Goal: Task Accomplishment & Management: Manage account settings

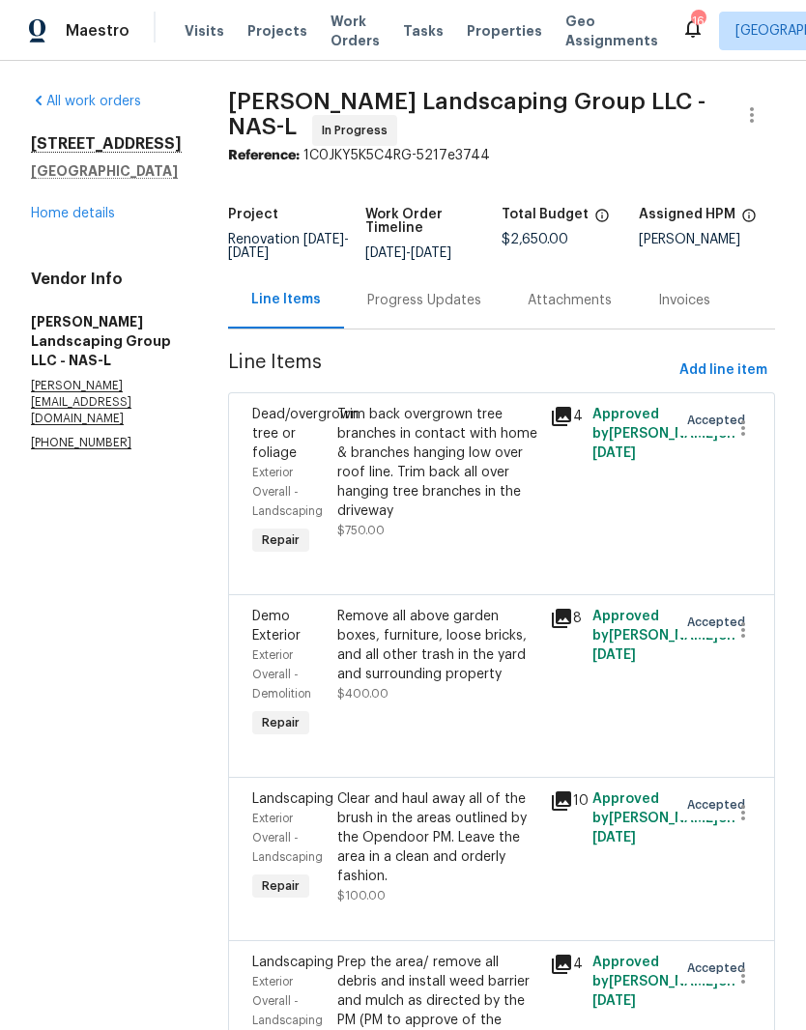
click at [91, 215] on link "Home details" at bounding box center [73, 214] width 84 height 14
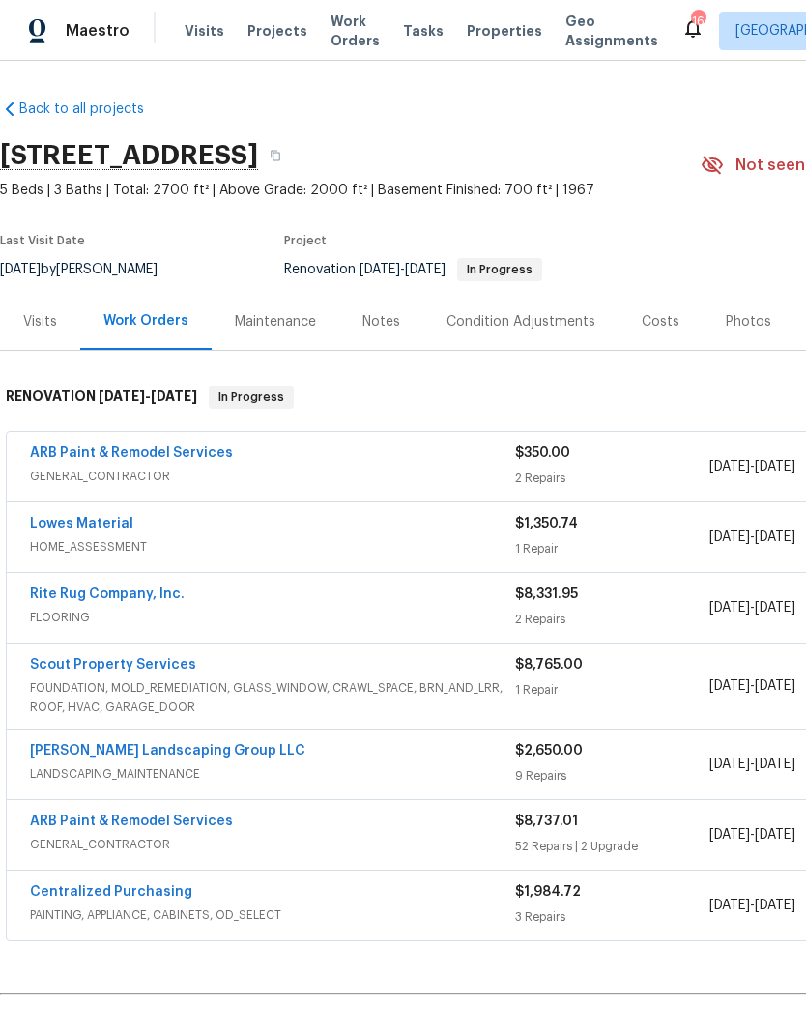
click at [155, 664] on link "Scout Property Services" at bounding box center [113, 665] width 166 height 14
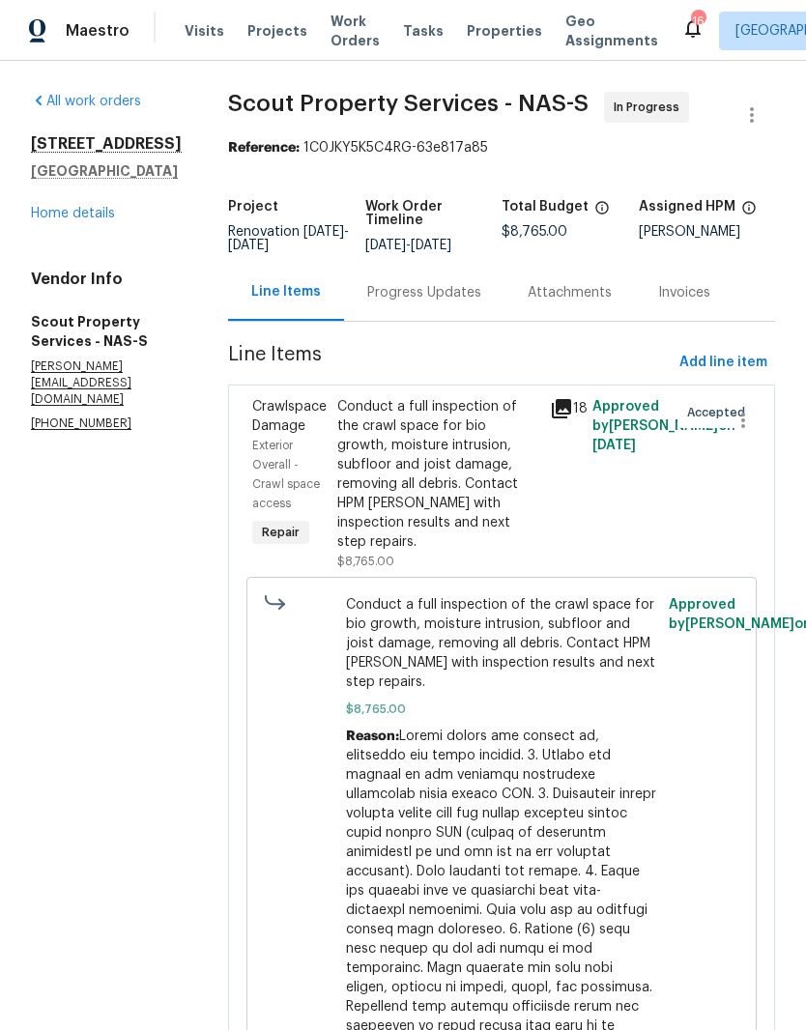
click at [360, 310] on div "Progress Updates" at bounding box center [424, 292] width 160 height 57
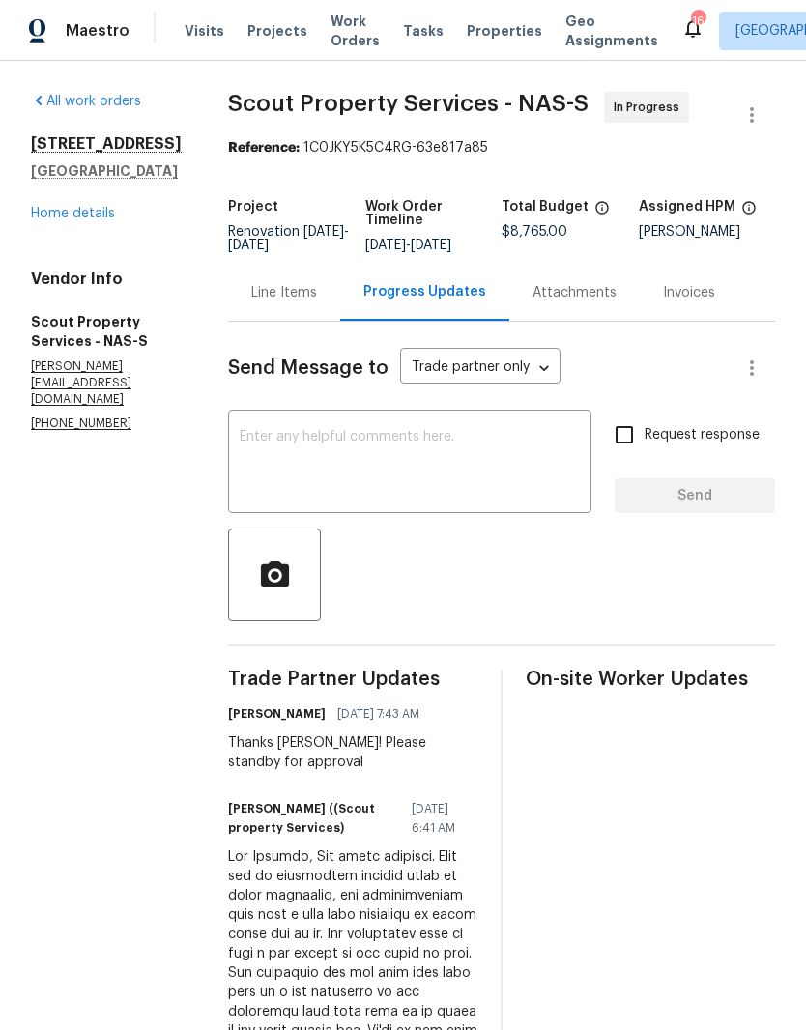
click at [285, 439] on textarea at bounding box center [410, 464] width 340 height 68
click at [57, 220] on link "Home details" at bounding box center [73, 214] width 84 height 14
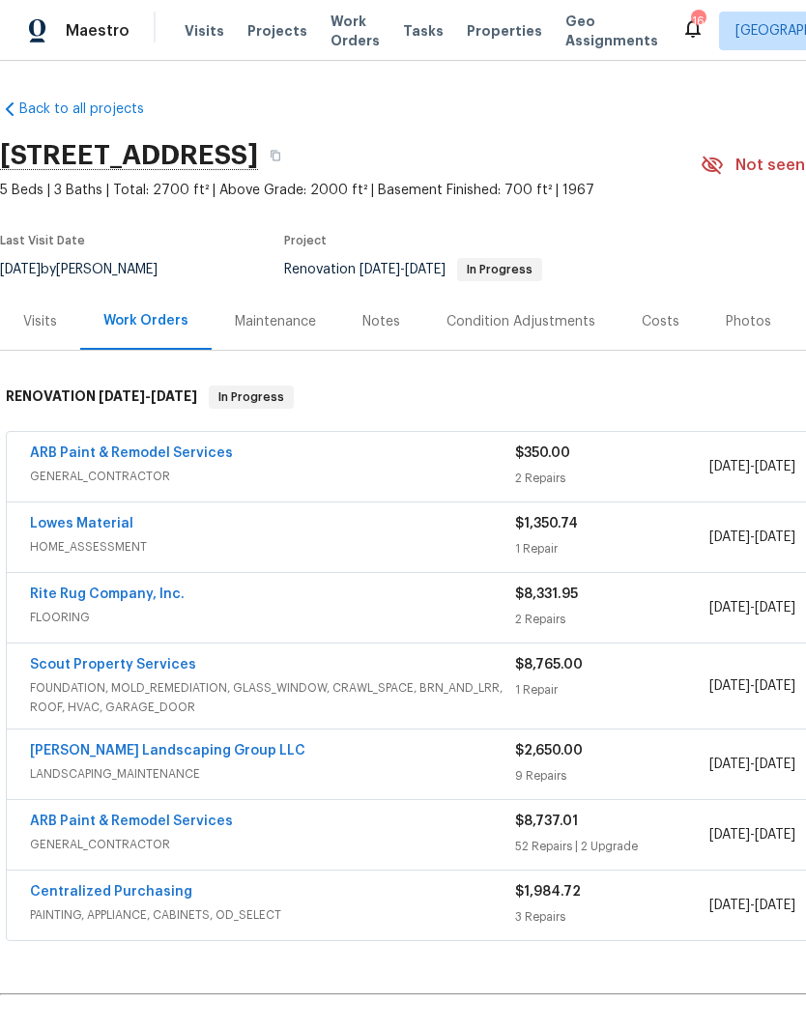
click at [177, 817] on link "ARB Paint & Remodel Services" at bounding box center [131, 822] width 203 height 14
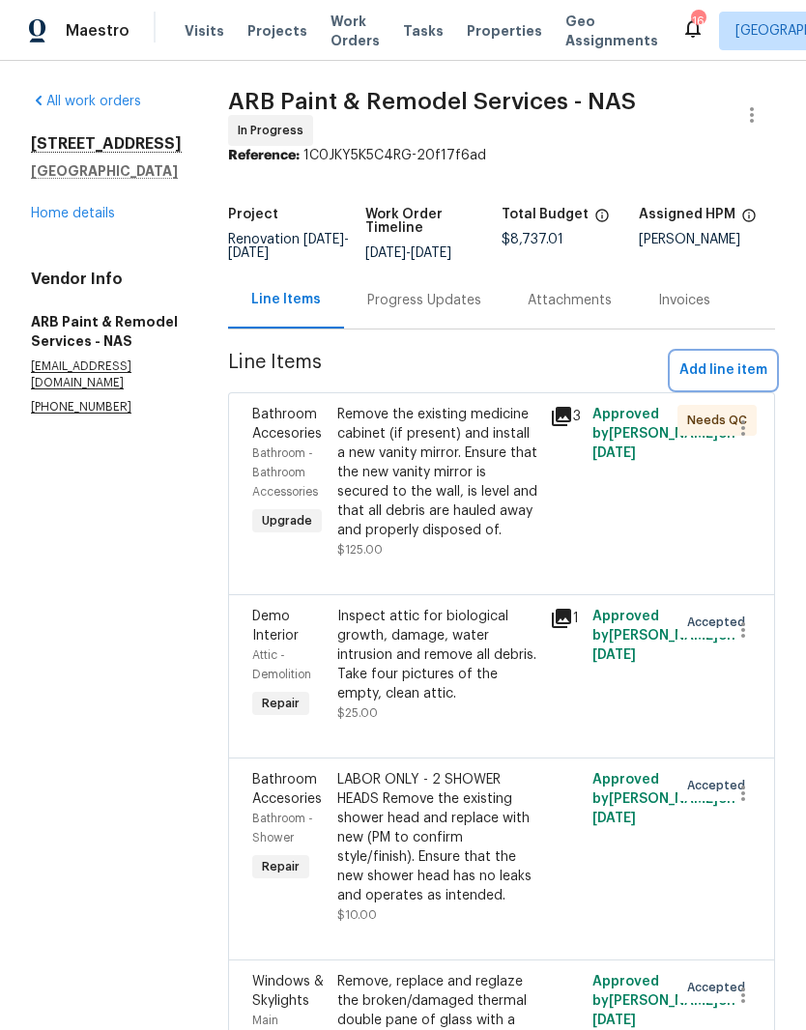
click at [735, 358] on span "Add line item" at bounding box center [723, 370] width 88 height 24
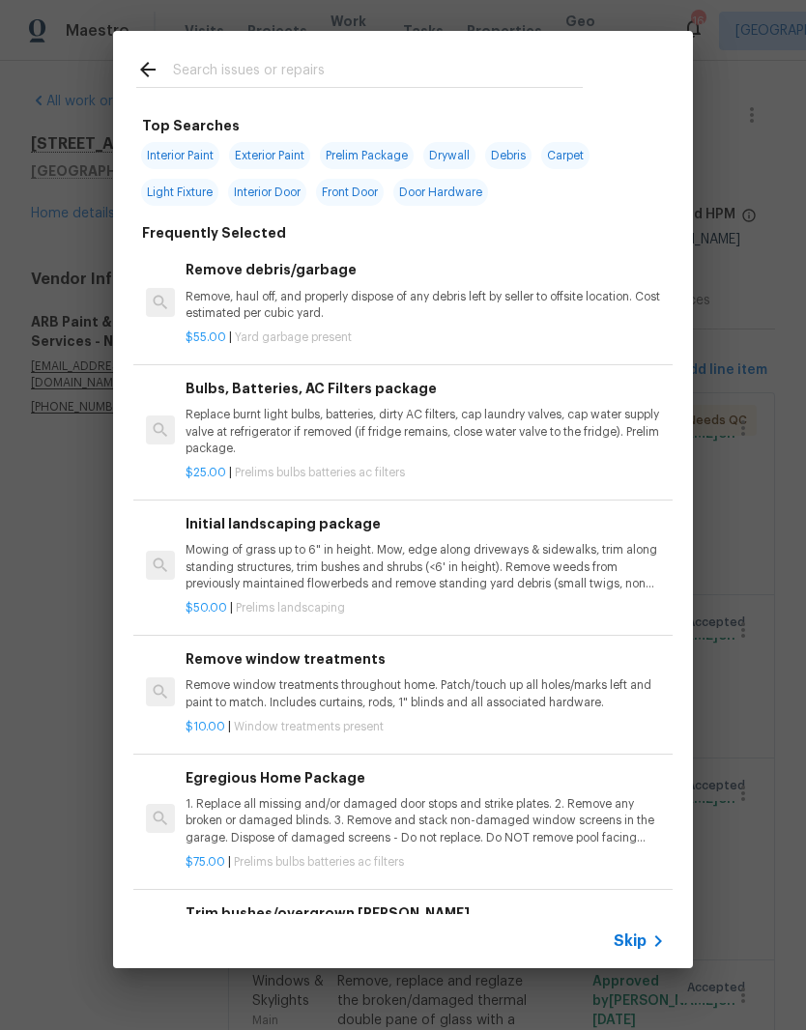
click at [321, 61] on input "text" at bounding box center [378, 72] width 410 height 29
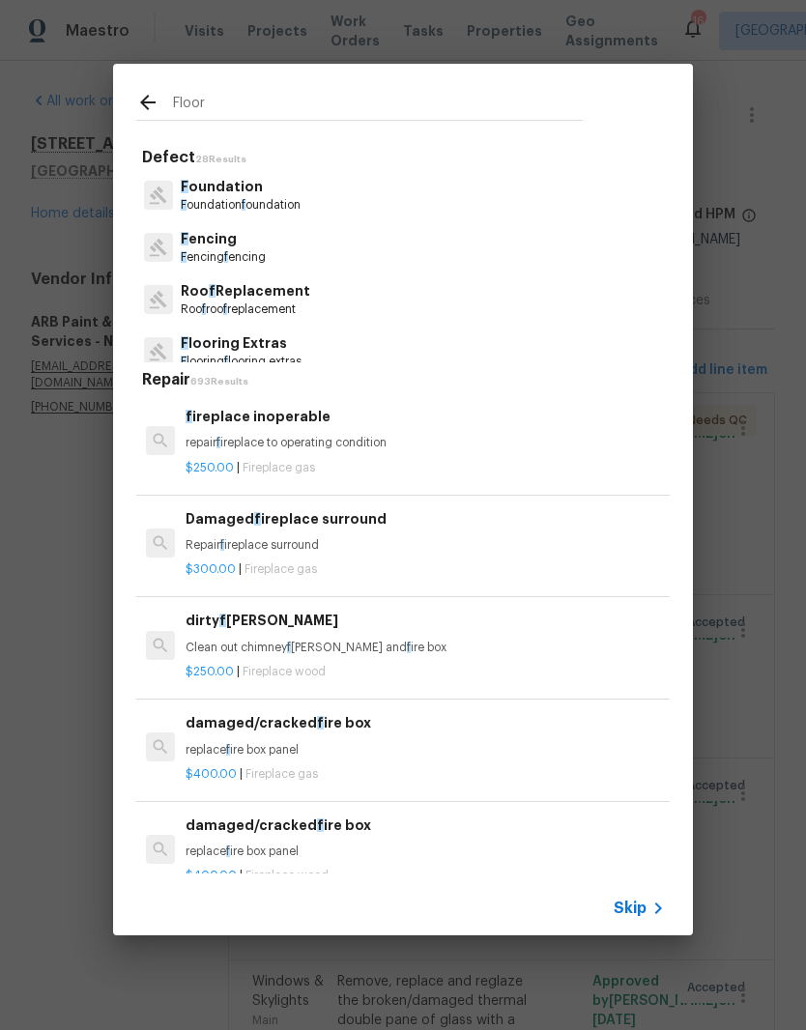
type input "Floors"
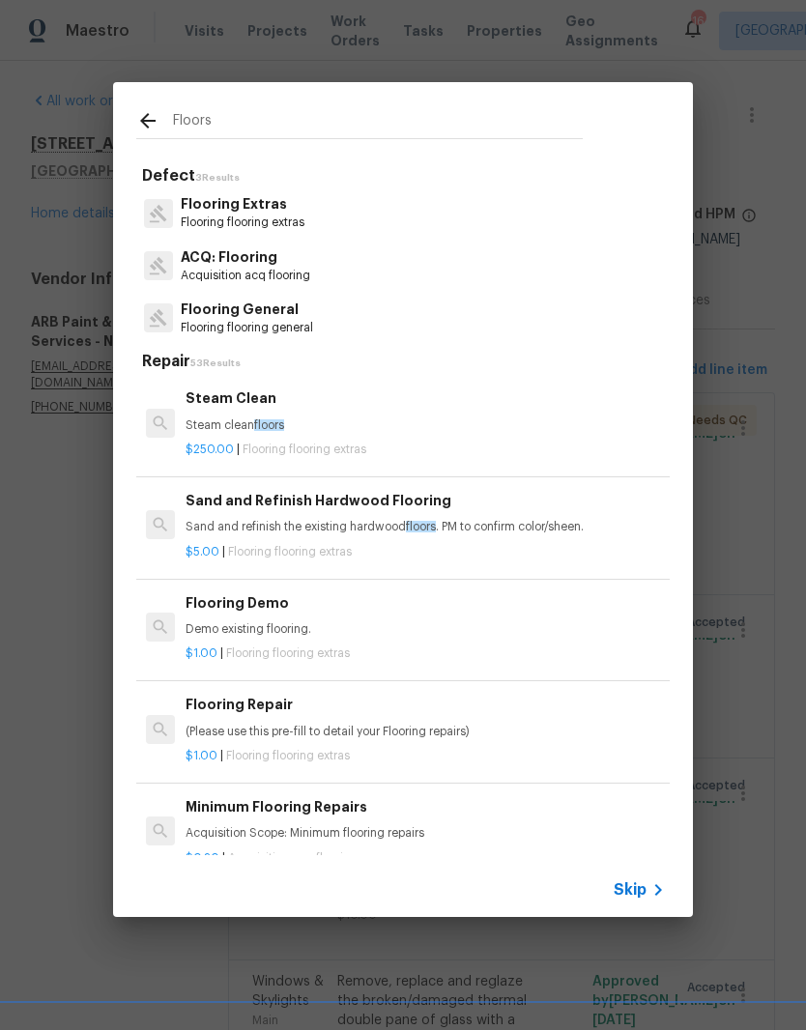
click at [274, 207] on p "Flooring Extras" at bounding box center [243, 204] width 124 height 20
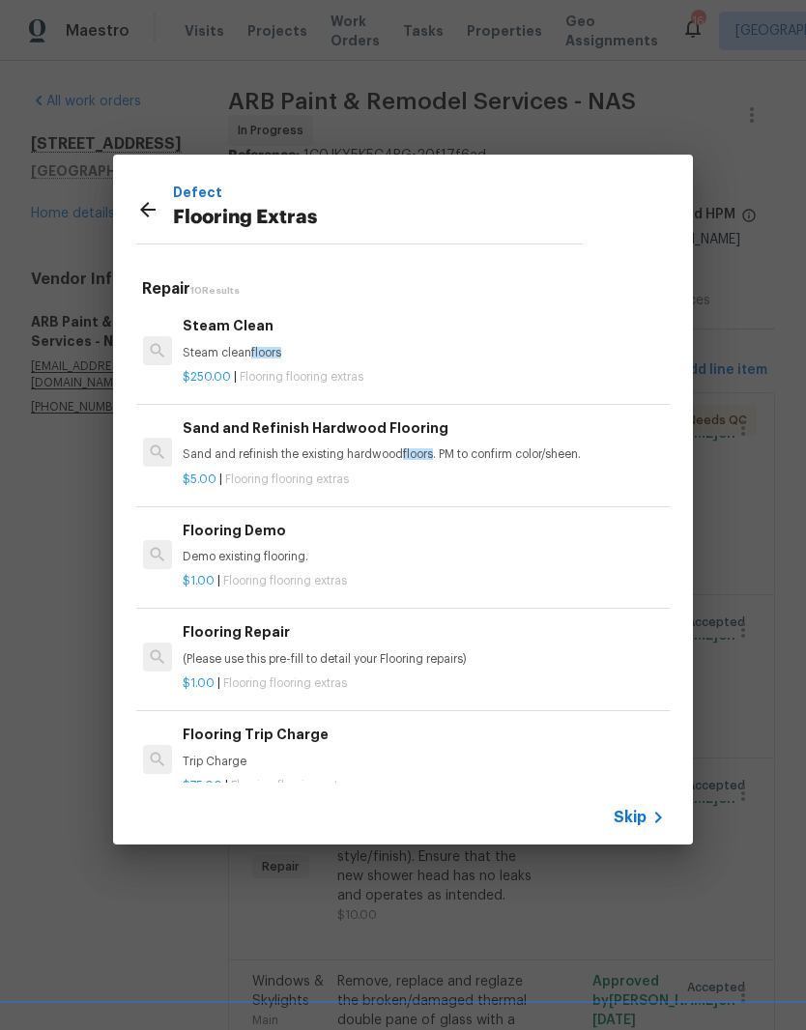
scroll to position [0, 3]
click at [152, 214] on icon at bounding box center [147, 209] width 23 height 23
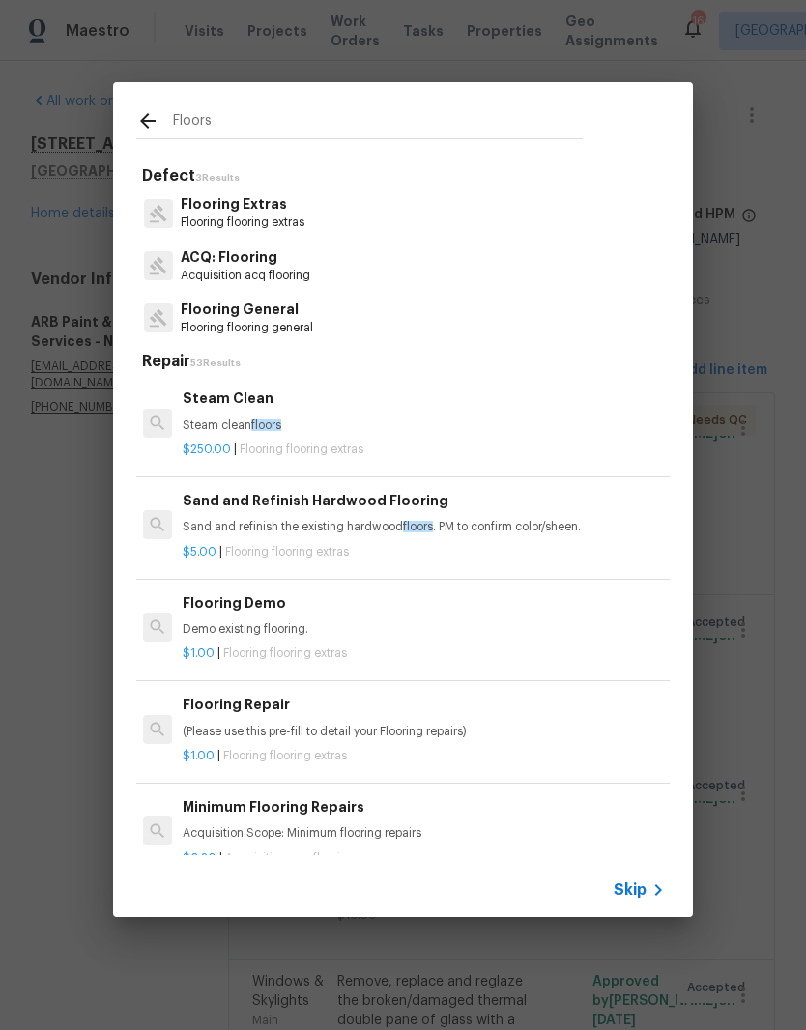
click at [260, 112] on input "Floors" at bounding box center [378, 123] width 410 height 29
click at [250, 116] on input "Floors" at bounding box center [378, 123] width 410 height 29
type input "F"
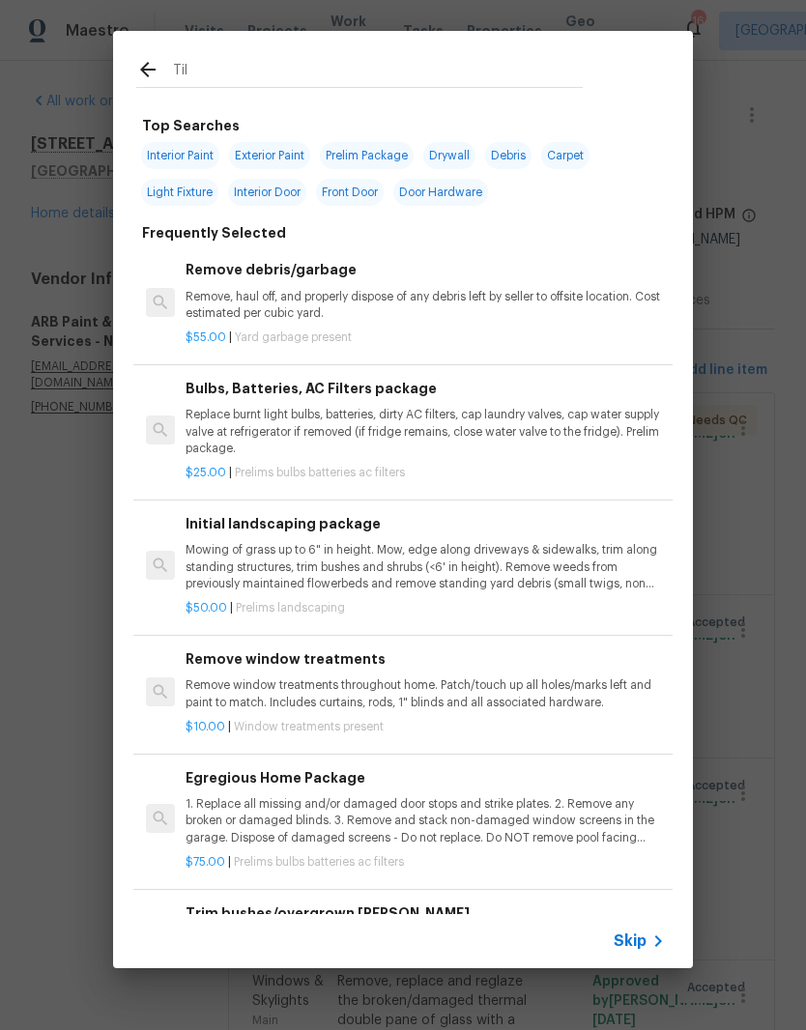
type input "Tile"
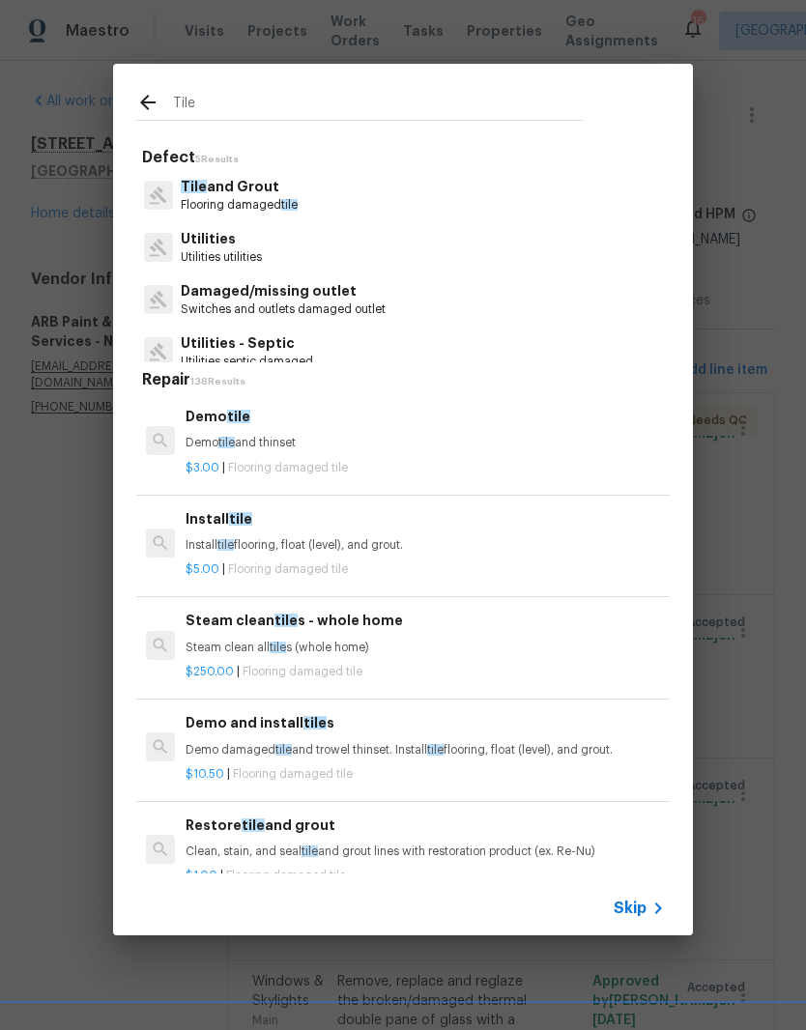
click at [272, 194] on p "Tile and Grout" at bounding box center [239, 187] width 117 height 20
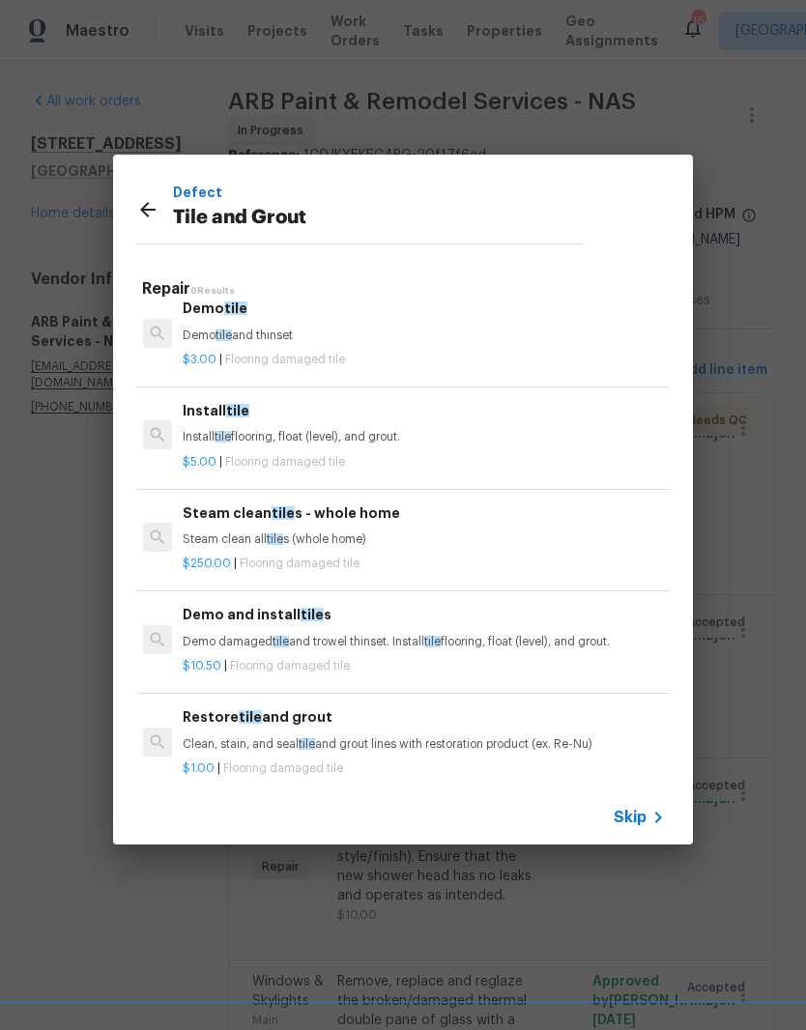
scroll to position [16, 3]
click at [244, 532] on p "Steam clean all tile s (whole home)" at bounding box center [422, 540] width 479 height 16
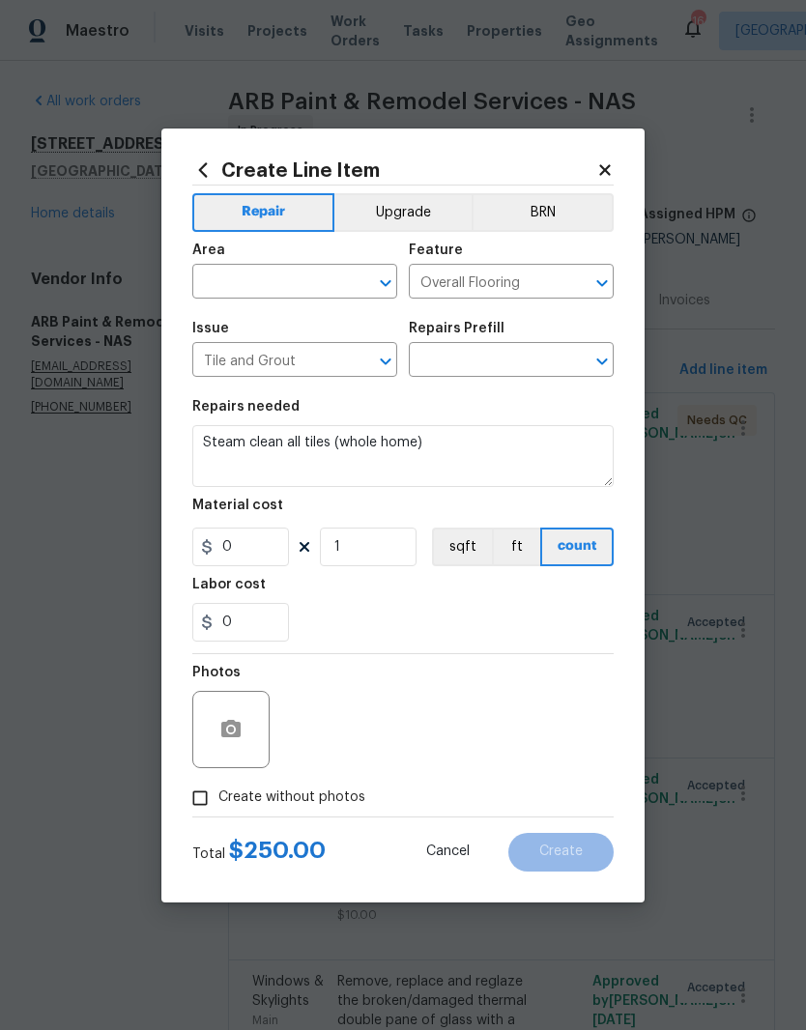
type input "Steam clean tiles - whole home $250.00"
type input "250"
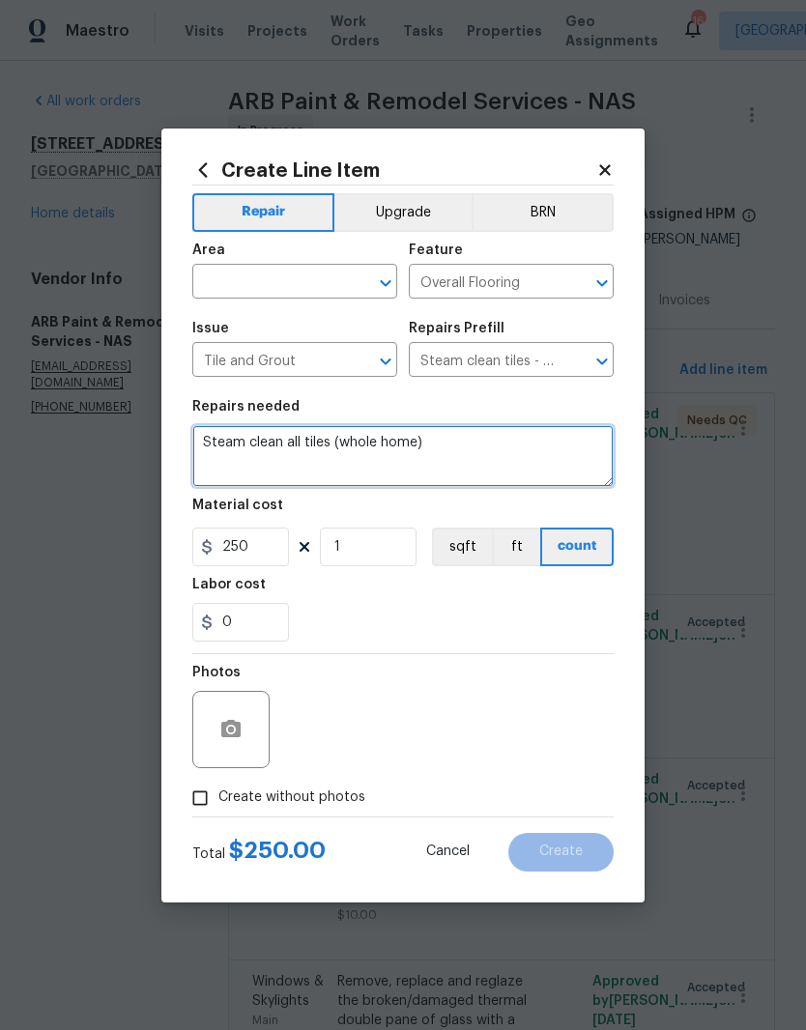
click at [453, 444] on textarea "Steam clean all tiles (whole home)" at bounding box center [402, 456] width 421 height 62
type textarea "Steam"
type textarea "Deep clean tile and grout"
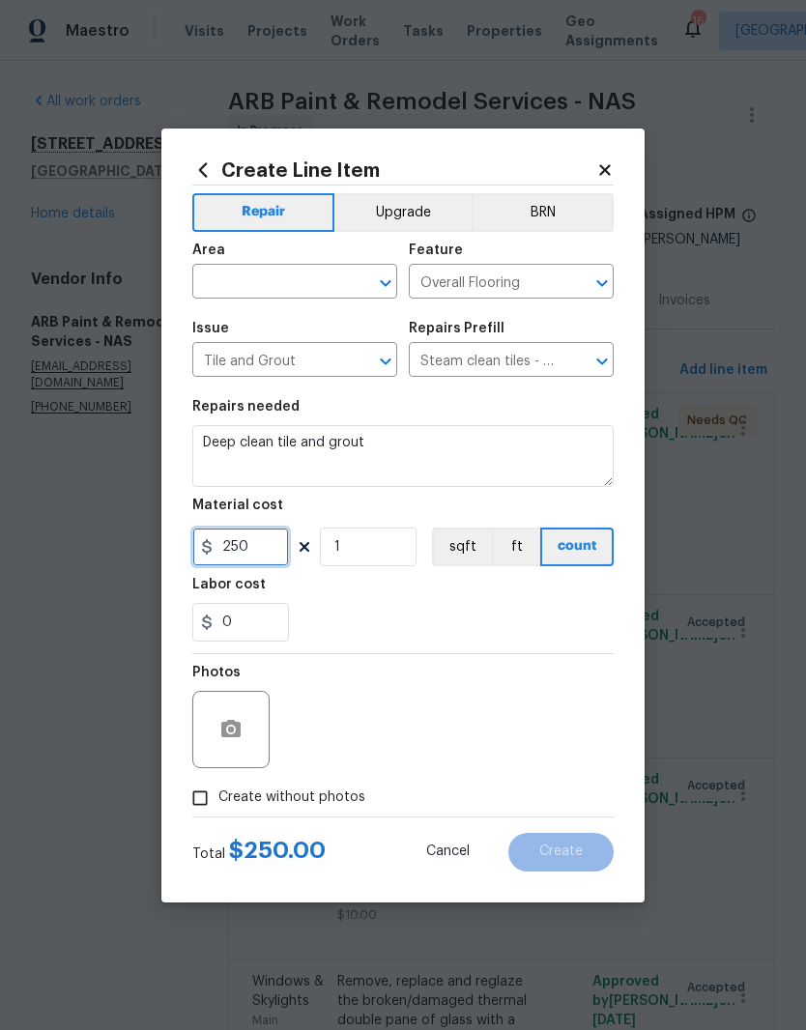
click at [274, 542] on input "250" at bounding box center [240, 547] width 97 height 39
type input "75"
click at [319, 269] on input "text" at bounding box center [267, 284] width 151 height 30
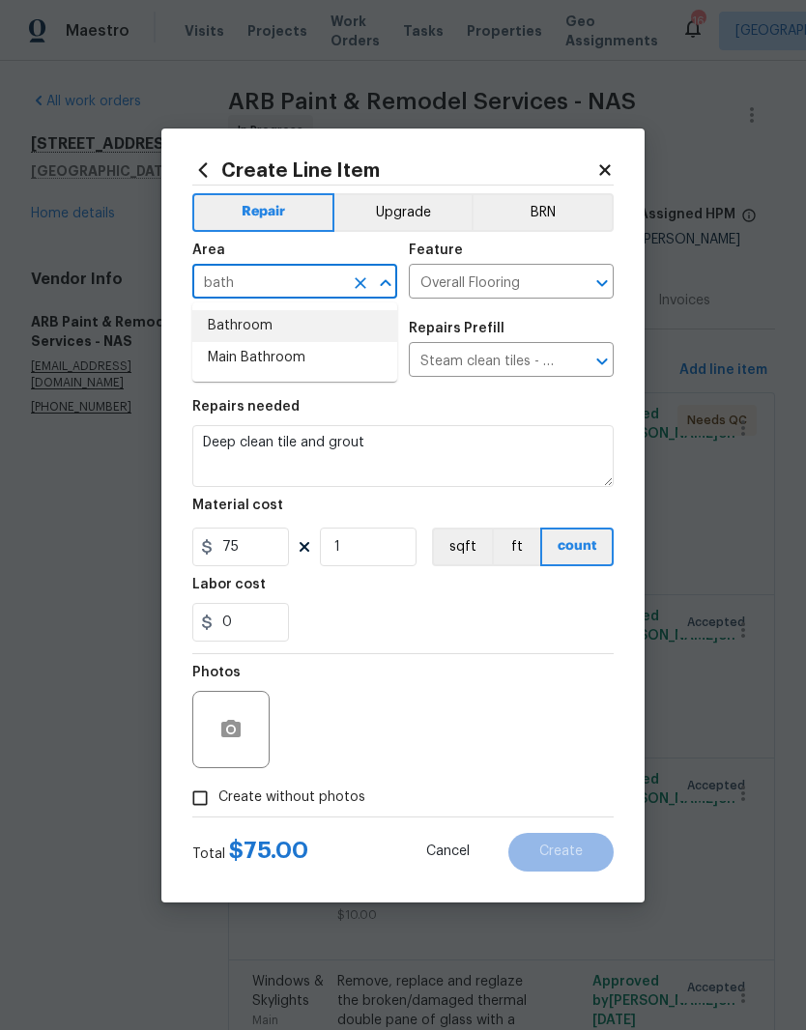
click at [270, 319] on li "Bathroom" at bounding box center [294, 326] width 205 height 32
type input "Bathroom"
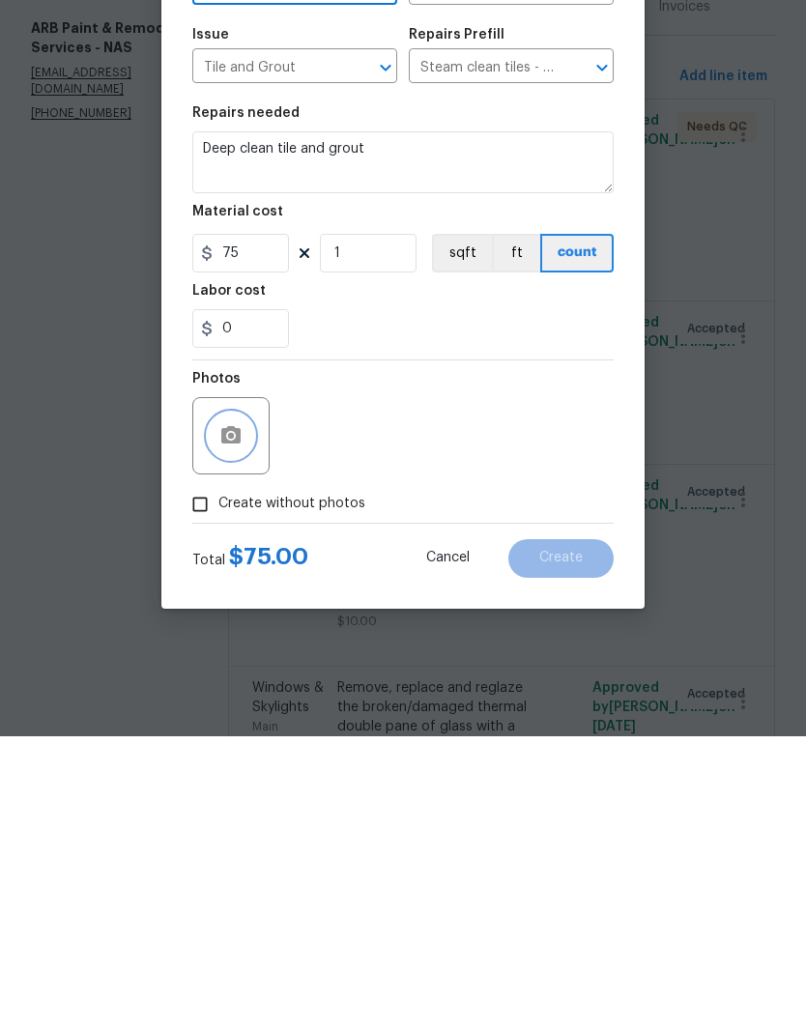
click at [244, 706] on button "button" at bounding box center [231, 729] width 46 height 46
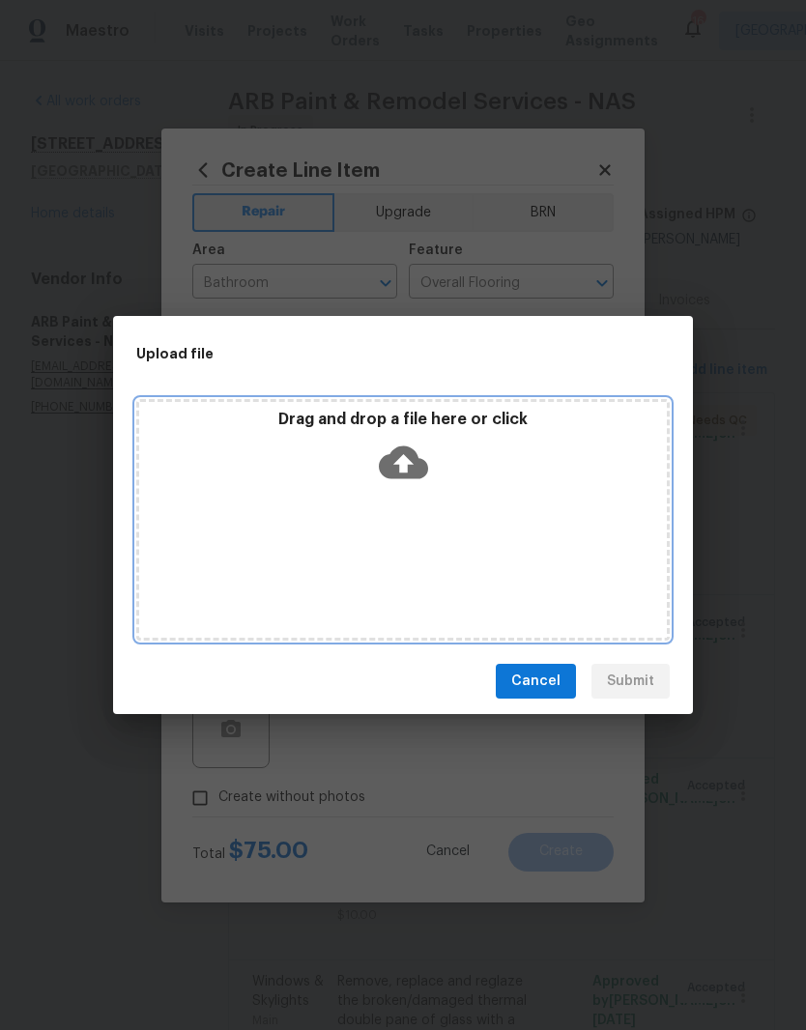
click at [414, 515] on div "Drag and drop a file here or click" at bounding box center [402, 520] width 533 height 242
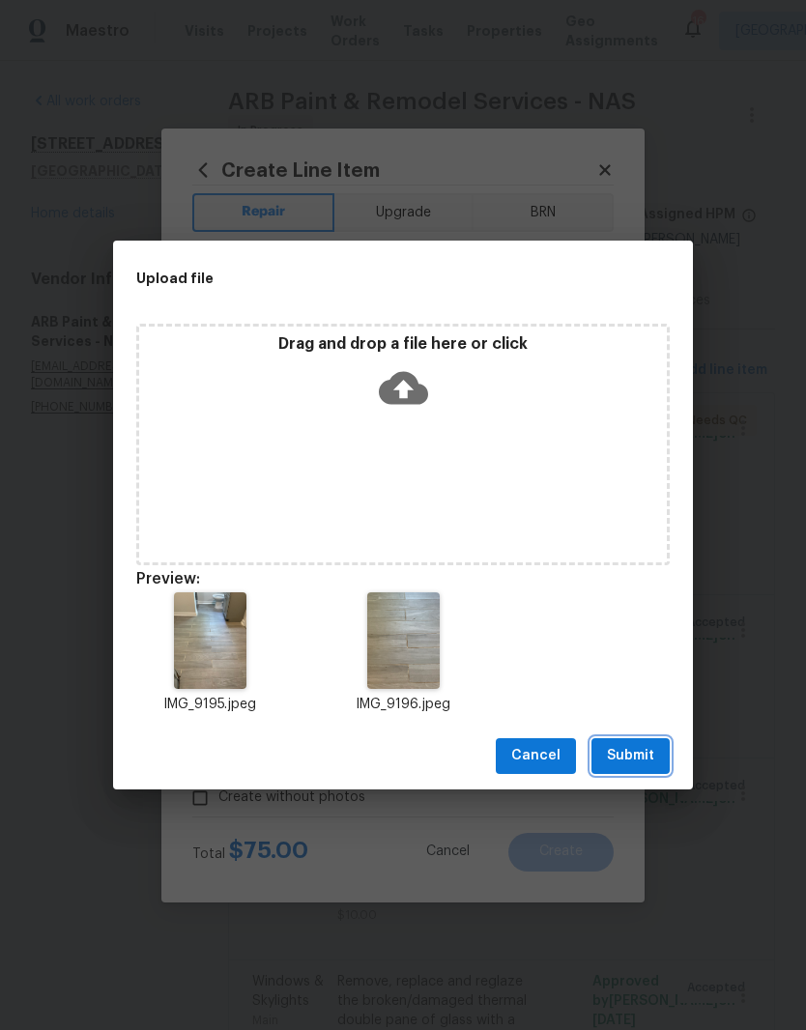
click at [640, 761] on span "Submit" at bounding box center [630, 756] width 47 height 24
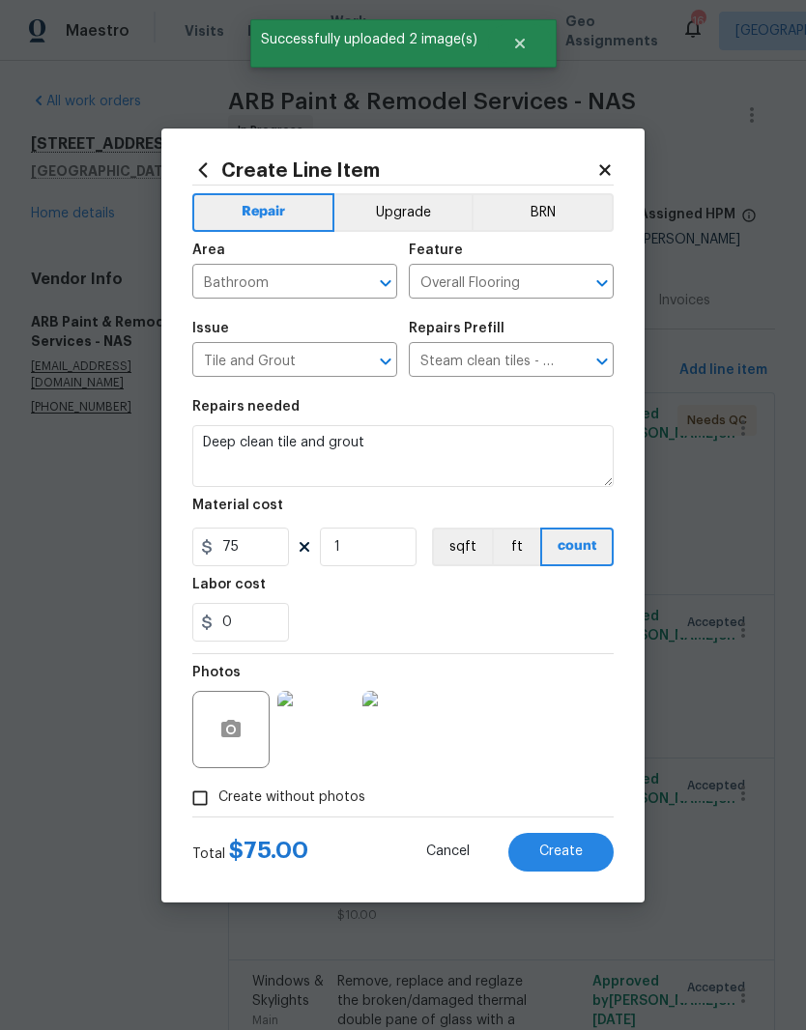
click at [325, 730] on img at bounding box center [315, 729] width 77 height 77
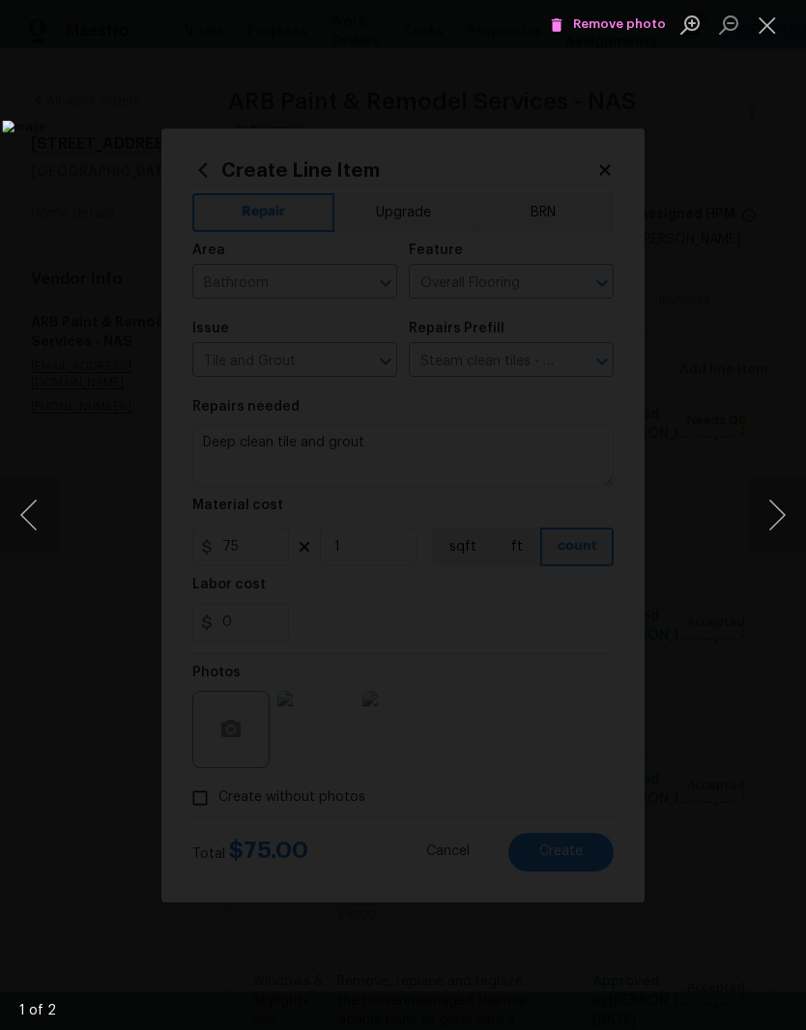
click at [786, 515] on button "Next image" at bounding box center [777, 514] width 58 height 77
click at [772, 27] on button "Close lightbox" at bounding box center [767, 25] width 39 height 34
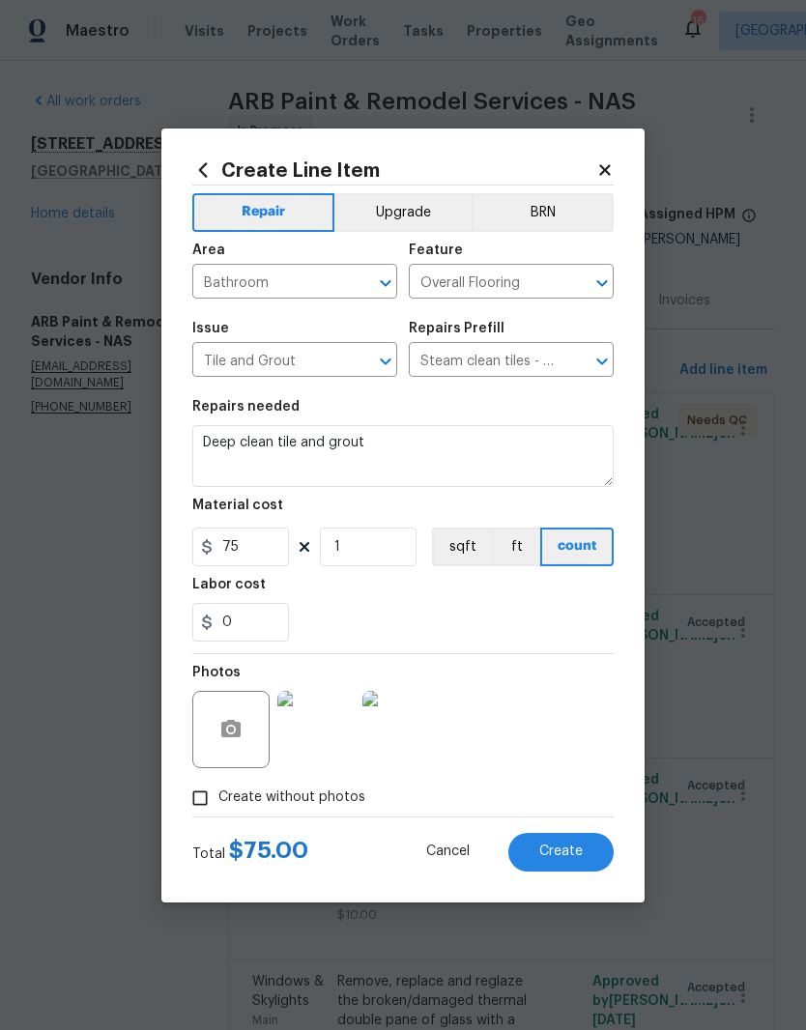
click at [567, 856] on span "Create" at bounding box center [560, 851] width 43 height 14
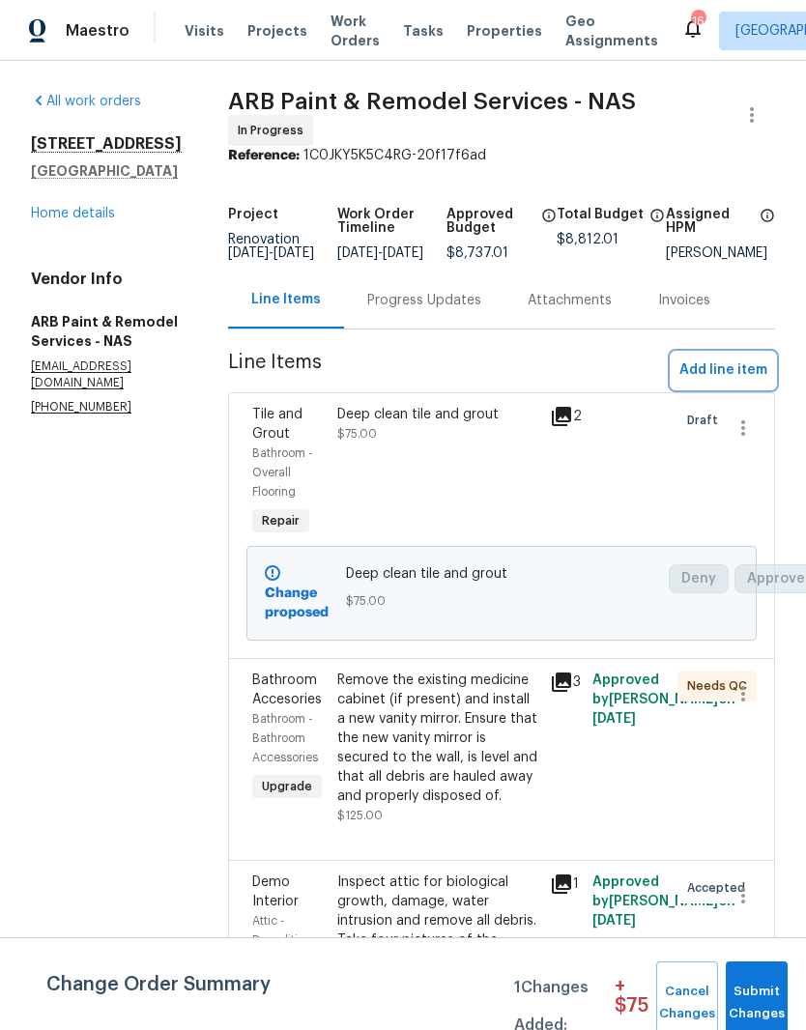
click at [727, 358] on span "Add line item" at bounding box center [723, 370] width 88 height 24
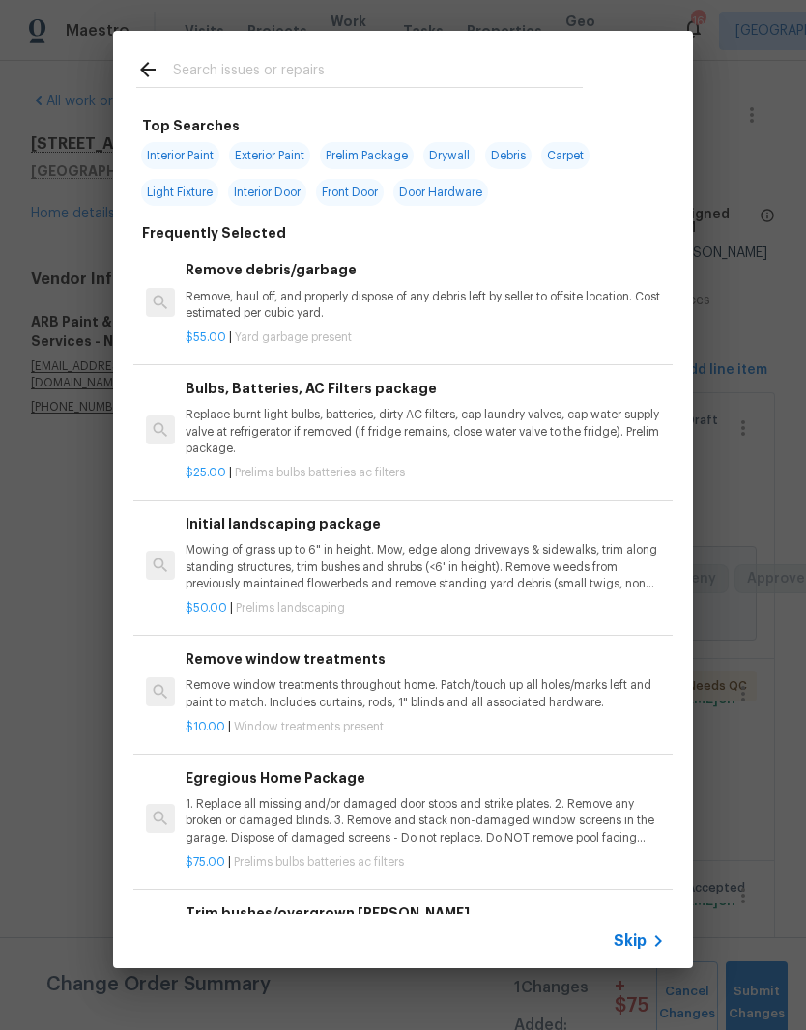
click at [329, 60] on input "text" at bounding box center [378, 72] width 410 height 29
type input "Cabinets"
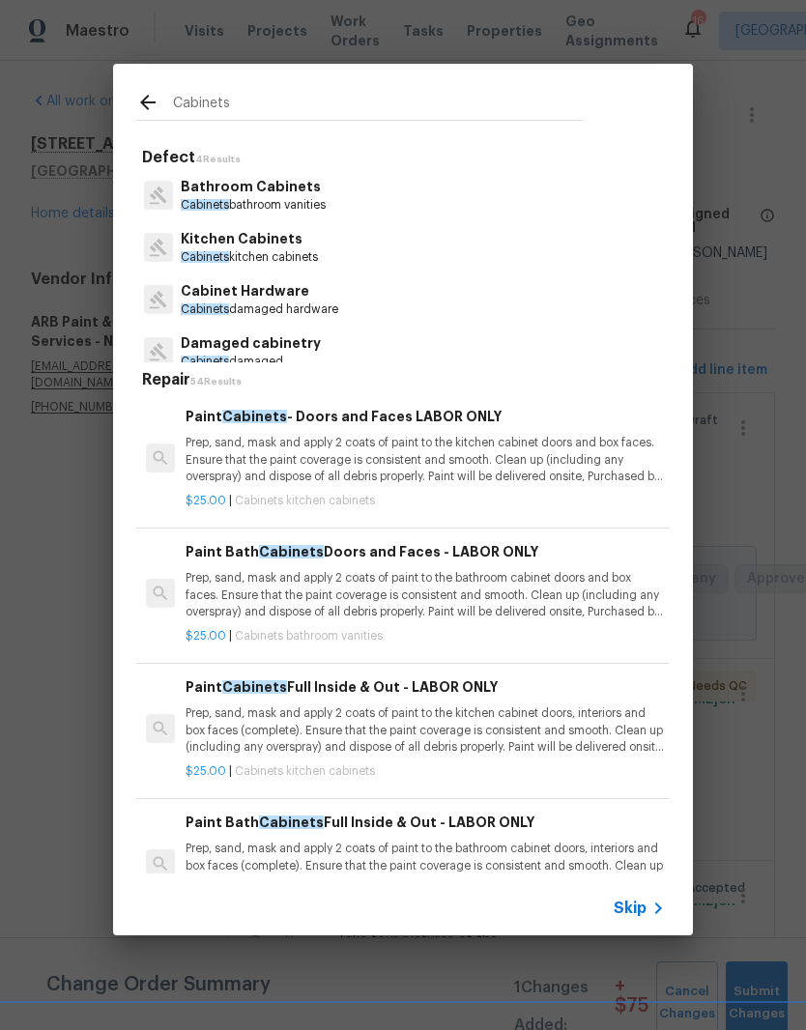
click at [285, 246] on p "Kitchen Cabinets" at bounding box center [249, 239] width 137 height 20
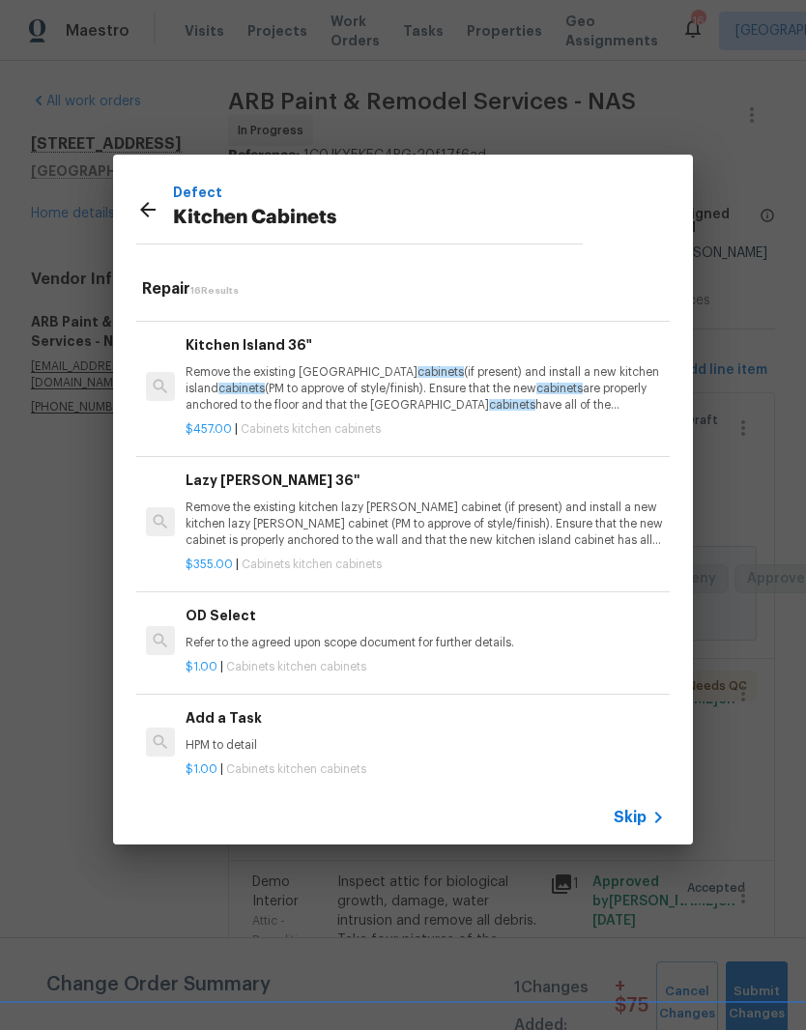
scroll to position [1587, 0]
click at [223, 738] on p "HPM to detail" at bounding box center [425, 746] width 479 height 16
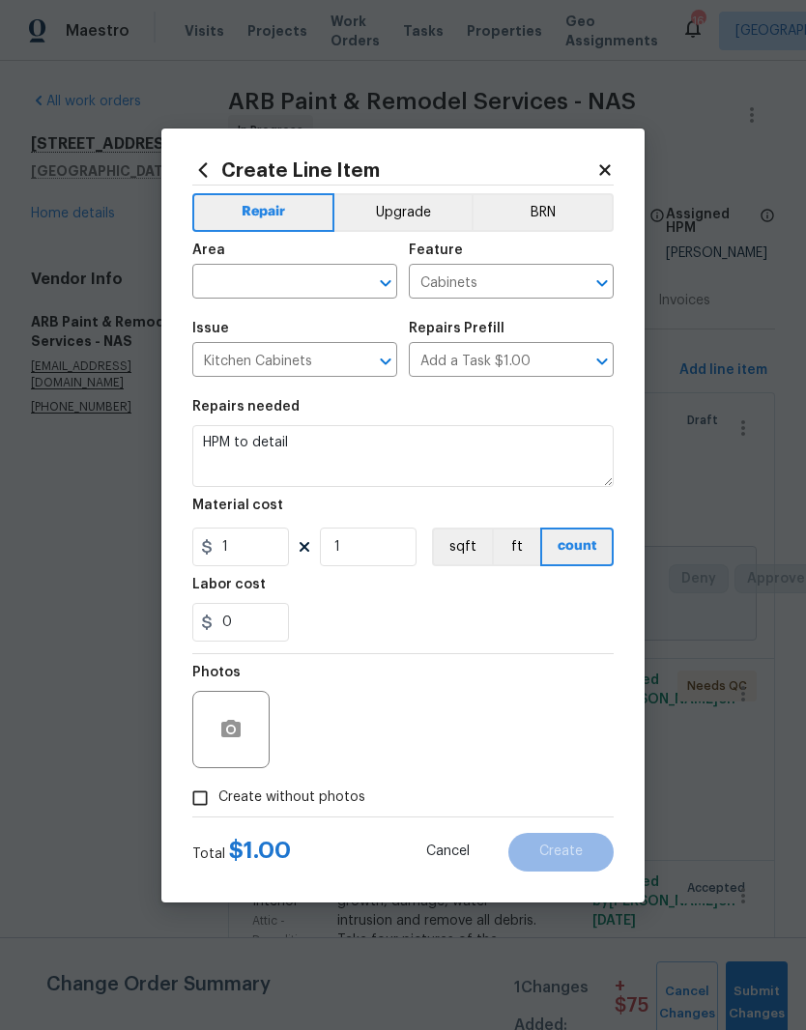
click at [312, 269] on input "text" at bounding box center [267, 284] width 151 height 30
click at [251, 389] on li "Kitchen" at bounding box center [294, 405] width 205 height 32
type input "Kitchen"
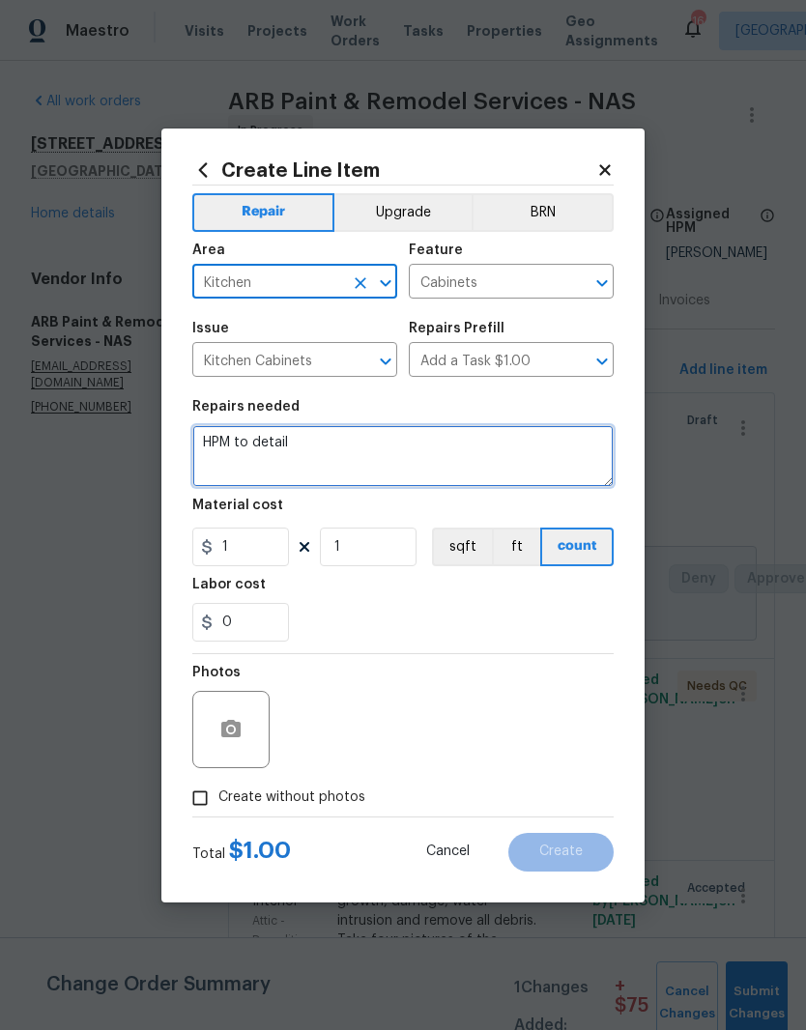
click at [322, 445] on textarea "HPM to detail" at bounding box center [402, 456] width 421 height 62
type textarea "H"
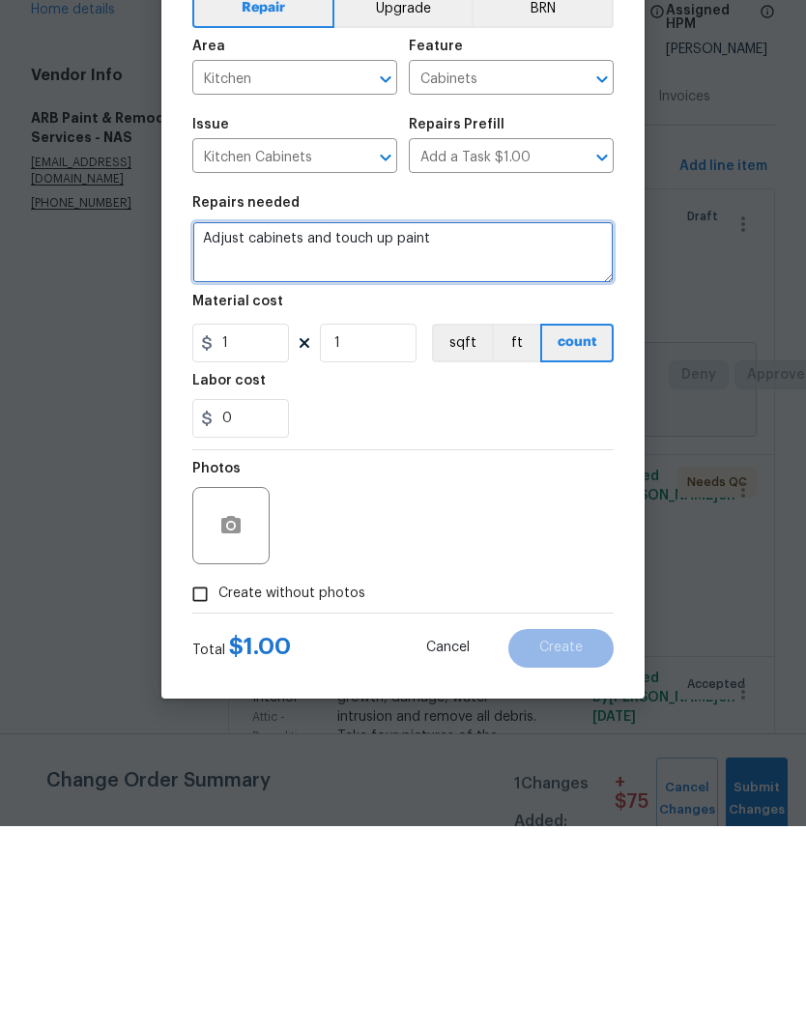
type textarea "Adjust cabinets and touch up paint"
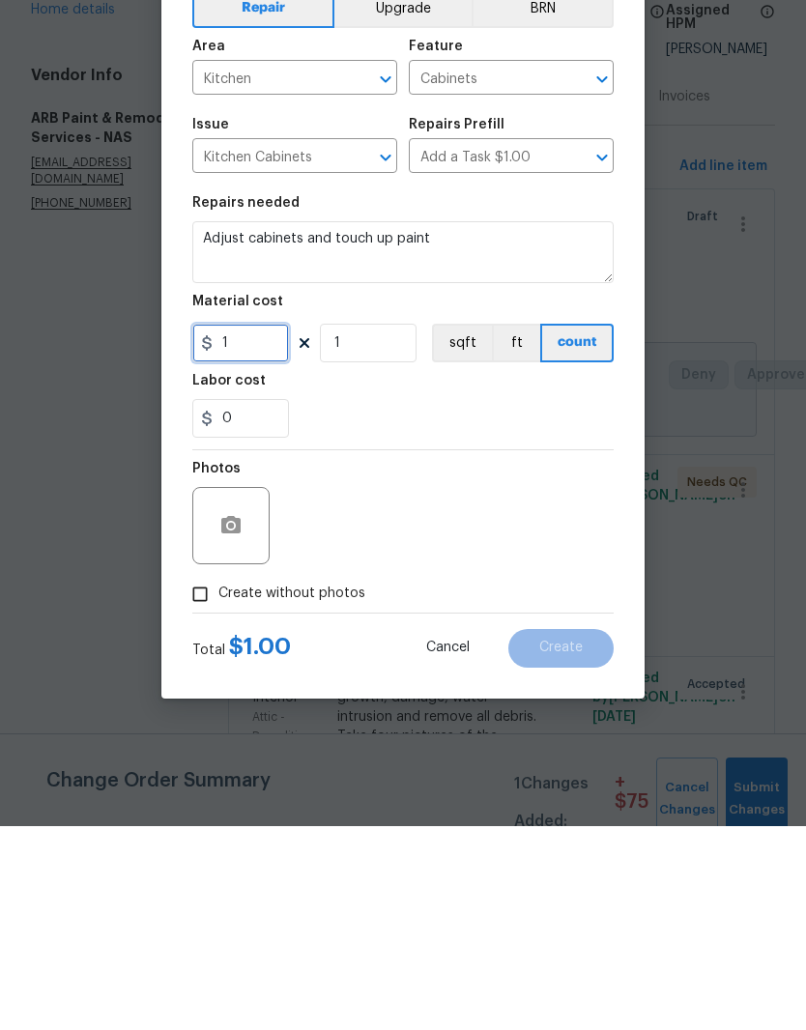
click at [259, 528] on input "1" at bounding box center [240, 547] width 97 height 39
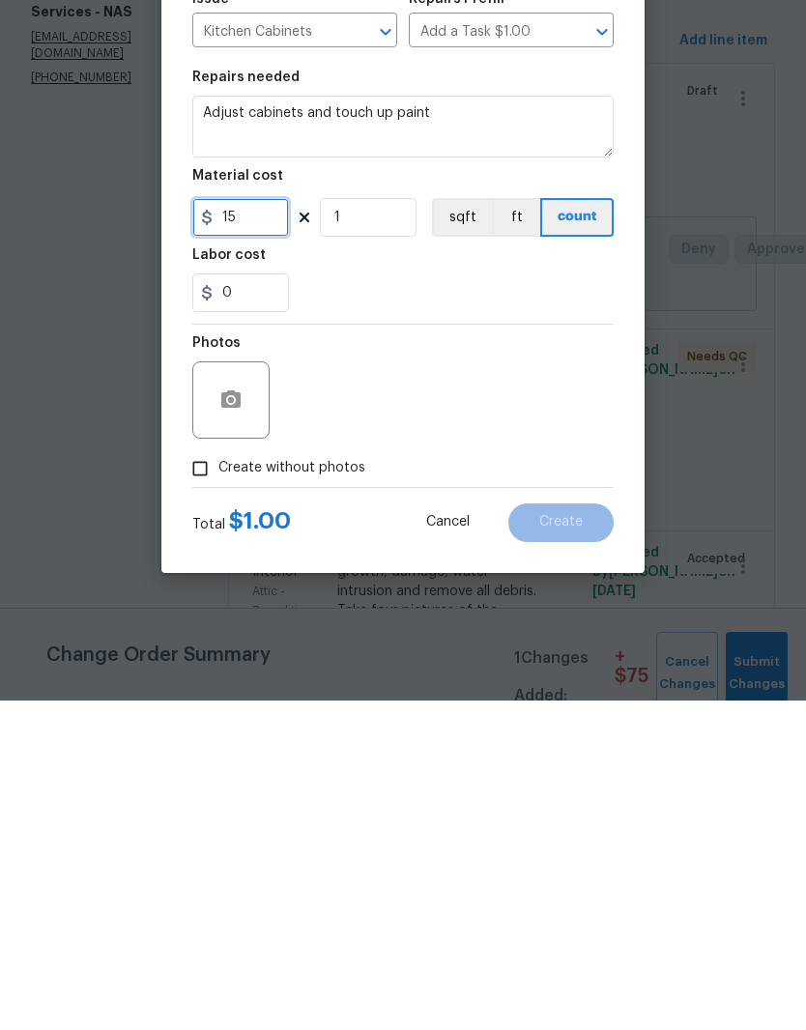
type input "15"
click at [248, 706] on button "button" at bounding box center [231, 729] width 46 height 46
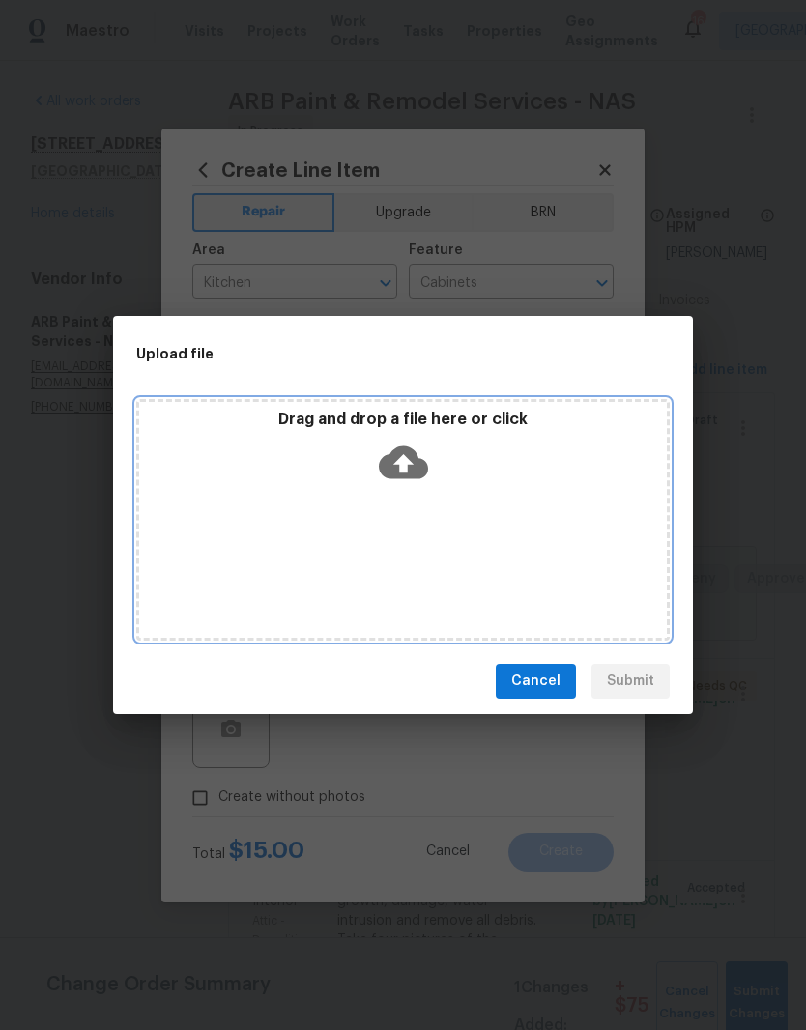
click at [448, 509] on div "Drag and drop a file here or click" at bounding box center [402, 520] width 533 height 242
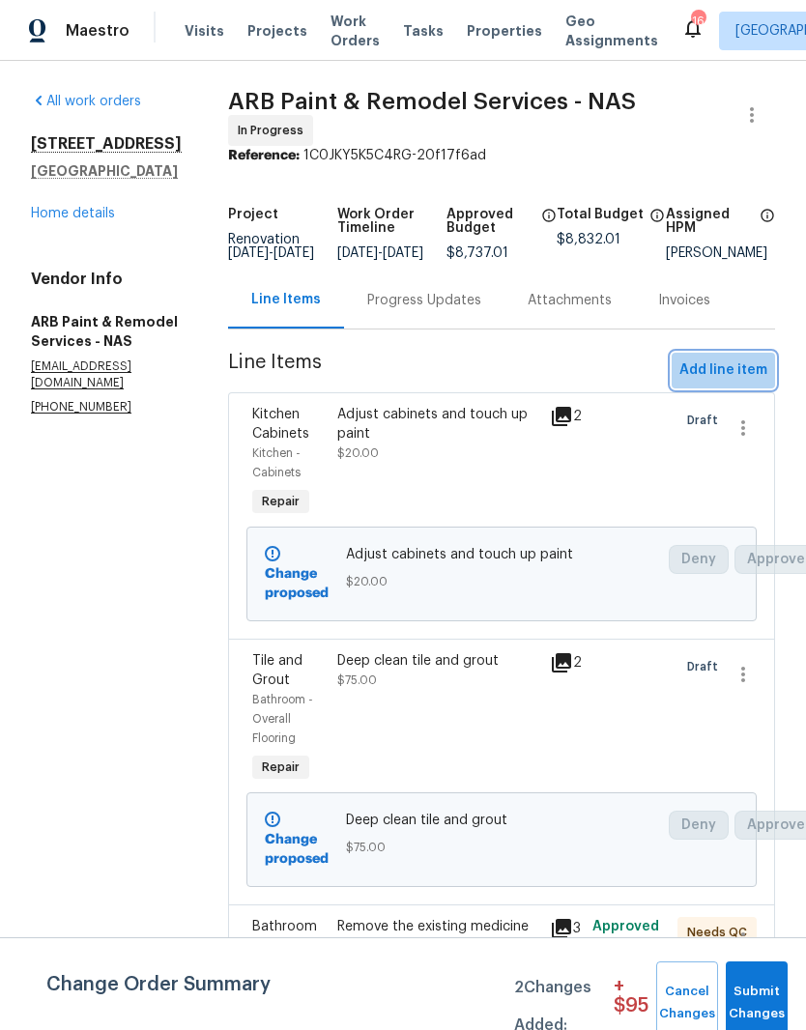
click at [739, 375] on span "Add line item" at bounding box center [723, 370] width 88 height 24
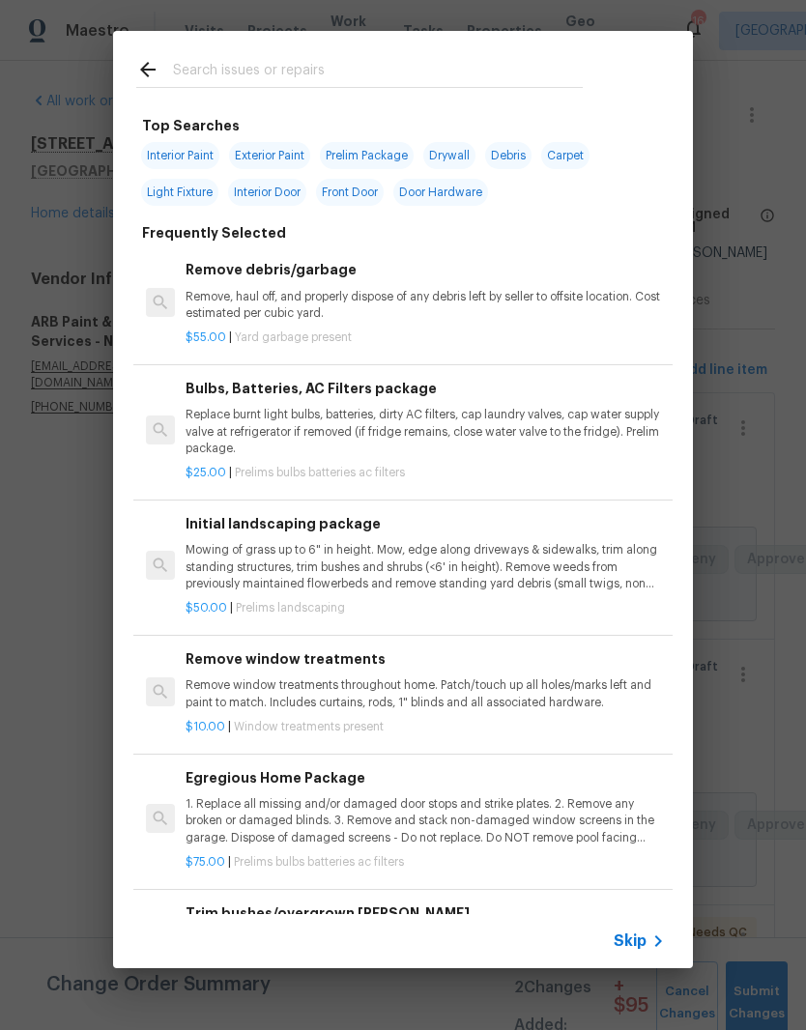
click at [390, 53] on div at bounding box center [359, 69] width 493 height 76
click at [296, 53] on div at bounding box center [359, 69] width 493 height 76
click at [268, 58] on input "text" at bounding box center [378, 72] width 410 height 29
type input "Toilet"
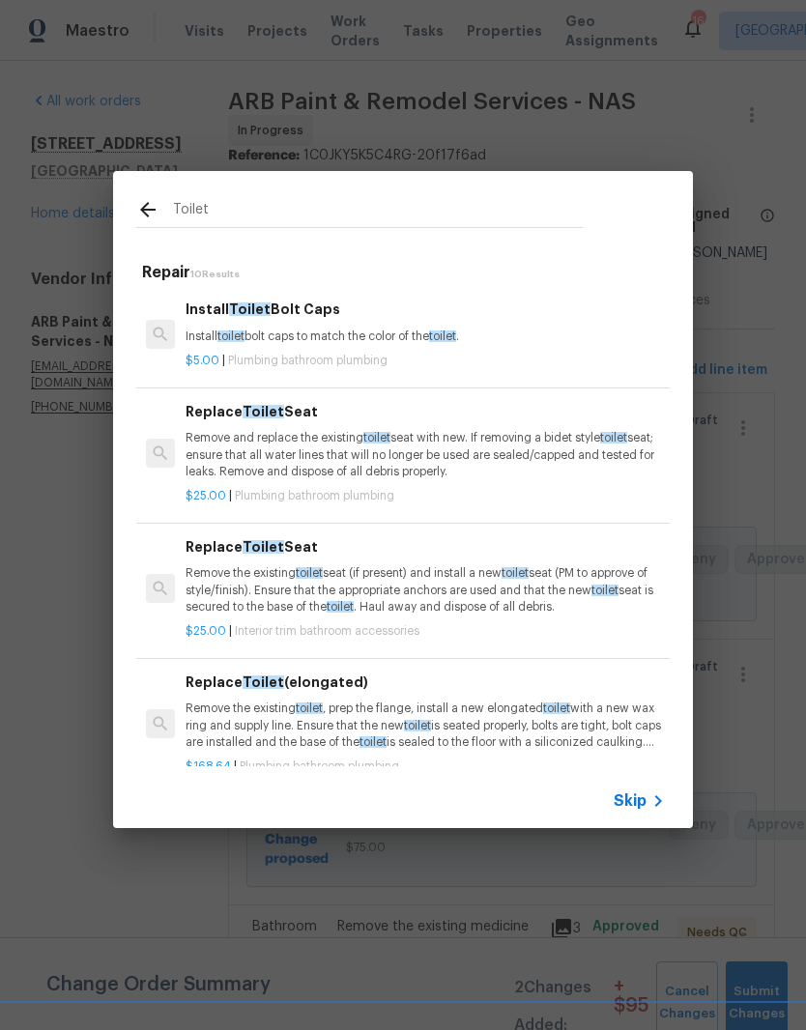
click at [334, 443] on p "Remove and replace the existing toilet seat with new. If removing a bidet style…" at bounding box center [425, 454] width 479 height 49
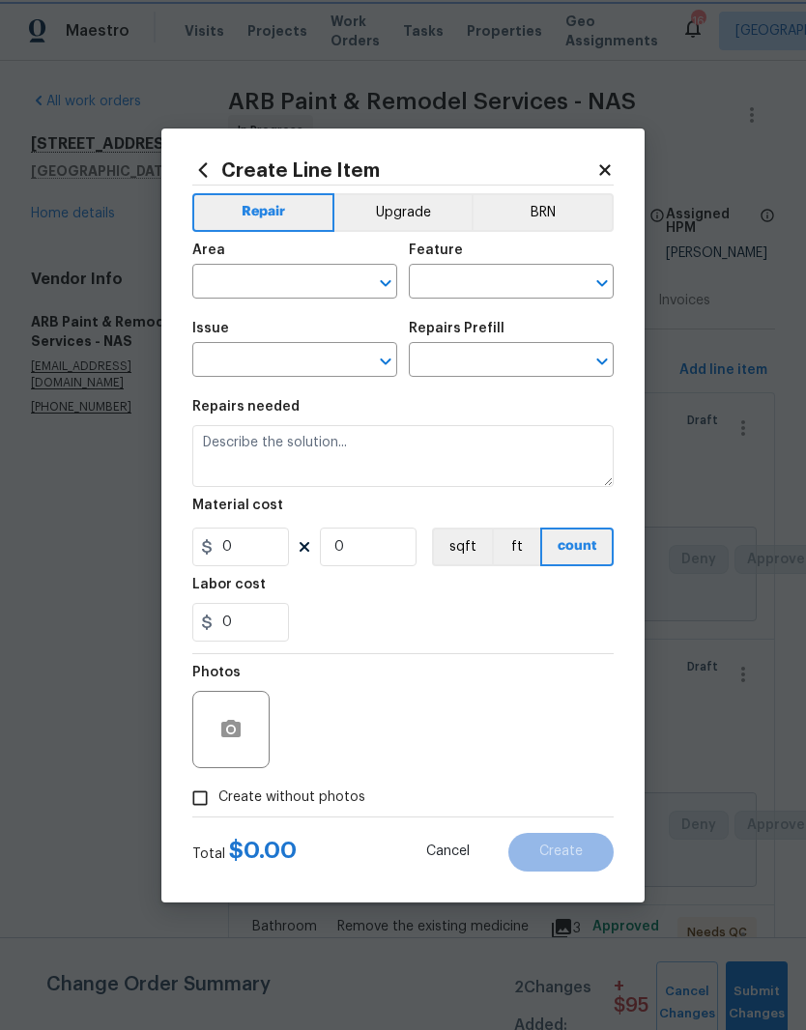
type input "Plumbing"
type input "Bathroom Plumbing"
type input "Replace Toilet Seat $25.00"
type textarea "Remove and replace the existing toilet seat with new. If removing a bidet style…"
type input "25"
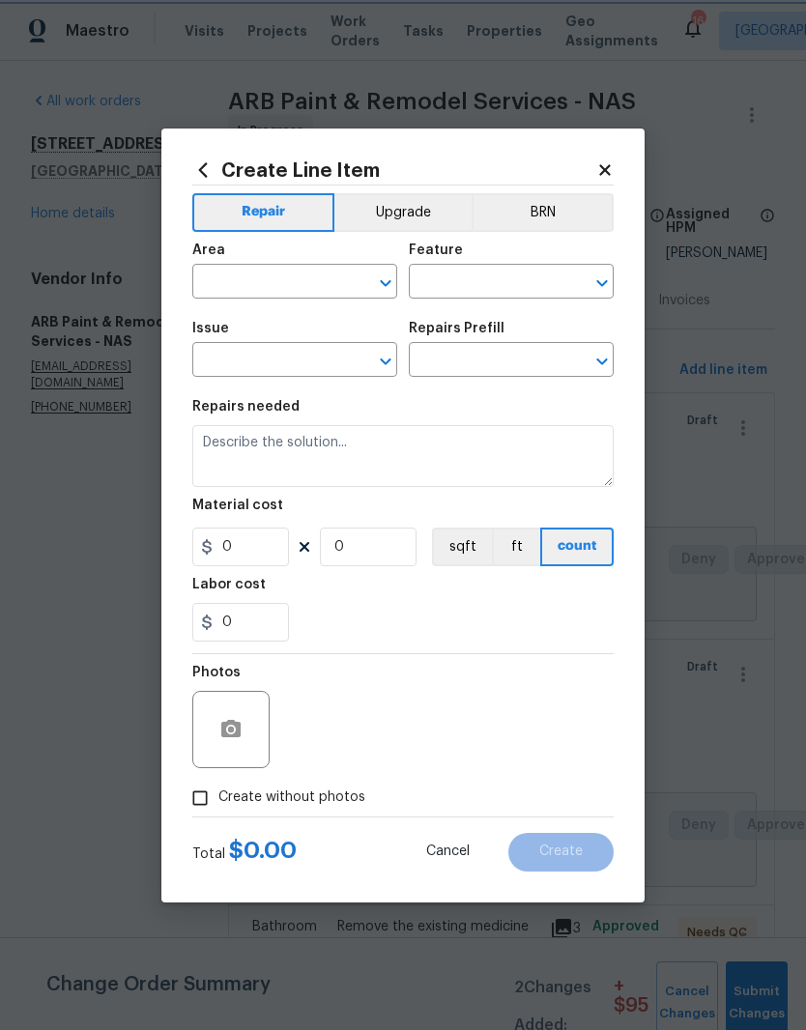
type input "1"
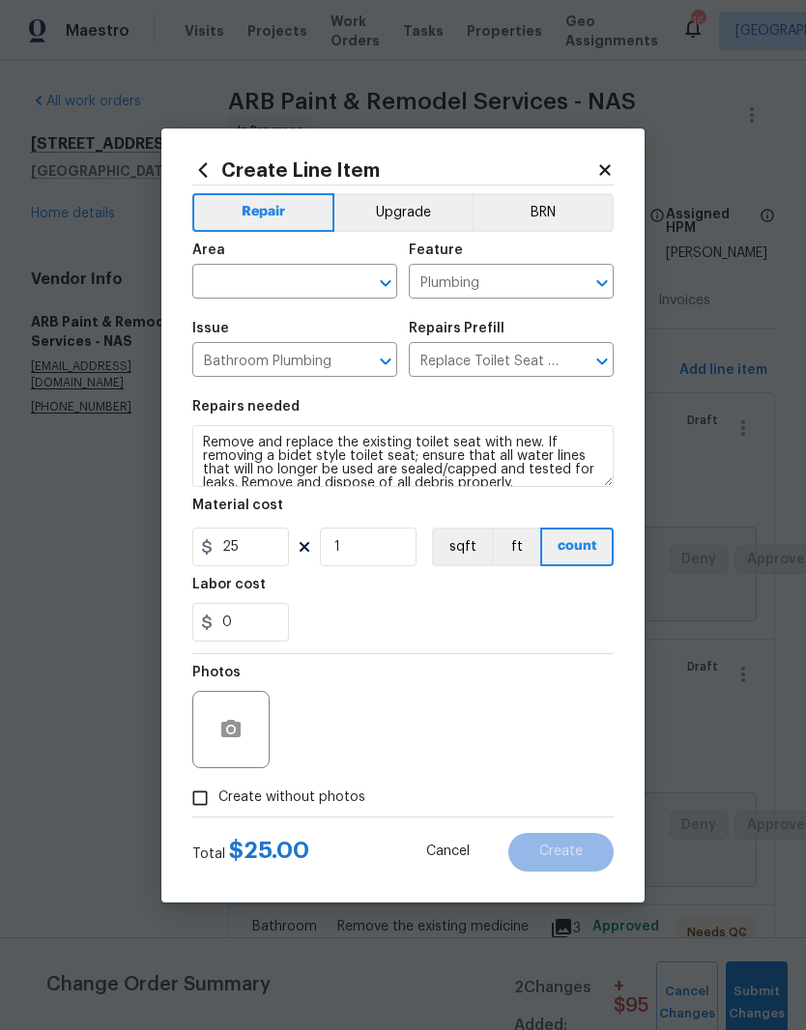
click at [340, 272] on input "text" at bounding box center [267, 284] width 151 height 30
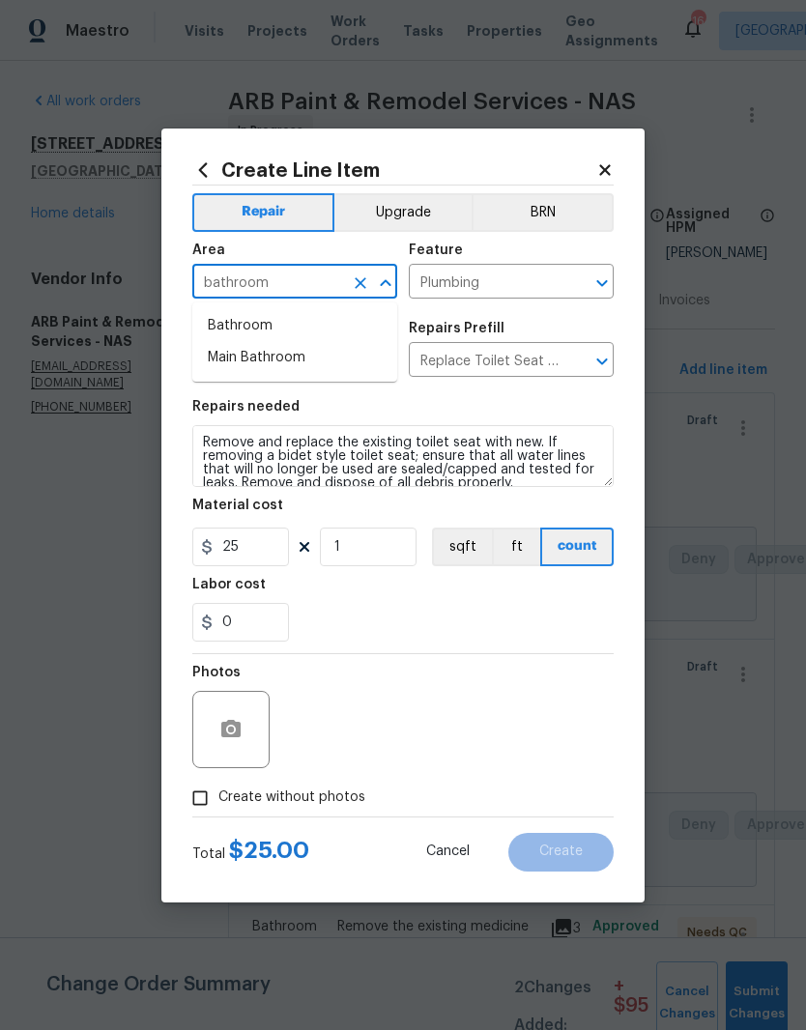
click at [253, 324] on li "Bathroom" at bounding box center [294, 326] width 205 height 32
type input "Bathroom"
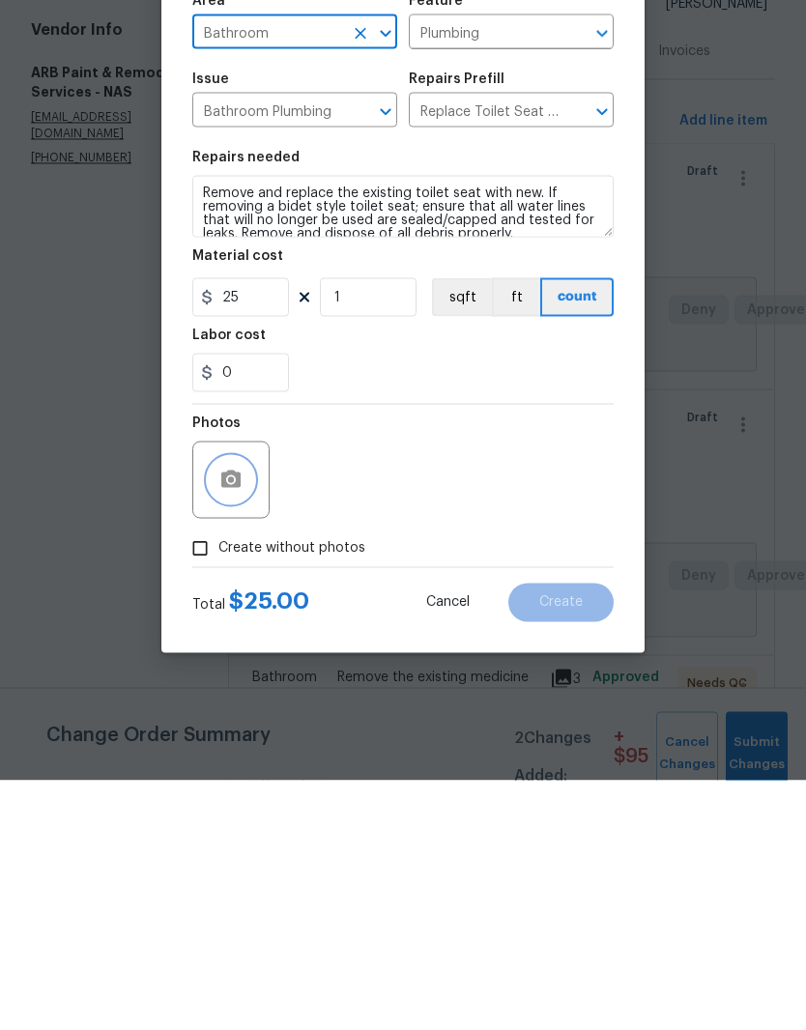
click at [241, 718] on icon "button" at bounding box center [230, 729] width 23 height 23
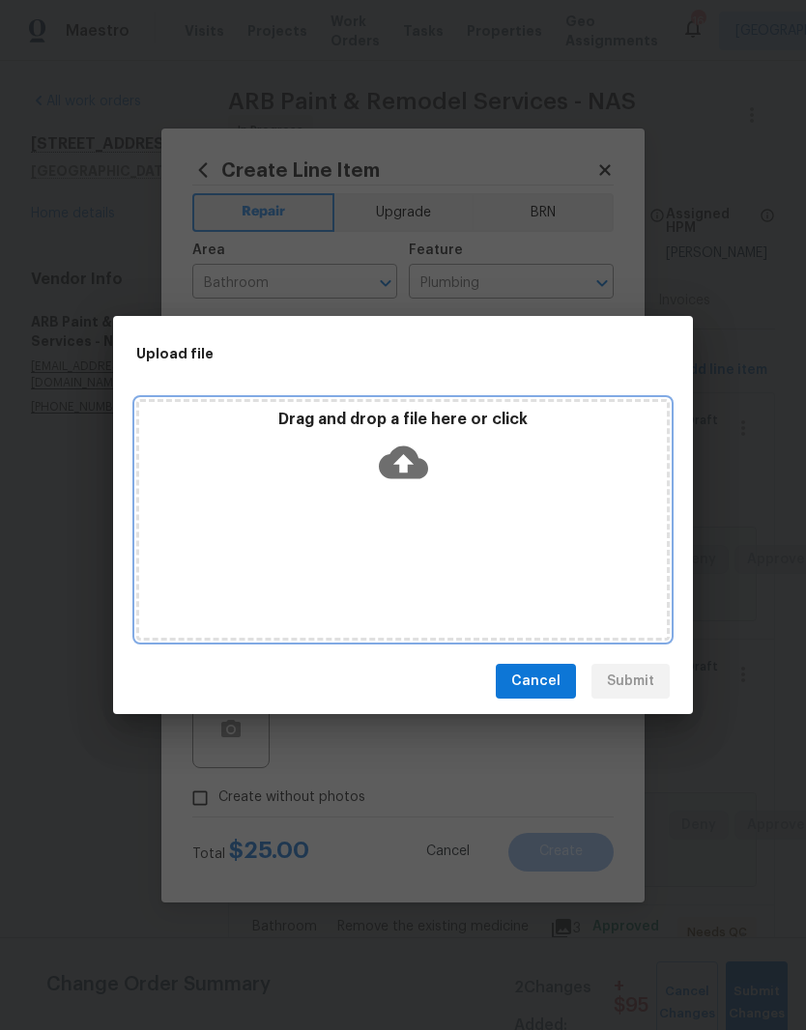
click at [486, 523] on div "Drag and drop a file here or click" at bounding box center [402, 520] width 533 height 242
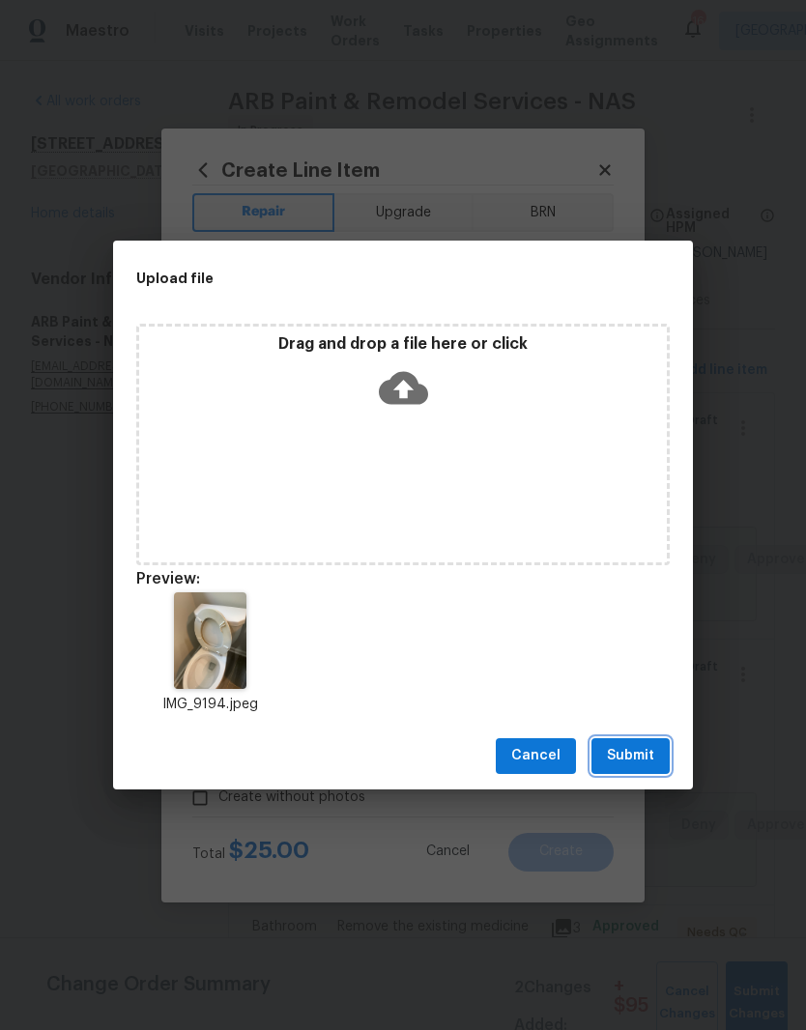
click at [642, 757] on span "Submit" at bounding box center [630, 756] width 47 height 24
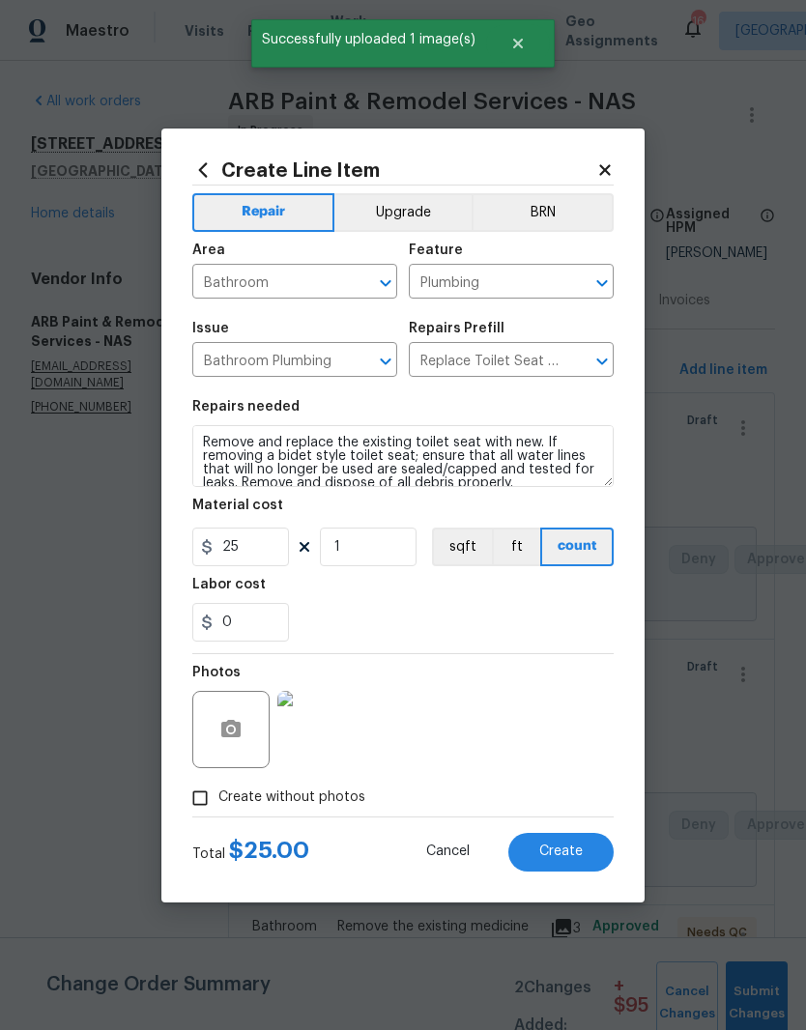
click at [578, 856] on span "Create" at bounding box center [560, 851] width 43 height 14
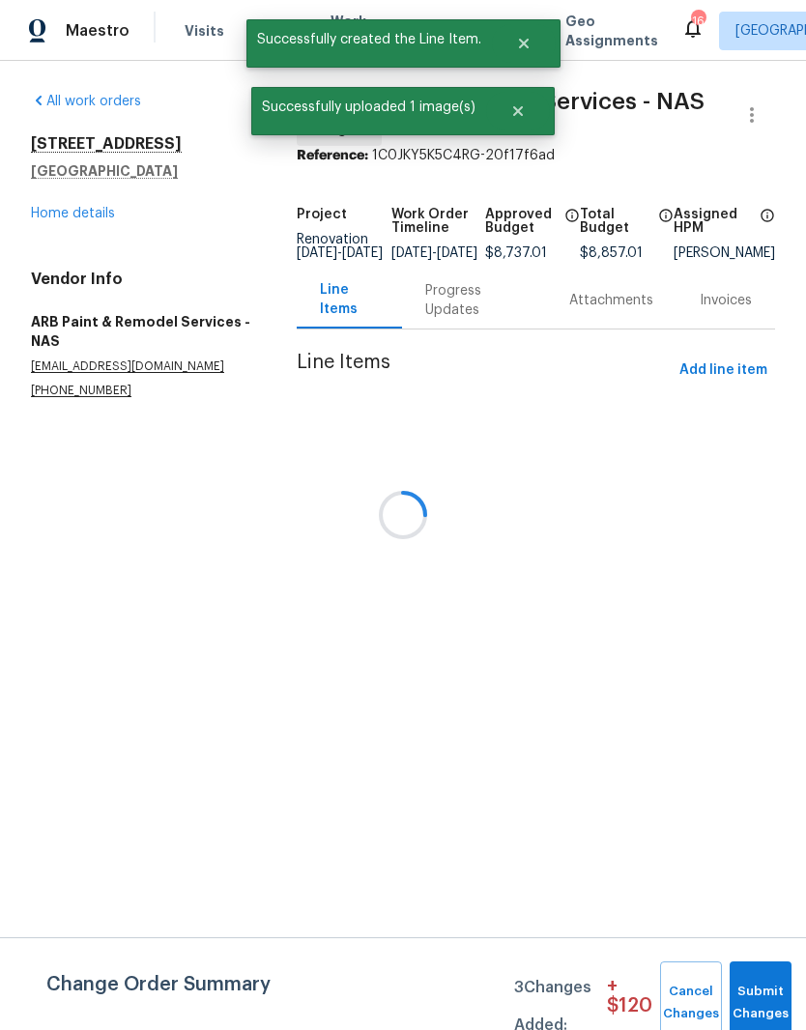
scroll to position [0, 0]
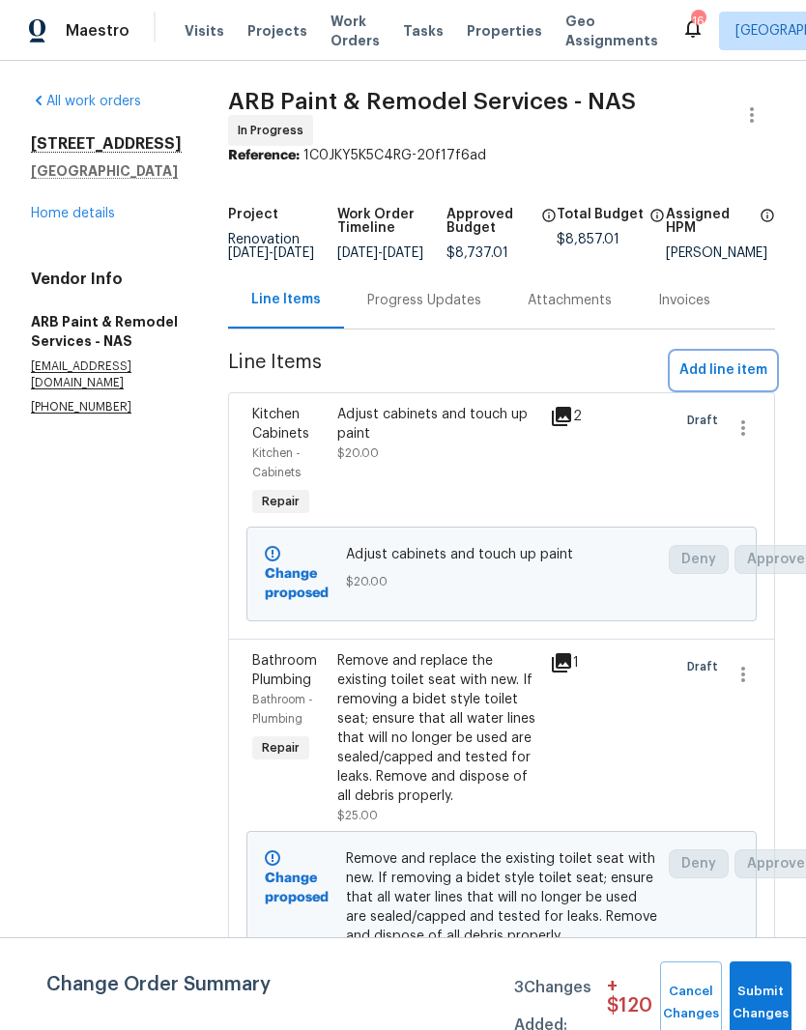
click at [752, 375] on span "Add line item" at bounding box center [723, 370] width 88 height 24
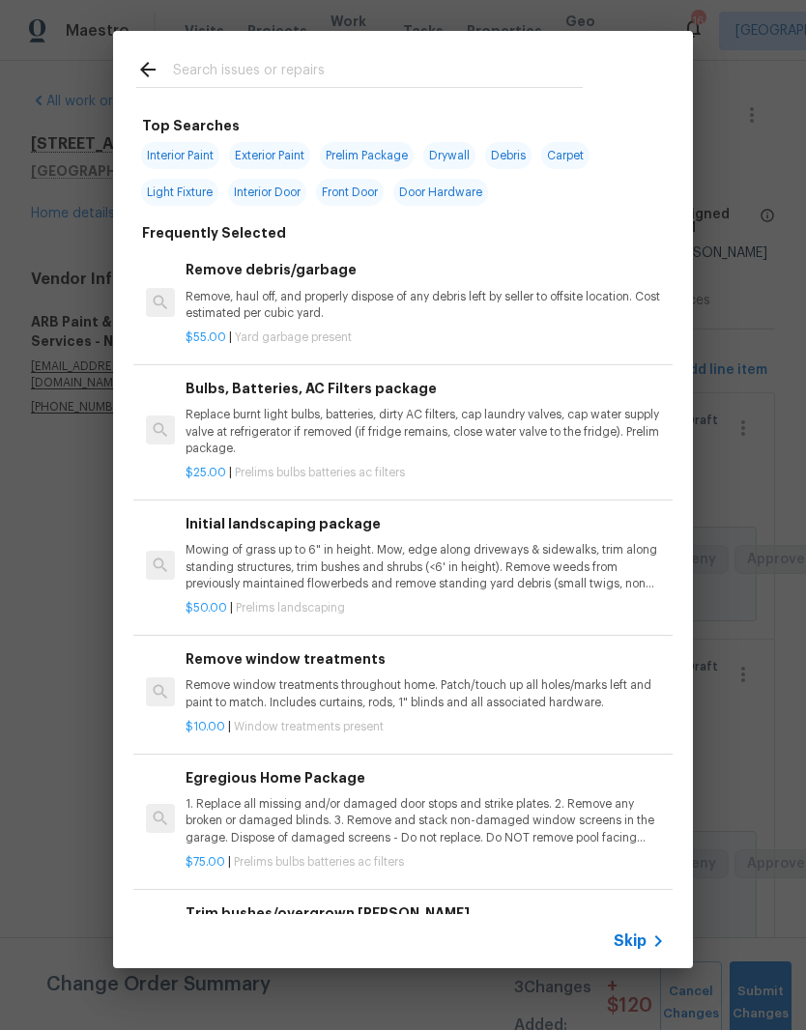
click at [354, 68] on input "text" at bounding box center [378, 72] width 410 height 29
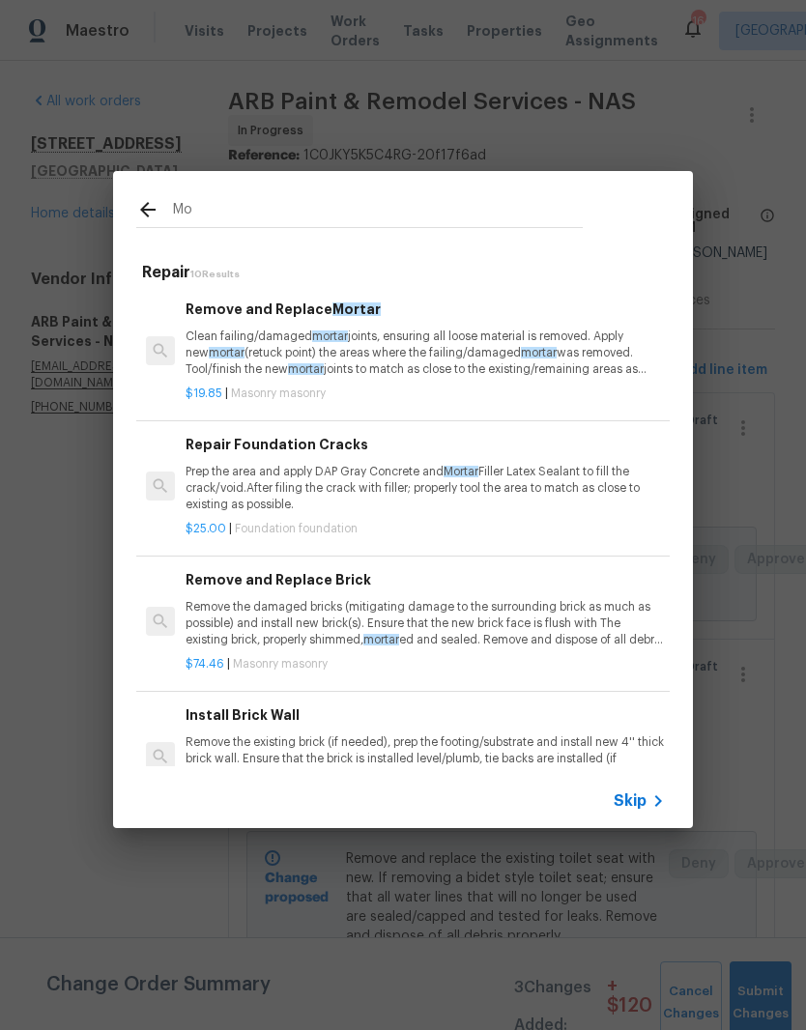
type input "M"
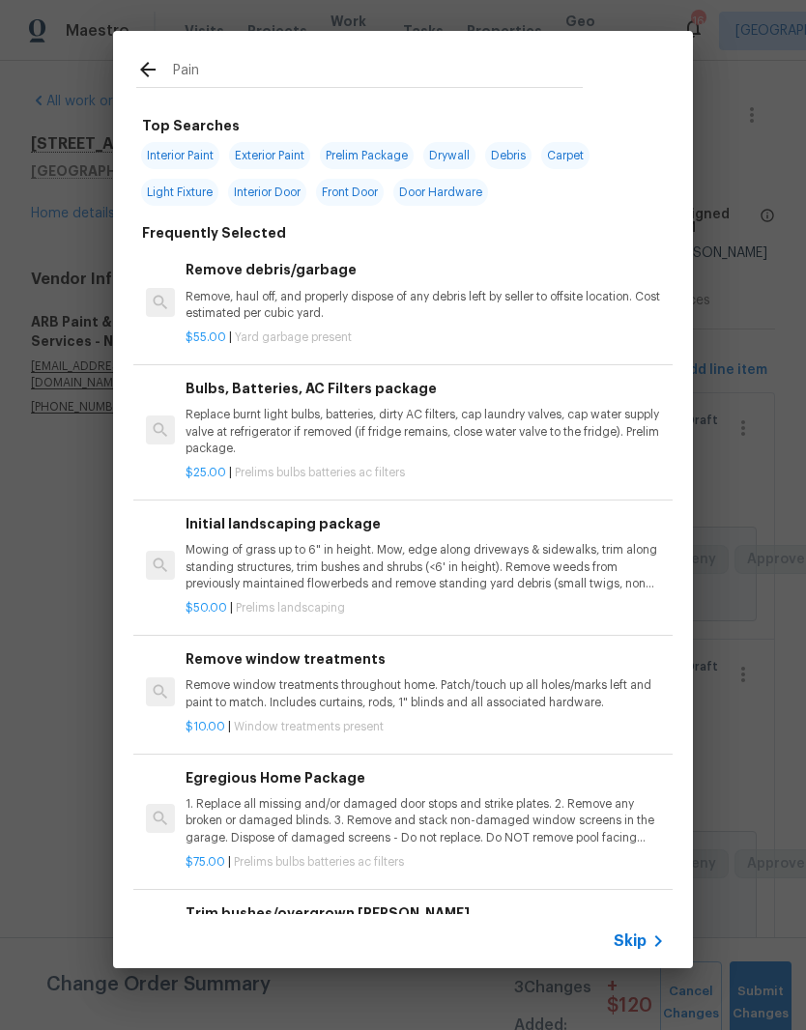
type input "Paint"
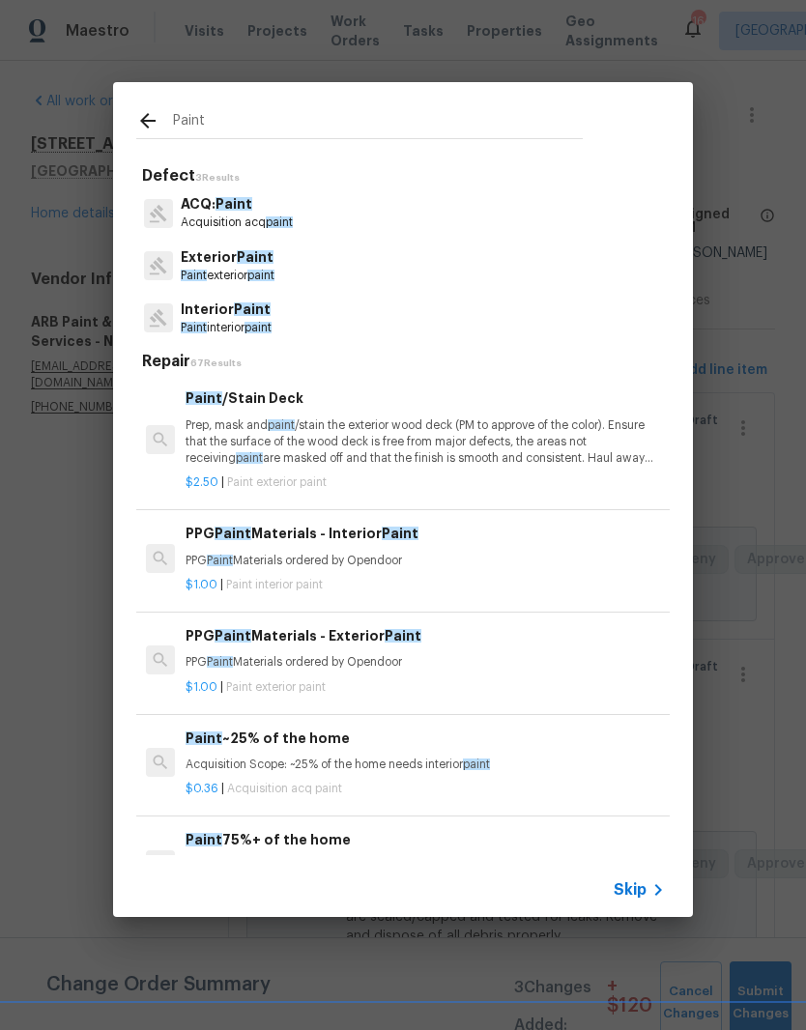
click at [255, 269] on p "Paint exterior paint" at bounding box center [228, 276] width 94 height 16
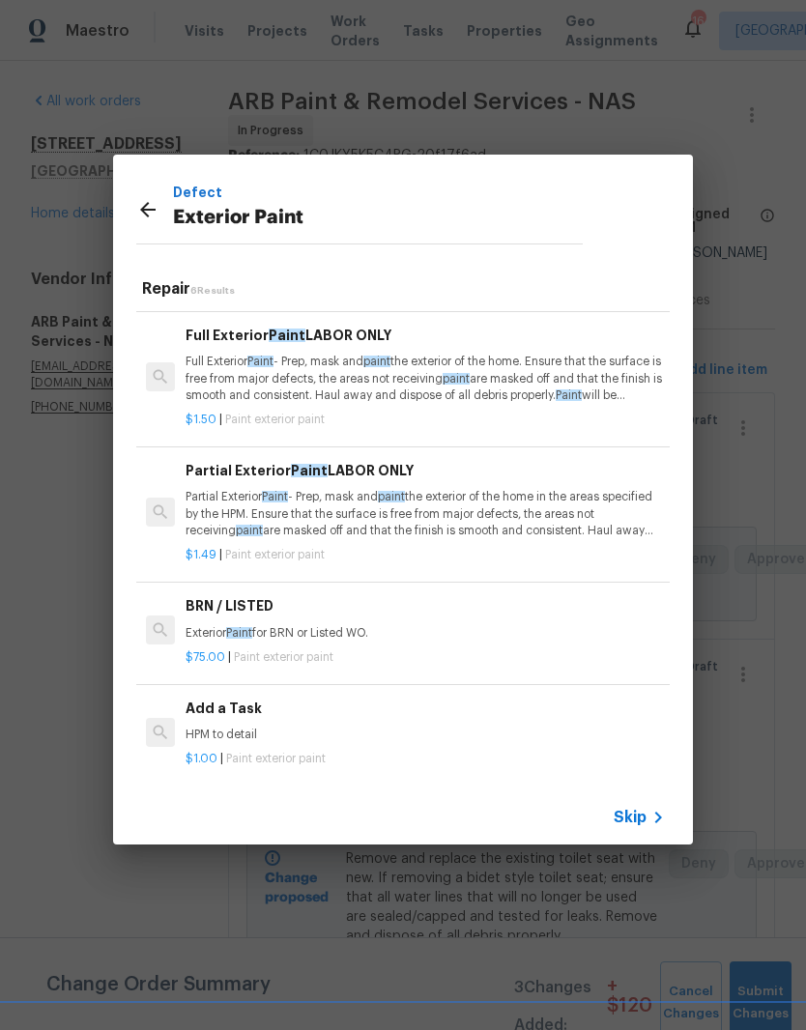
scroll to position [227, 0]
click at [238, 721] on div "Add a Task HPM to detail" at bounding box center [425, 722] width 479 height 46
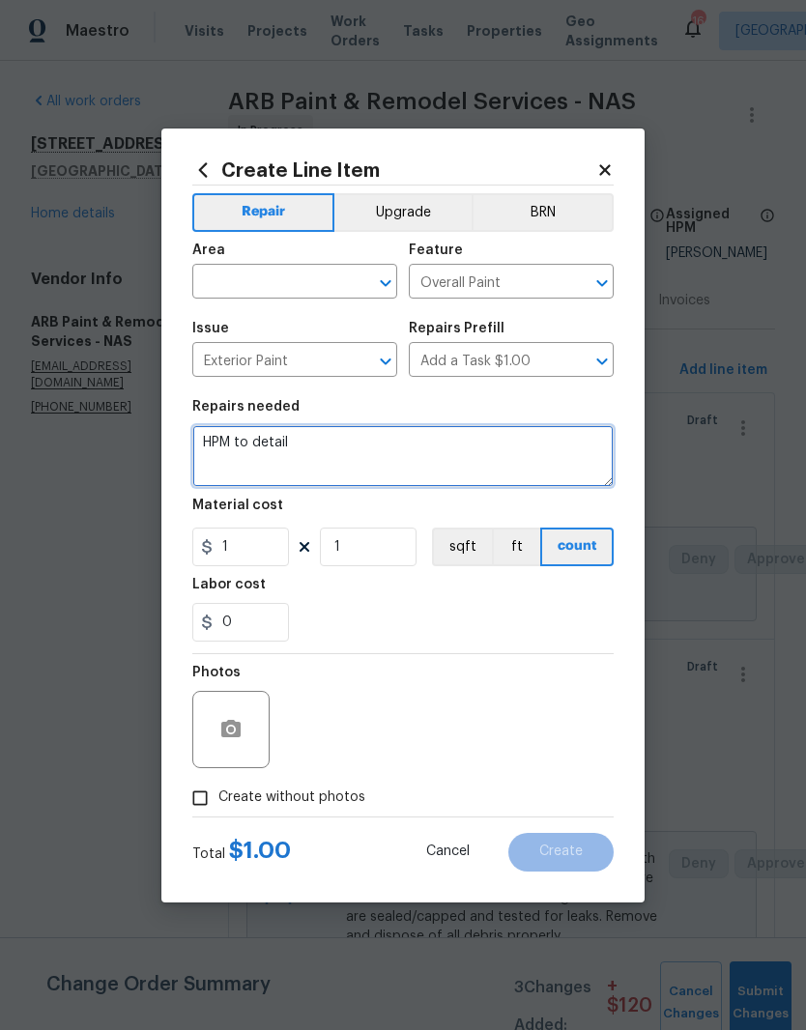
click at [325, 445] on textarea "HPM to detail" at bounding box center [402, 456] width 421 height 62
type textarea "H"
type textarea "Fill cracks and paint below the porch"
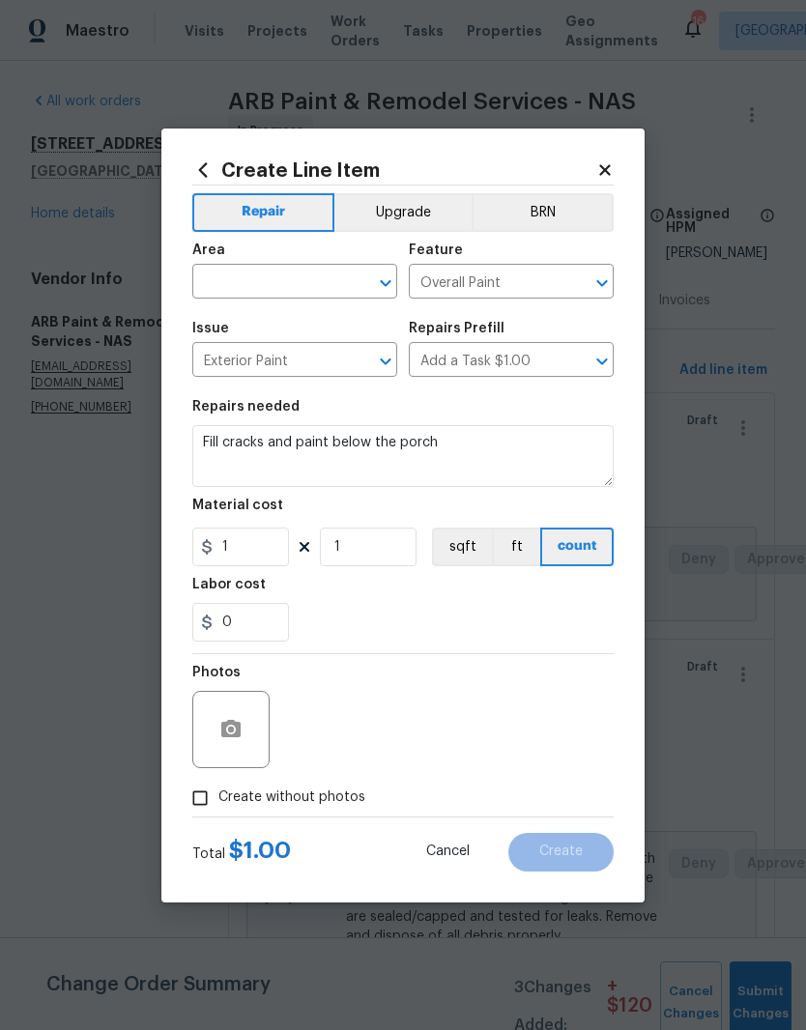
click at [317, 279] on input "text" at bounding box center [267, 284] width 151 height 30
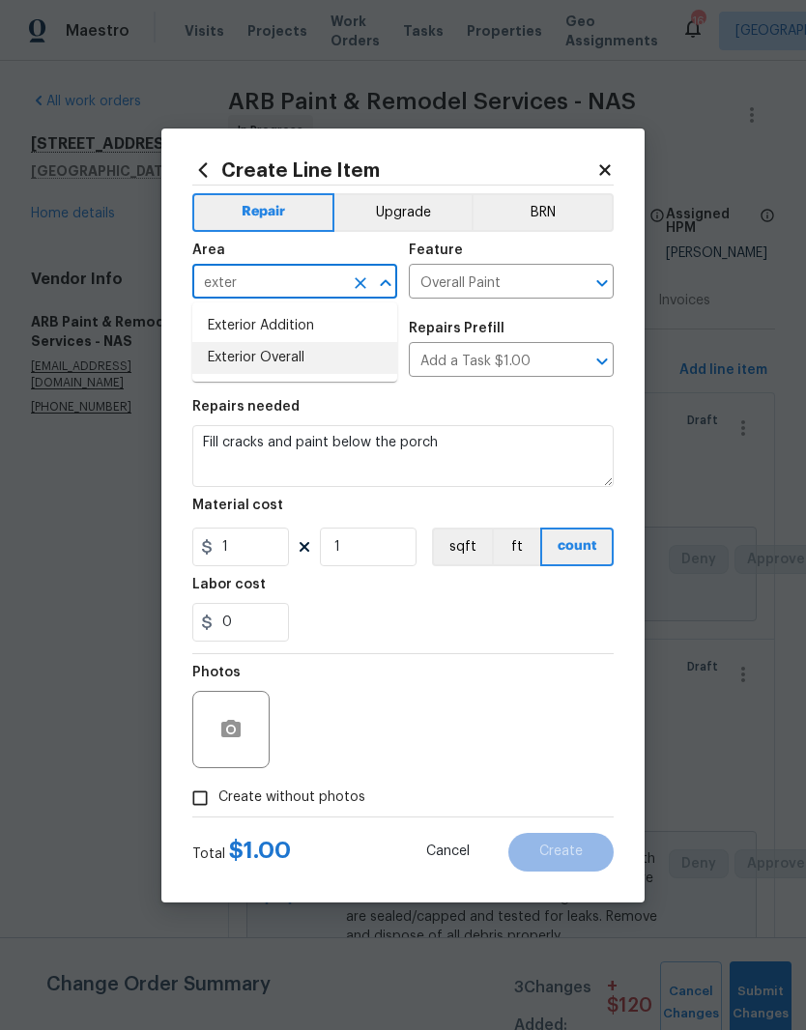
click at [301, 363] on li "Exterior Overall" at bounding box center [294, 358] width 205 height 32
type input "Exterior Overall"
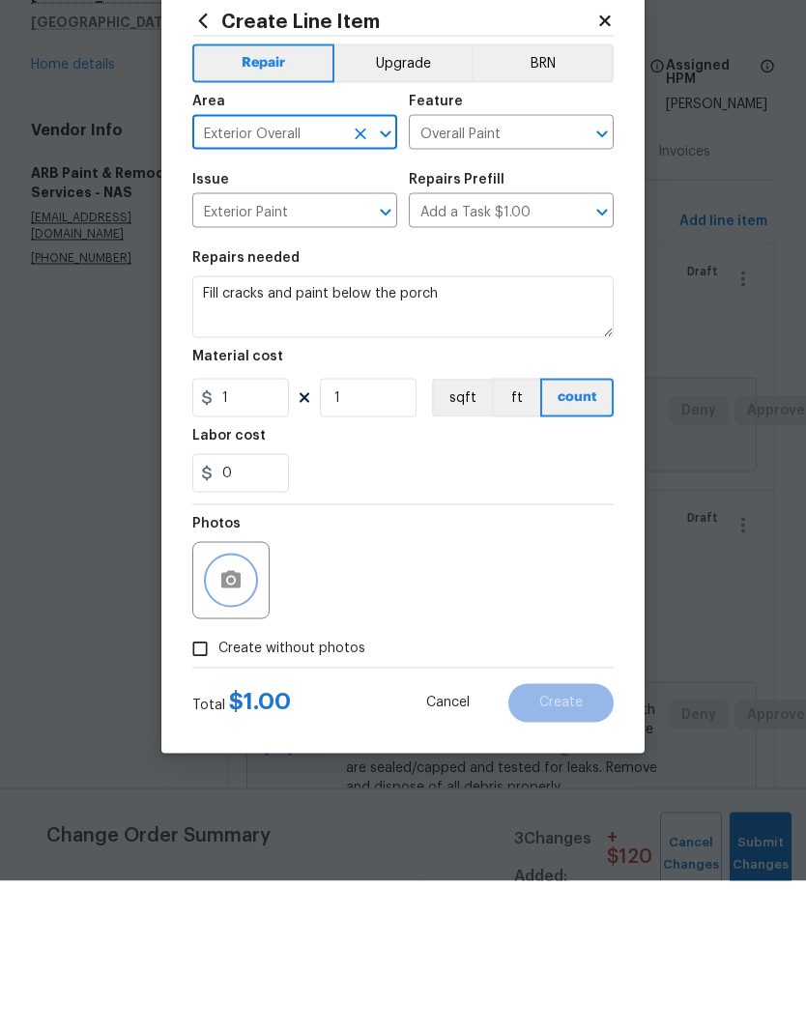
click at [244, 706] on button "button" at bounding box center [231, 729] width 46 height 46
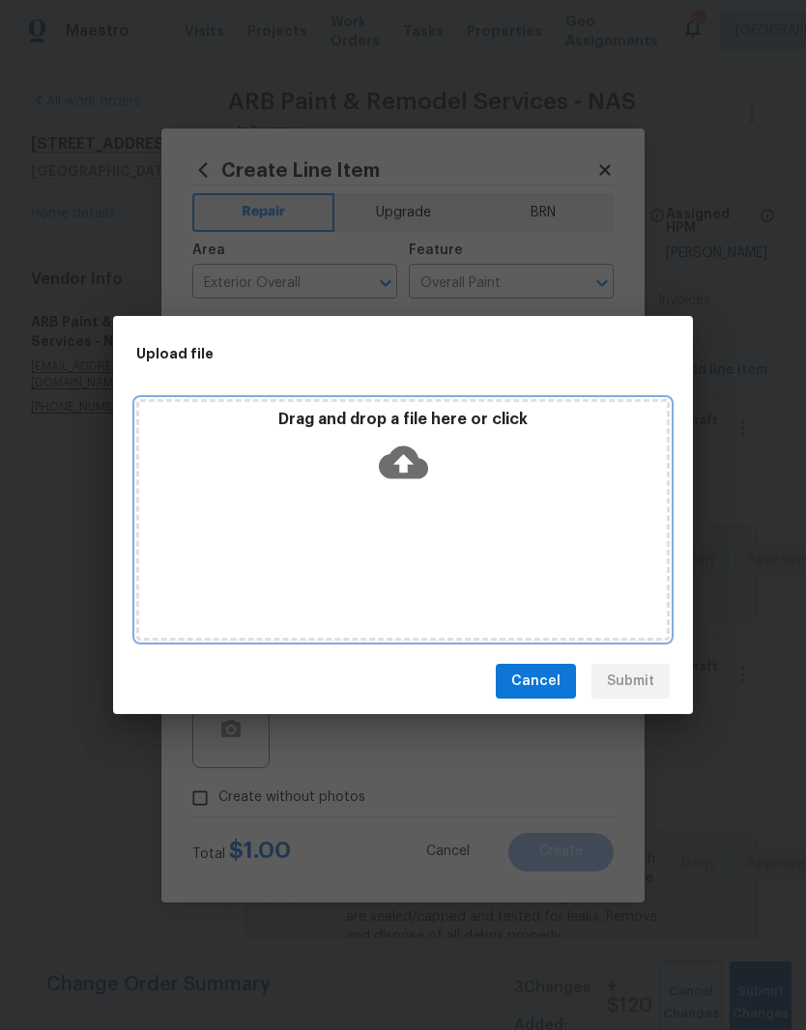
click at [435, 517] on div "Drag and drop a file here or click" at bounding box center [402, 520] width 533 height 242
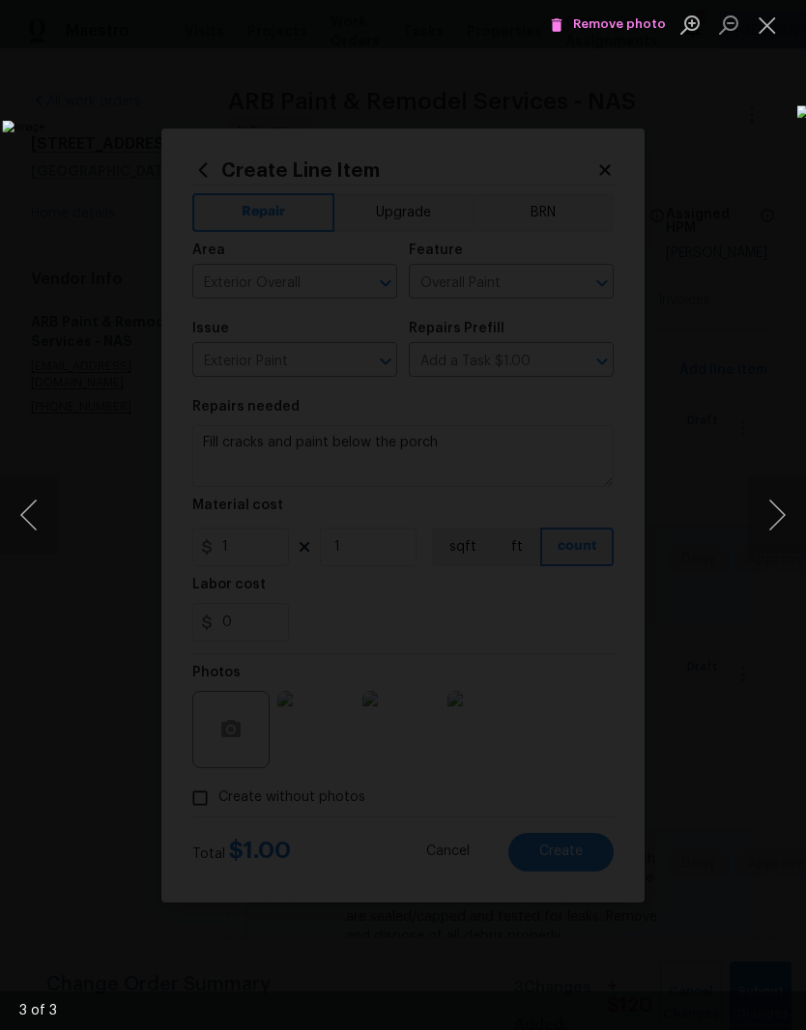
scroll to position [79, 0]
click at [773, 29] on button "Close lightbox" at bounding box center [767, 25] width 39 height 34
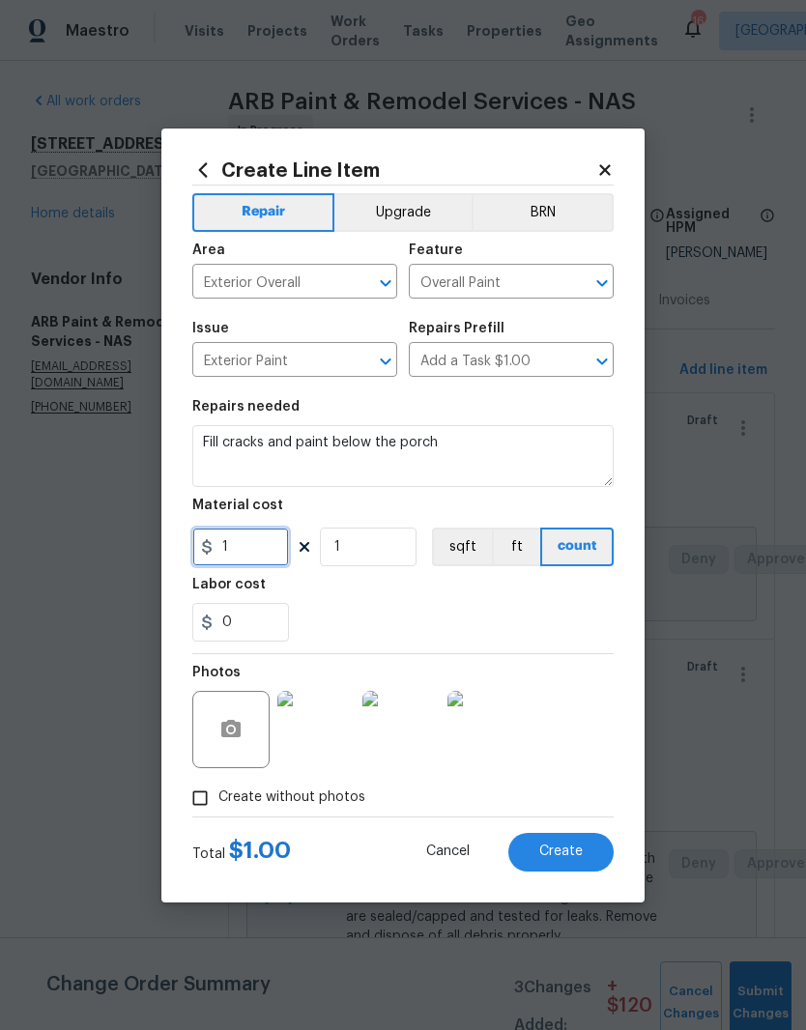
click at [262, 545] on input "1" at bounding box center [240, 547] width 97 height 39
type input "100"
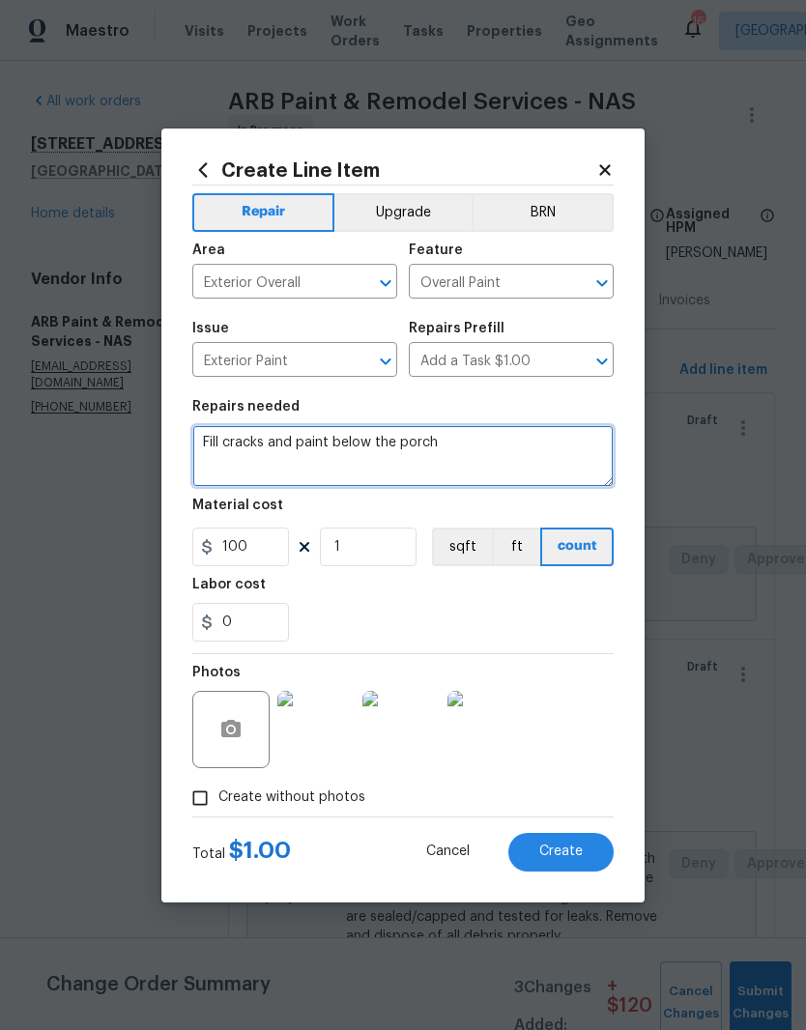
click at [233, 443] on textarea "Fill cracks and paint below the porch" at bounding box center [402, 456] width 421 height 62
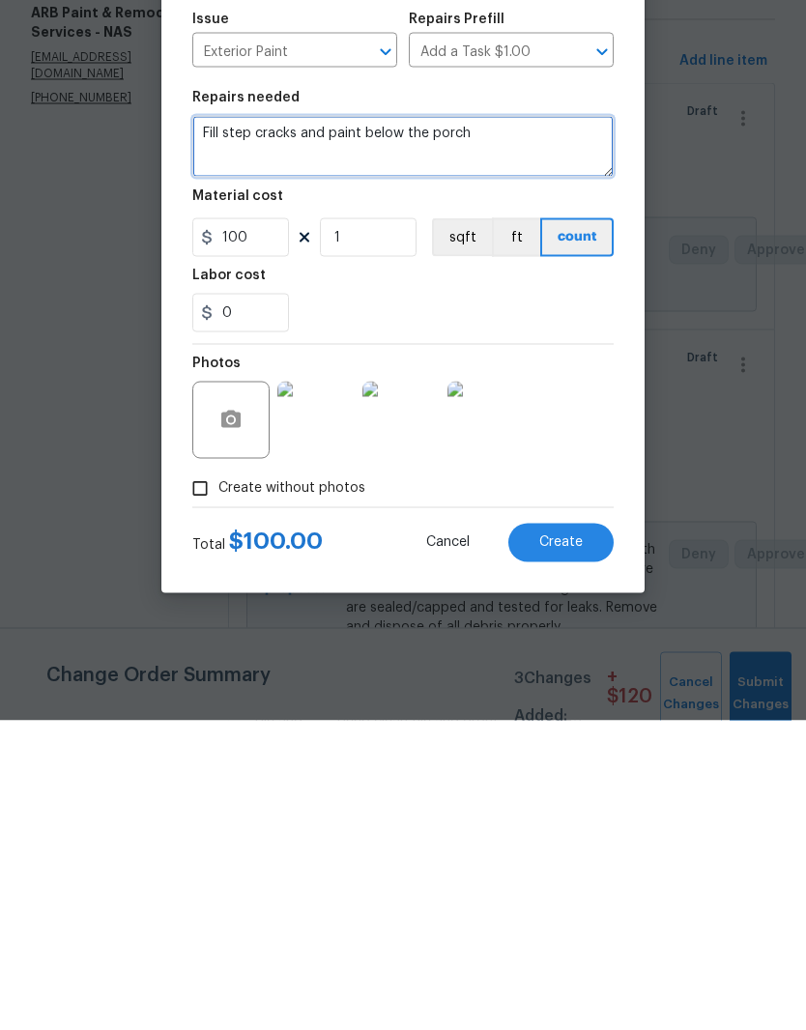
type textarea "Fill step cracks and paint below the porch"
click at [580, 844] on span "Create" at bounding box center [560, 851] width 43 height 14
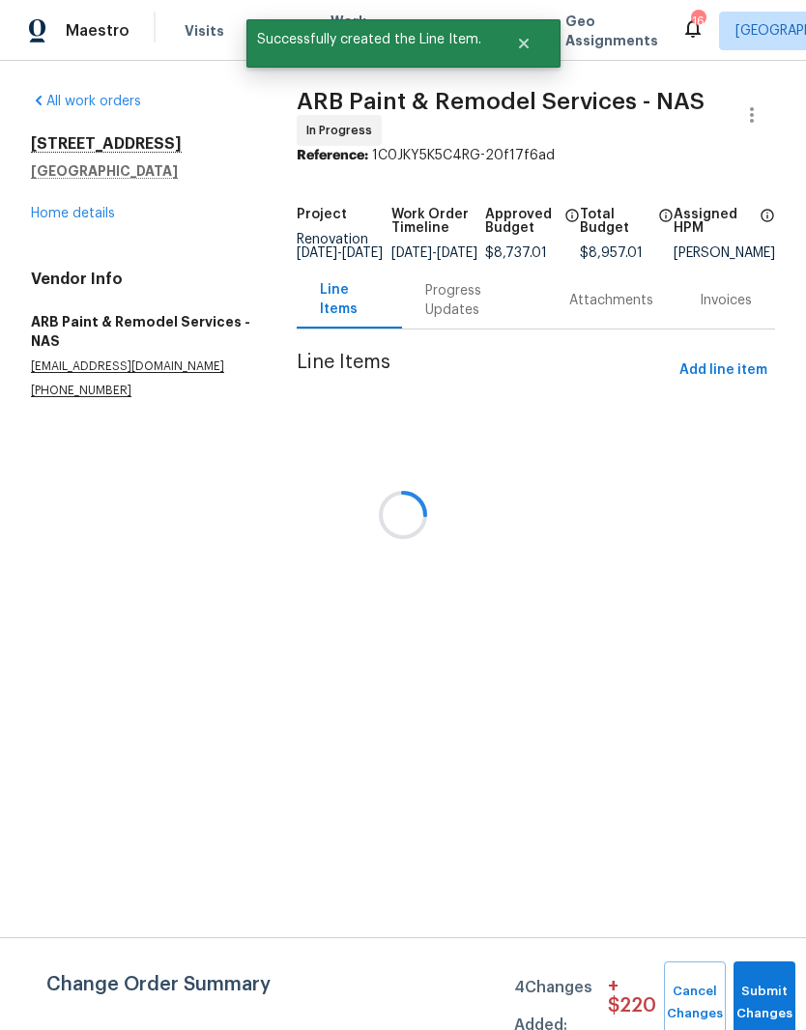
scroll to position [0, 0]
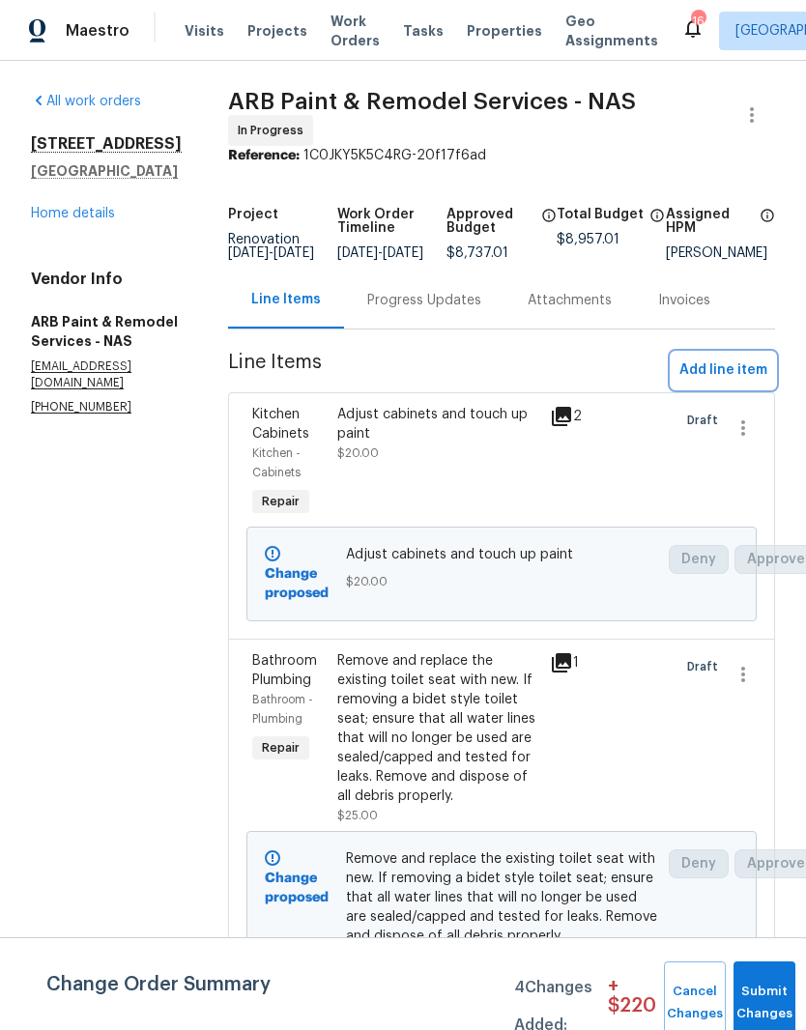
click at [729, 375] on span "Add line item" at bounding box center [723, 370] width 88 height 24
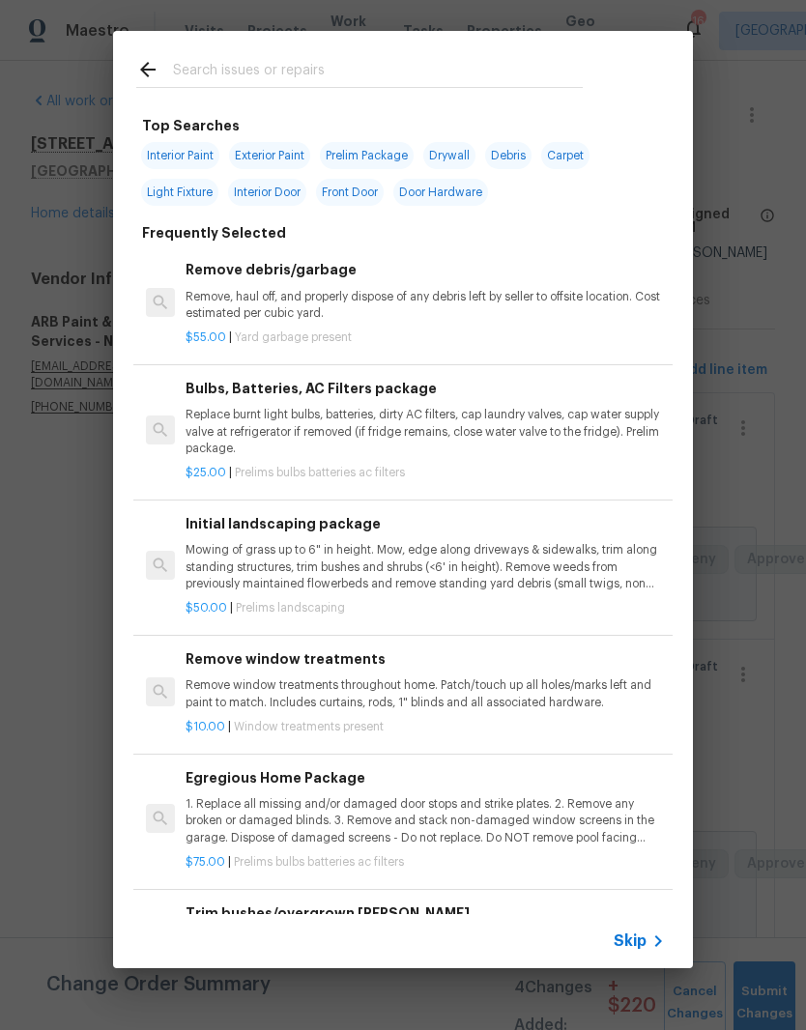
click at [318, 48] on div at bounding box center [359, 69] width 493 height 76
click at [322, 43] on div at bounding box center [359, 69] width 493 height 76
click at [319, 72] on input "text" at bounding box center [378, 72] width 410 height 29
type input "Paint"
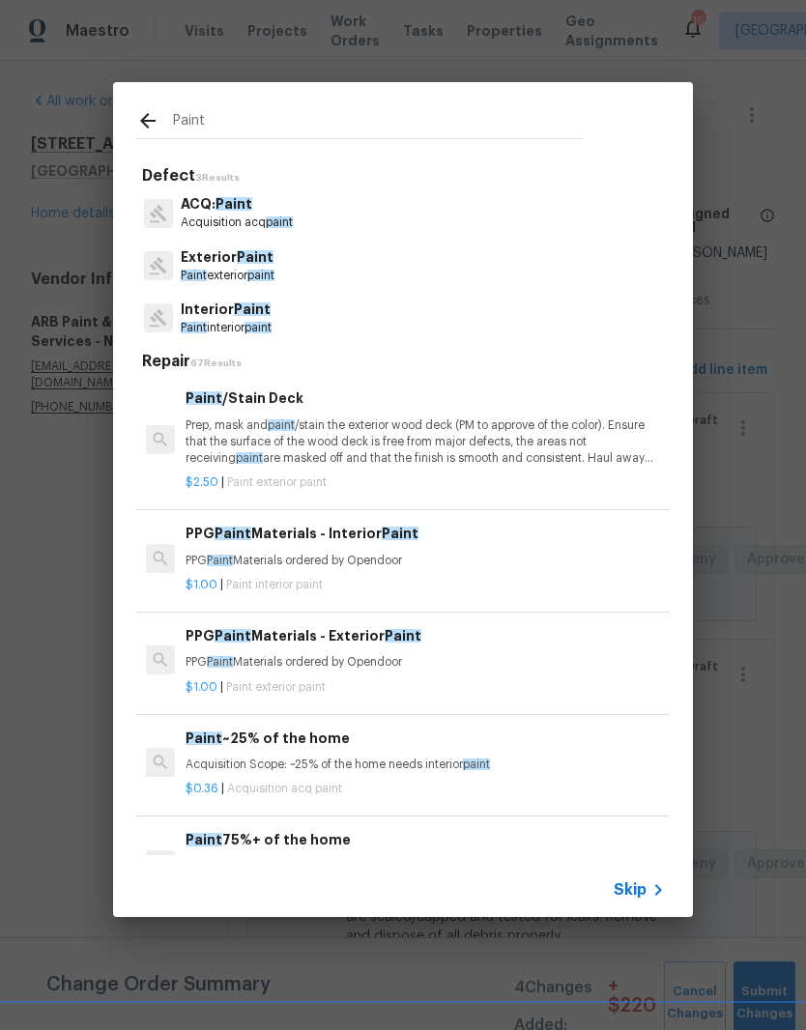
click at [254, 264] on span "Paint" at bounding box center [255, 257] width 37 height 14
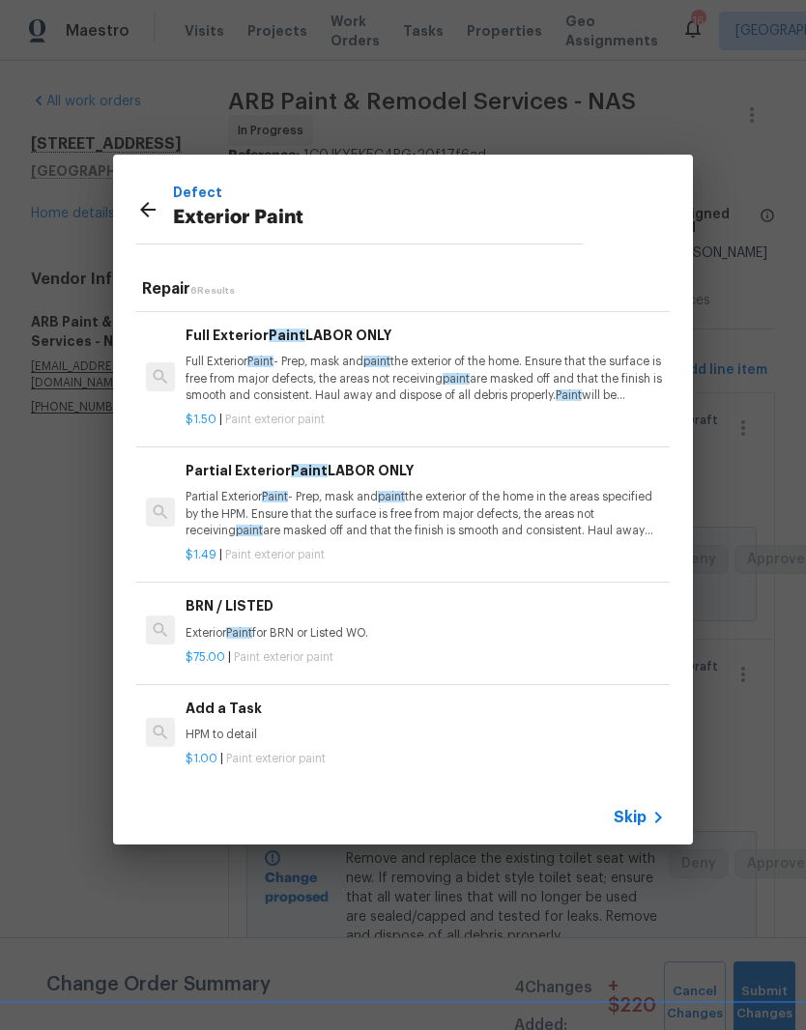
scroll to position [227, 0]
click at [242, 730] on p "HPM to detail" at bounding box center [425, 736] width 479 height 16
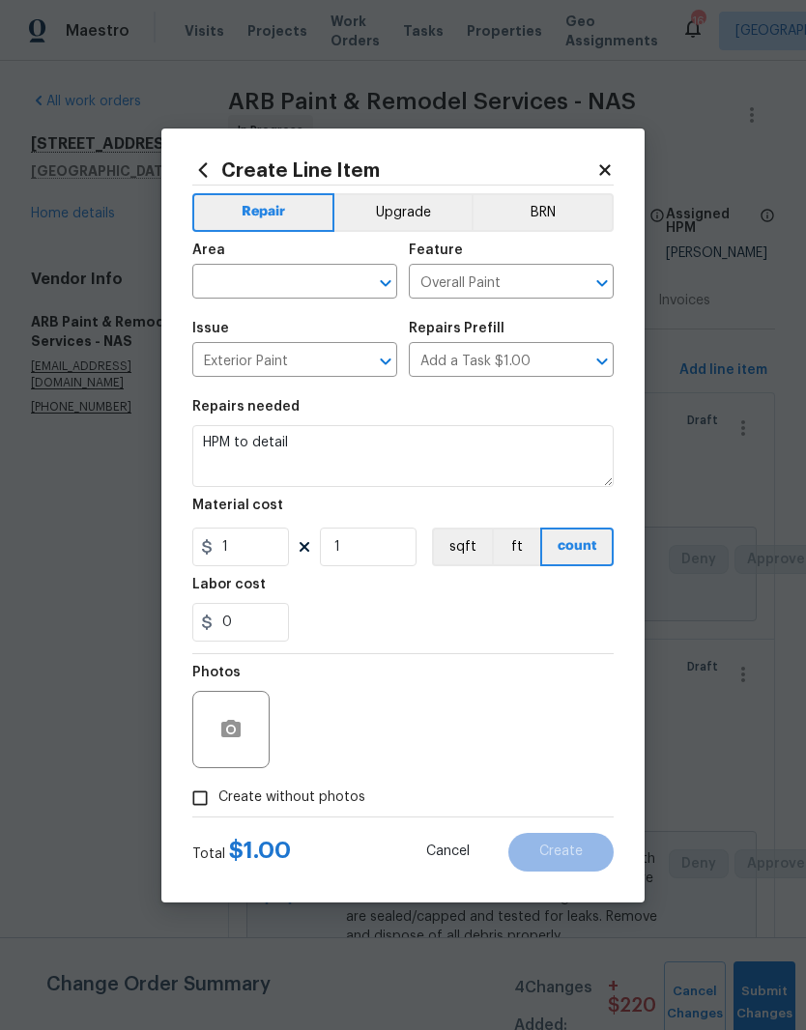
click at [327, 280] on input "text" at bounding box center [267, 284] width 151 height 30
click at [302, 367] on li "Exterior Overall" at bounding box center [294, 358] width 205 height 32
type input "Exterior Overall"
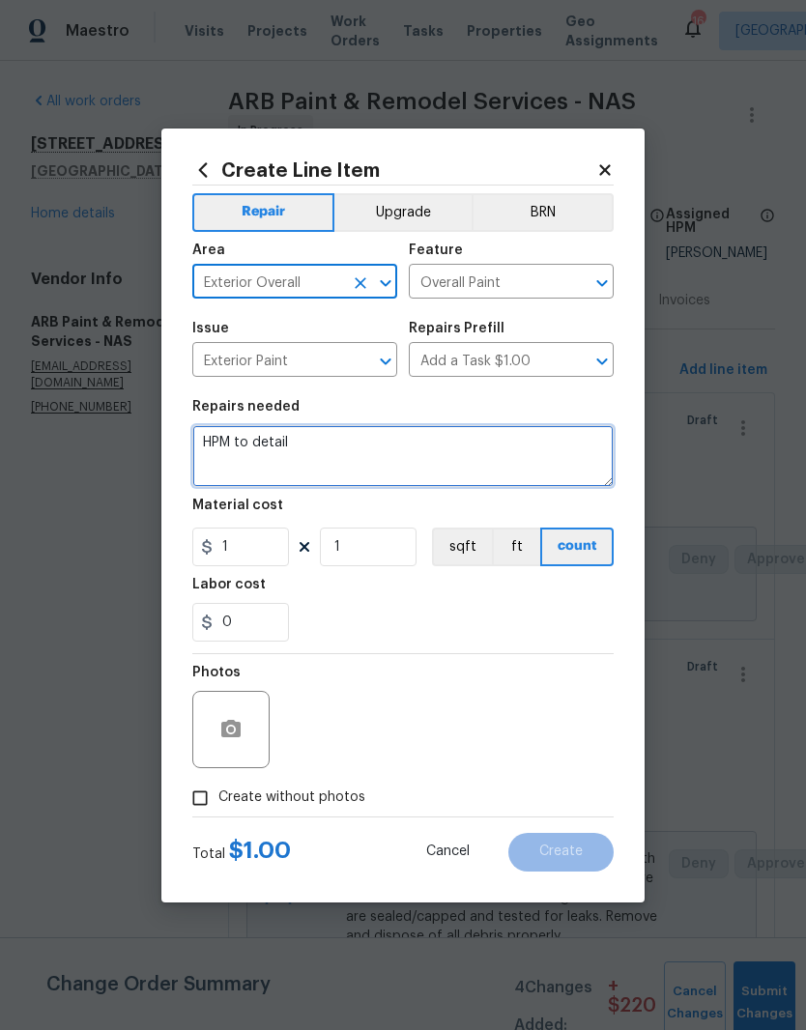
click at [330, 433] on textarea "HPM to detail" at bounding box center [402, 456] width 421 height 62
click at [320, 441] on textarea "HPM to detail" at bounding box center [402, 456] width 421 height 62
type textarea "H"
type textarea "Clean, scrape, paint the attic vent white"
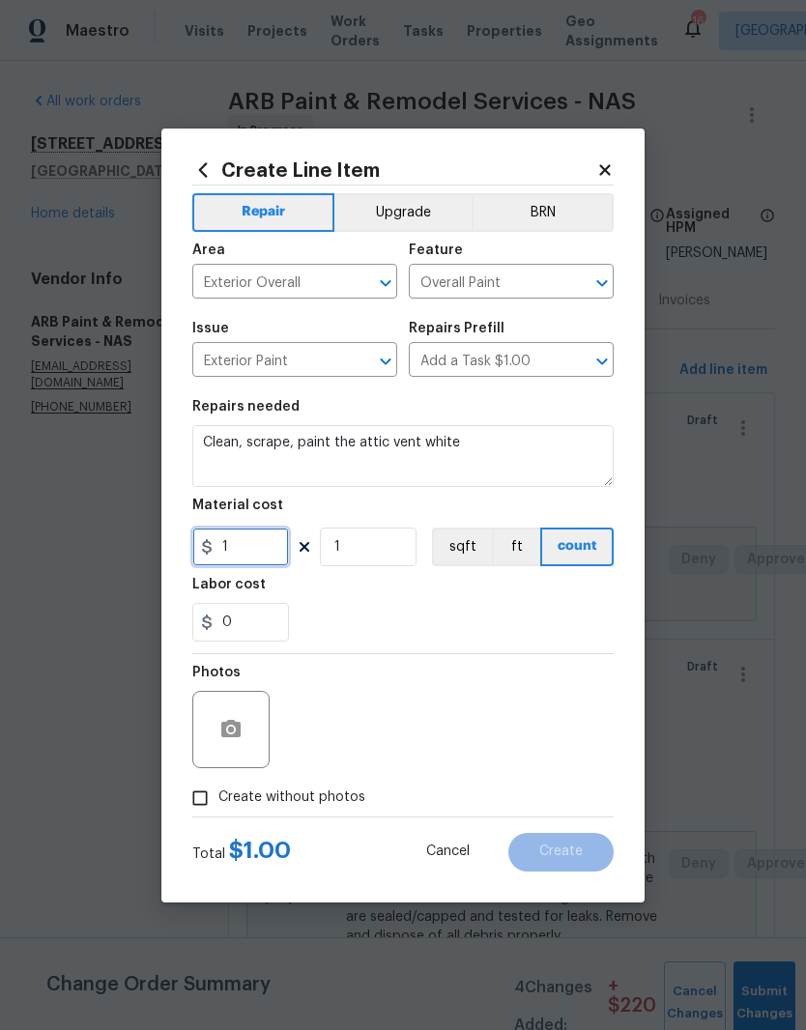
click at [269, 552] on input "1" at bounding box center [240, 547] width 97 height 39
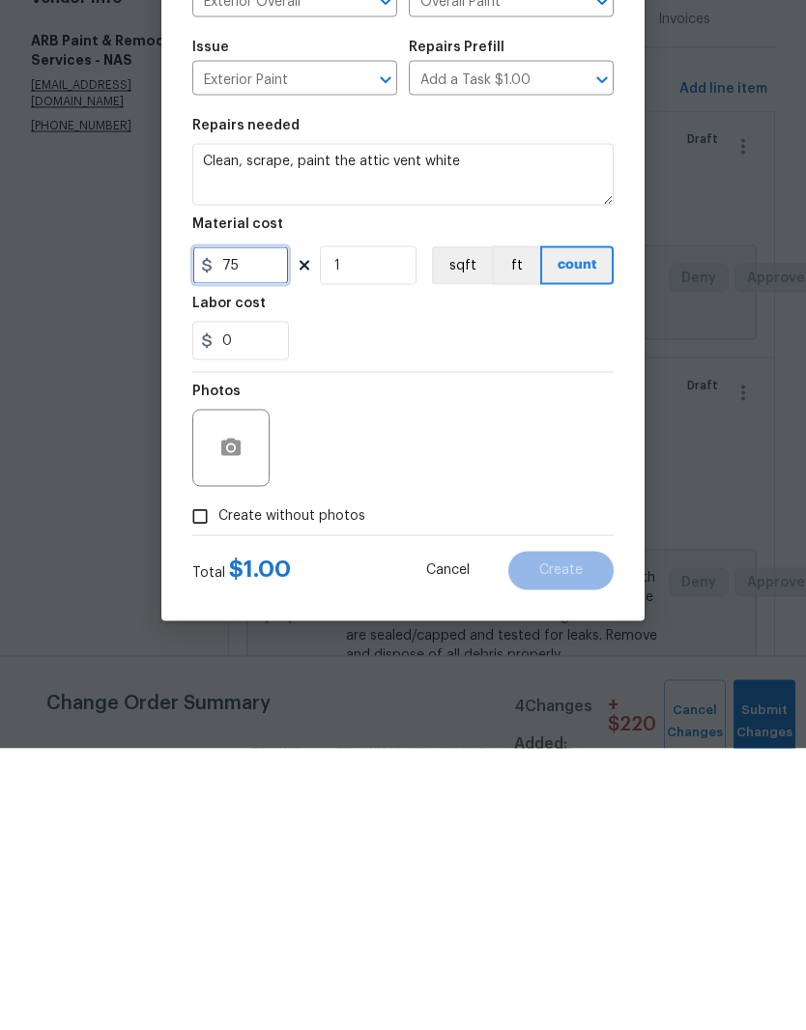
type input "75"
click at [243, 706] on button "button" at bounding box center [231, 729] width 46 height 46
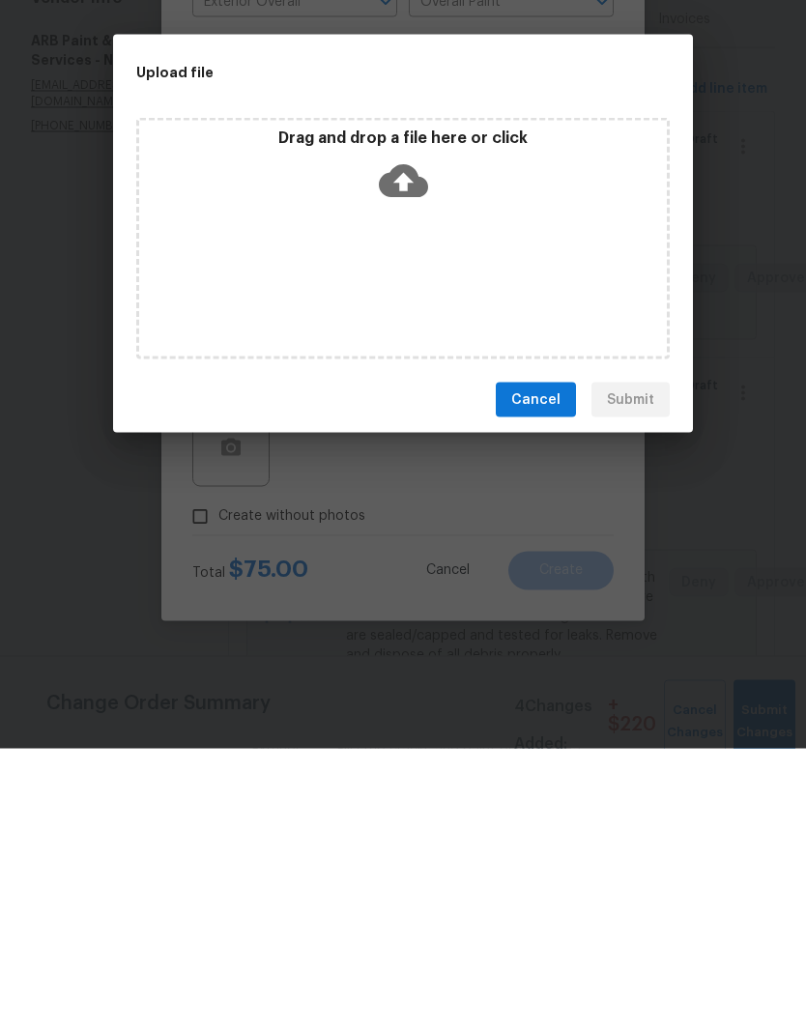
scroll to position [79, 0]
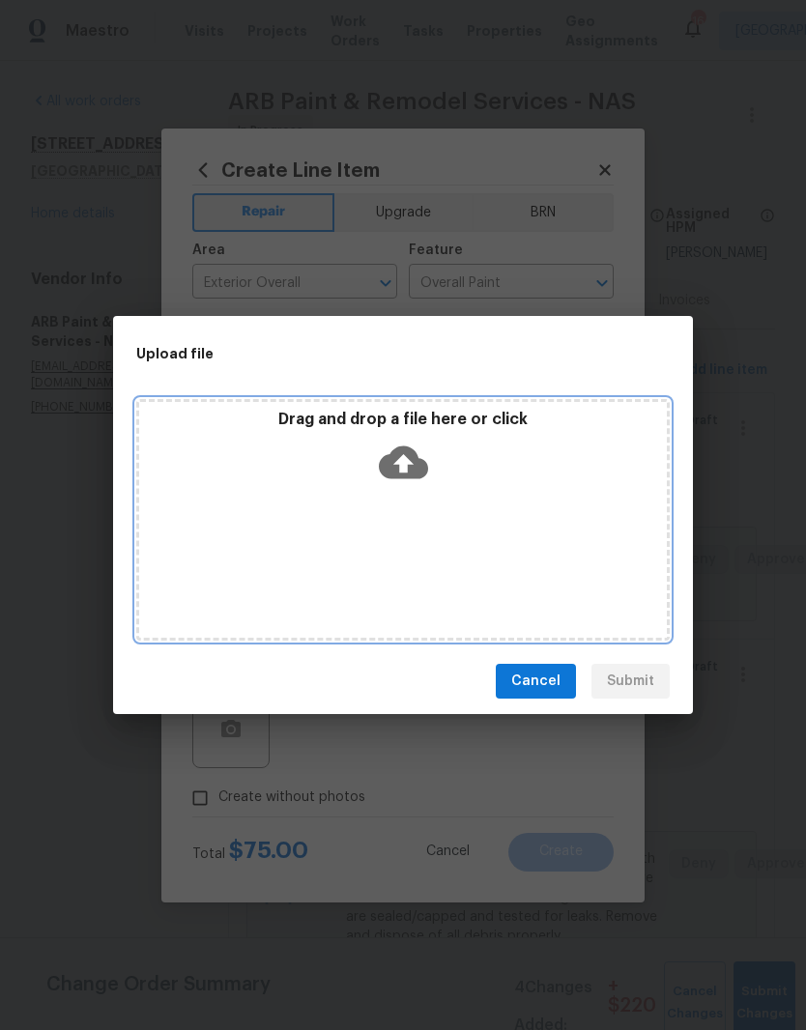
click at [439, 503] on div "Drag and drop a file here or click" at bounding box center [402, 520] width 533 height 242
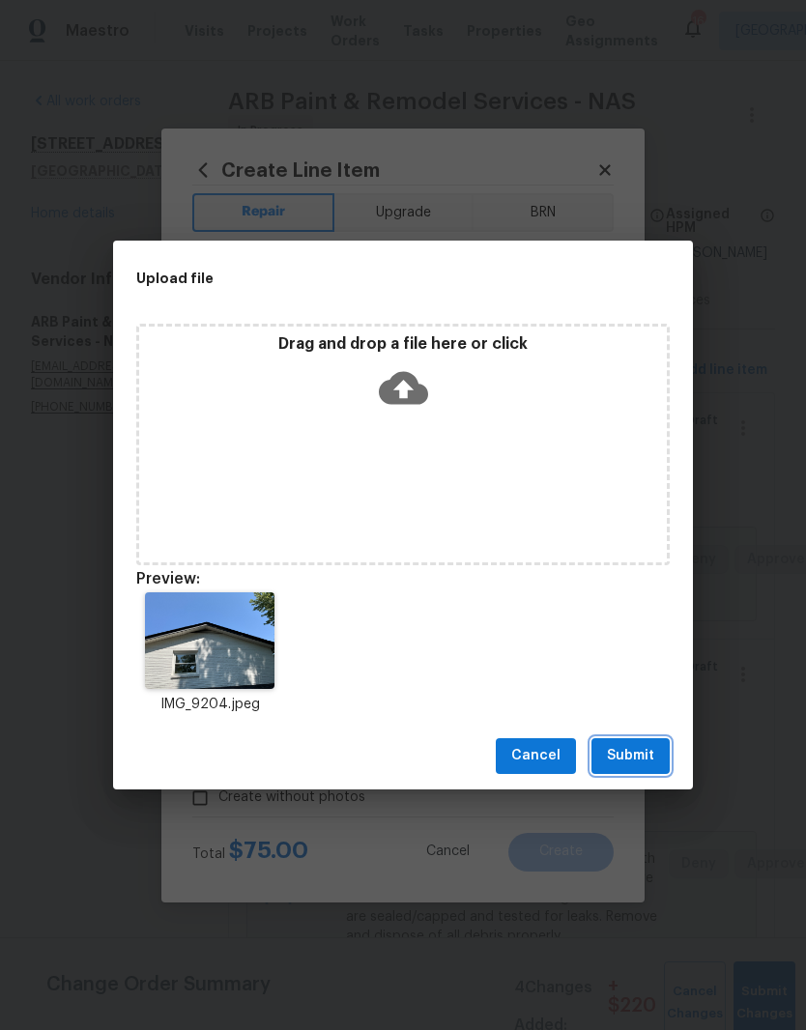
click at [641, 759] on span "Submit" at bounding box center [630, 756] width 47 height 24
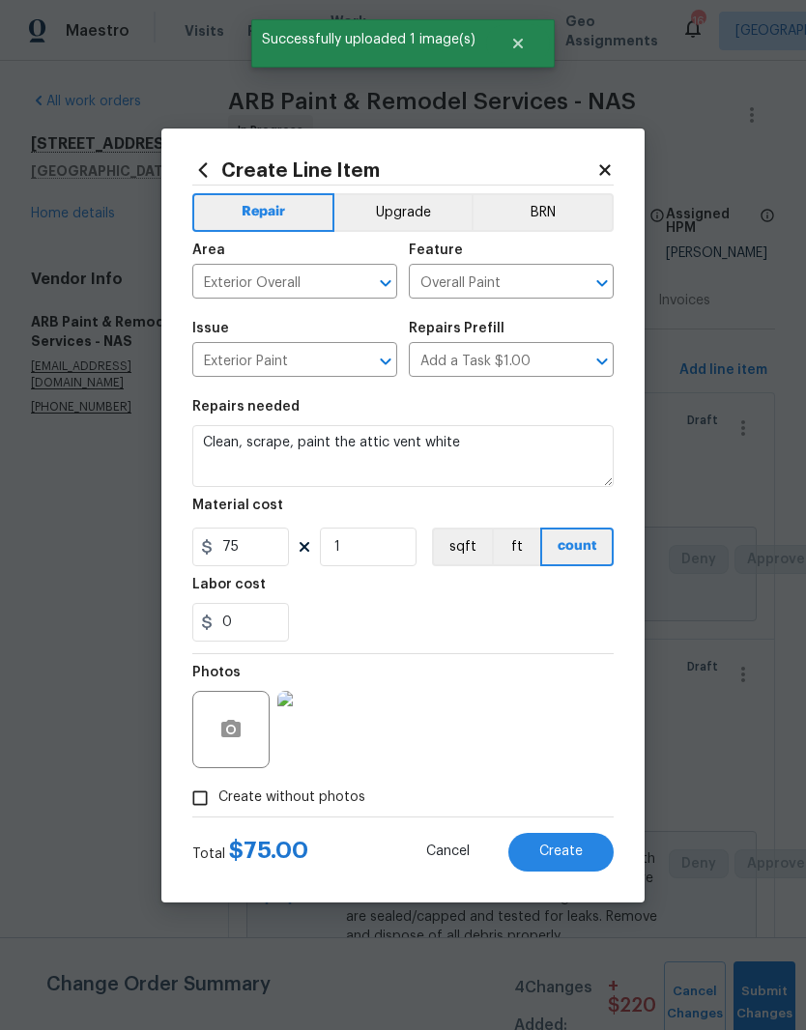
click at [565, 852] on span "Create" at bounding box center [560, 851] width 43 height 14
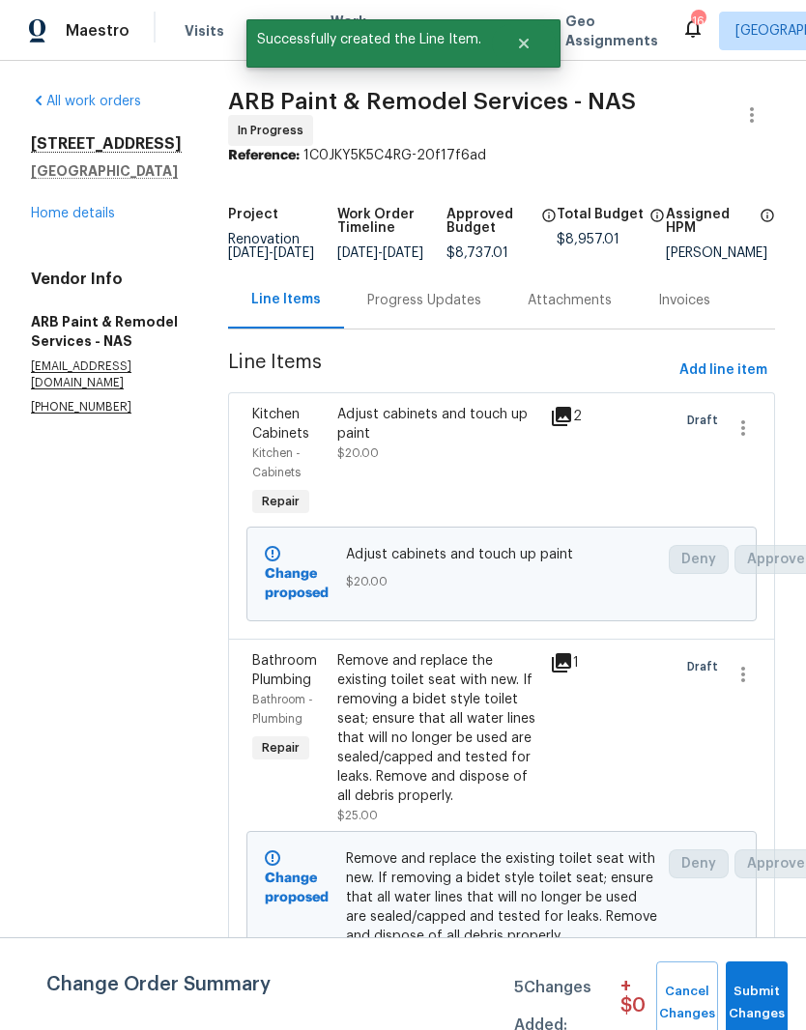
scroll to position [0, 0]
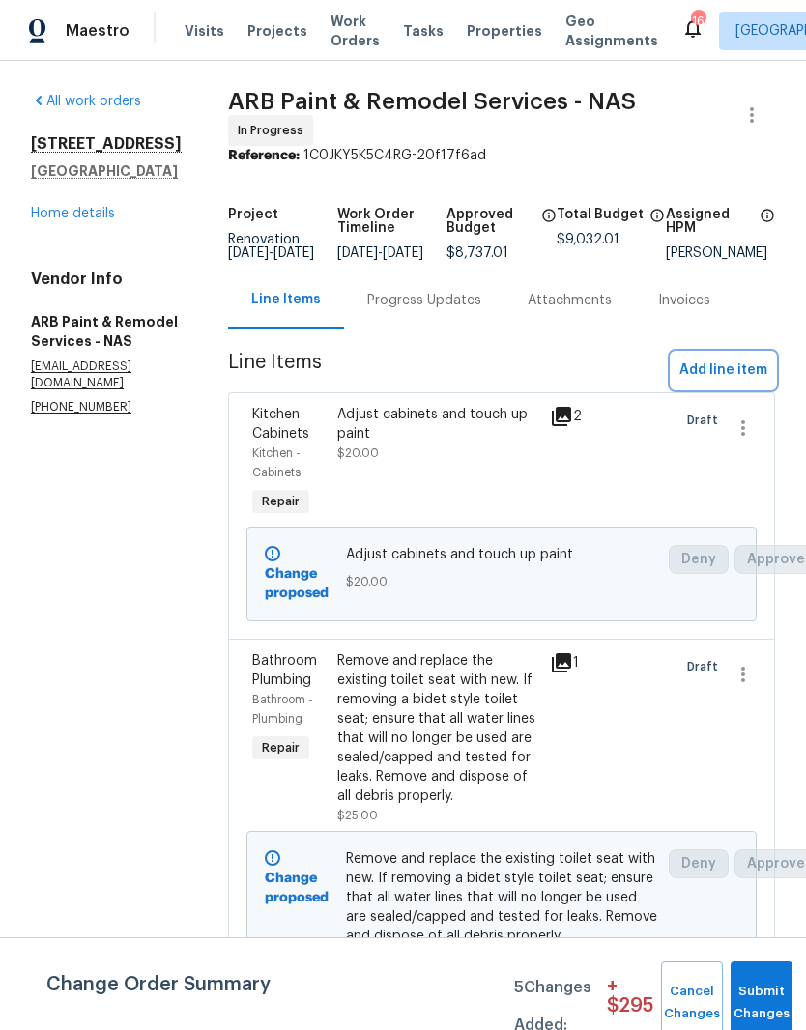
click at [722, 372] on span "Add line item" at bounding box center [723, 370] width 88 height 24
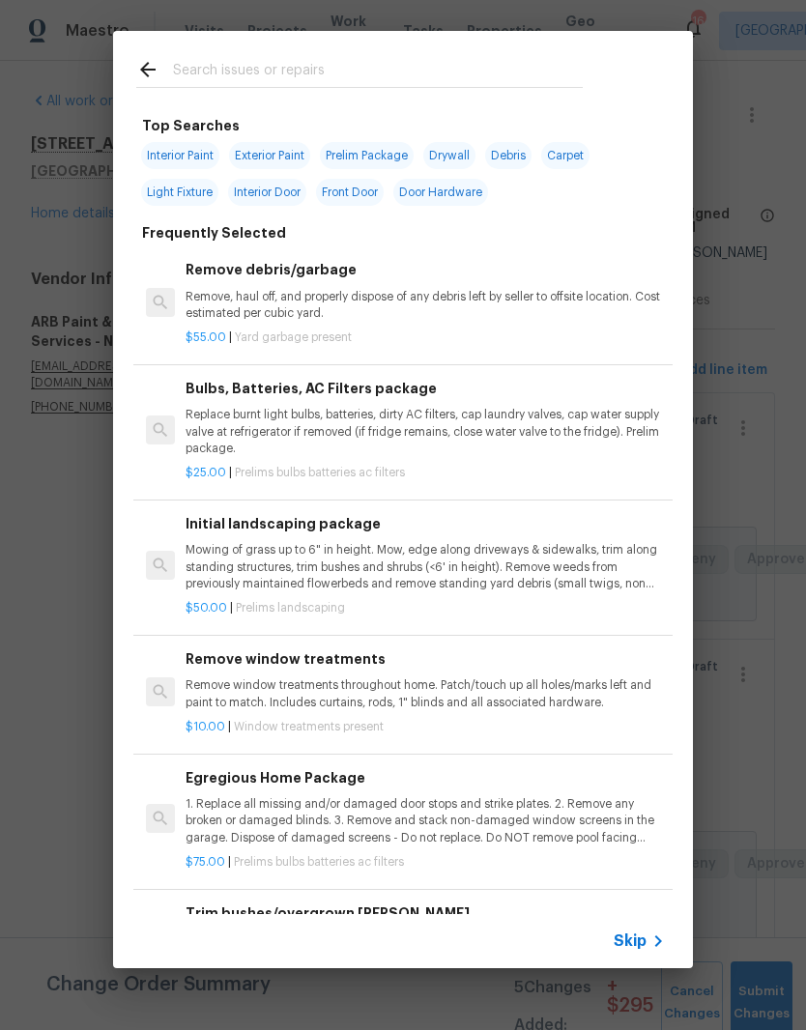
click at [403, 52] on div at bounding box center [359, 69] width 493 height 76
click at [285, 63] on input "text" at bounding box center [378, 72] width 410 height 29
type input "Lighting"
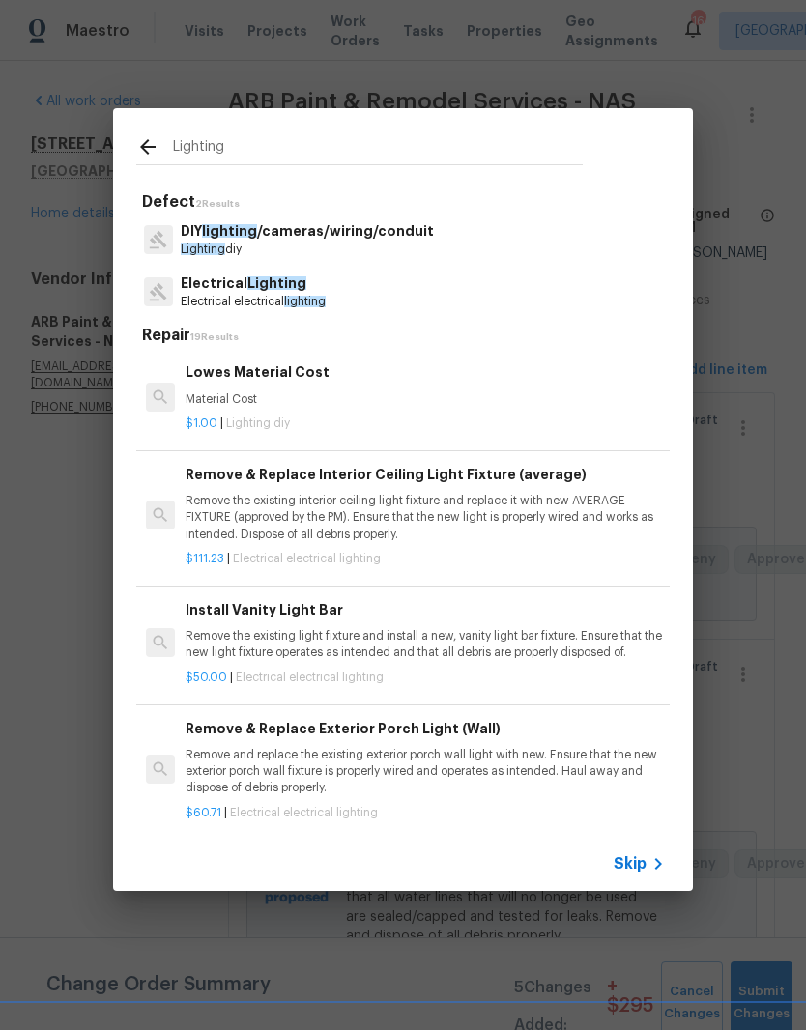
click at [289, 296] on span "lighting" at bounding box center [305, 302] width 42 height 12
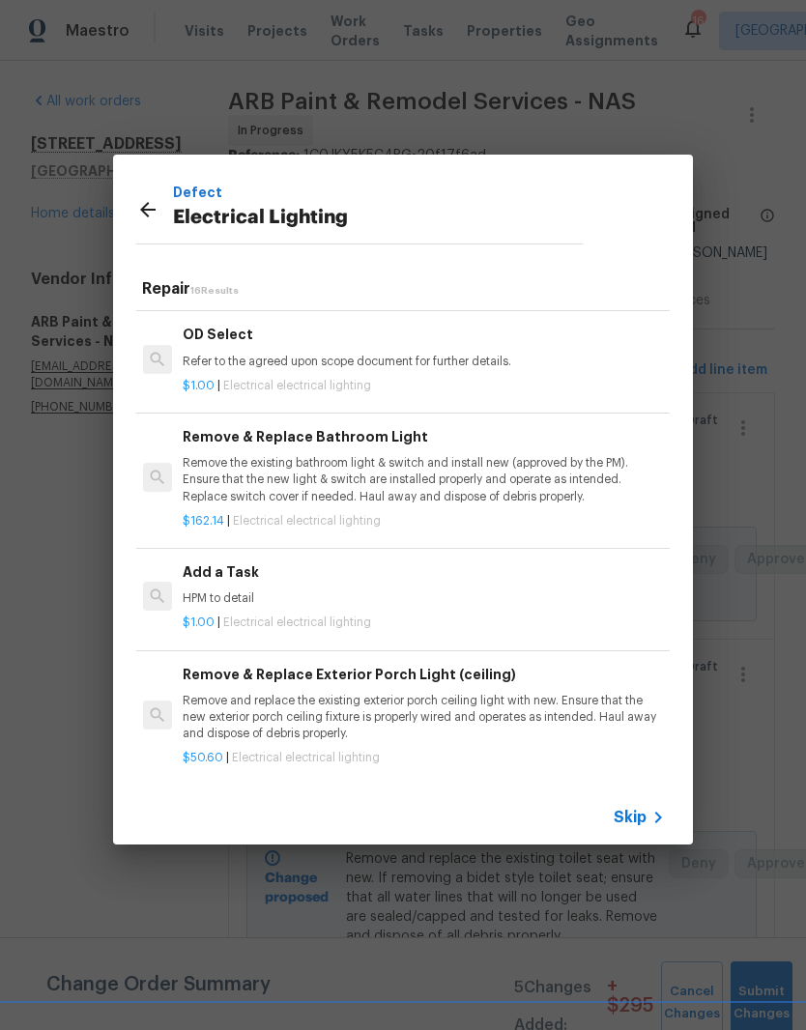
scroll to position [1036, 3]
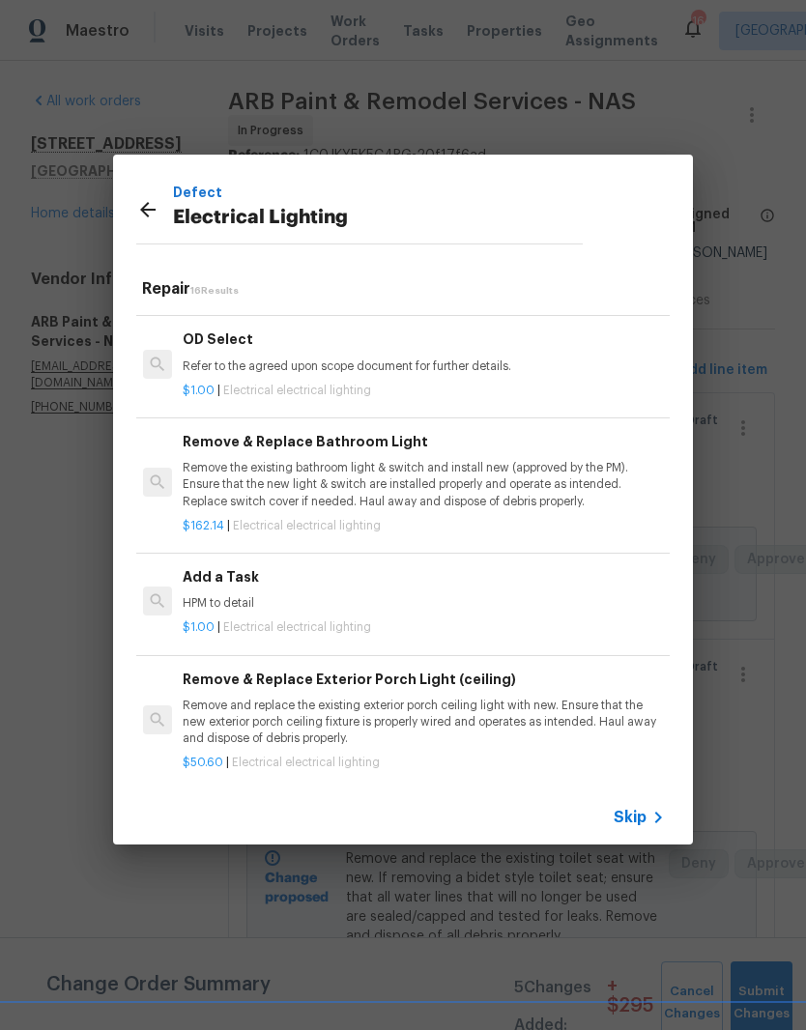
click at [243, 595] on p "HPM to detail" at bounding box center [422, 603] width 479 height 16
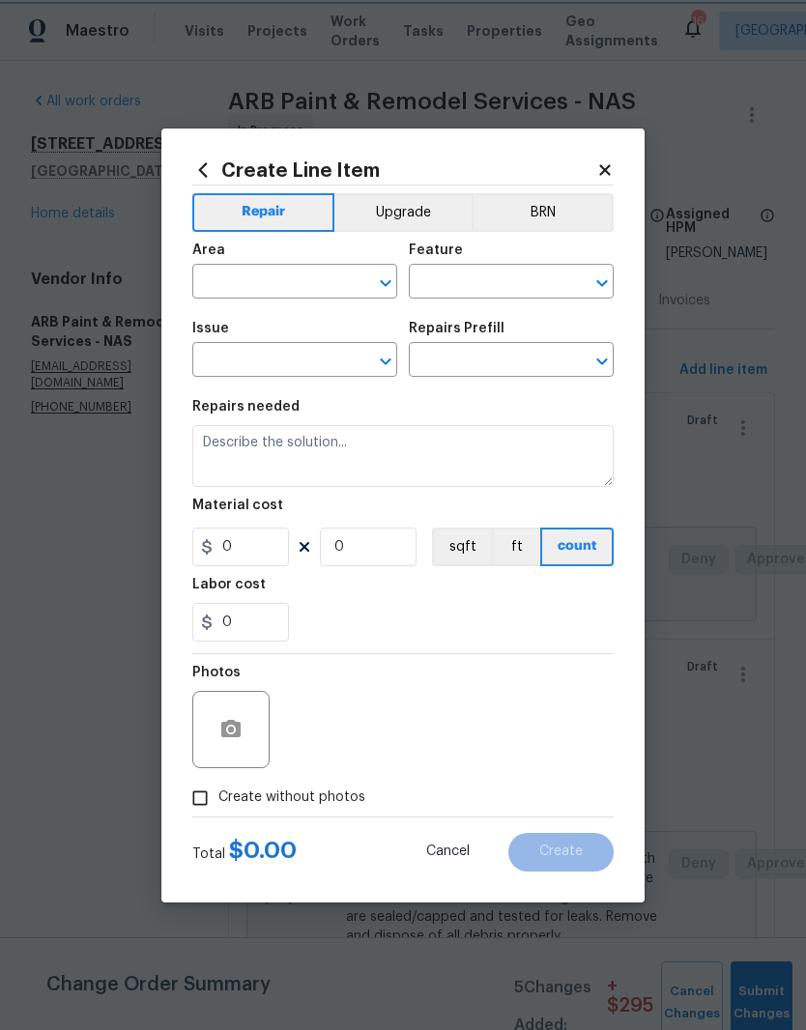
type input "Electrical Lighting"
type input "Add a Task $1.00"
type textarea "HPM to detail"
type input "1"
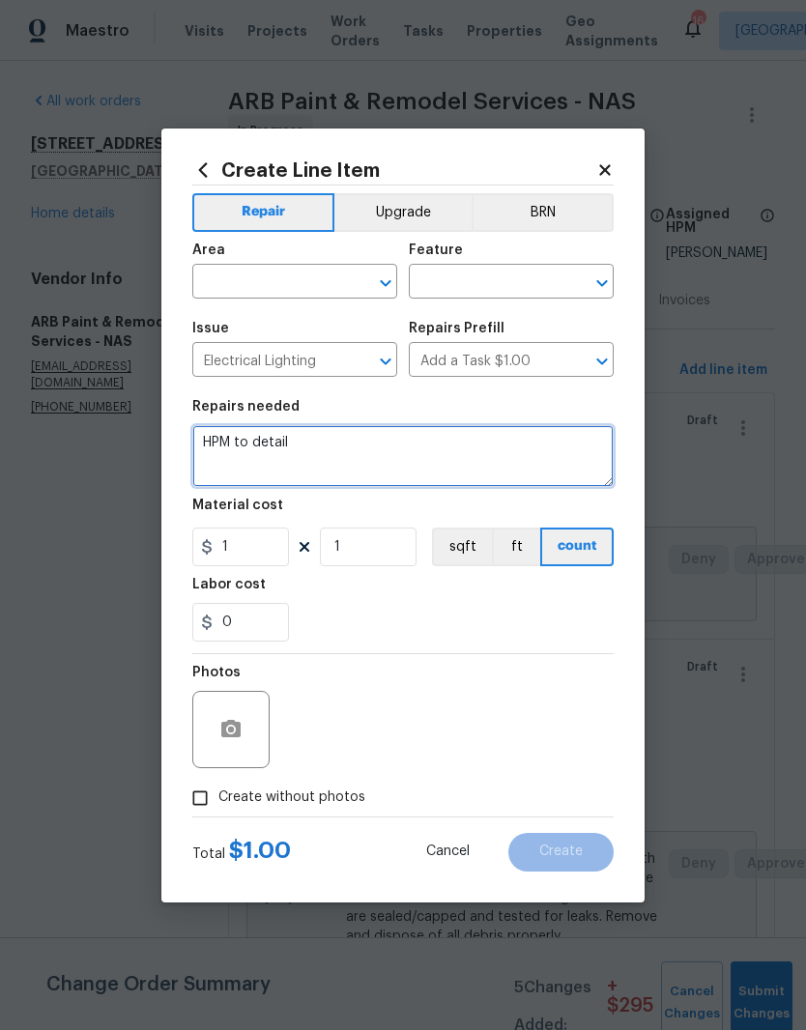
click at [329, 440] on textarea "HPM to detail" at bounding box center [402, 456] width 421 height 62
type textarea "H"
type textarea "Tighten / secure light fixture to the wall"
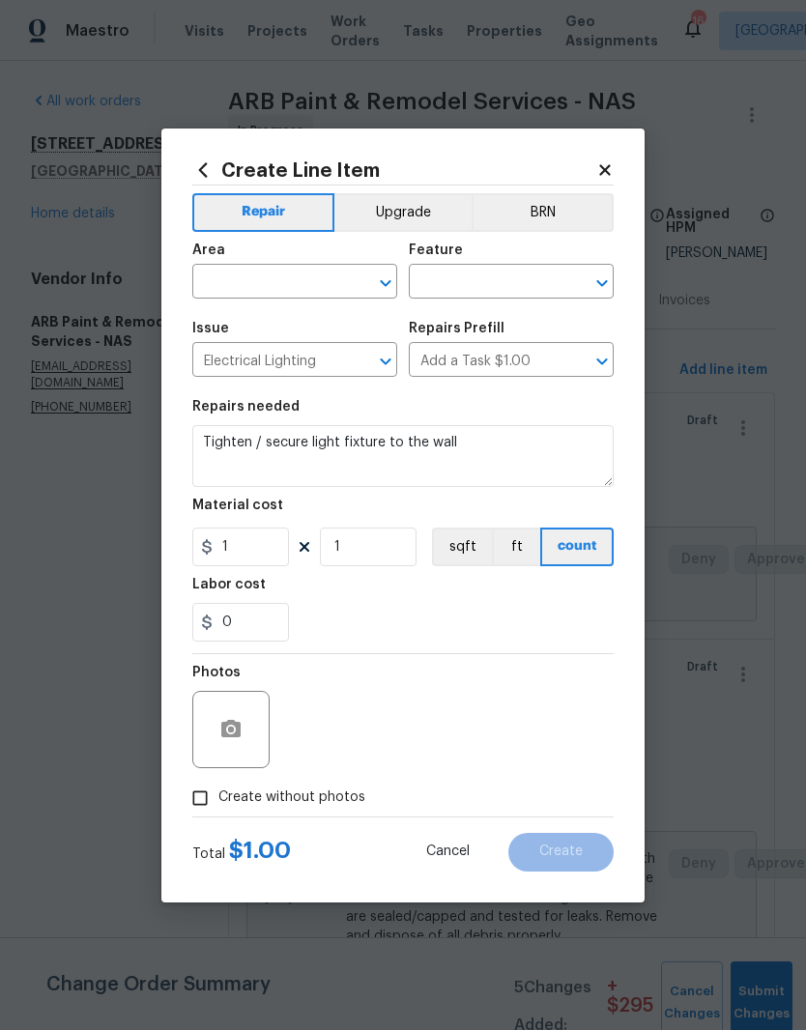
click at [328, 283] on input "text" at bounding box center [267, 284] width 151 height 30
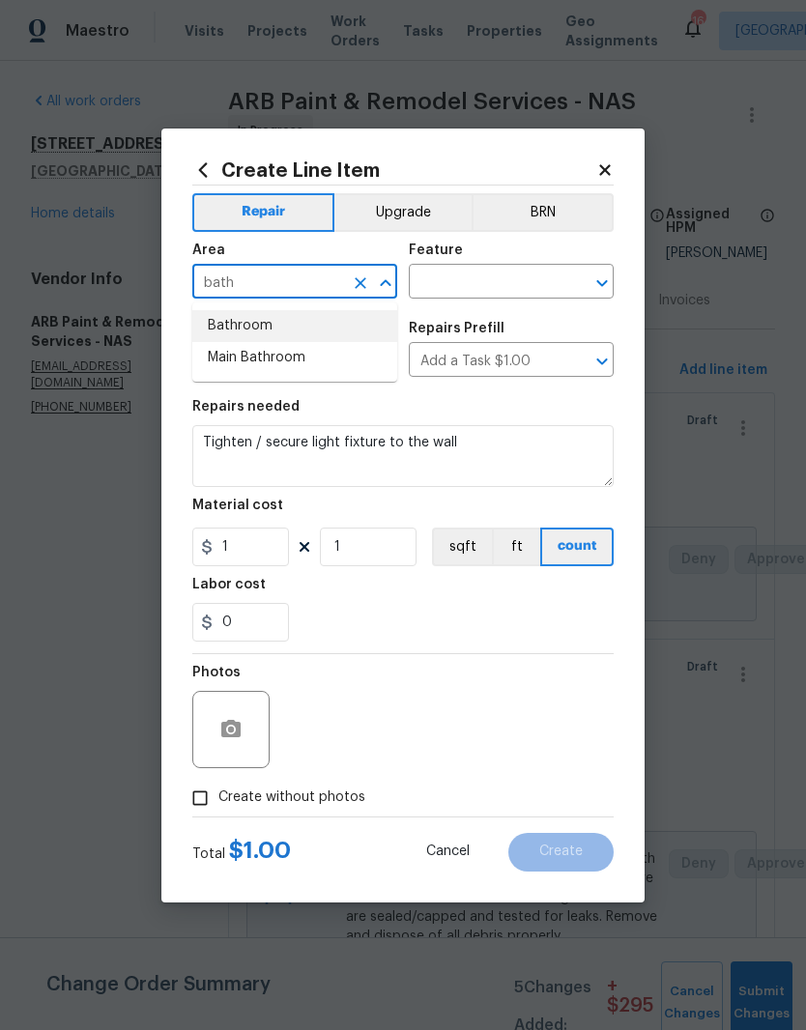
click at [262, 325] on li "Bathroom" at bounding box center [294, 326] width 205 height 32
type input "Bathroom"
click at [494, 279] on input "text" at bounding box center [484, 284] width 151 height 30
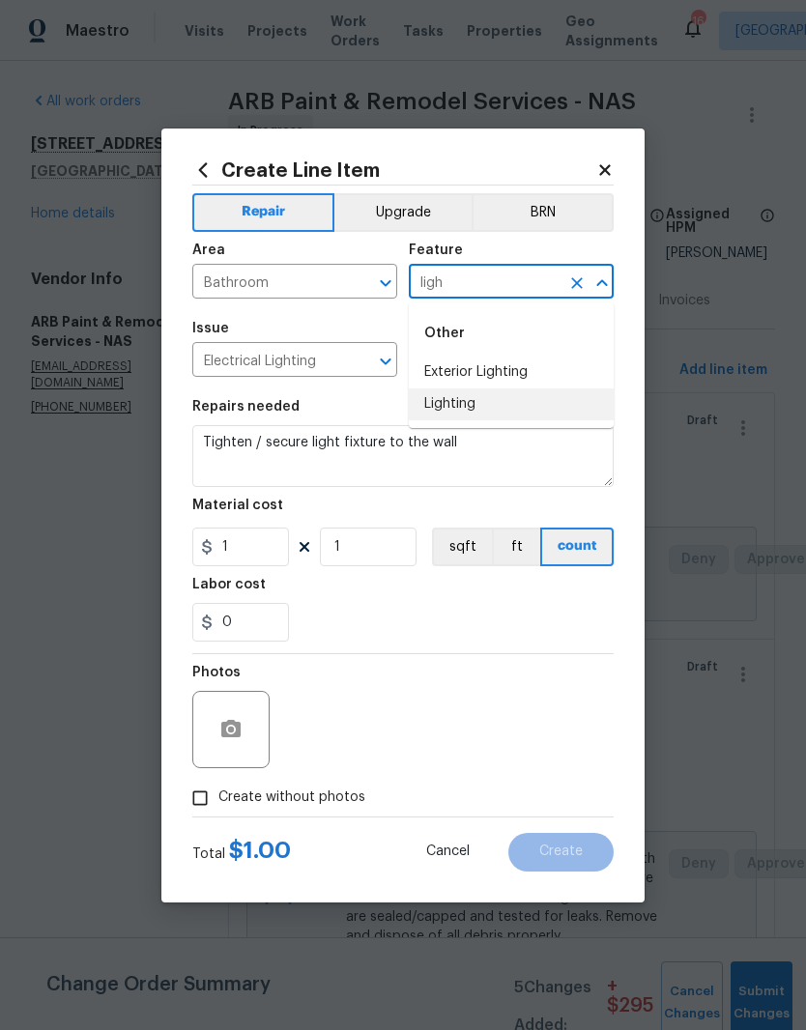
click at [477, 411] on li "Lighting" at bounding box center [511, 404] width 205 height 32
type input "Lighting"
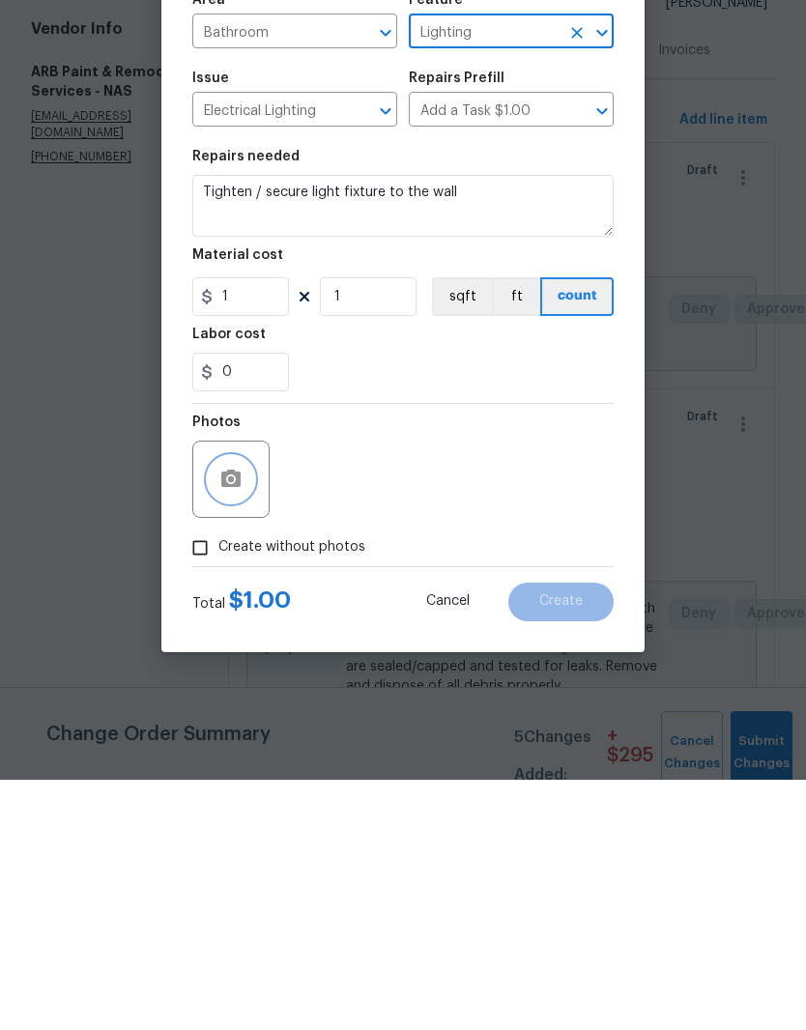
click at [240, 720] on icon "button" at bounding box center [230, 728] width 19 height 17
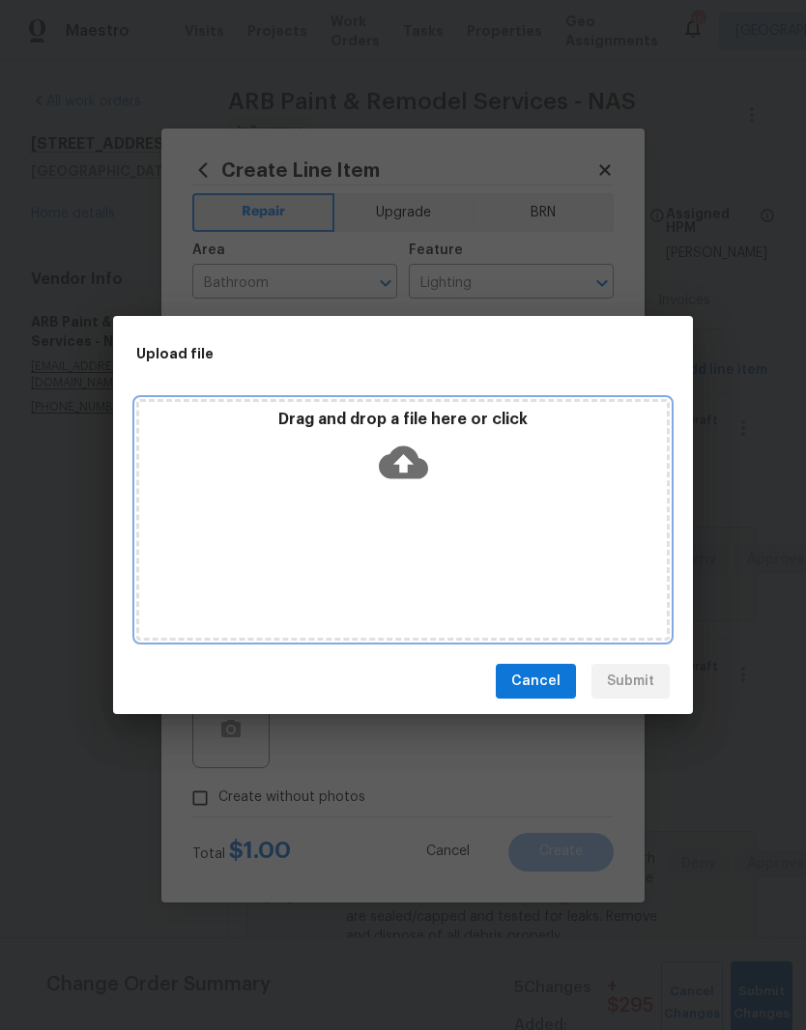
click at [467, 482] on div "Drag and drop a file here or click" at bounding box center [403, 451] width 528 height 83
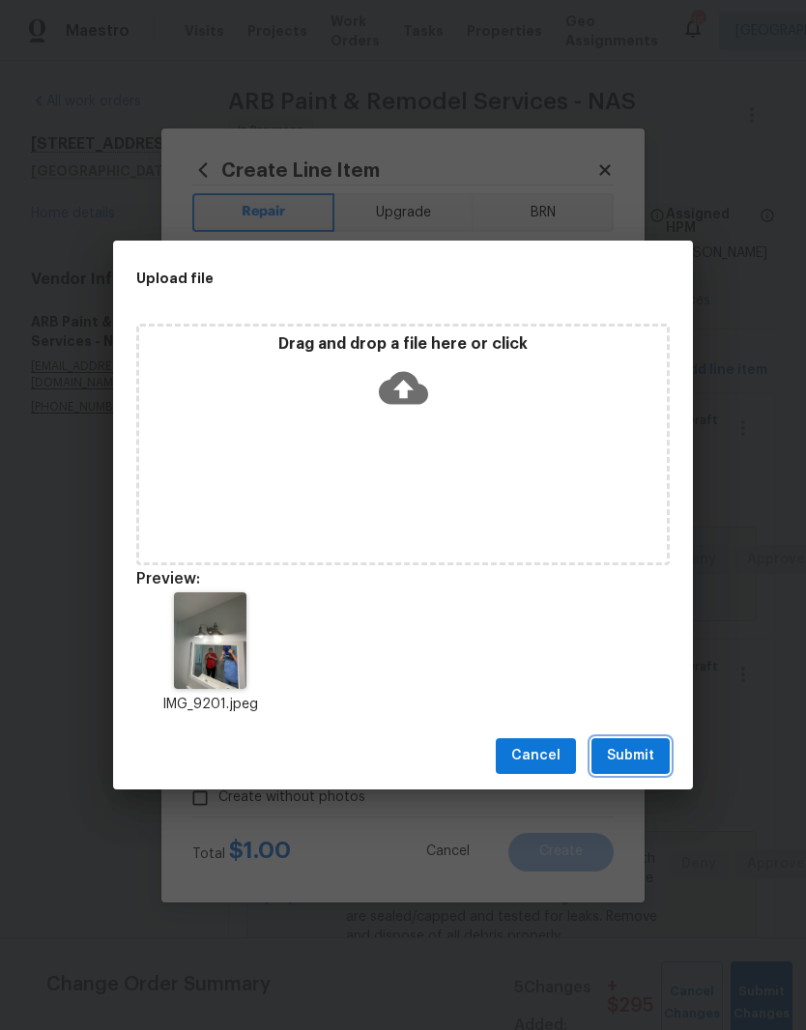
click at [642, 756] on span "Submit" at bounding box center [630, 756] width 47 height 24
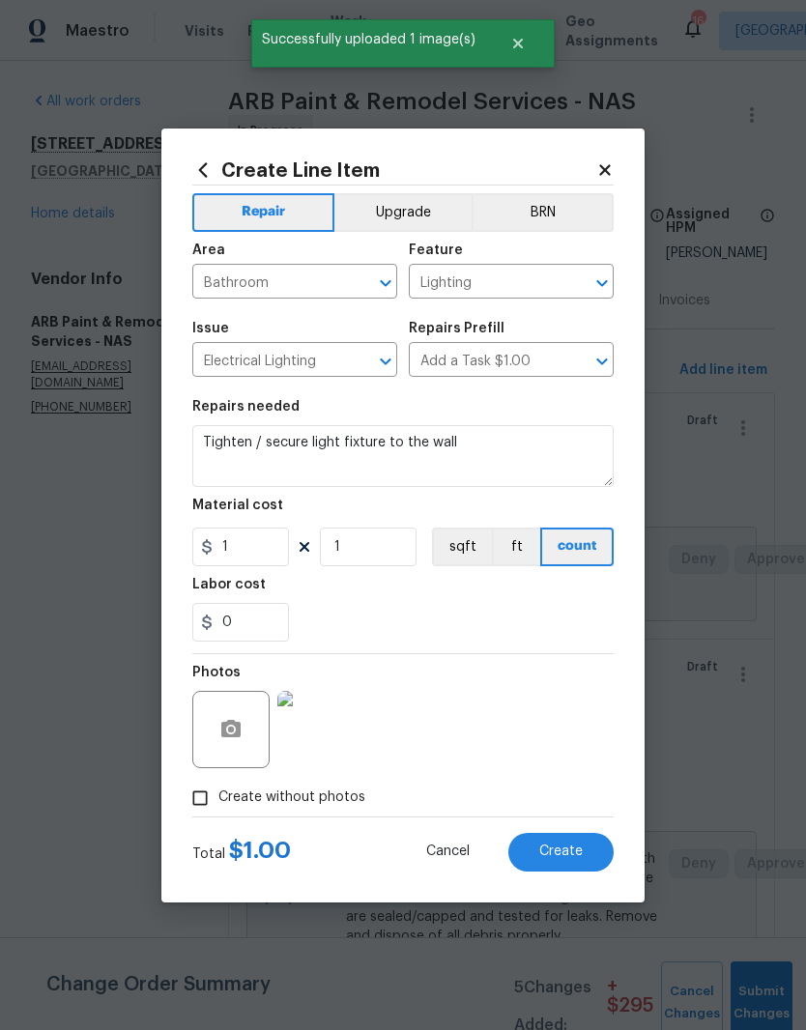
click at [333, 732] on img at bounding box center [315, 729] width 77 height 77
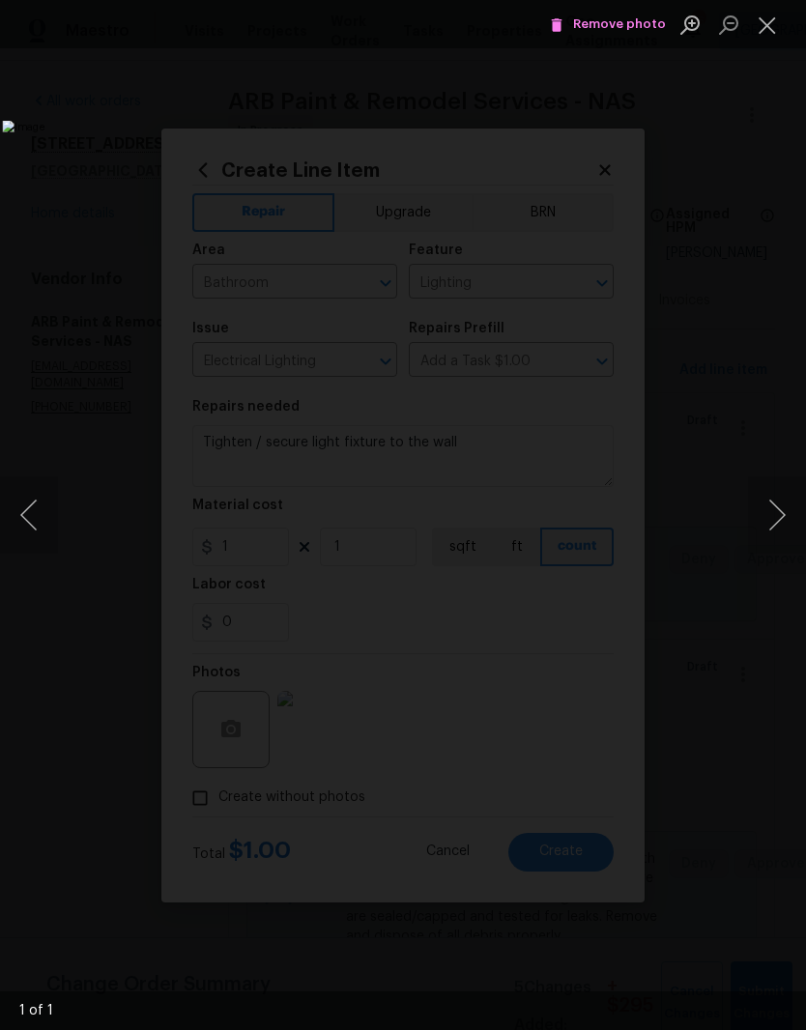
click at [775, 32] on button "Close lightbox" at bounding box center [767, 25] width 39 height 34
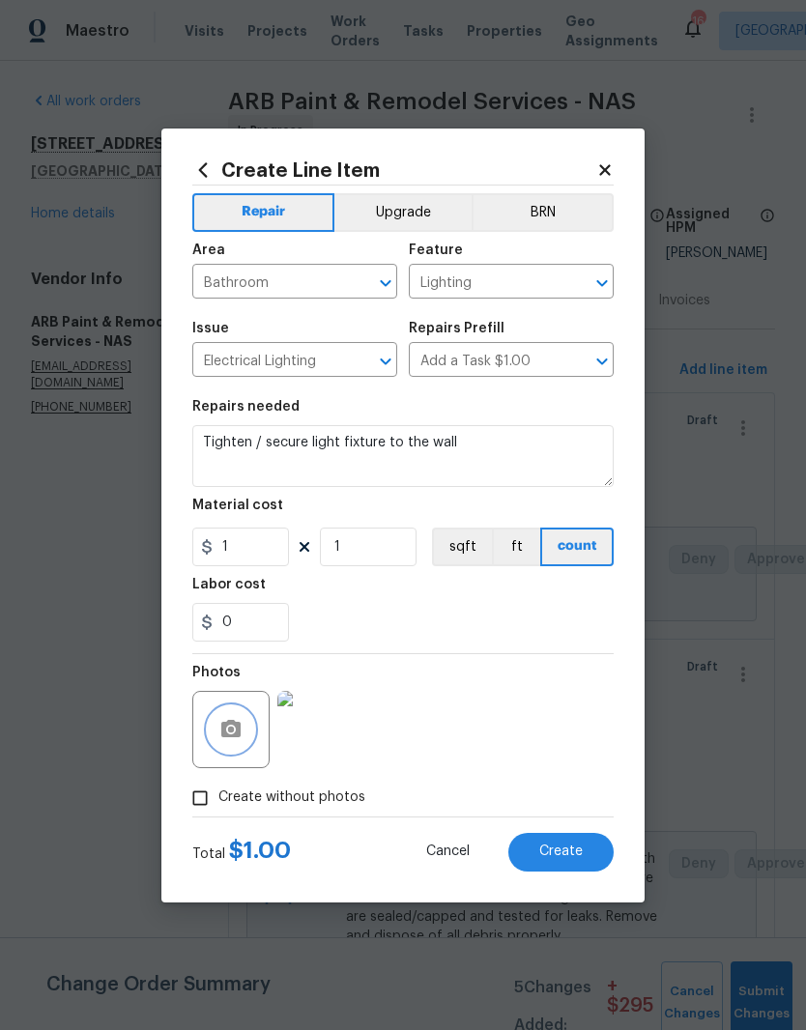
click at [249, 721] on button "button" at bounding box center [231, 729] width 46 height 46
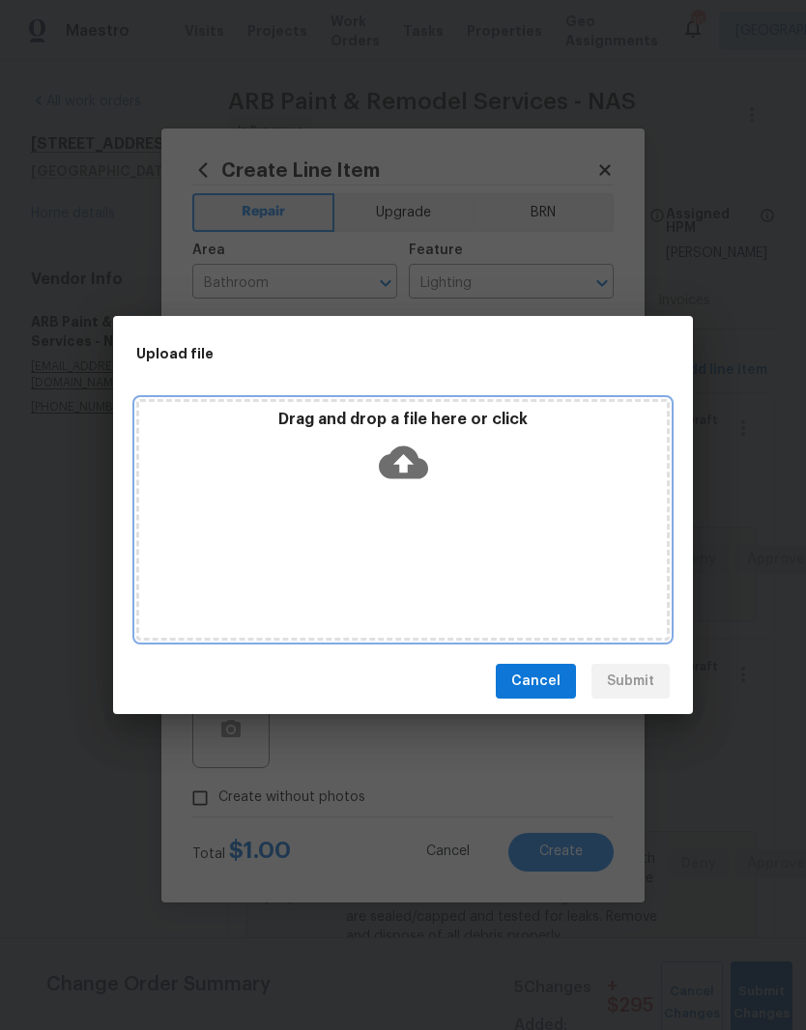
click at [493, 467] on div "Drag and drop a file here or click" at bounding box center [403, 451] width 528 height 83
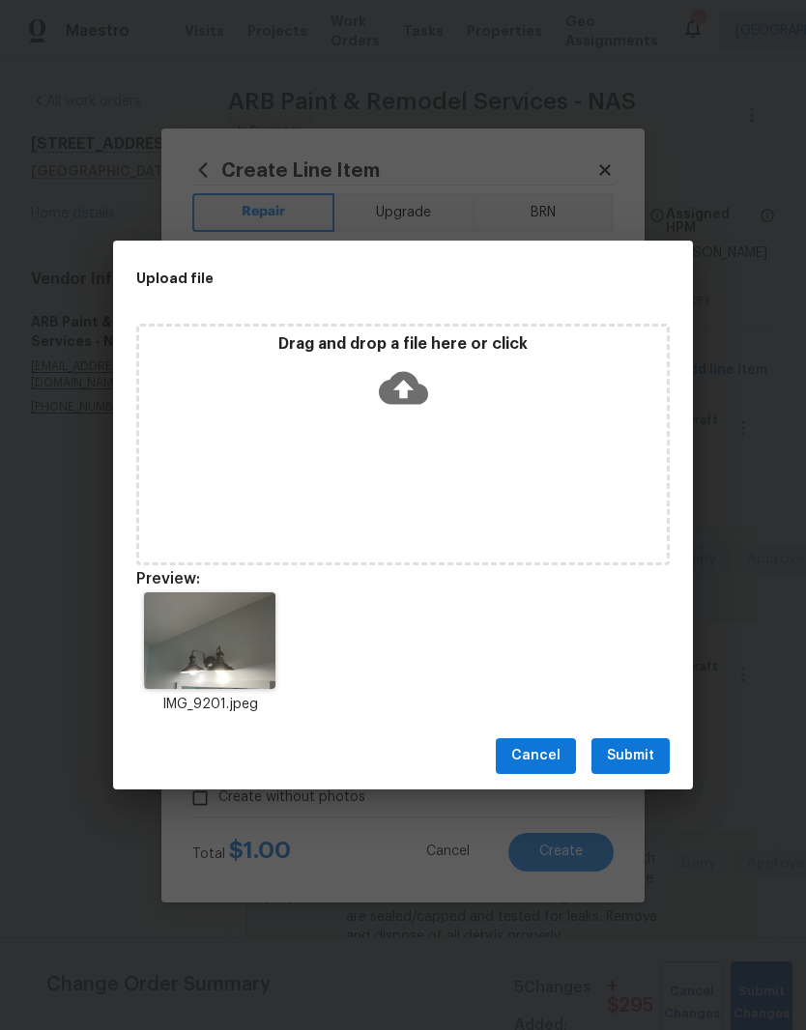
click at [638, 758] on span "Submit" at bounding box center [630, 756] width 47 height 24
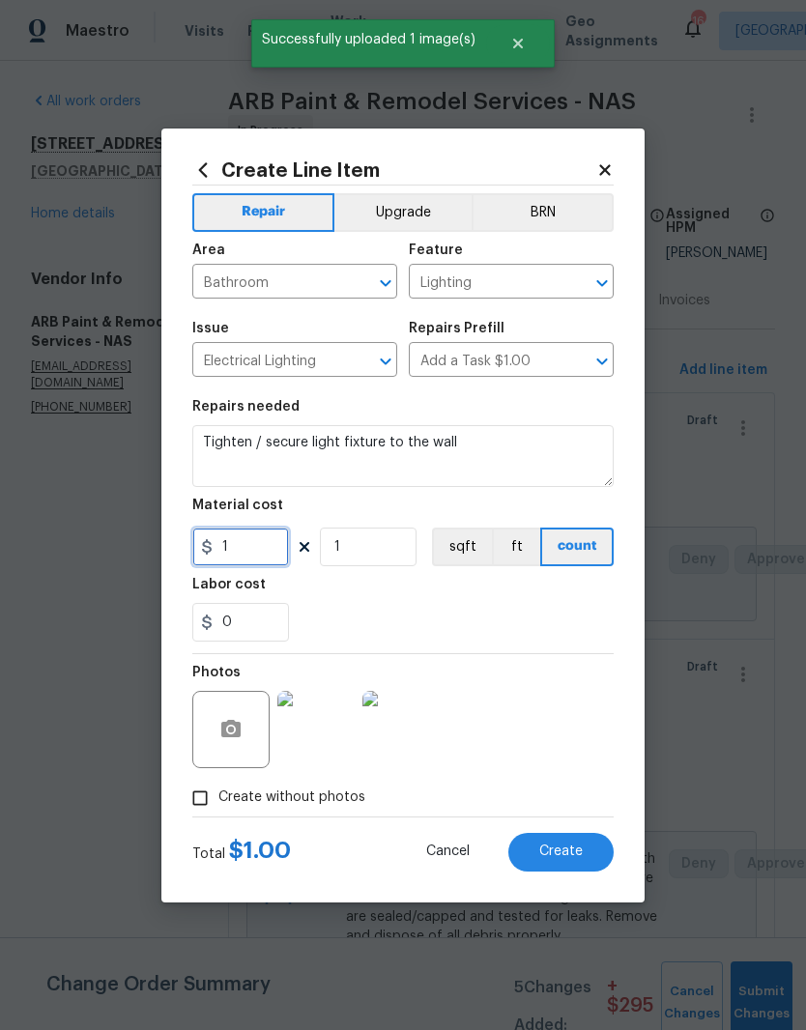
click at [266, 547] on input "1" at bounding box center [240, 547] width 97 height 39
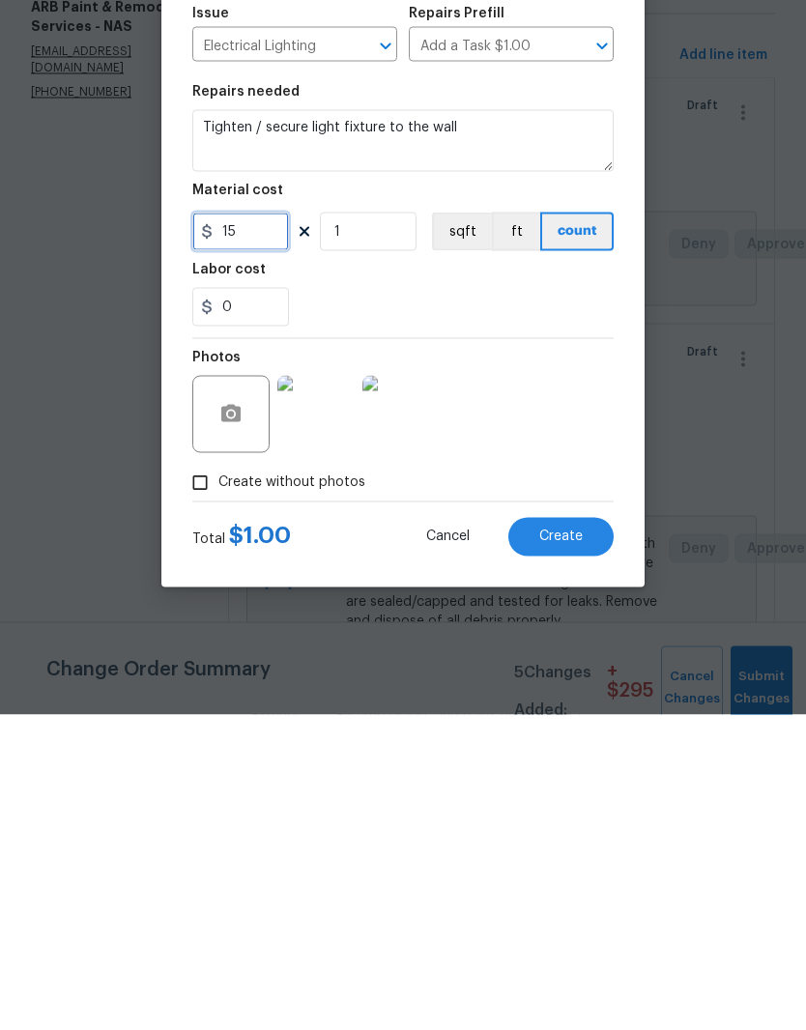
type input "15"
click at [553, 654] on div "Photos" at bounding box center [402, 717] width 421 height 126
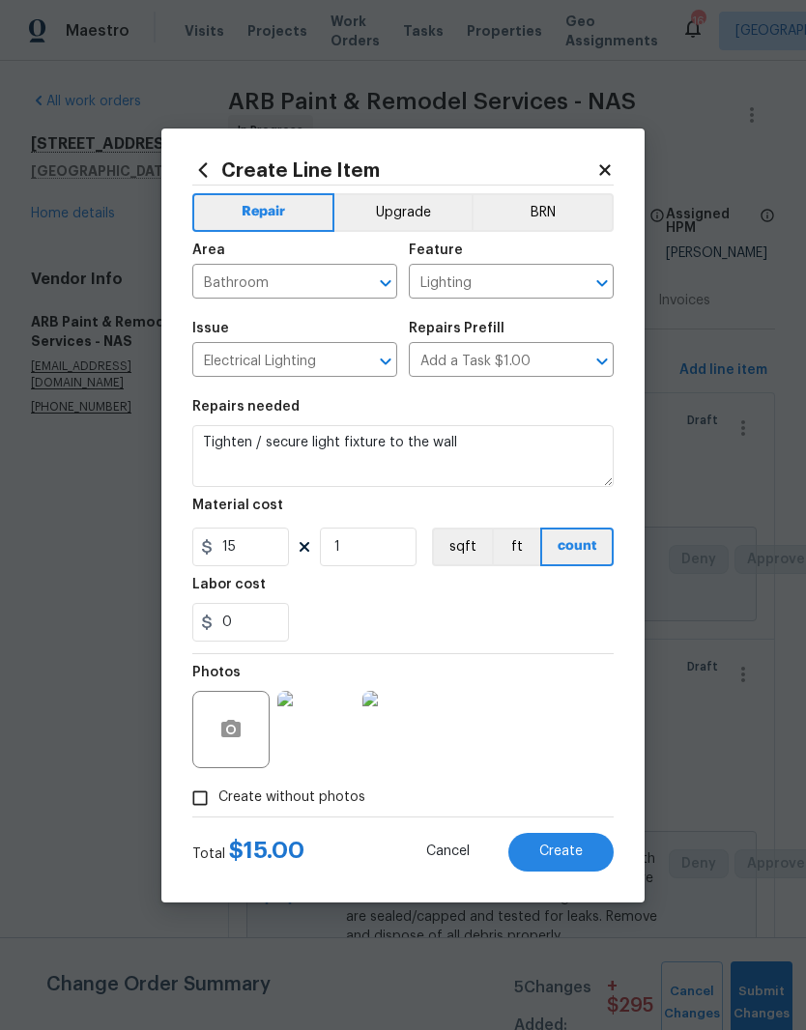
click at [570, 853] on span "Create" at bounding box center [560, 851] width 43 height 14
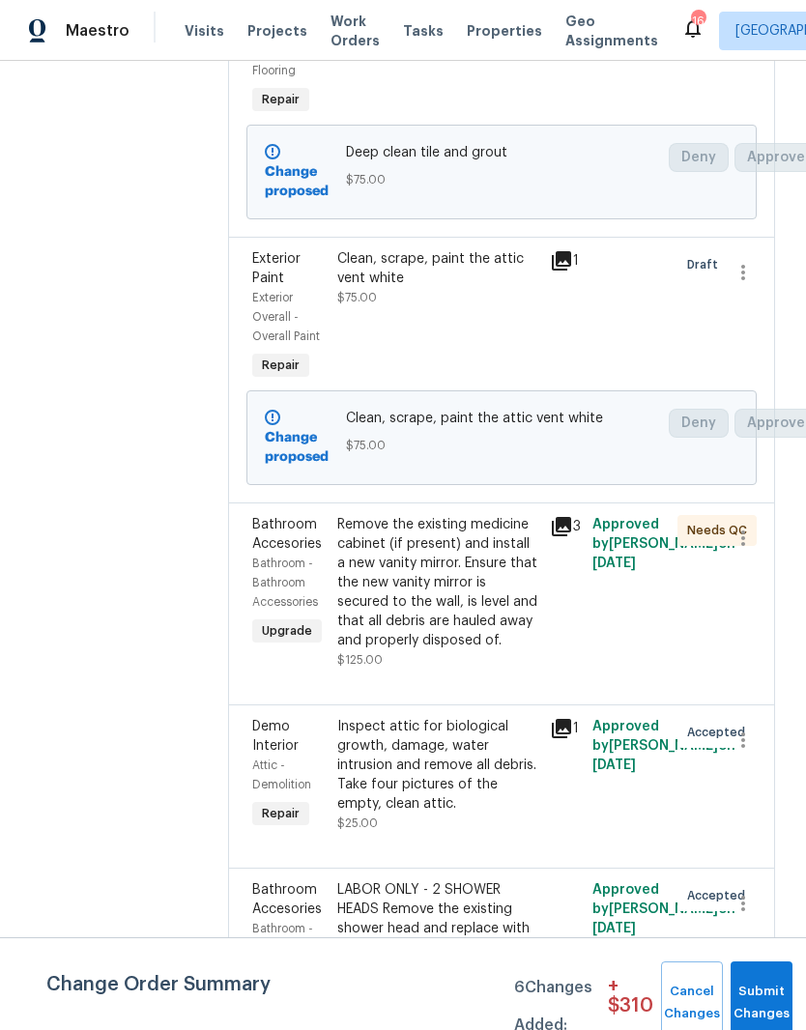
scroll to position [1551, 0]
click at [456, 514] on div "Remove the existing medicine cabinet (if present) and install a new vanity mirr…" at bounding box center [437, 581] width 201 height 135
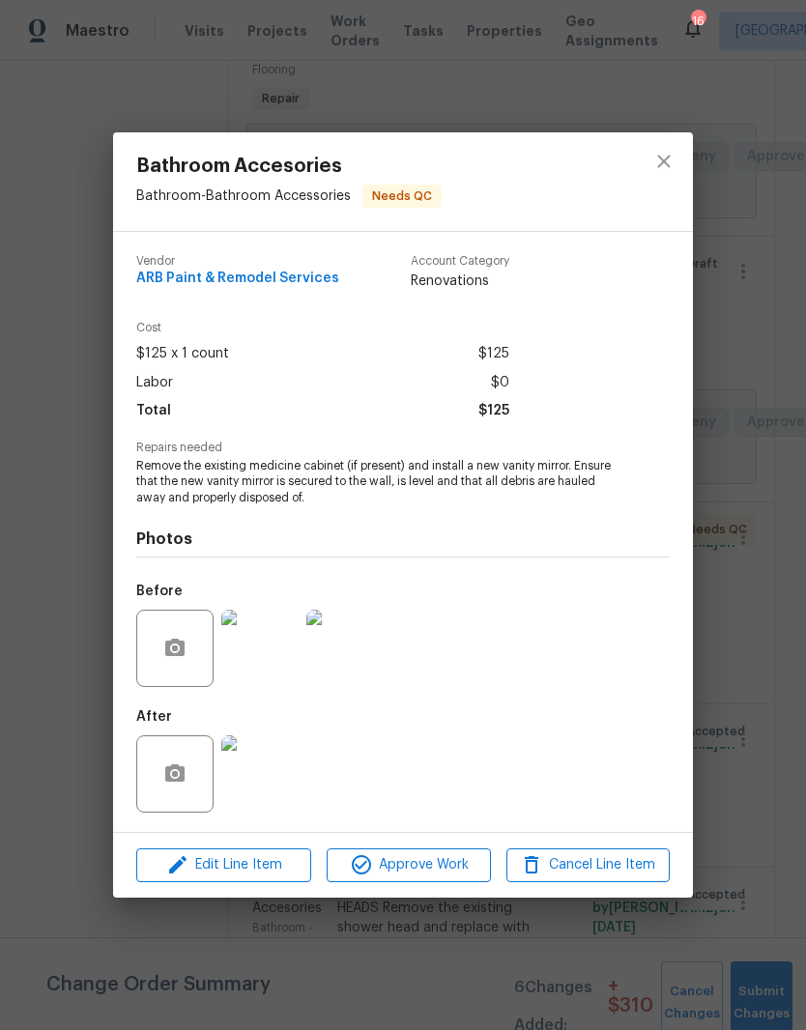
click at [268, 786] on img at bounding box center [259, 773] width 77 height 77
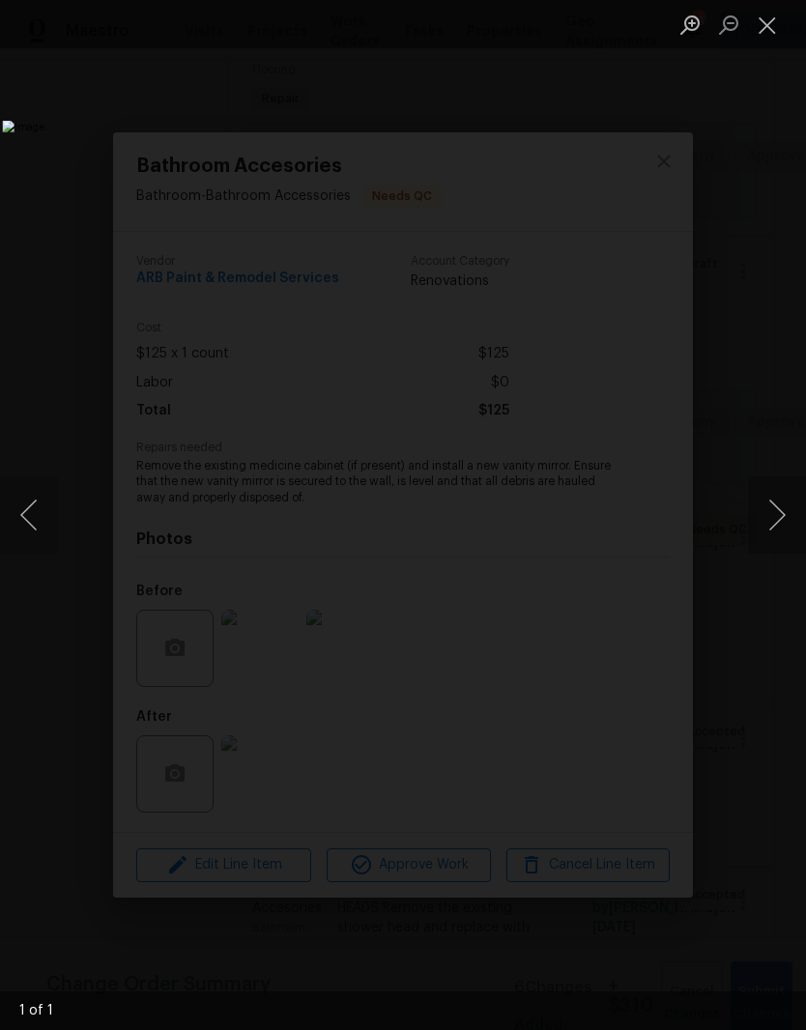
click at [772, 22] on button "Close lightbox" at bounding box center [767, 25] width 39 height 34
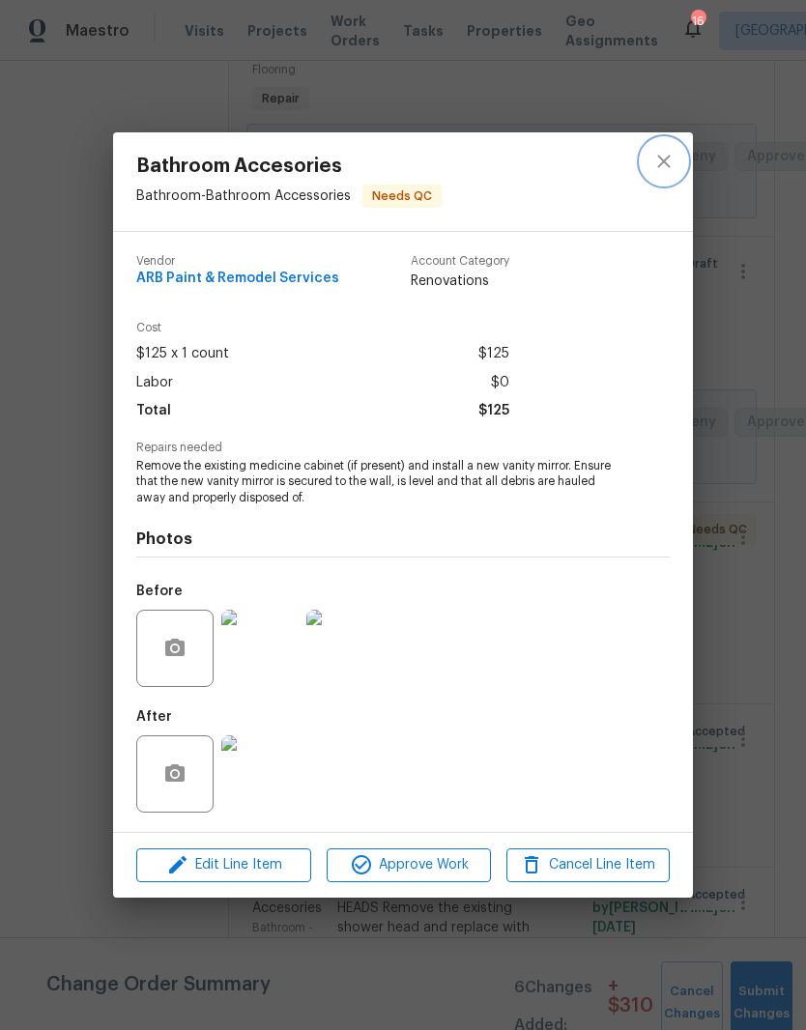
click at [672, 162] on icon "close" at bounding box center [663, 161] width 23 height 23
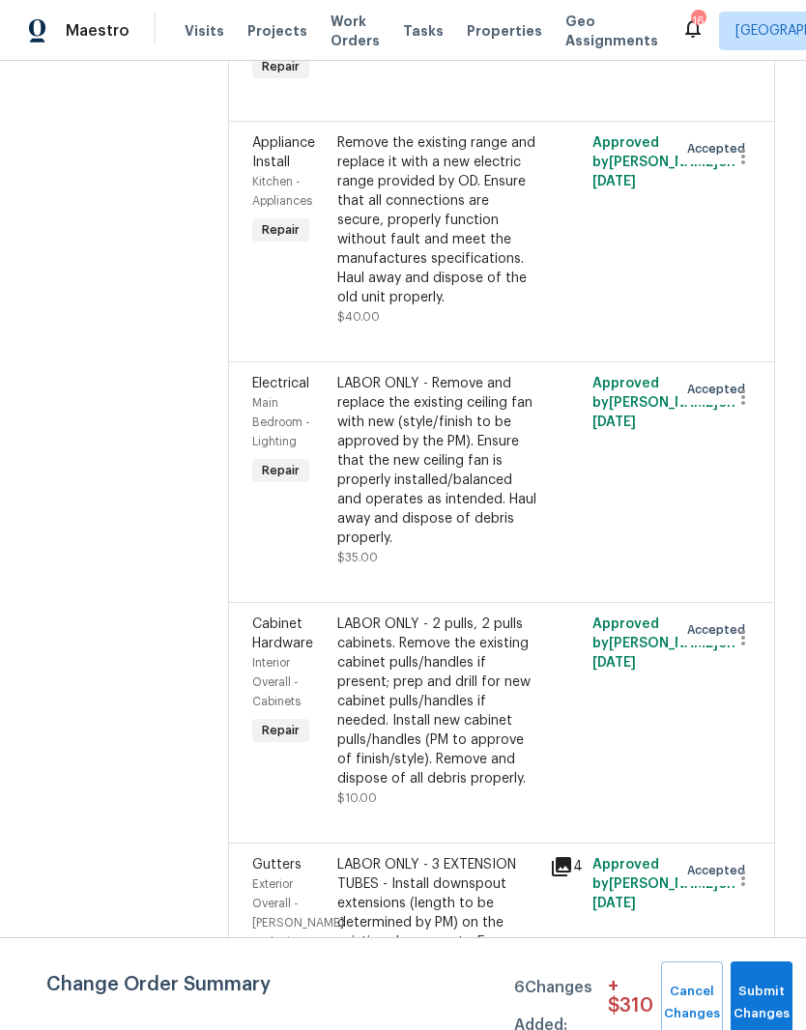
scroll to position [3788, 0]
click at [464, 374] on div "LABOR ONLY - Remove and replace the existing ceiling fan with new (style/finish…" at bounding box center [437, 461] width 201 height 174
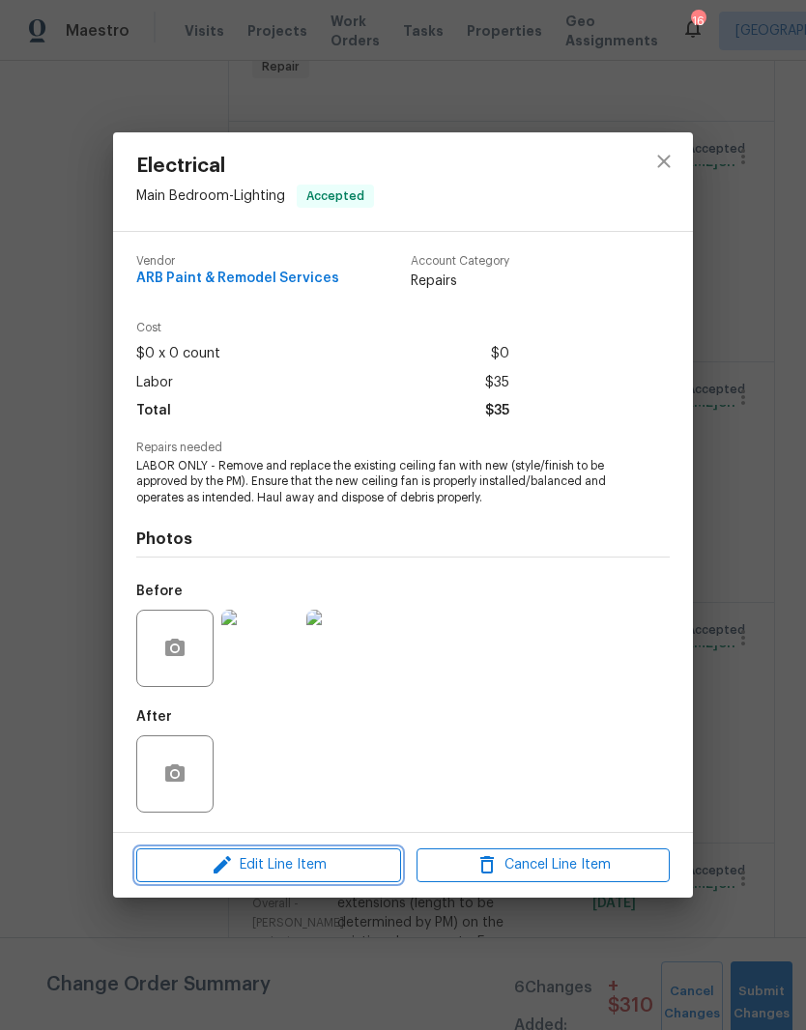
click at [320, 872] on span "Edit Line Item" at bounding box center [268, 865] width 253 height 24
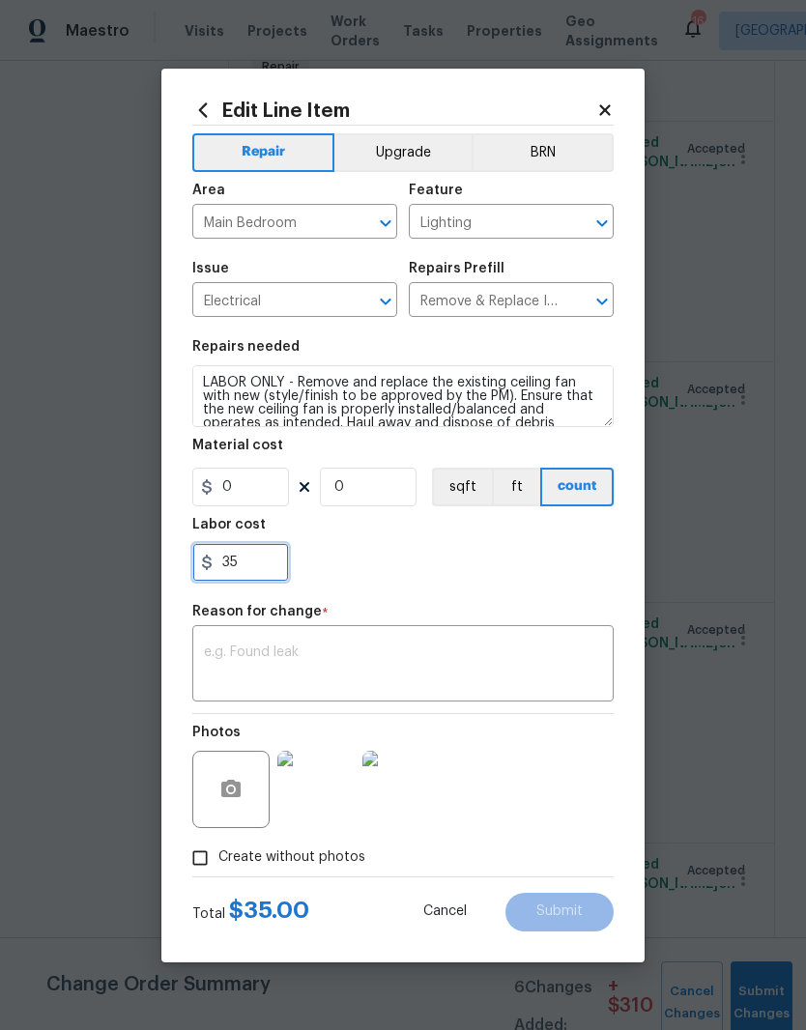
click at [263, 565] on input "35" at bounding box center [240, 562] width 97 height 39
type input "3"
click at [249, 488] on input "0" at bounding box center [240, 487] width 97 height 39
type input "0"
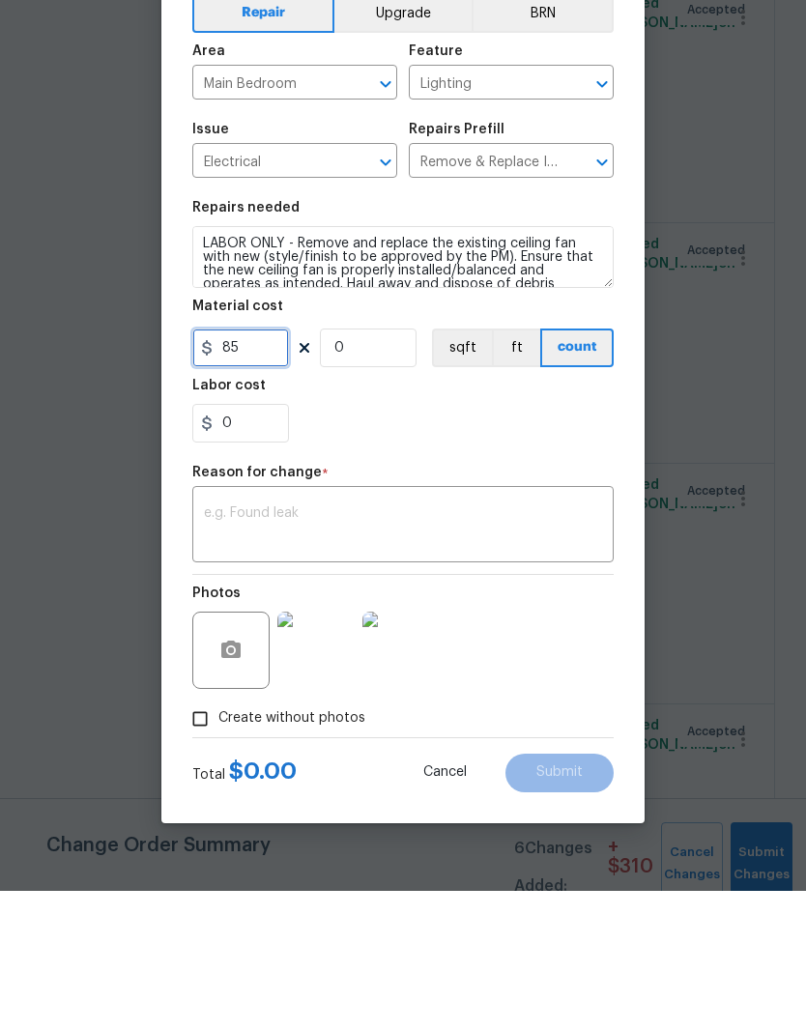
type input "85"
click at [351, 645] on textarea at bounding box center [403, 665] width 398 height 41
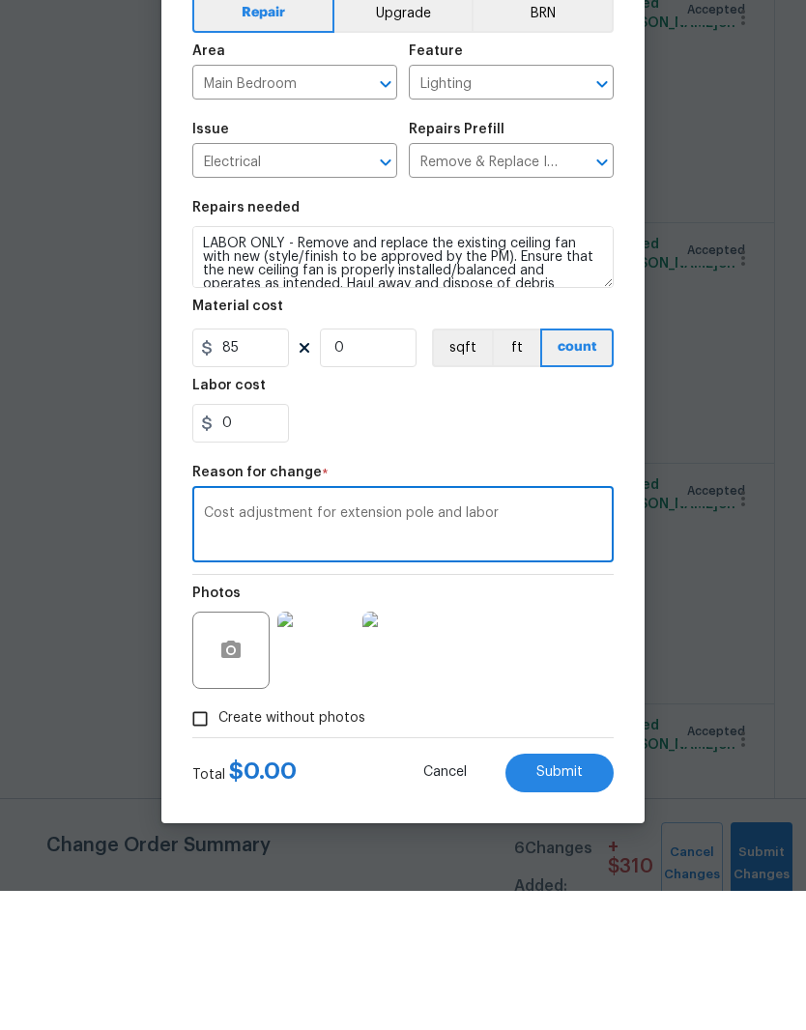
type textarea "Cost adjustment for extension pole and labor"
click at [581, 714] on div "Photos" at bounding box center [402, 777] width 421 height 126
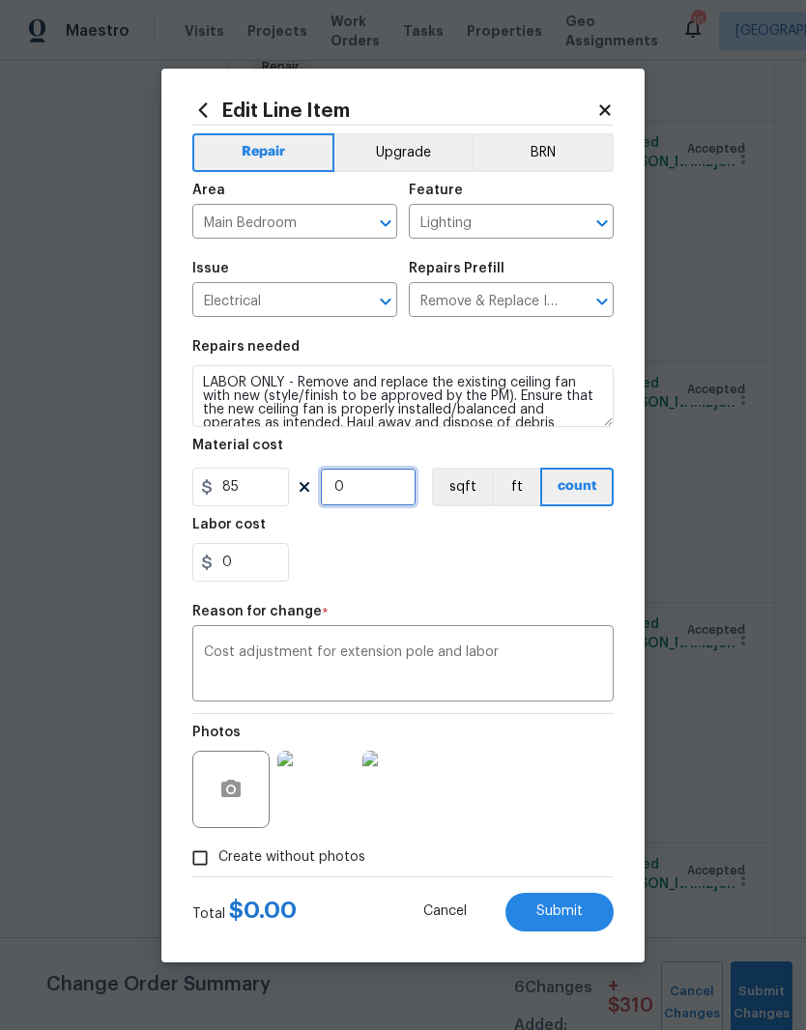
click at [377, 483] on input "0" at bounding box center [368, 487] width 97 height 39
click at [442, 560] on div "0" at bounding box center [402, 562] width 421 height 39
click at [573, 911] on span "Submit" at bounding box center [559, 911] width 46 height 14
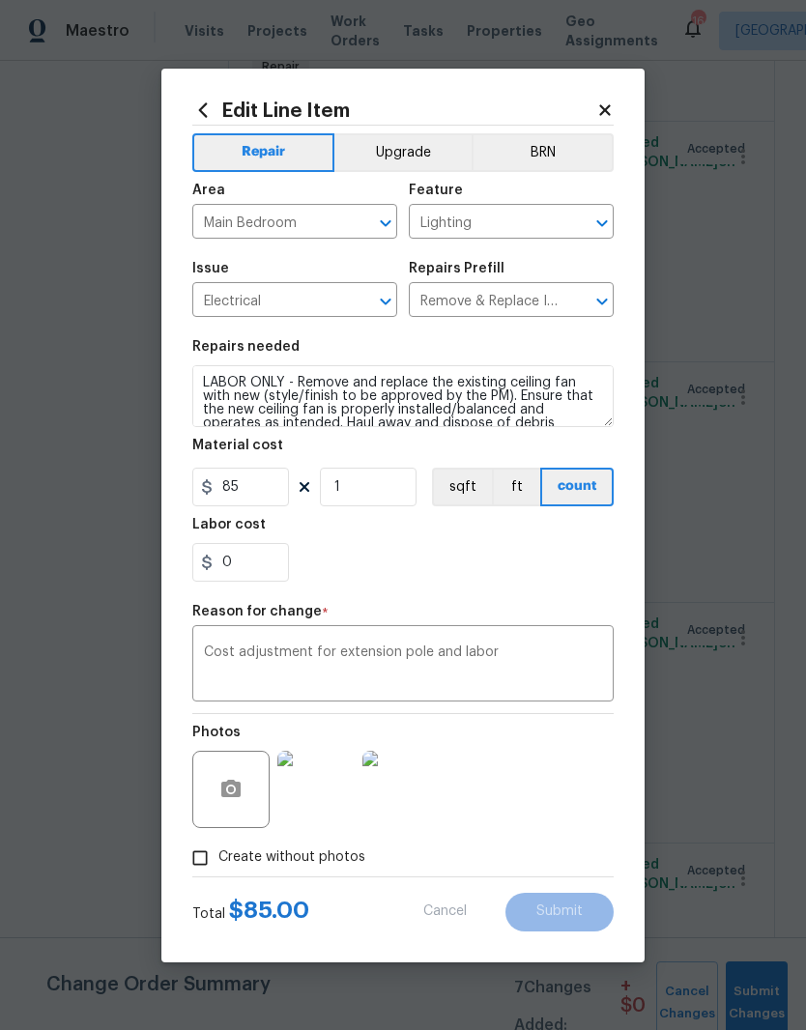
type input "0"
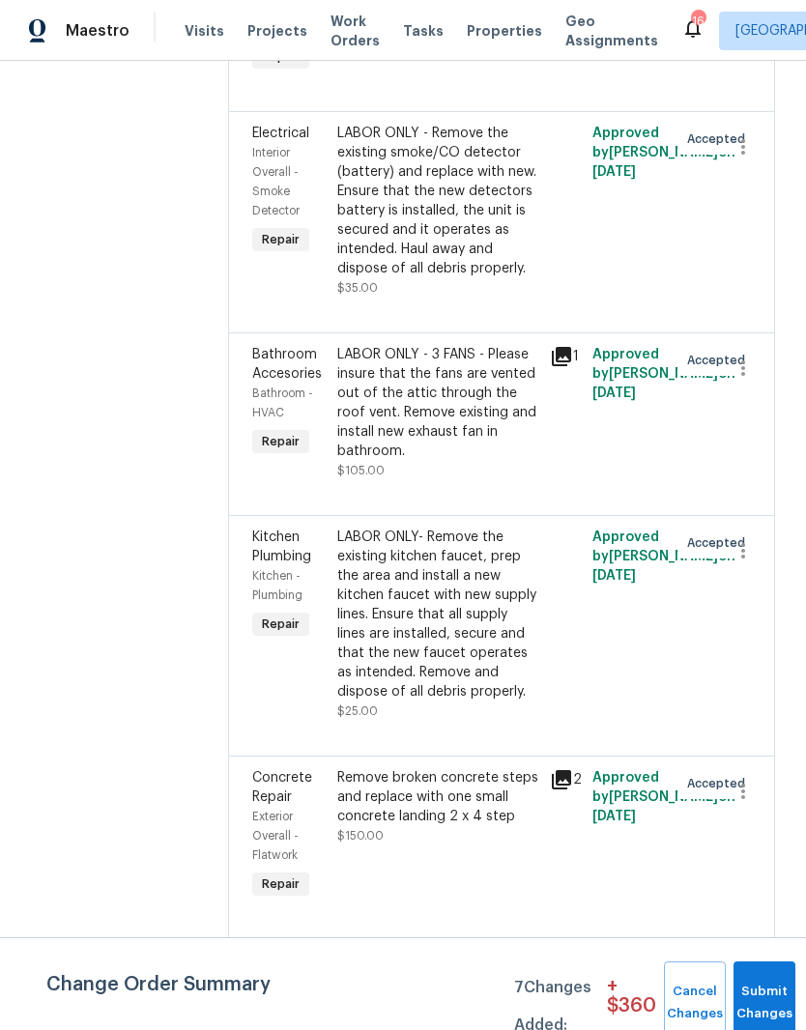
scroll to position [5139, 0]
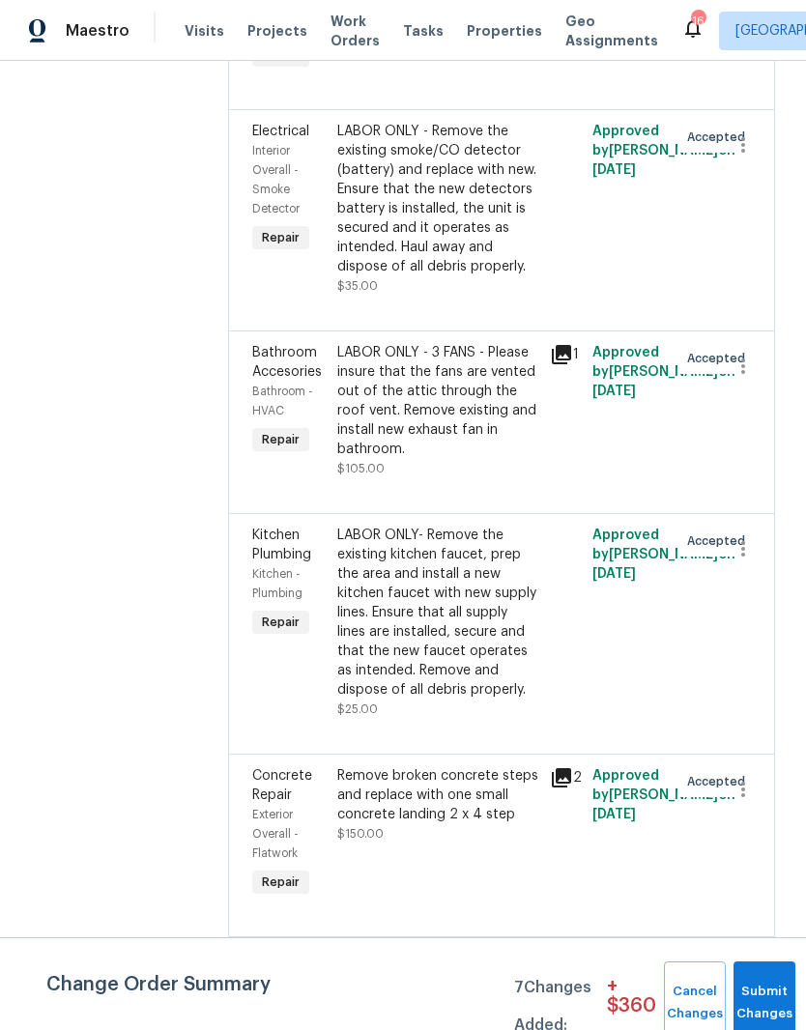
click at [427, 343] on div "LABOR ONLY - 3 FANS - Please insure that the fans are vented out of the attic t…" at bounding box center [437, 401] width 201 height 116
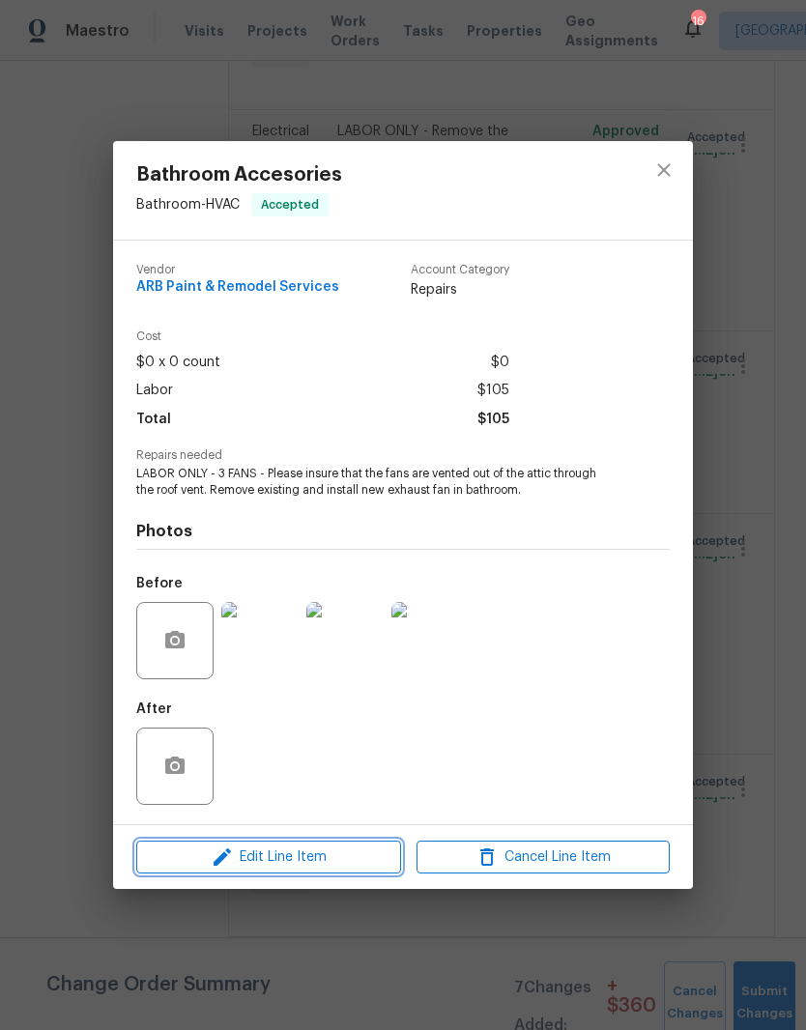
click at [340, 855] on span "Edit Line Item" at bounding box center [268, 857] width 253 height 24
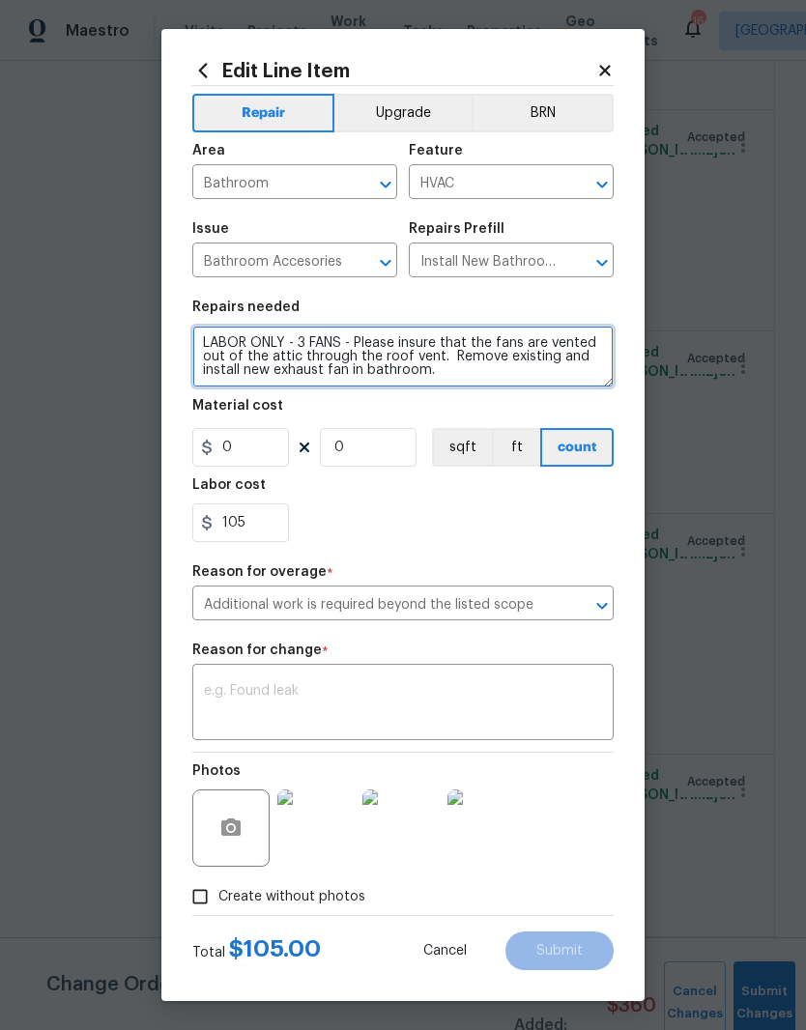
click at [308, 341] on textarea "LABOR ONLY - 3 FANS - Please insure that the fans are vented out of the attic t…" at bounding box center [402, 357] width 421 height 62
type textarea "LABOR ONLY - 2 FANS - Please insure that the fans are vented out of the attic t…"
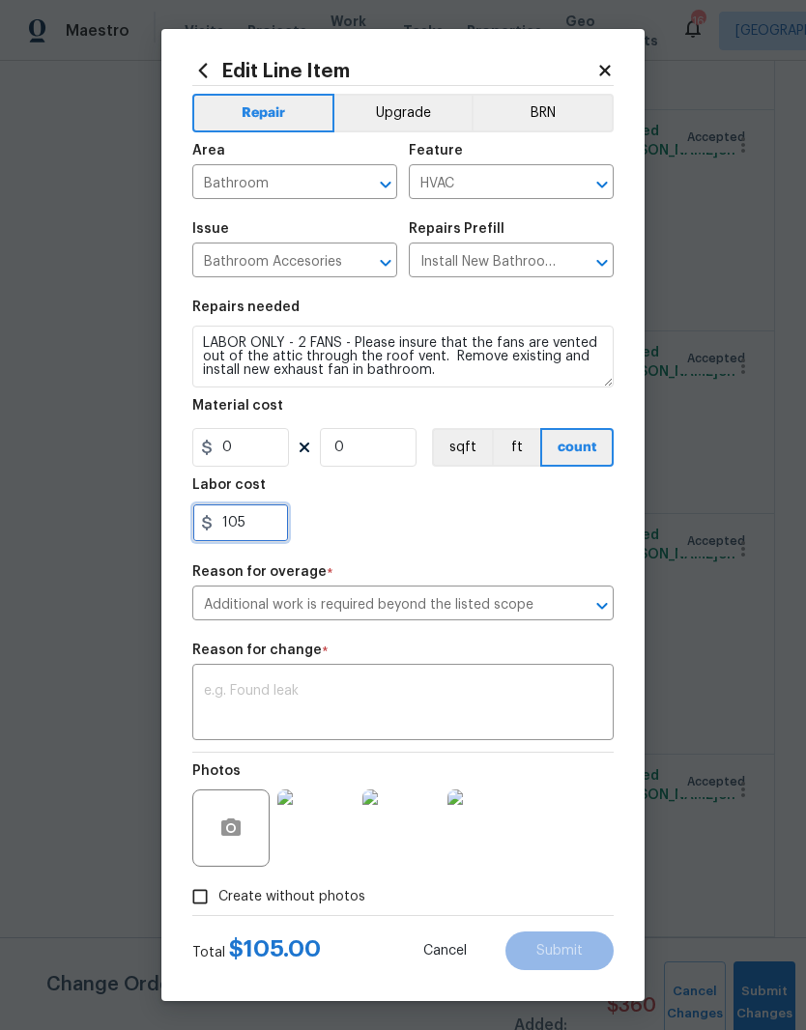
click at [273, 522] on input "105" at bounding box center [240, 522] width 97 height 39
click at [469, 513] on div "105" at bounding box center [402, 522] width 421 height 39
click at [604, 65] on icon at bounding box center [604, 70] width 11 height 11
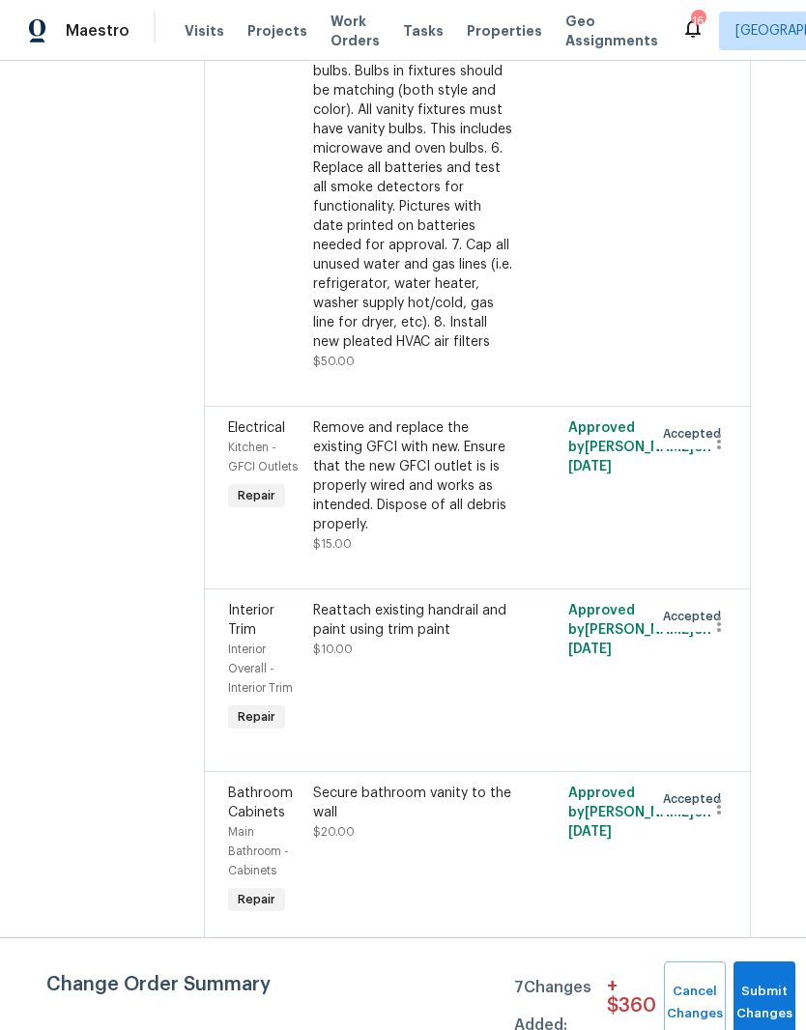
scroll to position [8300, 24]
click at [407, 417] on div "Remove and replace the existing GFCI with new. Ensure that the new GFCI outlet …" at bounding box center [413, 475] width 201 height 116
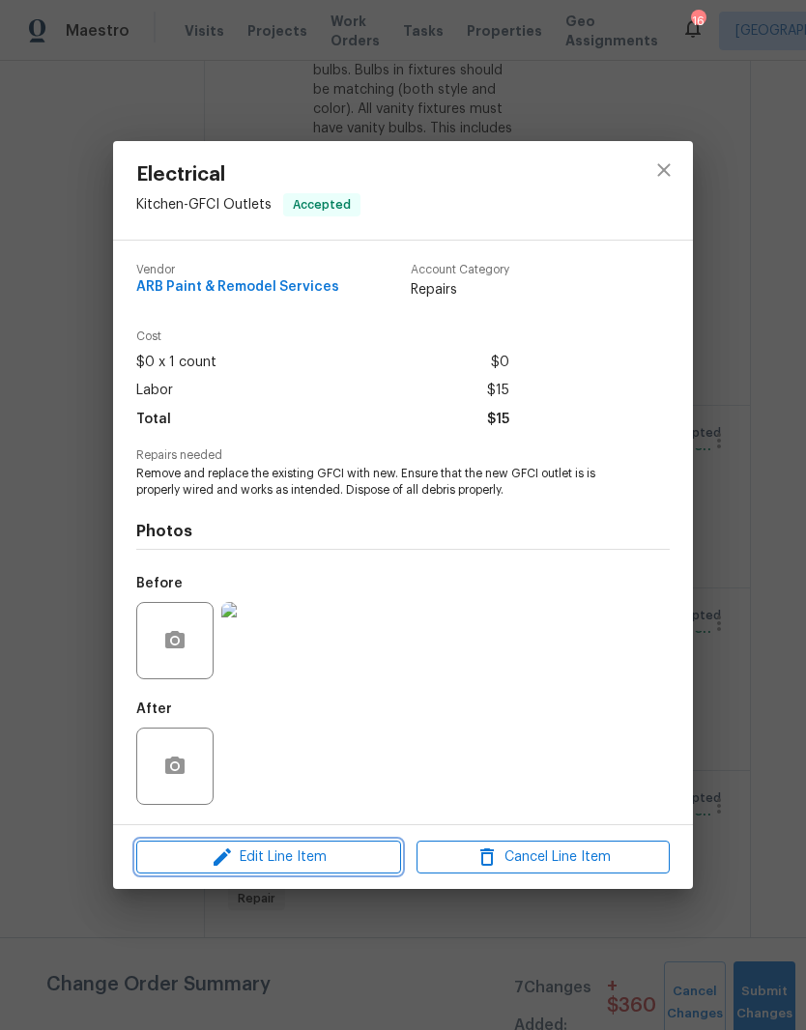
click at [329, 861] on span "Edit Line Item" at bounding box center [268, 857] width 253 height 24
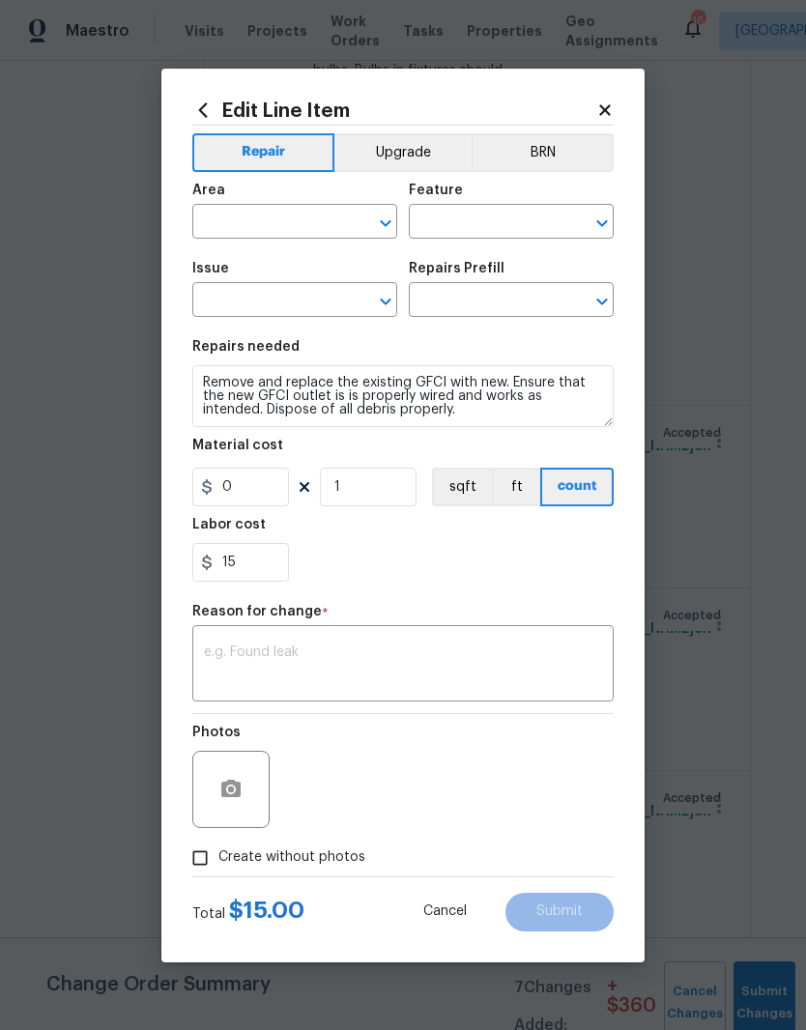
type input "Kitchen"
type input "GFCI Outlets"
type input "Electrical"
type input "Remove & Replace GFCI Outlet $32.78"
click at [265, 488] on input "0" at bounding box center [240, 487] width 97 height 39
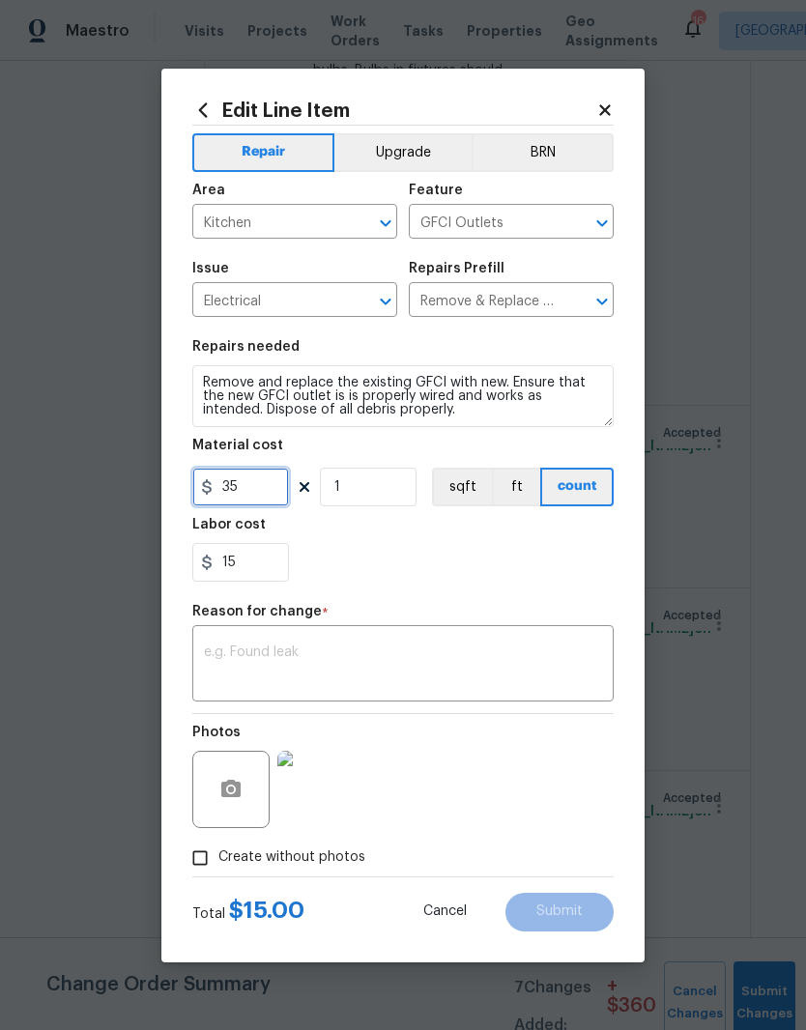
type input "35"
click at [261, 558] on input "15" at bounding box center [240, 562] width 97 height 39
type input "1"
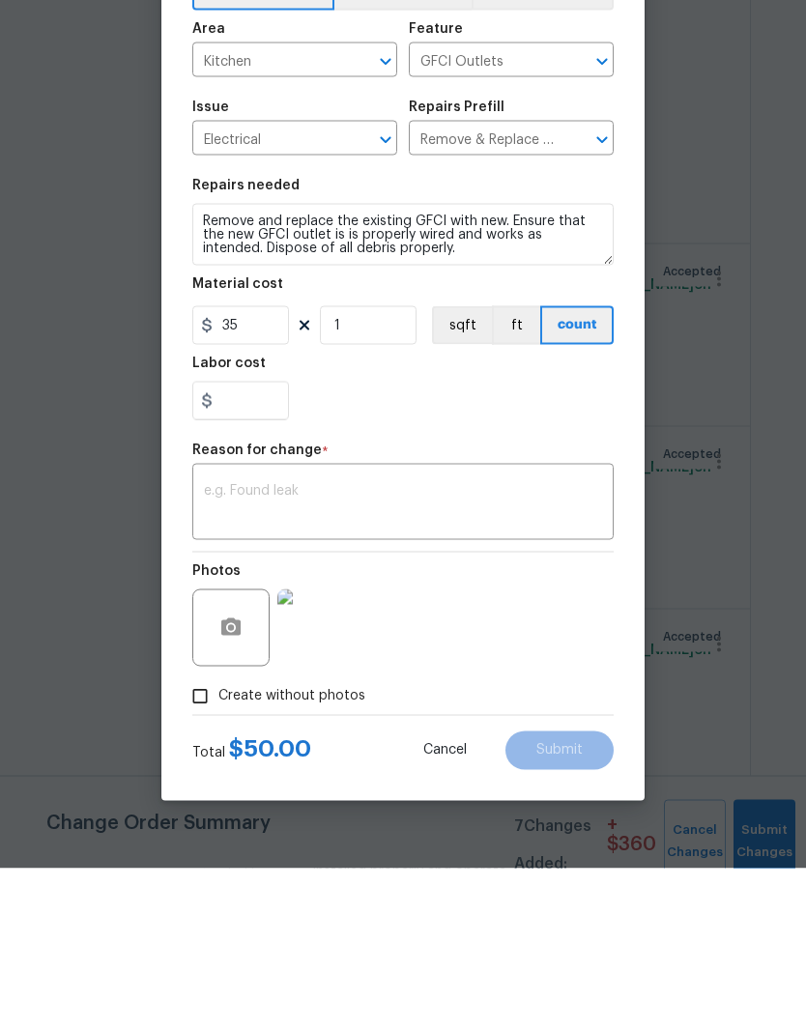
click at [376, 645] on textarea at bounding box center [403, 665] width 398 height 41
type input "0"
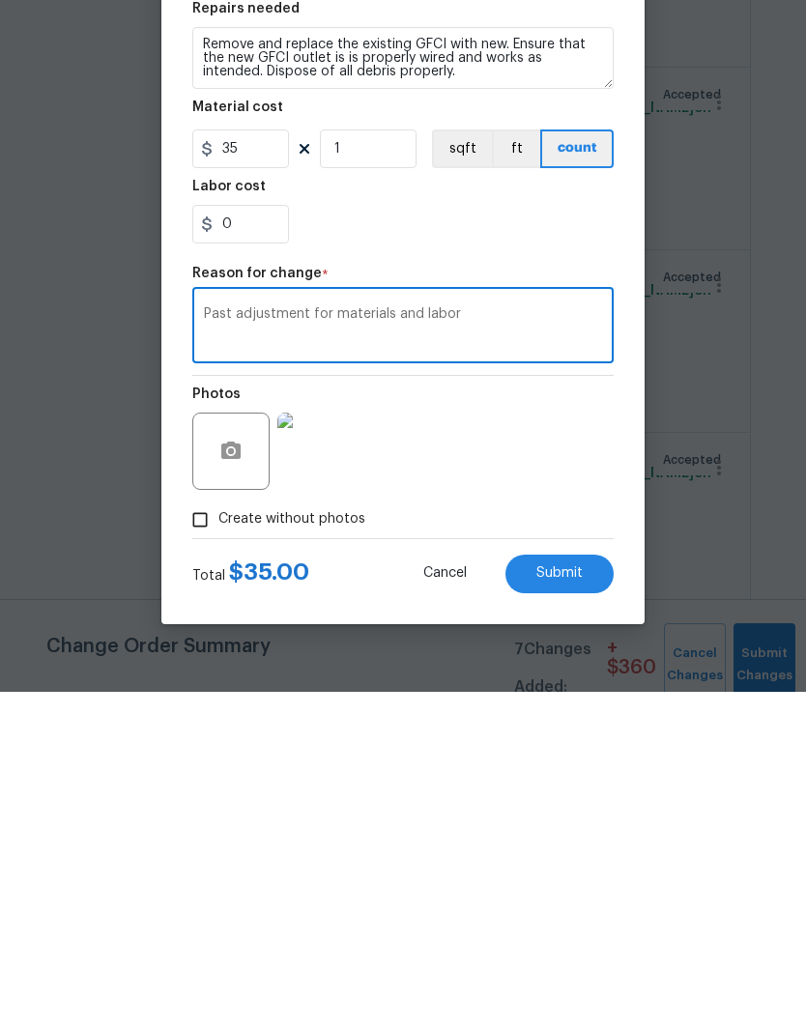
type textarea "Past adjustment for materials and labor"
click at [567, 904] on span "Submit" at bounding box center [559, 911] width 46 height 14
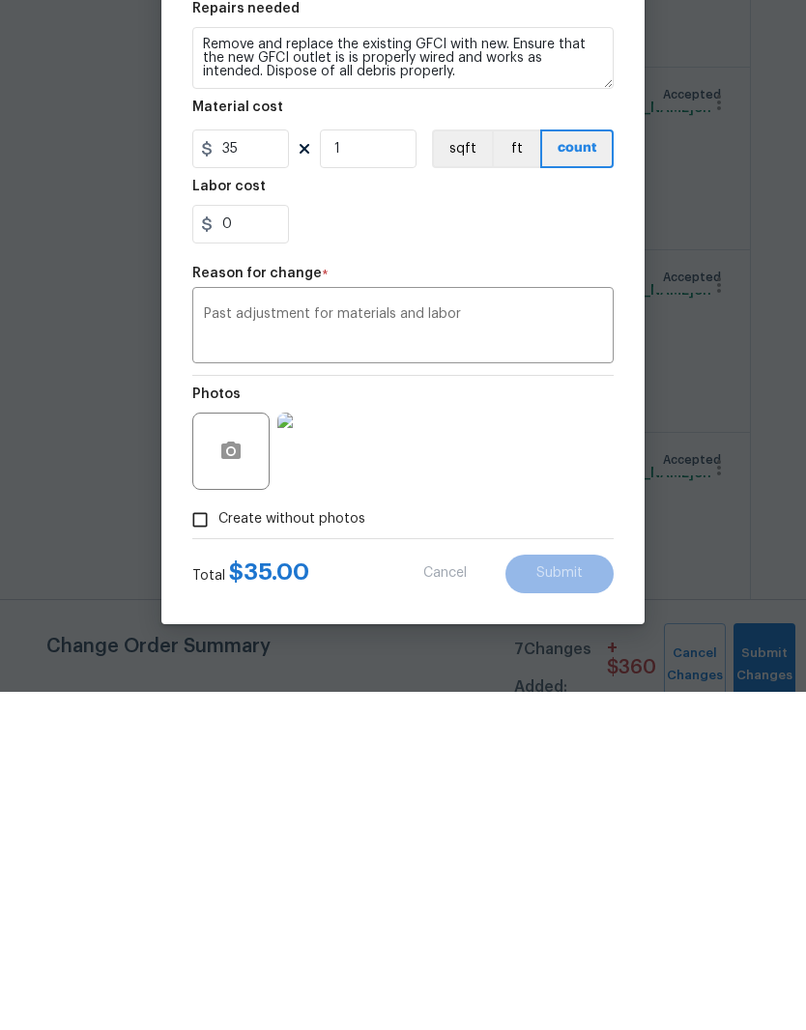
scroll to position [79, 0]
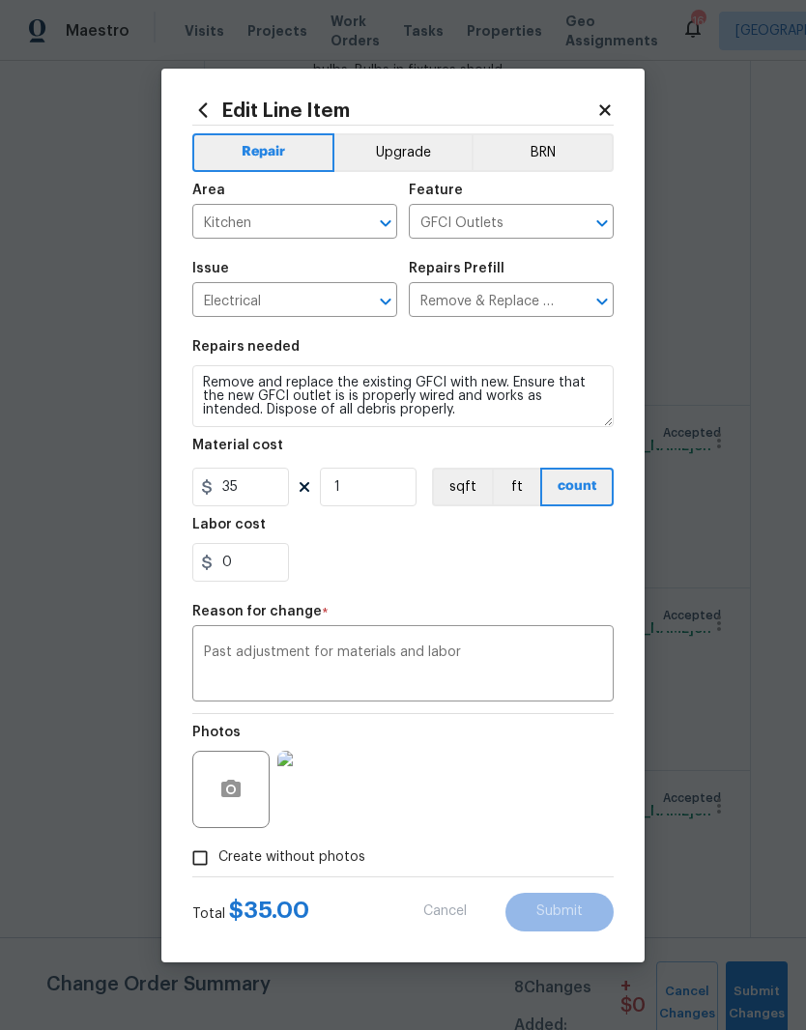
type input "0"
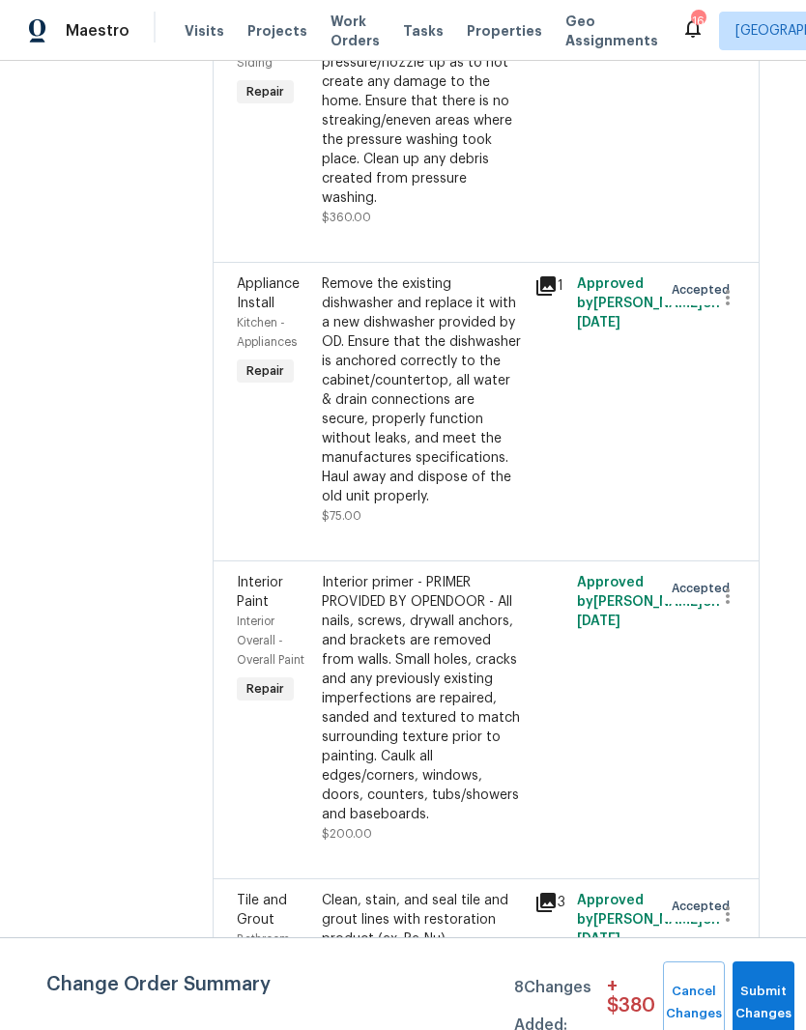
scroll to position [12005, 15]
click at [381, 892] on div "Clean, stain, and seal tile and grout lines with restoration product (ex. Re-Nu)" at bounding box center [422, 921] width 201 height 58
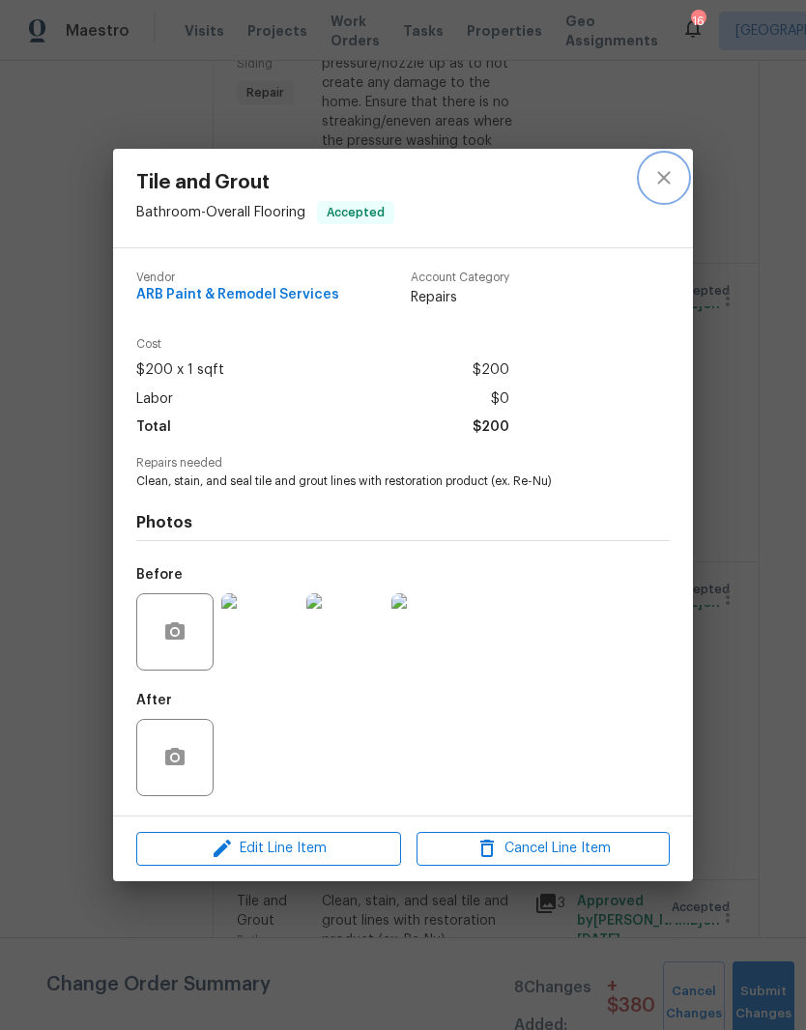
click at [660, 178] on icon "close" at bounding box center [663, 177] width 23 height 23
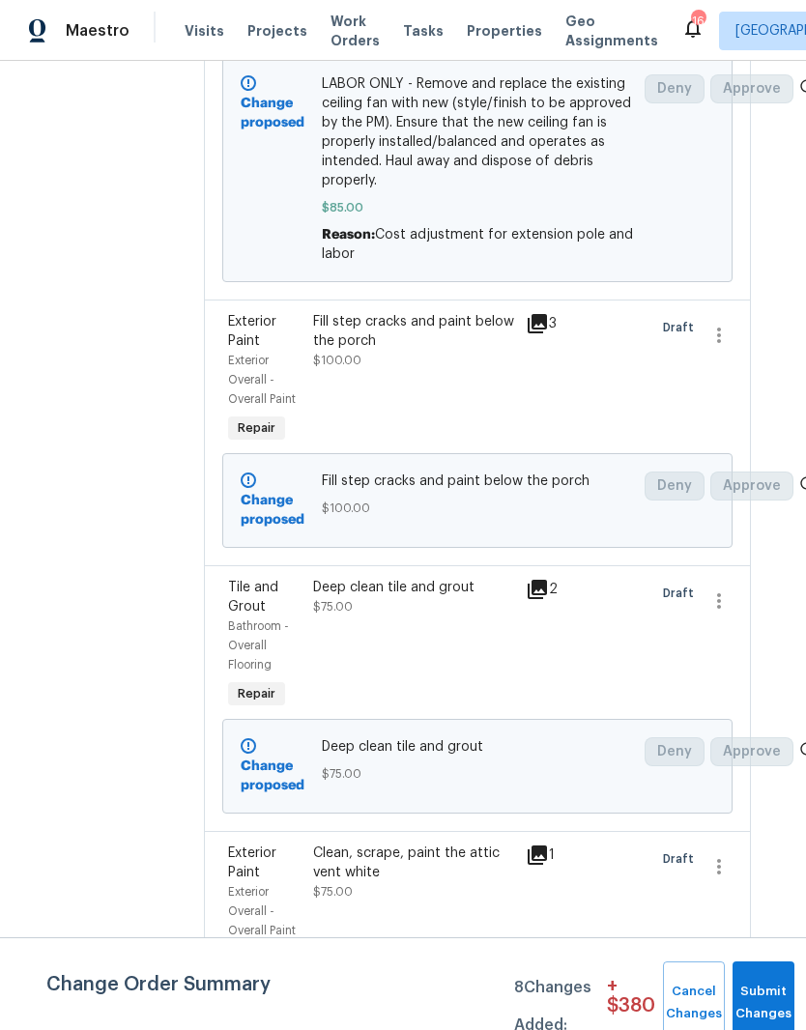
scroll to position [1412, 24]
click at [720, 588] on icon "button" at bounding box center [718, 599] width 23 height 23
click at [729, 547] on li "Cancel" at bounding box center [731, 543] width 74 height 32
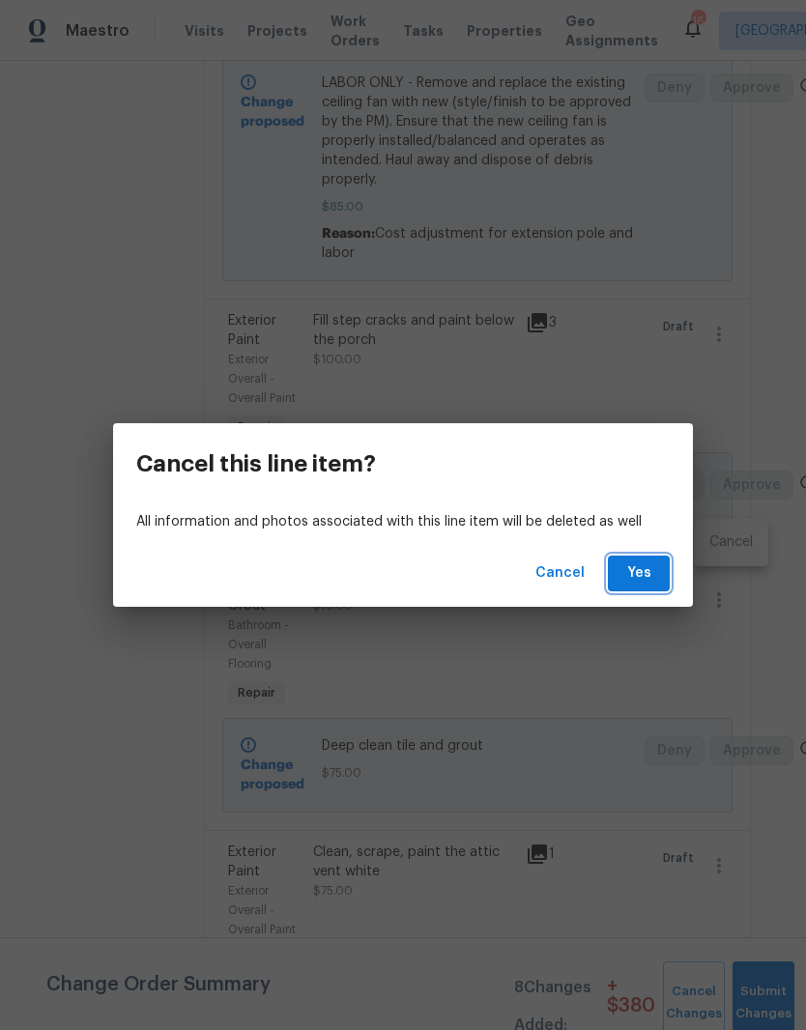
click at [653, 566] on span "Yes" at bounding box center [638, 573] width 31 height 24
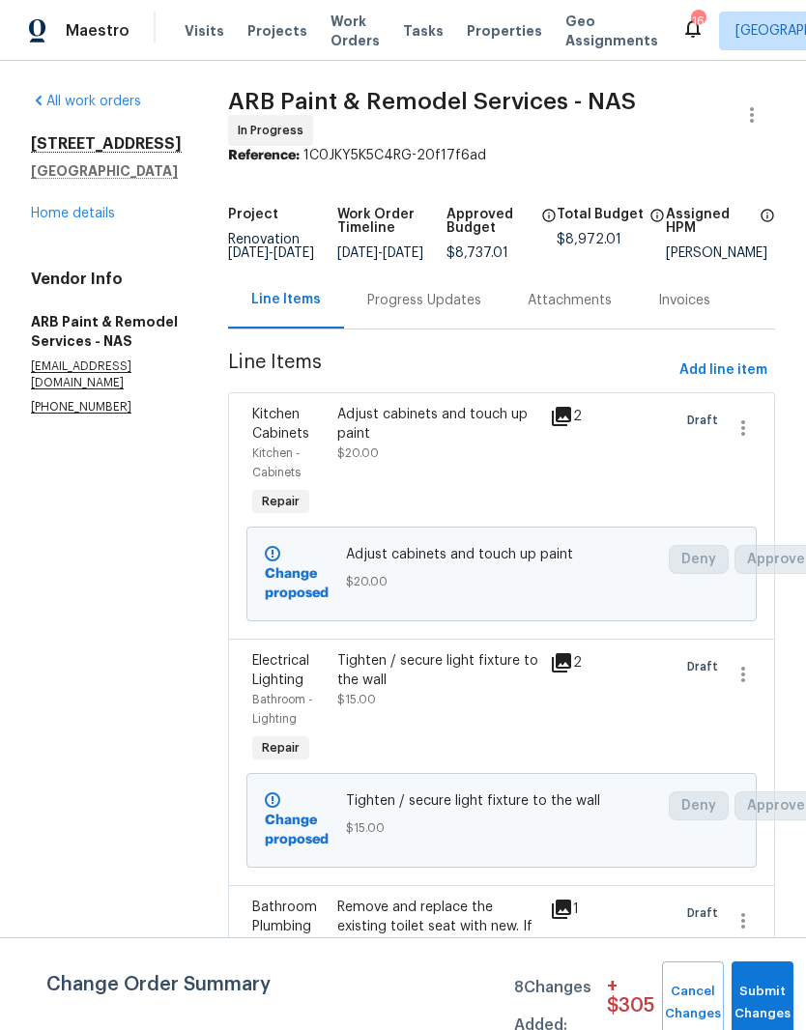
scroll to position [0, 0]
click at [730, 380] on span "Add line item" at bounding box center [723, 370] width 88 height 24
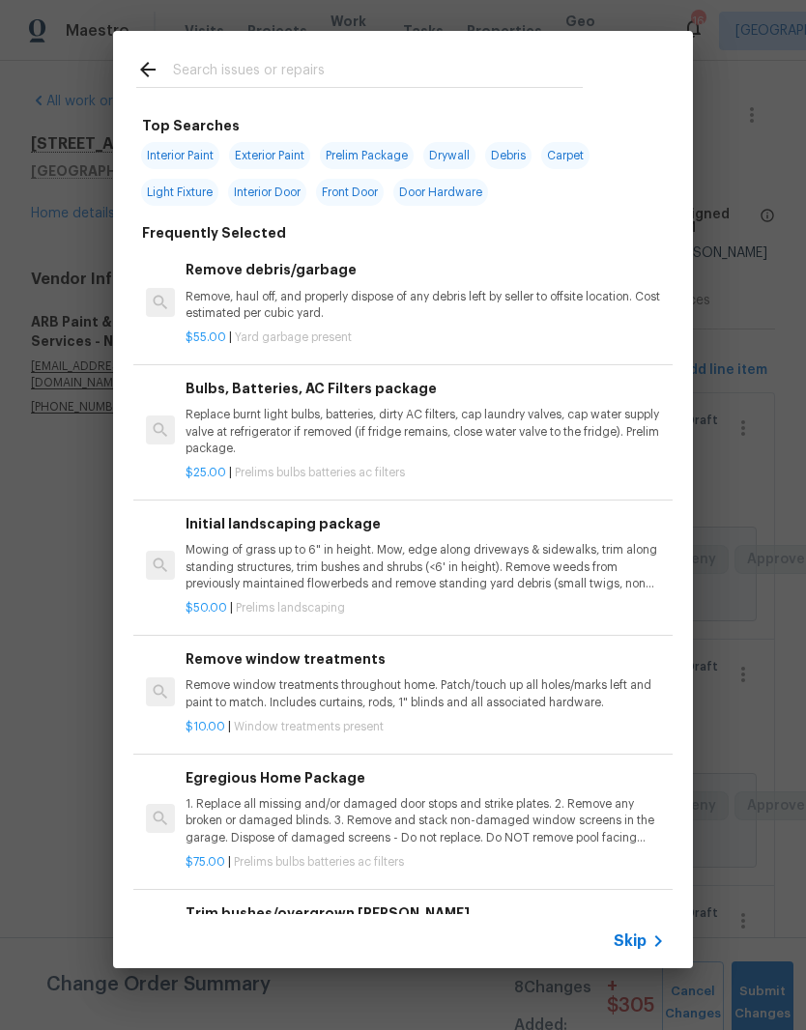
click at [307, 73] on input "text" at bounding box center [378, 72] width 410 height 29
type input "Electr"
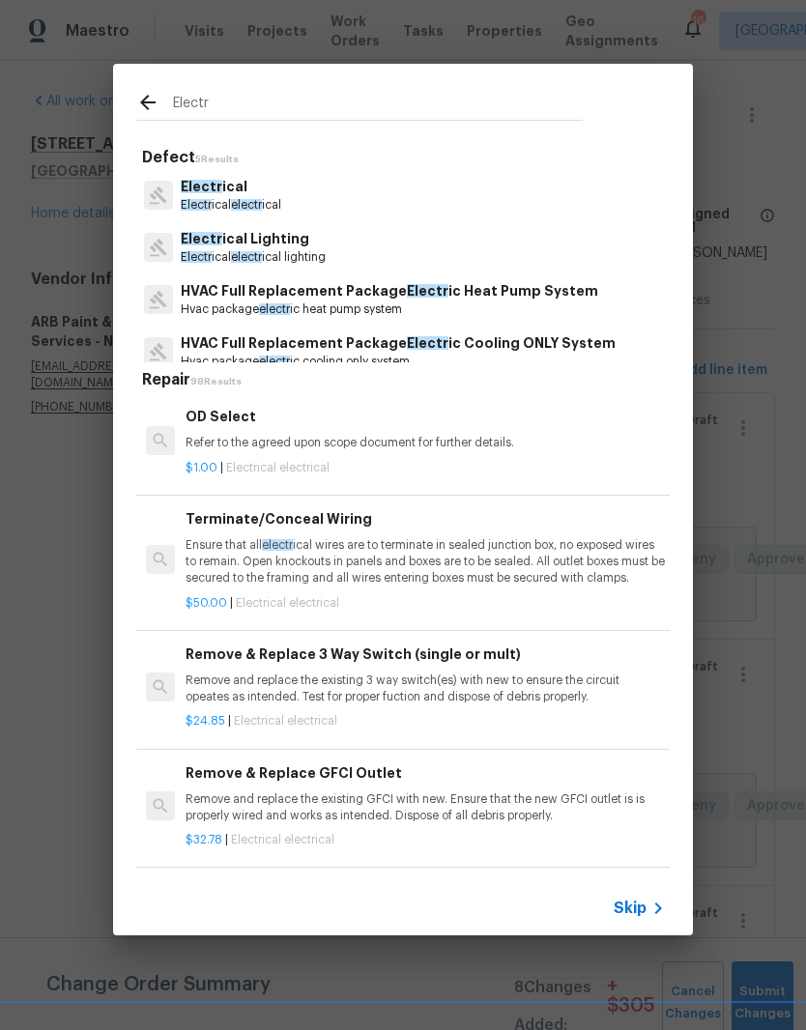
click at [254, 194] on p "Electr ical" at bounding box center [231, 187] width 100 height 20
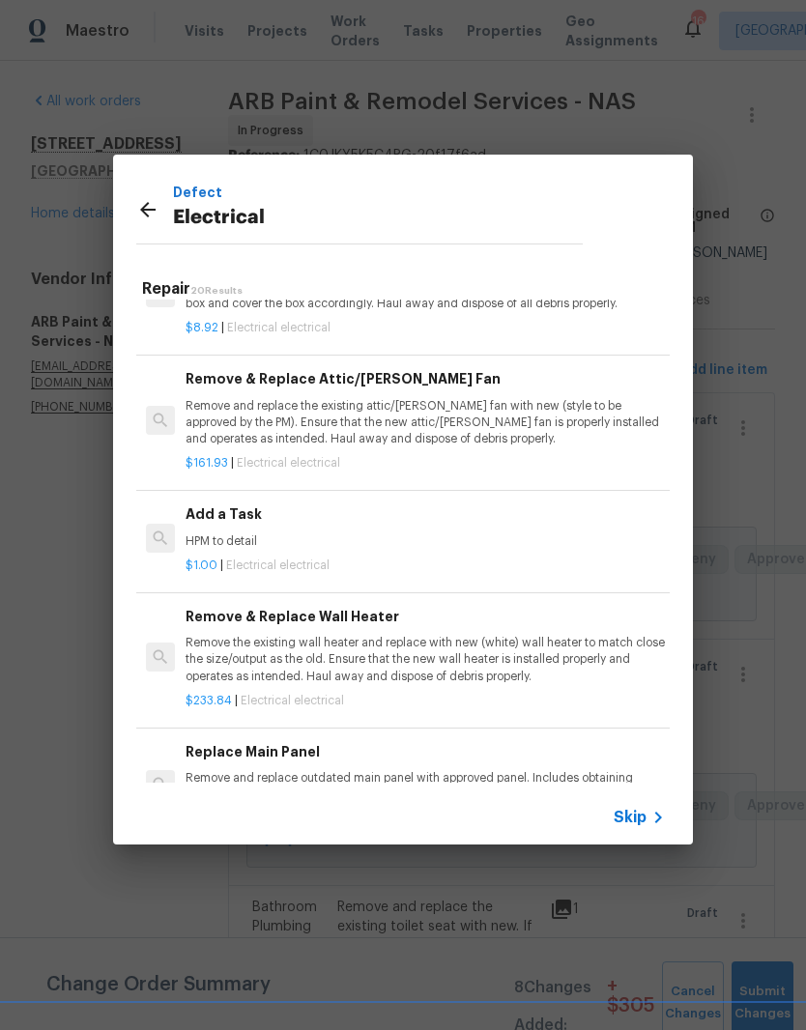
scroll to position [1155, 0]
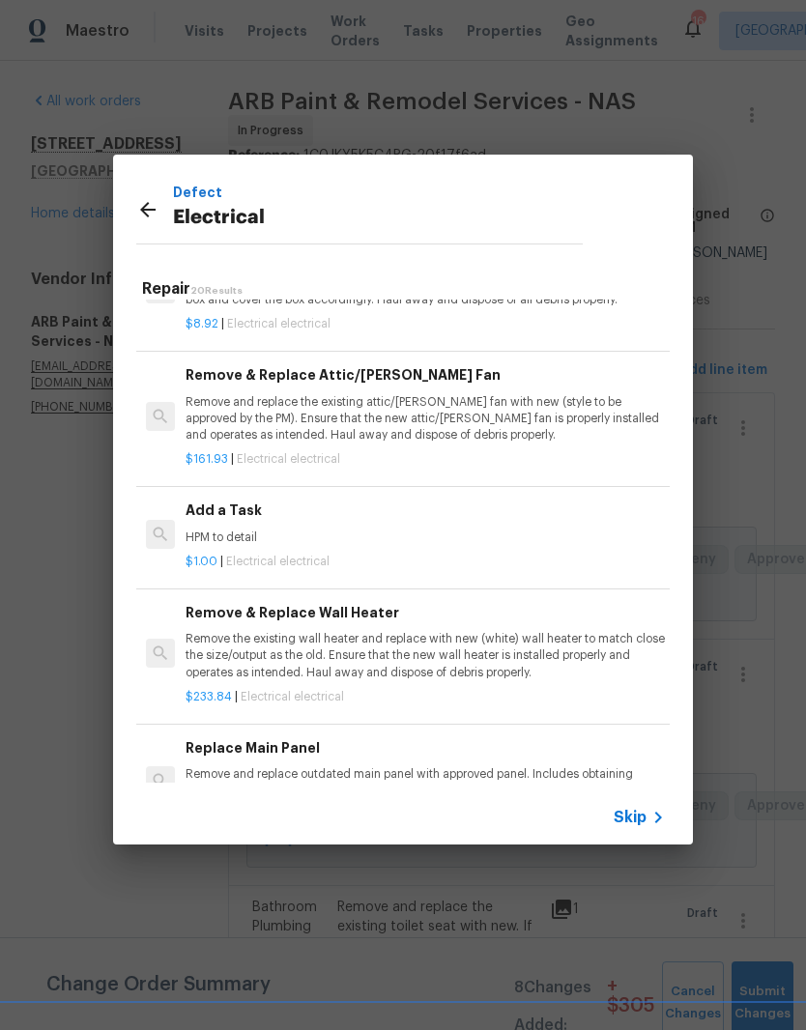
click at [251, 529] on p "HPM to detail" at bounding box center [425, 537] width 479 height 16
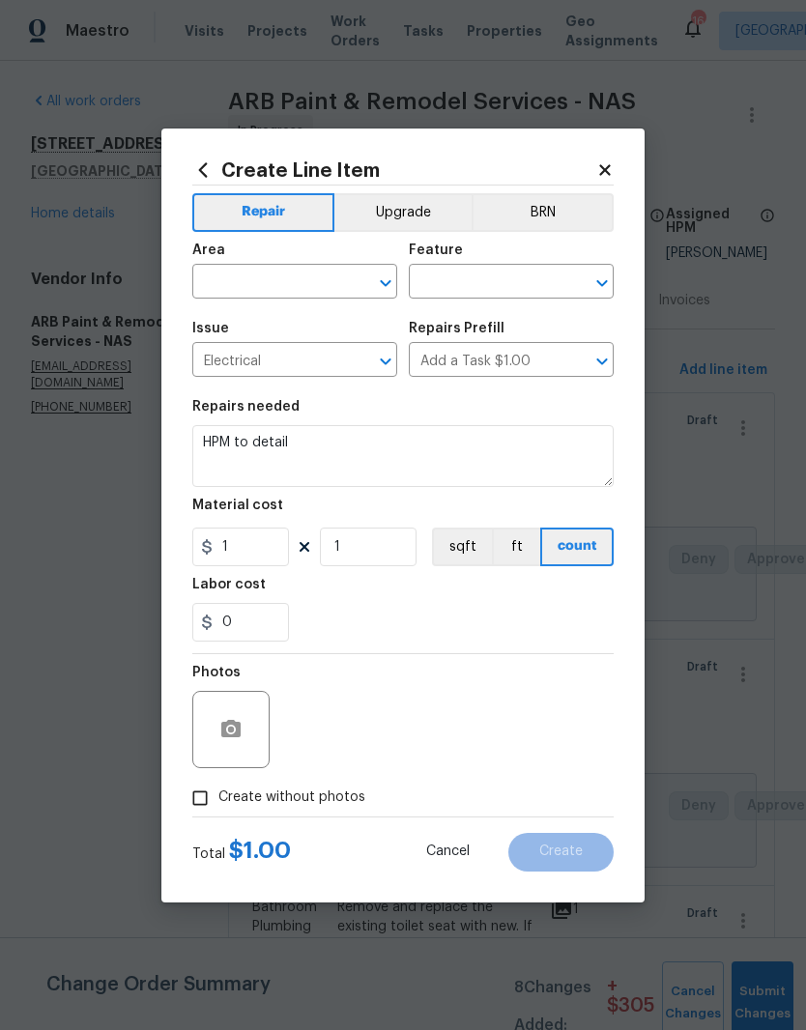
click at [354, 283] on icon "Clear" at bounding box center [360, 282] width 19 height 19
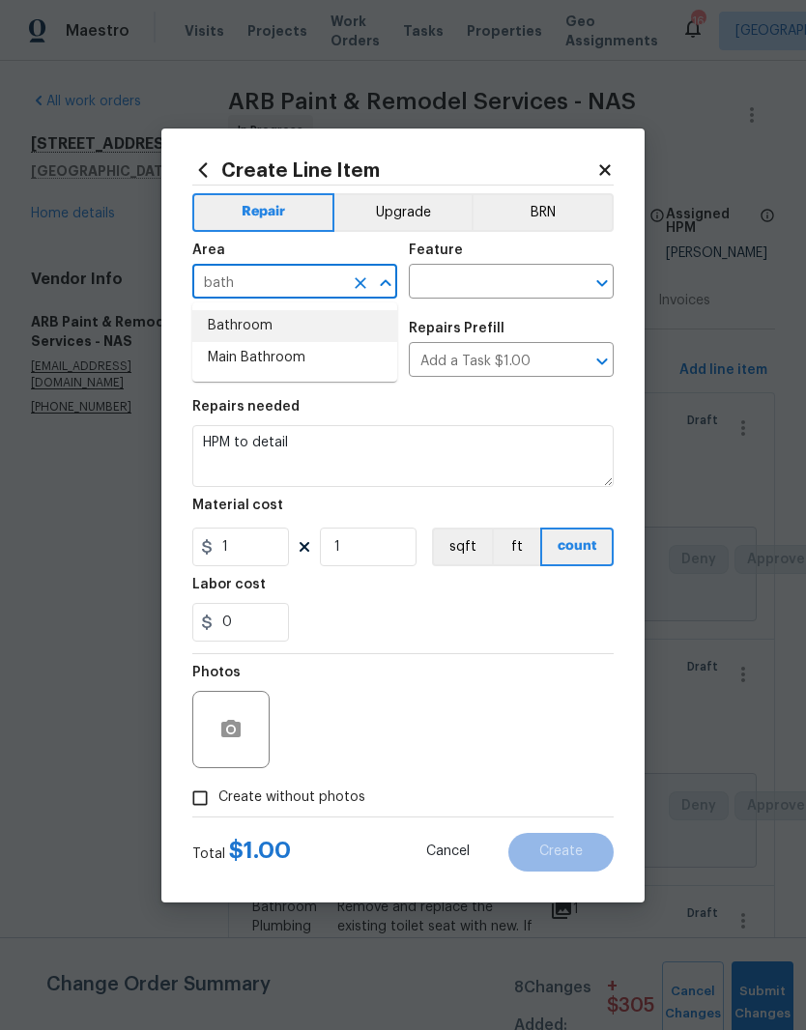
click at [265, 323] on li "Bathroom" at bounding box center [294, 326] width 205 height 32
type input "Bathroom"
click at [508, 280] on input "text" at bounding box center [484, 284] width 151 height 30
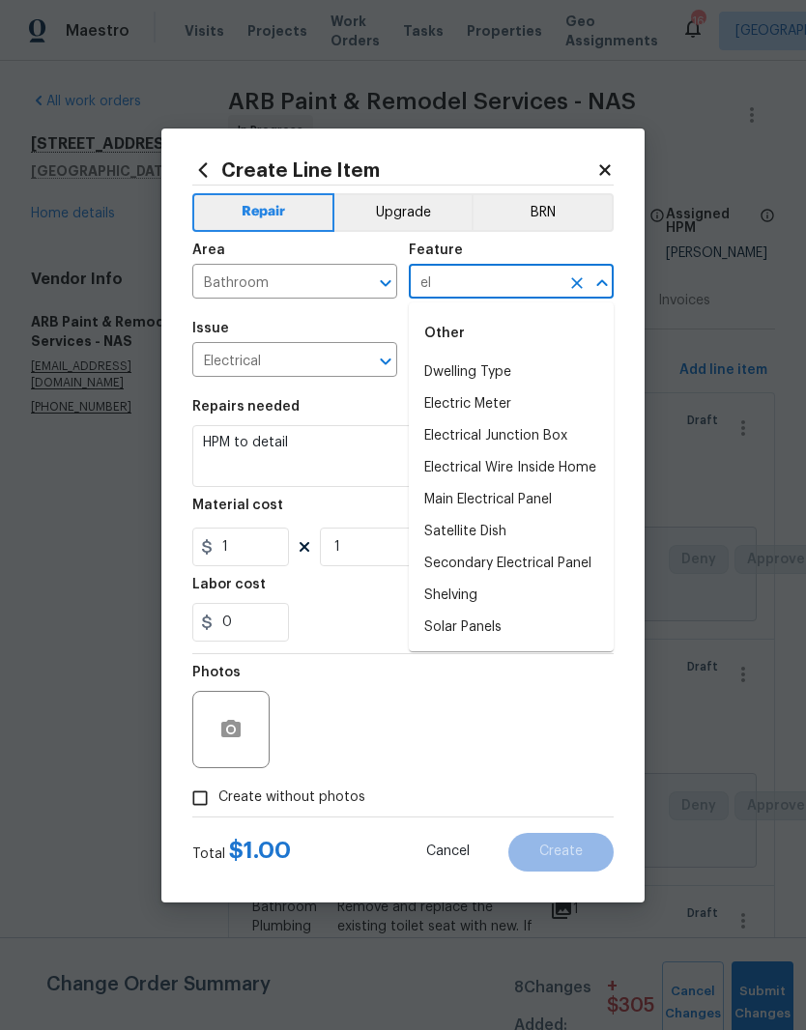
click at [578, 471] on li "Electrical Wire Inside Home" at bounding box center [511, 468] width 205 height 32
type input "Electrical Wire Inside Home"
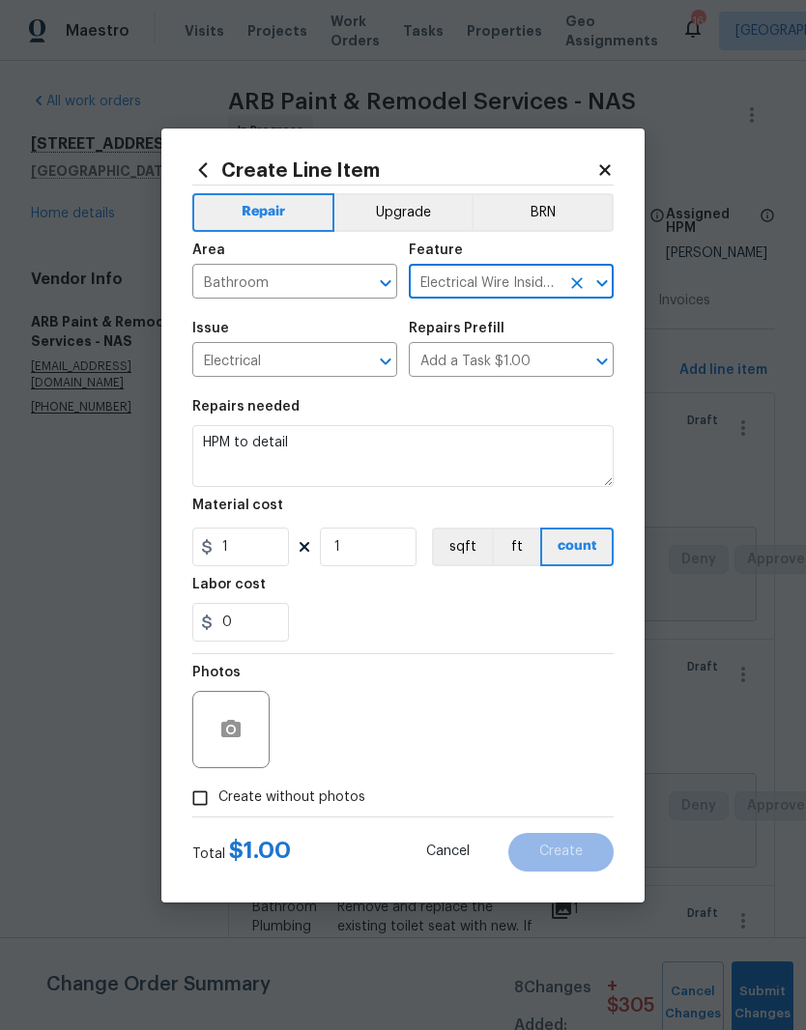
click at [330, 436] on textarea "HPM to detail" at bounding box center [402, 456] width 421 height 62
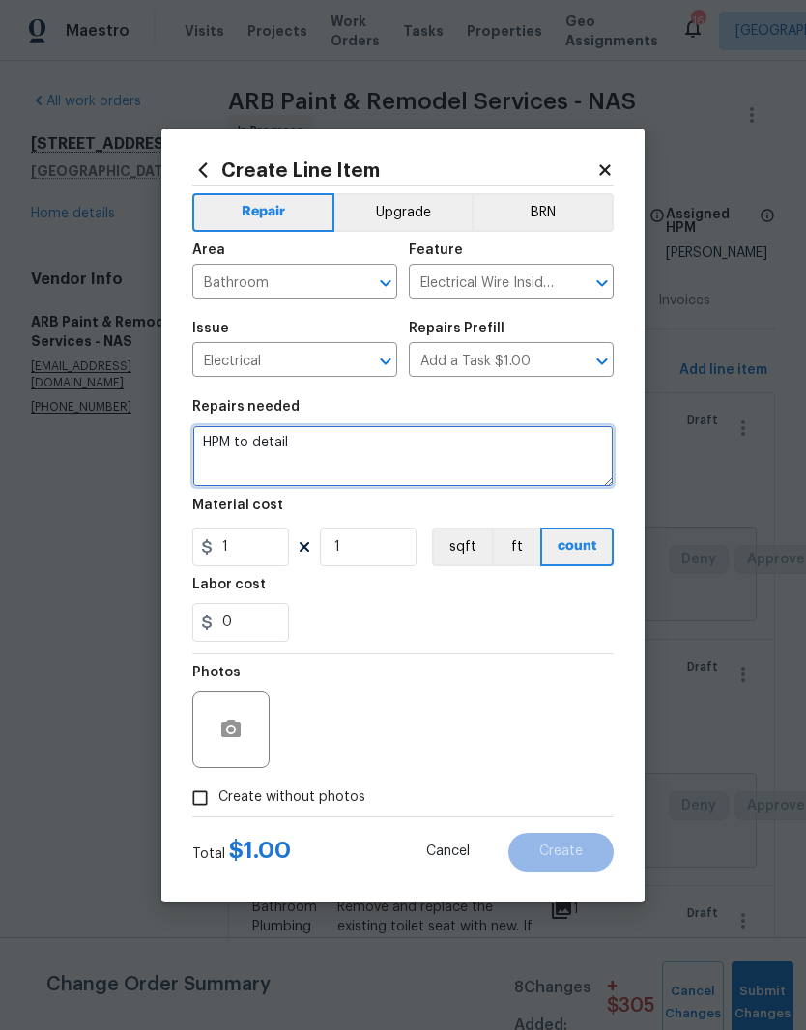
click at [327, 443] on textarea "HPM to detail" at bounding box center [402, 456] width 421 height 62
type textarea "H"
type textarea "Run wire to exhaust fan to wall switch"
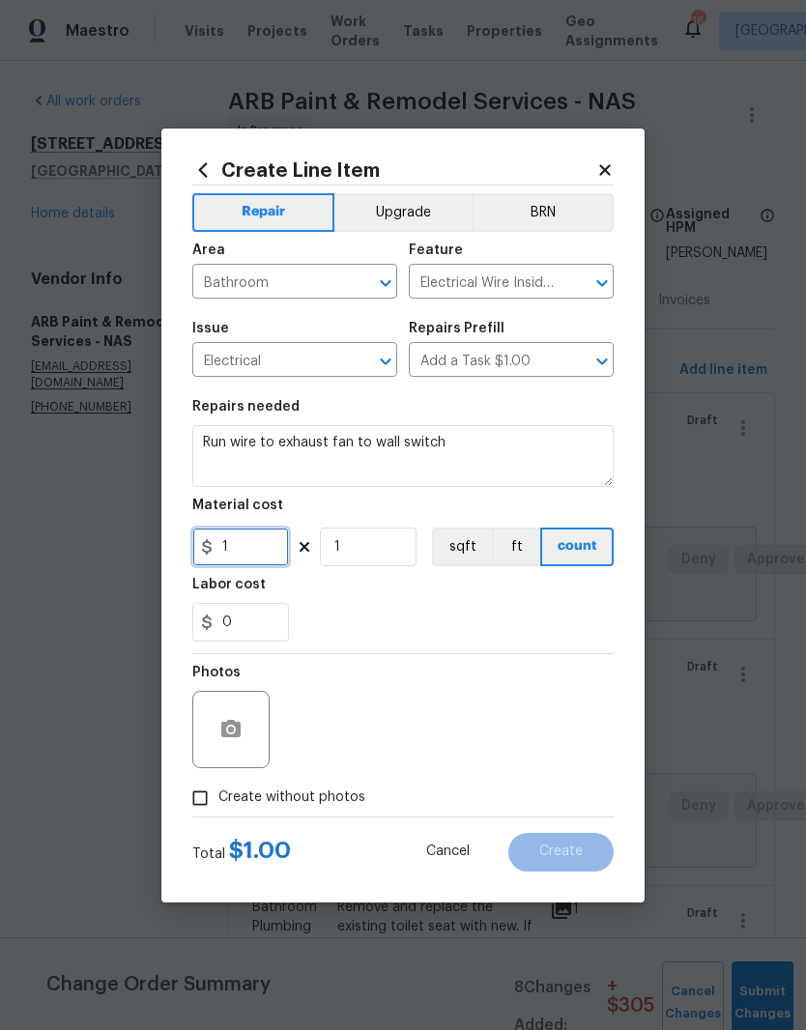
click at [261, 554] on input "1" at bounding box center [240, 547] width 97 height 39
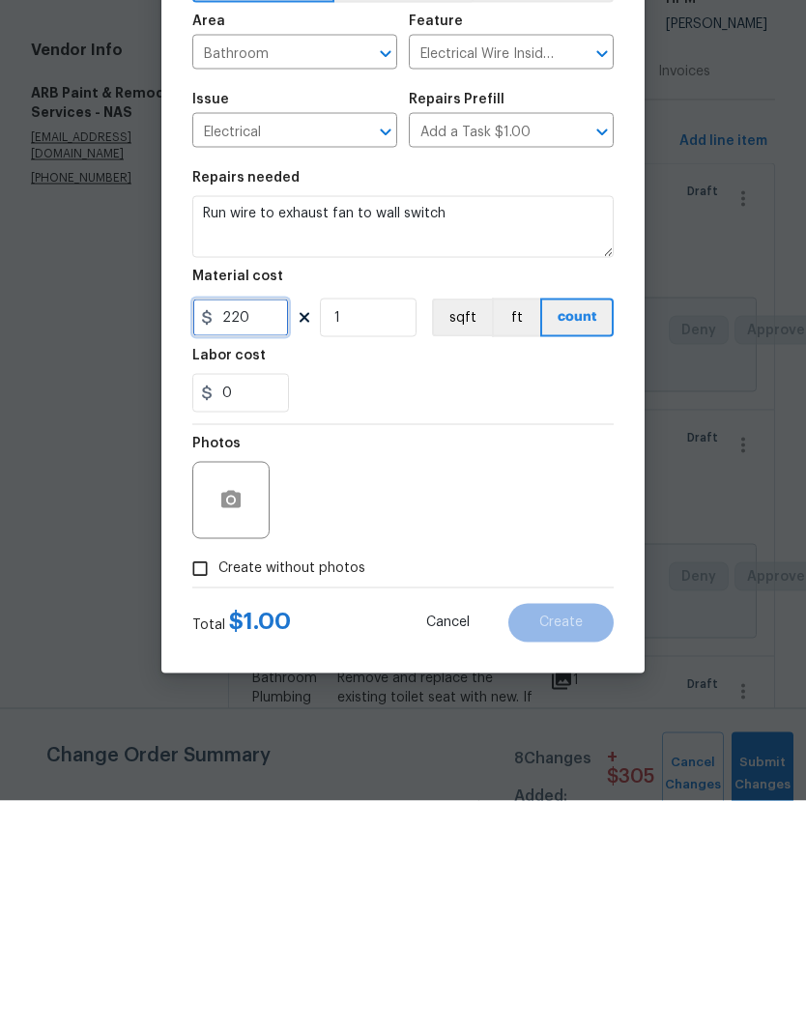
type input "220"
click at [226, 718] on icon "button" at bounding box center [230, 729] width 23 height 23
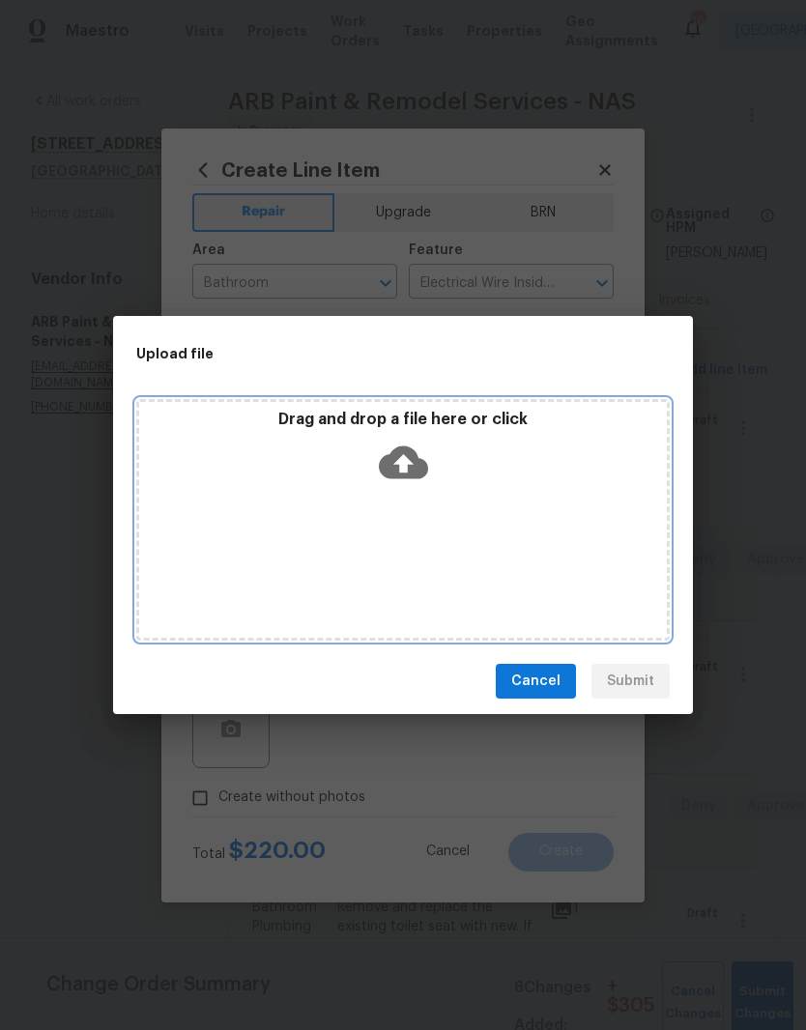
click at [415, 504] on div "Drag and drop a file here or click" at bounding box center [402, 520] width 533 height 242
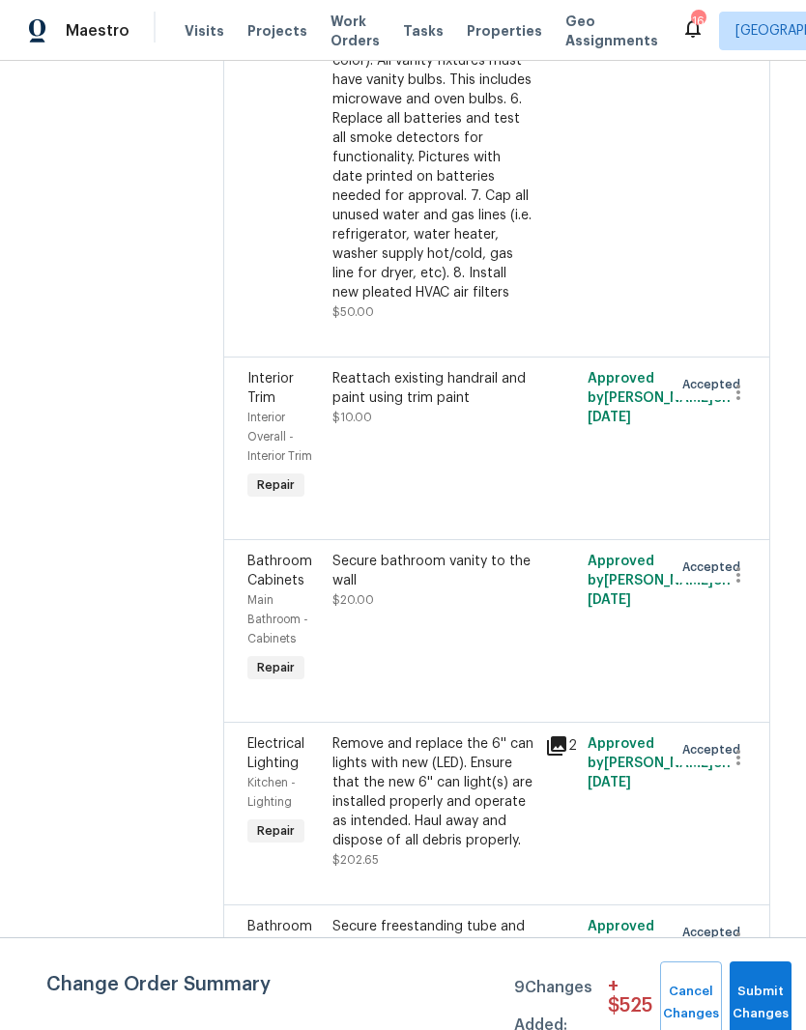
scroll to position [8688, 4]
click at [486, 733] on div "Remove and replace the 6'' can lights with new (LED). Ensure that the new 6'' c…" at bounding box center [433, 791] width 201 height 116
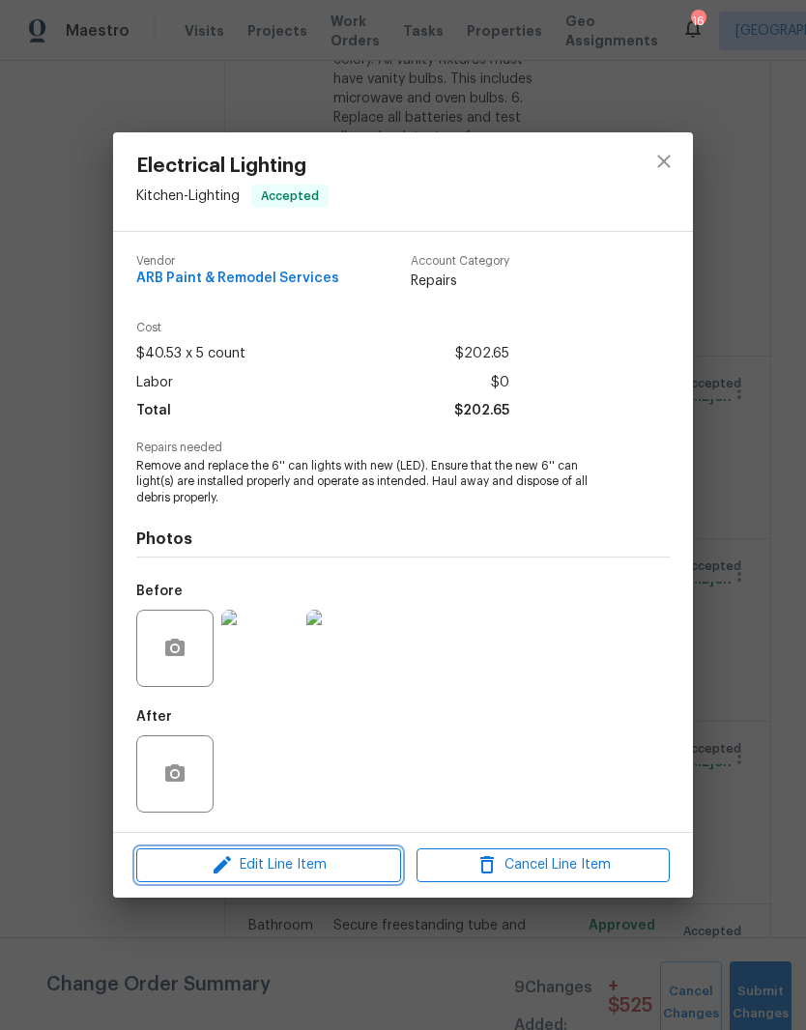
click at [342, 869] on span "Edit Line Item" at bounding box center [268, 865] width 253 height 24
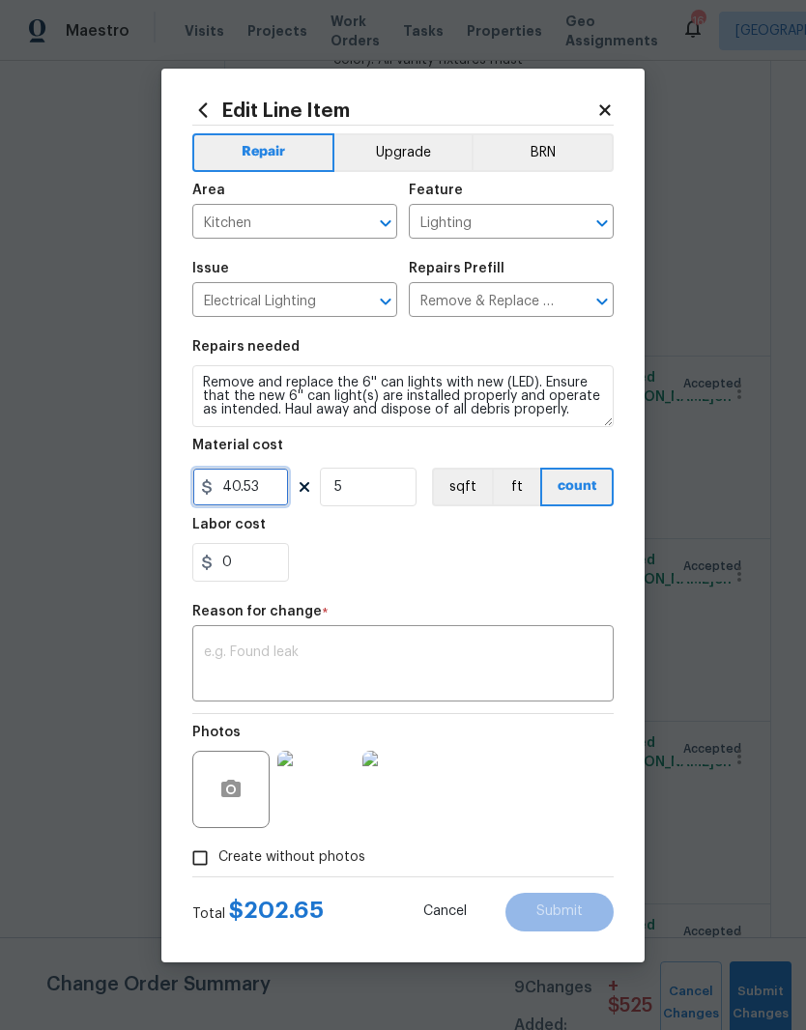
click at [282, 482] on input "40.53" at bounding box center [240, 487] width 97 height 39
type input "350"
click at [378, 498] on input "5" at bounding box center [368, 487] width 97 height 39
type input "1"
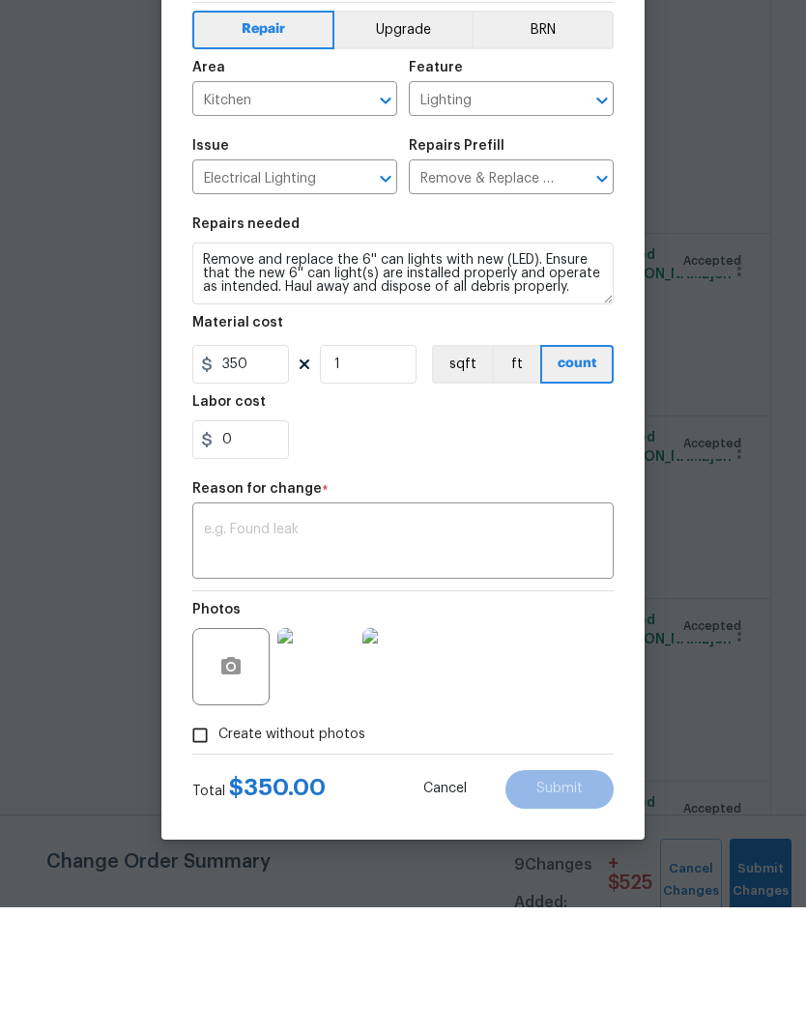
click at [361, 645] on textarea at bounding box center [403, 665] width 398 height 41
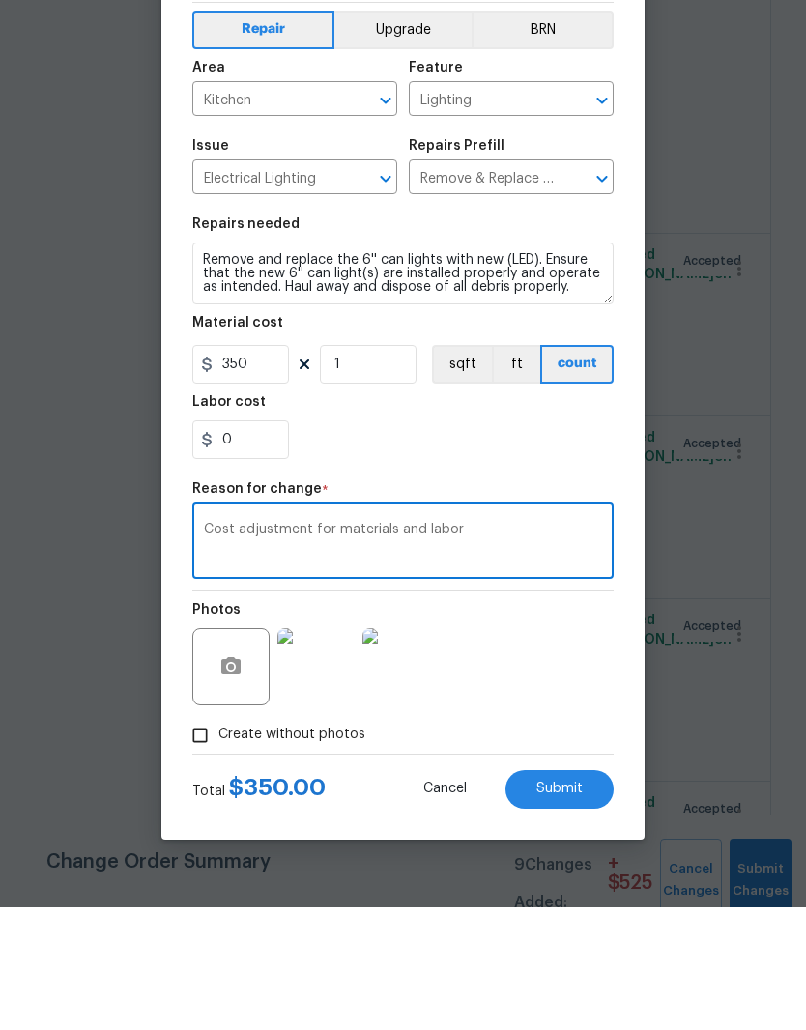
type textarea "Cost adjustment for materials and labor"
click at [562, 714] on div "Photos" at bounding box center [402, 777] width 421 height 126
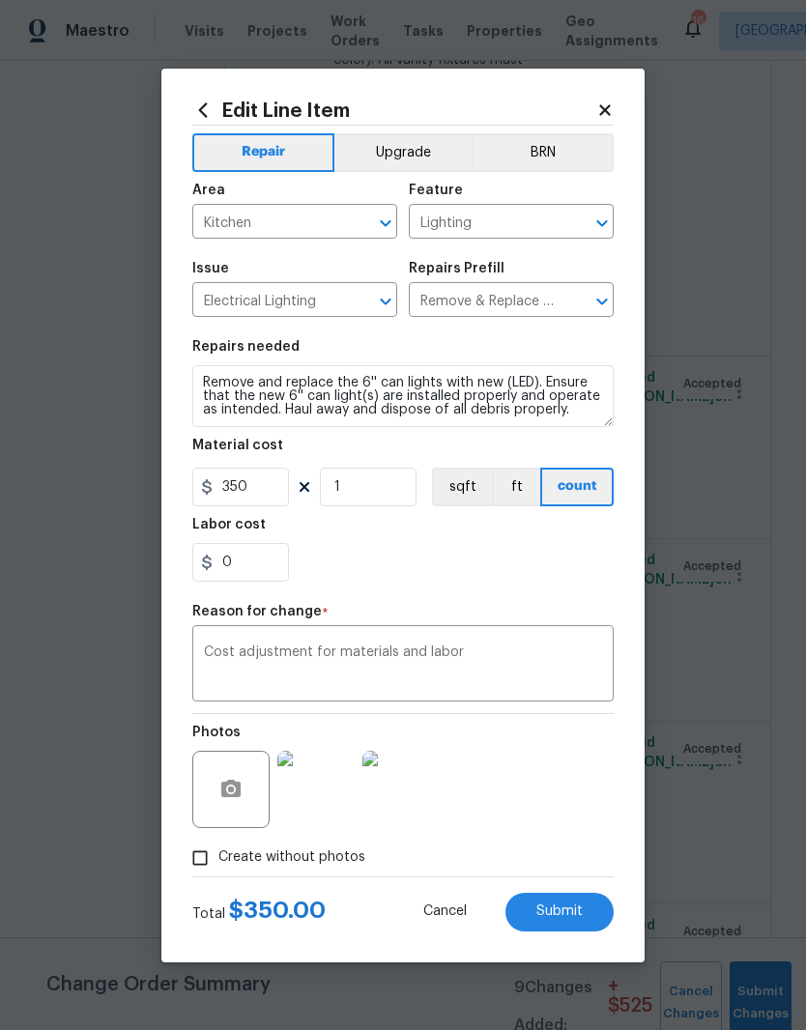
click at [566, 909] on span "Submit" at bounding box center [559, 911] width 46 height 14
type input "5"
type input "40.53"
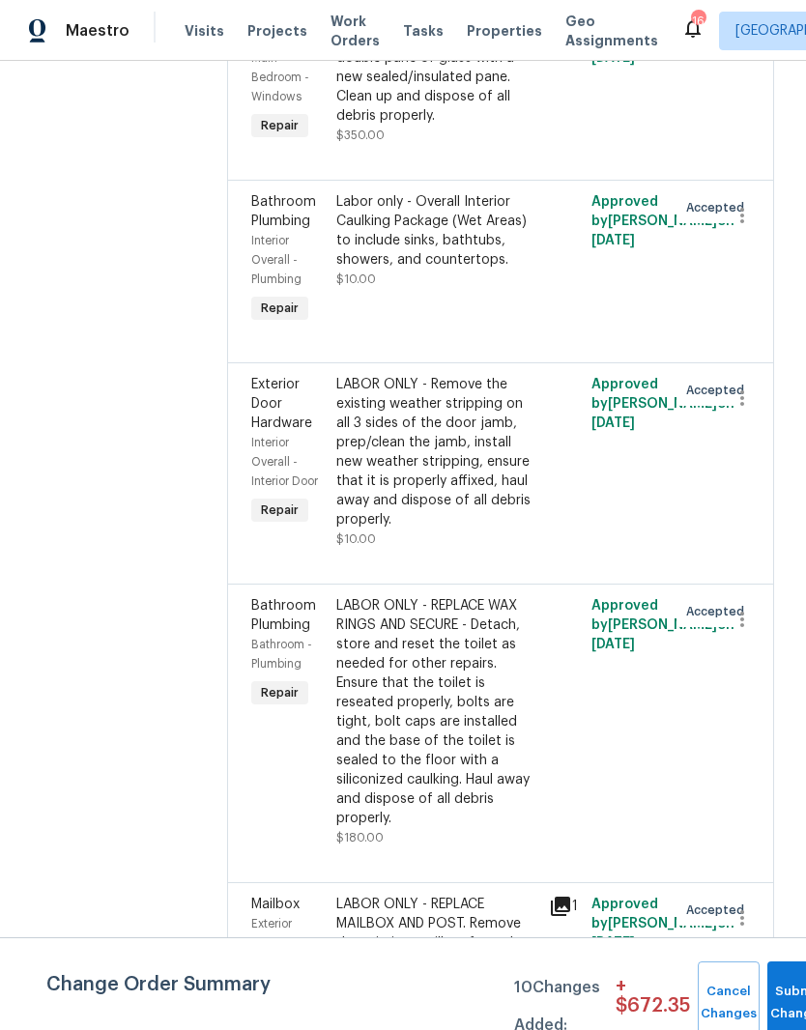
scroll to position [3776, 1]
click at [425, 374] on div "LABOR ONLY - Remove the existing weather stripping on all 3 sides of the door j…" at bounding box center [436, 451] width 201 height 155
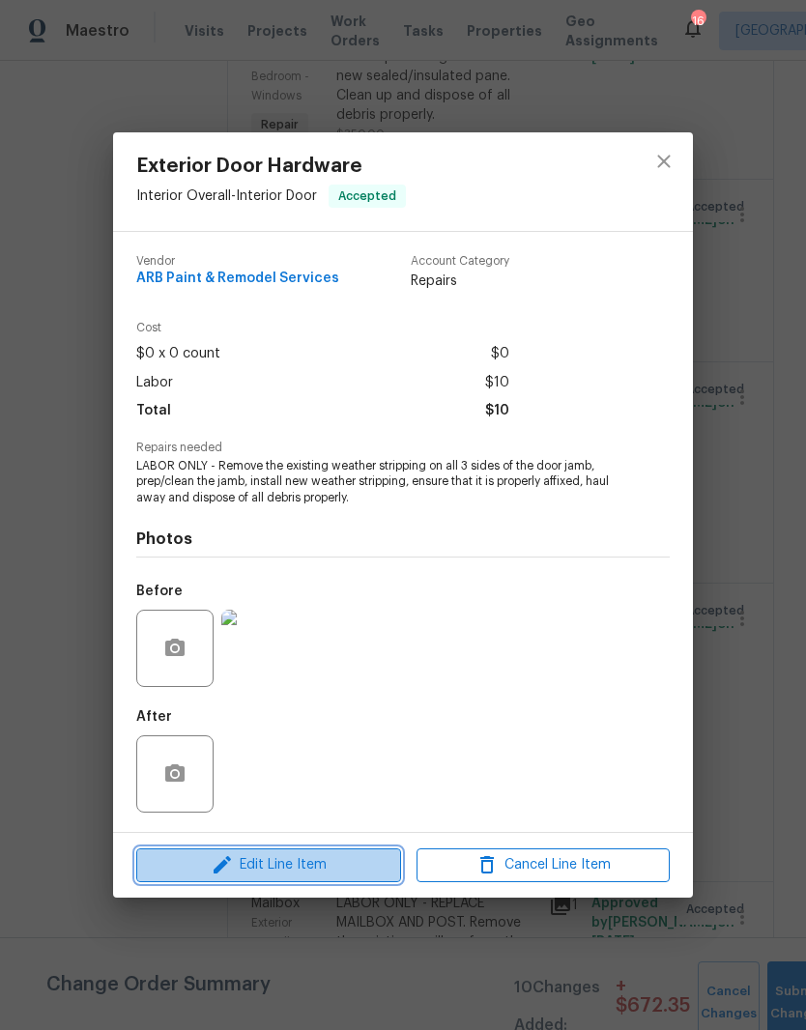
click at [325, 869] on span "Edit Line Item" at bounding box center [268, 865] width 253 height 24
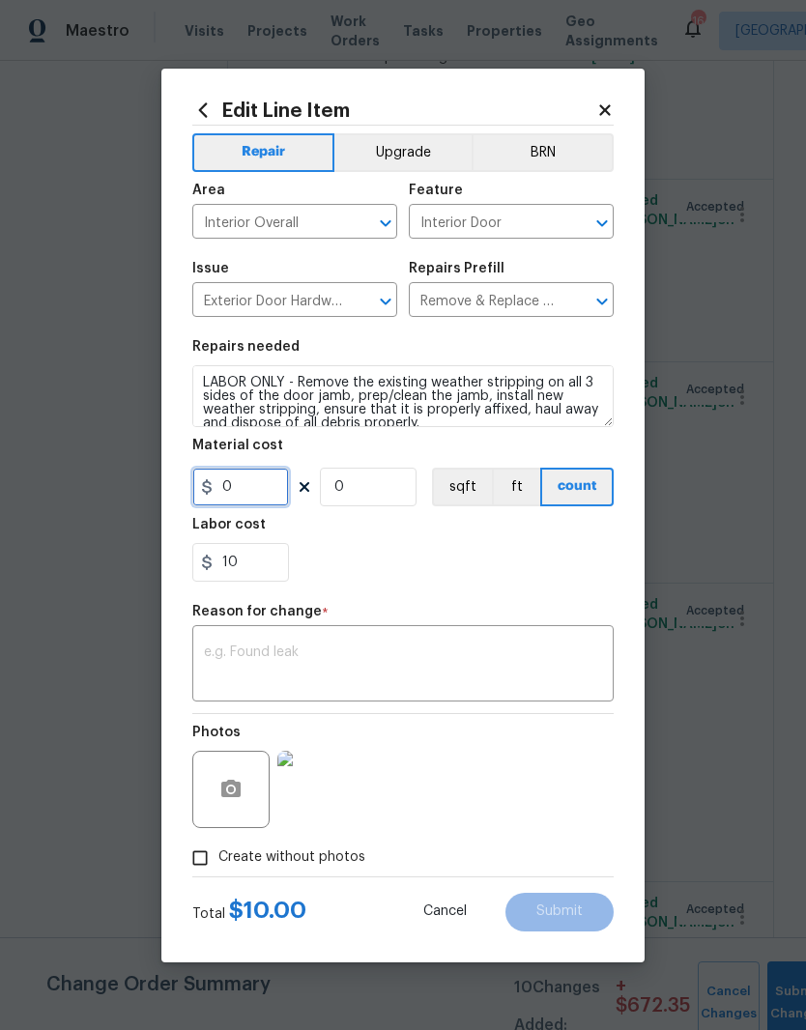
click at [268, 494] on input "0" at bounding box center [240, 487] width 97 height 39
type input "35"
click at [385, 483] on input "0" at bounding box center [368, 487] width 97 height 39
type input "1"
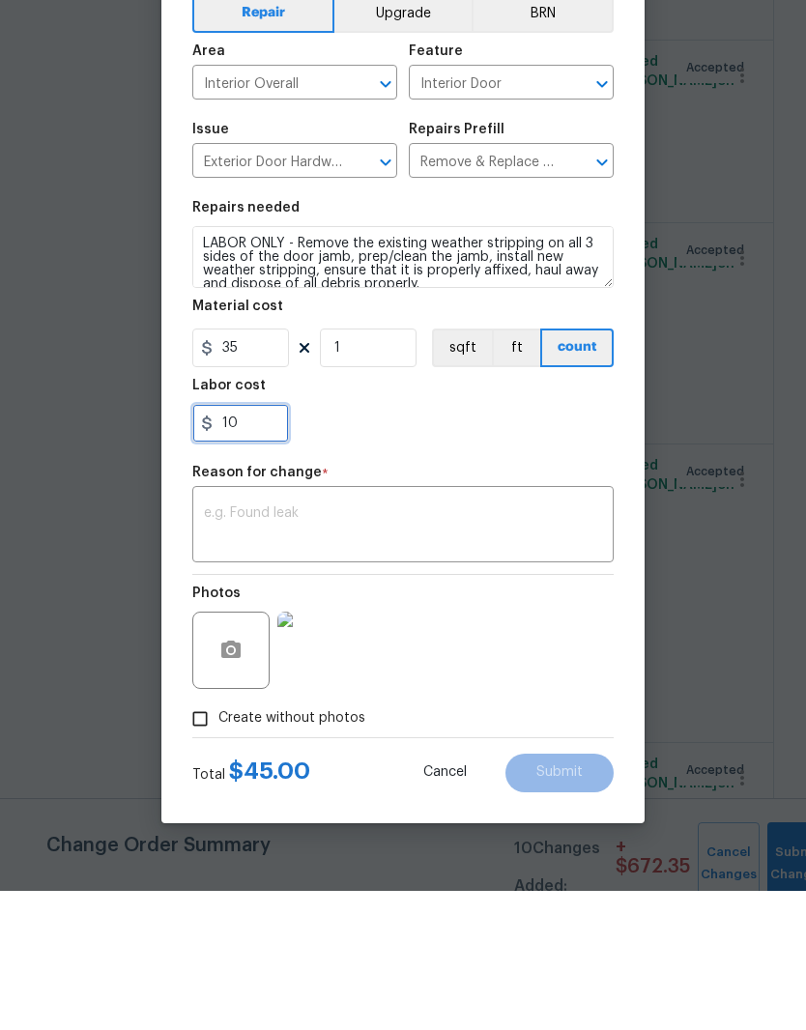
click at [271, 543] on input "10" at bounding box center [240, 562] width 97 height 39
type input "1"
click at [282, 645] on textarea at bounding box center [403, 665] width 398 height 41
type input "0"
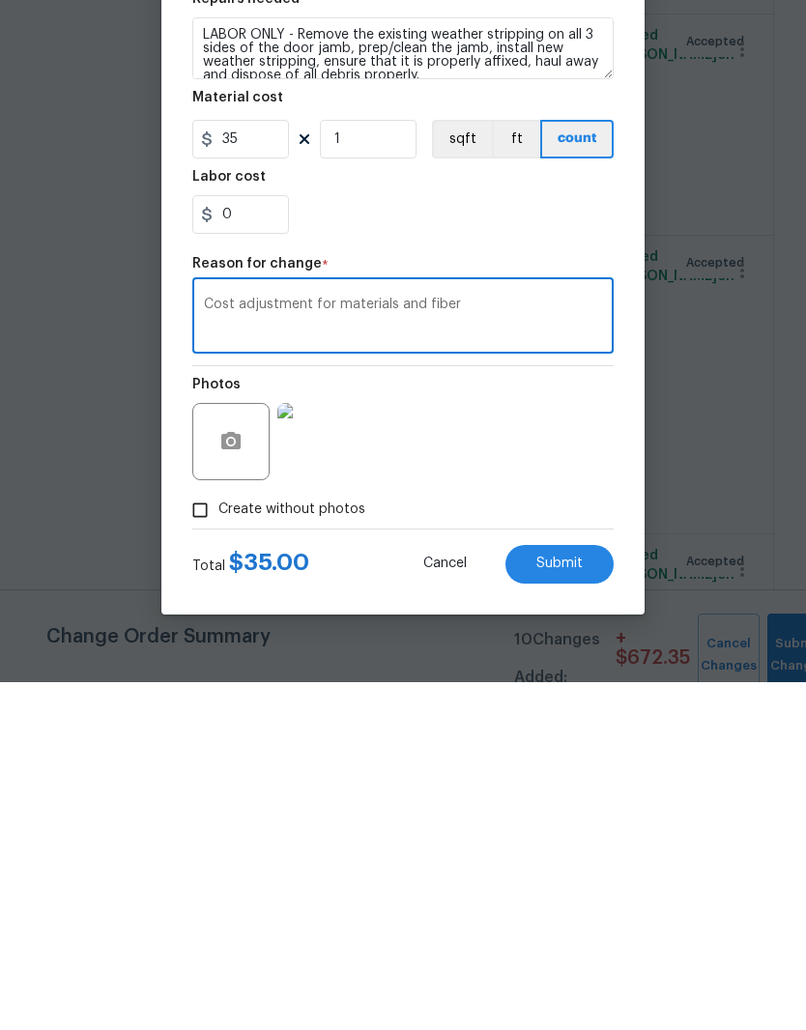
type textarea "Cost adjustment for materials and fiber"
click at [558, 904] on span "Submit" at bounding box center [559, 911] width 46 height 14
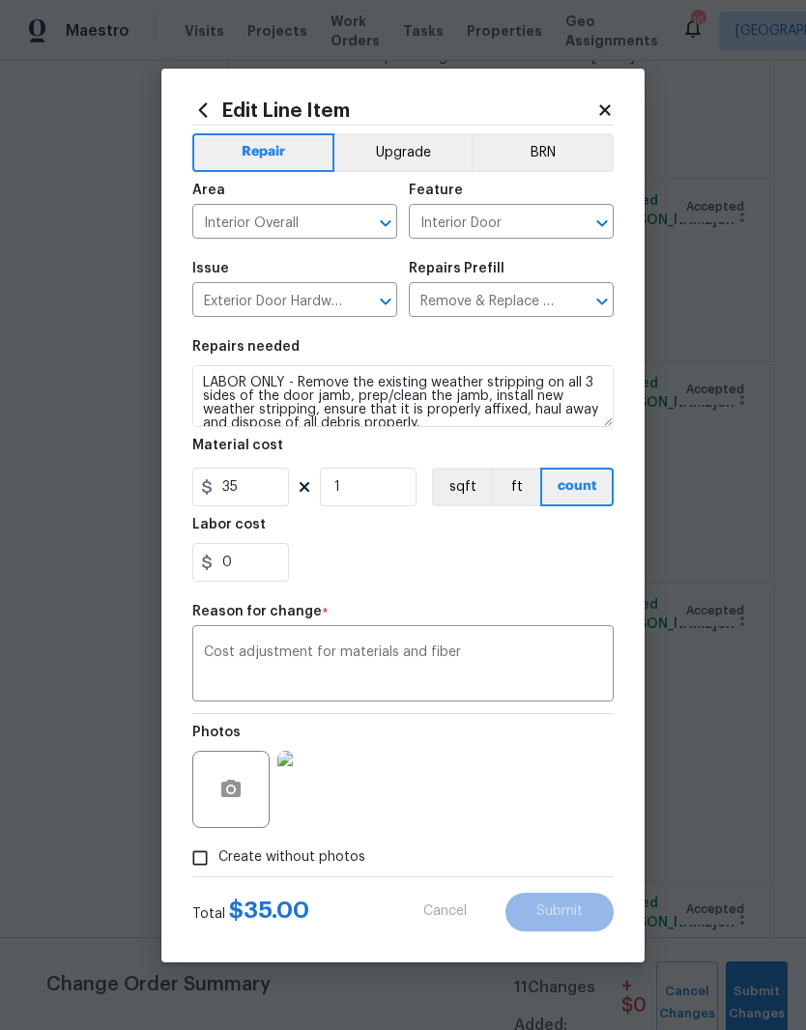
type input "0"
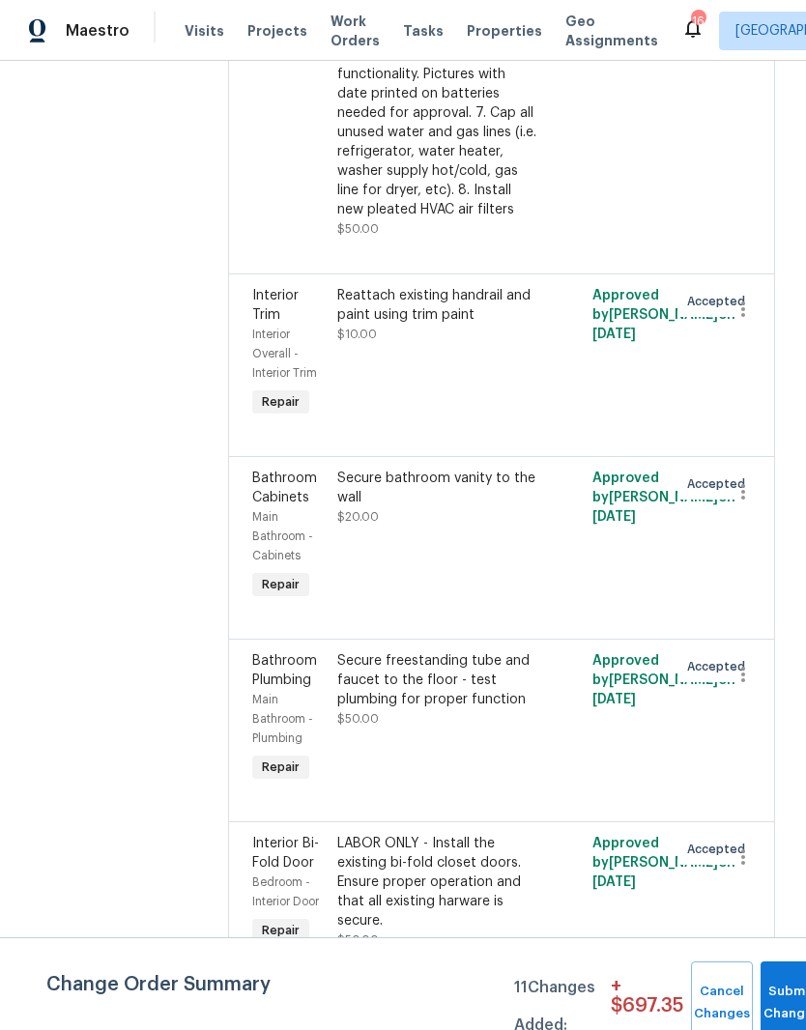
scroll to position [9306, 0]
click at [461, 650] on div "Secure freestanding tube and faucet to the floor - test plumbing for proper fun…" at bounding box center [437, 679] width 201 height 58
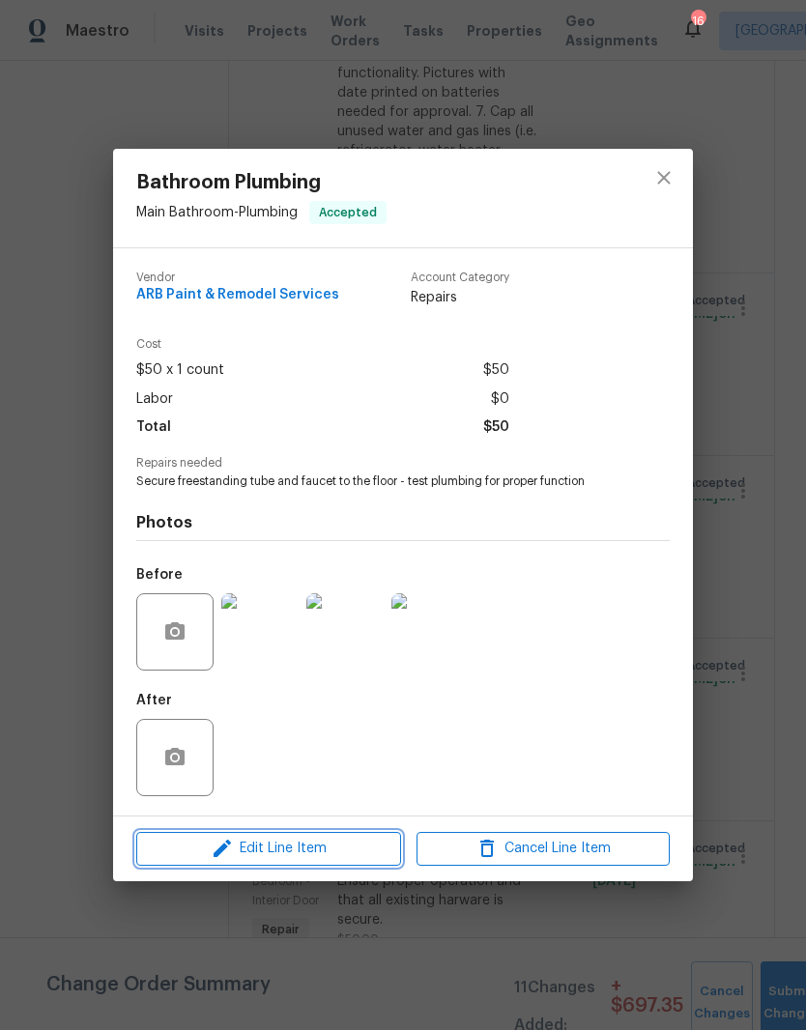
click at [332, 854] on span "Edit Line Item" at bounding box center [268, 849] width 253 height 24
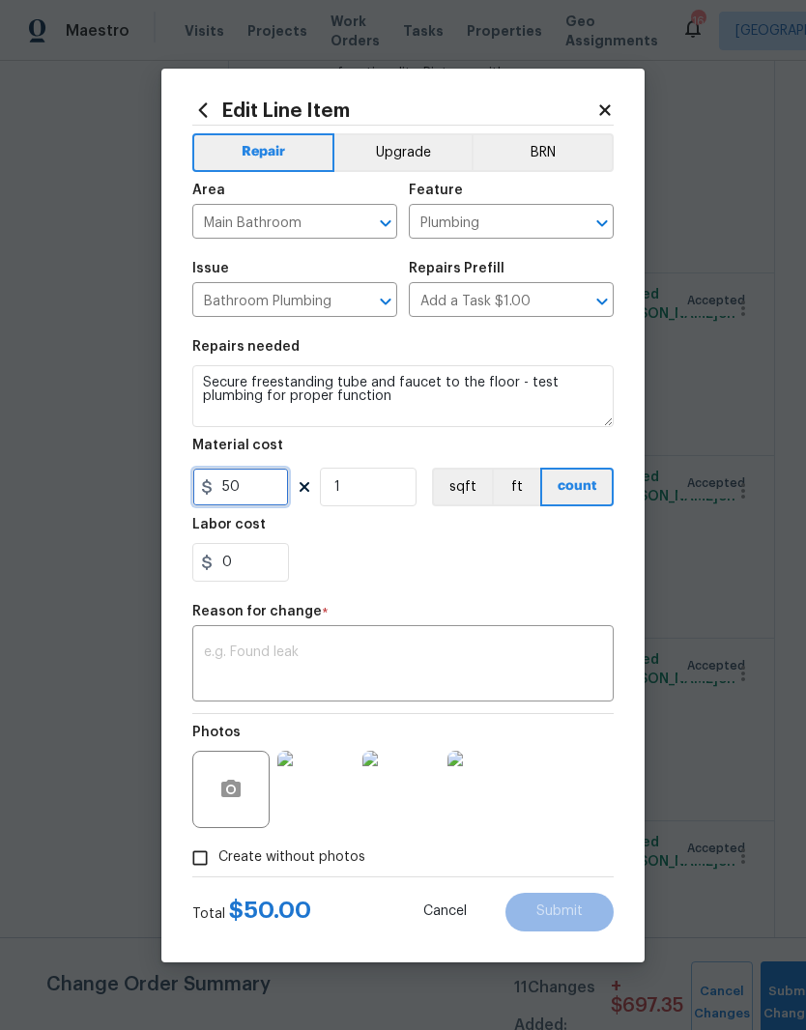
click at [281, 482] on input "50" at bounding box center [240, 487] width 97 height 39
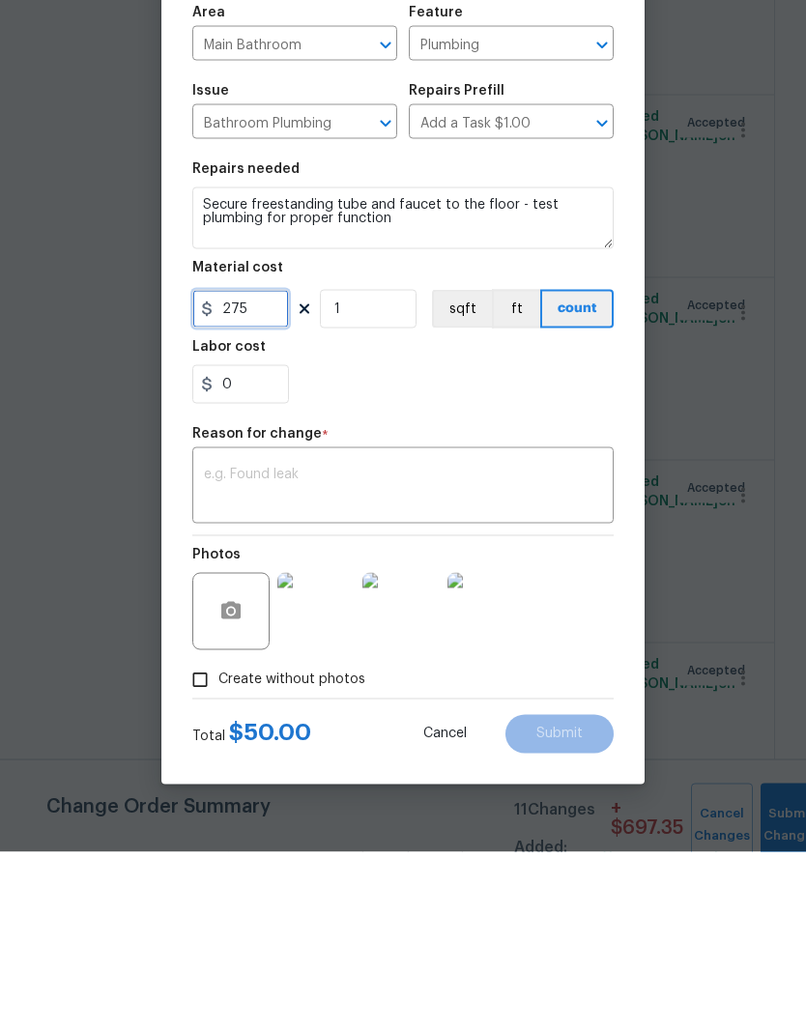
type input "275"
click at [330, 645] on textarea at bounding box center [403, 665] width 398 height 41
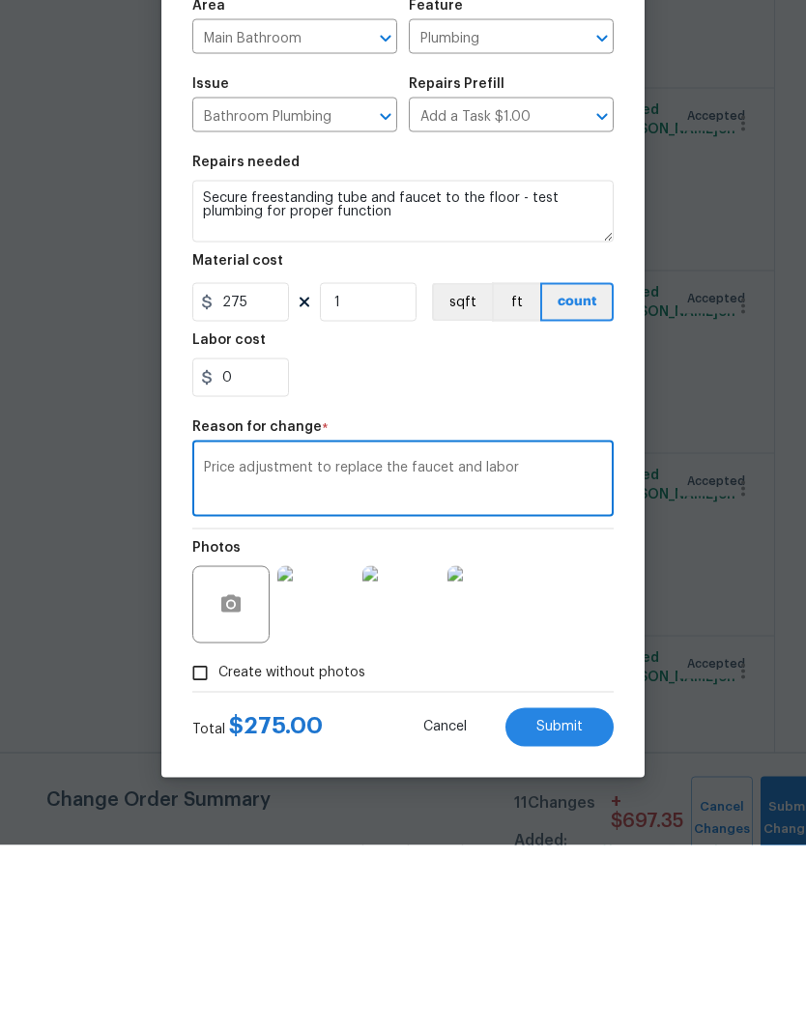
click at [583, 543] on div "0" at bounding box center [402, 562] width 421 height 39
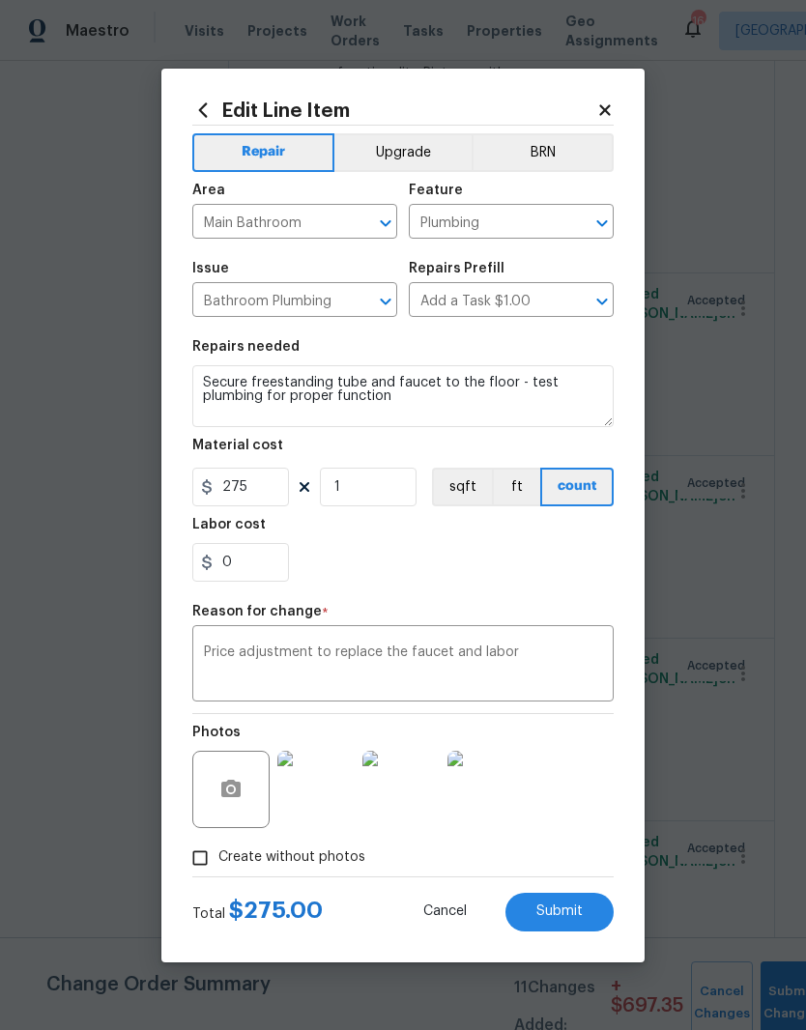
click at [238, 656] on textarea "Price adjustment to replace the faucet and labor" at bounding box center [403, 665] width 398 height 41
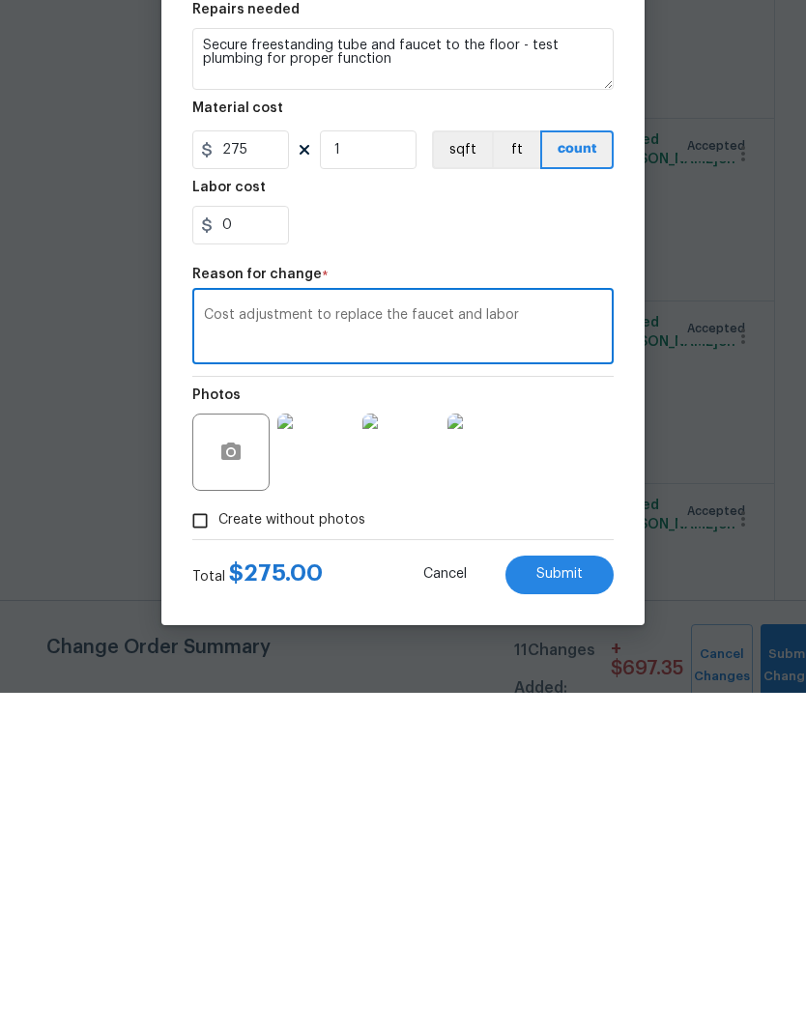
type textarea "Cost adjustment to replace the faucet and labor"
click at [588, 714] on div "Photos" at bounding box center [402, 777] width 421 height 126
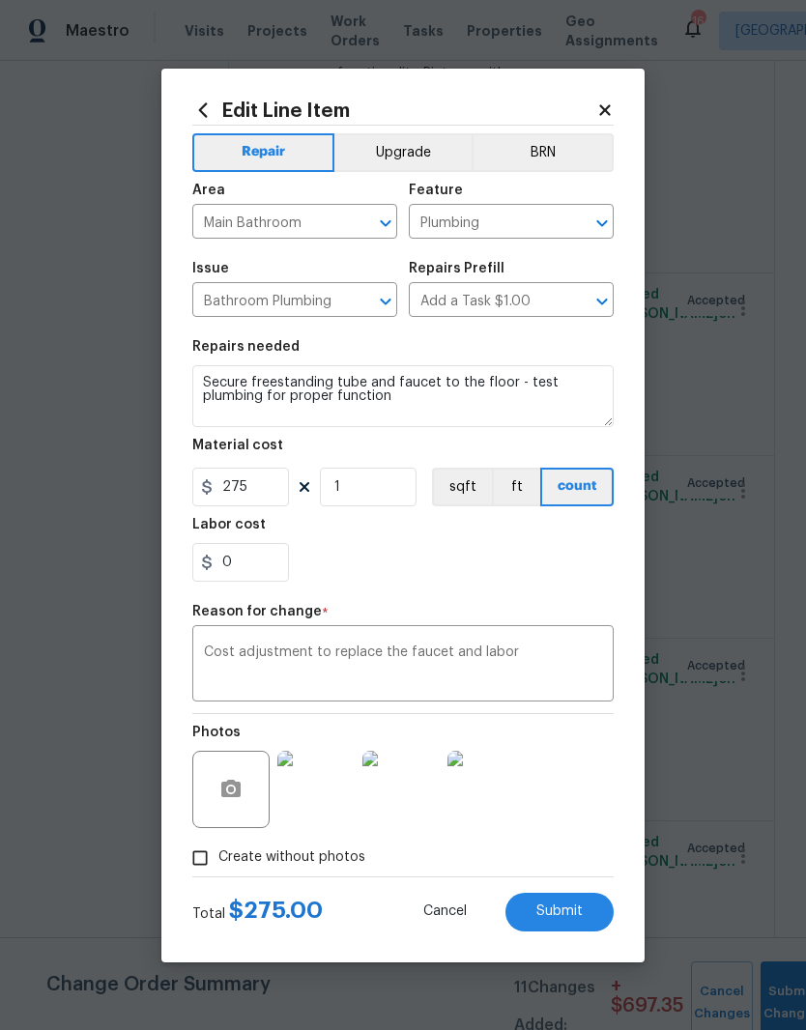
click at [565, 916] on span "Submit" at bounding box center [559, 911] width 46 height 14
type input "50"
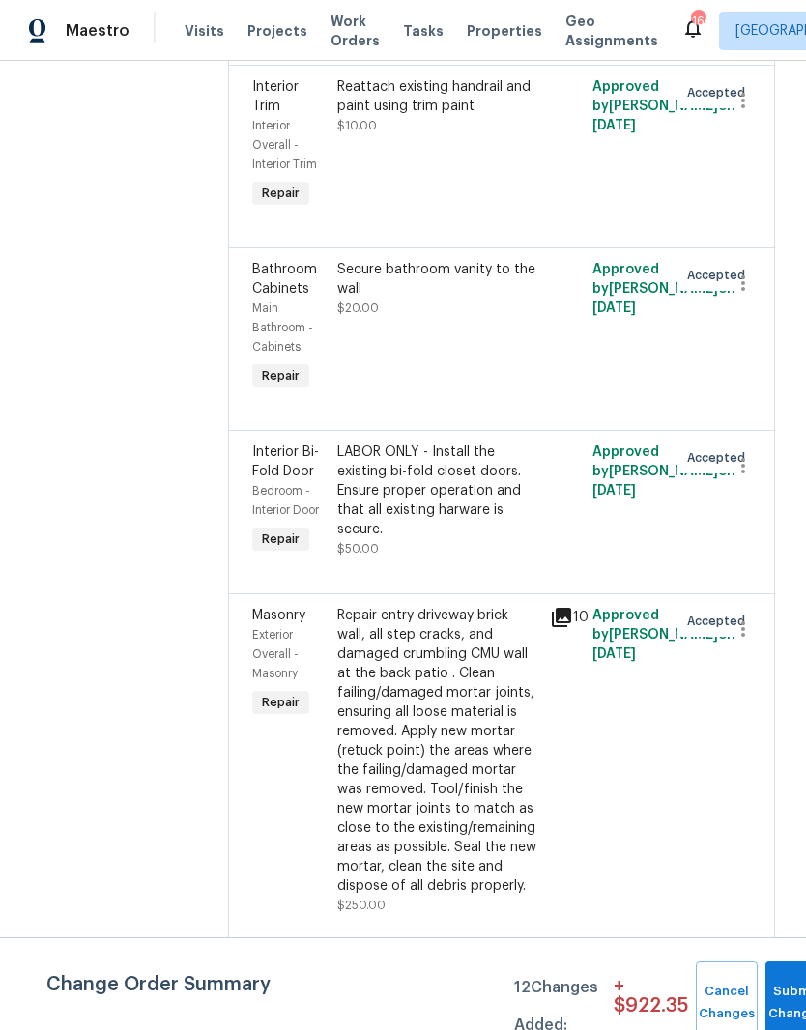
scroll to position [9836, 0]
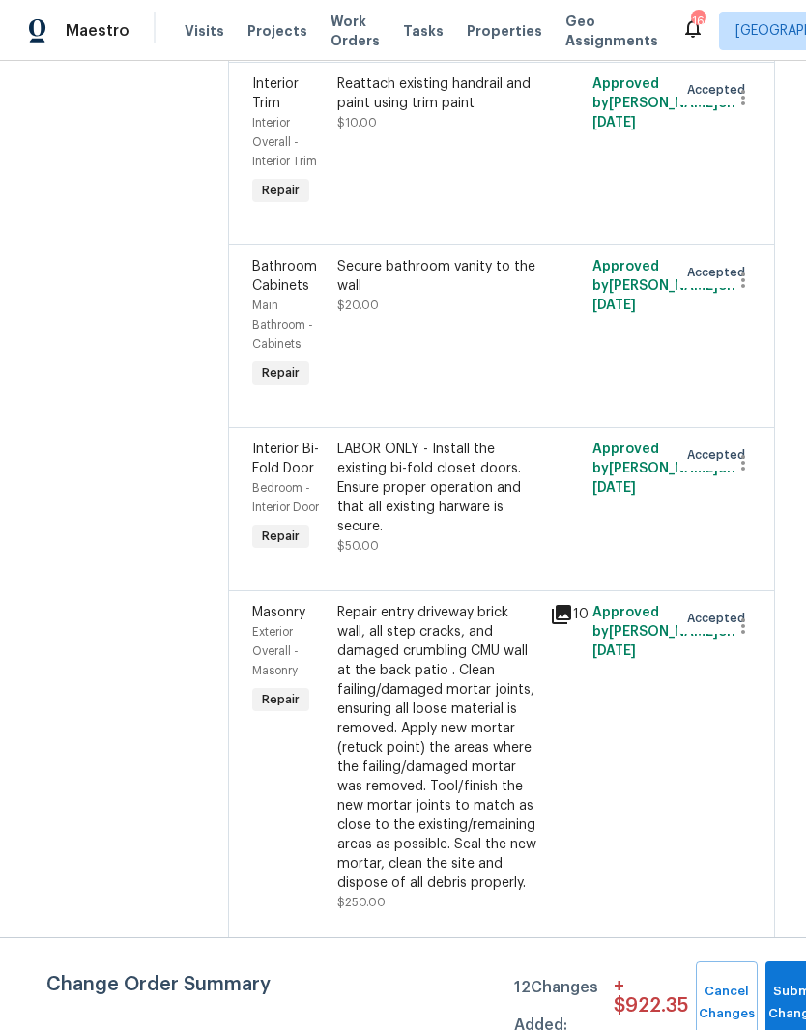
click at [435, 440] on div "LABOR ONLY - Install the existing bi-fold closet doors. Ensure proper operation…" at bounding box center [437, 488] width 201 height 97
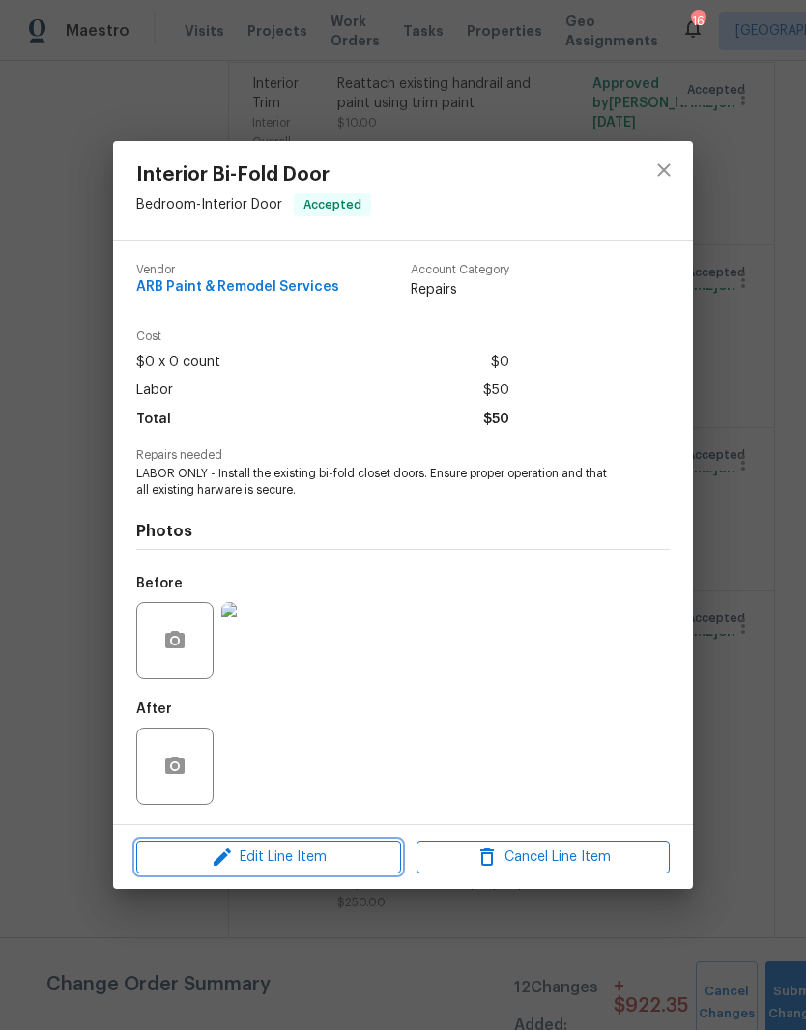
click at [328, 861] on span "Edit Line Item" at bounding box center [268, 857] width 253 height 24
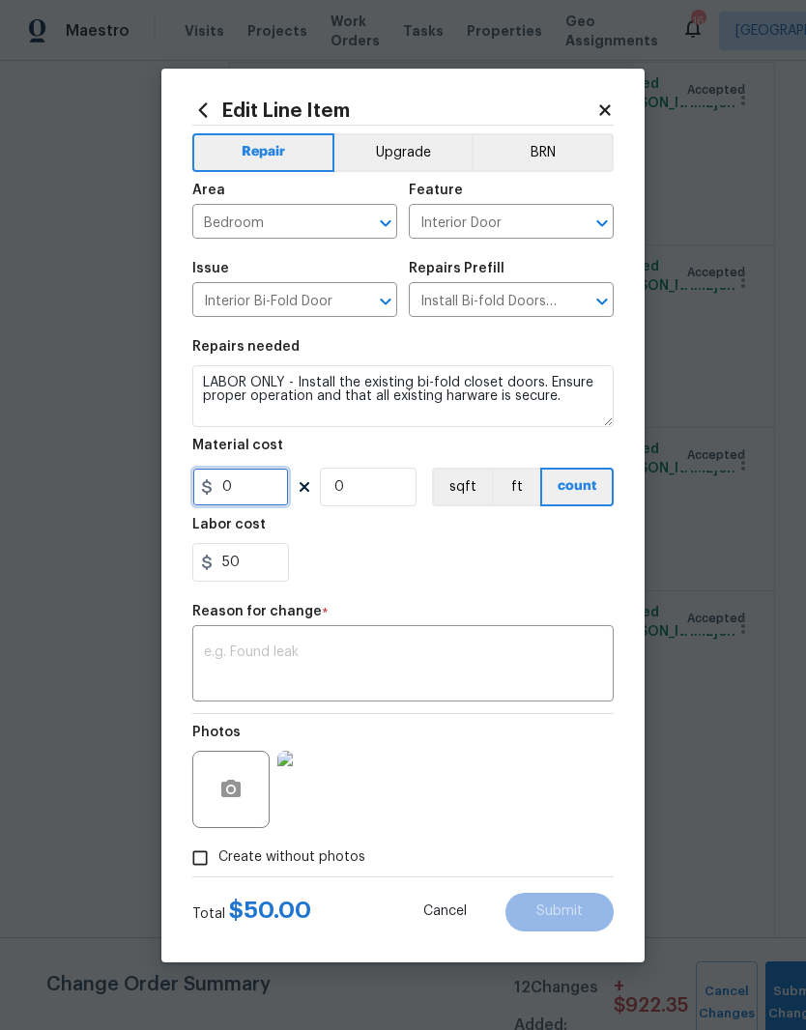
click at [269, 492] on input "0" at bounding box center [240, 487] width 97 height 39
type input "125"
click at [375, 492] on input "0" at bounding box center [368, 487] width 97 height 39
type input "1"
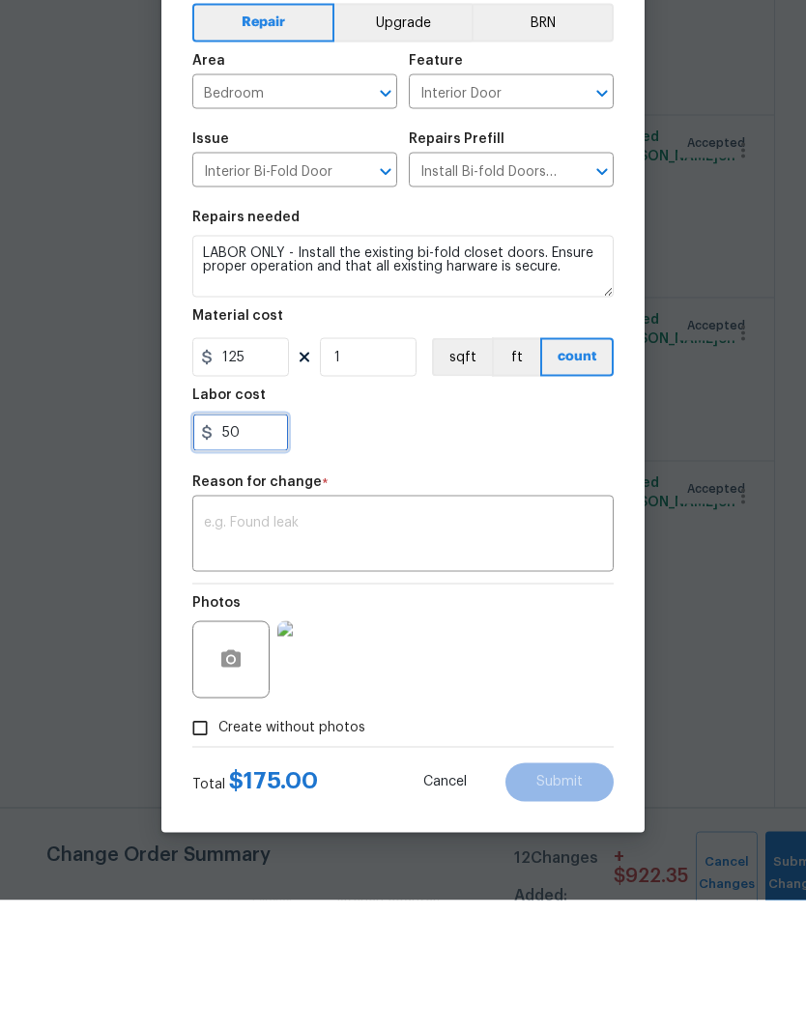
click at [272, 543] on input "50" at bounding box center [240, 562] width 97 height 39
type input "5"
click at [258, 645] on textarea at bounding box center [403, 665] width 398 height 41
type input "0"
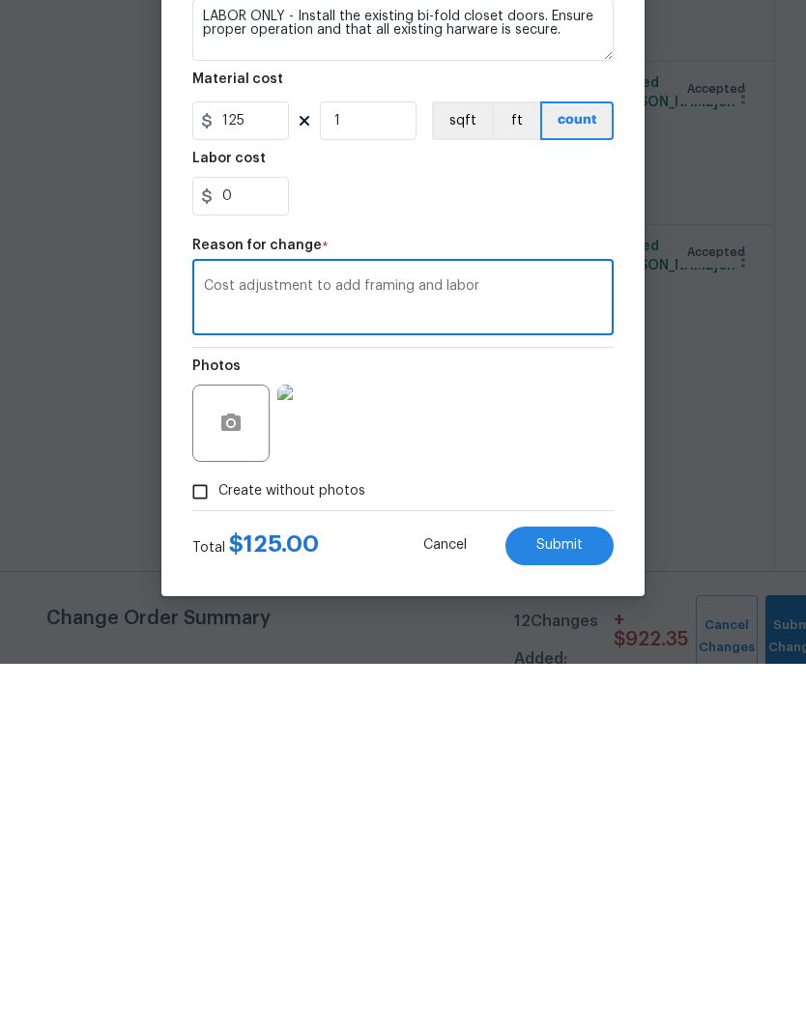
scroll to position [10, 0]
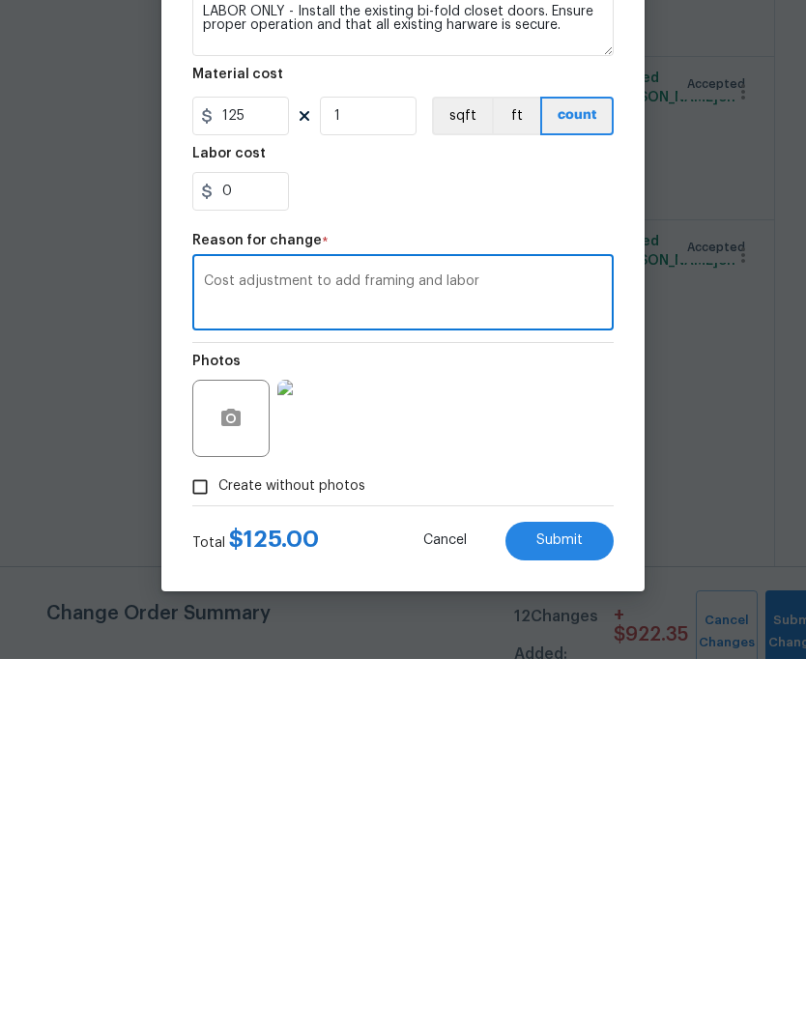
type textarea "Cost adjustment to add framing and labor"
click at [570, 904] on span "Submit" at bounding box center [559, 911] width 46 height 14
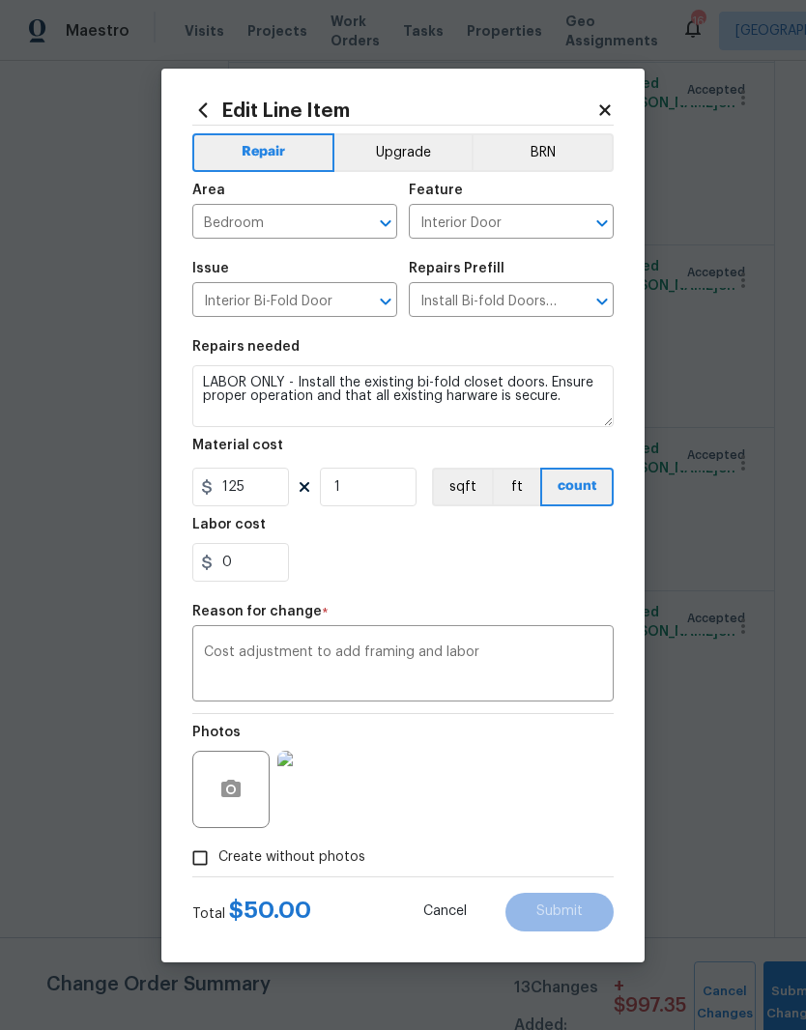
type input "0"
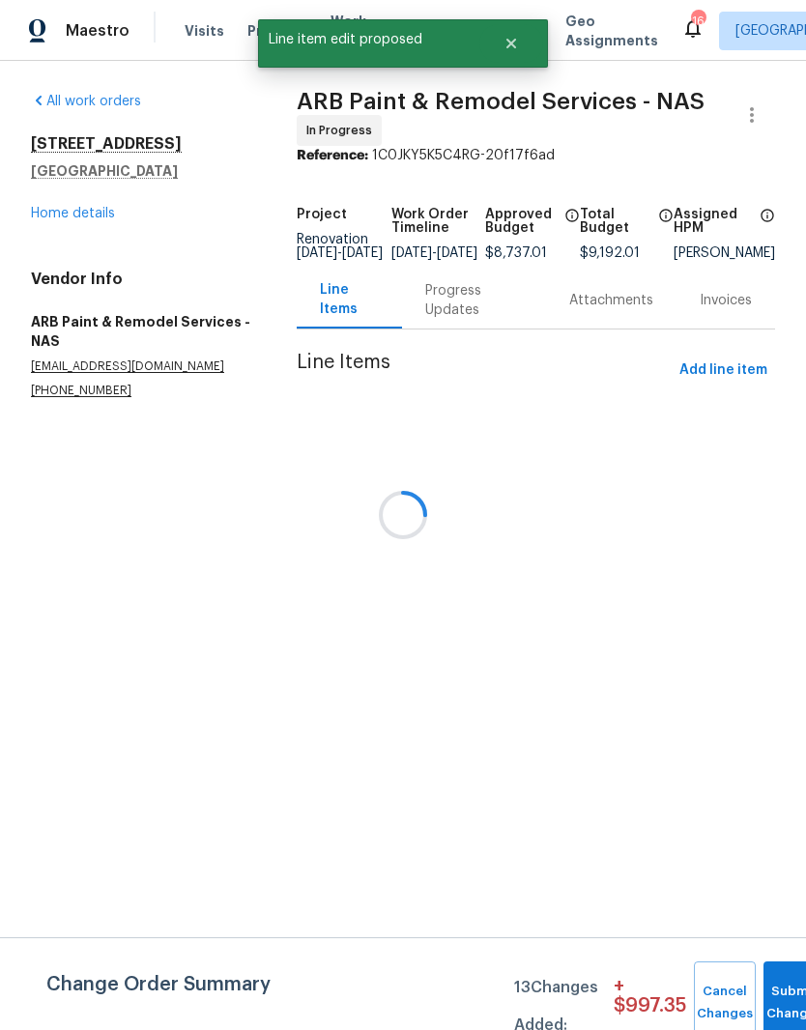
scroll to position [0, 0]
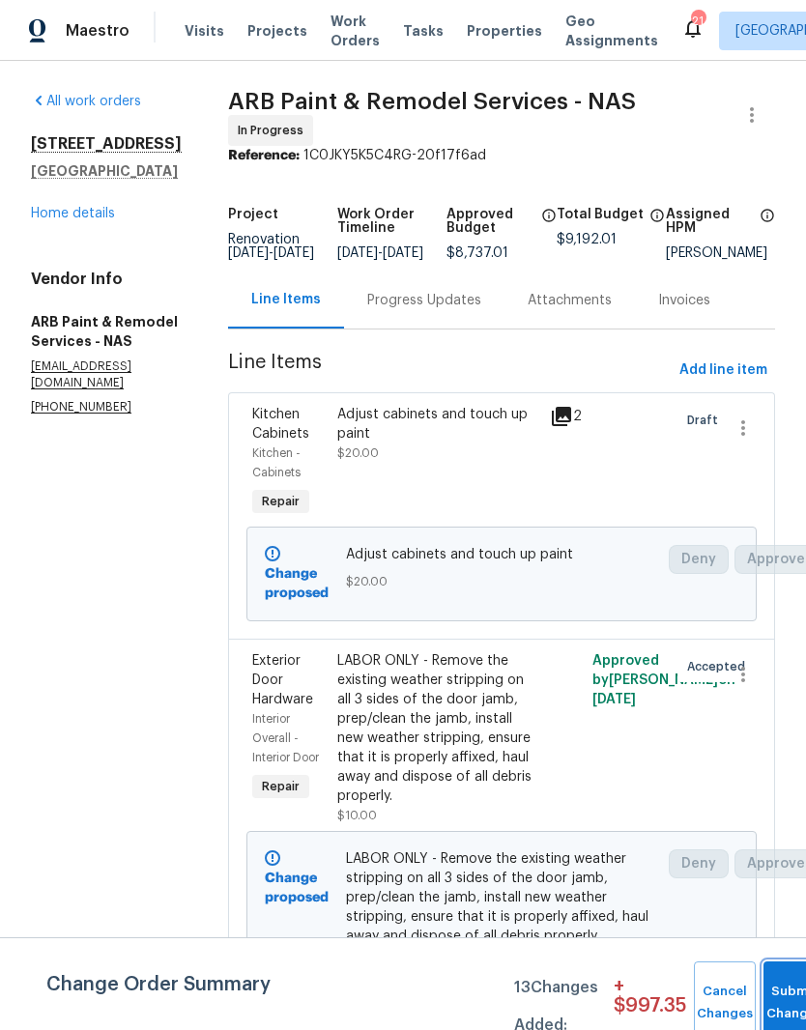
click at [780, 992] on button "Submit Changes" at bounding box center [794, 1002] width 62 height 83
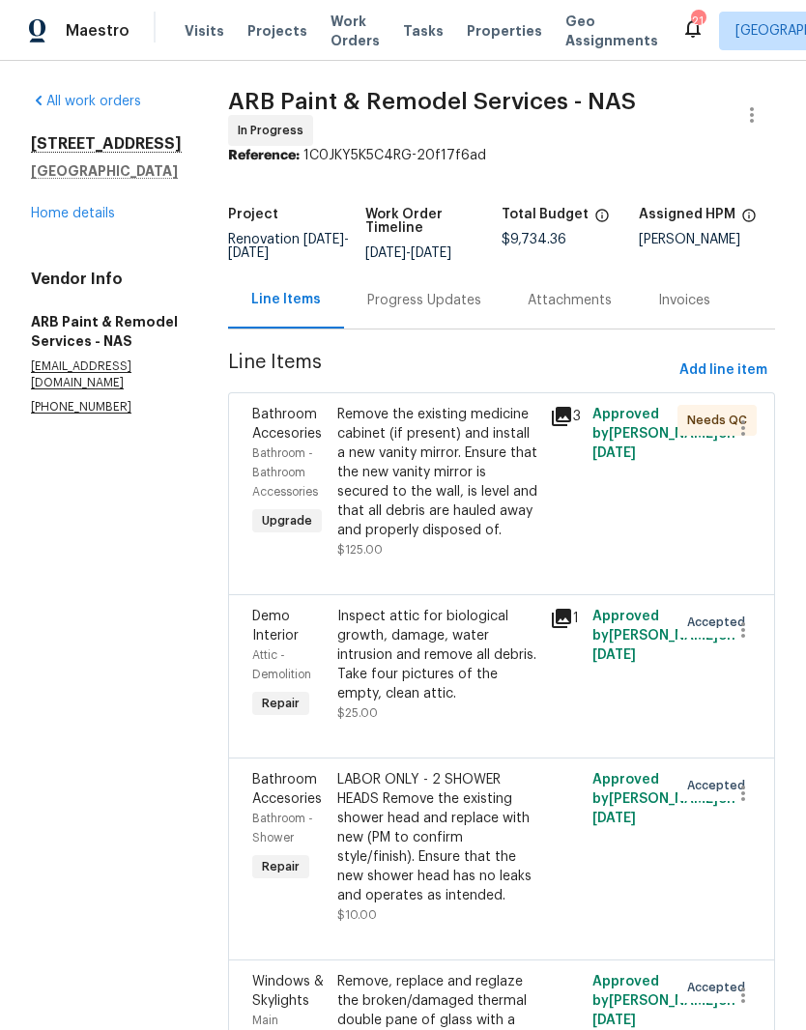
click at [87, 220] on link "Home details" at bounding box center [73, 214] width 84 height 14
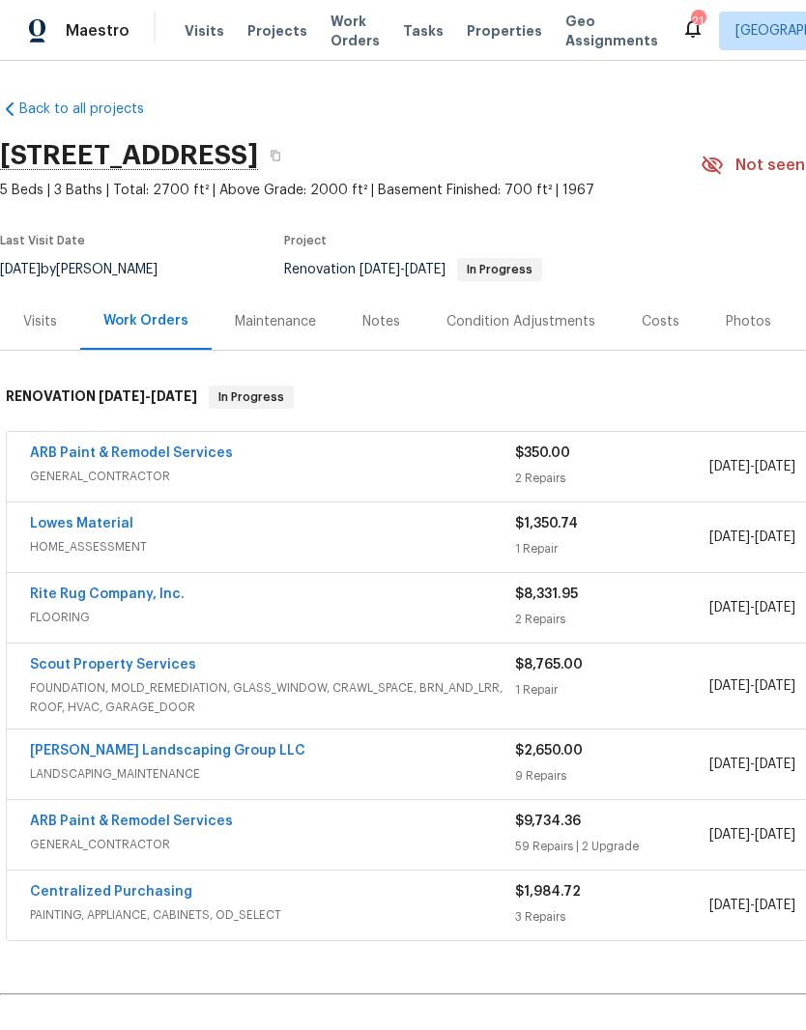
click at [178, 667] on link "Scout Property Services" at bounding box center [113, 665] width 166 height 14
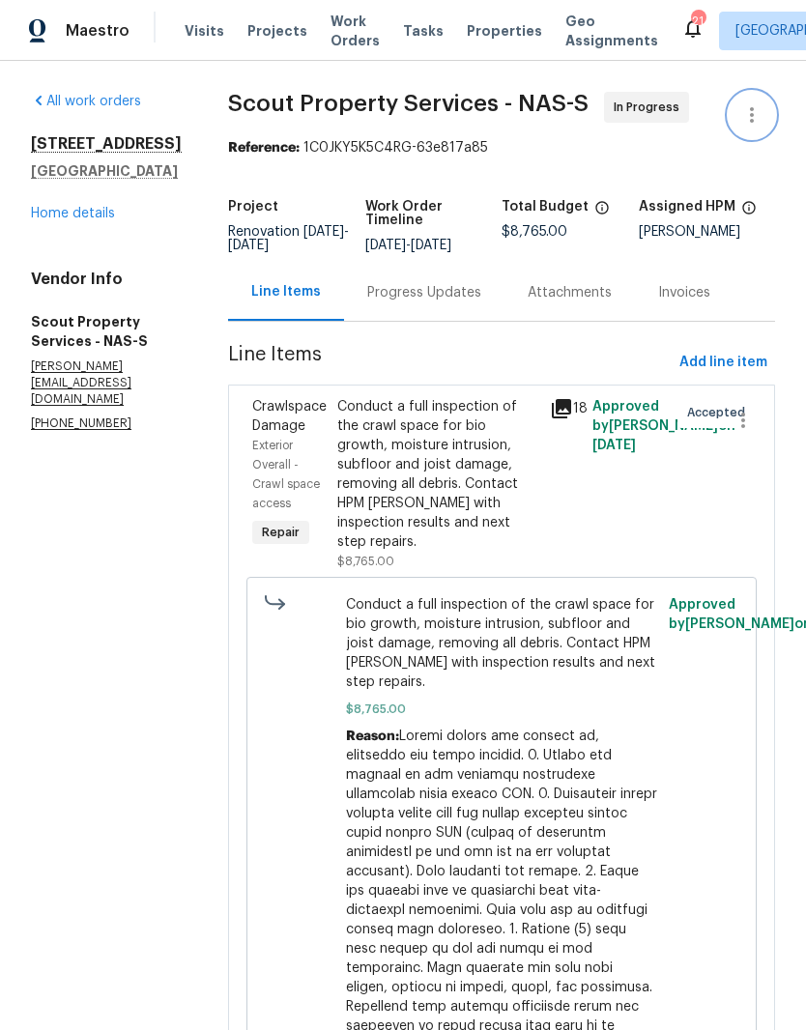
click at [754, 114] on icon "button" at bounding box center [751, 114] width 23 height 23
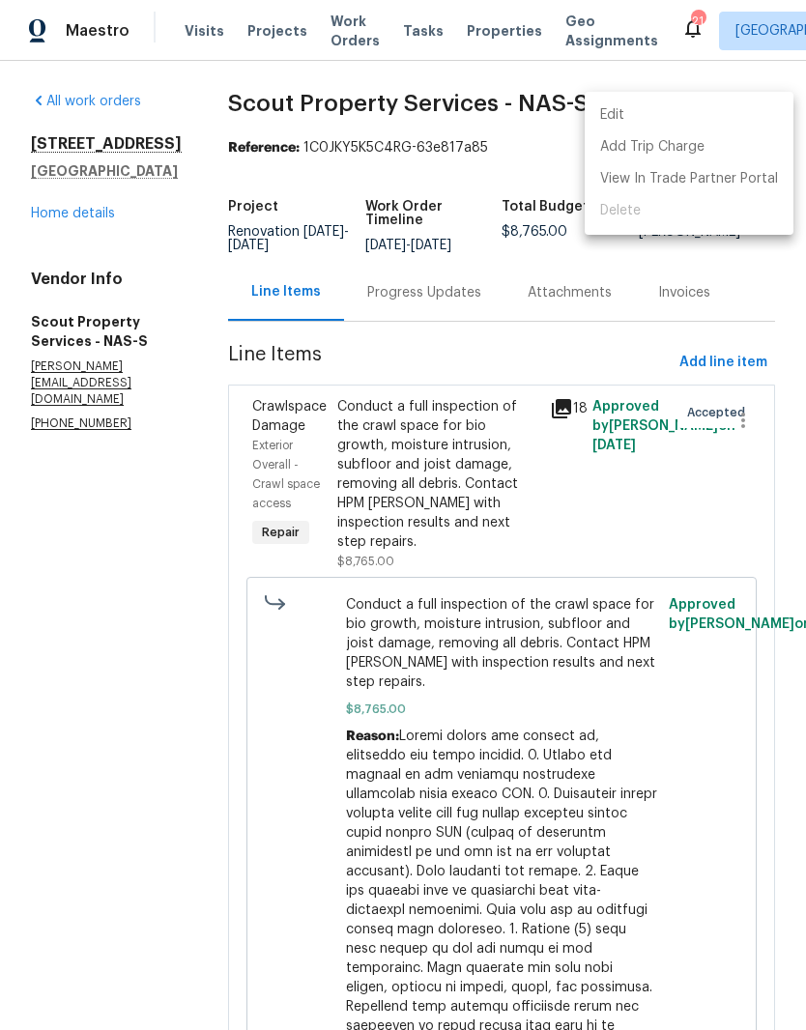
click at [635, 116] on li "Edit" at bounding box center [689, 116] width 209 height 32
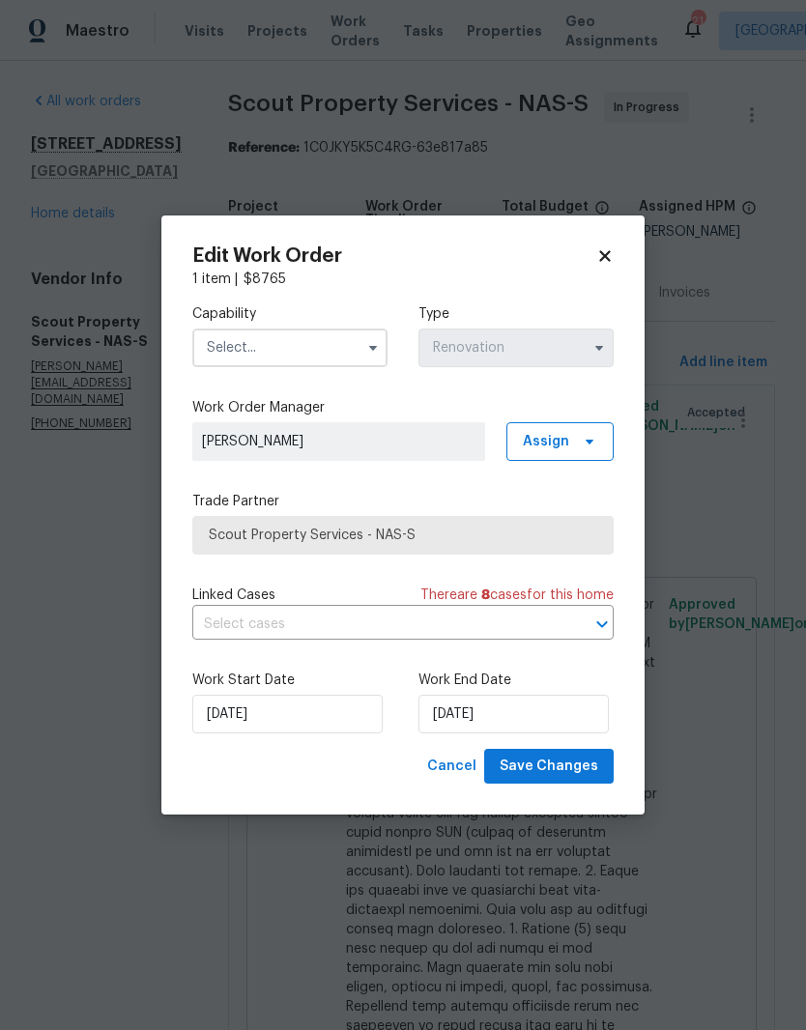
click at [343, 348] on input "text" at bounding box center [289, 348] width 195 height 39
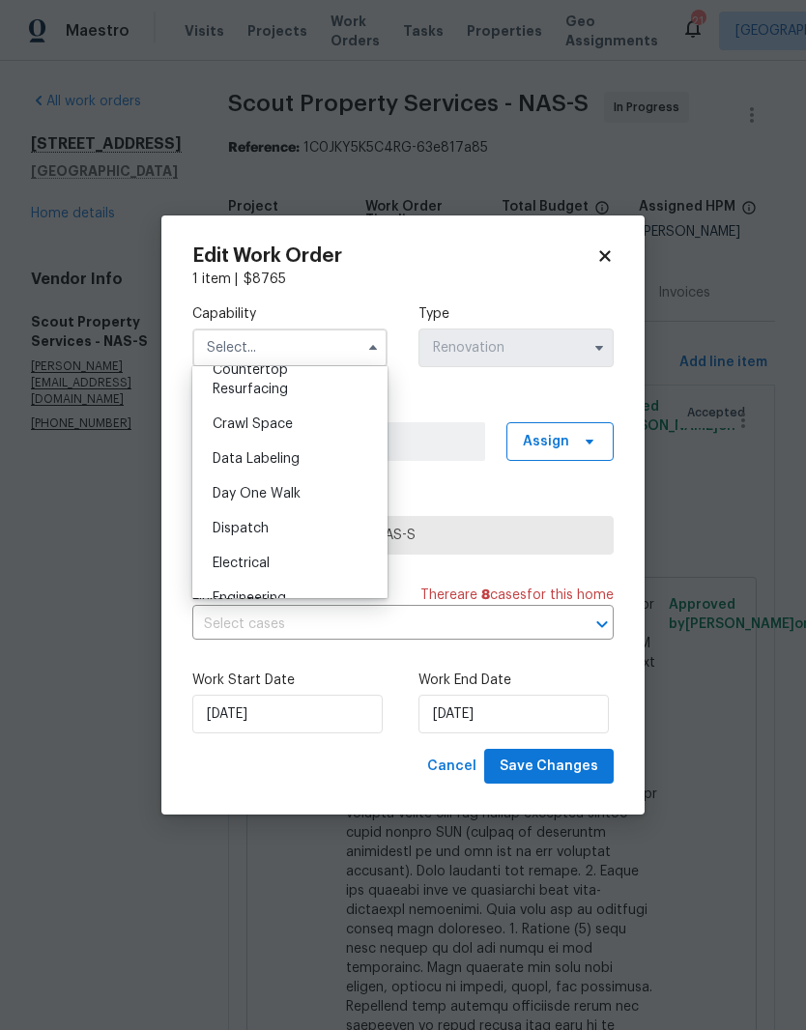
scroll to position [444, 0]
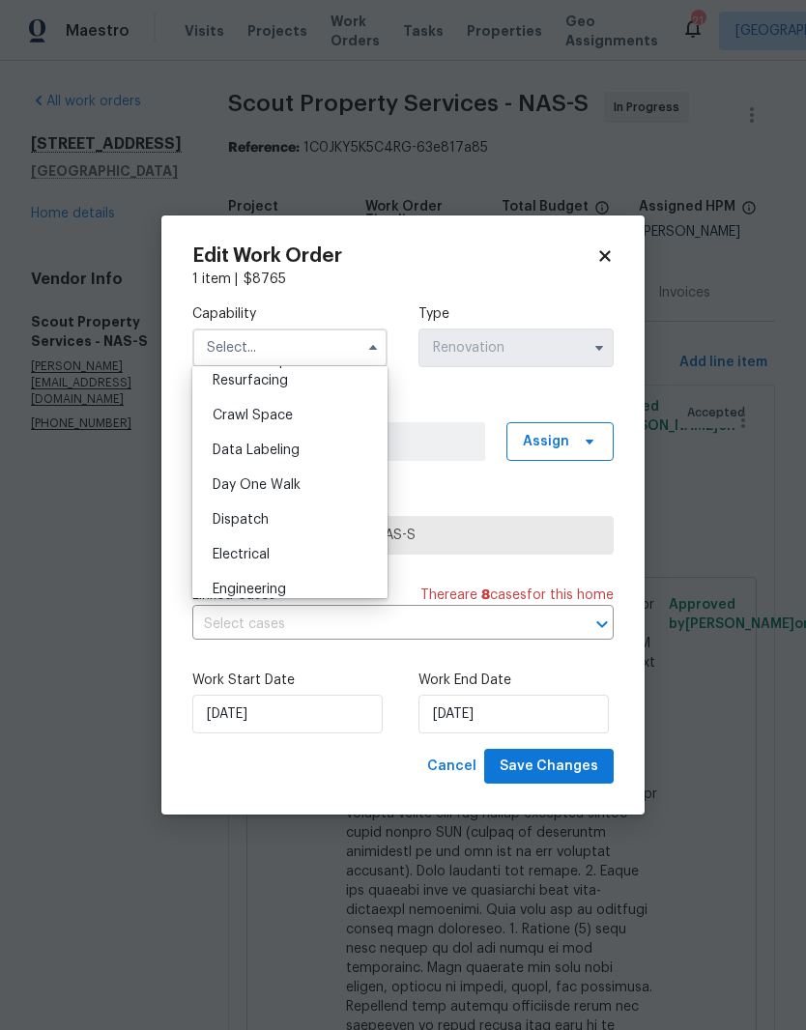
click at [286, 424] on div "Crawl Space" at bounding box center [290, 415] width 186 height 35
type input "Crawl Space"
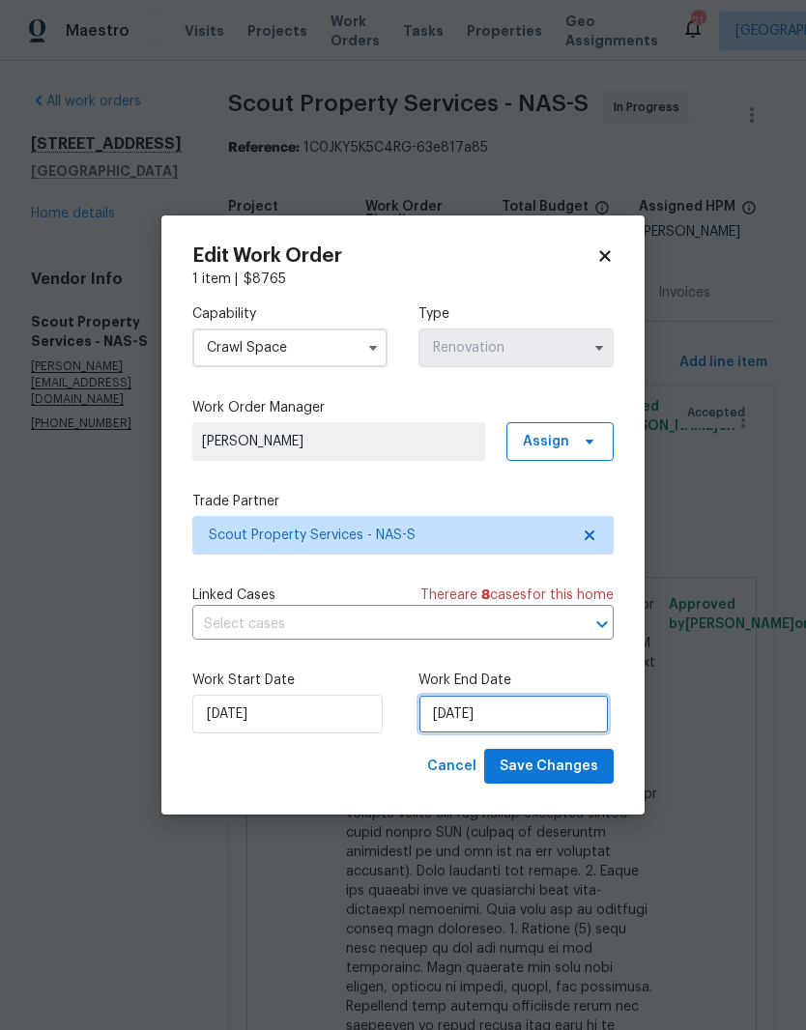
click at [529, 713] on input "8/22/2025" at bounding box center [513, 714] width 190 height 39
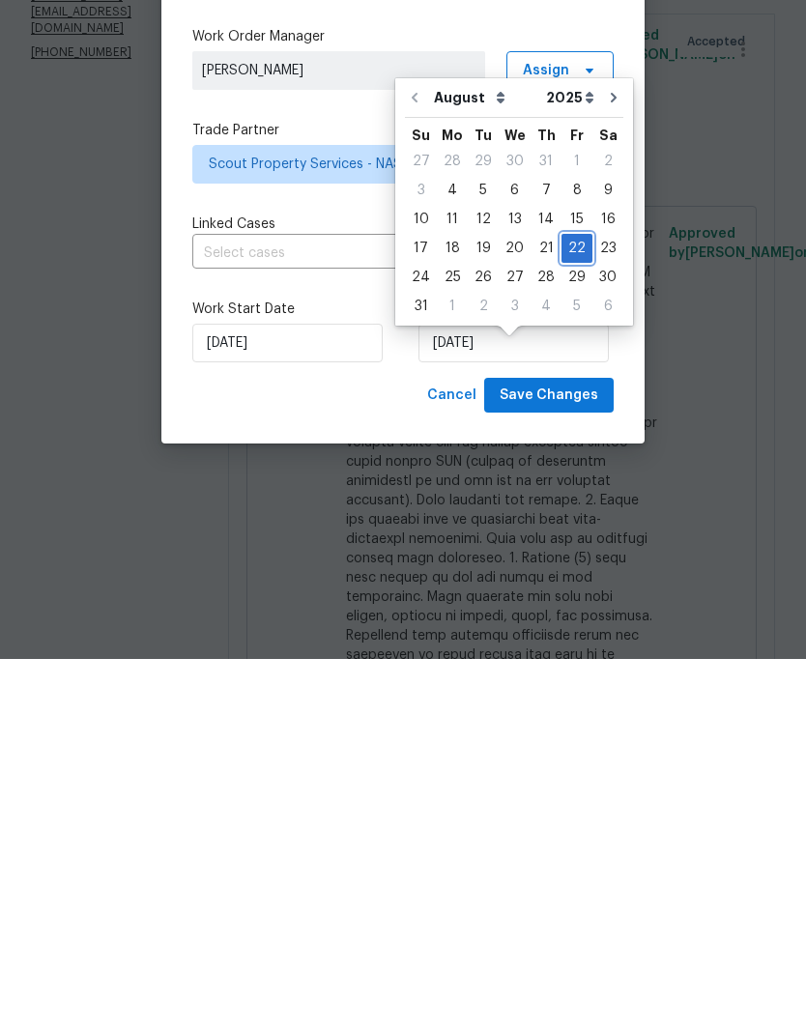
click at [568, 606] on div "22" at bounding box center [576, 619] width 31 height 27
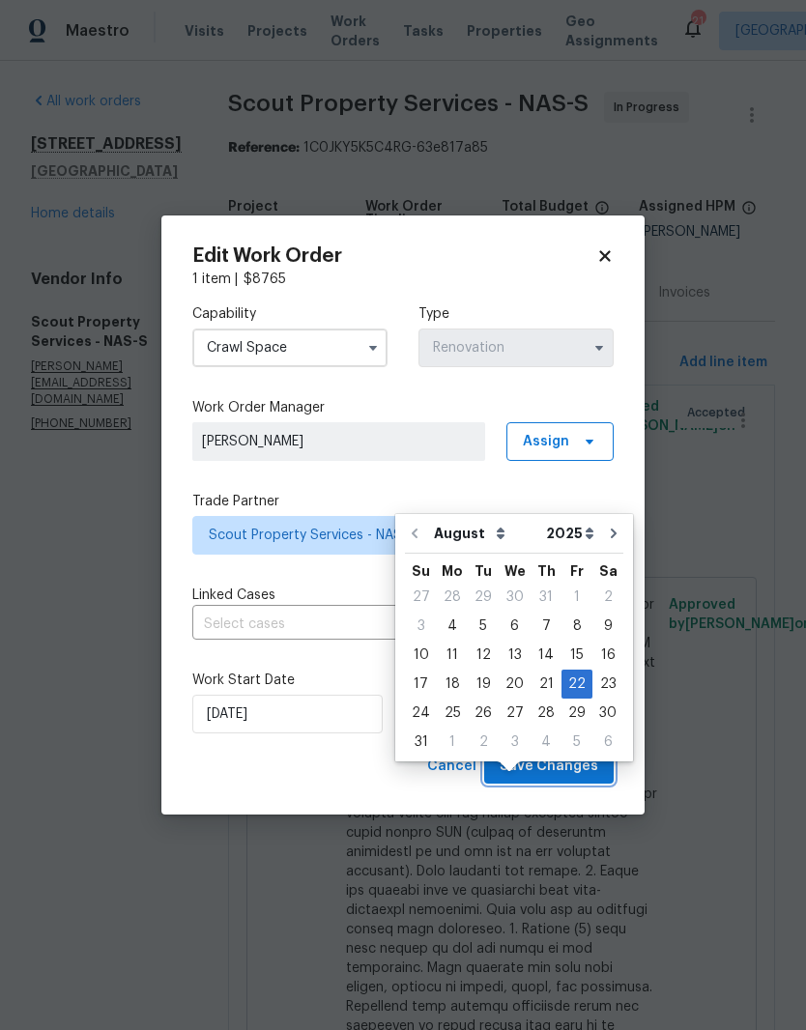
click at [572, 772] on span "Save Changes" at bounding box center [549, 767] width 99 height 24
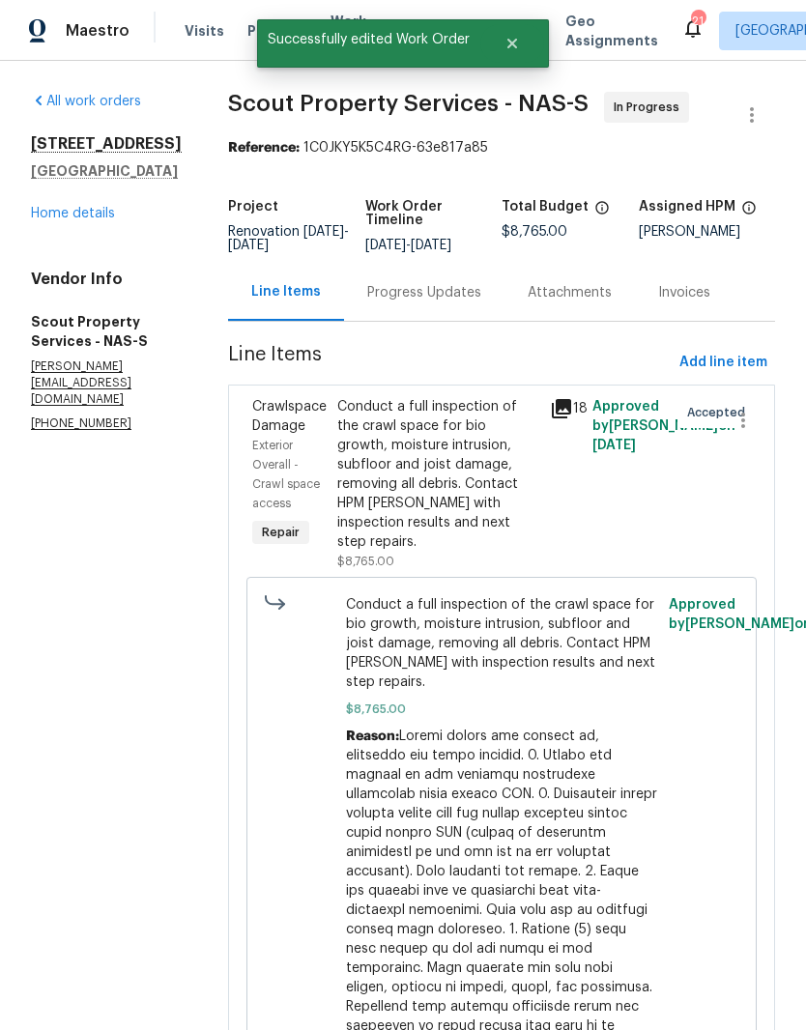
click at [70, 220] on link "Home details" at bounding box center [73, 214] width 84 height 14
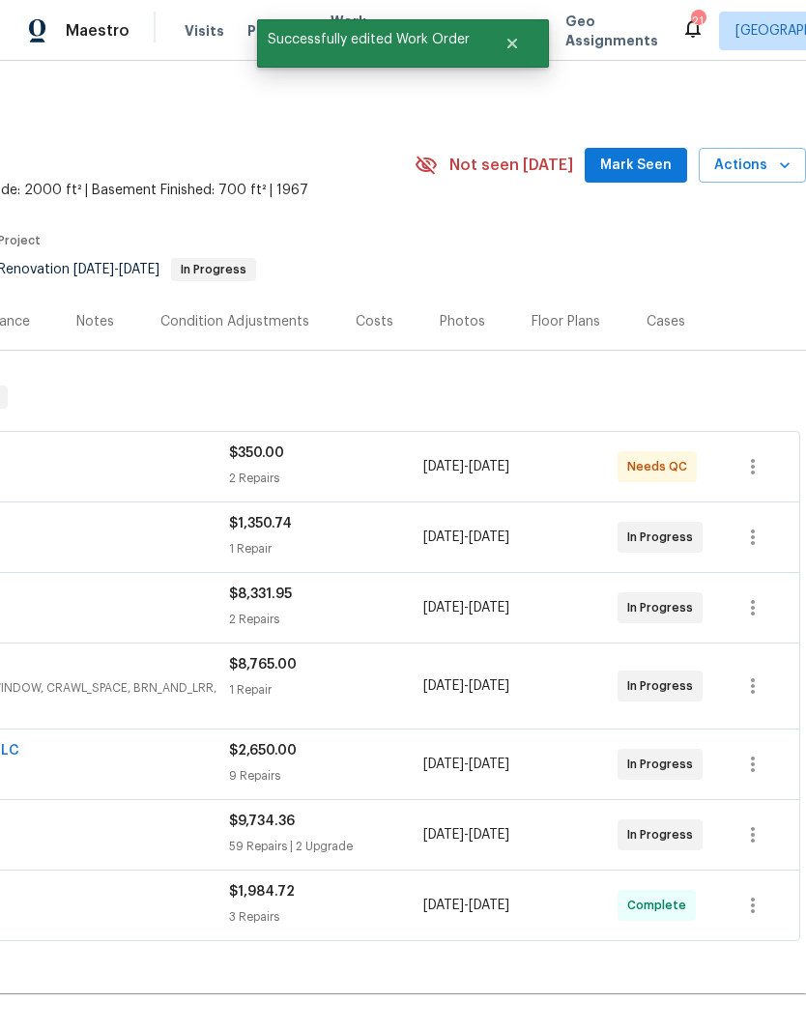
scroll to position [0, 286]
click at [647, 154] on span "Mark Seen" at bounding box center [636, 166] width 72 height 24
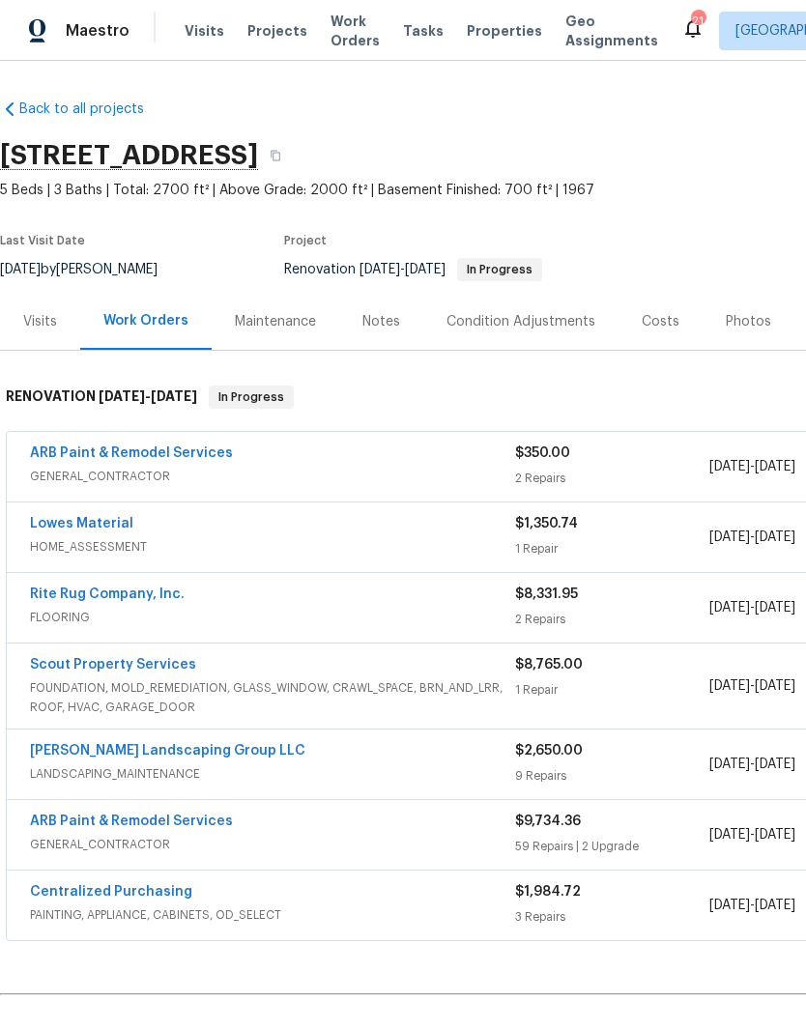
scroll to position [0, 0]
click at [382, 312] on div "Notes" at bounding box center [381, 321] width 38 height 19
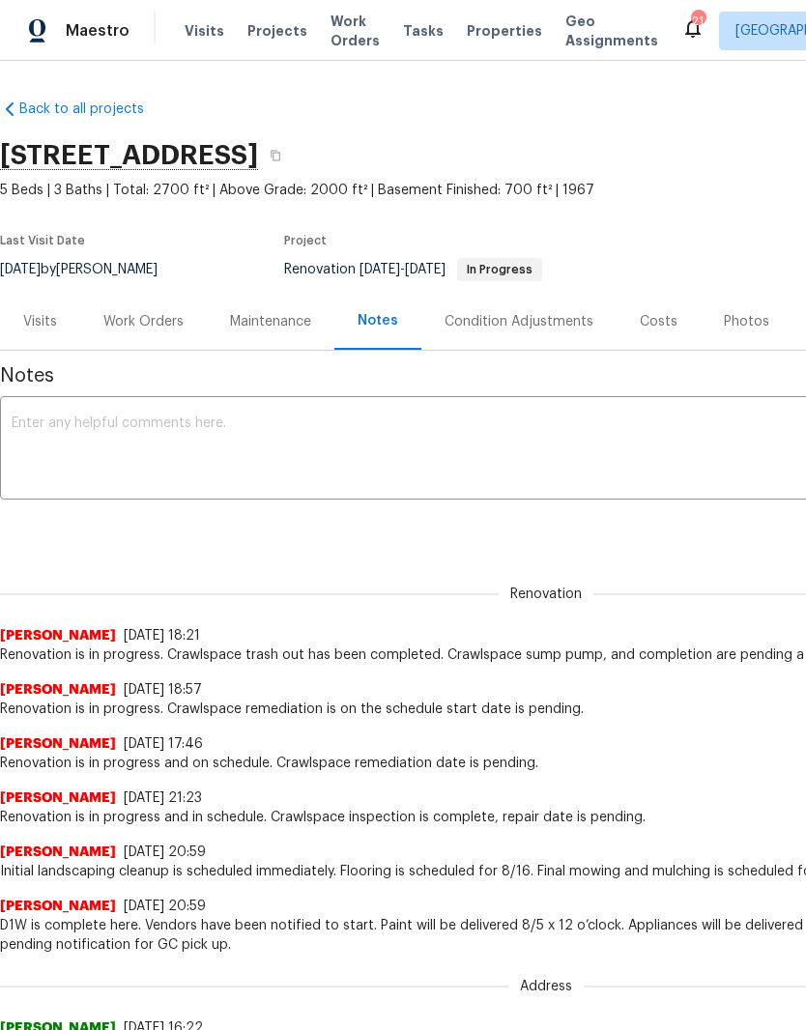
click at [262, 428] on textarea at bounding box center [546, 450] width 1069 height 68
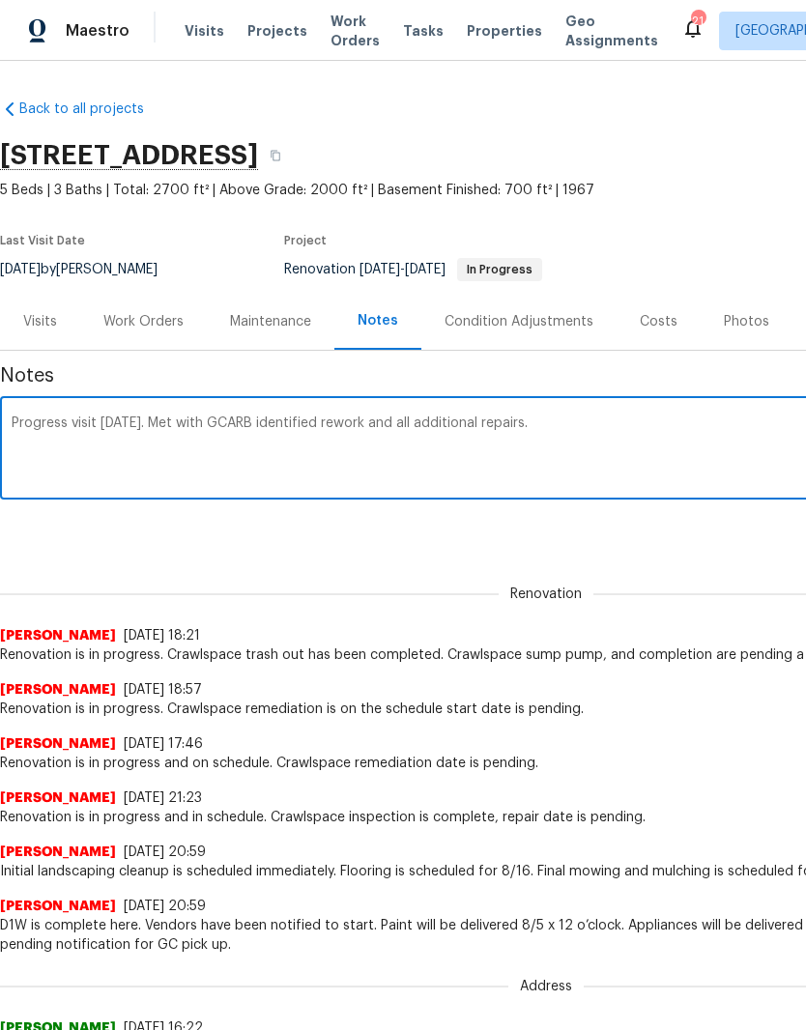
click at [235, 417] on textarea "Progress visit today. Met with GCARB identified rework and all additional repai…" at bounding box center [546, 450] width 1069 height 68
click at [450, 428] on textarea "Progress visit today. Met with GC (ARB) and identified rework and all additiona…" at bounding box center [546, 450] width 1069 height 68
click at [596, 428] on textarea "Progress visit today. Met with GC (ARB) and identified rework and any additiona…" at bounding box center [546, 450] width 1069 height 68
click at [523, 418] on textarea "Progress visit today. Met with GC (ARB) and identified rework and any additiona…" at bounding box center [546, 450] width 1069 height 68
click at [674, 429] on textarea "Progress visit today. Met with GC (ARB) and identified rework and any additiona…" at bounding box center [546, 450] width 1069 height 68
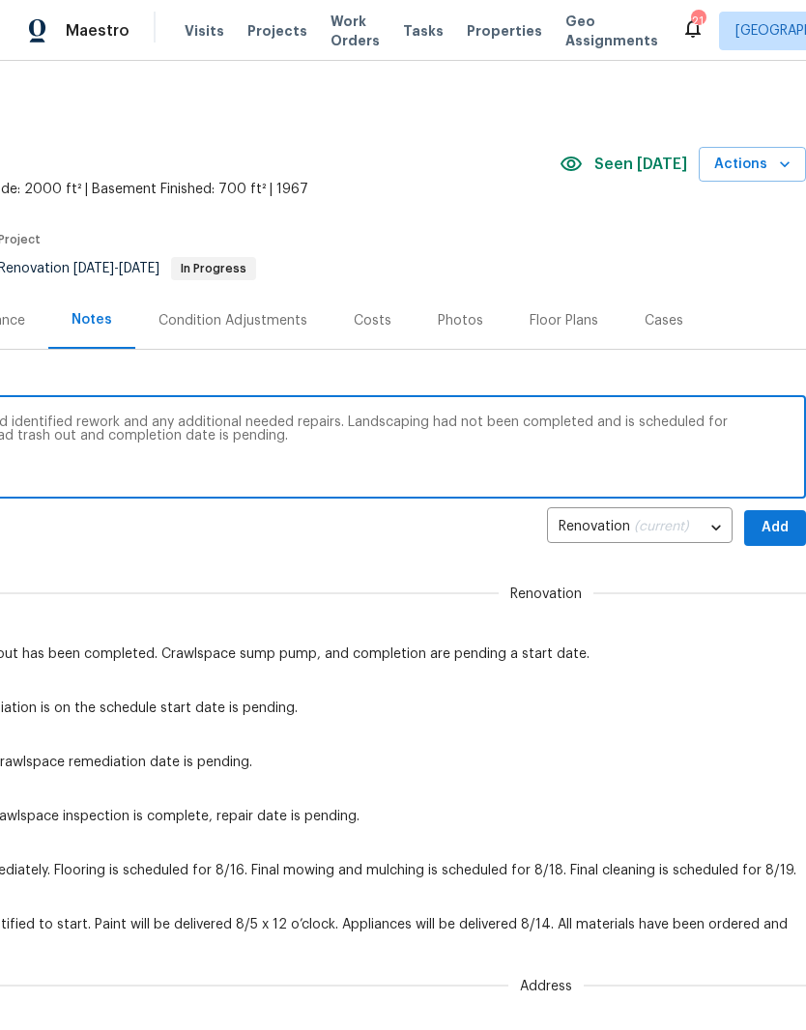
scroll to position [1, 286]
type textarea "Progress visit today. Met with GC (ARB) and identified rework and any additiona…"
click at [774, 525] on span "Add" at bounding box center [774, 528] width 31 height 24
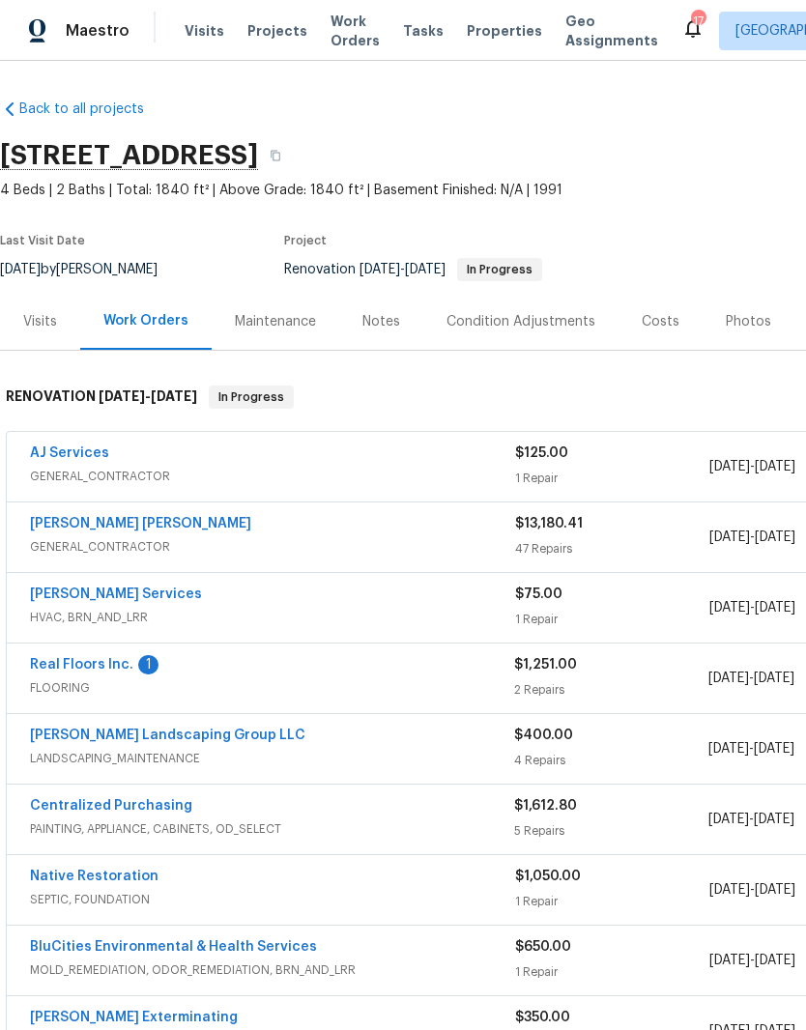
click at [163, 522] on link "[PERSON_NAME] [PERSON_NAME]" at bounding box center [140, 524] width 221 height 14
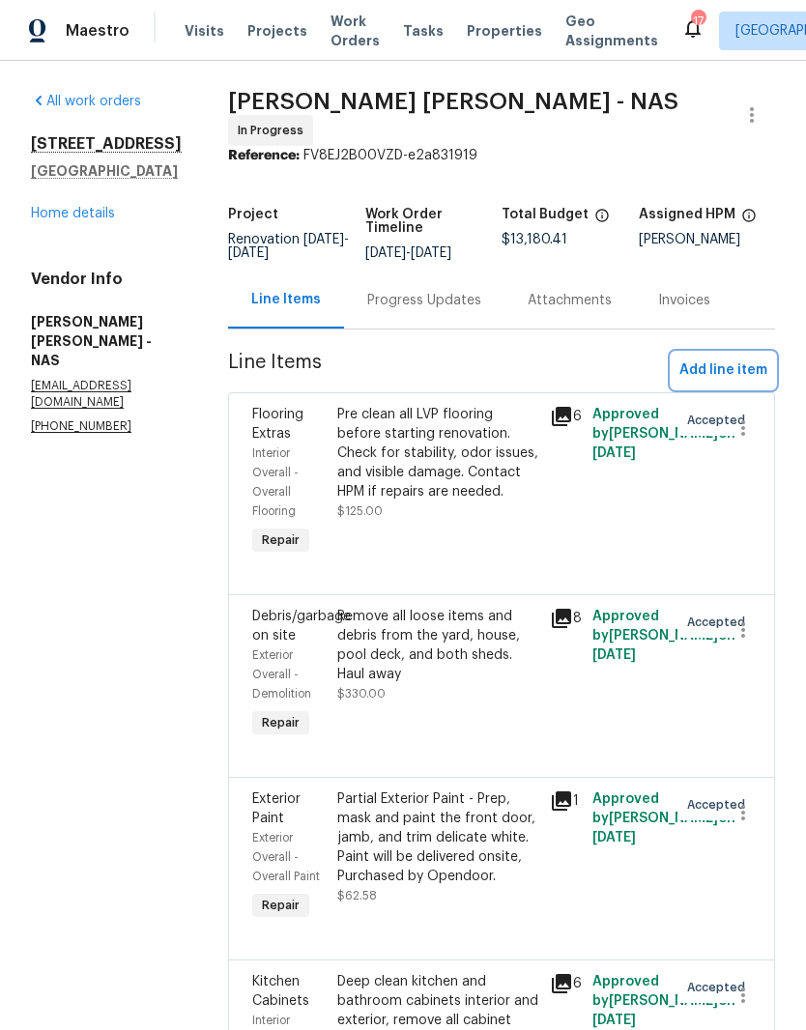
click at [747, 376] on span "Add line item" at bounding box center [723, 370] width 88 height 24
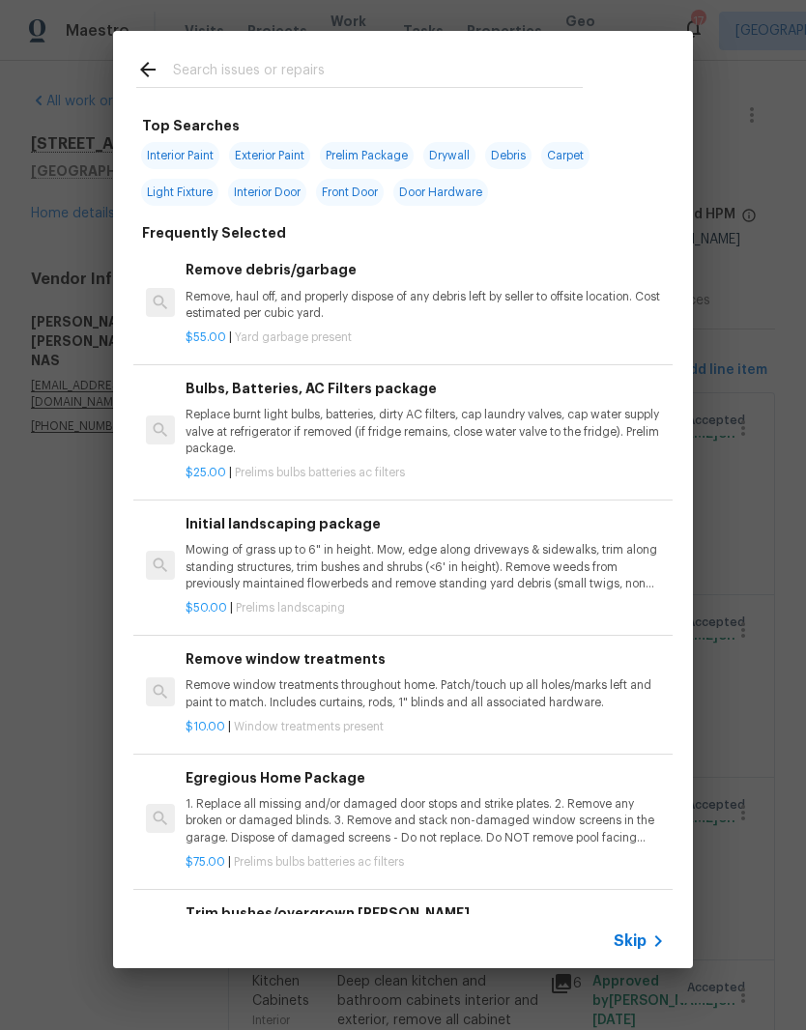
click at [341, 64] on input "text" at bounding box center [378, 72] width 410 height 29
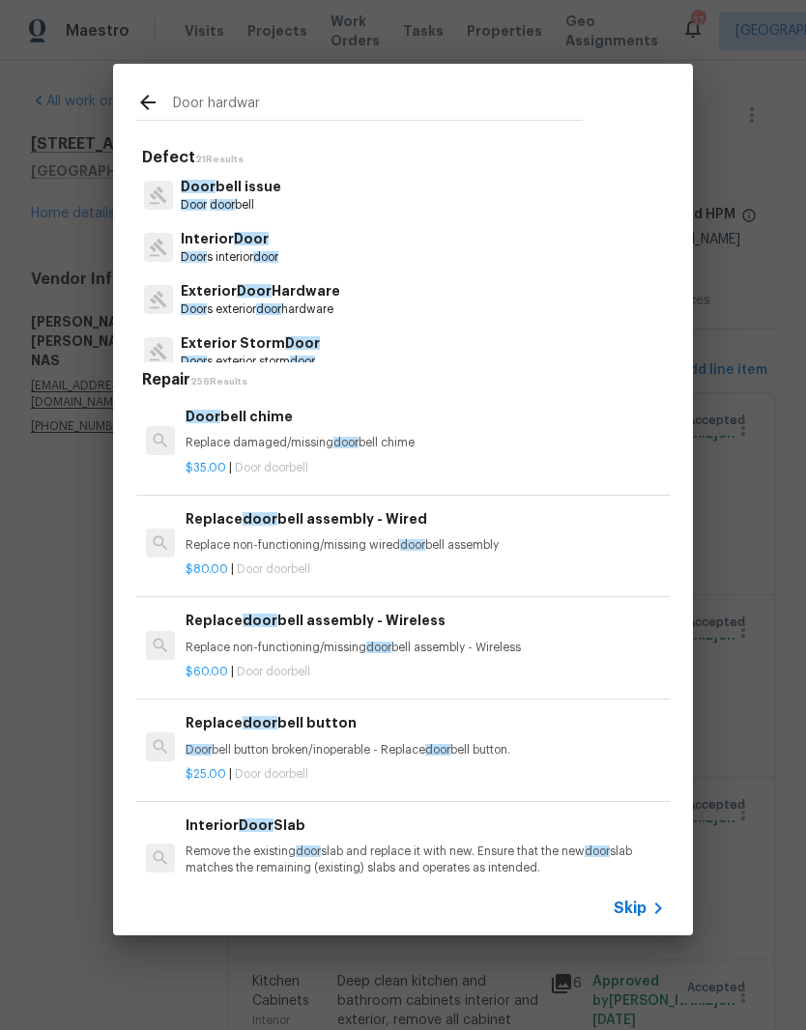
type input "Door hardware"
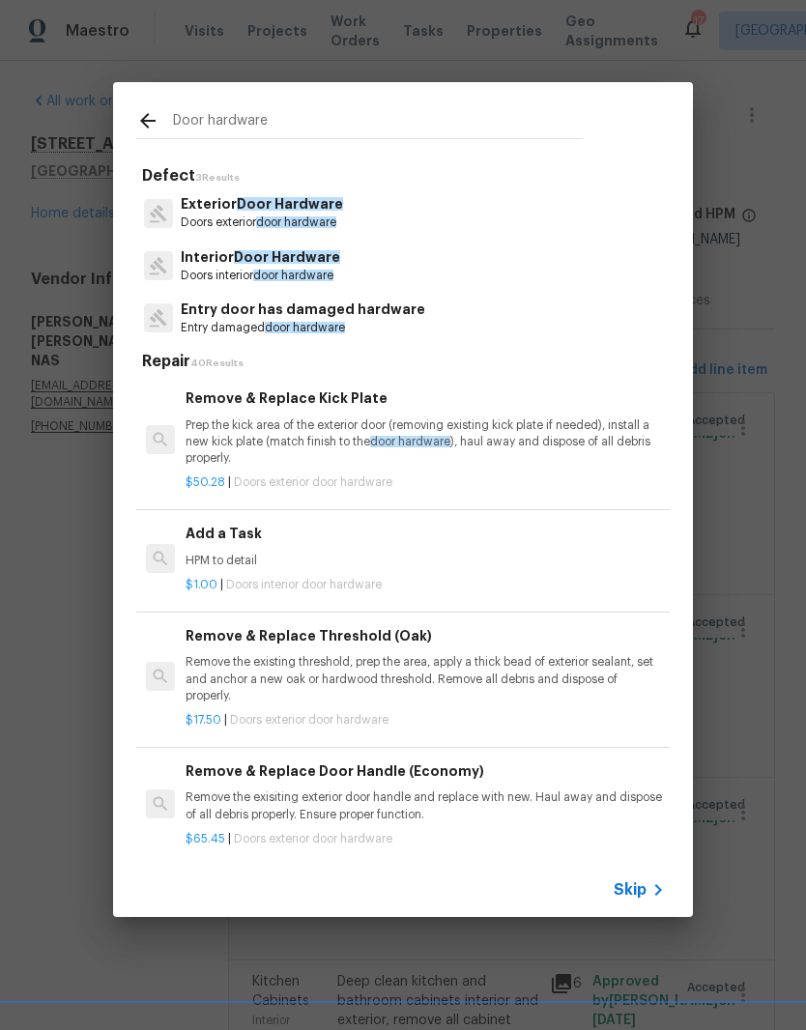
click at [310, 259] on span "Door Hardware" at bounding box center [287, 257] width 106 height 14
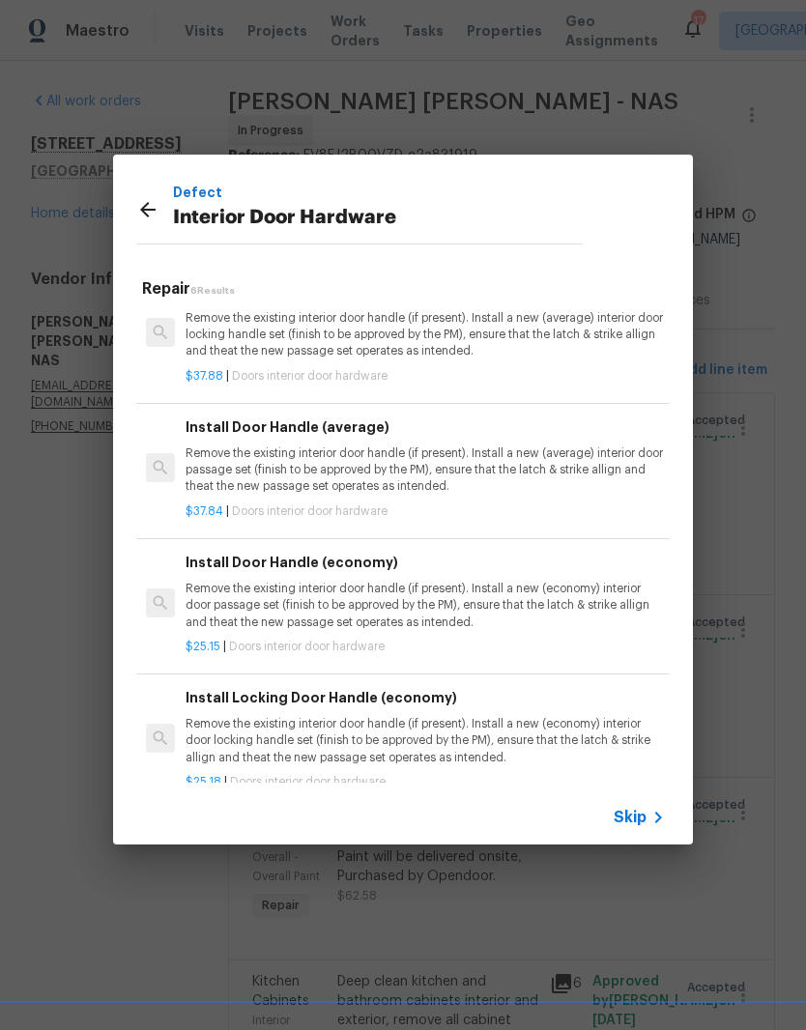
scroll to position [240, 0]
click at [304, 580] on p "Remove the existing interior door handle (if present). Install a new (economy) …" at bounding box center [425, 604] width 479 height 49
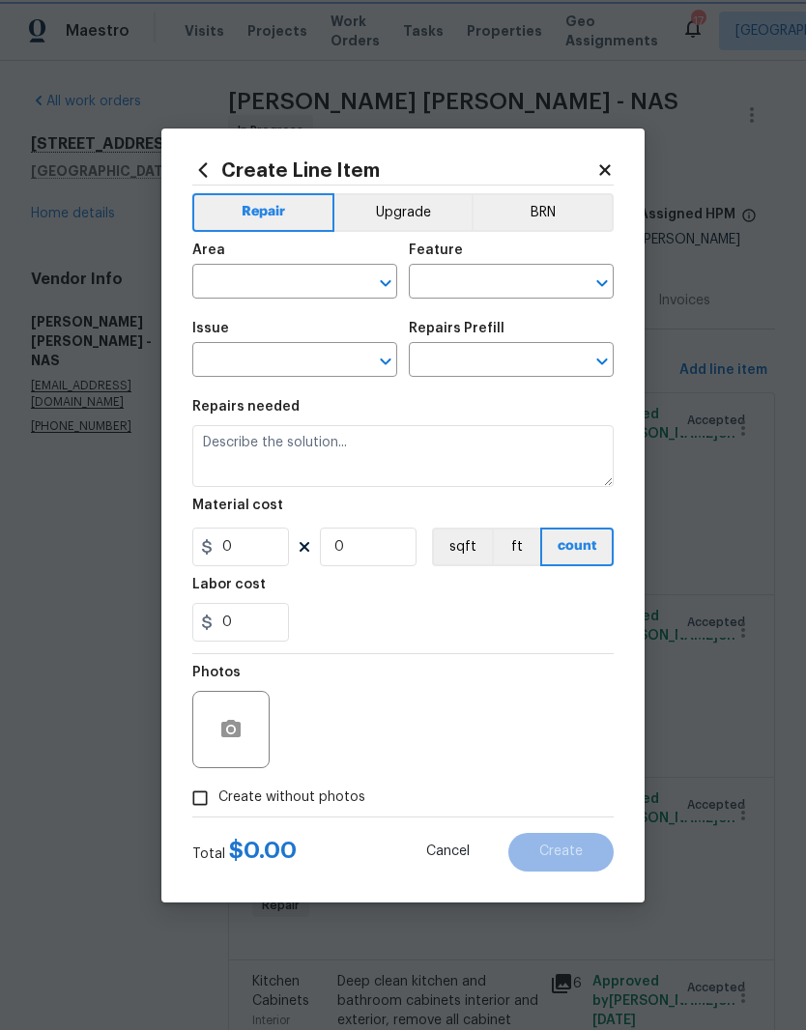
type input "Interior Door"
type input "Interior Door Hardware"
type textarea "Remove the existing interior door handle (if present). Install a new (economy) …"
type input "1"
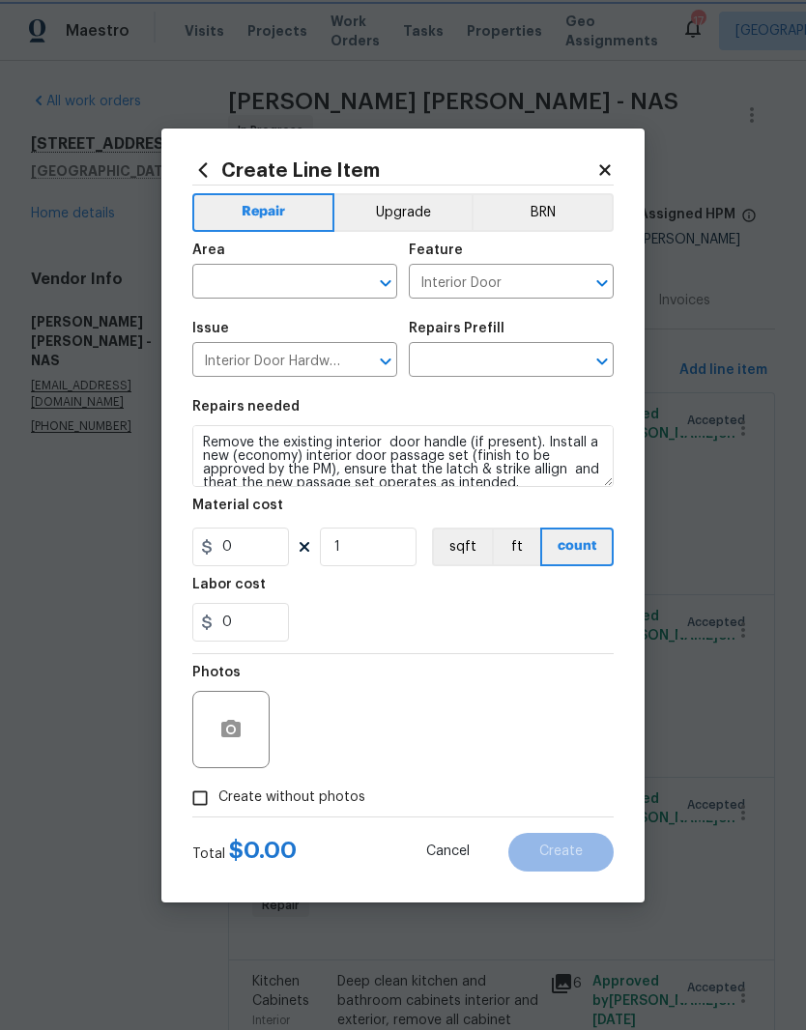
type input "Install Door Handle (economy) $25.15"
type input "25.15"
click at [329, 278] on input "text" at bounding box center [267, 284] width 151 height 30
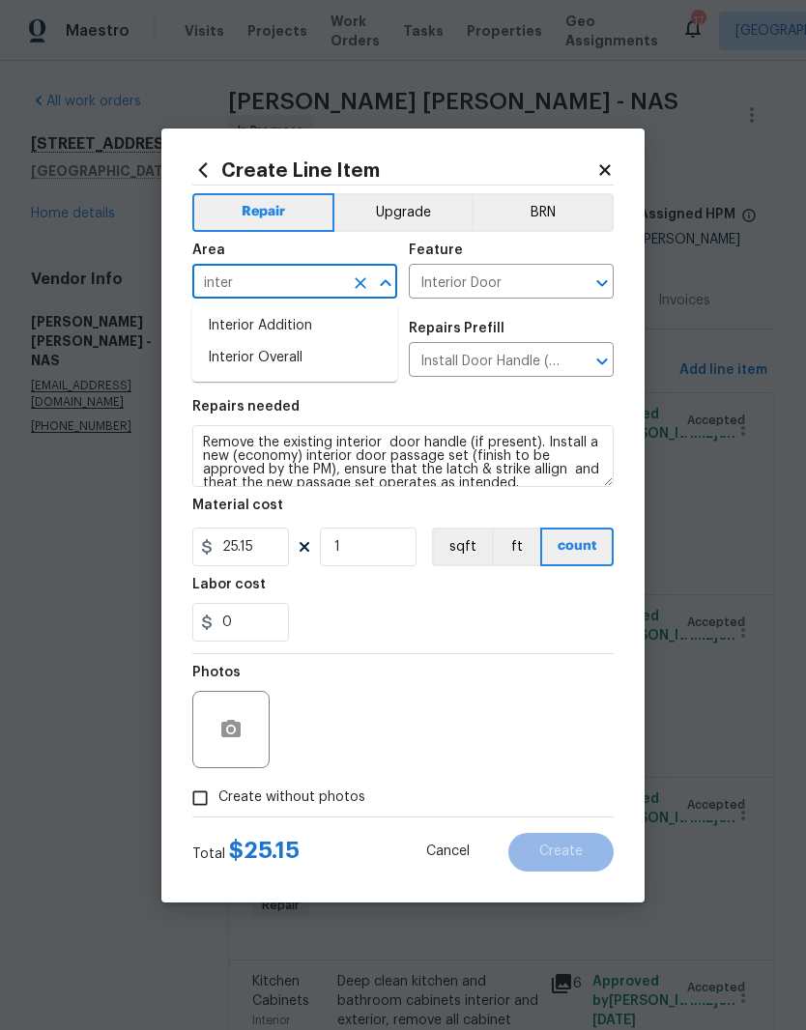
click at [286, 358] on li "Interior Overall" at bounding box center [294, 358] width 205 height 32
type input "Interior Overall"
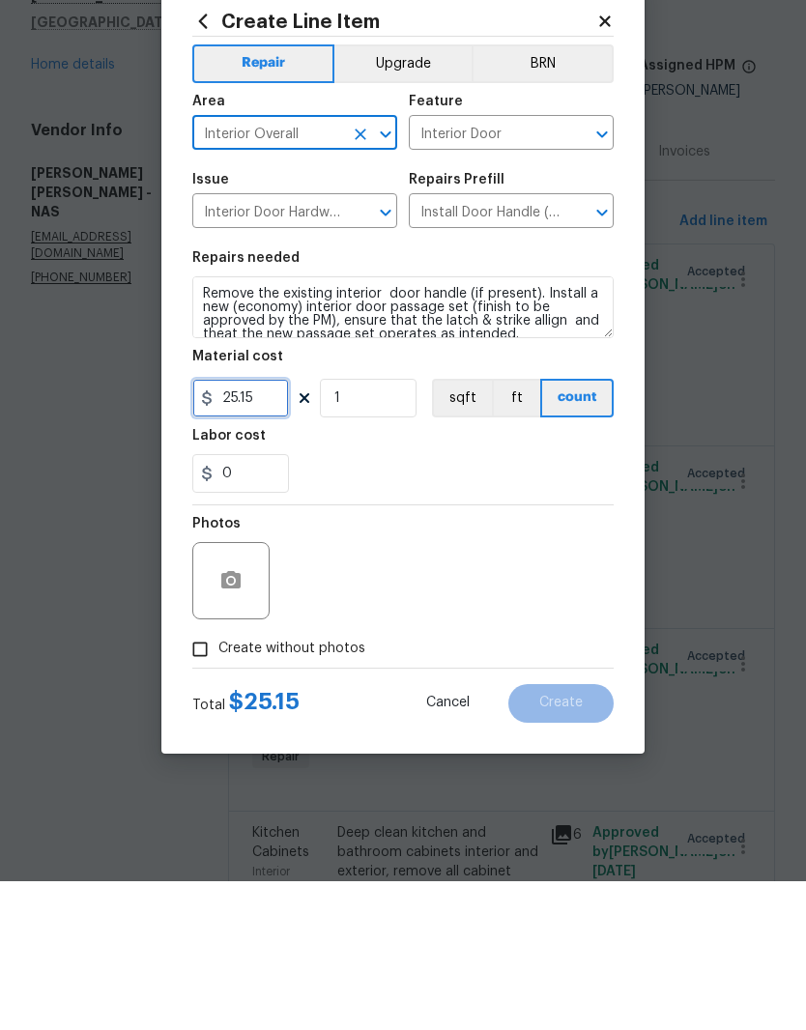
click at [271, 528] on input "25.15" at bounding box center [240, 547] width 97 height 39
type input "40"
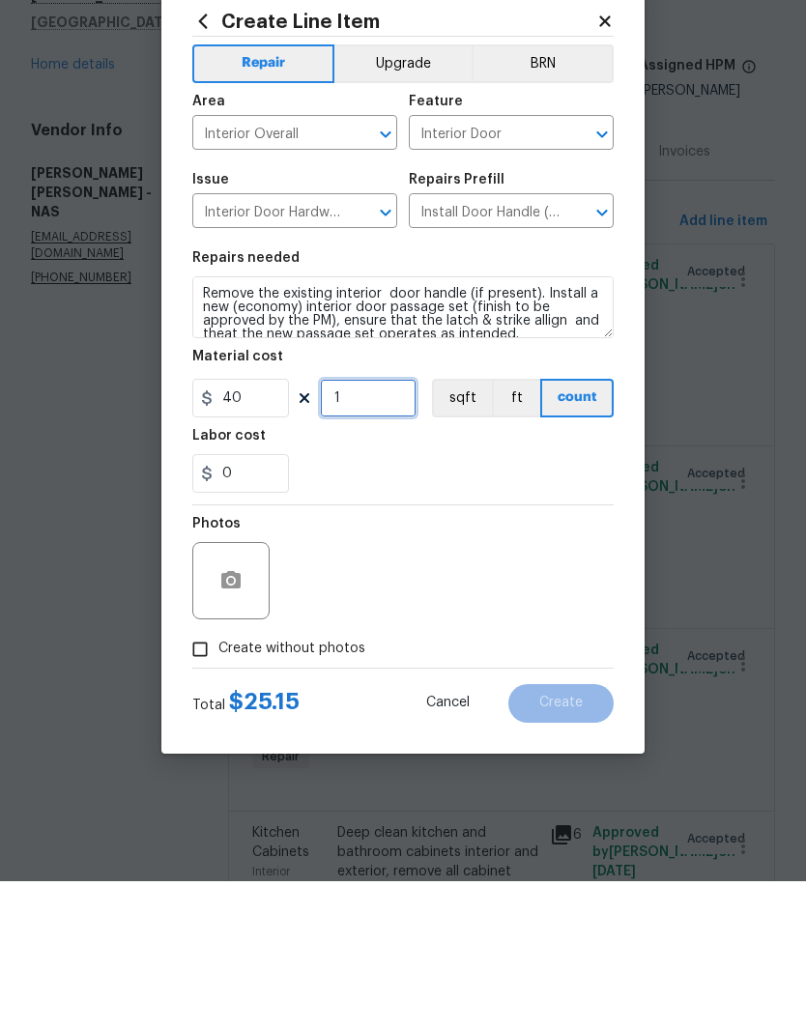
click at [373, 528] on input "1" at bounding box center [368, 547] width 97 height 39
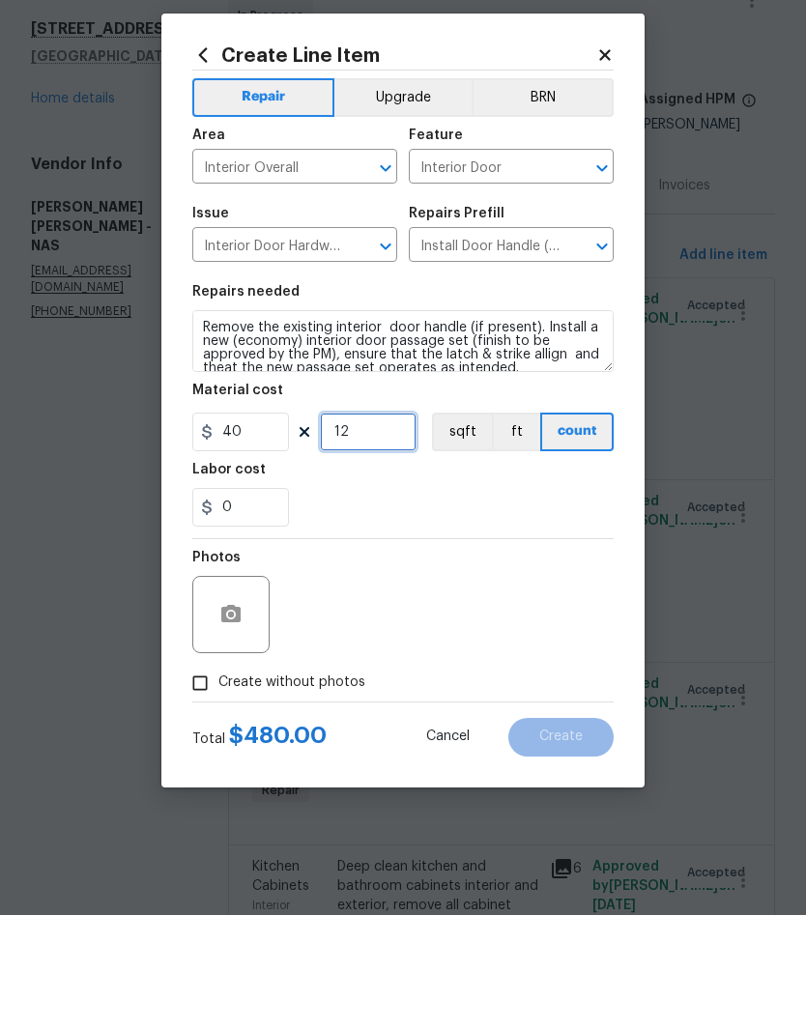
type input "12"
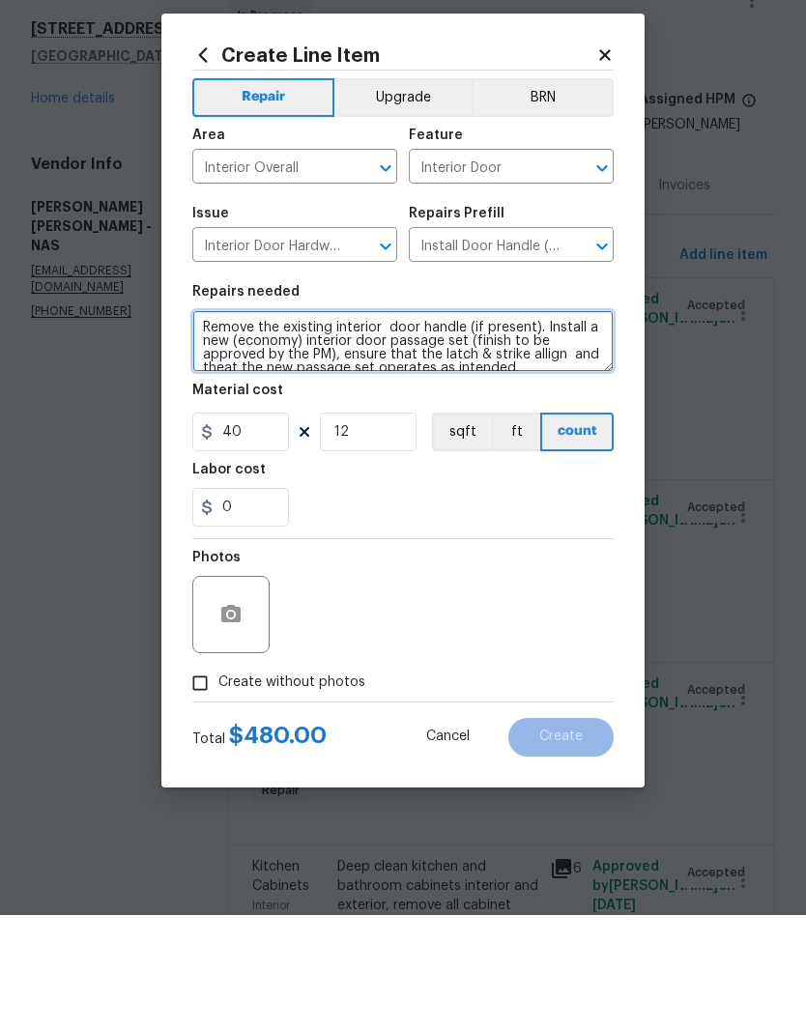
click at [541, 425] on textarea "Remove the existing interior door handle (if present). Install a new (economy) …" at bounding box center [402, 456] width 421 height 62
click at [341, 425] on textarea "Install a new (economy) interior door passage set (finish to be approved by the…" at bounding box center [402, 456] width 421 height 62
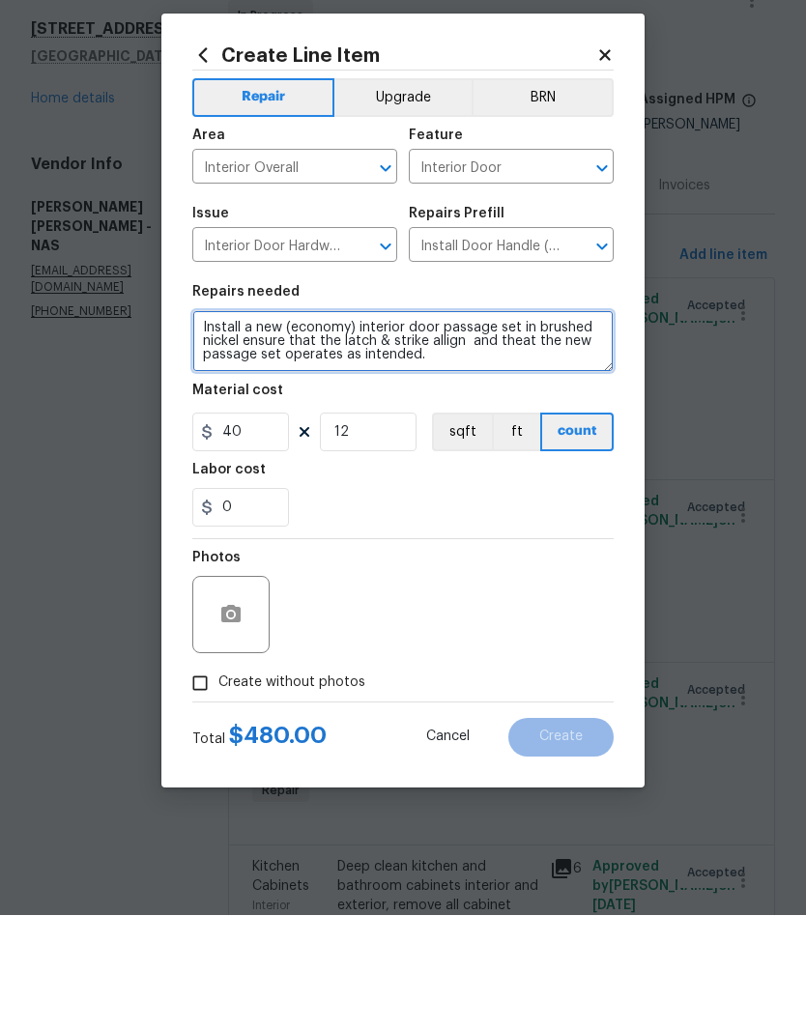
click at [511, 425] on textarea "Install a new (economy) interior door passage set in brushed nickel ensure that…" at bounding box center [402, 456] width 421 height 62
click at [494, 425] on textarea "Install a new (economy) interior door passage set and hinges in brushed nickel …" at bounding box center [402, 456] width 421 height 62
type textarea "Install a new (economy) interior door passage set and hinges in brushed nickel …"
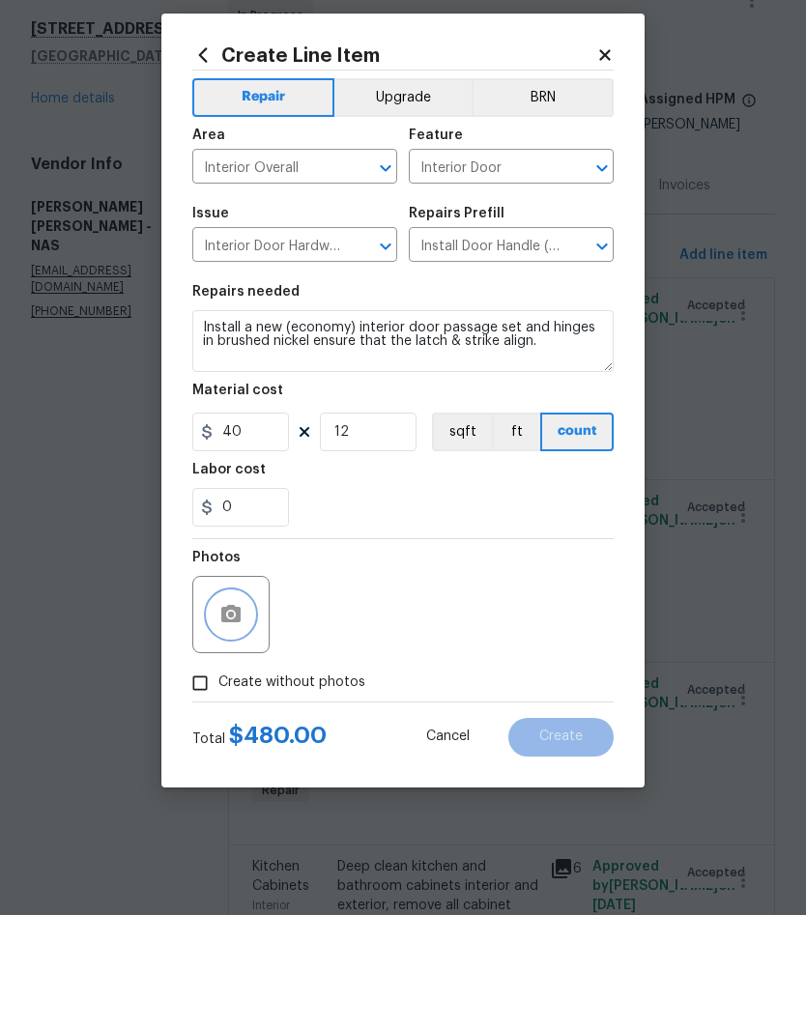
click at [243, 706] on button "button" at bounding box center [231, 729] width 46 height 46
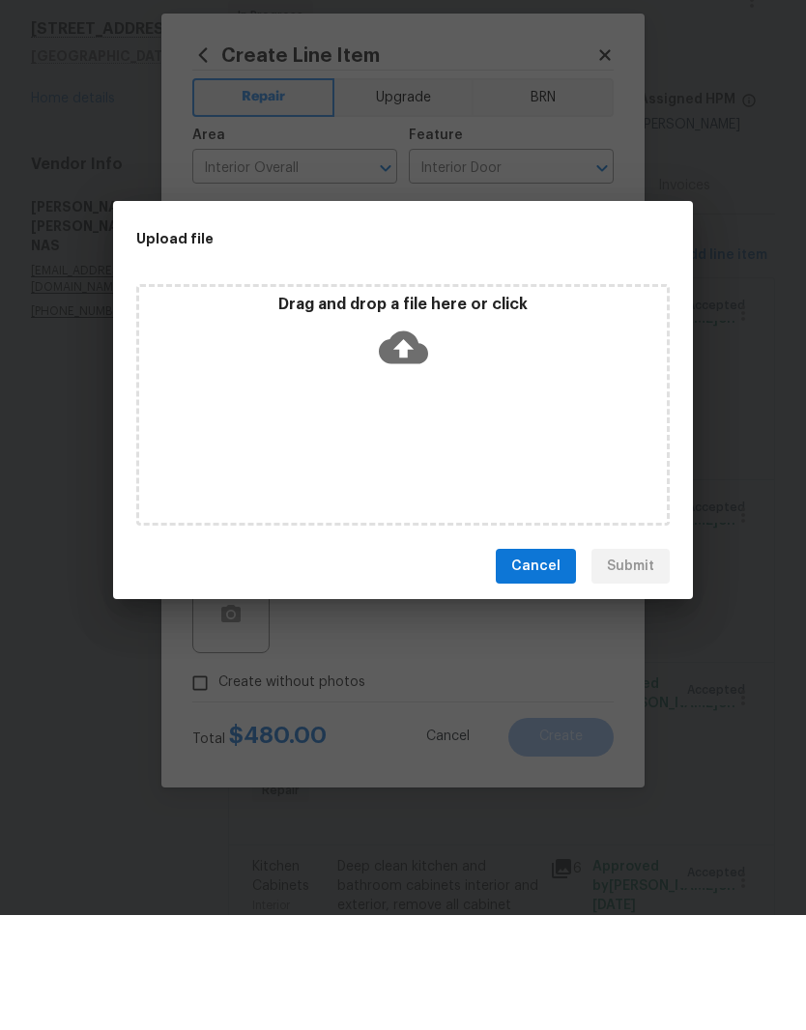
scroll to position [79, 0]
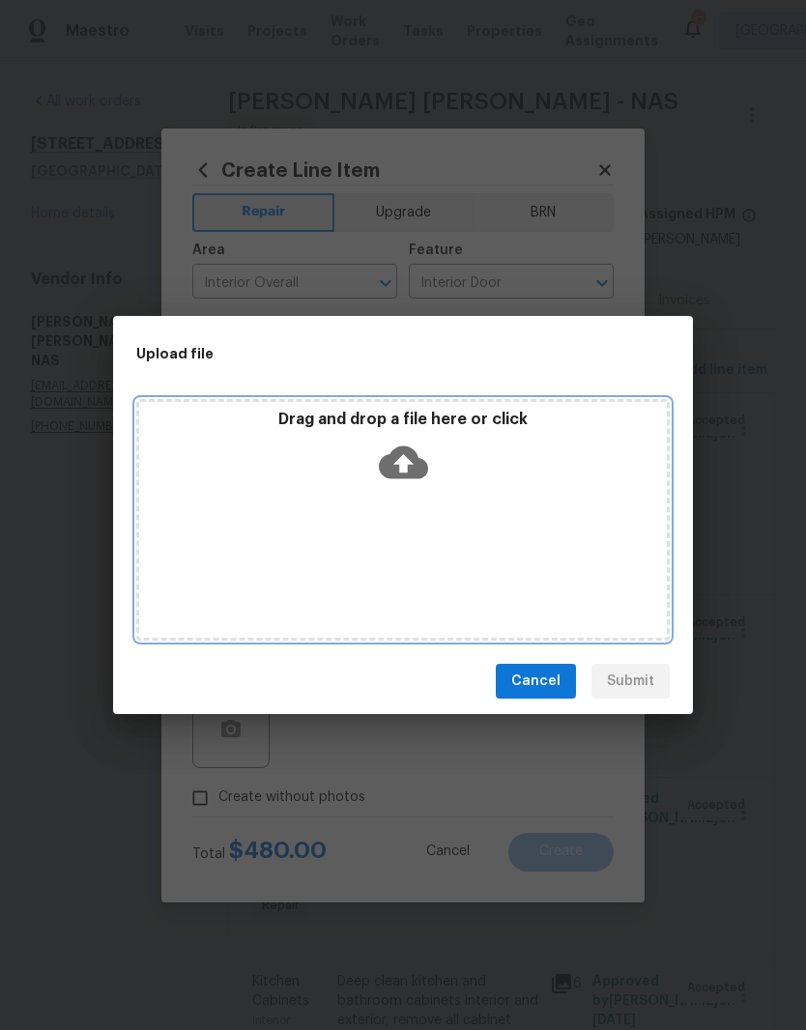
click at [468, 502] on div "Drag and drop a file here or click" at bounding box center [402, 520] width 533 height 242
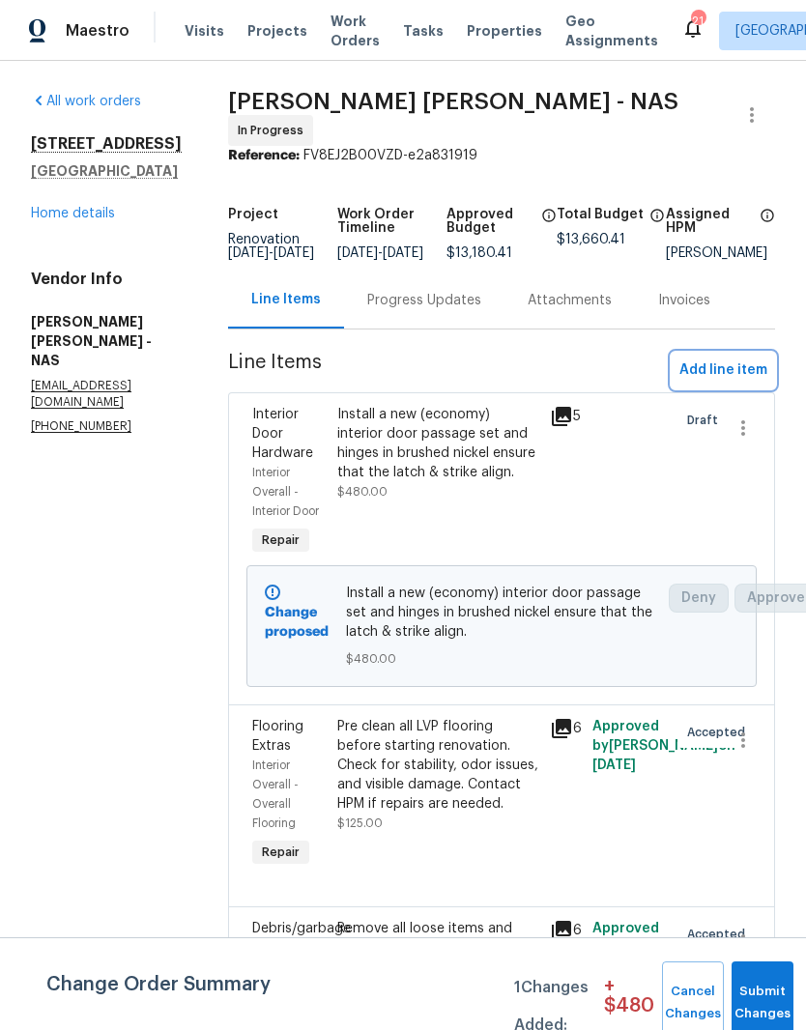
click at [750, 376] on span "Add line item" at bounding box center [723, 370] width 88 height 24
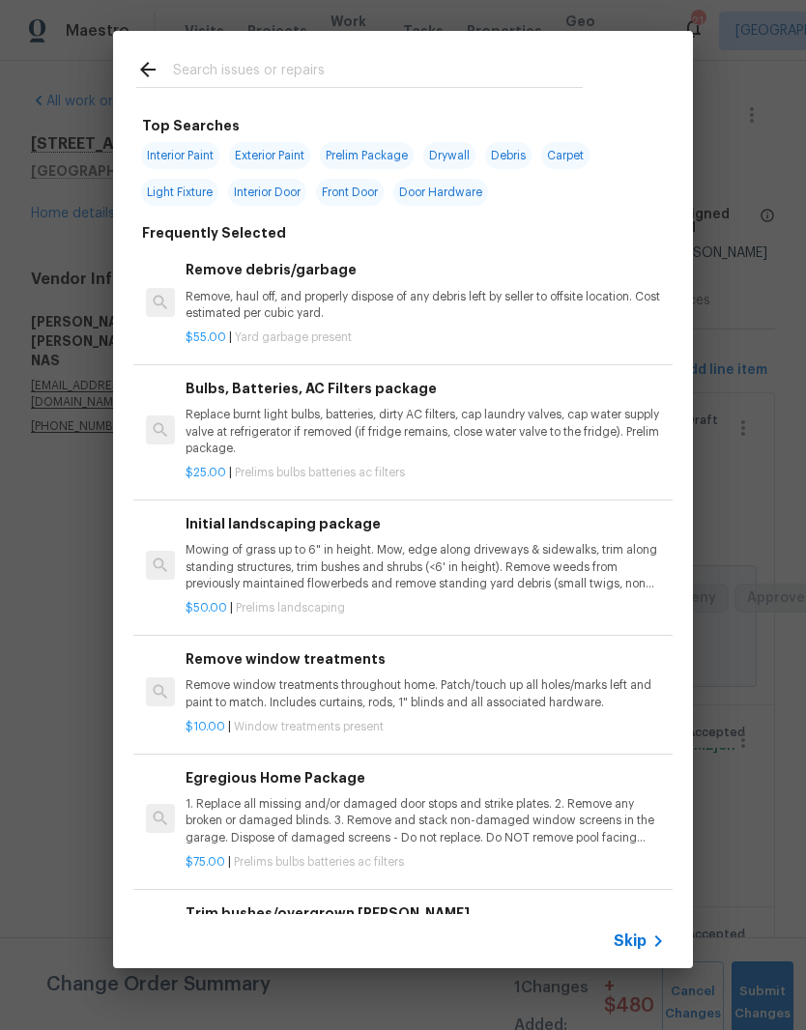
click at [369, 58] on input "text" at bounding box center [378, 72] width 410 height 29
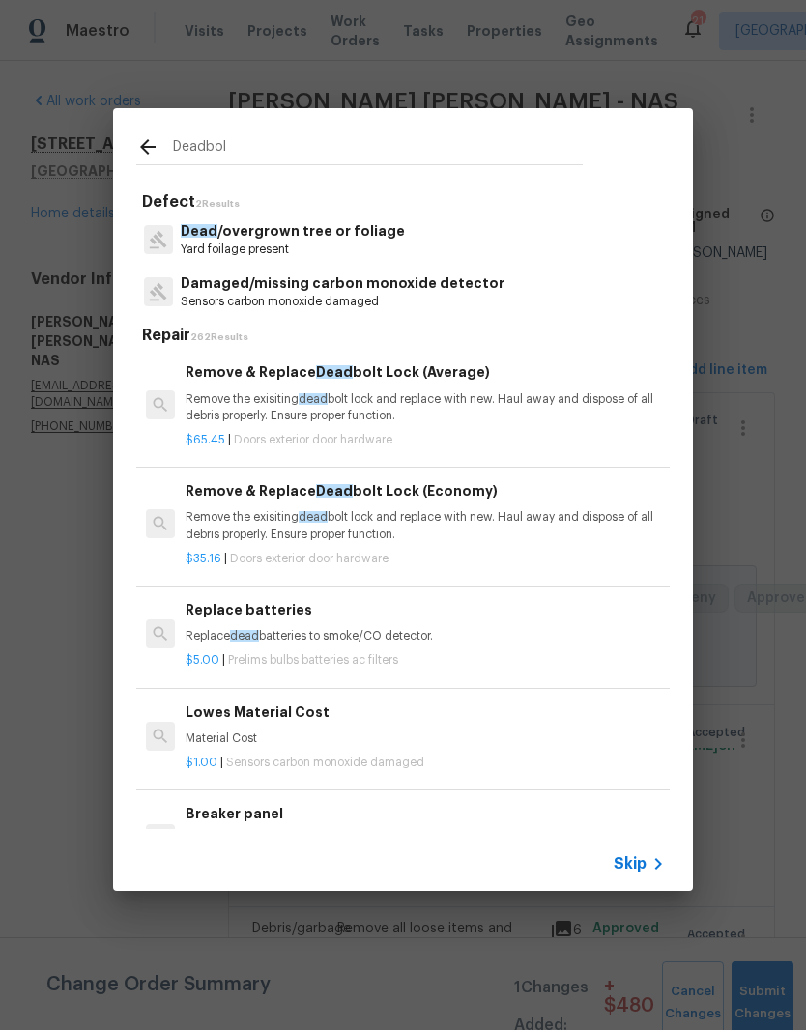
type input "Deadbolt"
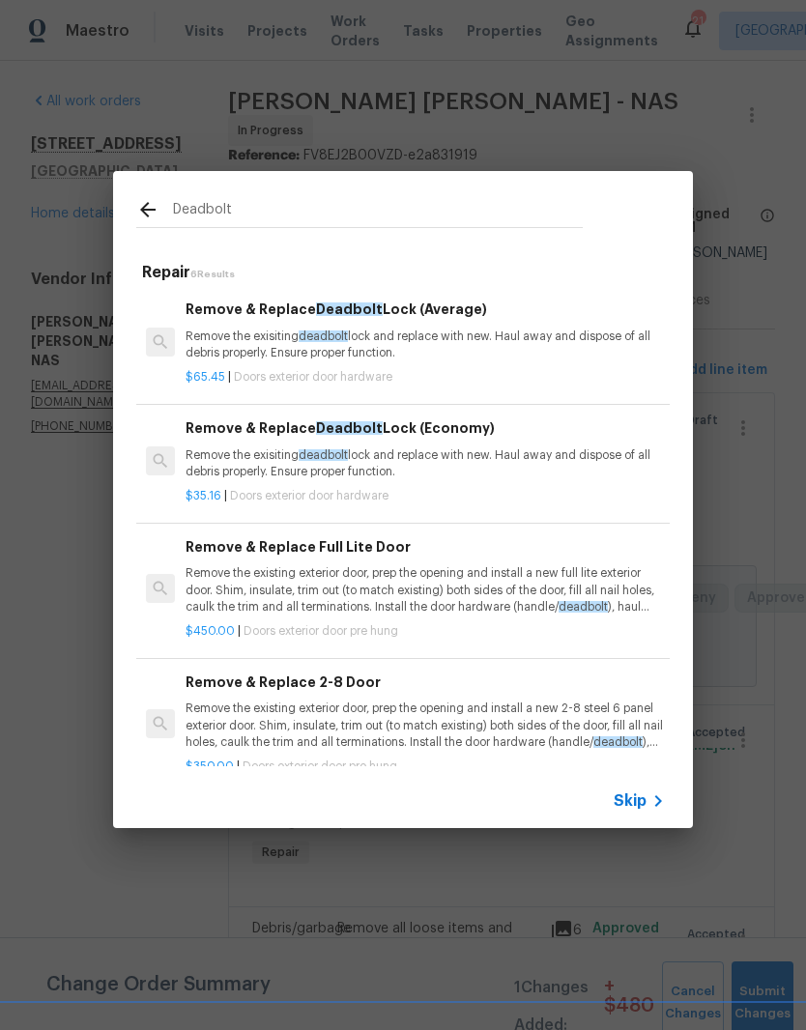
click at [266, 456] on p "Remove the exisiting deadbolt lock and replace with new. Haul away and dispose …" at bounding box center [425, 463] width 479 height 33
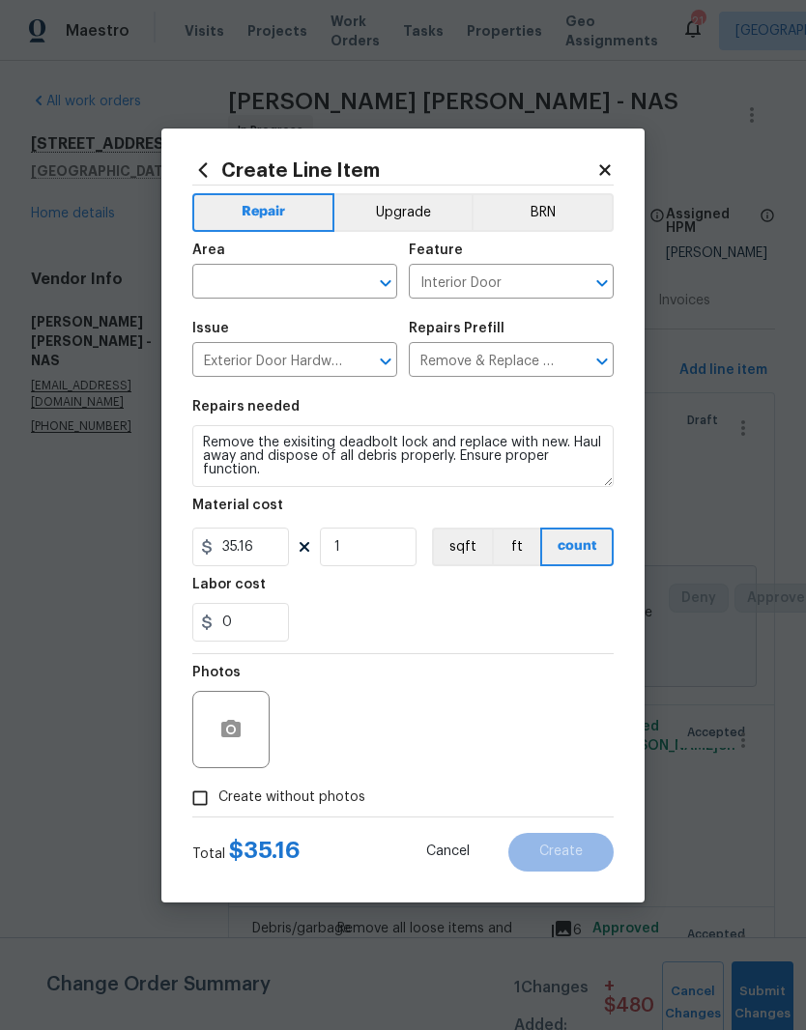
click at [354, 270] on button "Clear" at bounding box center [360, 283] width 27 height 27
click at [249, 329] on li "Kitchen" at bounding box center [294, 326] width 205 height 32
type input "Kitchen"
click at [392, 554] on input "1" at bounding box center [368, 547] width 97 height 39
type input "2"
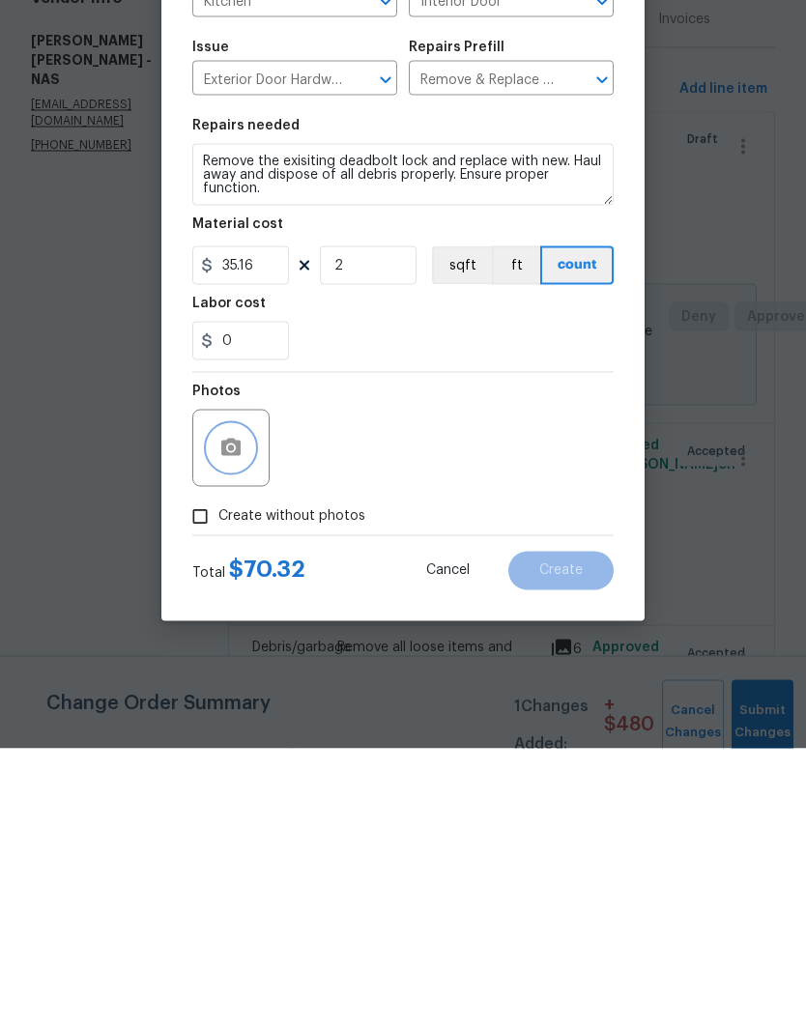
click at [243, 706] on button "button" at bounding box center [231, 729] width 46 height 46
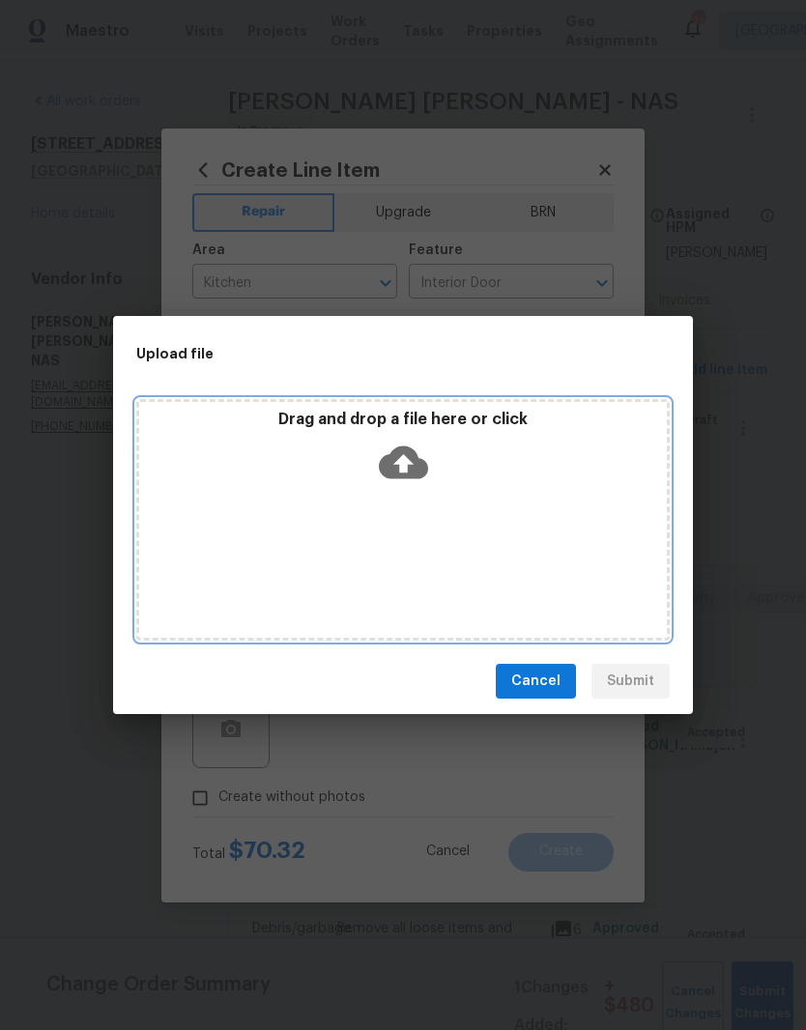
click at [481, 494] on div "Drag and drop a file here or click" at bounding box center [402, 520] width 533 height 242
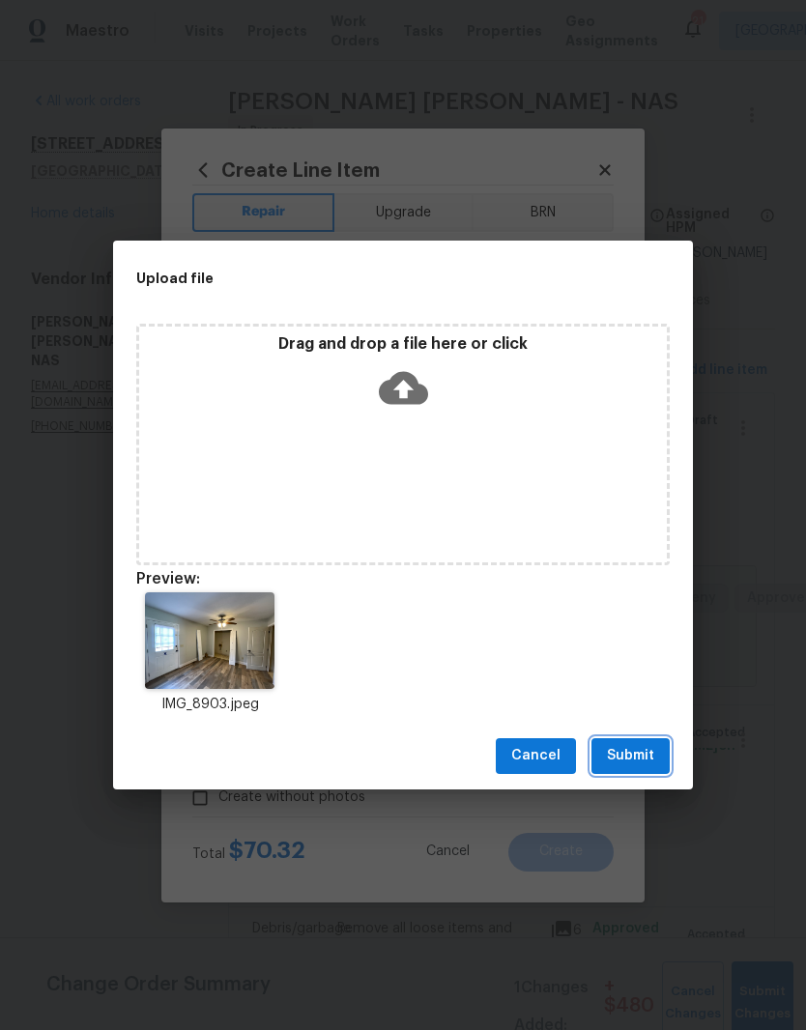
click at [644, 765] on span "Submit" at bounding box center [630, 756] width 47 height 24
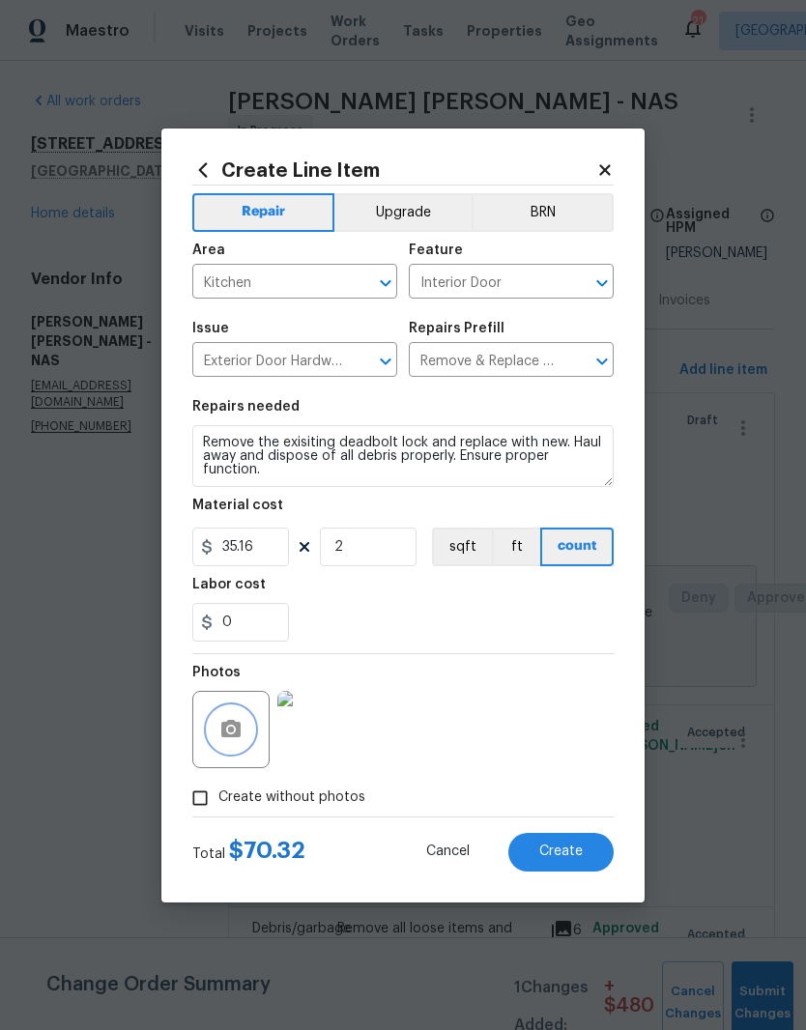
click at [586, 284] on icon "Clear" at bounding box center [576, 282] width 19 height 19
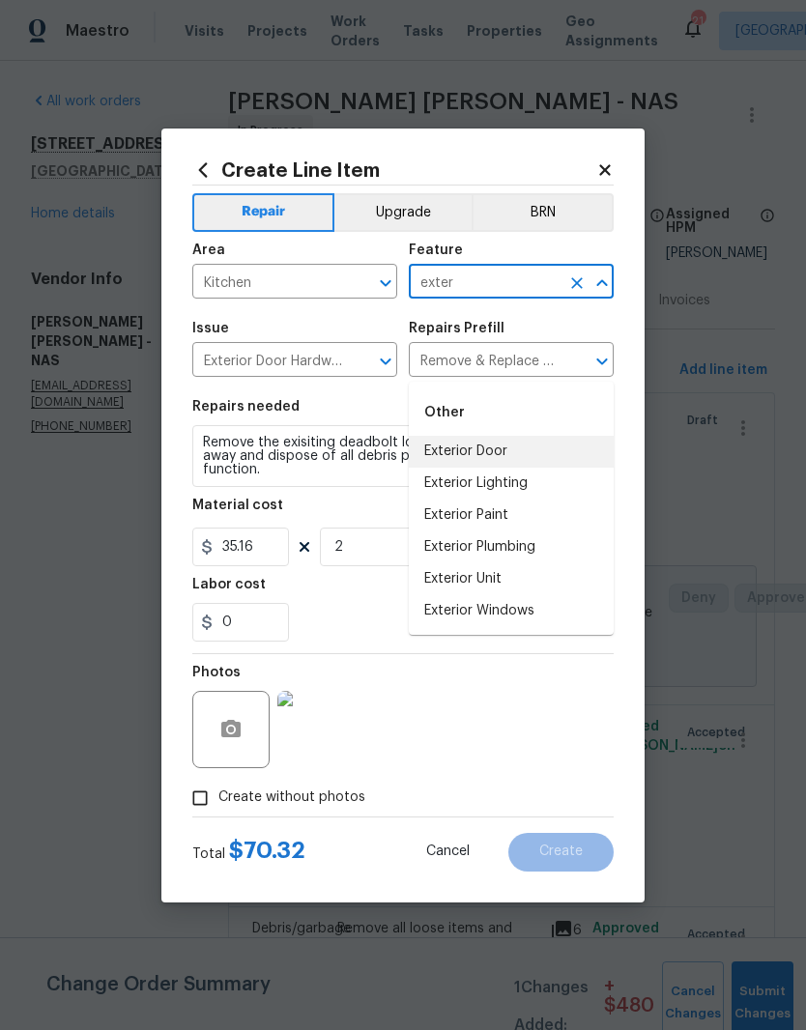
click at [489, 436] on li "Exterior Door" at bounding box center [511, 452] width 205 height 32
type input "Exterior Door"
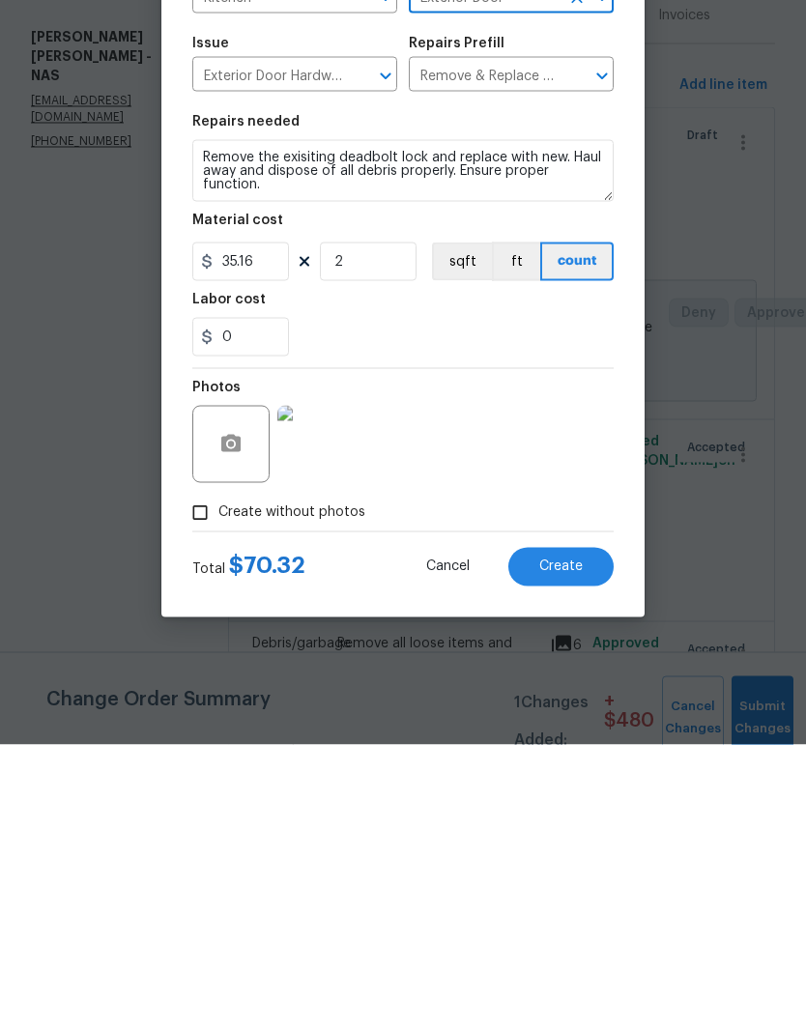
click at [564, 844] on span "Create" at bounding box center [560, 851] width 43 height 14
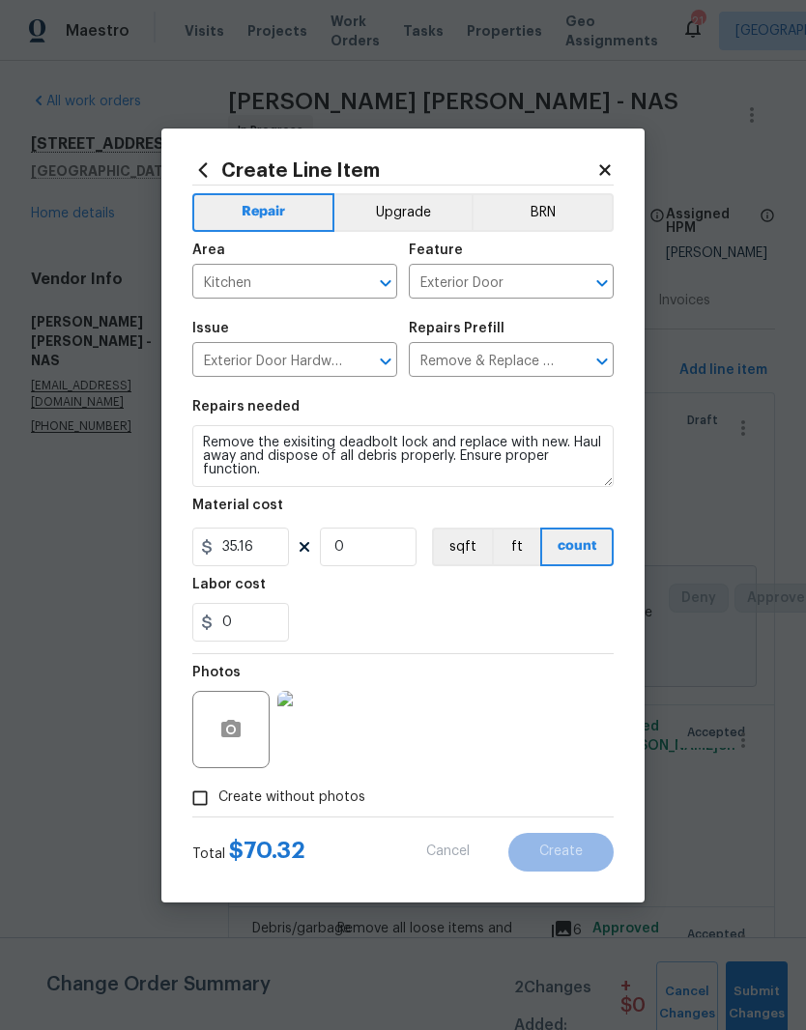
scroll to position [0, 0]
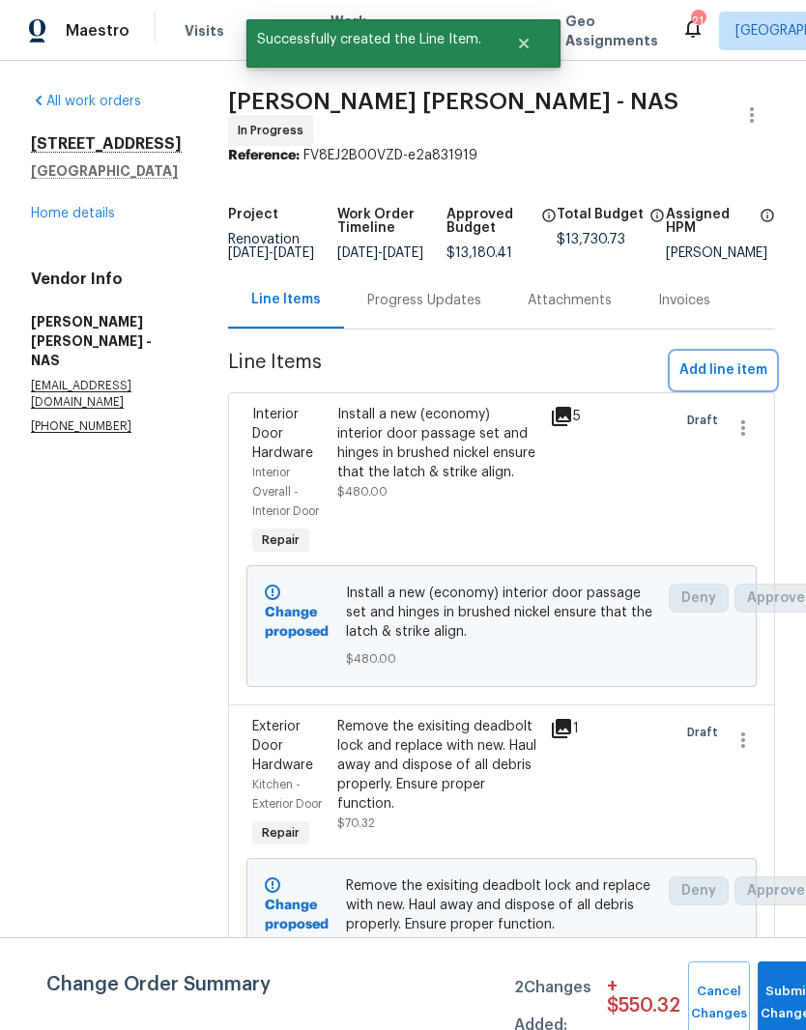
click at [758, 375] on span "Add line item" at bounding box center [723, 370] width 88 height 24
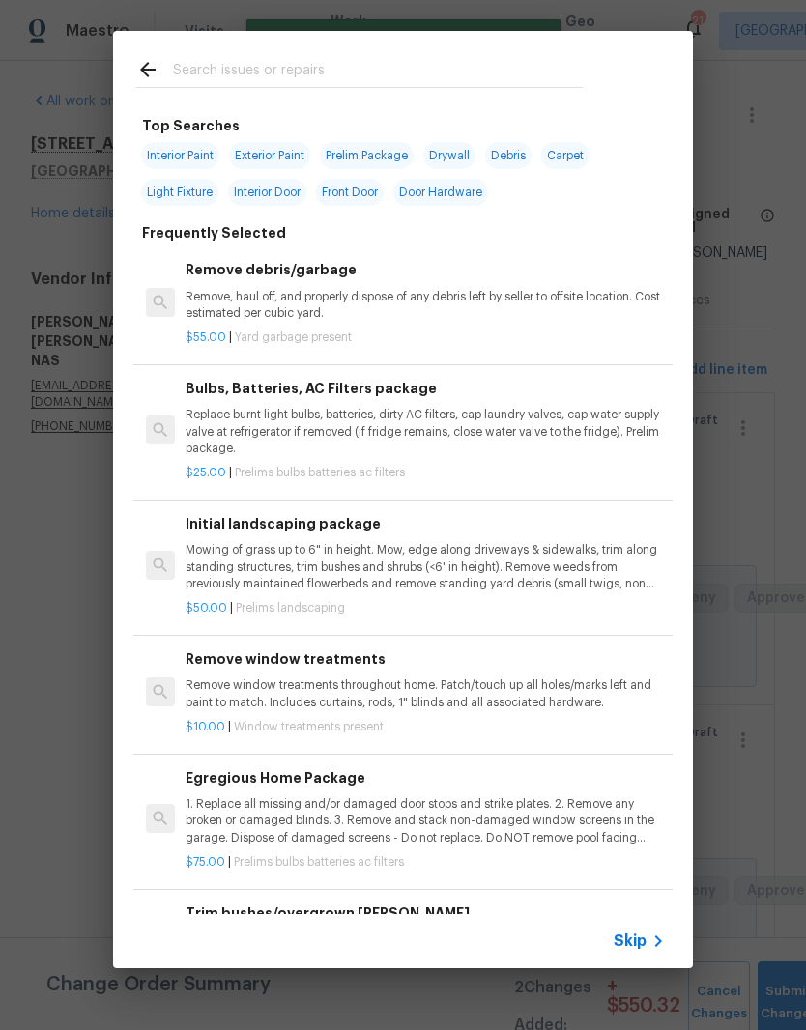
click at [289, 50] on div at bounding box center [359, 69] width 493 height 76
click at [297, 59] on input "text" at bounding box center [378, 72] width 410 height 29
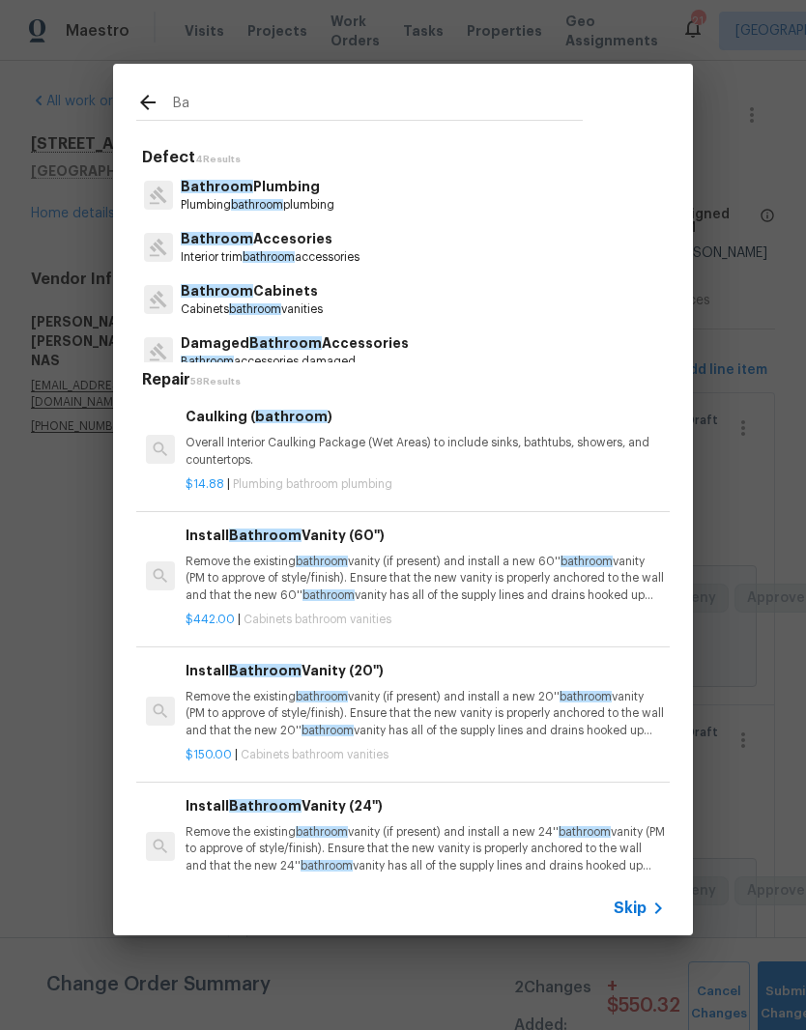
type input "B"
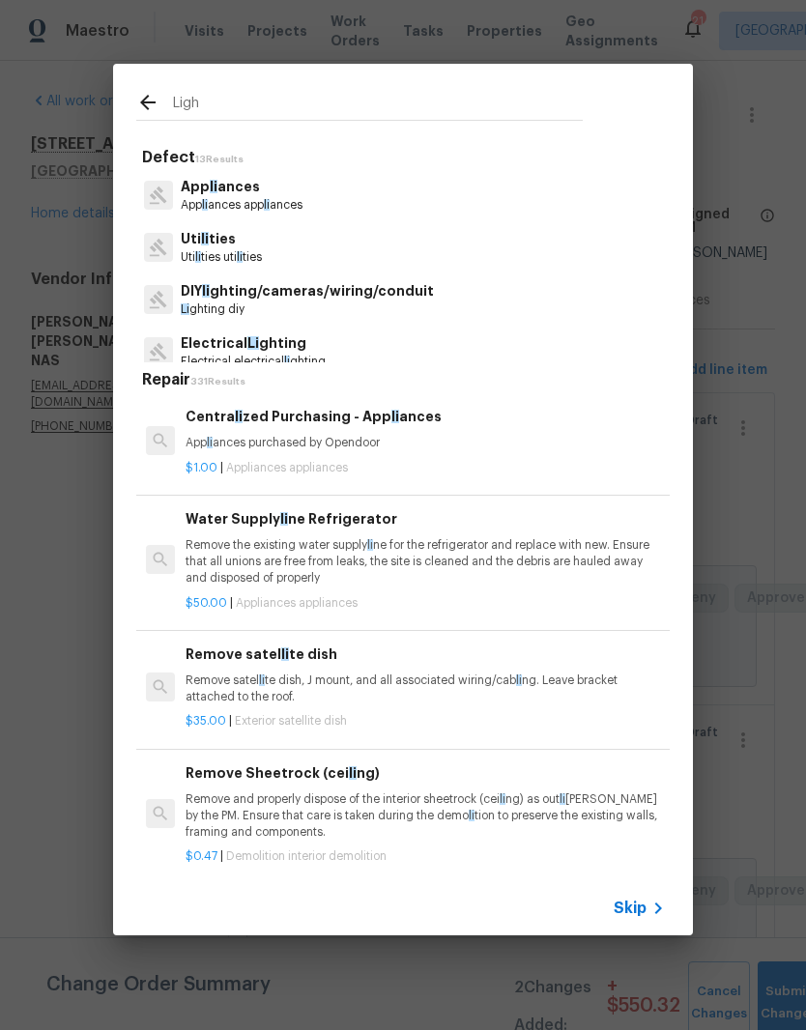
type input "Light"
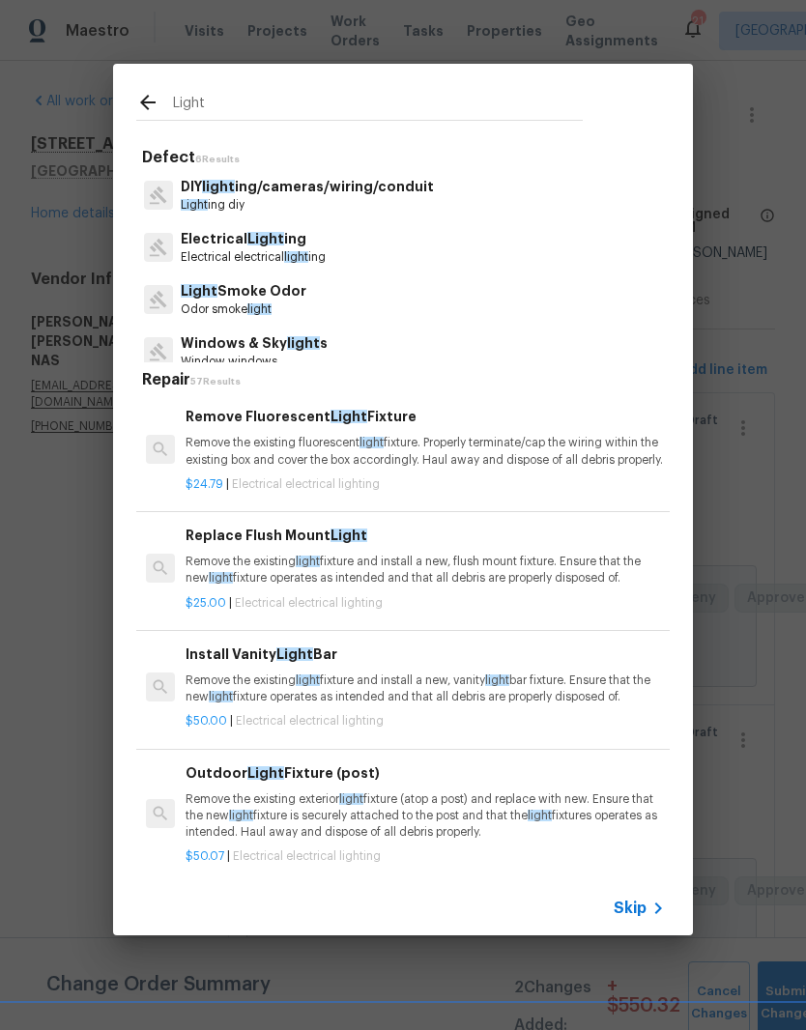
click at [290, 243] on p "Electrical Light ing" at bounding box center [253, 239] width 145 height 20
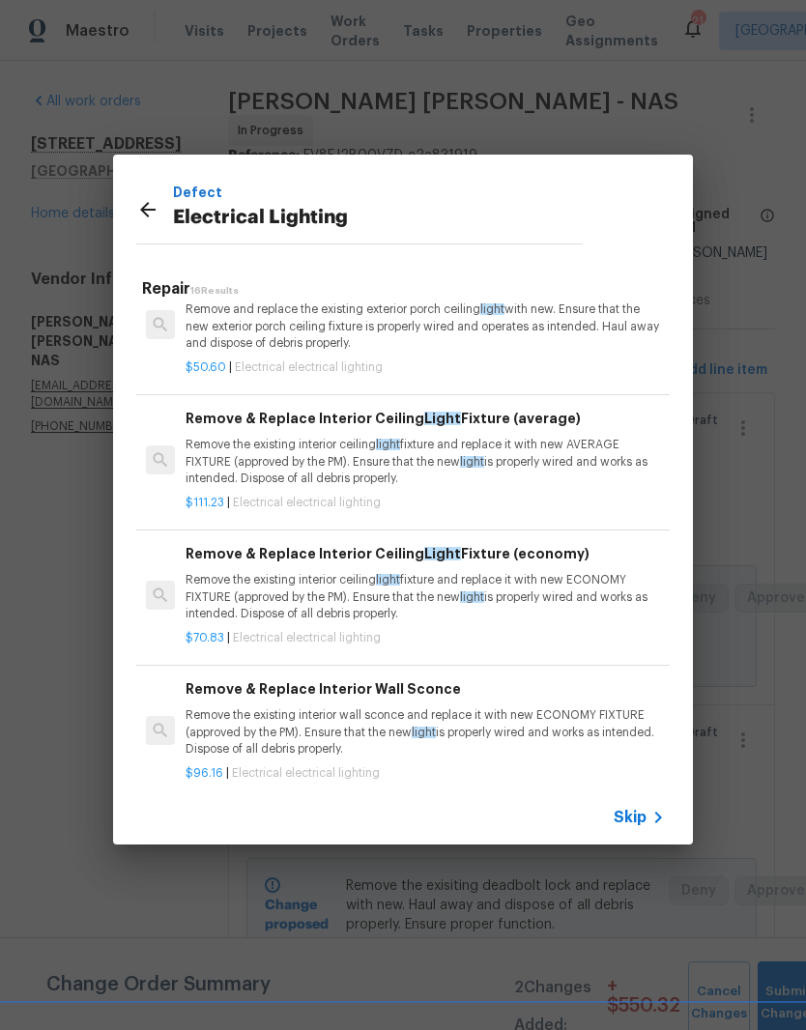
scroll to position [1347, 0]
click at [338, 592] on p "Remove the existing interior ceiling light fixture and replace it with new ECON…" at bounding box center [425, 595] width 479 height 49
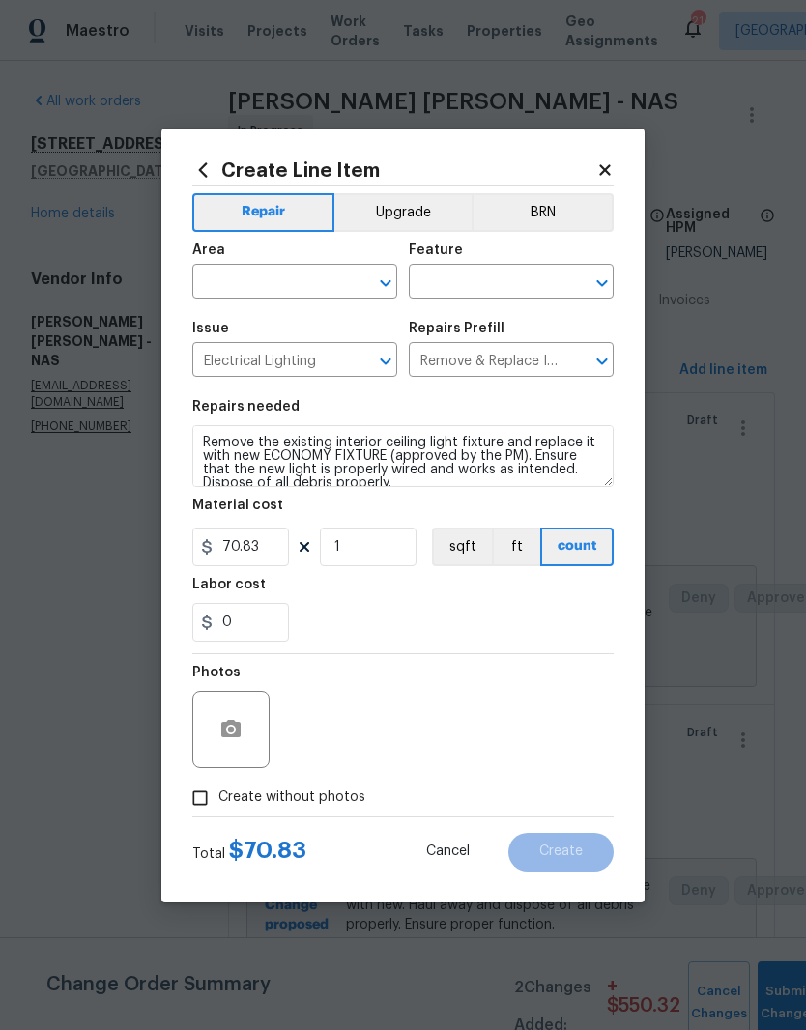
click at [326, 274] on input "text" at bounding box center [267, 284] width 151 height 30
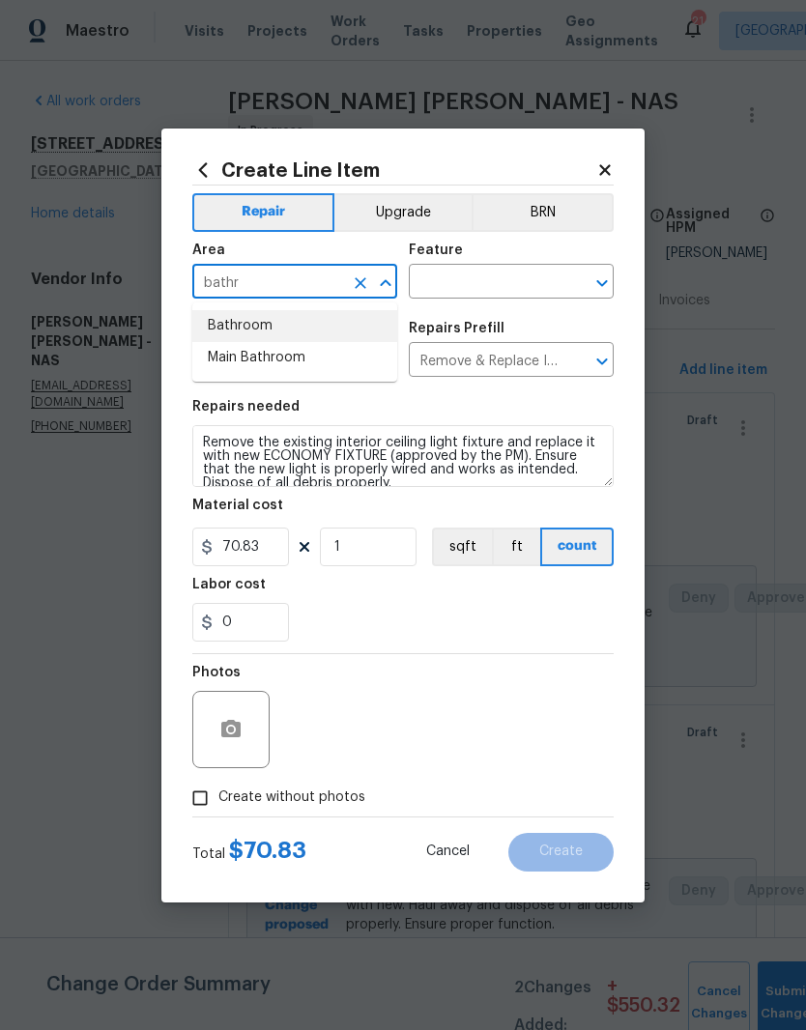
click at [264, 327] on li "Bathroom" at bounding box center [294, 326] width 205 height 32
type input "Bathroom"
click at [514, 278] on input "text" at bounding box center [484, 284] width 151 height 30
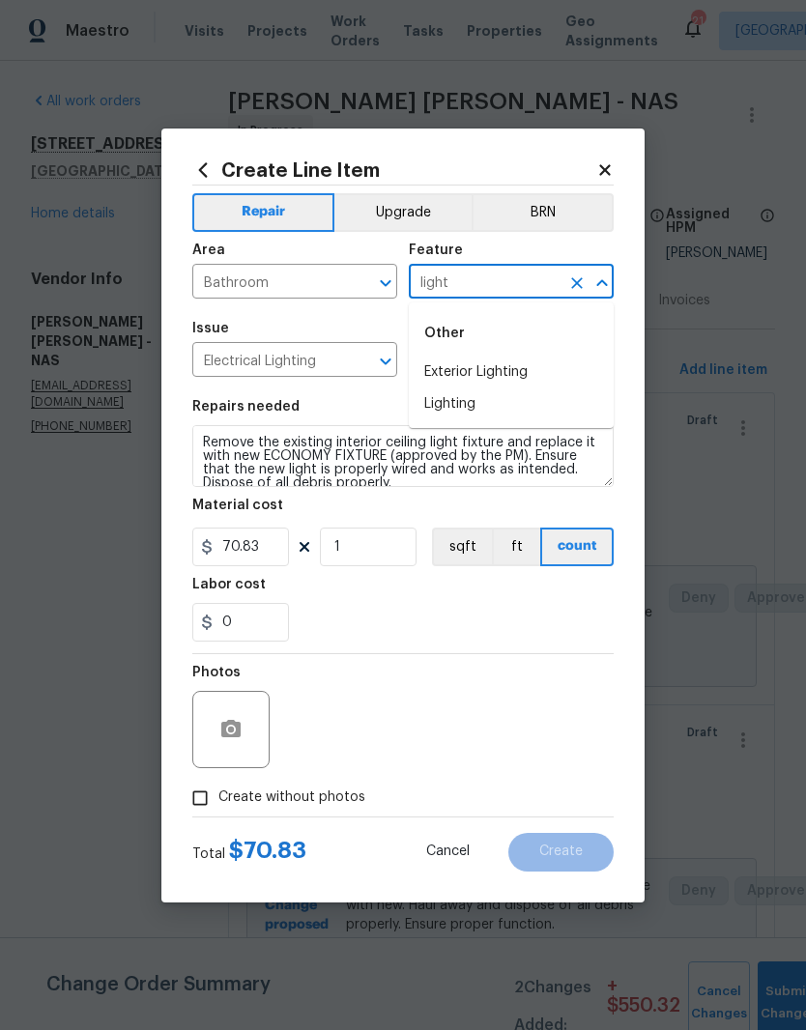
click at [479, 408] on li "Lighting" at bounding box center [511, 404] width 205 height 32
type input "Lighting"
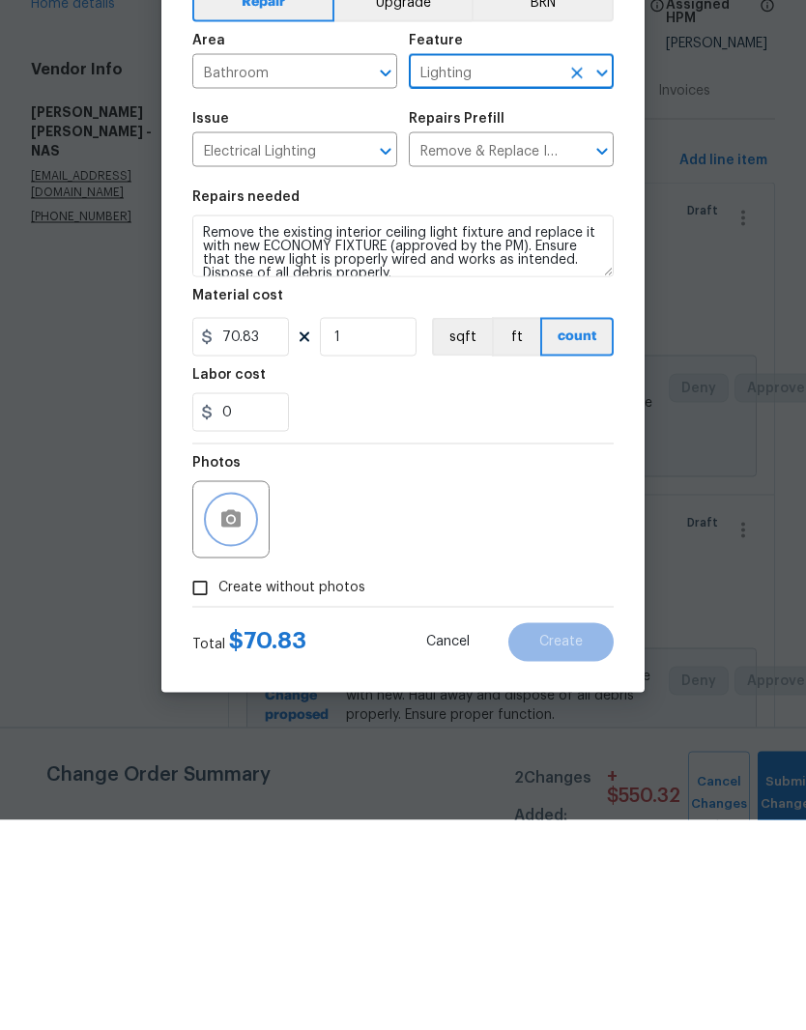
click at [243, 706] on button "button" at bounding box center [231, 729] width 46 height 46
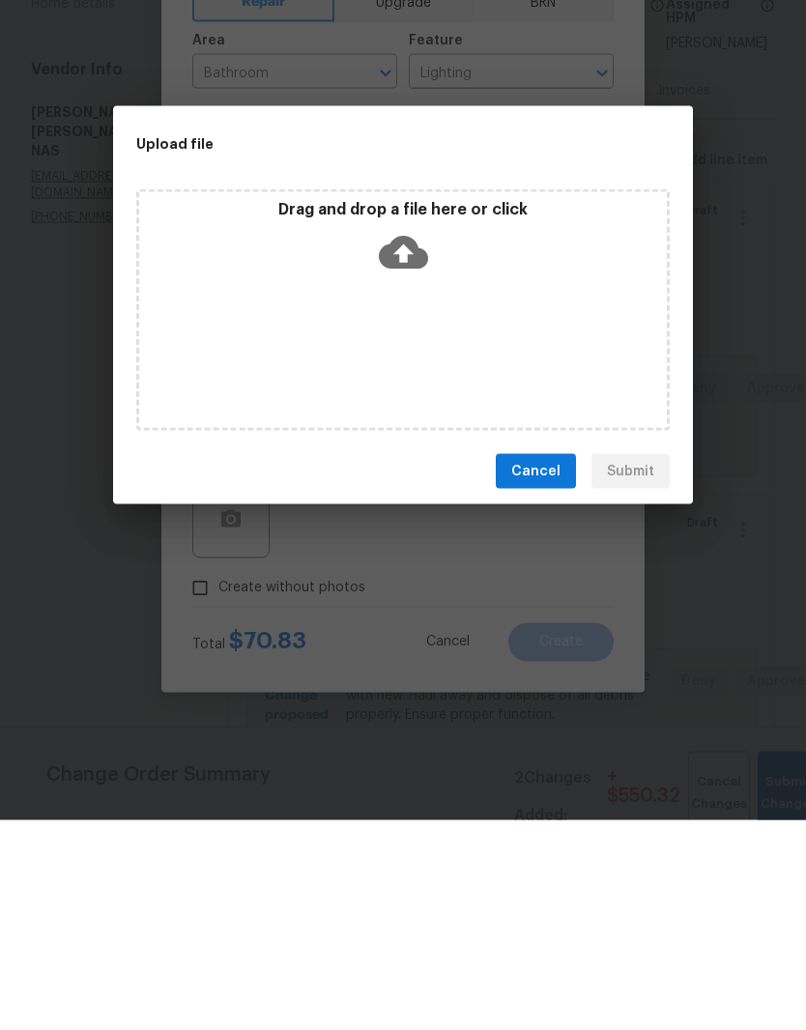
scroll to position [79, 0]
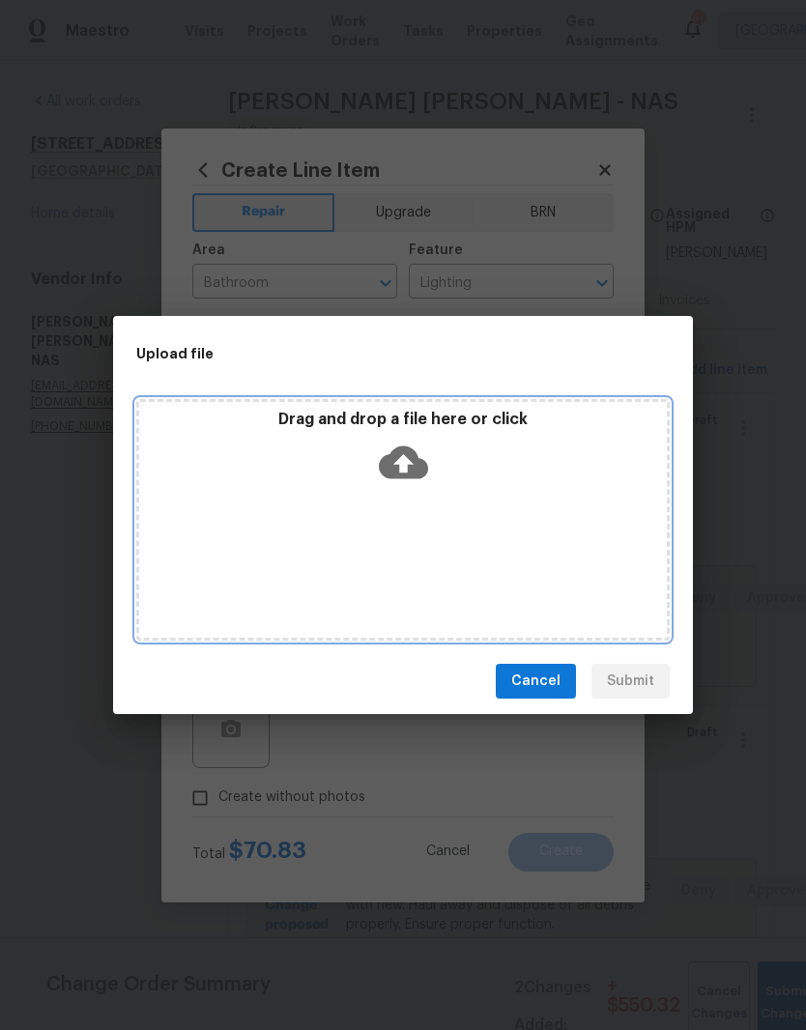
click at [486, 487] on div "Drag and drop a file here or click" at bounding box center [403, 451] width 528 height 83
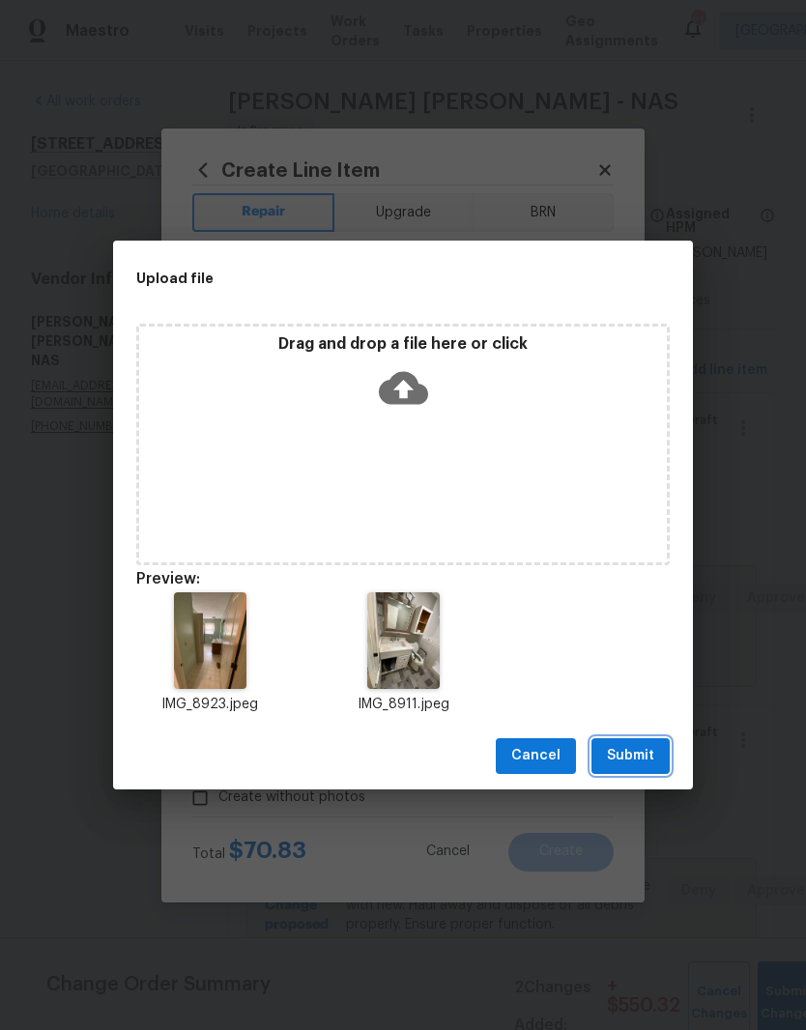
click at [643, 753] on span "Submit" at bounding box center [630, 756] width 47 height 24
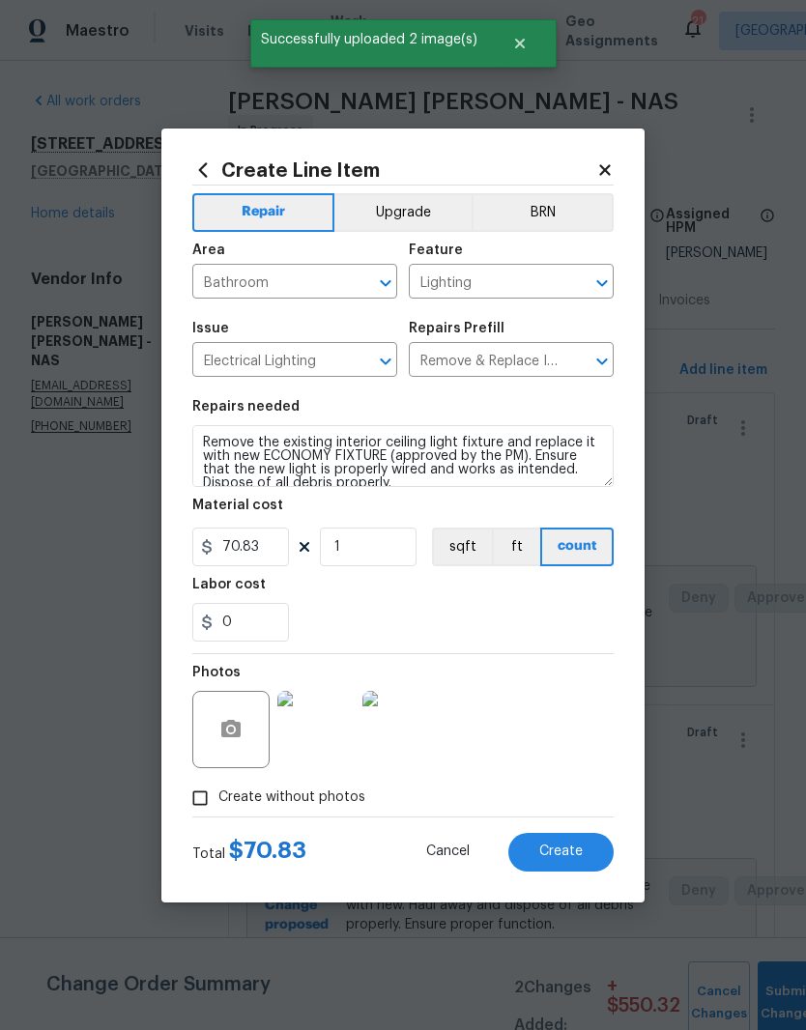
click at [332, 732] on img at bounding box center [315, 729] width 77 height 77
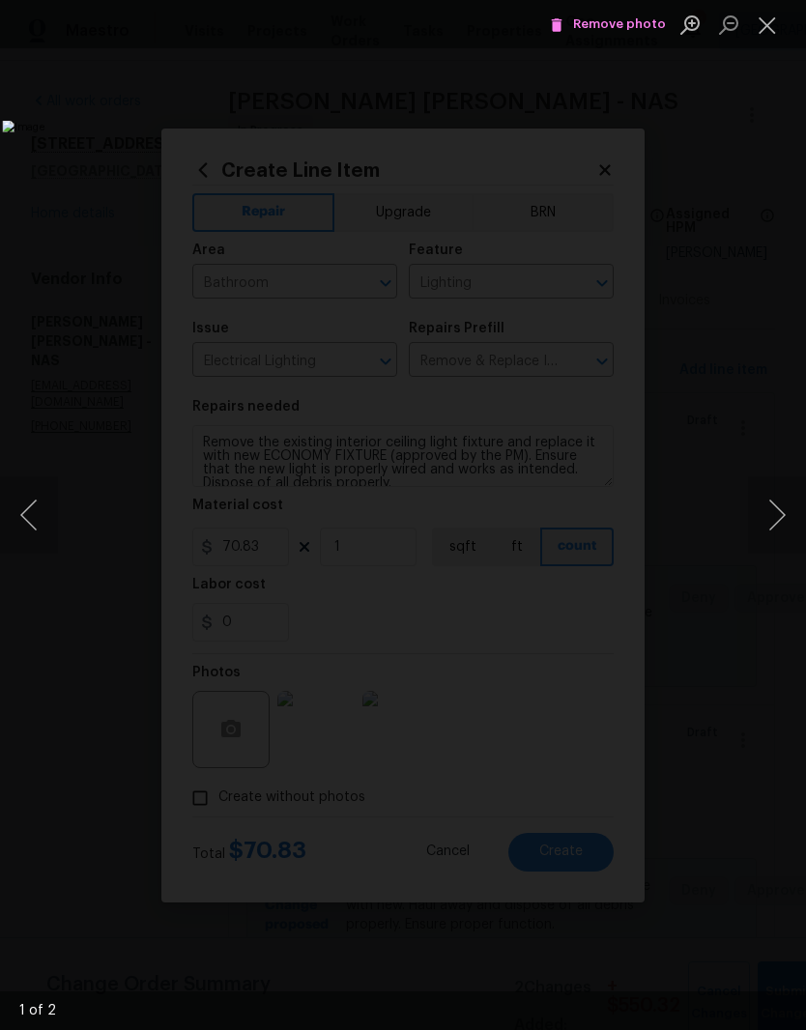
click at [778, 522] on button "Next image" at bounding box center [777, 514] width 58 height 77
click at [778, 511] on button "Next image" at bounding box center [777, 514] width 58 height 77
click at [772, 31] on button "Close lightbox" at bounding box center [767, 25] width 39 height 34
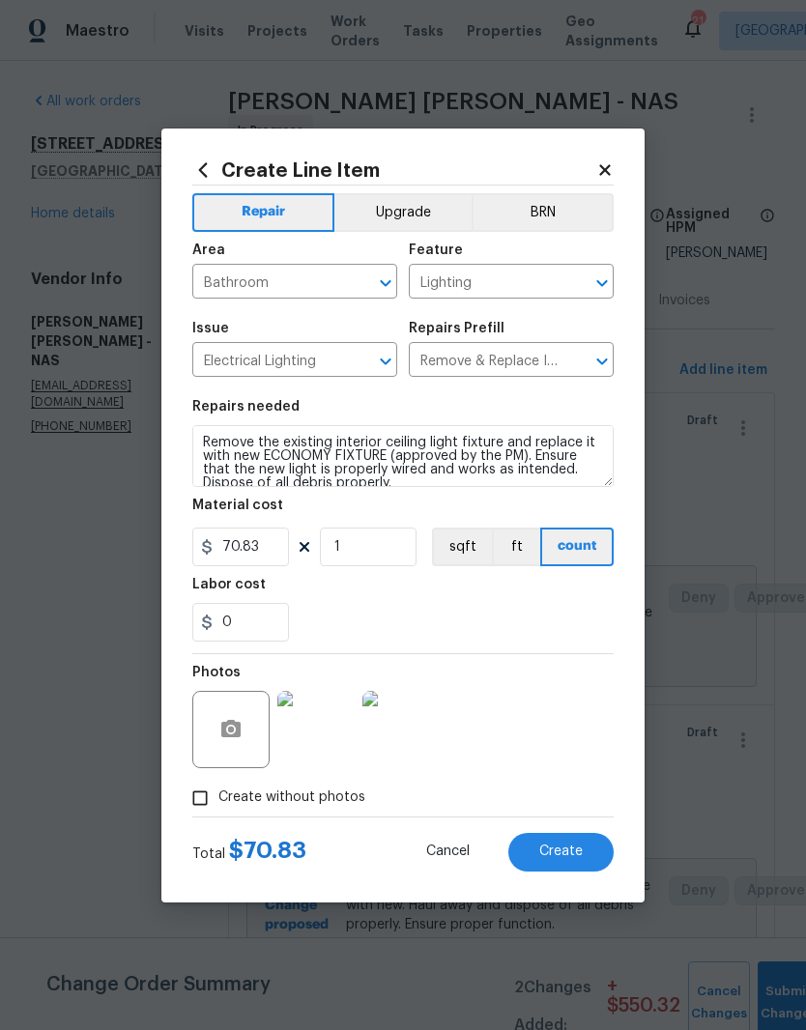
click at [421, 726] on img at bounding box center [400, 729] width 77 height 77
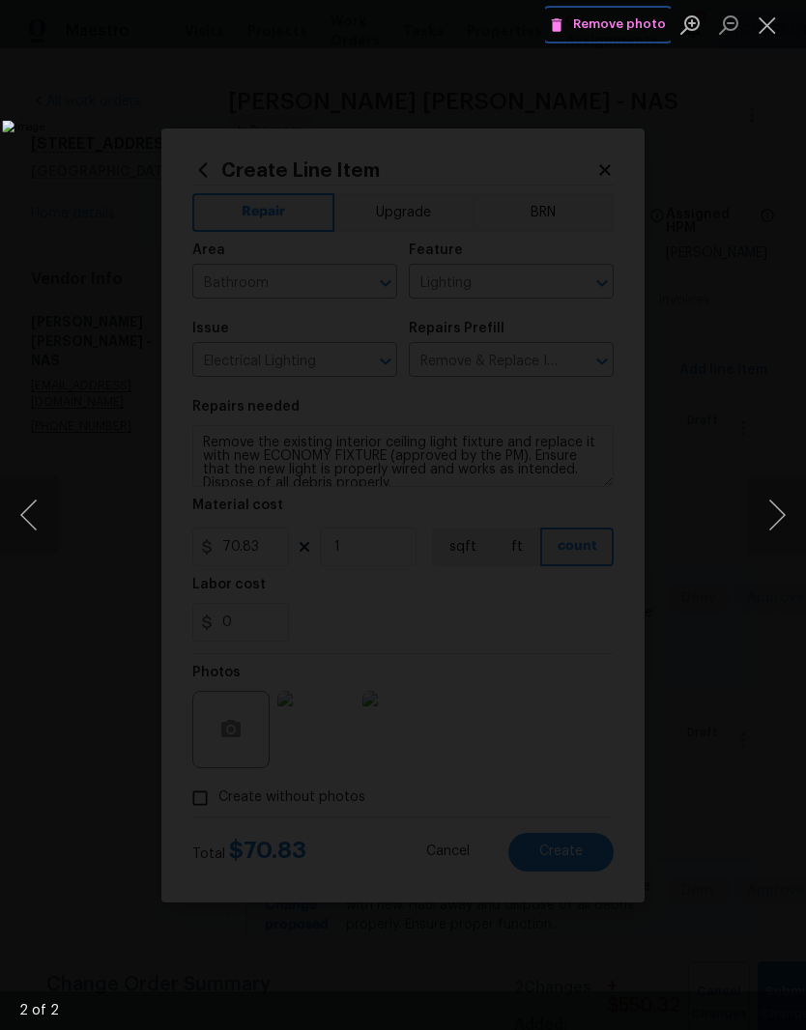
click at [636, 30] on span "Remove photo" at bounding box center [608, 25] width 116 height 22
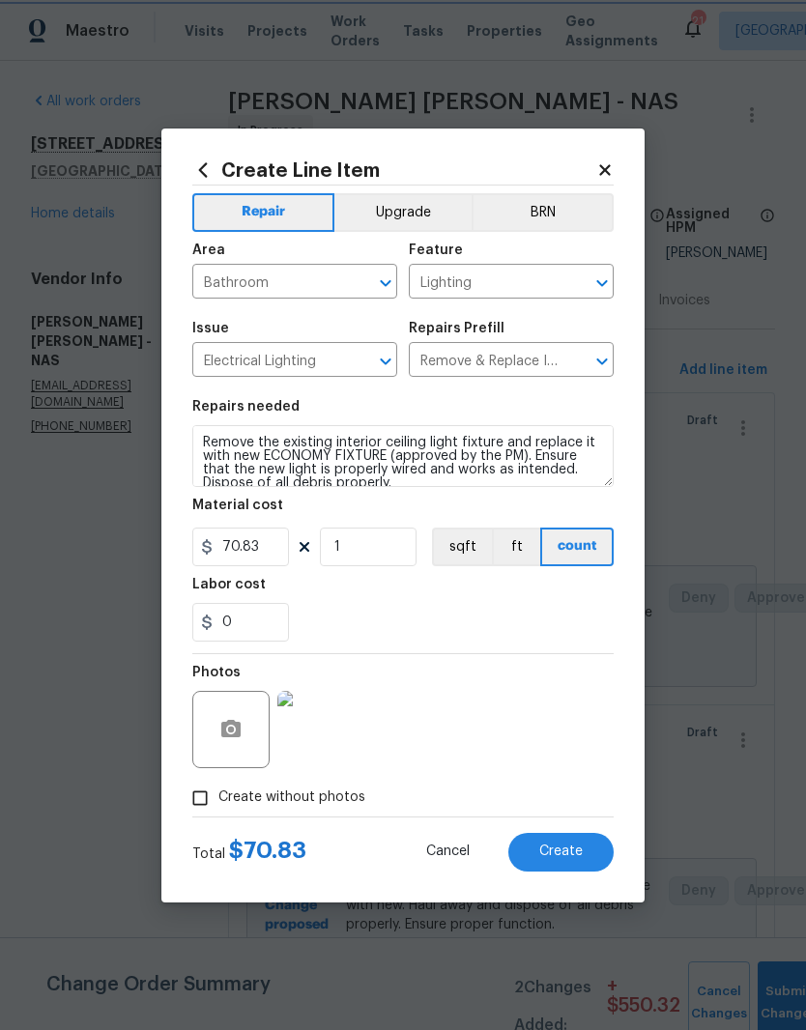
click at [385, 279] on icon "Open" at bounding box center [385, 283] width 23 height 23
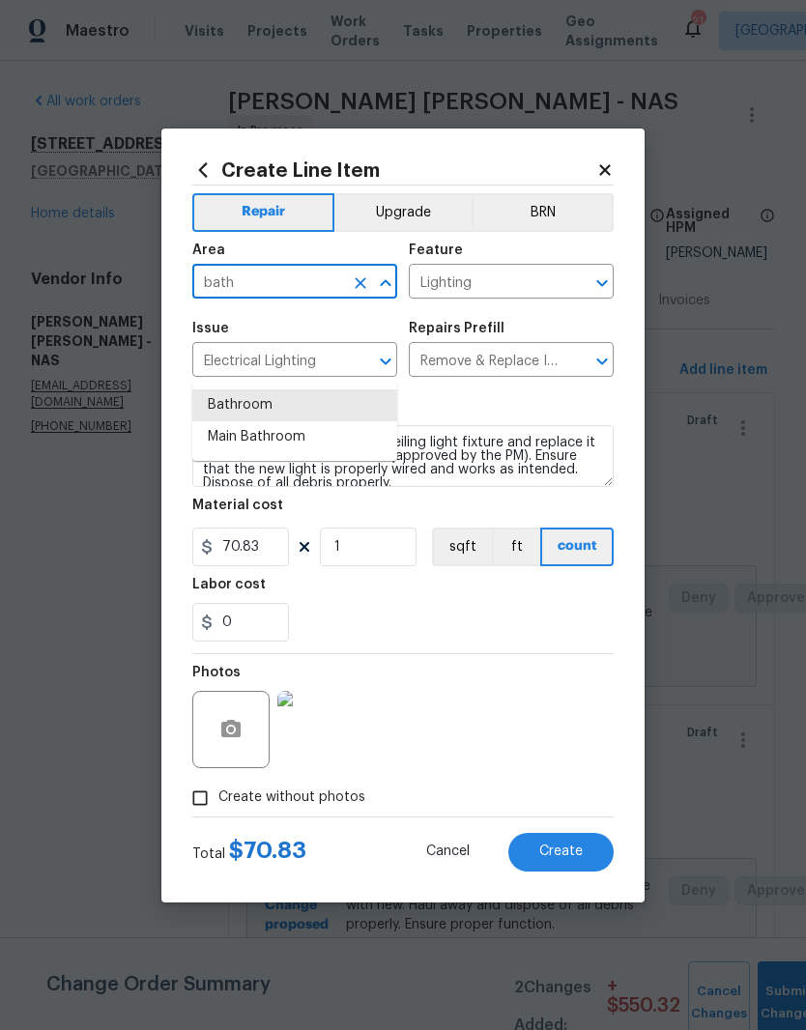
click at [299, 421] on li "Main Bathroom" at bounding box center [294, 437] width 205 height 32
type input "Main Bathroom"
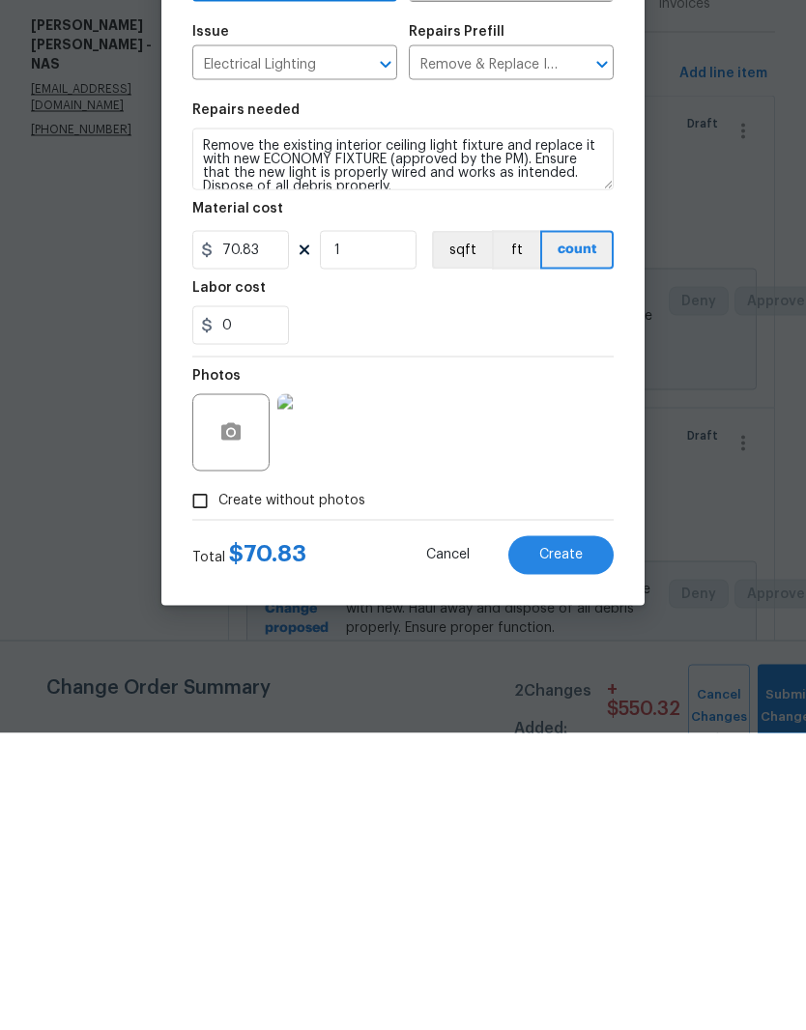
click at [567, 844] on span "Create" at bounding box center [560, 851] width 43 height 14
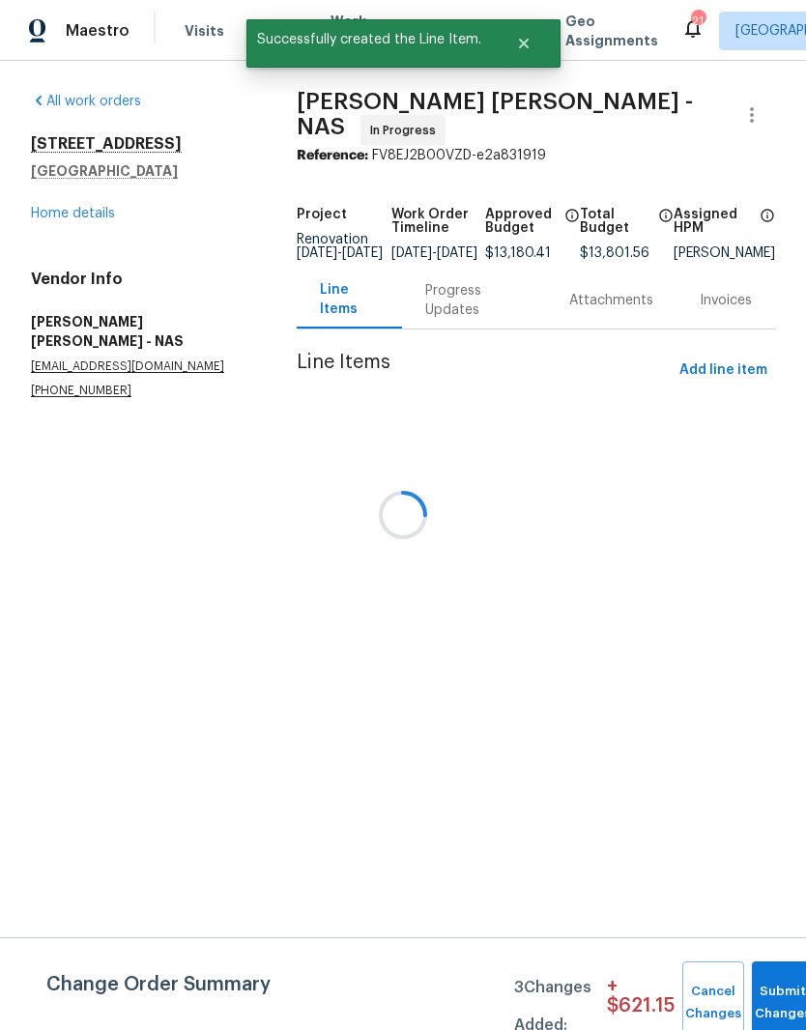
scroll to position [0, 0]
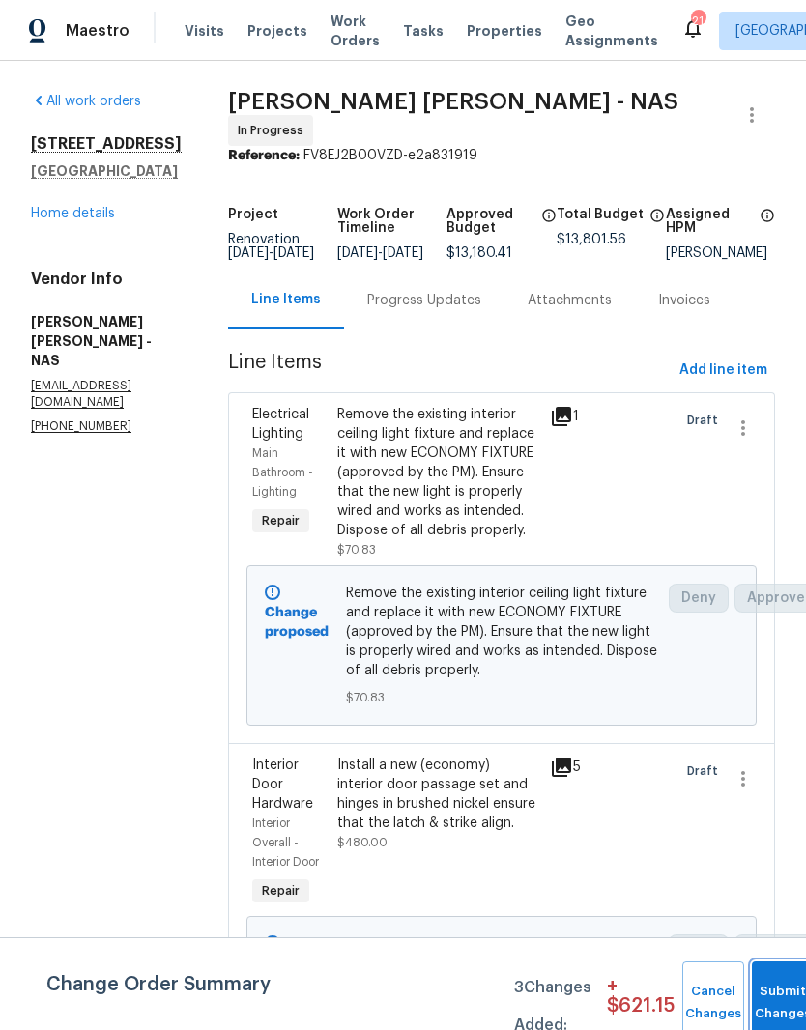
click at [778, 992] on button "Submit Changes" at bounding box center [783, 1002] width 62 height 83
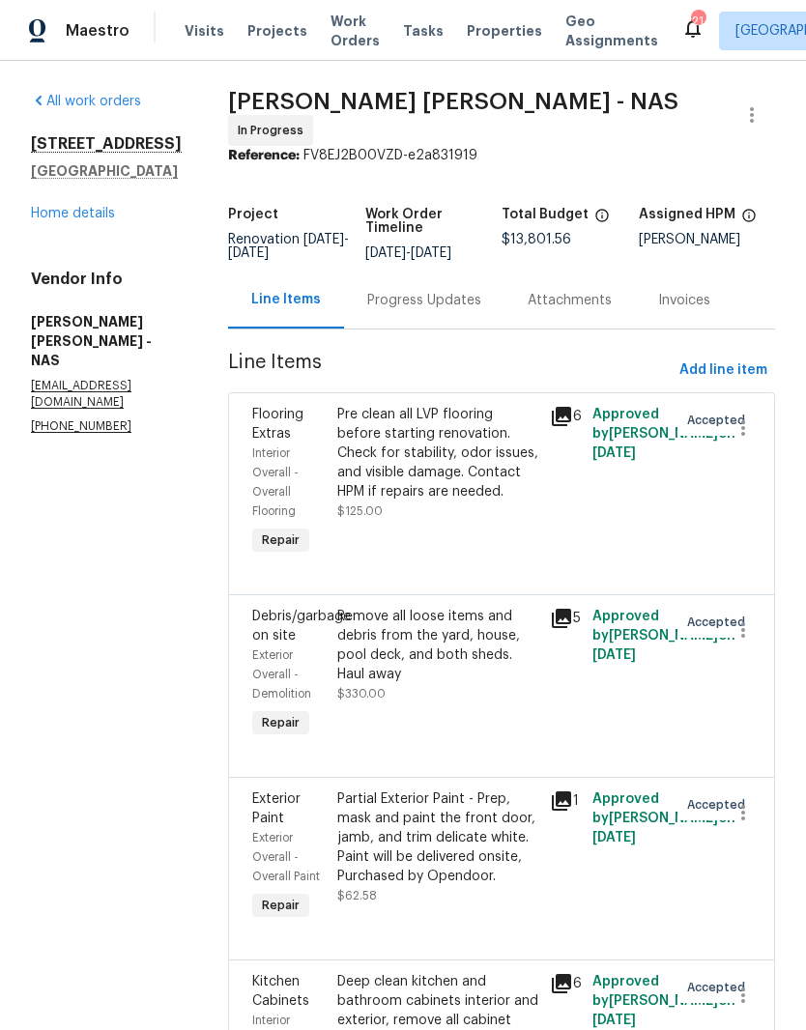
click at [97, 217] on link "Home details" at bounding box center [73, 214] width 84 height 14
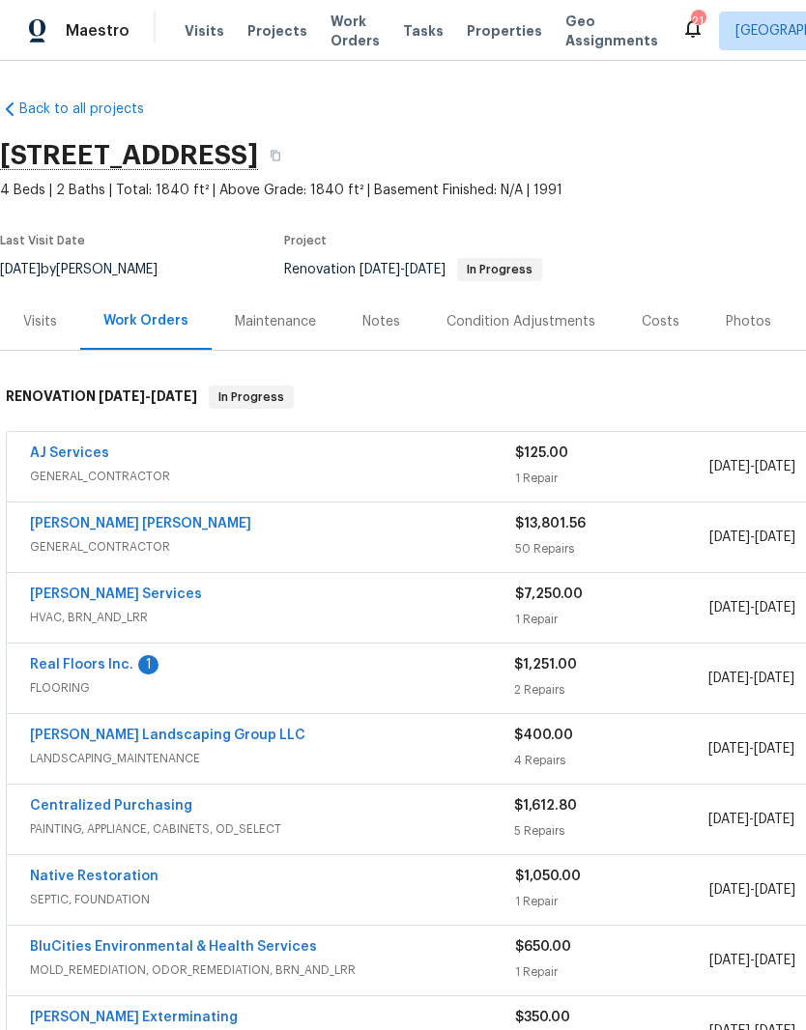
click at [105, 665] on link "Real Floors Inc." at bounding box center [81, 665] width 103 height 14
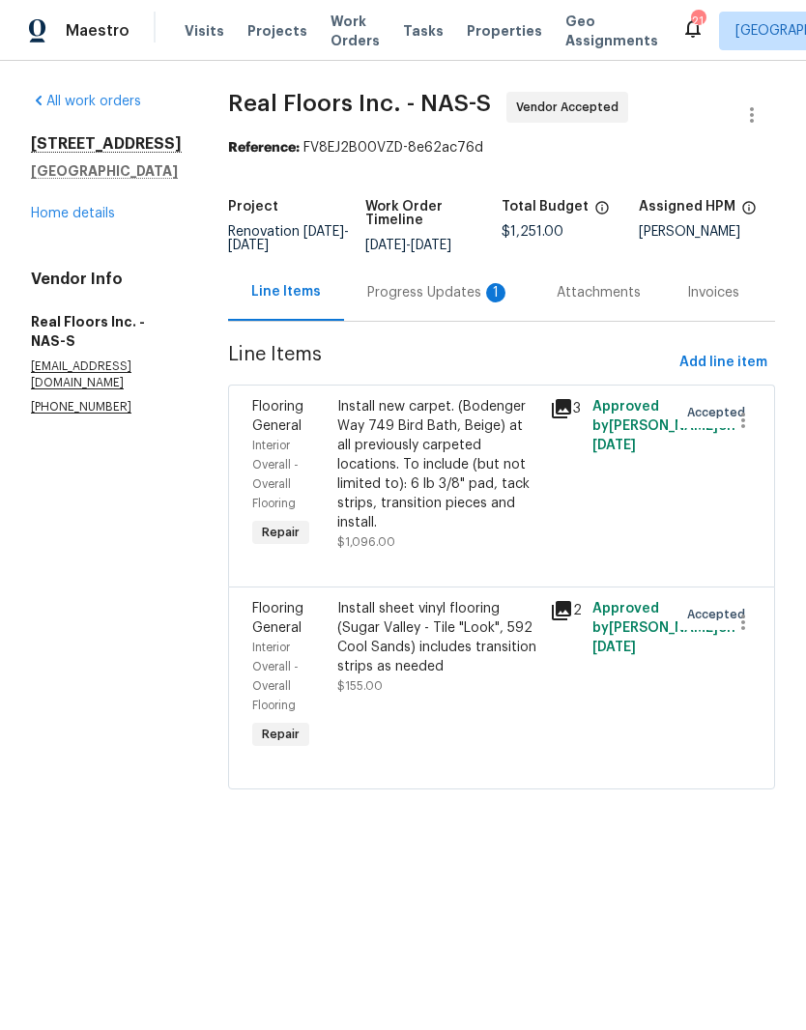
click at [441, 297] on div "Progress Updates 1" at bounding box center [438, 292] width 143 height 19
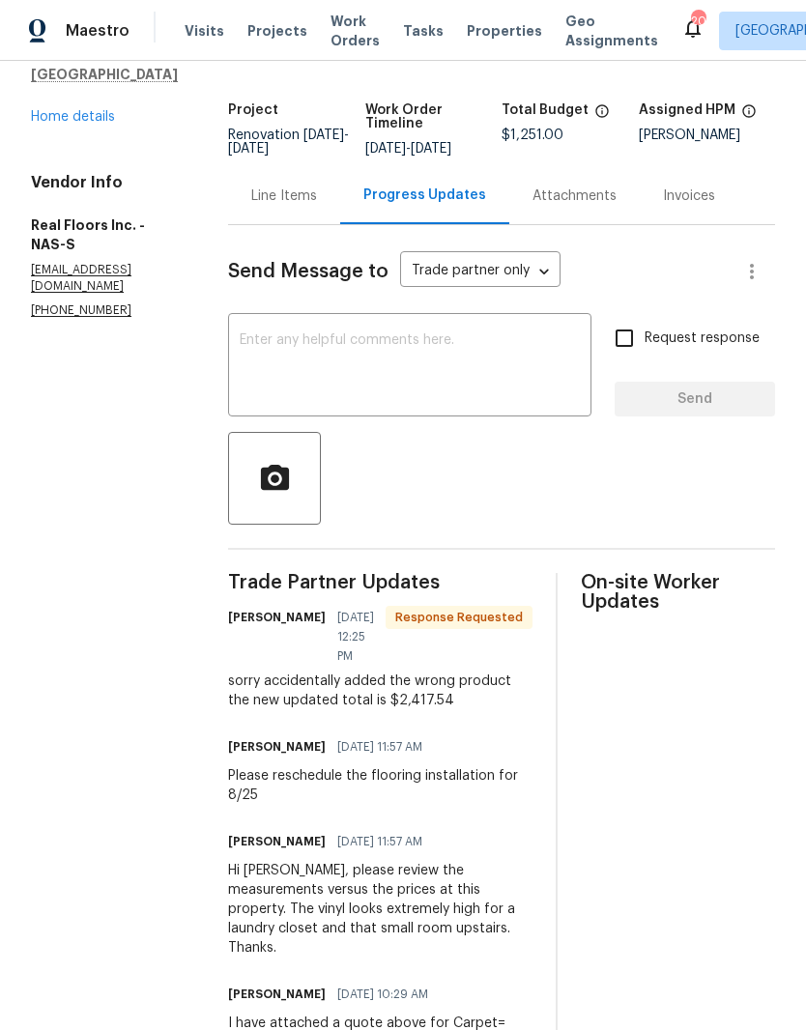
scroll to position [141, 0]
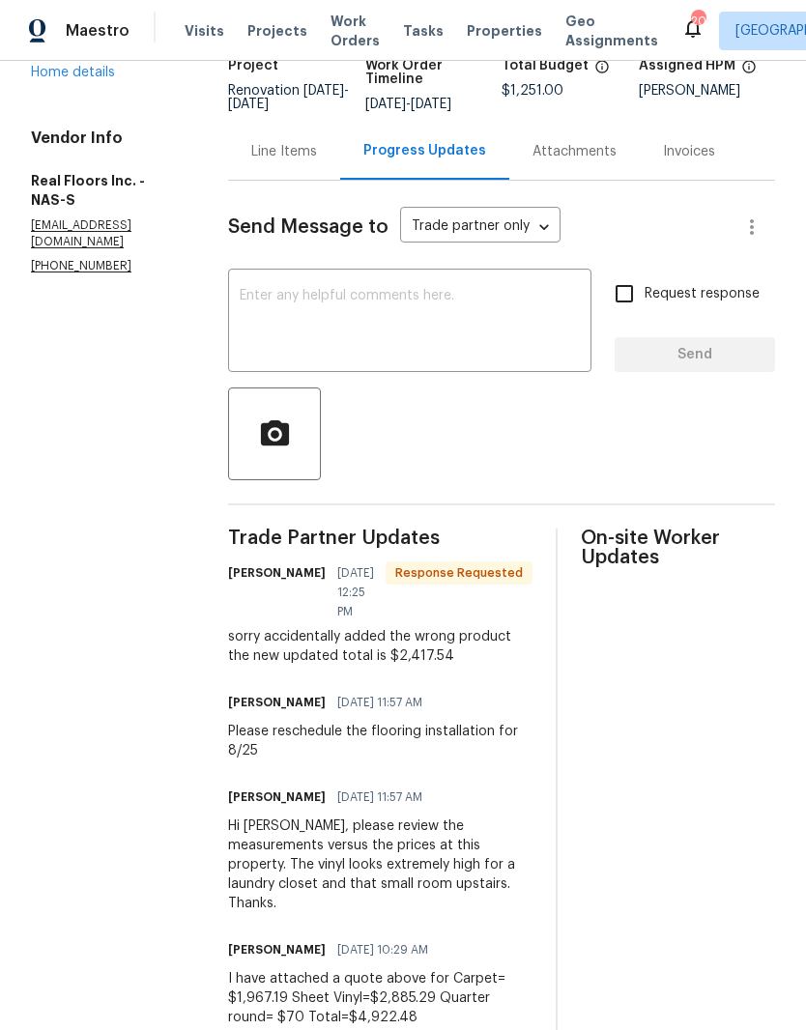
click at [391, 316] on textarea at bounding box center [410, 323] width 340 height 68
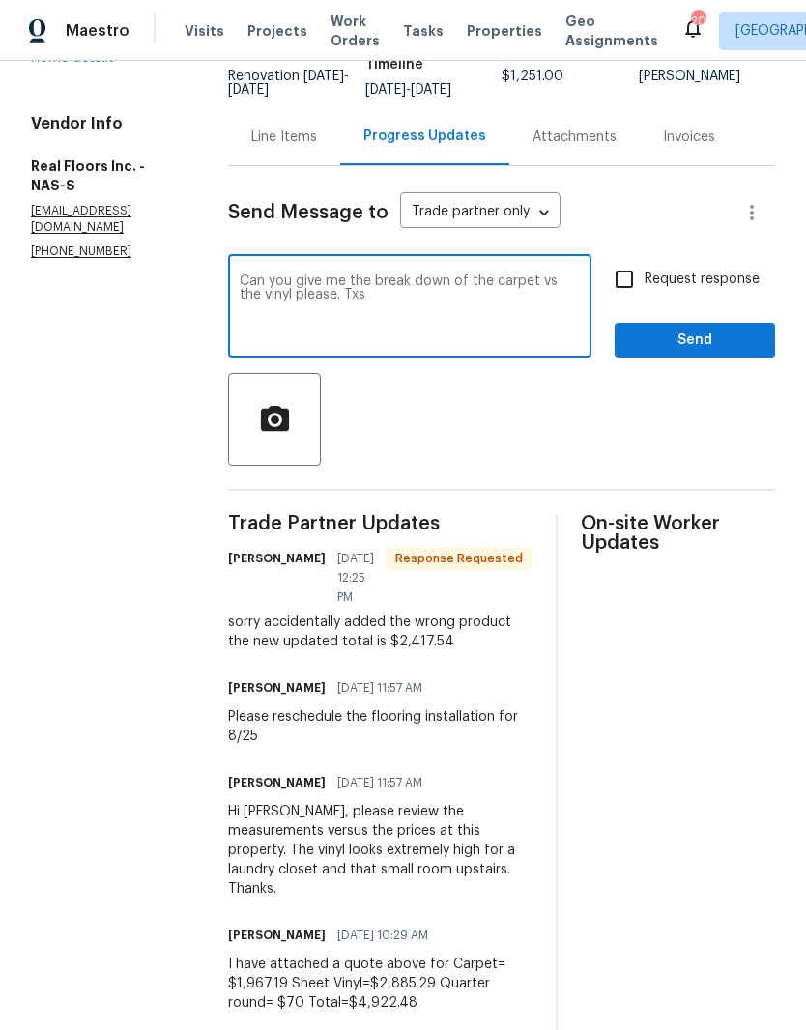
scroll to position [155, 0]
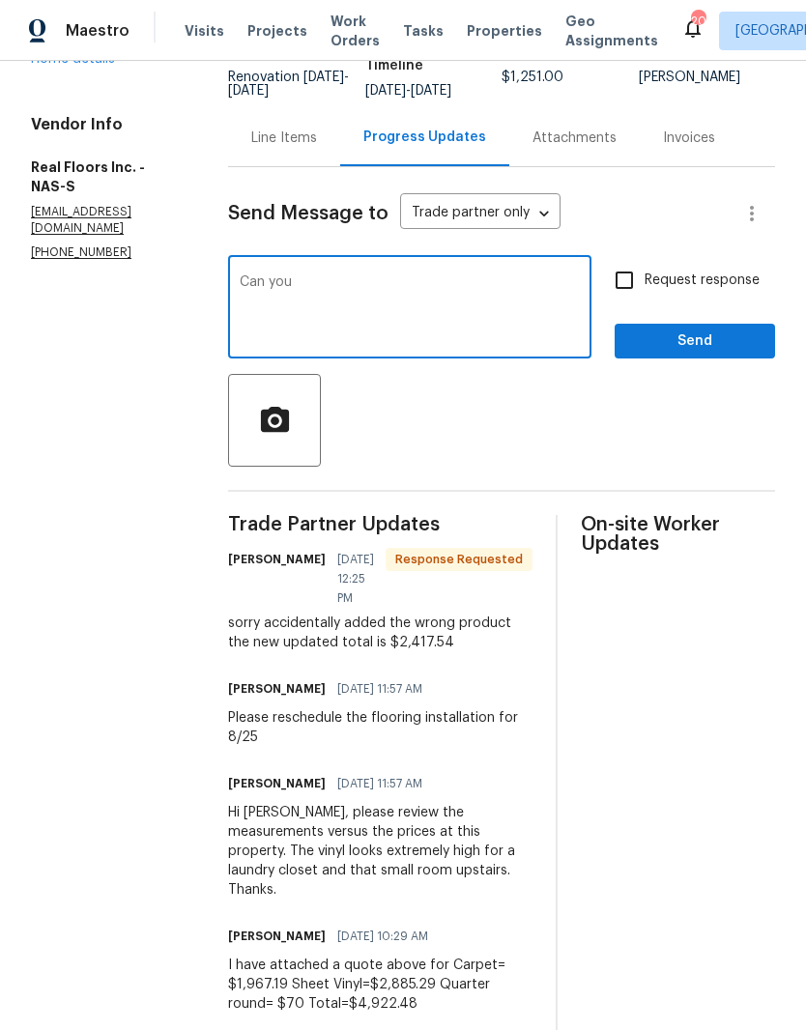
type textarea "Can"
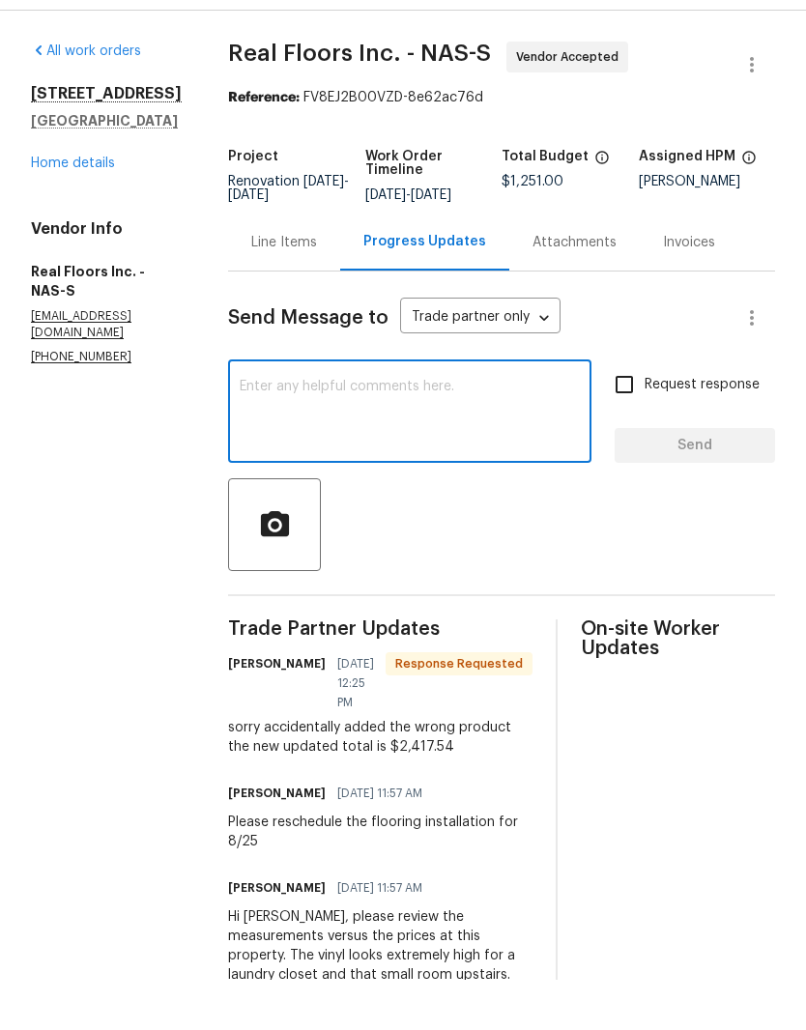
scroll to position [0, 0]
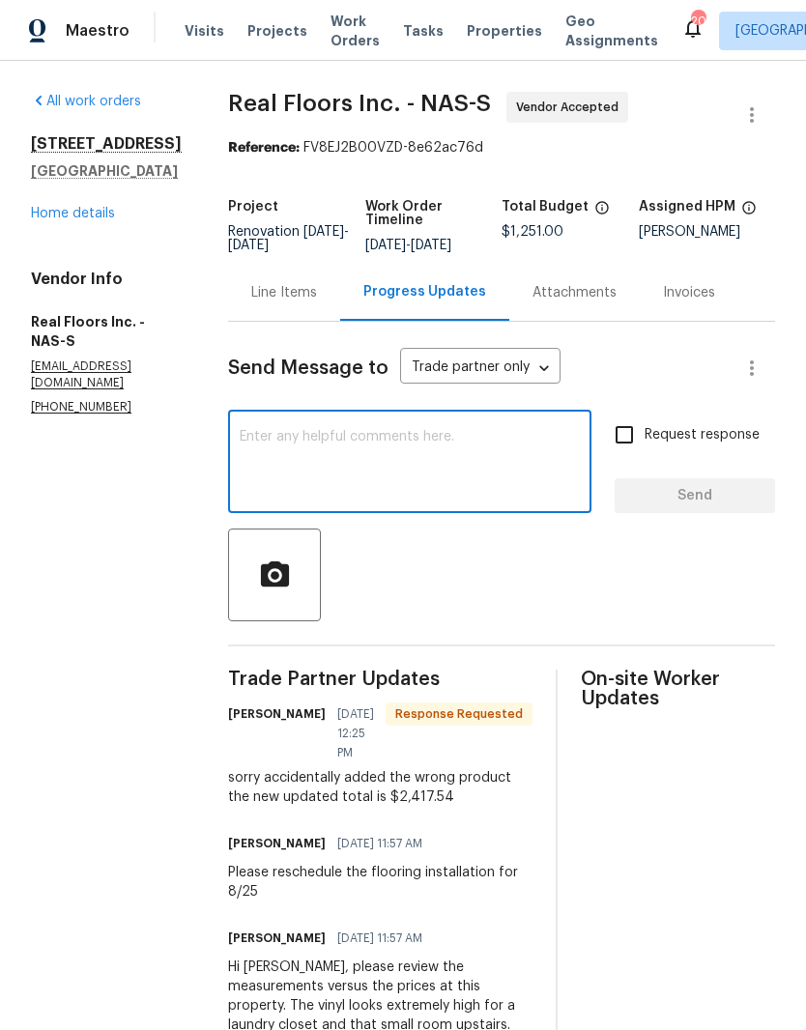
click at [289, 288] on div "Line Items" at bounding box center [284, 292] width 66 height 19
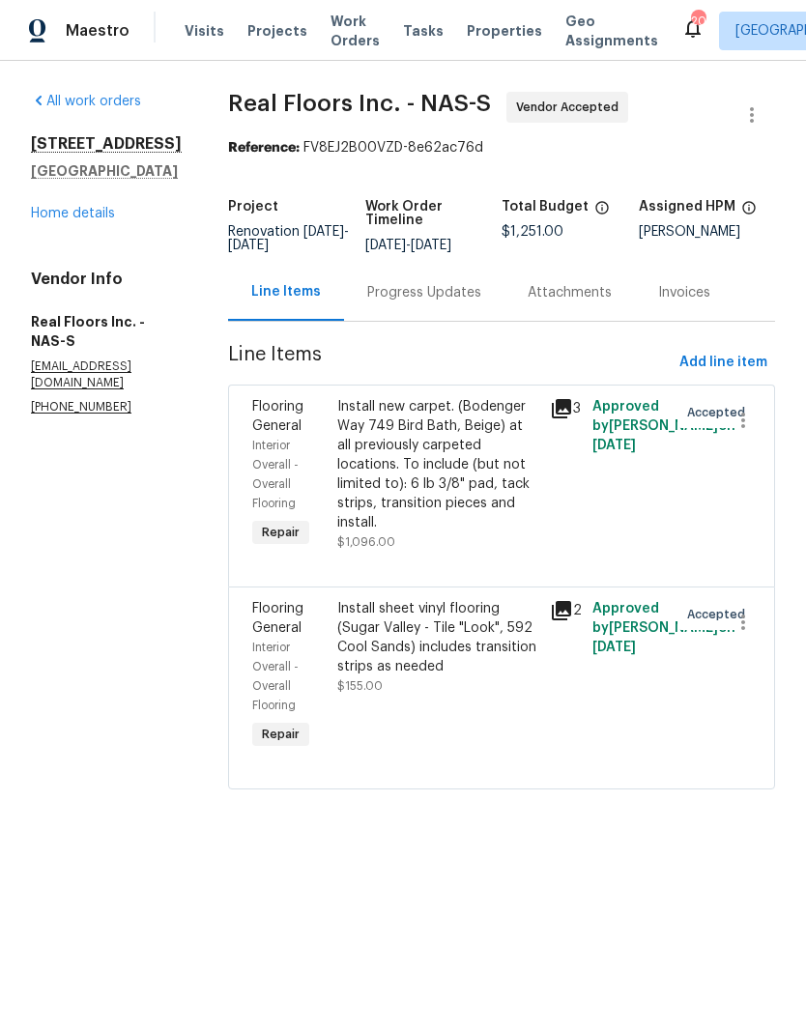
click at [442, 616] on div "Install sheet vinyl flooring (Sugar Valley - Tile "Look", 592 Cool Sands) inclu…" at bounding box center [437, 637] width 201 height 77
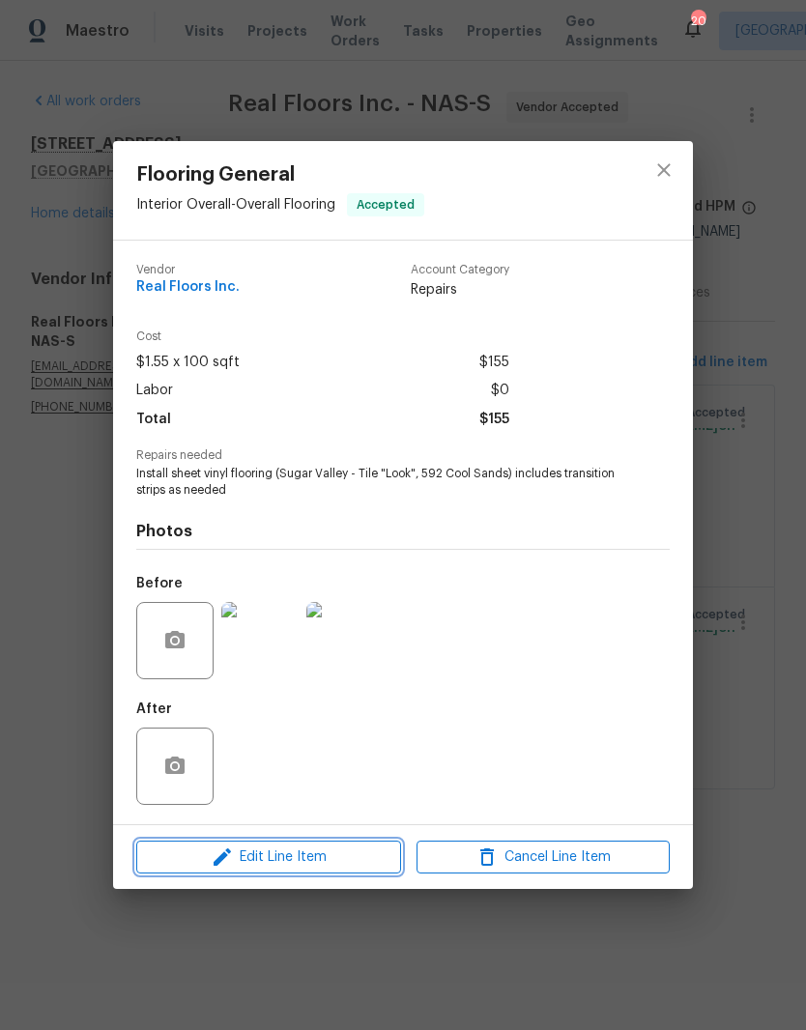
click at [329, 861] on span "Edit Line Item" at bounding box center [268, 857] width 253 height 24
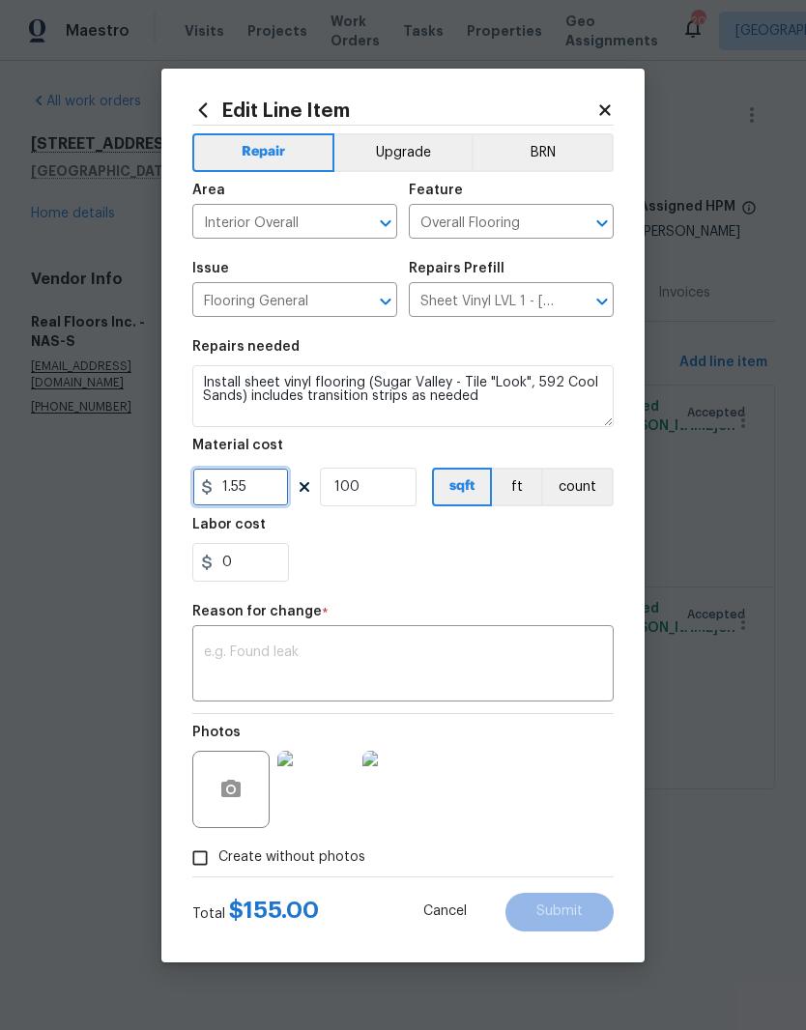
click at [275, 489] on input "1.55" at bounding box center [240, 487] width 97 height 39
type input "450.35"
click at [402, 497] on input "100" at bounding box center [368, 487] width 97 height 39
type input "1"
click at [354, 641] on div "x ​" at bounding box center [402, 666] width 421 height 72
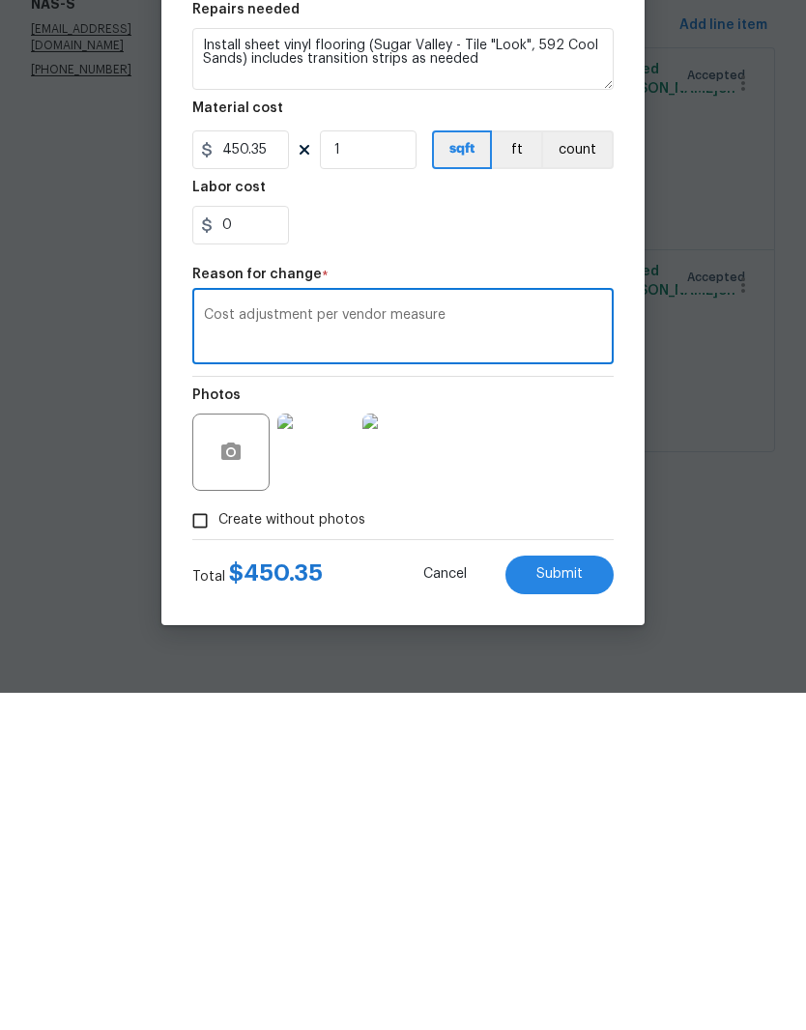
type textarea "Cost adjustment per vendor measure"
click at [573, 904] on span "Submit" at bounding box center [559, 911] width 46 height 14
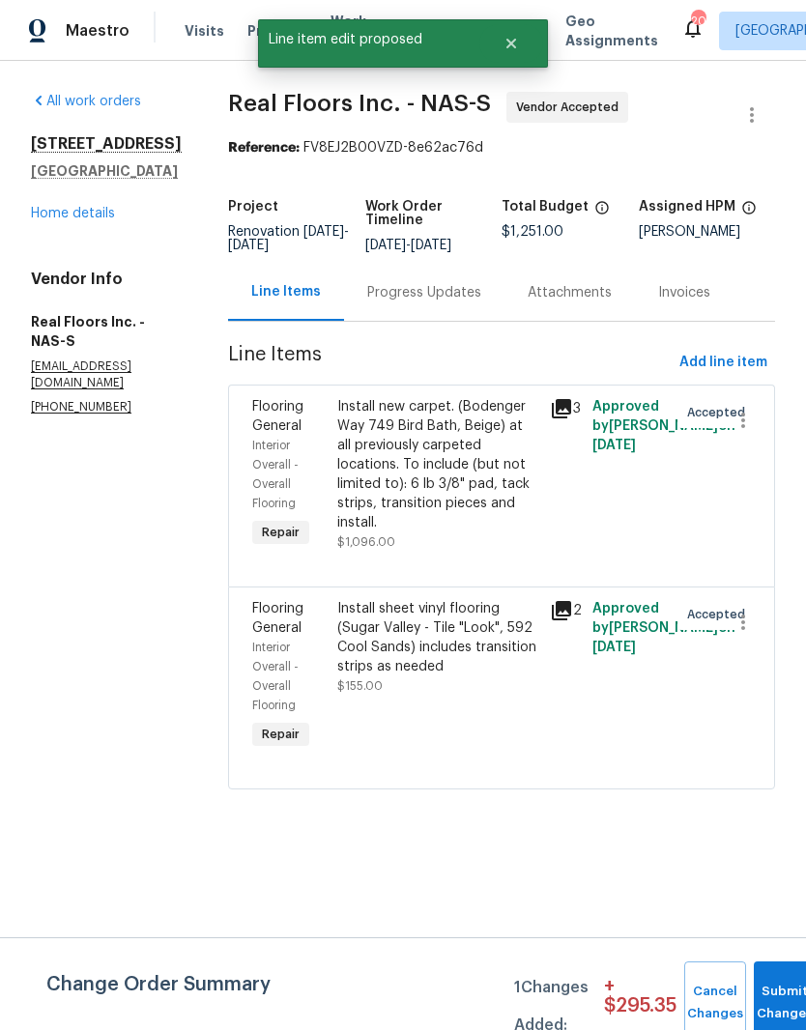
click at [443, 296] on div "Progress Updates" at bounding box center [424, 292] width 114 height 19
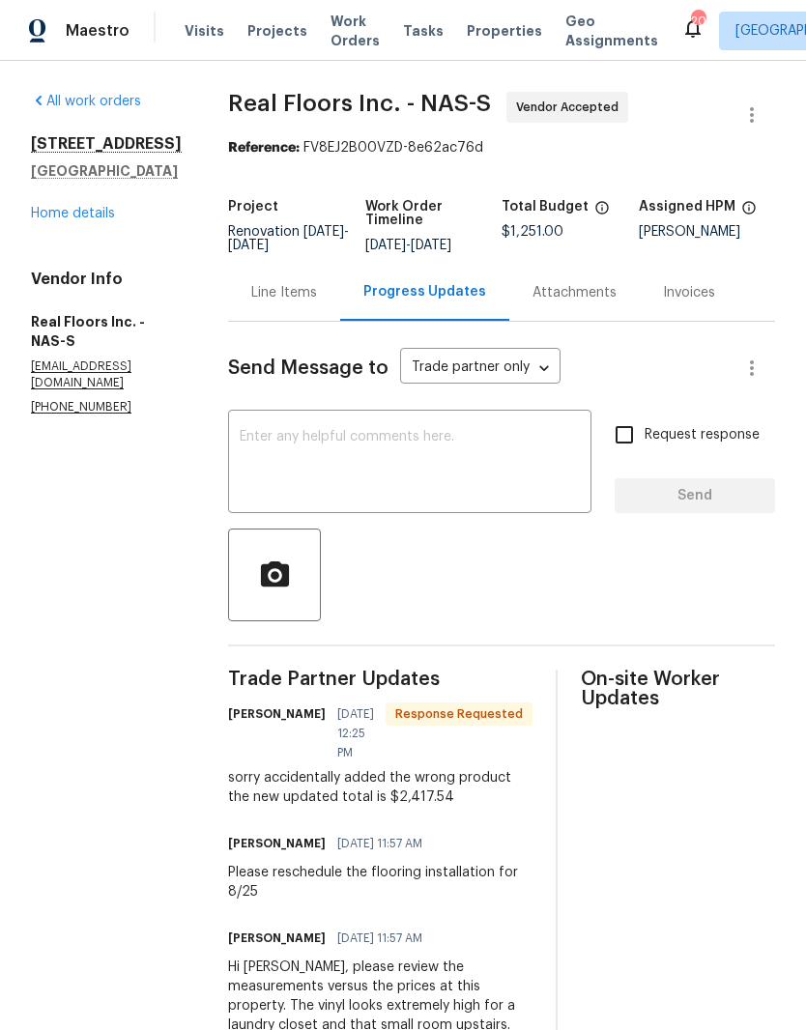
click at [304, 294] on div "Line Items" at bounding box center [284, 292] width 66 height 19
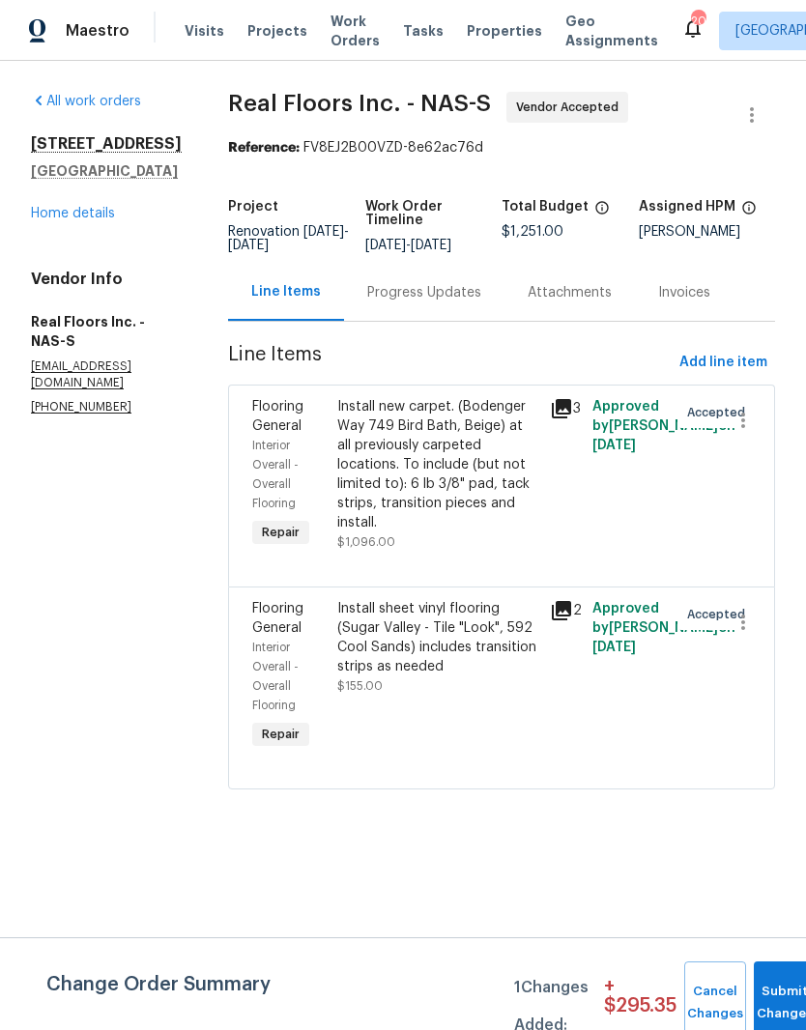
click at [444, 419] on div "Install new carpet. (Bodenger Way 749 Bird Bath, Beige) at all previously carpe…" at bounding box center [437, 464] width 201 height 135
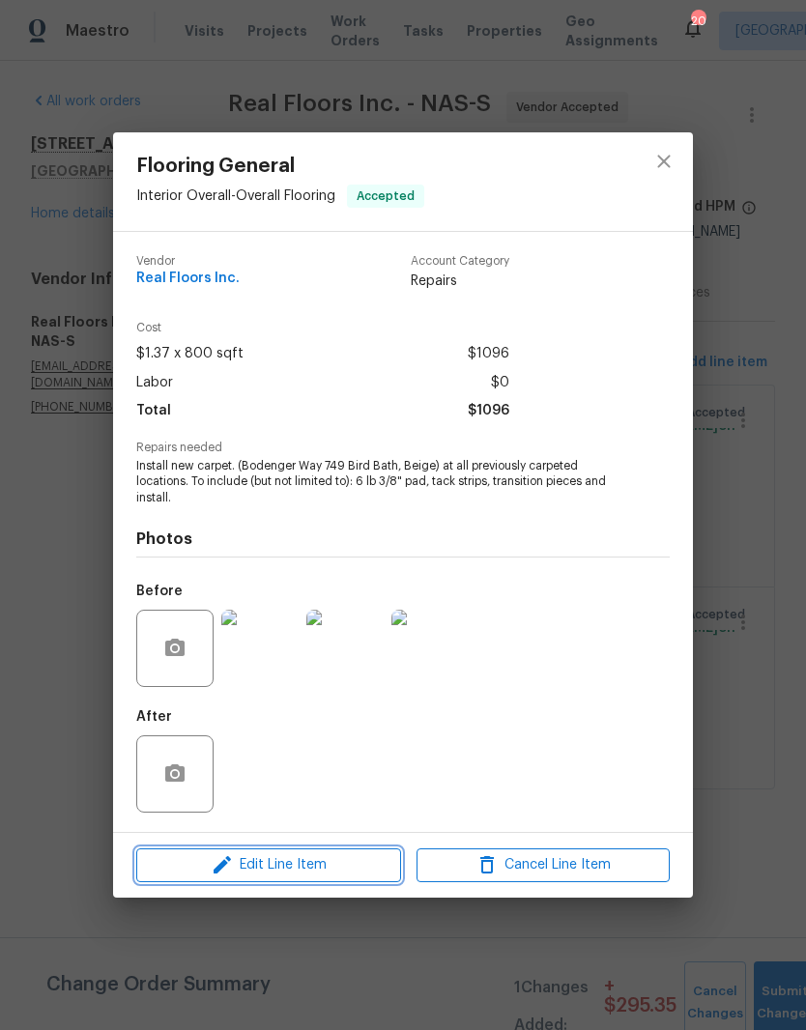
click at [352, 866] on span "Edit Line Item" at bounding box center [268, 865] width 253 height 24
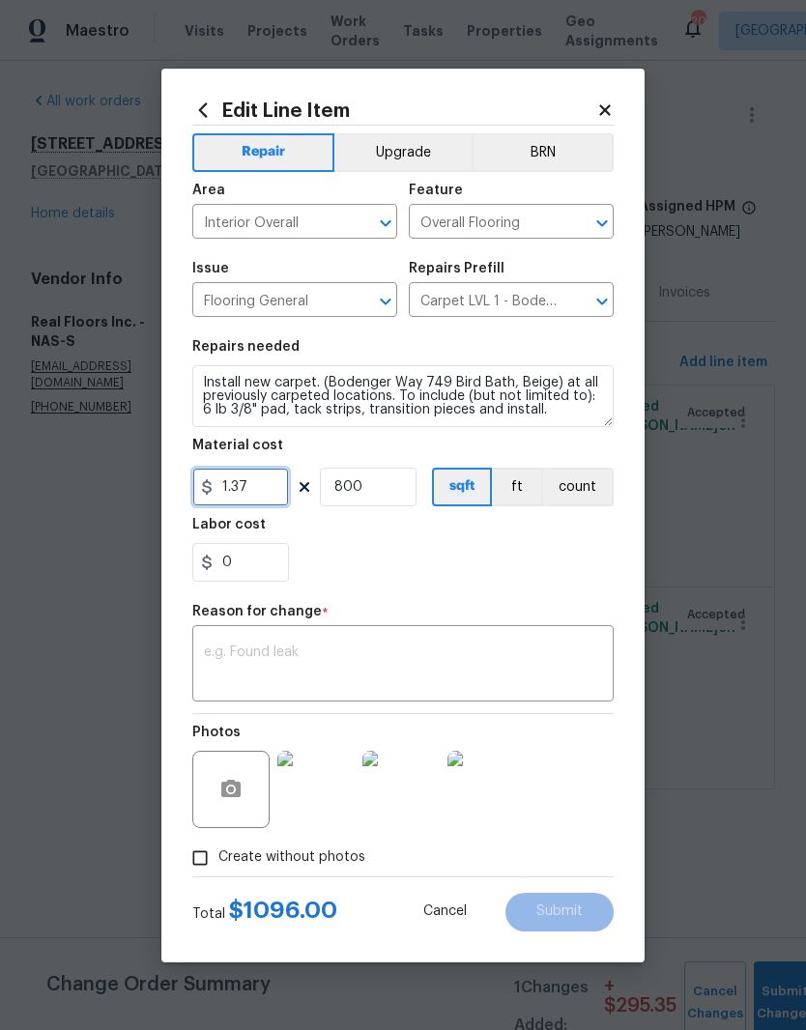
click at [280, 490] on input "1.37" at bounding box center [240, 487] width 97 height 39
type input "1967.19"
click at [386, 489] on input "800" at bounding box center [368, 487] width 97 height 39
type input "1"
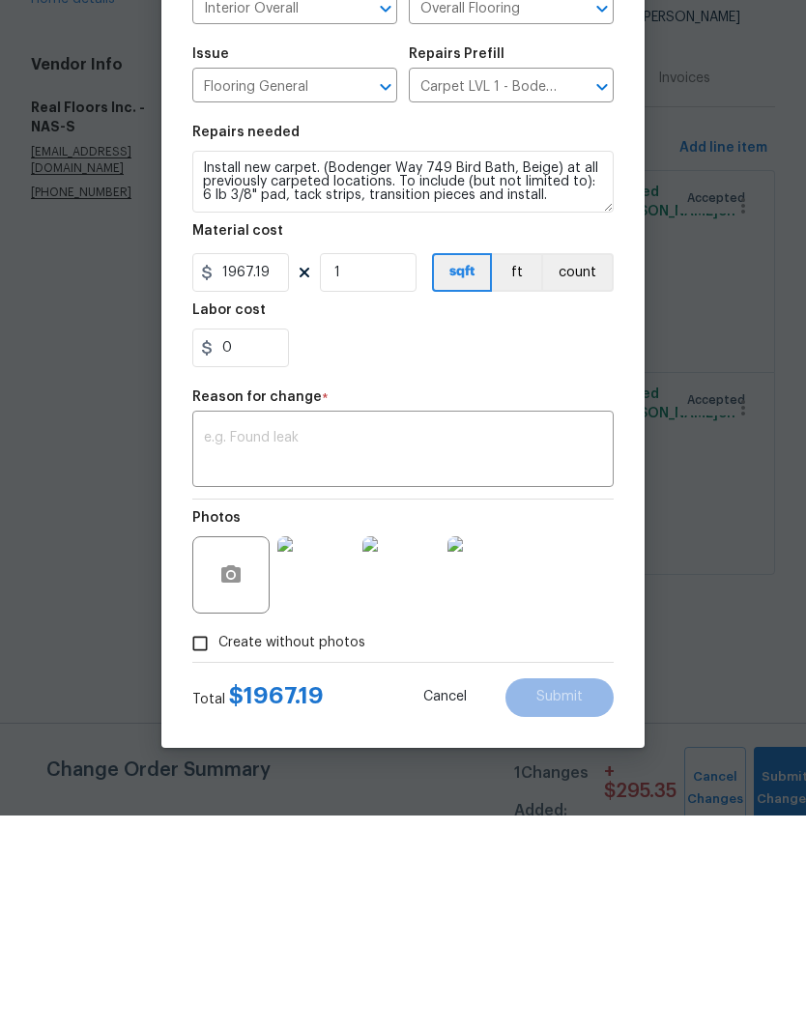
click at [351, 645] on textarea at bounding box center [403, 665] width 398 height 41
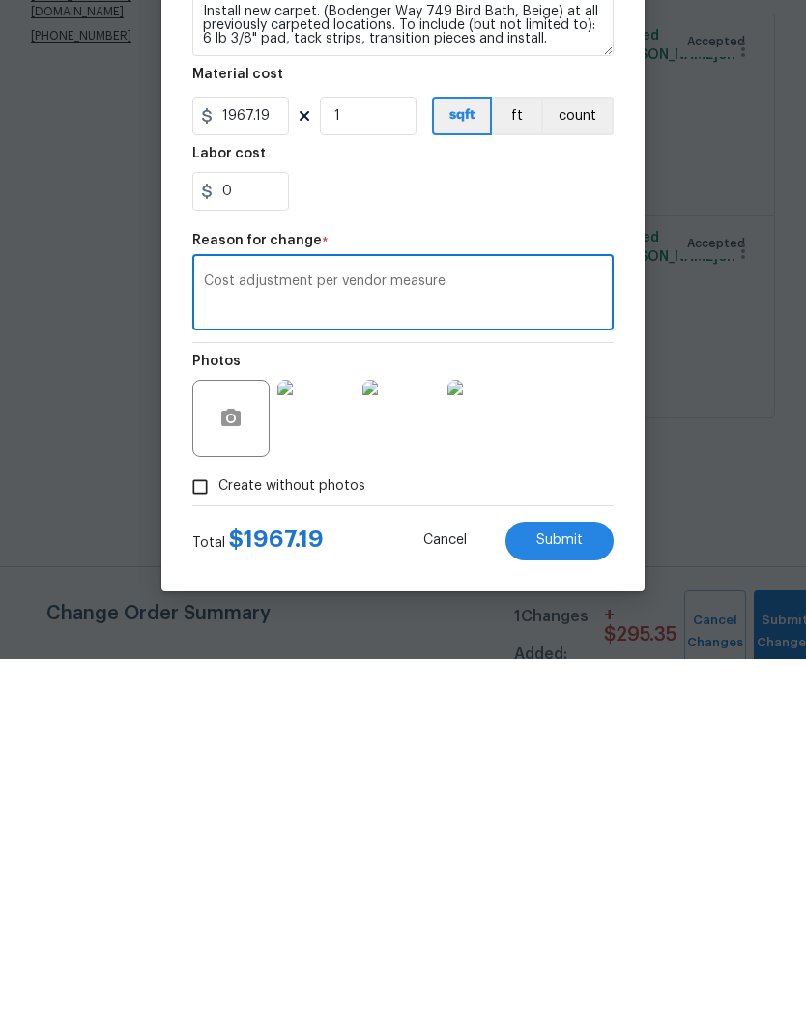
type textarea "Cost adjustment per vendor measure"
click at [576, 904] on span "Submit" at bounding box center [559, 911] width 46 height 14
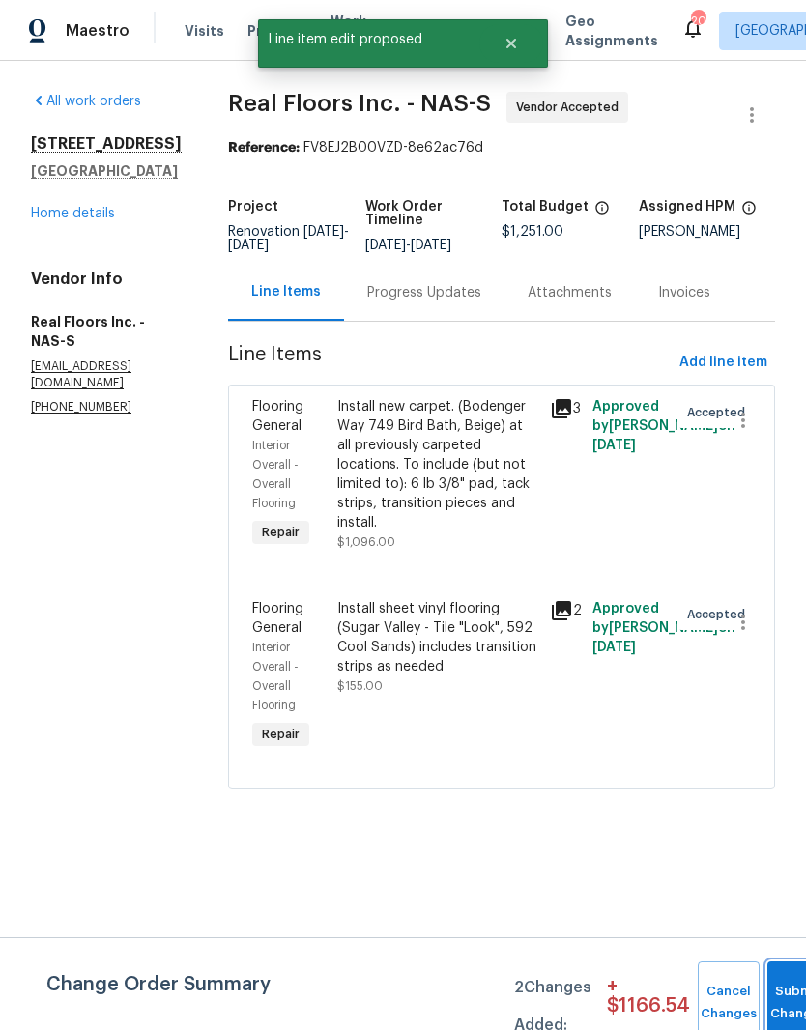
click at [787, 982] on button "Submit Changes" at bounding box center [798, 1002] width 62 height 83
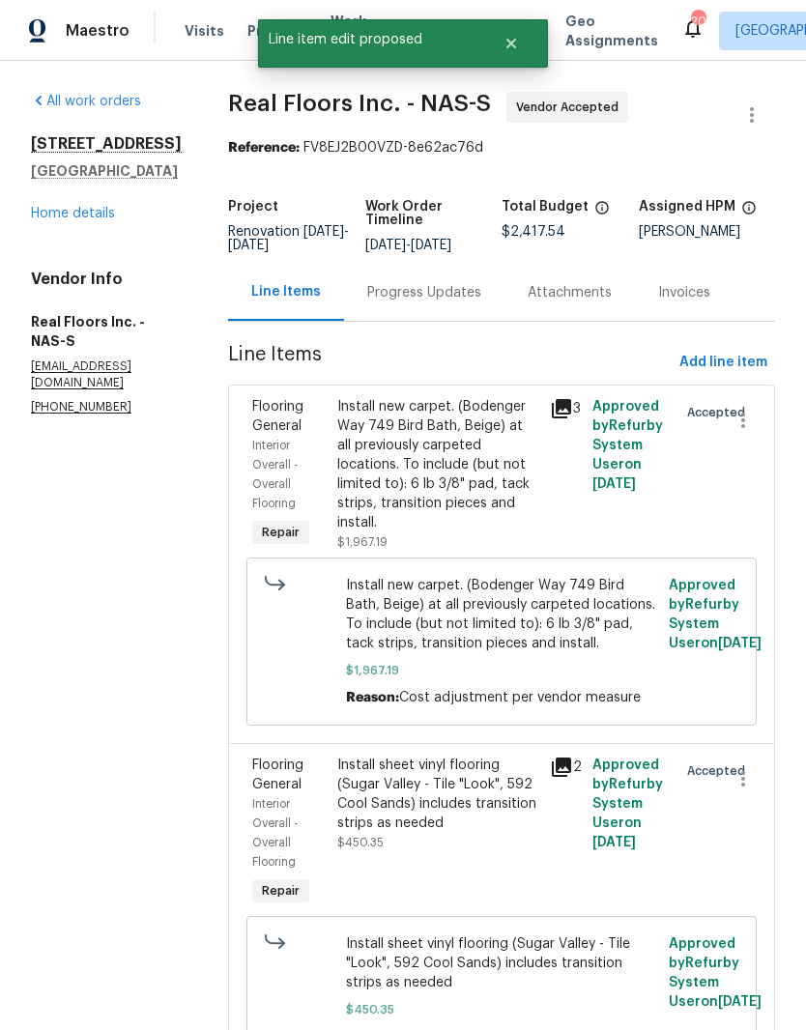
click at [99, 220] on link "Home details" at bounding box center [73, 214] width 84 height 14
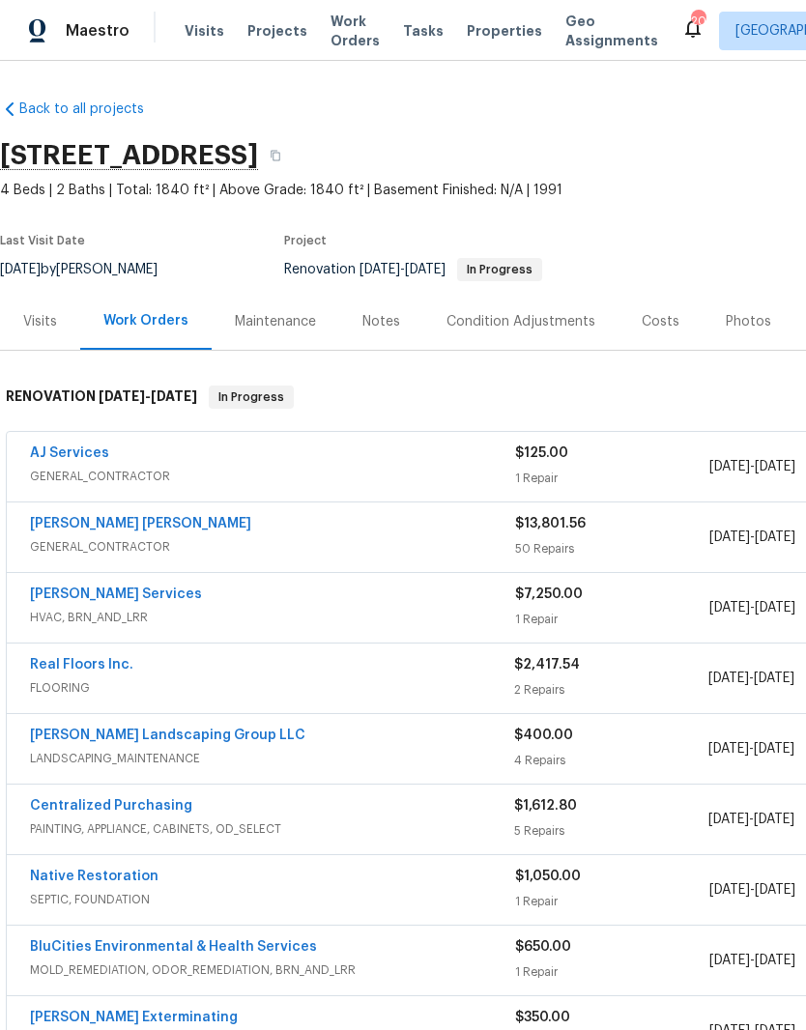
click at [382, 317] on div "Notes" at bounding box center [381, 321] width 38 height 19
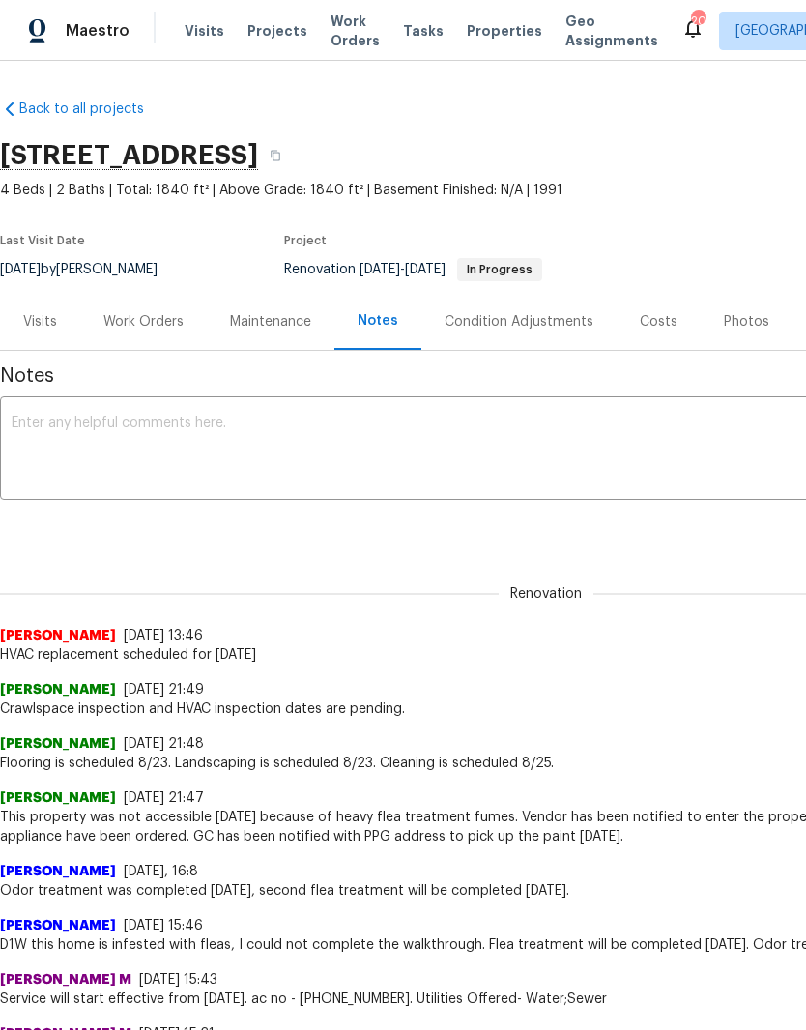
click at [245, 420] on textarea at bounding box center [546, 450] width 1069 height 68
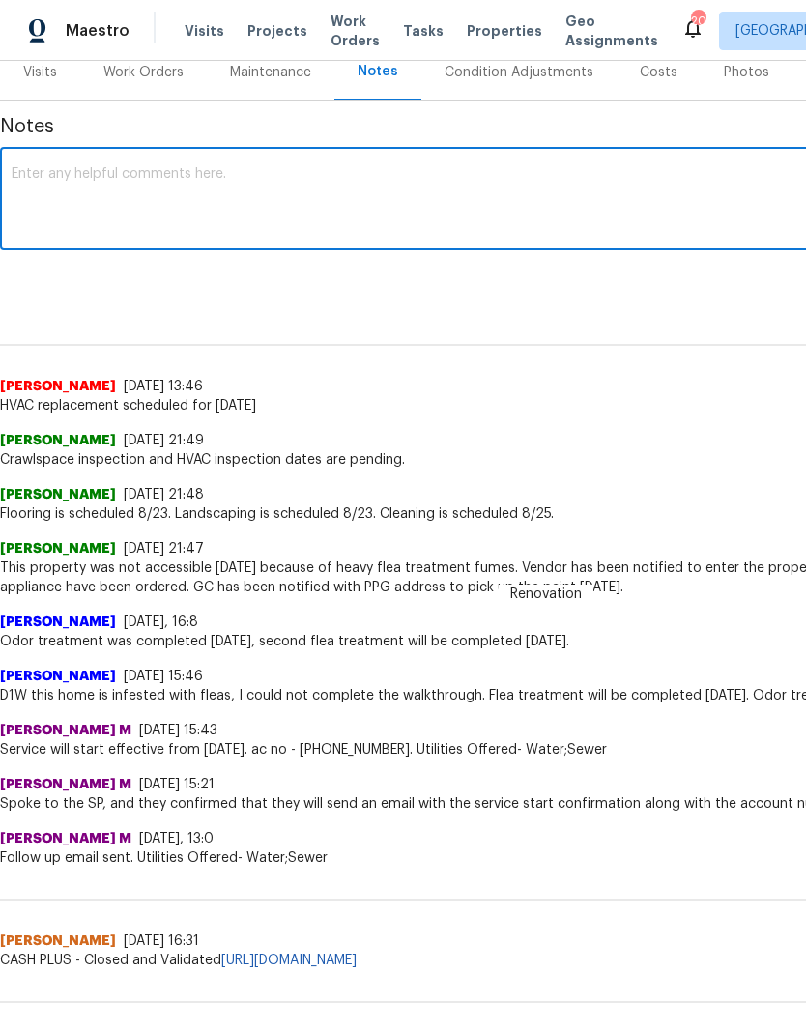
scroll to position [250, 0]
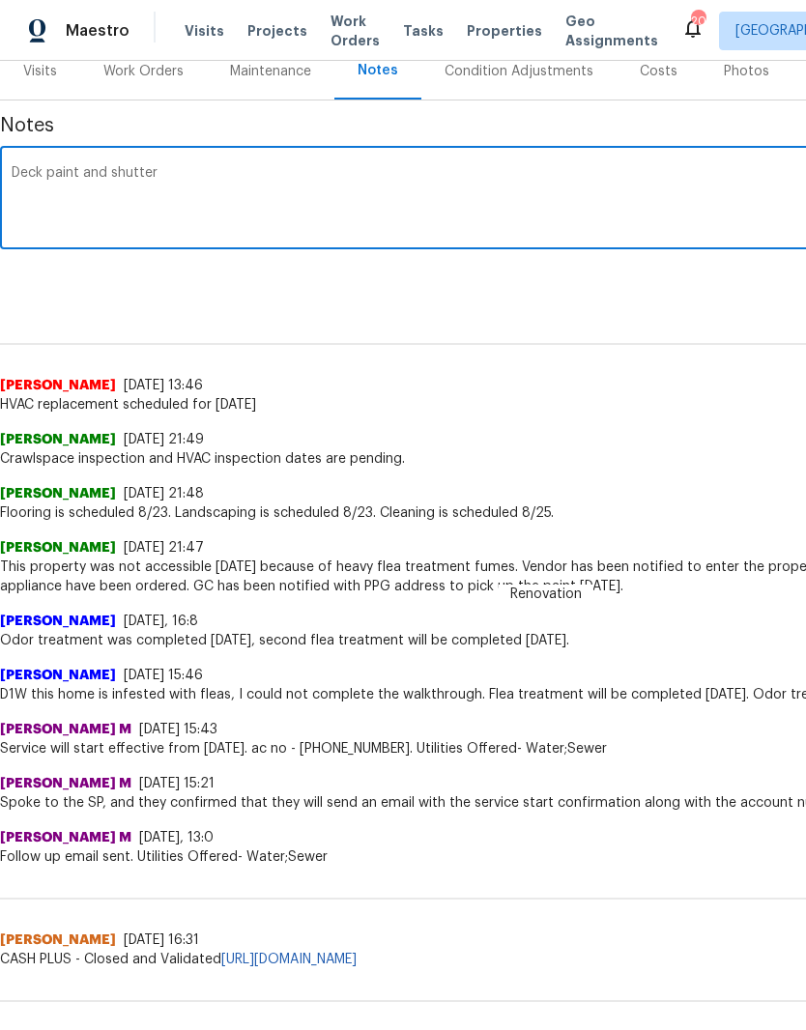
click at [115, 173] on textarea "Deck paint and shutter" at bounding box center [546, 200] width 1069 height 68
click at [152, 178] on textarea "Deck paint, shutter" at bounding box center [546, 200] width 1069 height 68
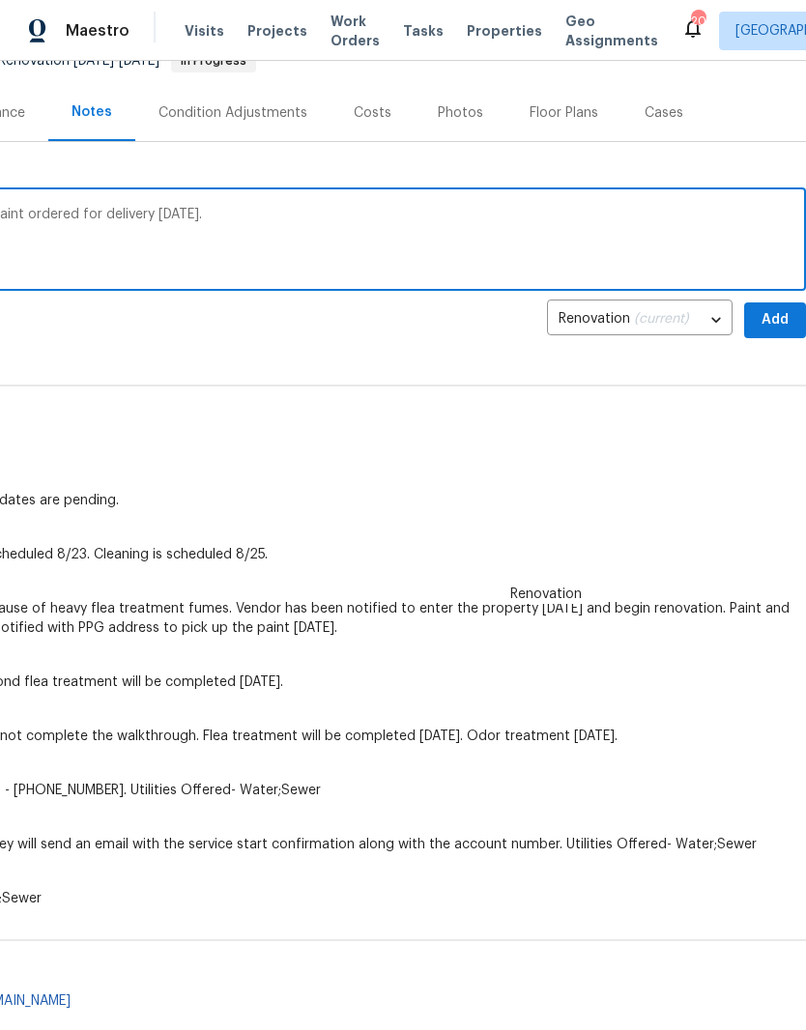
scroll to position [207, 286]
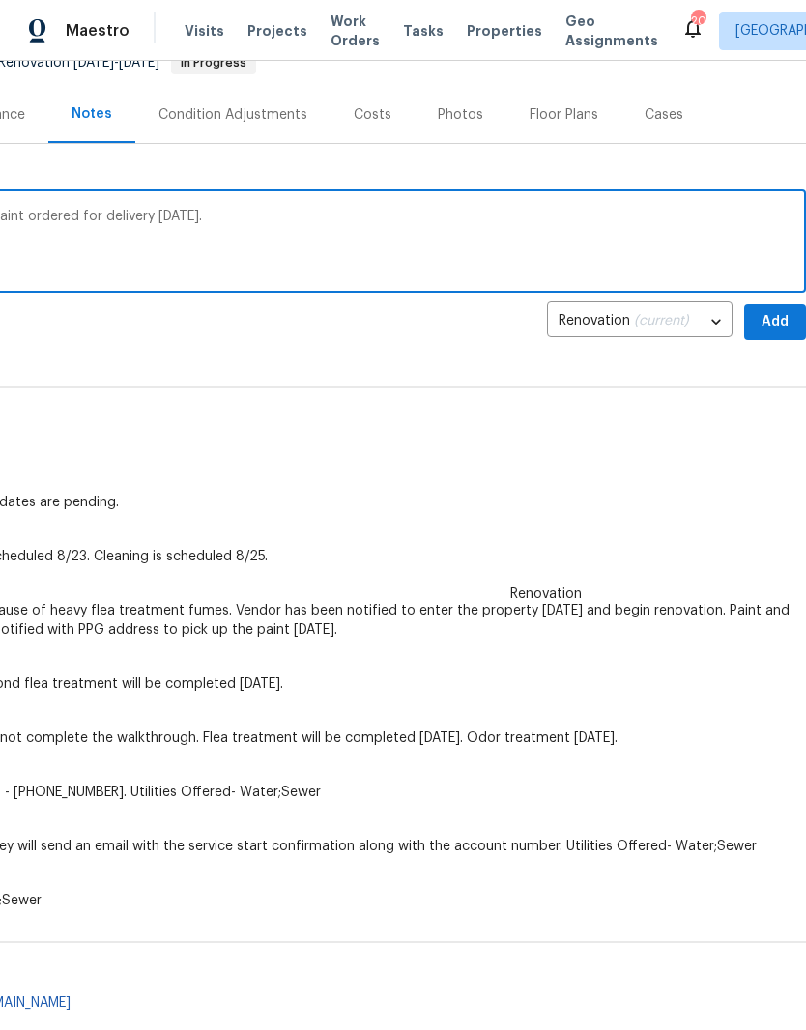
type textarea "Deck paint, shutter paint, and front door paint ordered for delivery today."
click at [775, 320] on span "Add" at bounding box center [774, 322] width 31 height 24
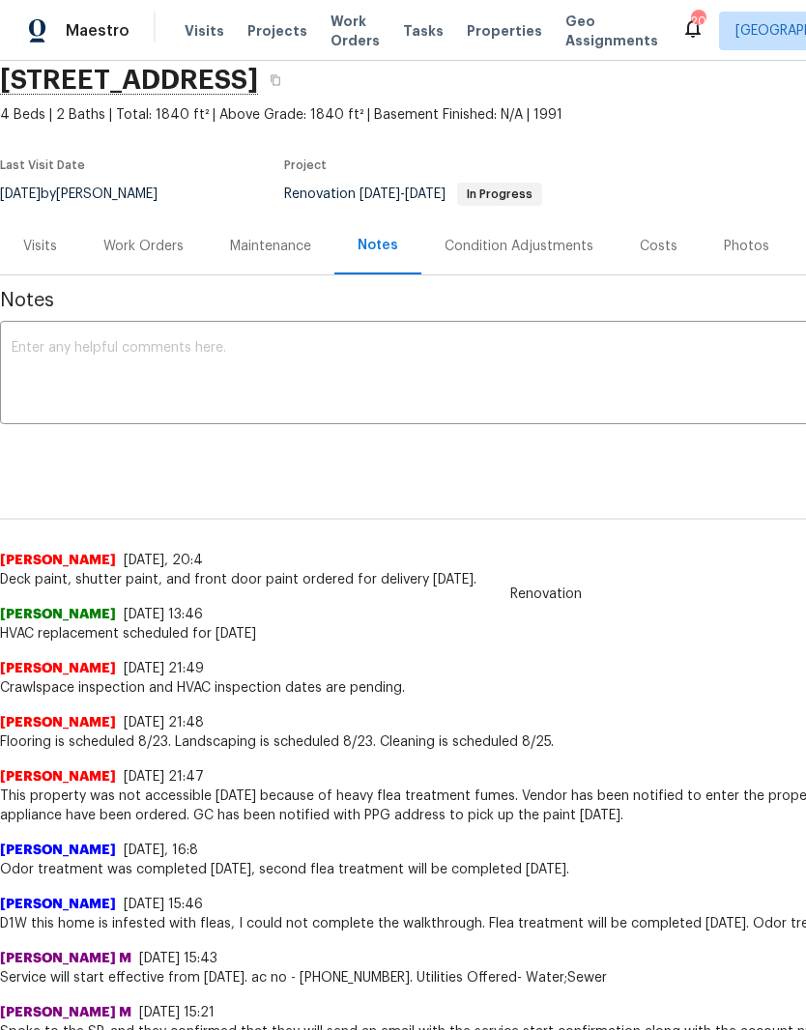
scroll to position [65, -10]
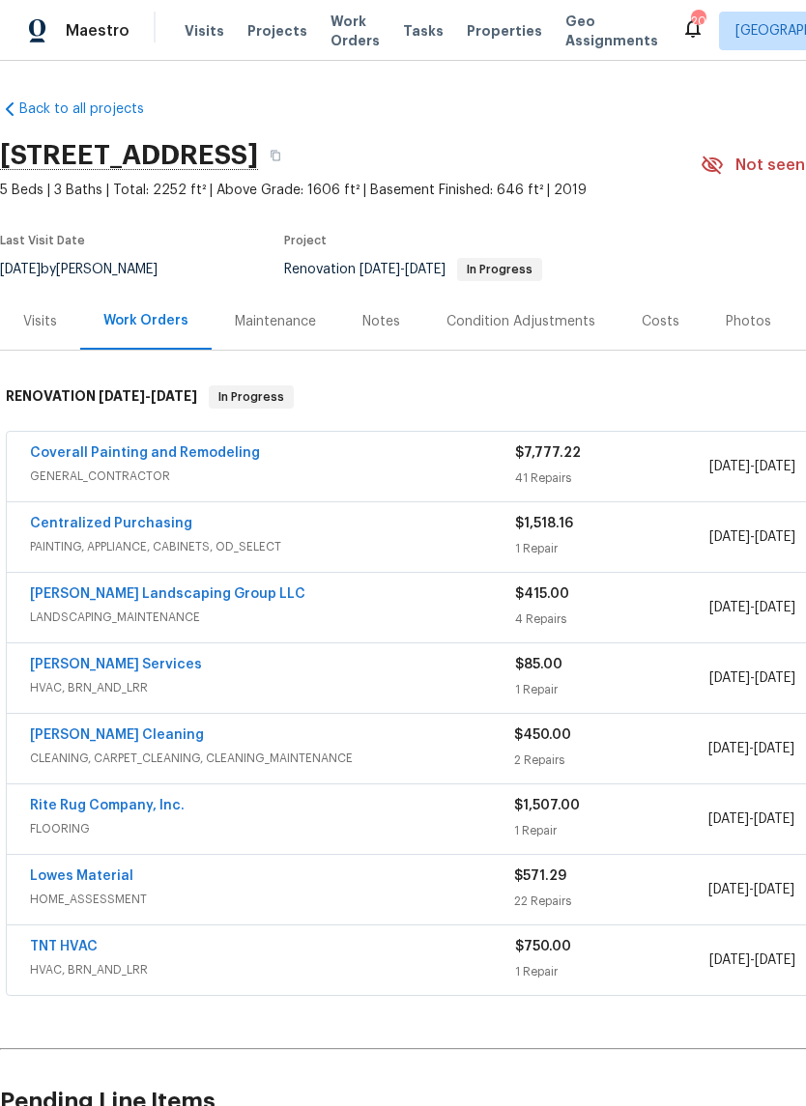
click at [190, 456] on link "Coverall Painting and Remodeling" at bounding box center [145, 453] width 230 height 14
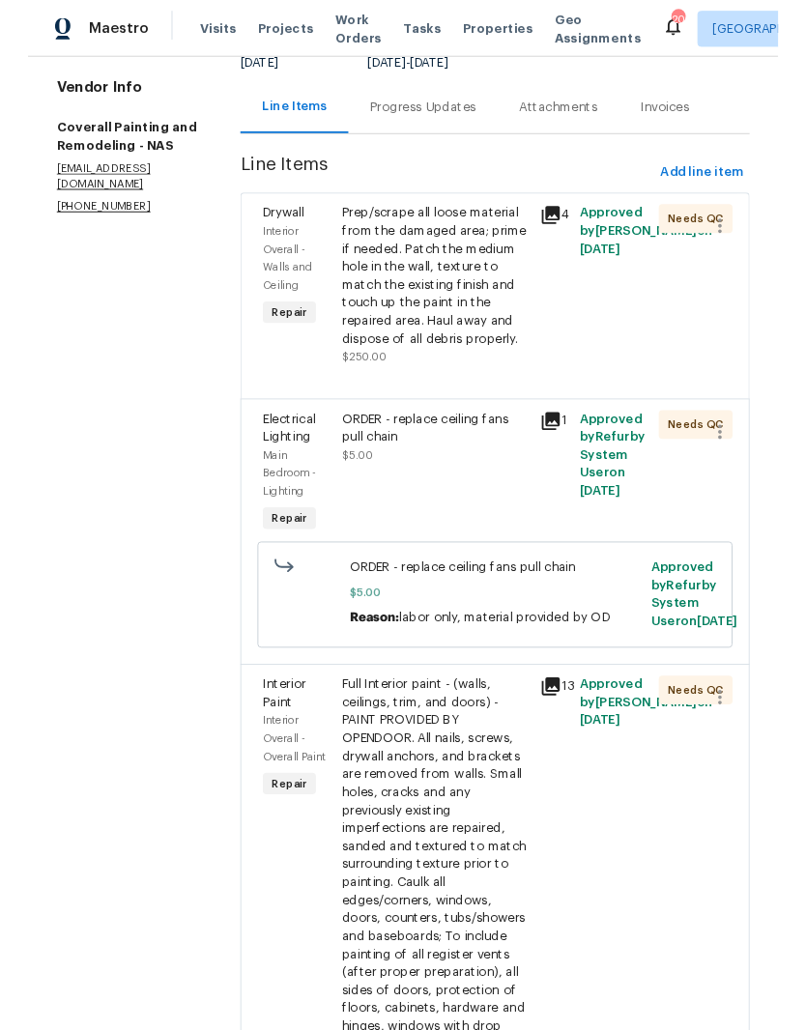
scroll to position [185, 0]
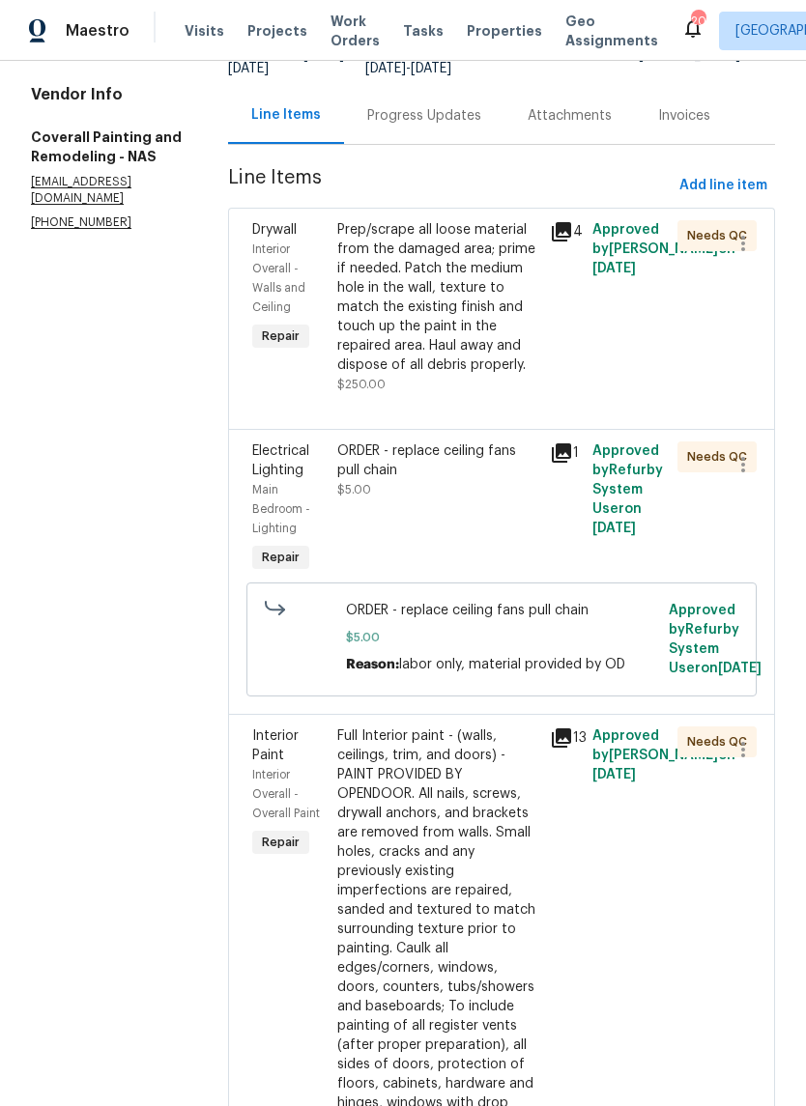
click at [516, 480] on div "ORDER - replace ceiling fans pull chain" at bounding box center [437, 461] width 201 height 39
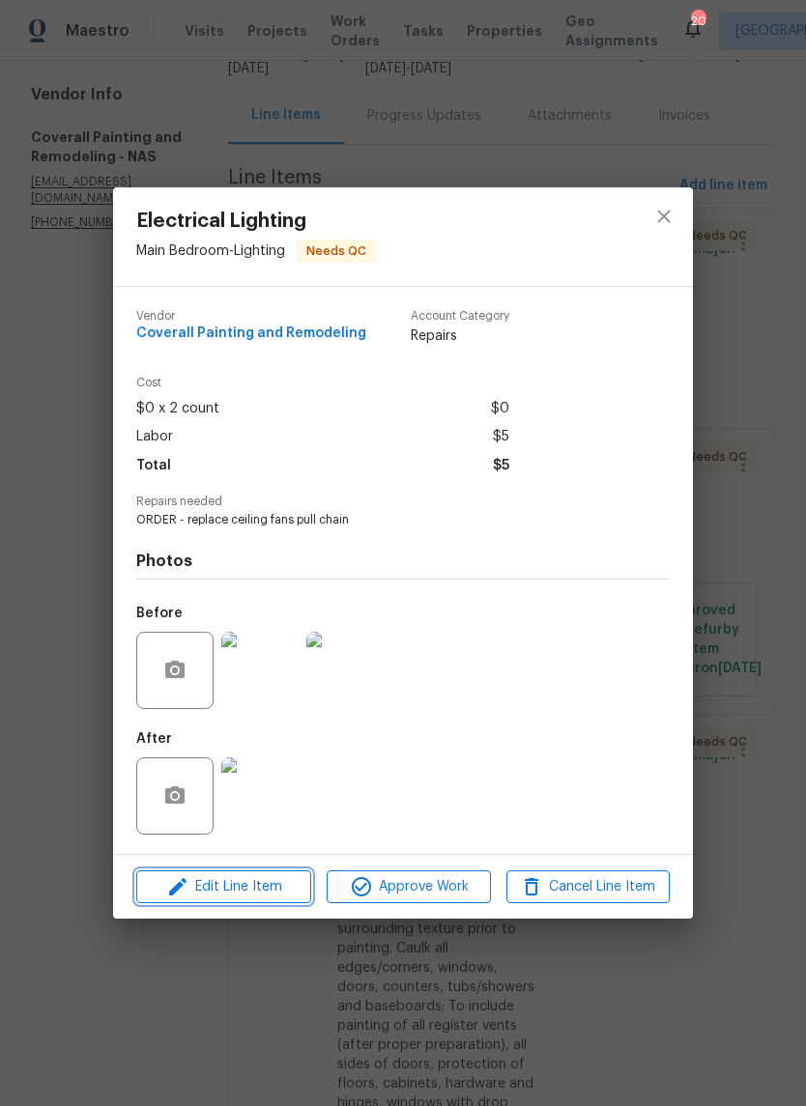
click at [272, 888] on span "Edit Line Item" at bounding box center [223, 887] width 163 height 24
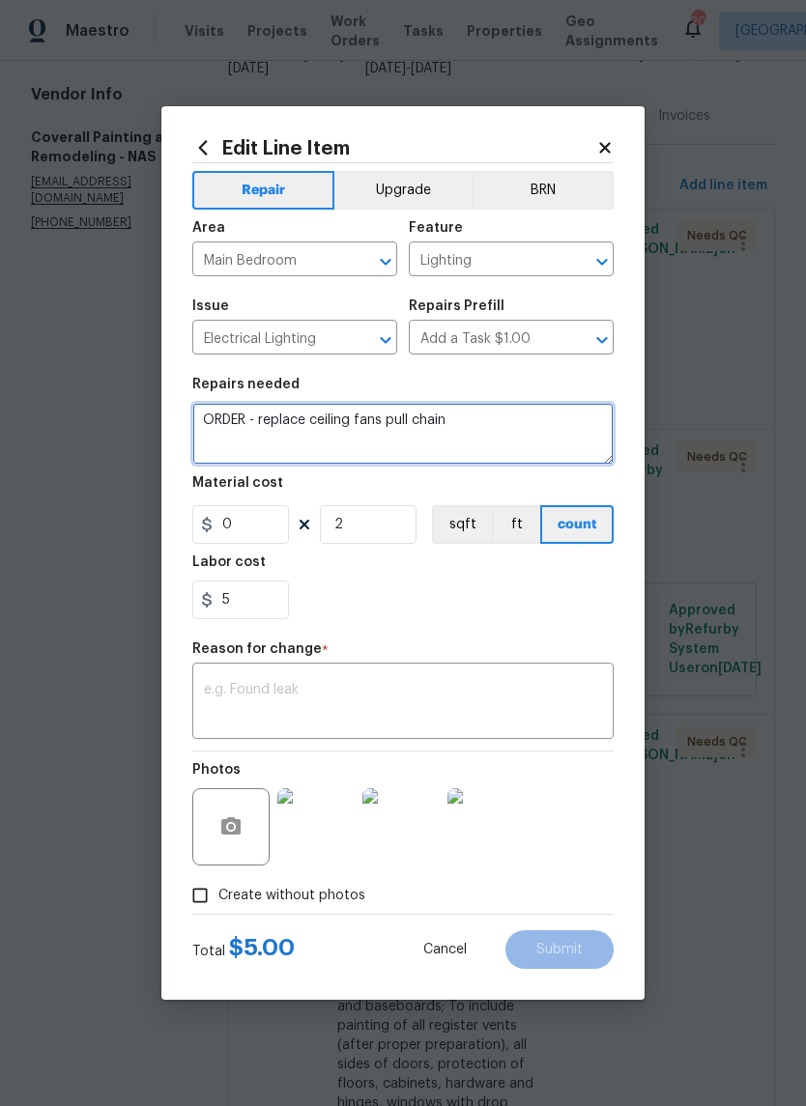
click at [486, 420] on textarea "ORDER - replace ceiling fans pull chain" at bounding box center [402, 434] width 421 height 62
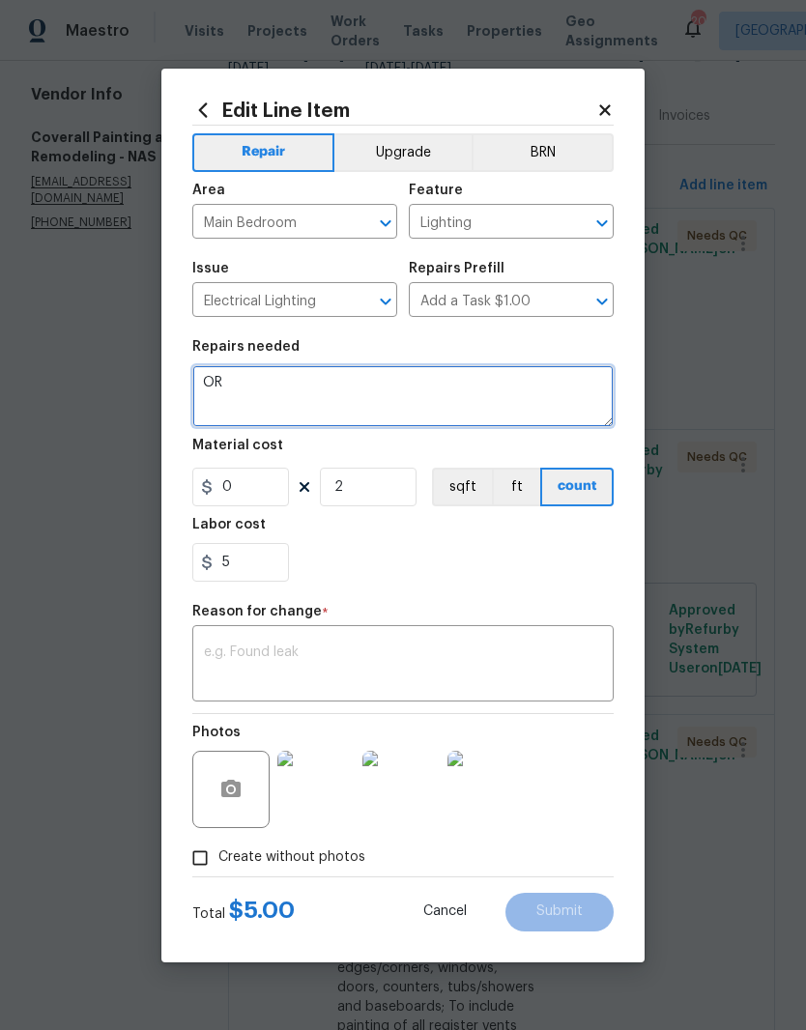
type textarea "O"
type textarea "Replace faulty ceiling fan"
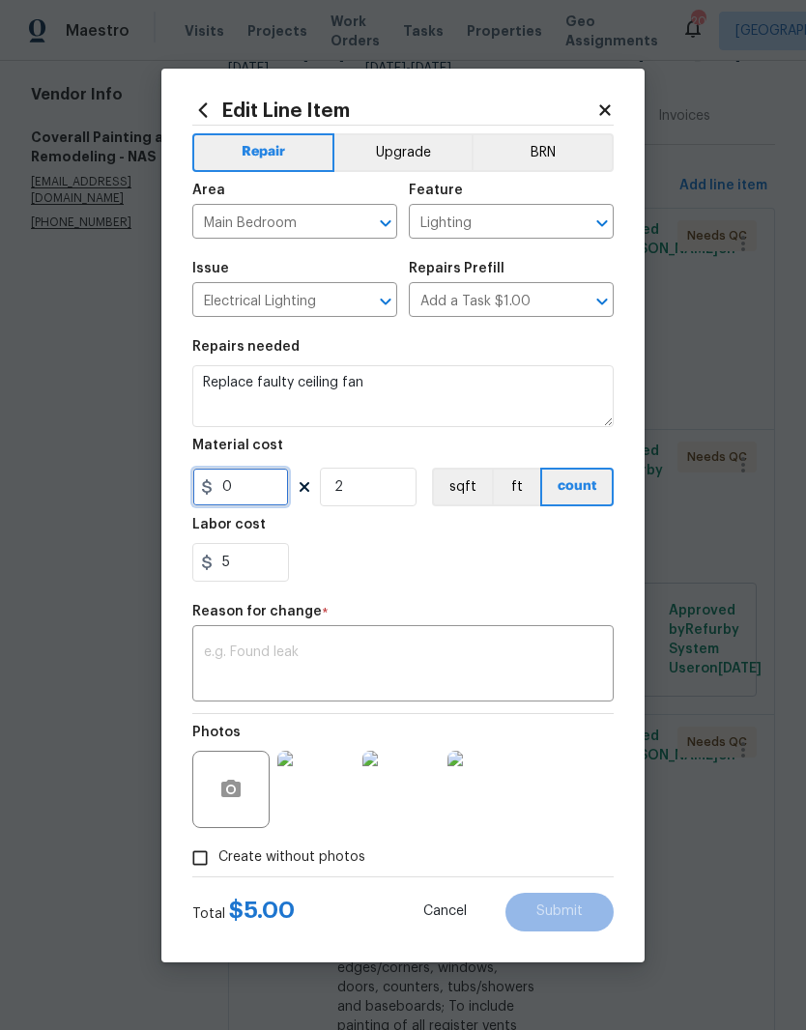
click at [259, 488] on input "0" at bounding box center [240, 487] width 97 height 39
type input "165"
click at [364, 489] on input "2" at bounding box center [368, 487] width 97 height 39
type input "1"
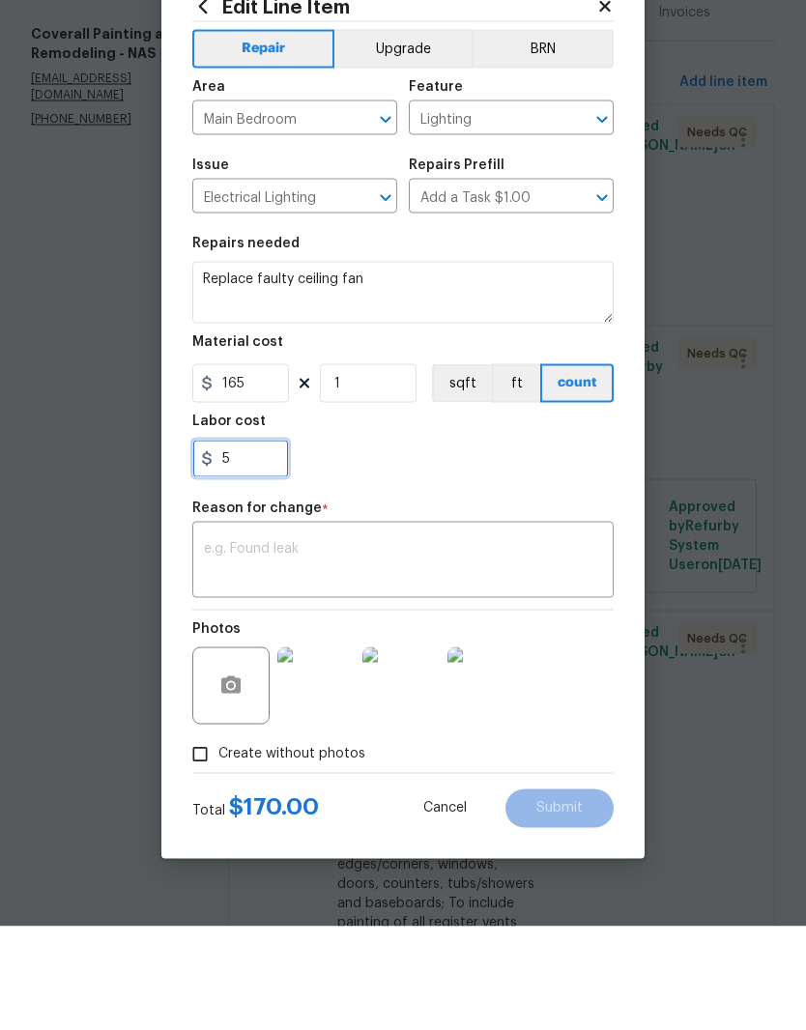
click at [255, 543] on input "5" at bounding box center [240, 562] width 97 height 39
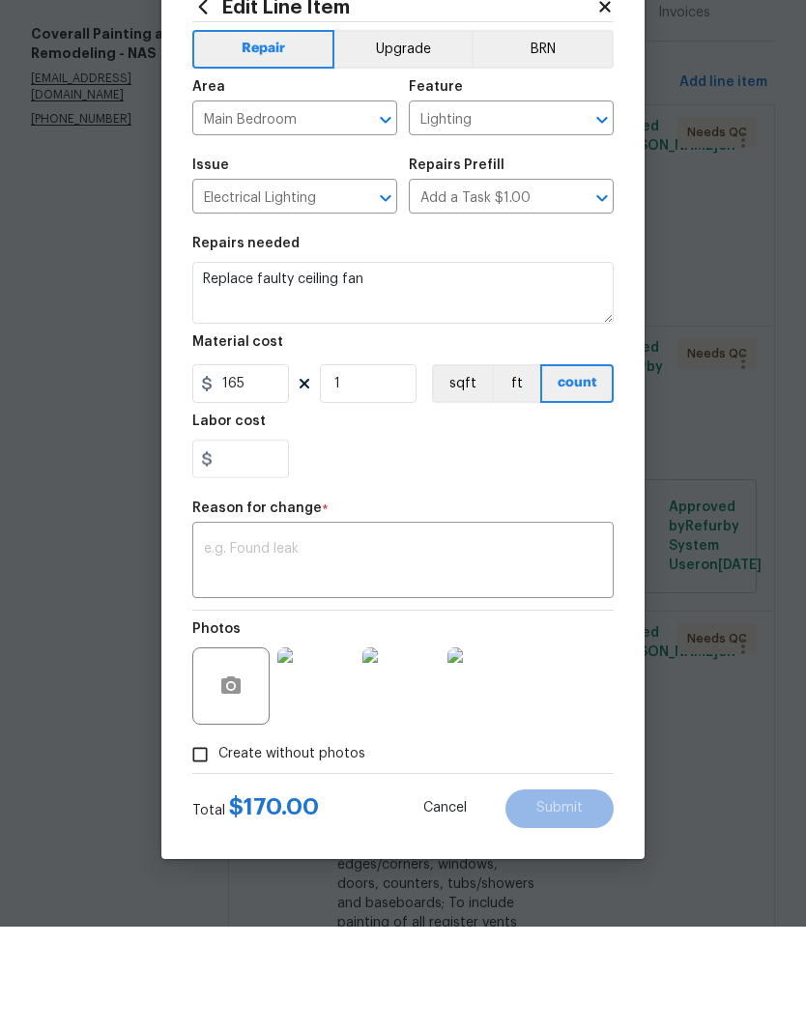
click at [307, 645] on textarea at bounding box center [403, 665] width 398 height 41
type input "0"
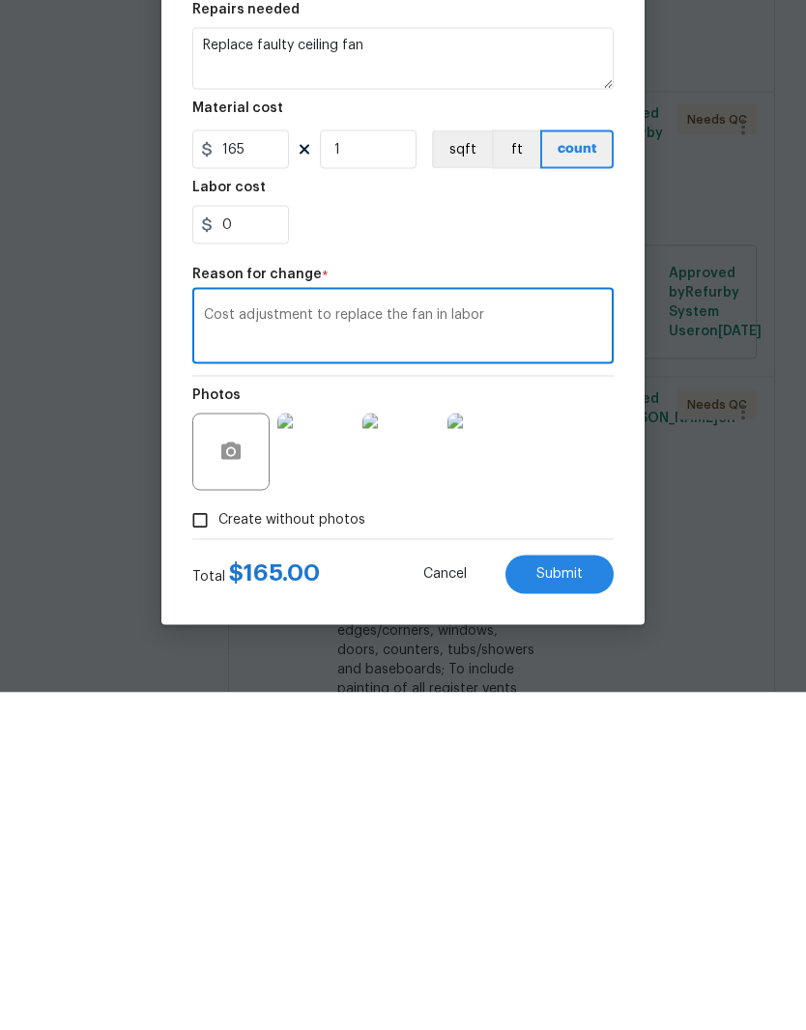
click at [431, 645] on textarea "Cost adjustment to replace the fan in labor" at bounding box center [403, 665] width 398 height 41
click at [442, 630] on div "Cost adjustment to replace the fan in labor x ​" at bounding box center [402, 666] width 421 height 72
click at [441, 645] on textarea "Cost adjustment to replace the fan in labor" at bounding box center [403, 665] width 398 height 41
type textarea "Cost adjustment to replace the fan and labor"
click at [575, 904] on span "Submit" at bounding box center [559, 911] width 46 height 14
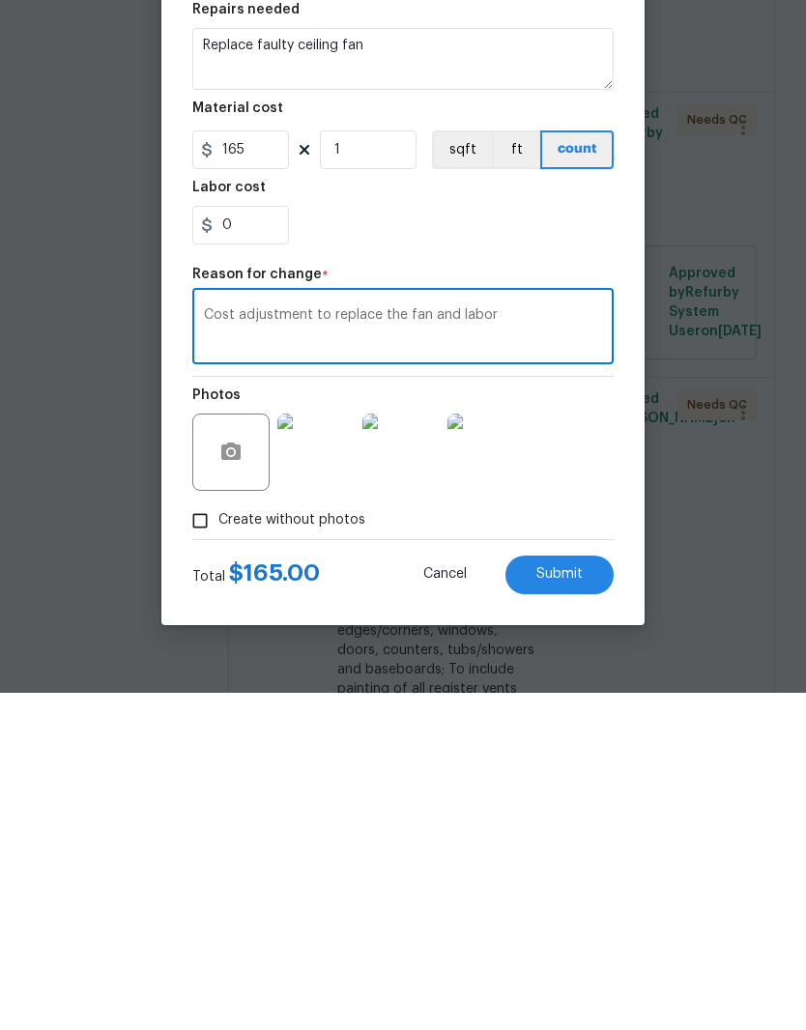
scroll to position [79, 0]
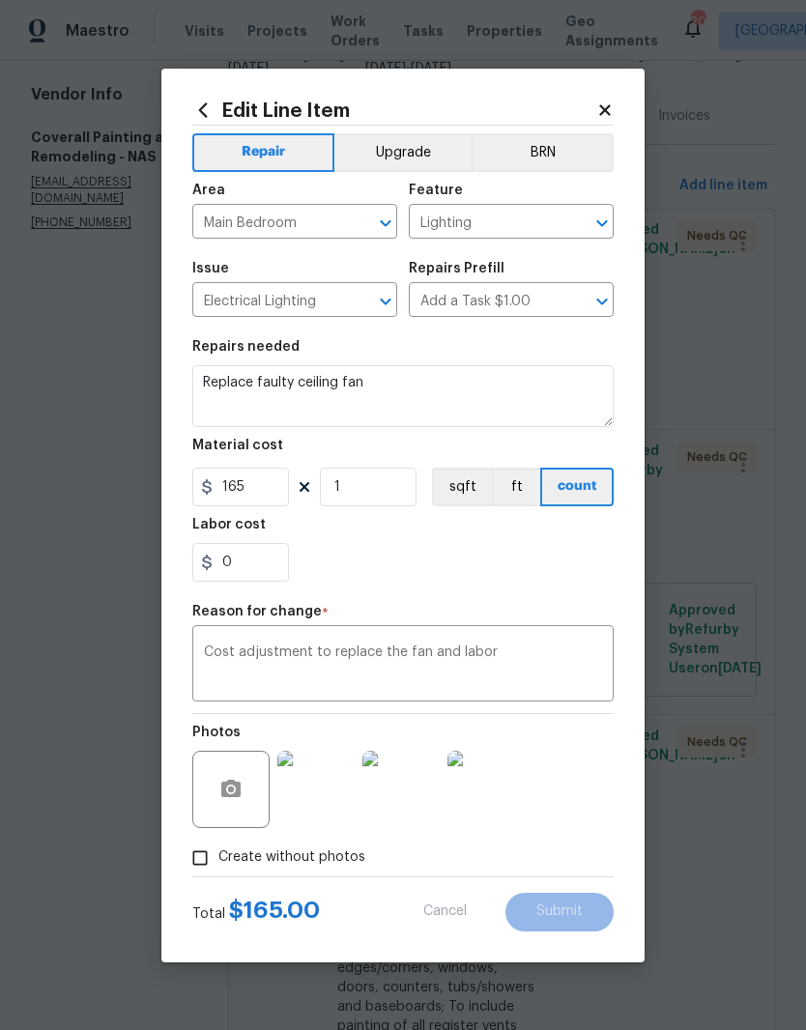
type textarea "ORDER - replace ceiling fans pull chain"
type input "2"
type input "0"
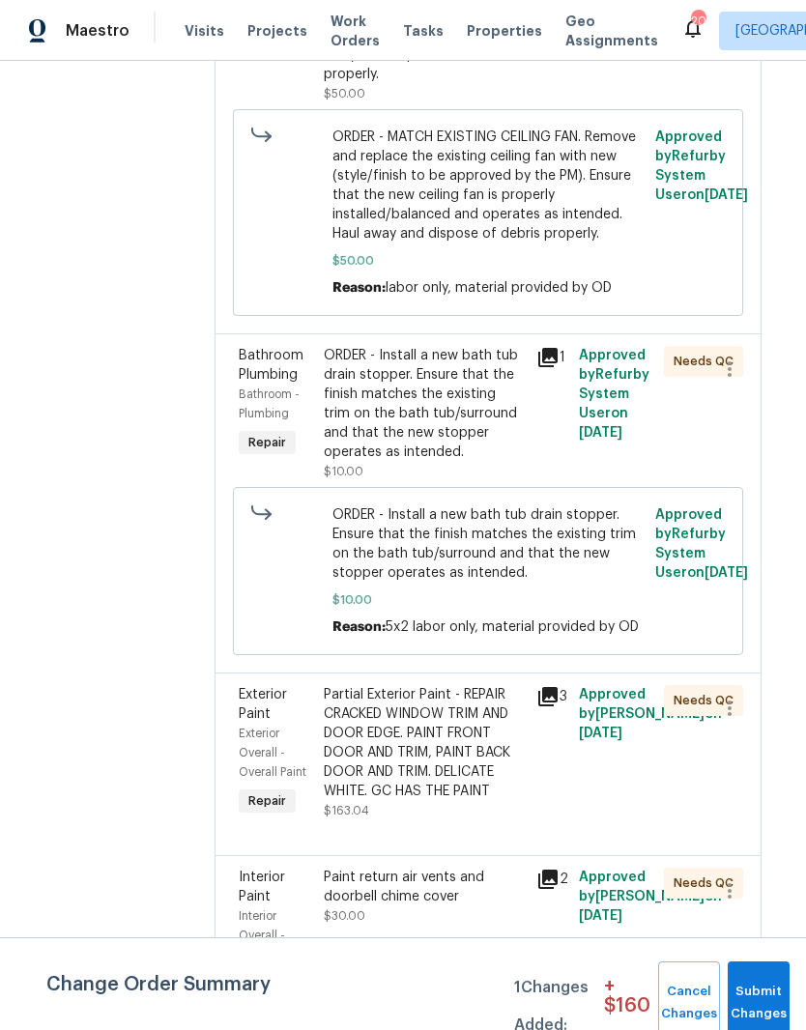
scroll to position [1673, 14]
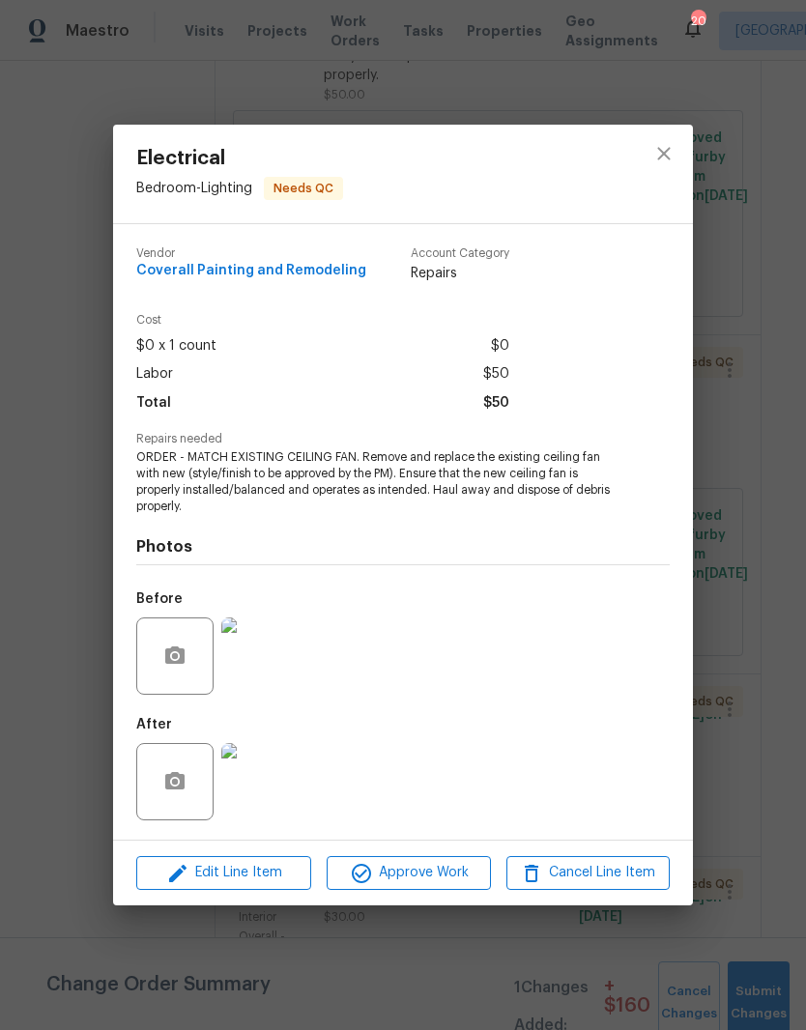
click at [272, 669] on img at bounding box center [259, 655] width 77 height 77
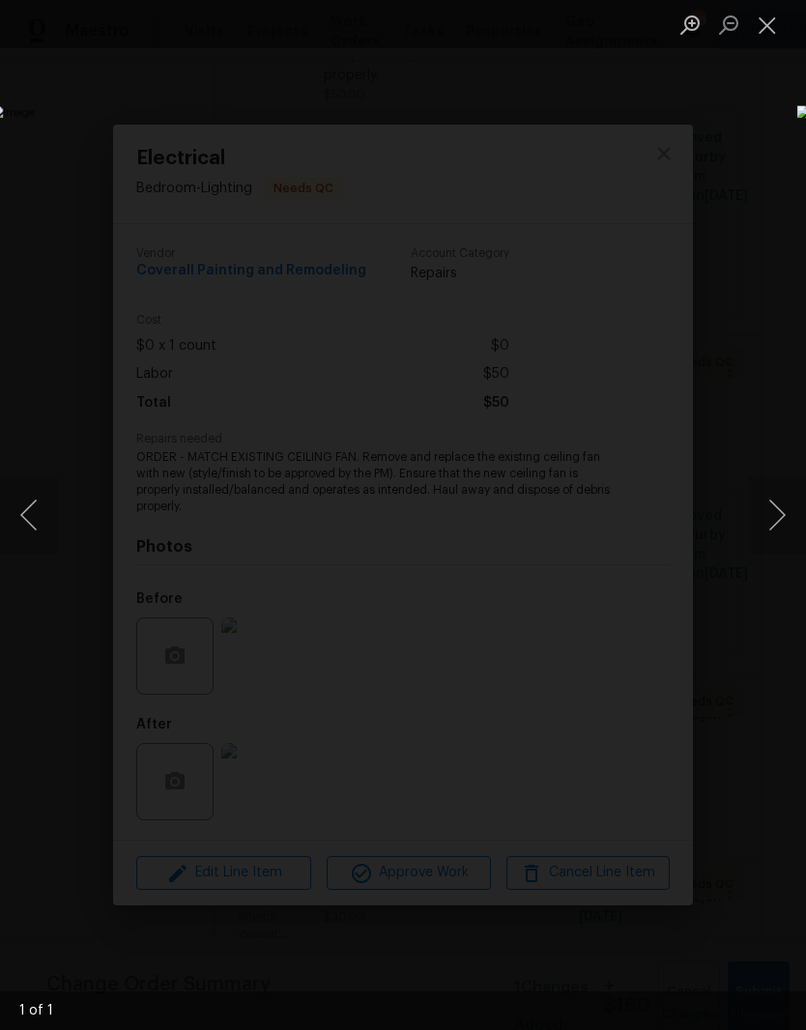
click at [775, 33] on button "Close lightbox" at bounding box center [767, 25] width 39 height 34
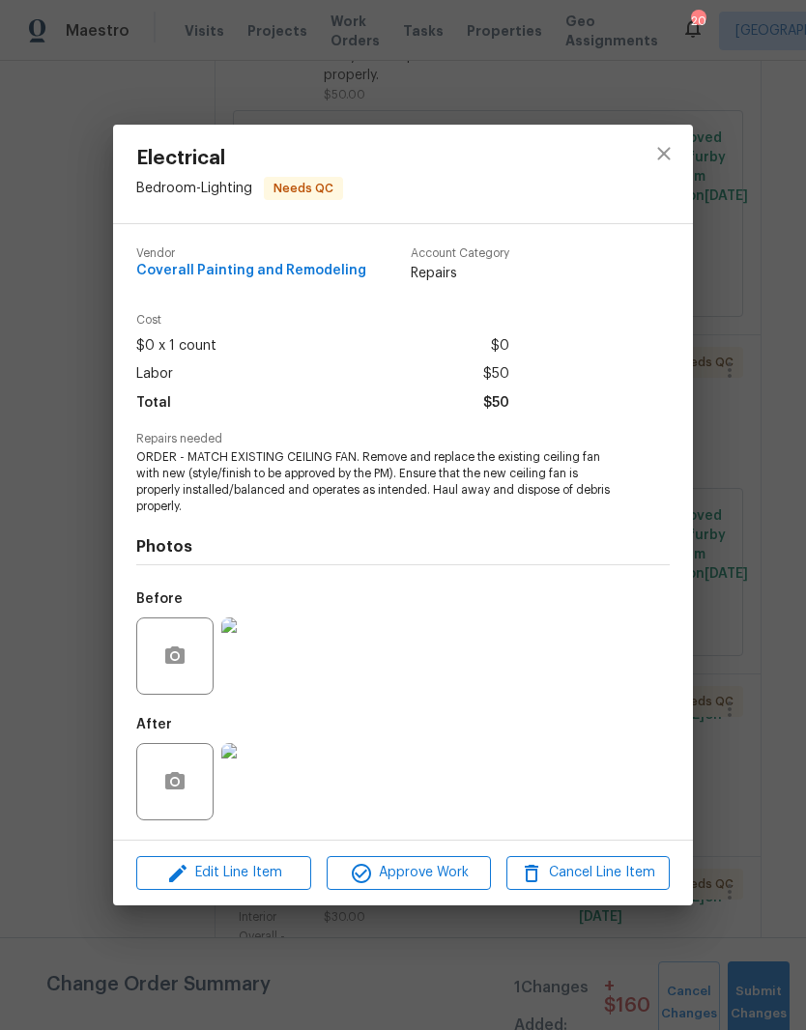
click at [272, 789] on img at bounding box center [259, 781] width 77 height 77
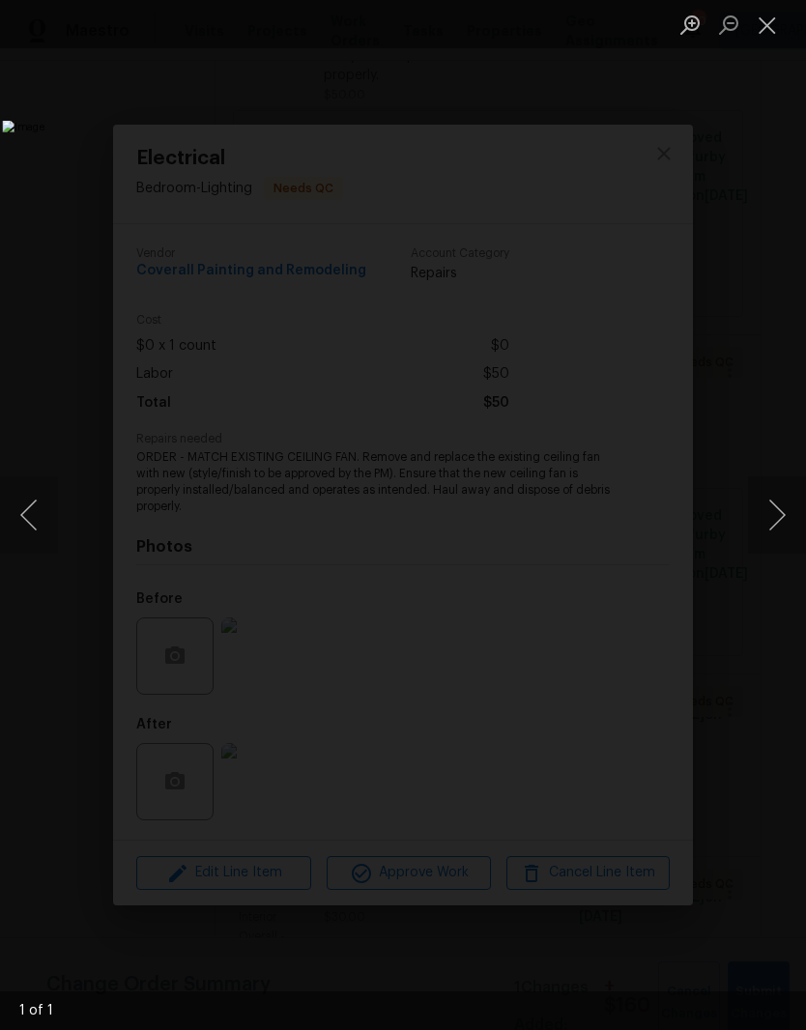
click at [768, 29] on button "Close lightbox" at bounding box center [767, 25] width 39 height 34
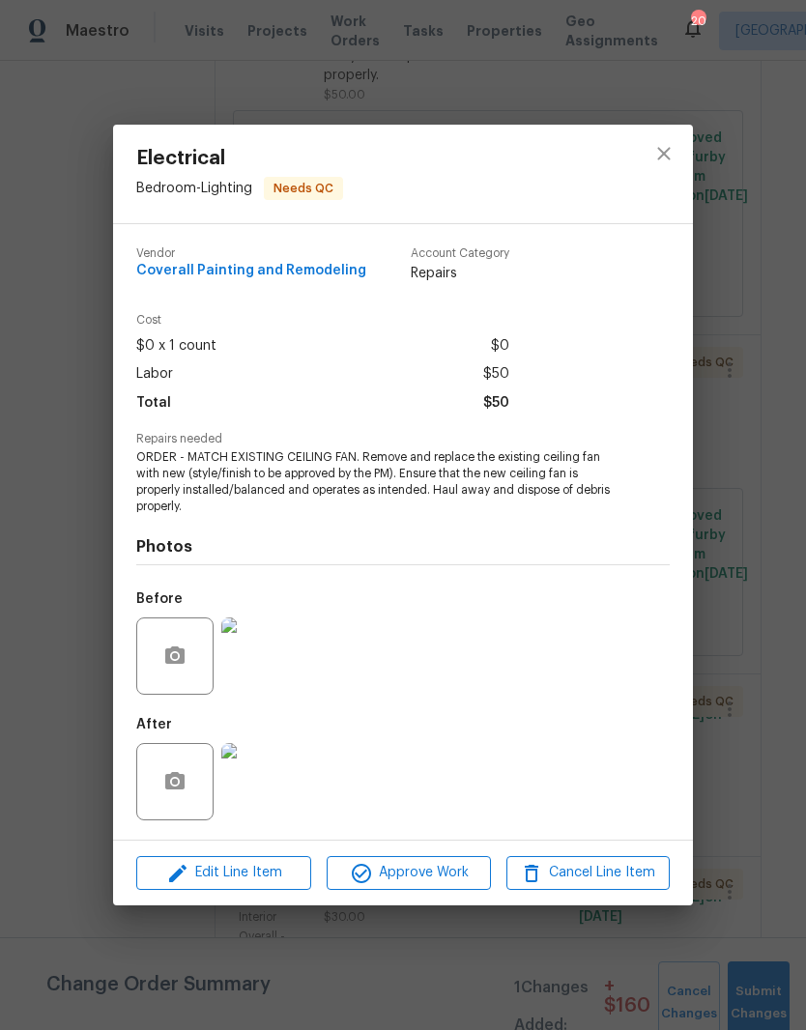
click at [287, 657] on img at bounding box center [259, 655] width 77 height 77
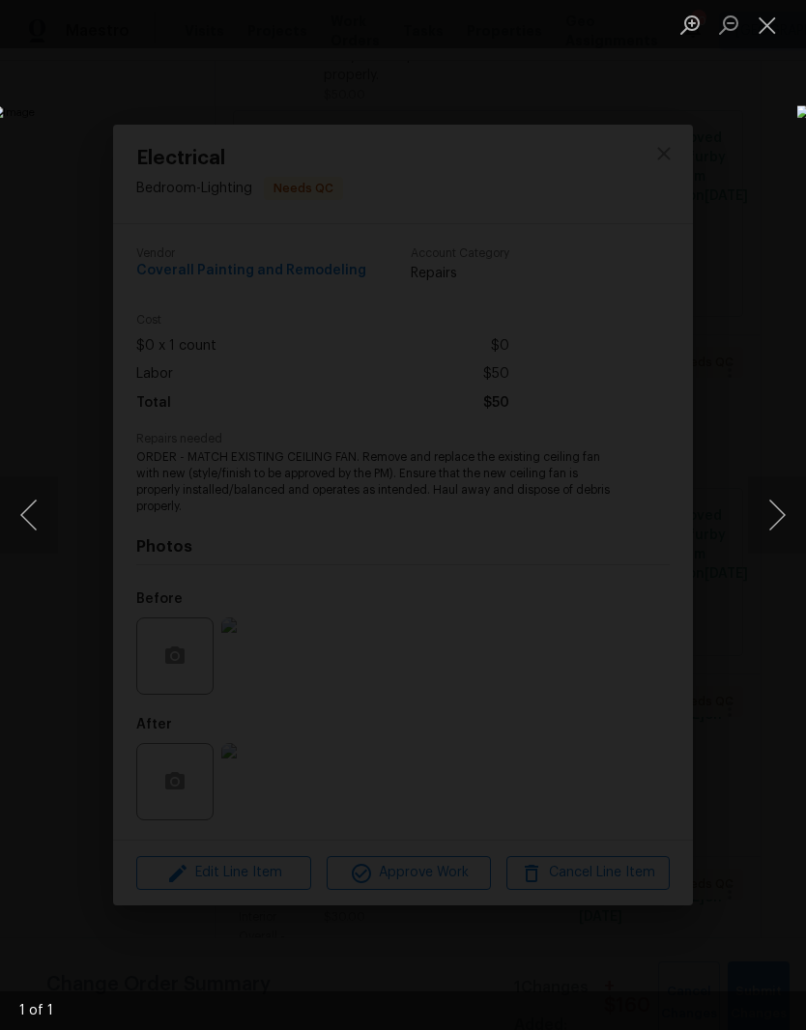
click at [769, 32] on button "Close lightbox" at bounding box center [767, 25] width 39 height 34
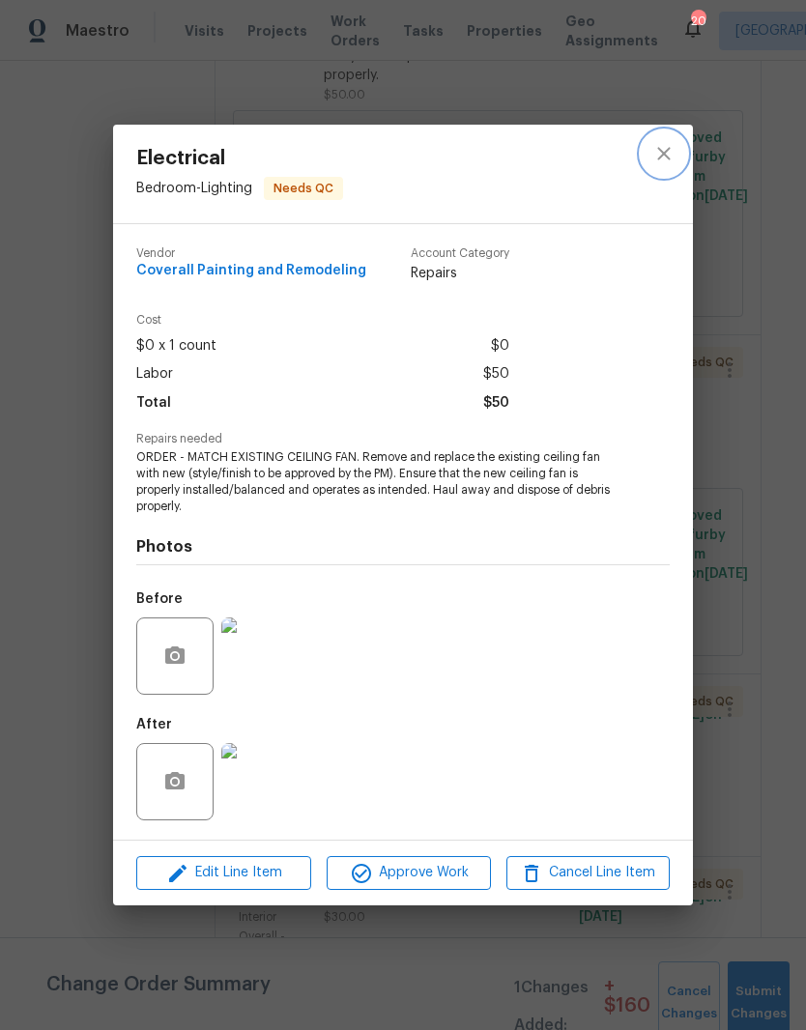
click at [679, 154] on button "close" at bounding box center [664, 153] width 46 height 46
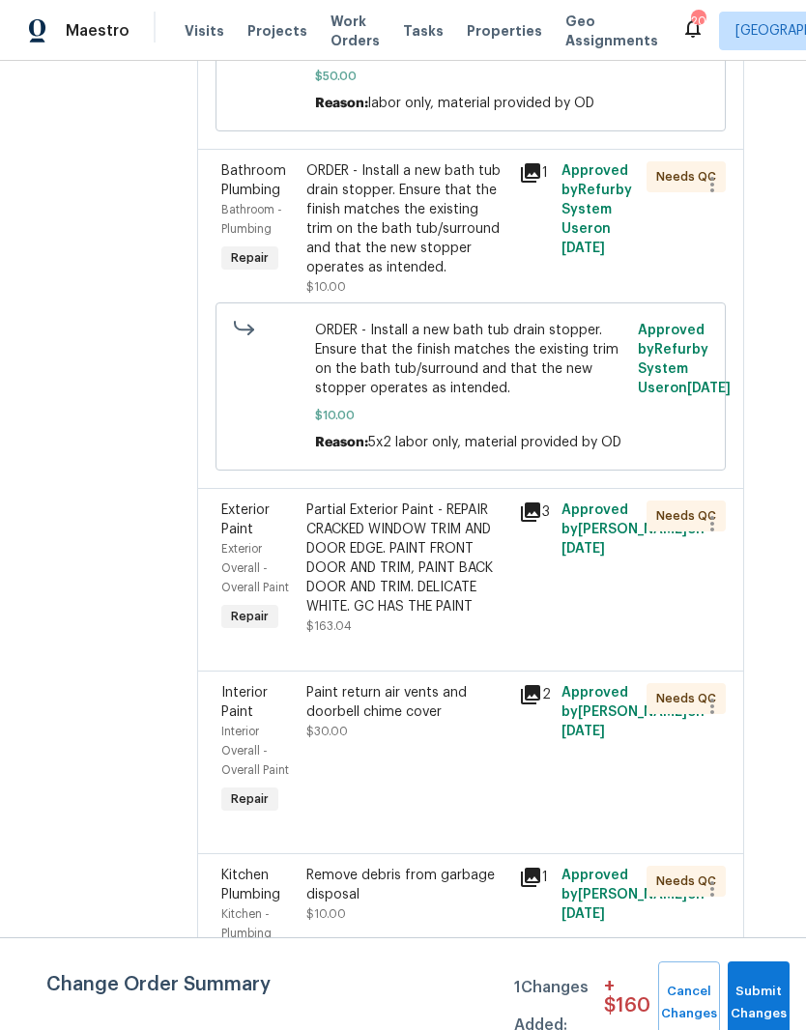
scroll to position [1858, 32]
click at [472, 277] on div "ORDER - Install a new bath tub drain stopper. Ensure that the finish matches th…" at bounding box center [405, 219] width 201 height 116
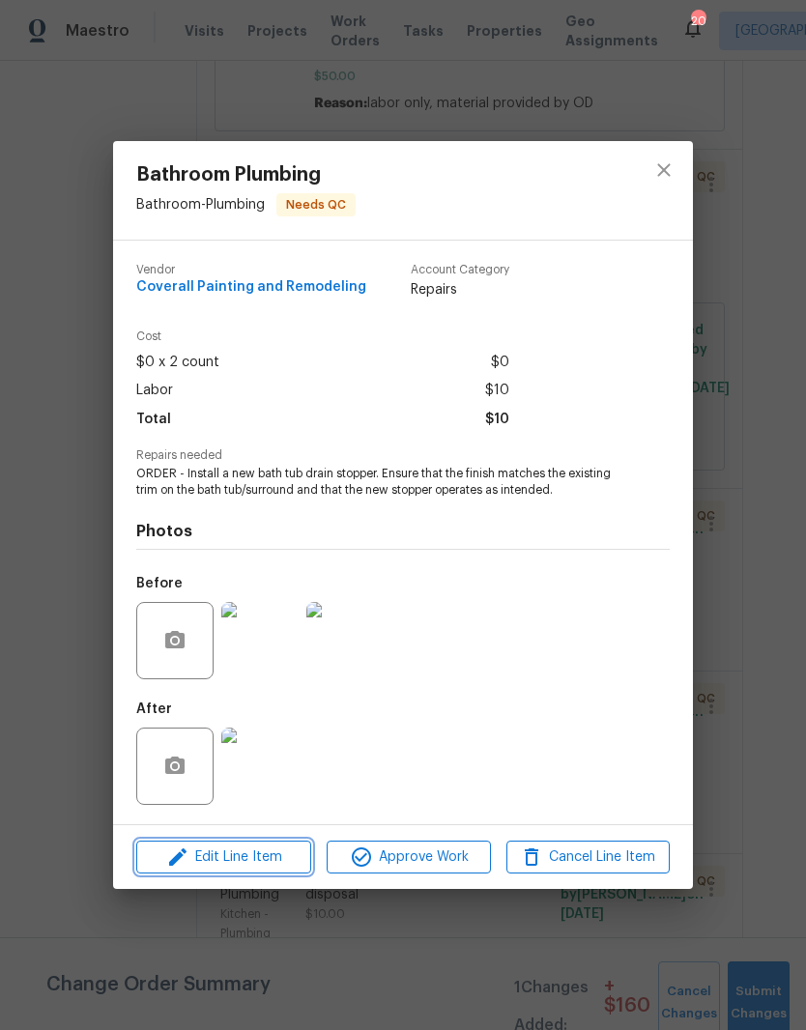
click at [263, 860] on span "Edit Line Item" at bounding box center [223, 857] width 163 height 24
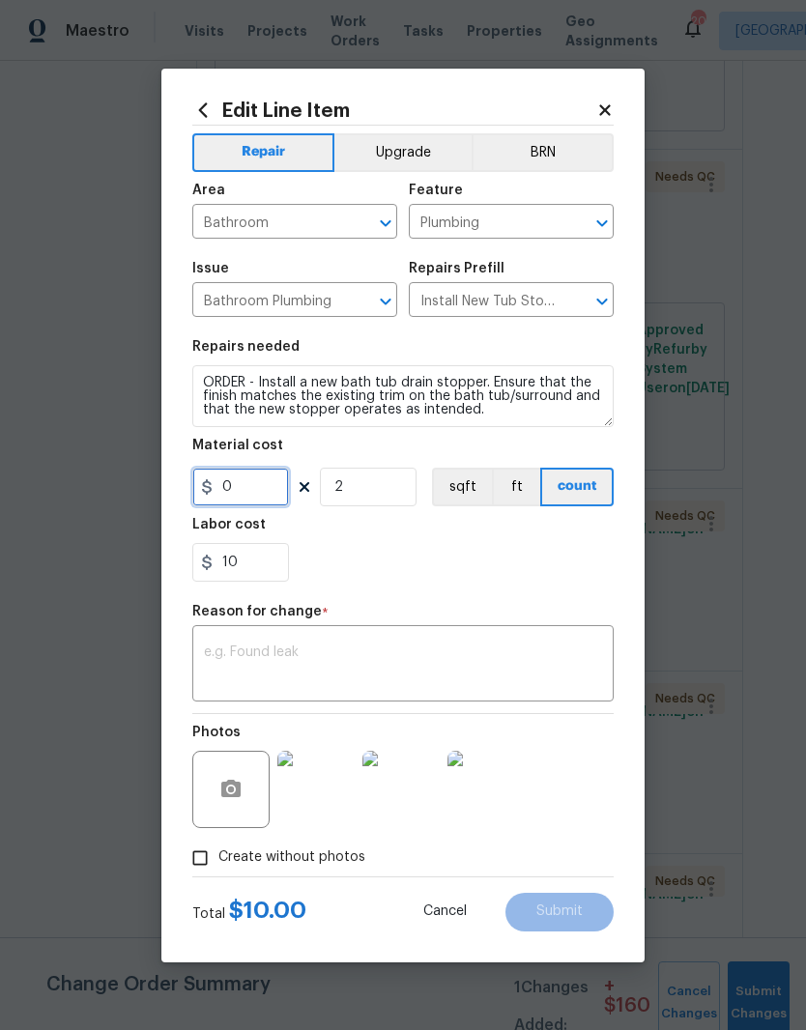
click at [261, 489] on input "0" at bounding box center [240, 487] width 97 height 39
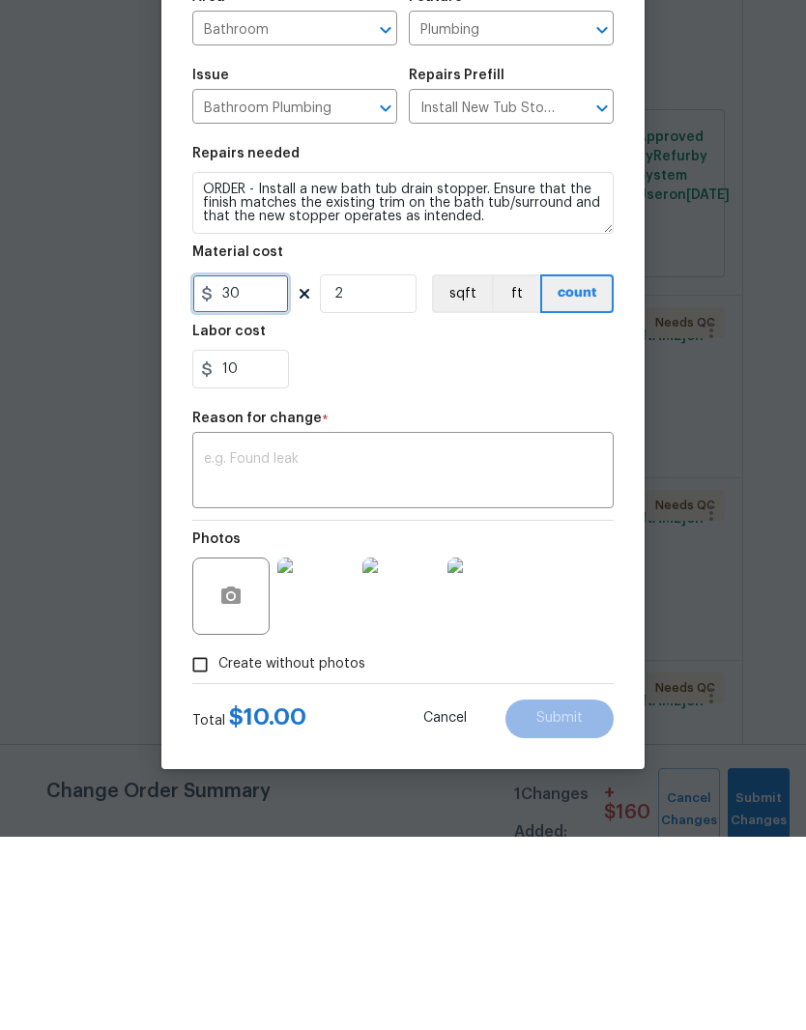
type input "30"
click at [265, 543] on input "10" at bounding box center [240, 562] width 97 height 39
type input "1"
click at [294, 645] on textarea at bounding box center [403, 665] width 398 height 41
type input "0"
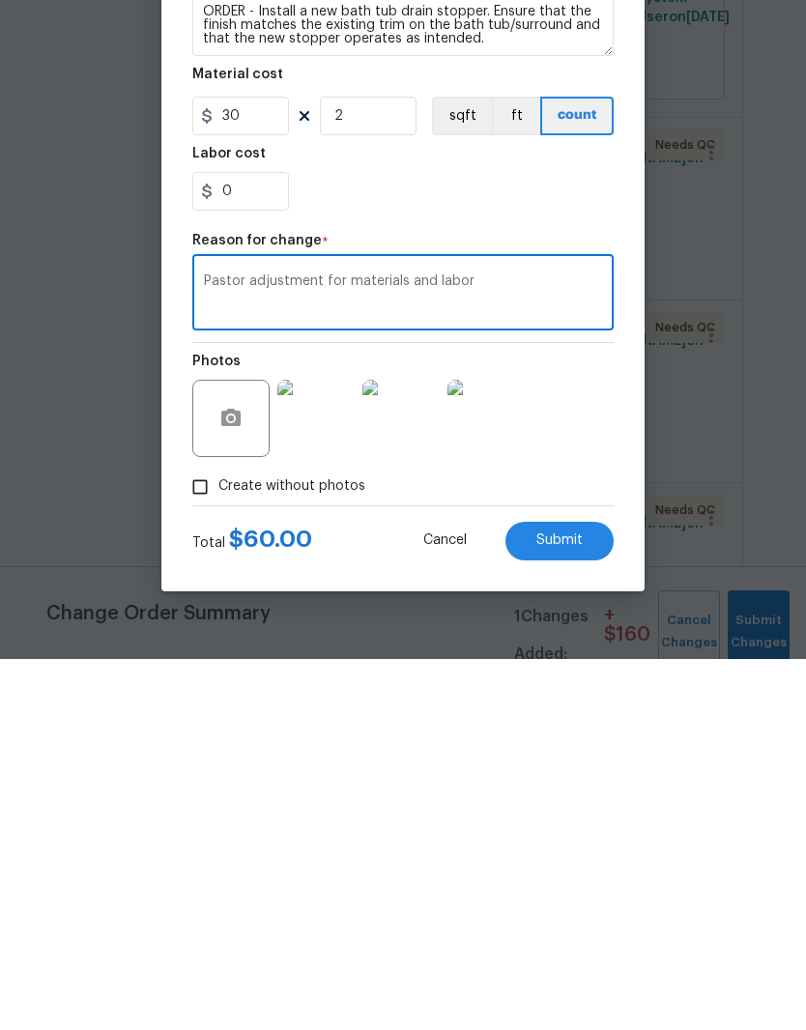
type textarea "Pastor adjustment for materials and labor"
click at [573, 904] on span "Submit" at bounding box center [559, 911] width 46 height 14
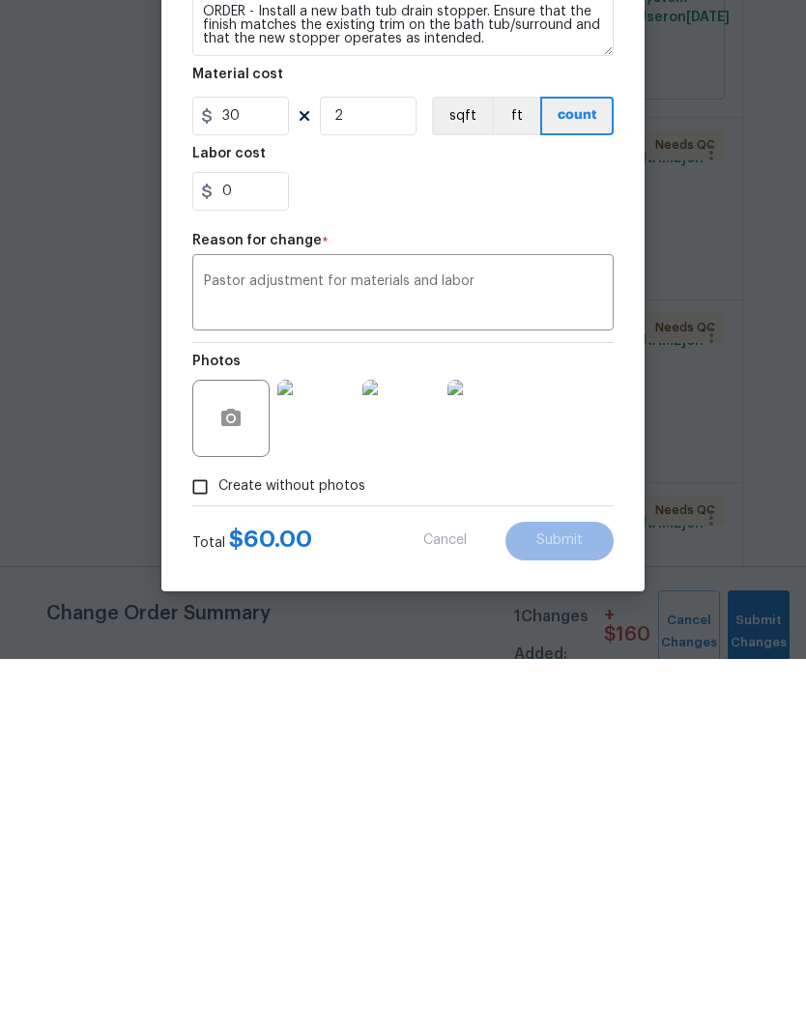
scroll to position [79, 0]
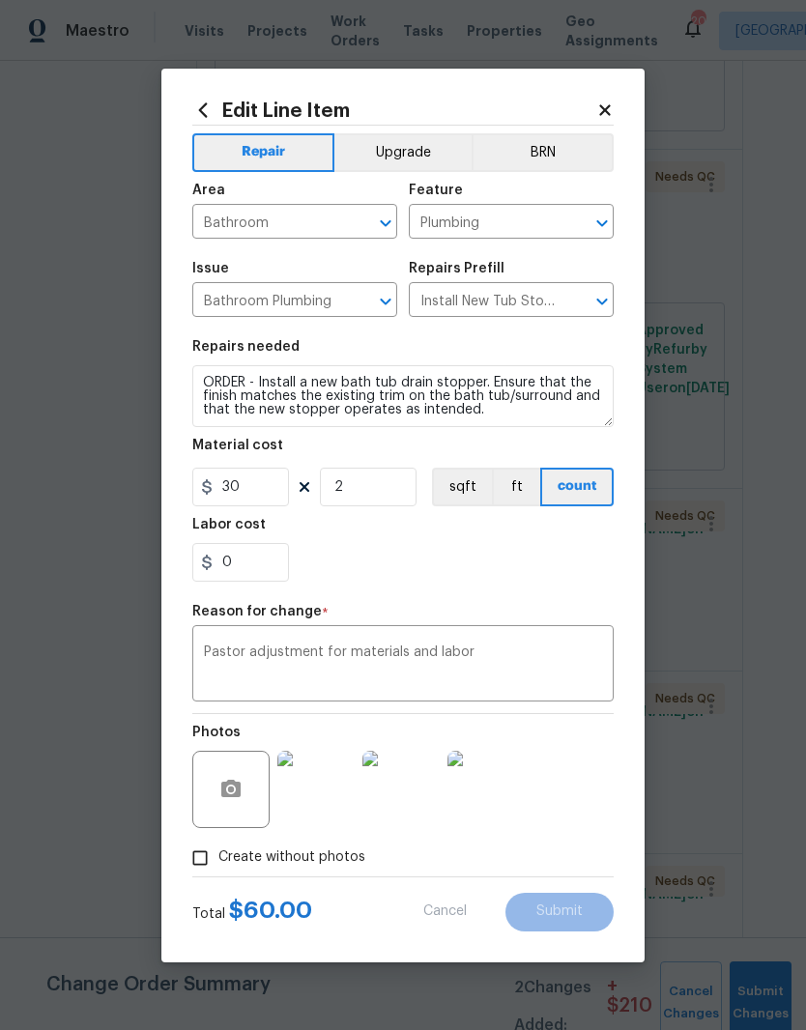
type input "0"
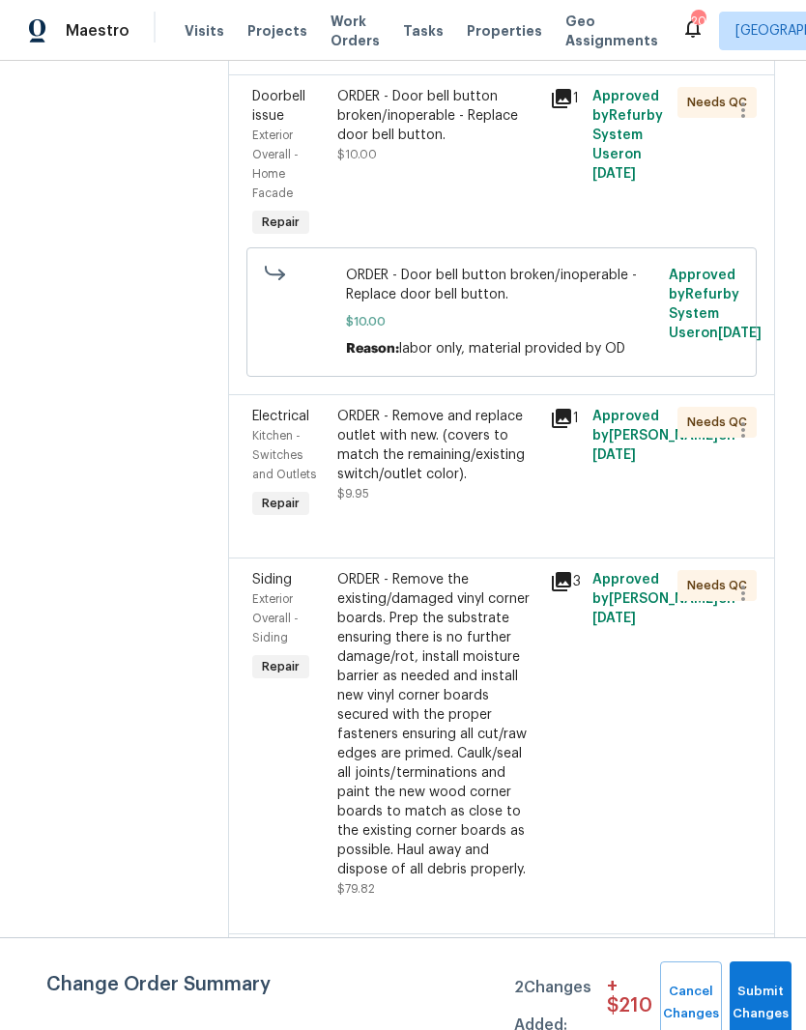
scroll to position [7608, 0]
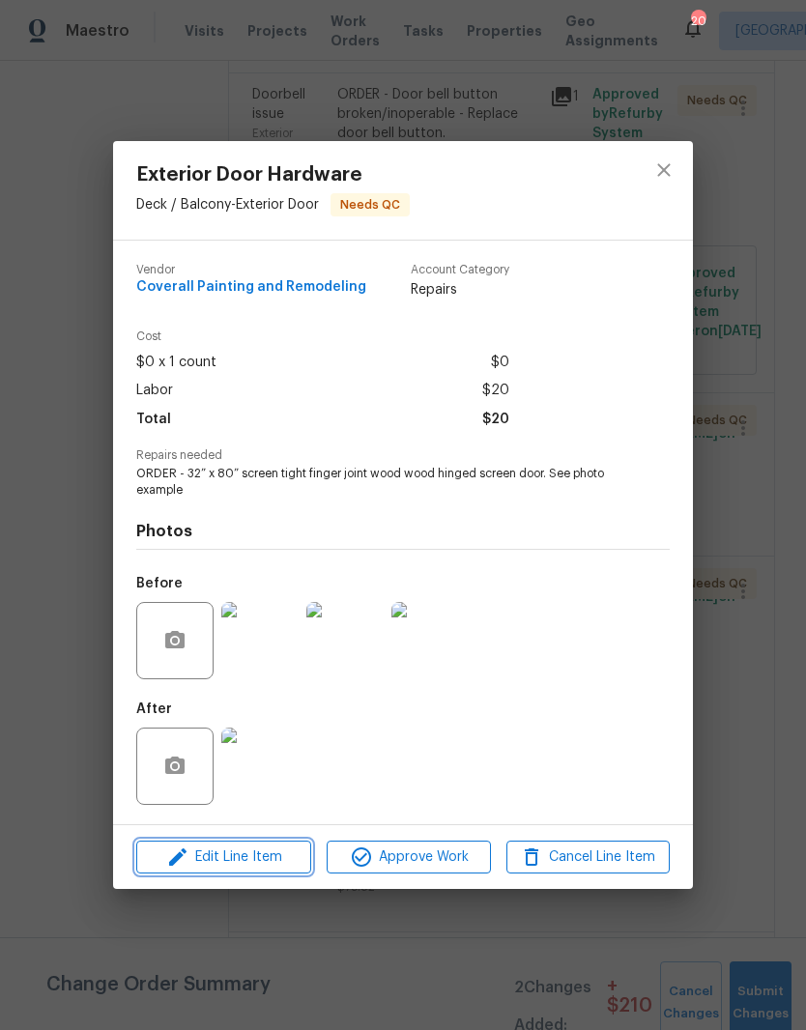
click at [273, 860] on span "Edit Line Item" at bounding box center [223, 857] width 163 height 24
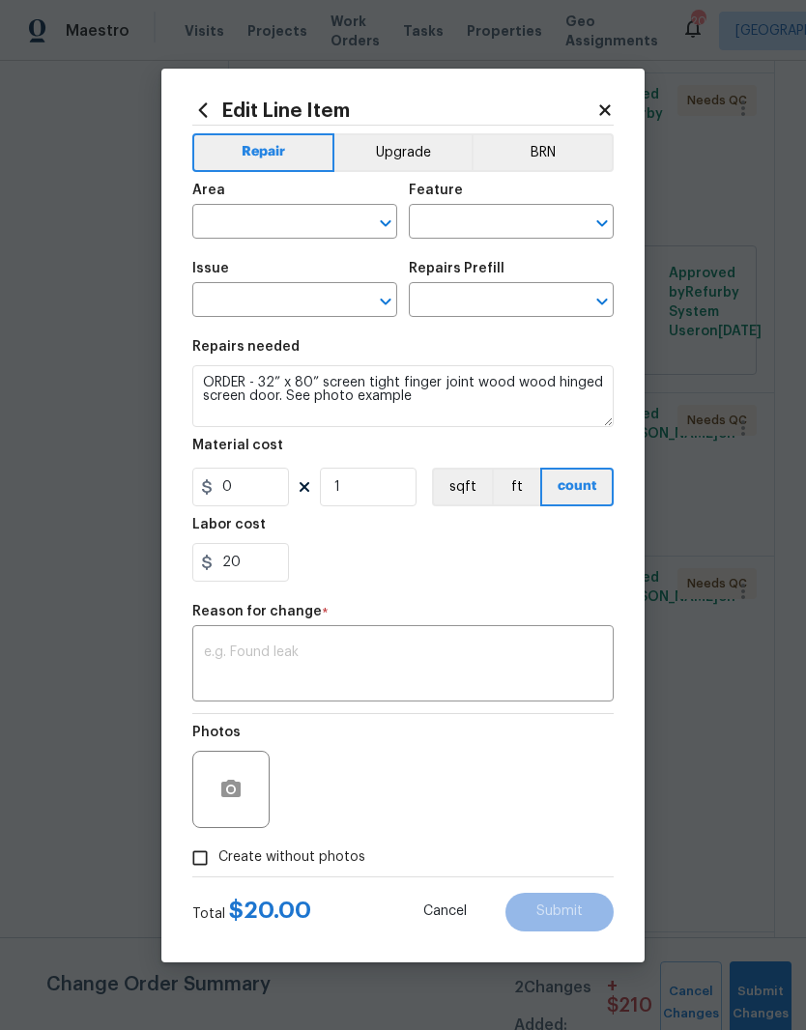
type input "Deck / Balcony"
type input "Exterior Door"
type input "Exterior Door Hardware"
type input "Add a Task $1.00"
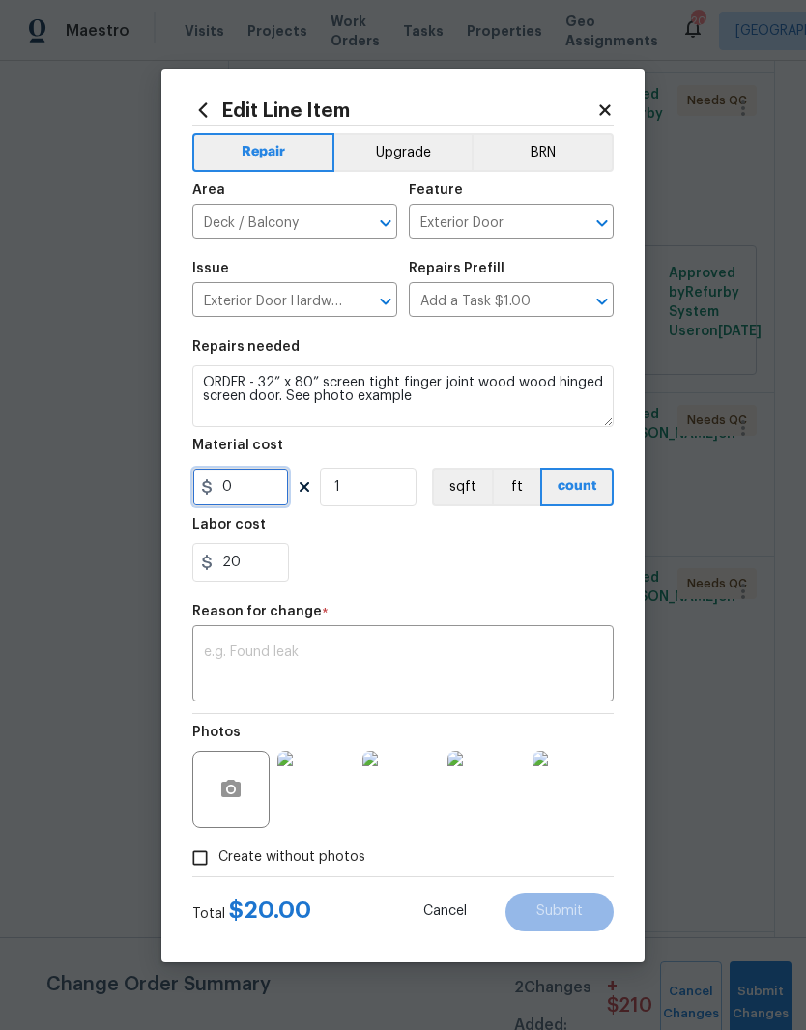
click at [267, 492] on input "0" at bounding box center [240, 487] width 97 height 39
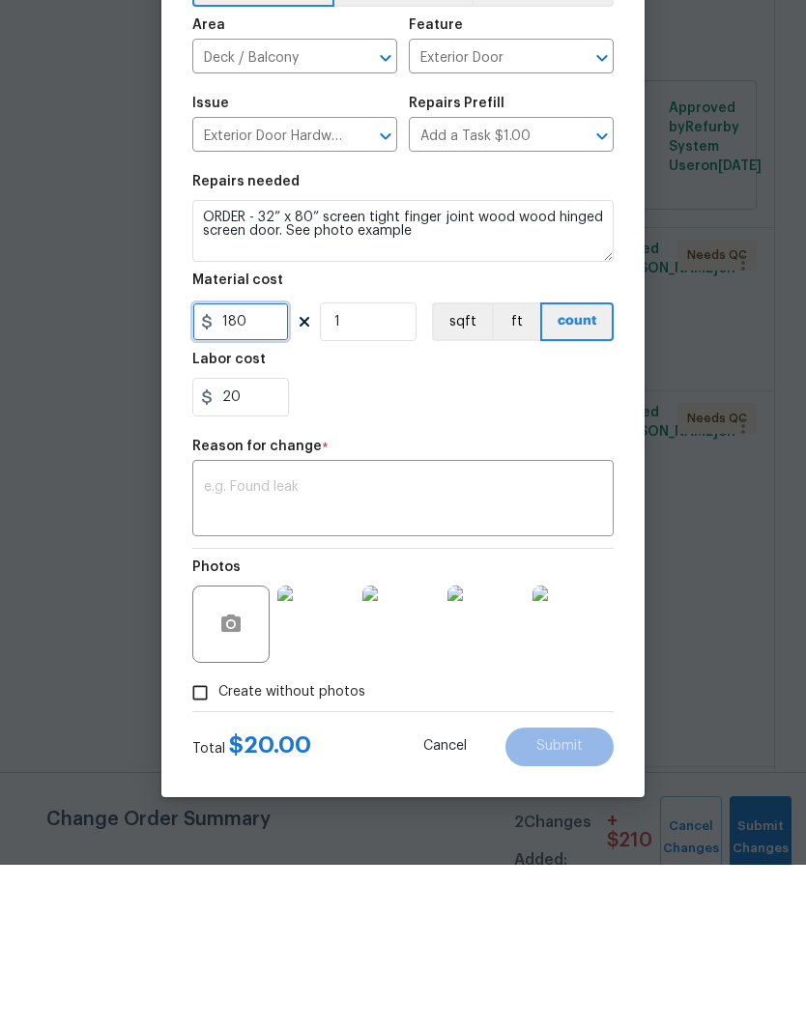
type input "180"
click at [268, 543] on input "20" at bounding box center [240, 562] width 97 height 39
type input "2"
click at [314, 645] on textarea at bounding box center [403, 665] width 398 height 41
type input "0"
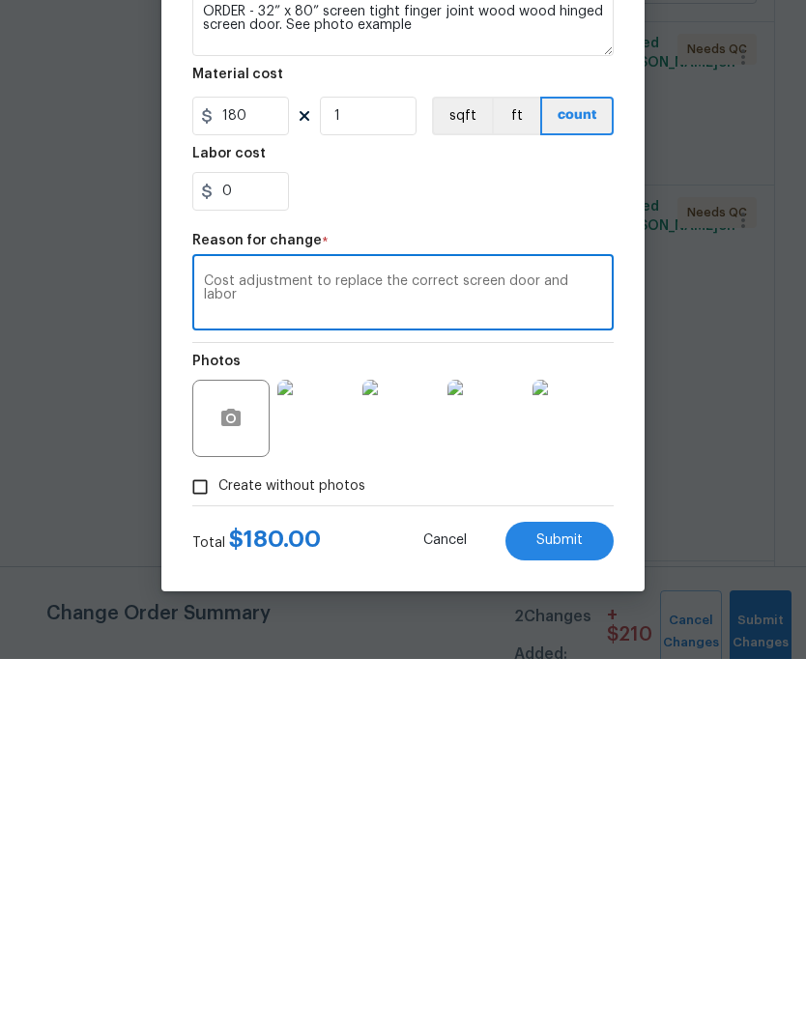
scroll to position [34, 0]
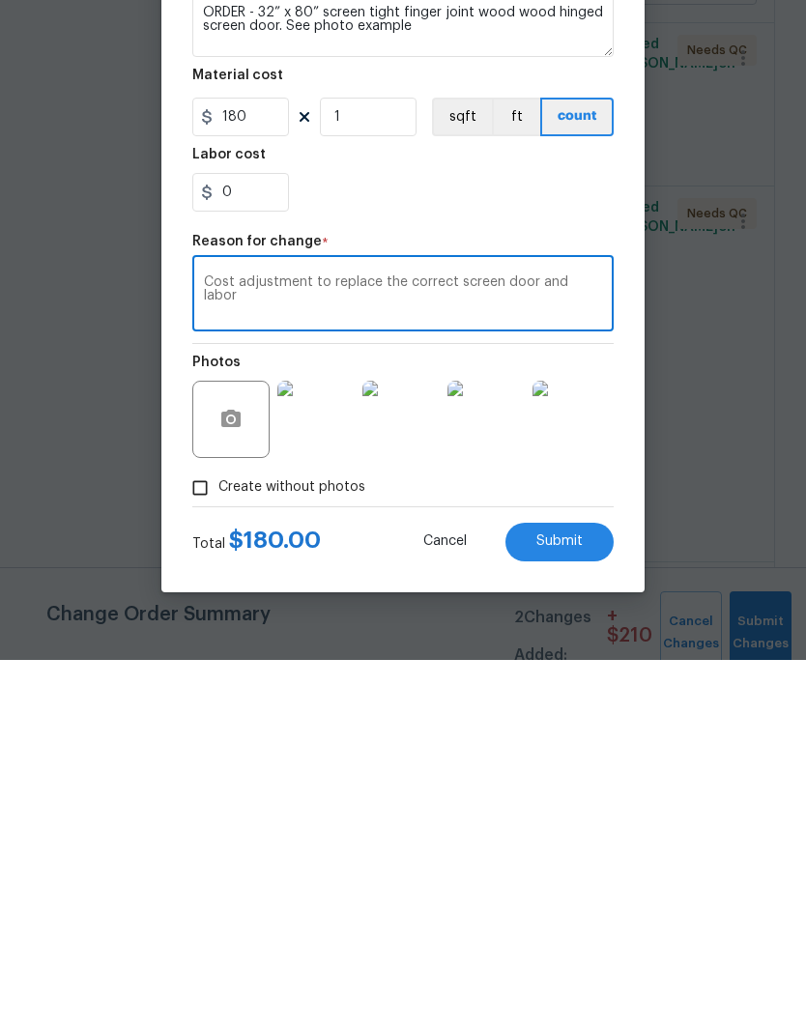
type textarea "Cost adjustment to replace the correct screen door and labor"
click at [586, 893] on button "Submit" at bounding box center [559, 912] width 108 height 39
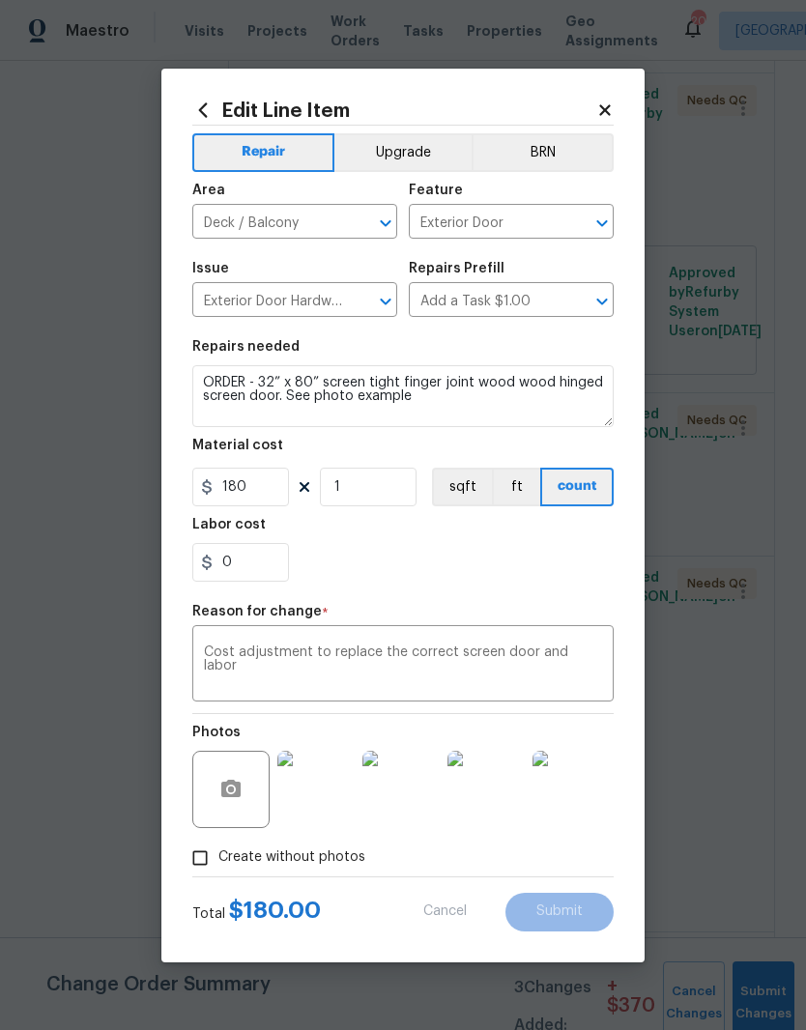
type input "0"
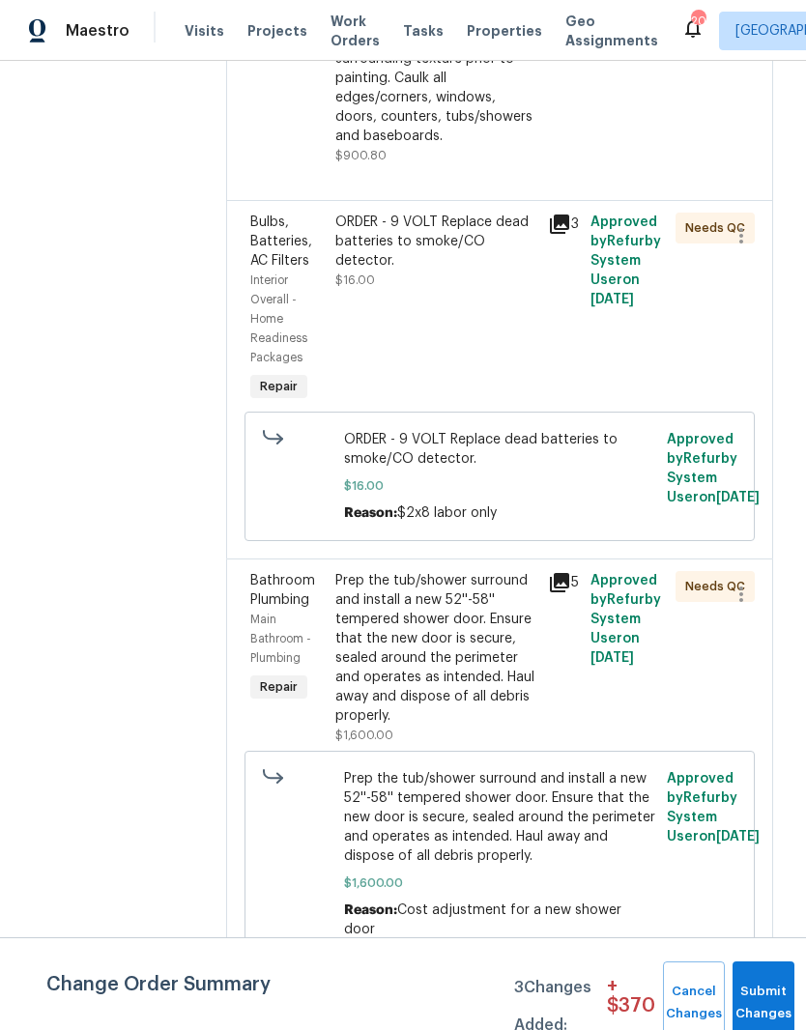
scroll to position [12330, 2]
click at [525, 271] on div "ORDER - 9 VOLT Replace dead batteries to smoke/CO detector." at bounding box center [435, 242] width 201 height 58
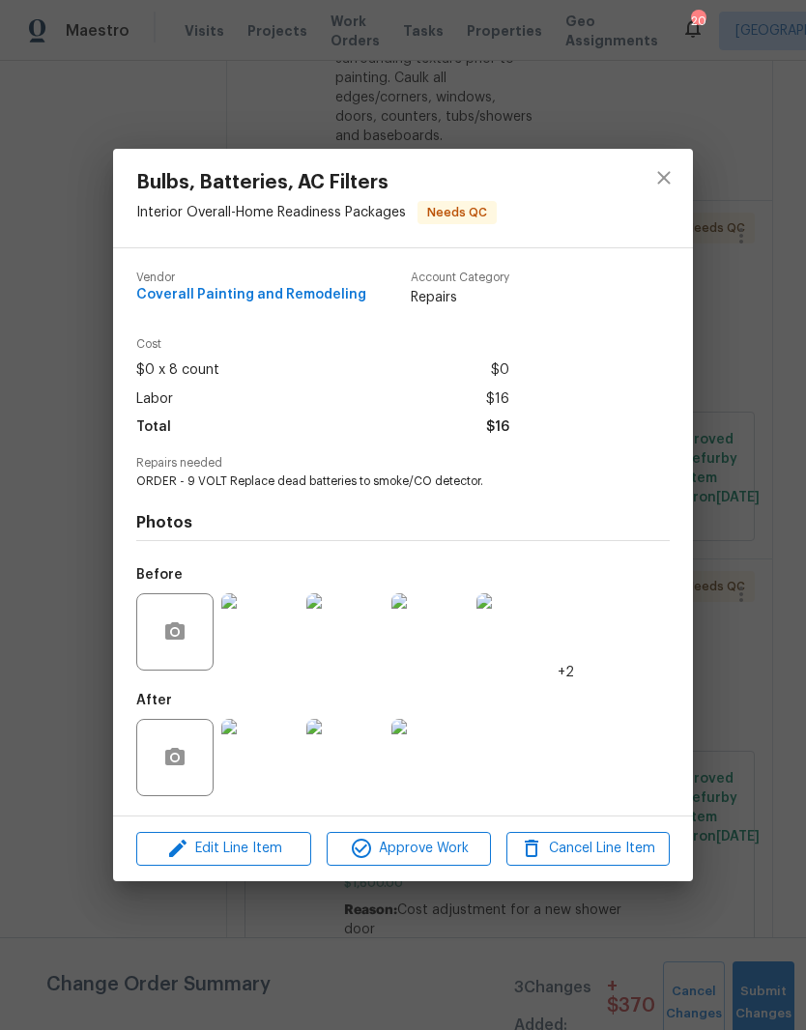
click at [274, 852] on span "Edit Line Item" at bounding box center [223, 849] width 163 height 24
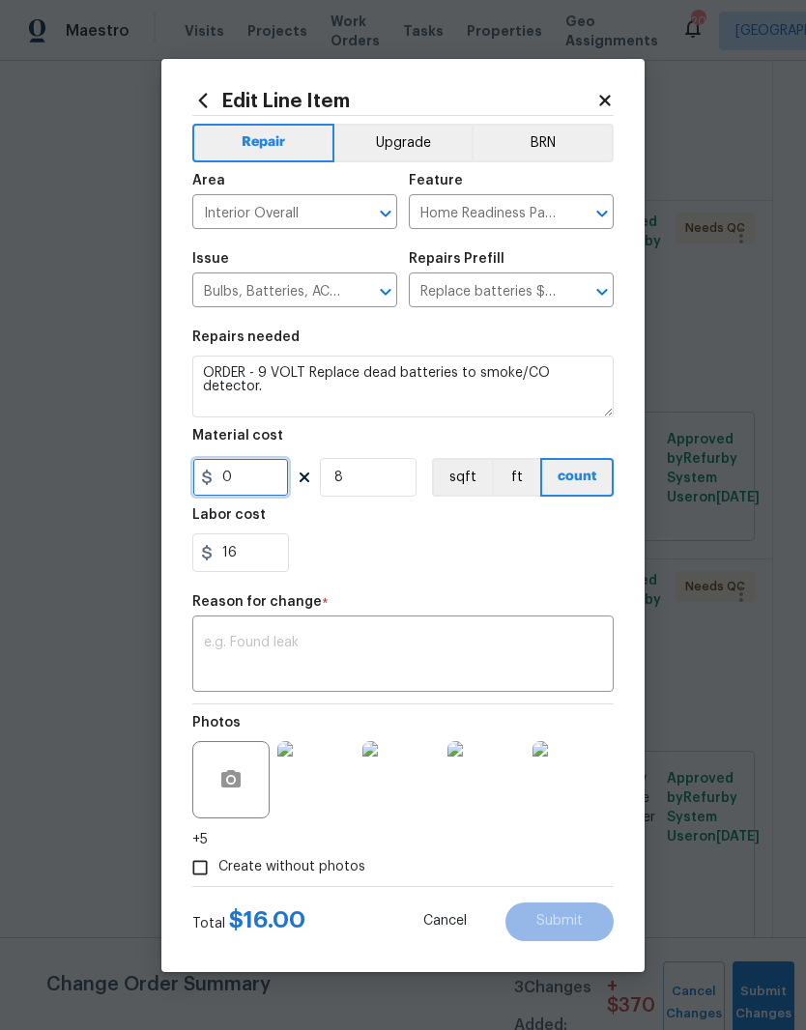
click at [265, 475] on input "0" at bounding box center [240, 477] width 97 height 39
type input "180"
click at [365, 476] on input "8" at bounding box center [368, 477] width 97 height 39
type input "1"
click at [265, 552] on input "16" at bounding box center [240, 552] width 97 height 39
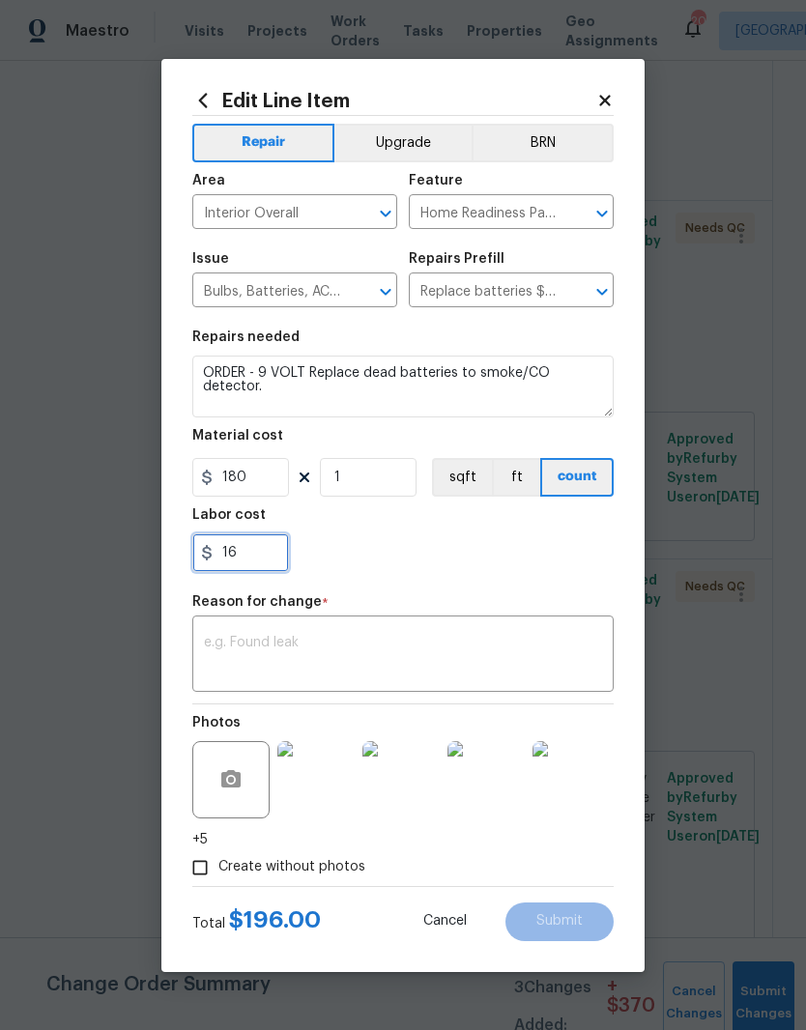
type input "1"
click at [370, 631] on div "x ​" at bounding box center [402, 656] width 421 height 72
type input "0"
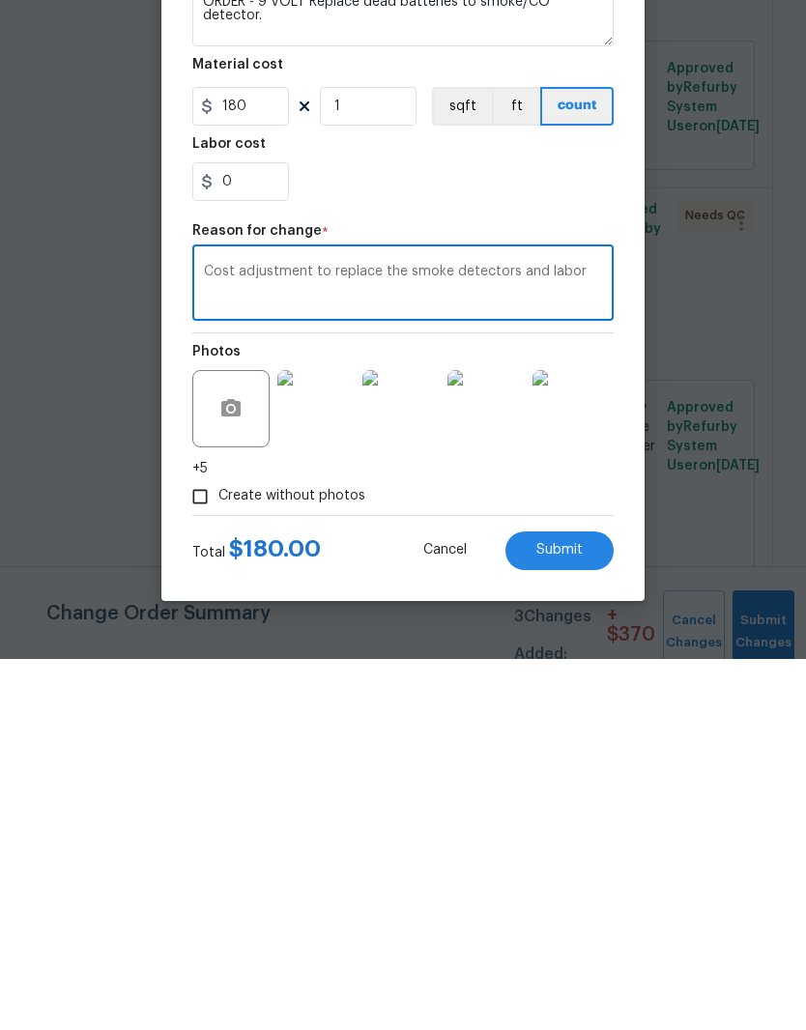
scroll to position [25, 0]
type textarea "Cost adjustment to replace the smoke detectors and labor"
click at [569, 914] on span "Submit" at bounding box center [559, 921] width 46 height 14
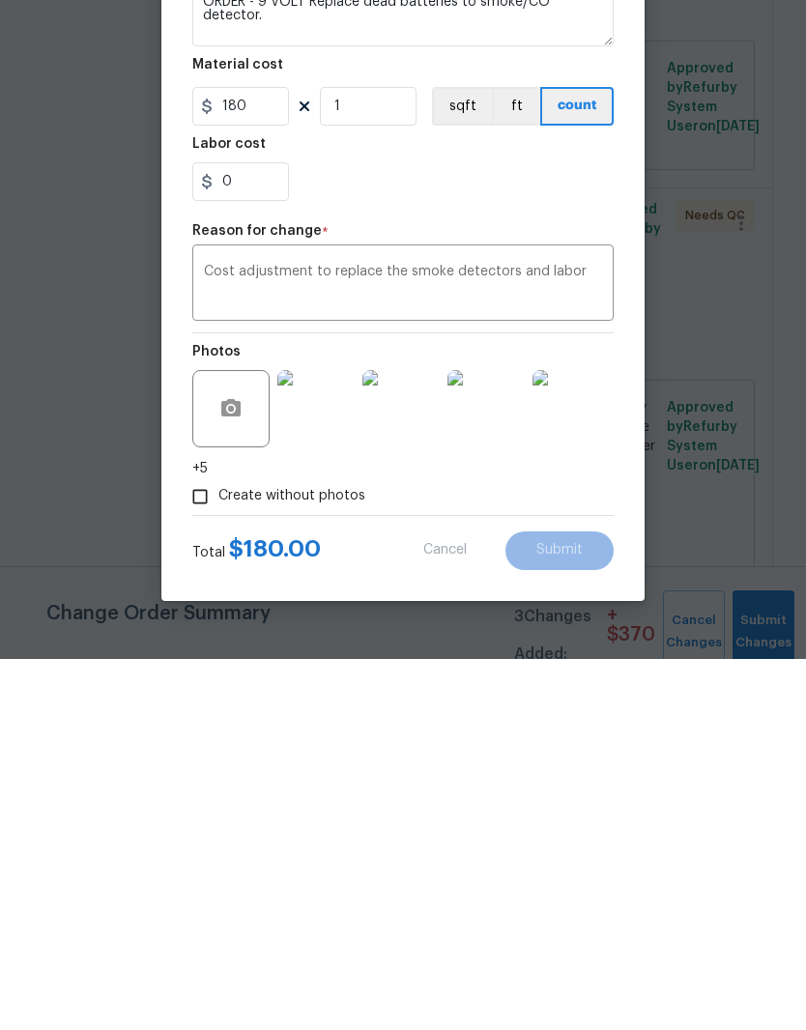
scroll to position [79, 0]
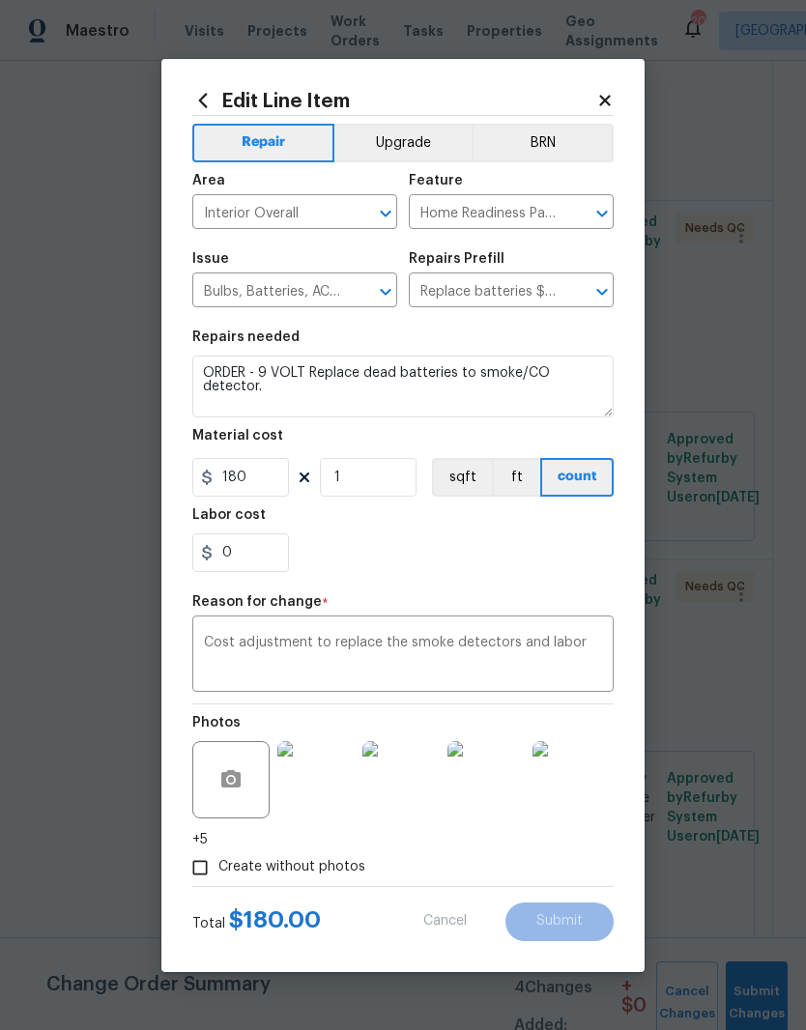
type input "8"
type input "0"
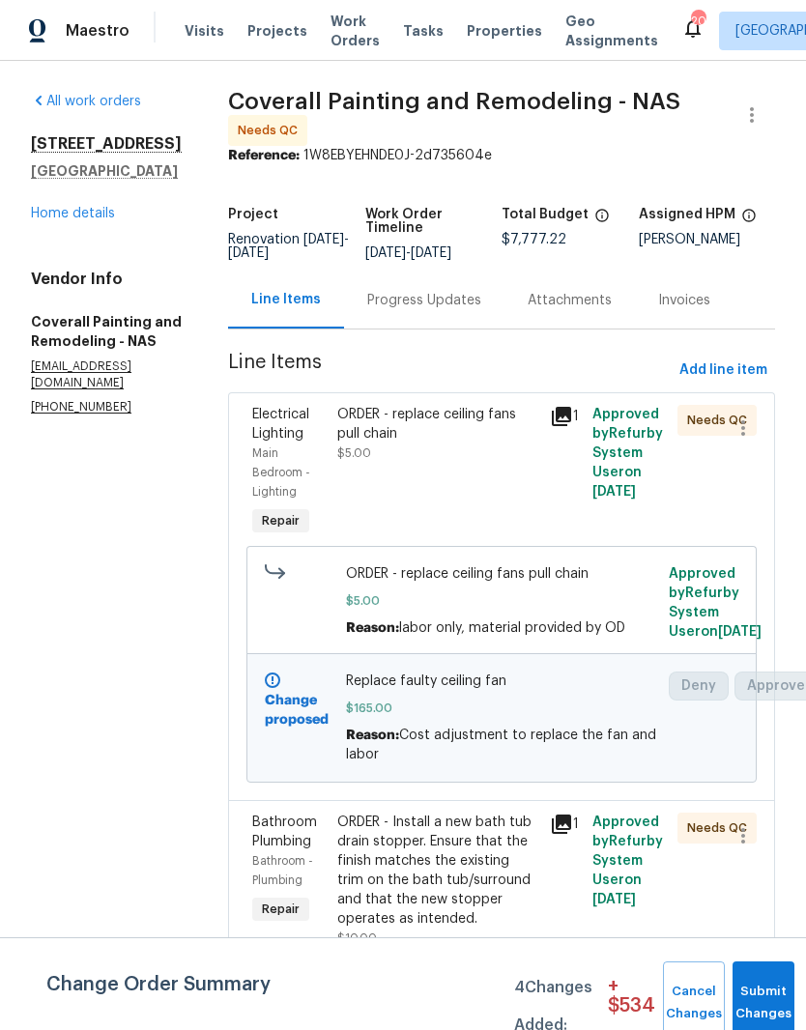
scroll to position [0, 0]
click at [94, 215] on link "Home details" at bounding box center [73, 214] width 84 height 14
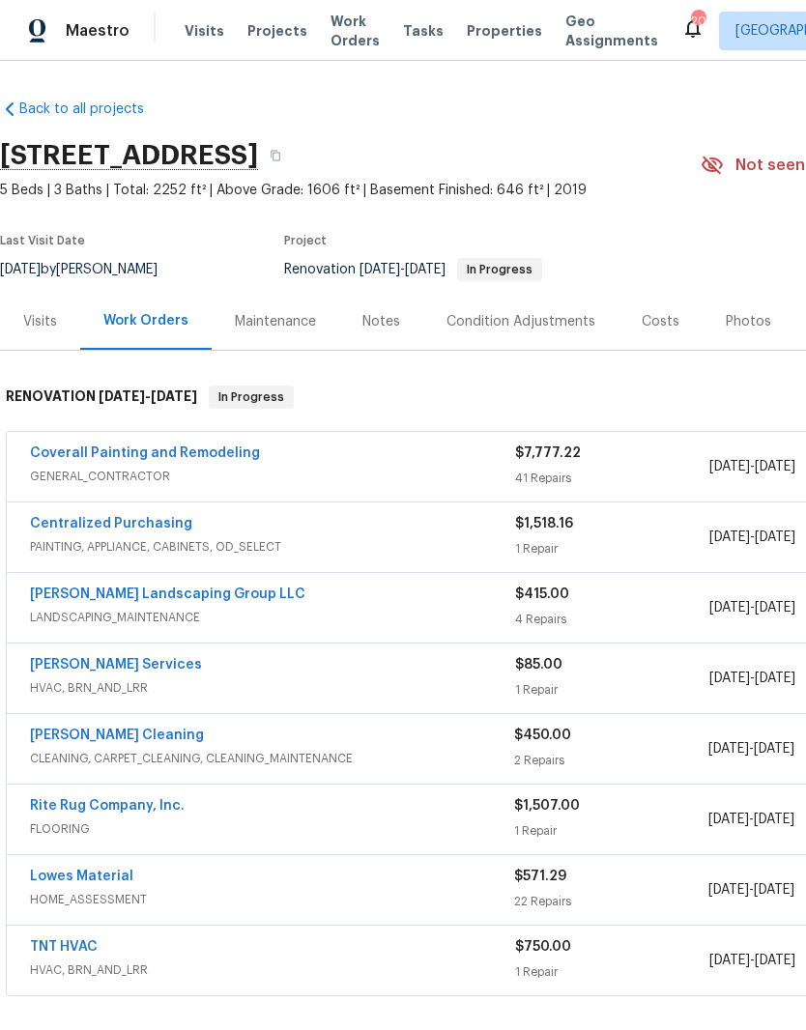
click at [152, 810] on link "Rite Rug Company, Inc." at bounding box center [107, 806] width 155 height 14
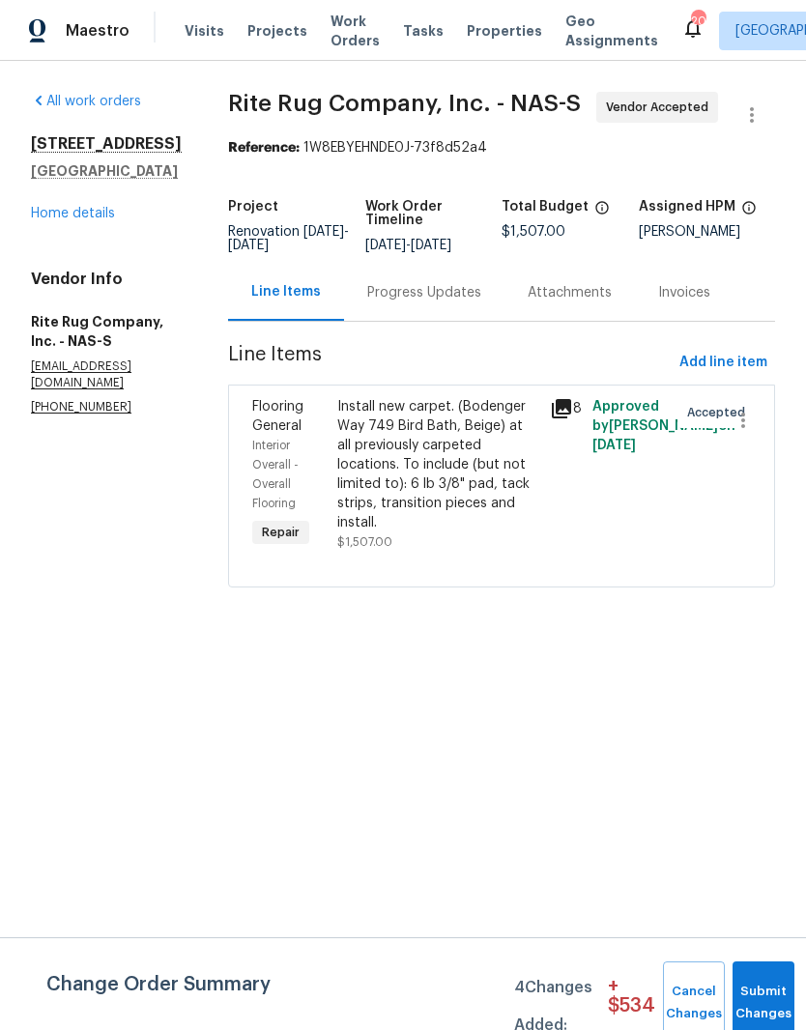
click at [92, 212] on link "Home details" at bounding box center [73, 214] width 84 height 14
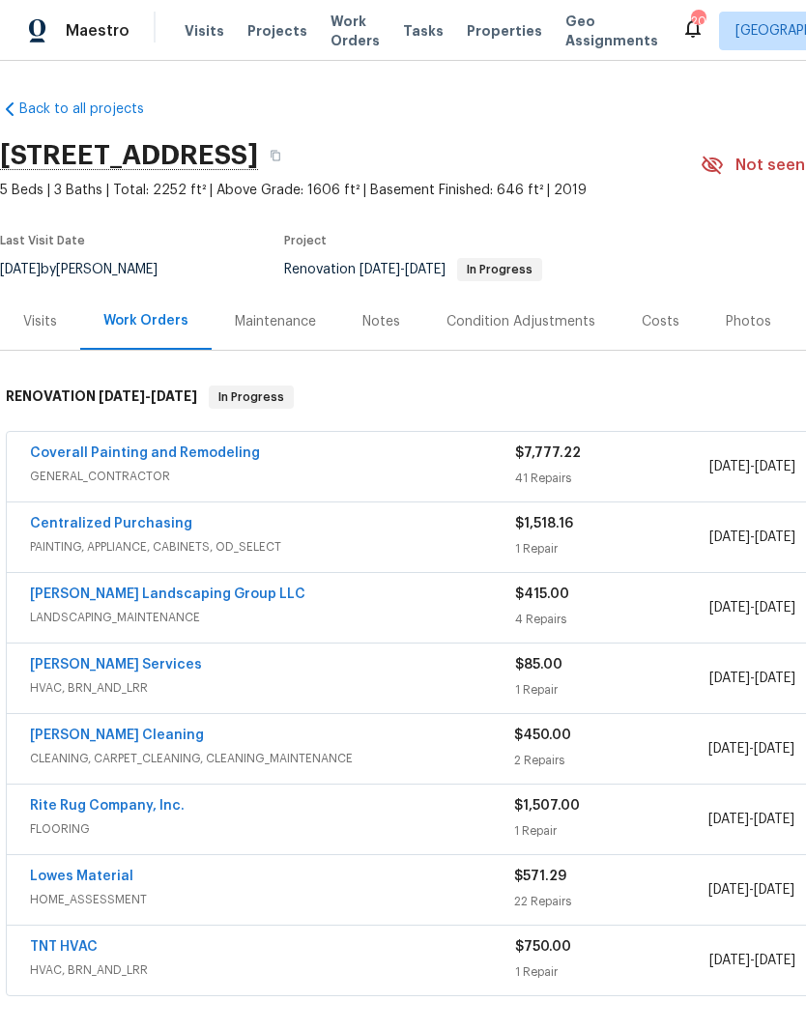
click at [201, 455] on link "Coverall Painting and Remodeling" at bounding box center [145, 453] width 230 height 14
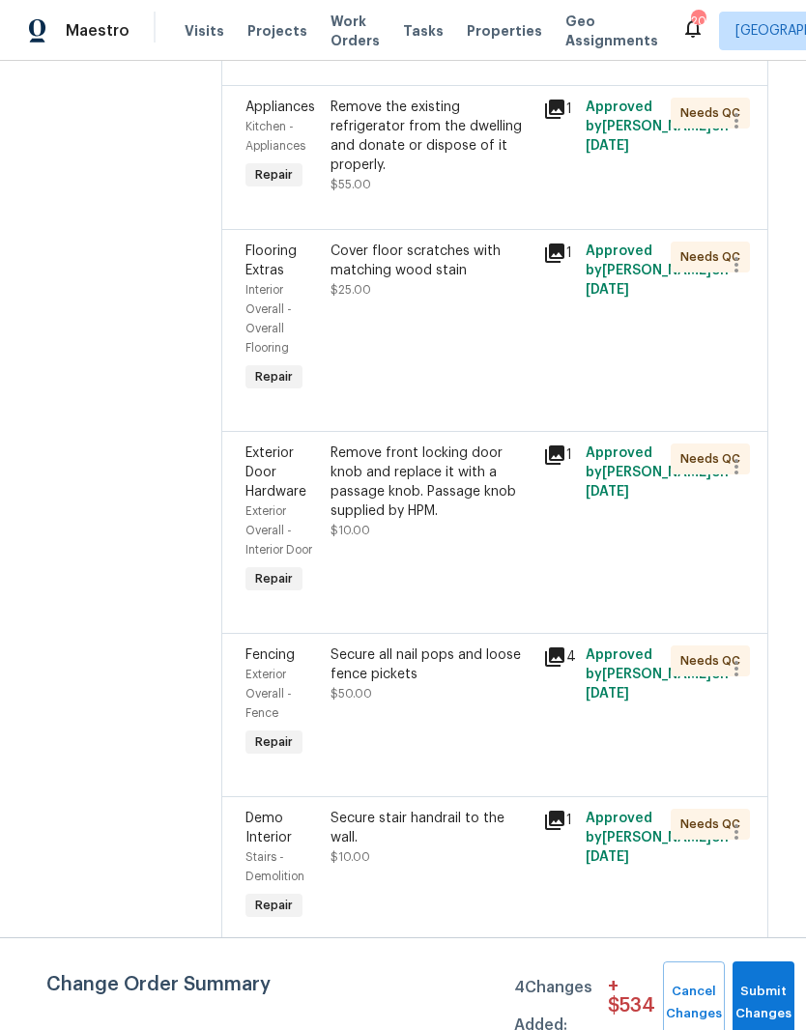
scroll to position [7019, 7]
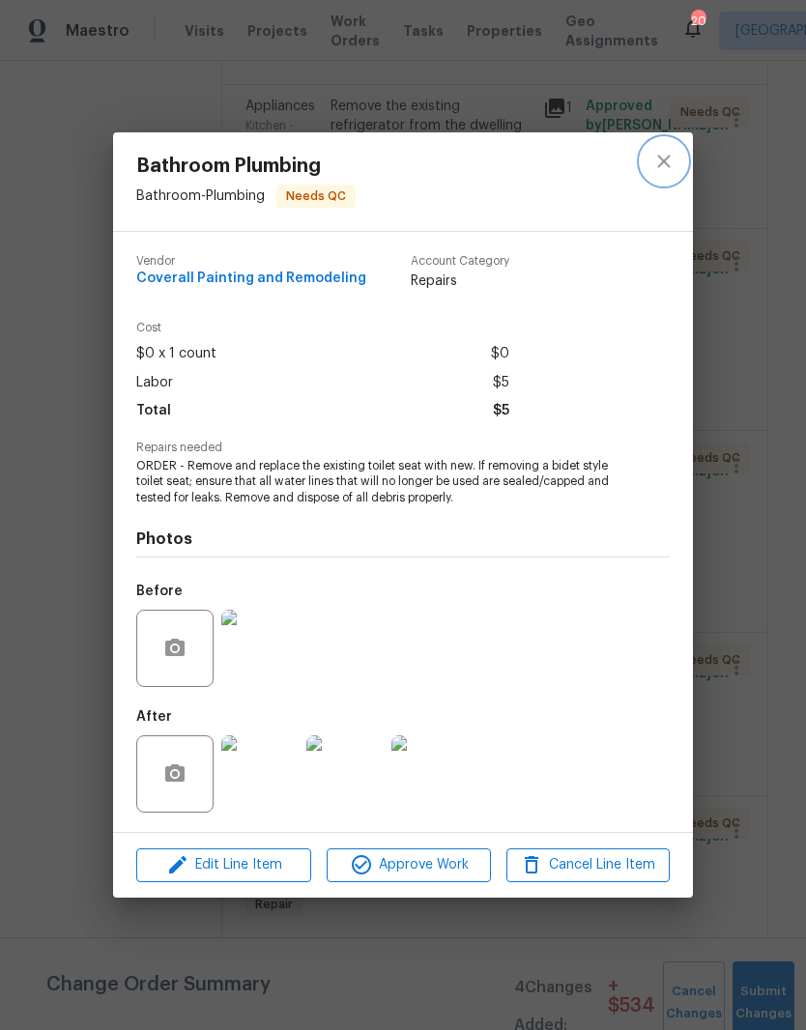
click at [670, 157] on icon "close" at bounding box center [663, 161] width 23 height 23
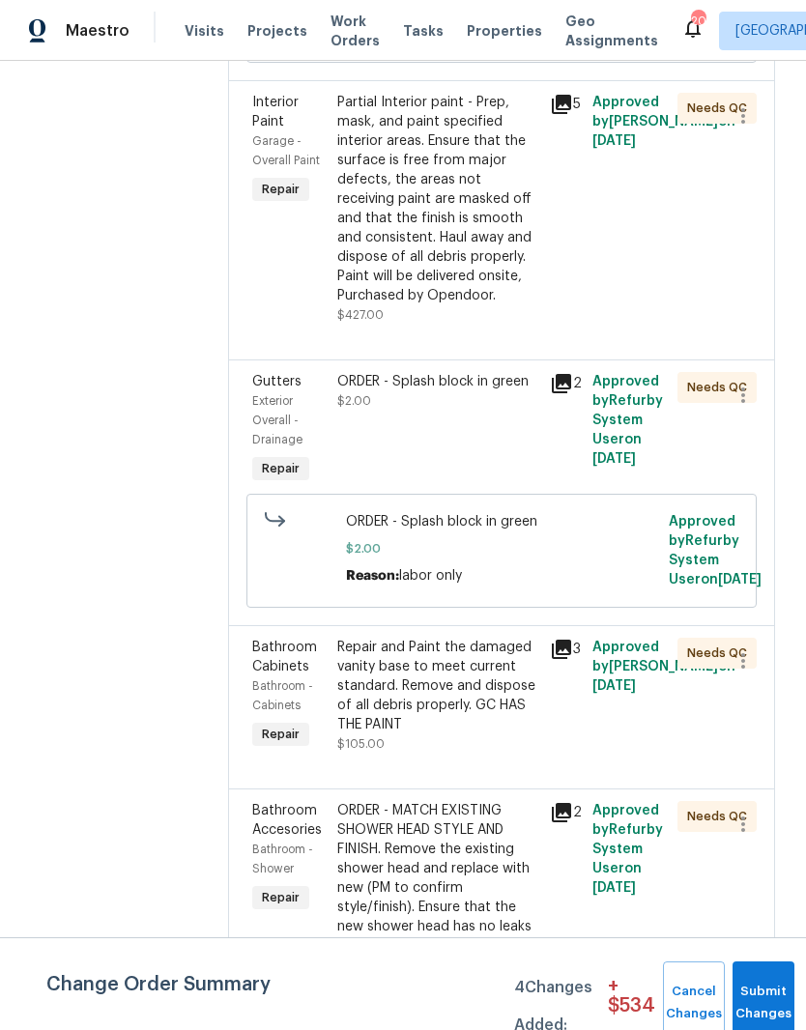
scroll to position [10118, 0]
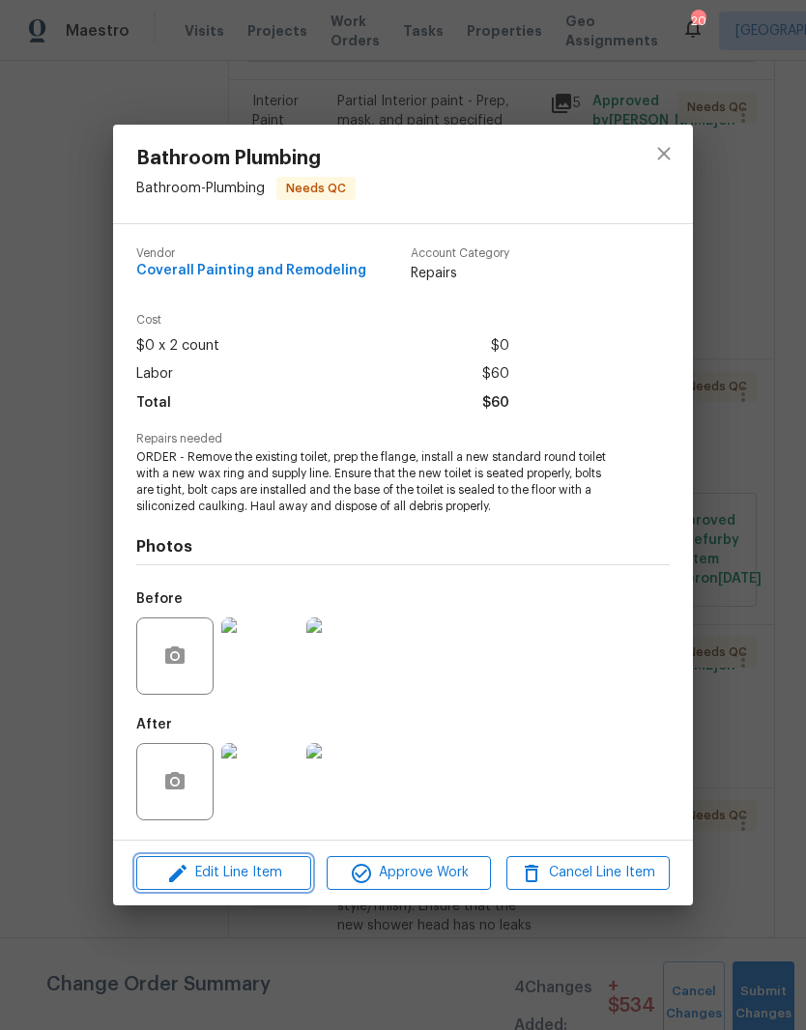
click at [264, 882] on span "Edit Line Item" at bounding box center [223, 873] width 163 height 24
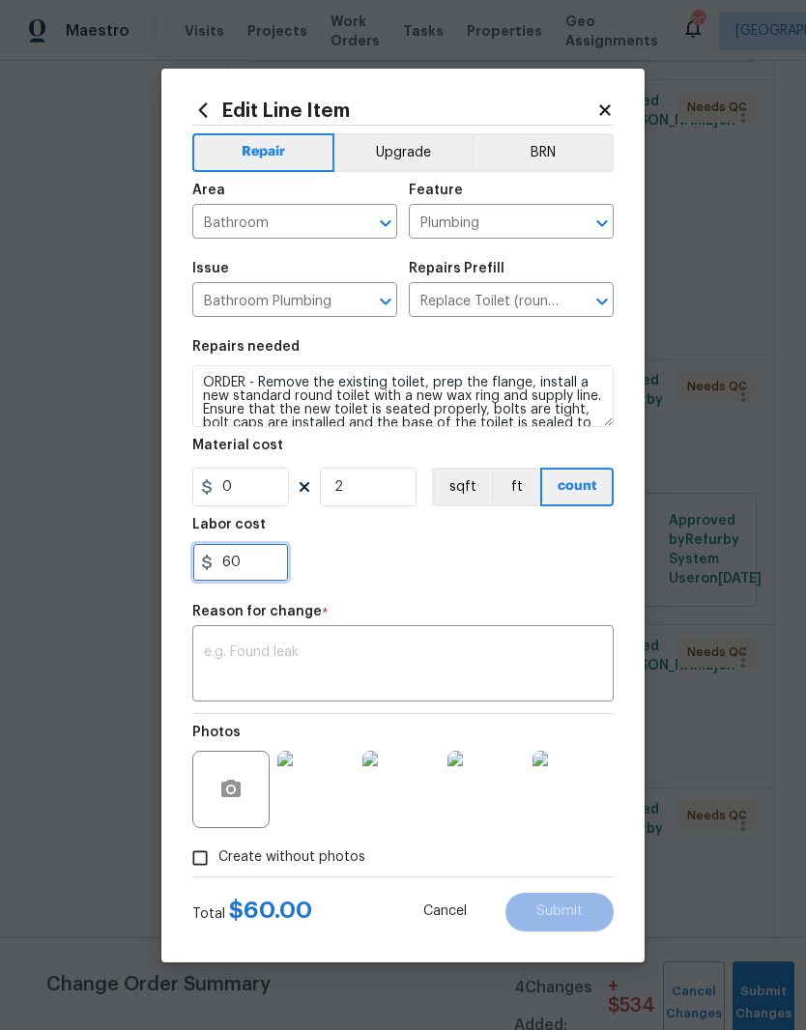
click at [270, 565] on input "60" at bounding box center [240, 562] width 97 height 39
type input "6"
type input "1"
click at [258, 490] on input "0" at bounding box center [240, 487] width 97 height 39
click at [240, 569] on input "1" at bounding box center [240, 562] width 97 height 39
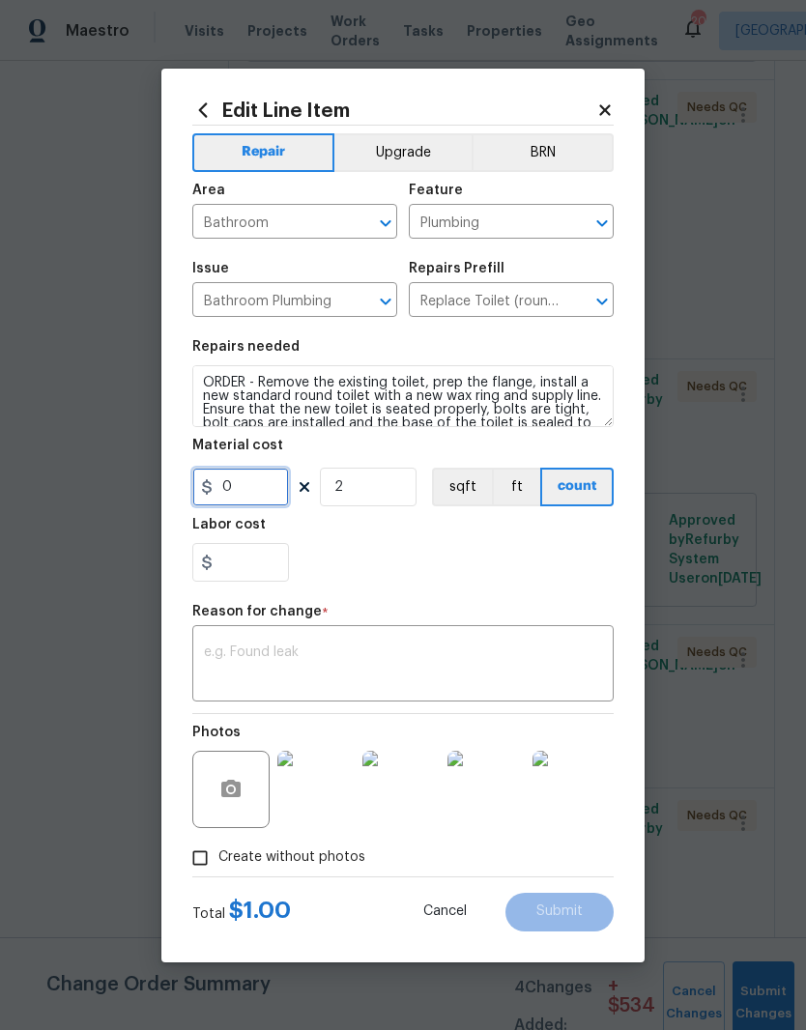
click at [263, 489] on input "0" at bounding box center [240, 487] width 97 height 39
type input "0"
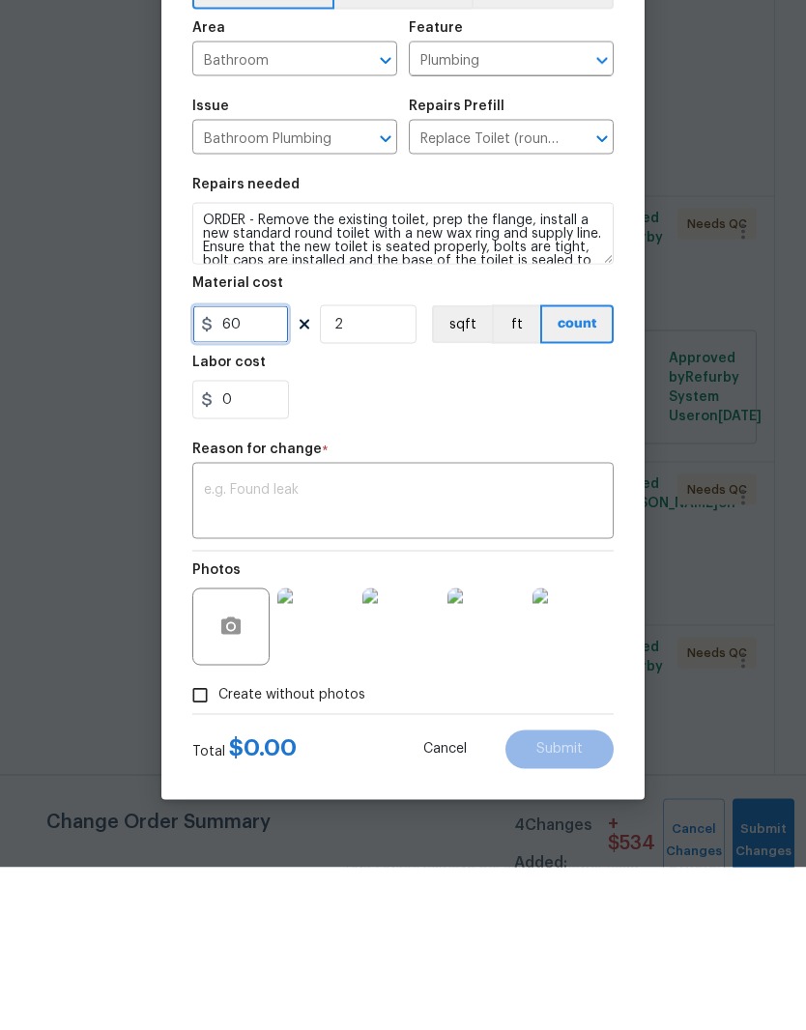
type input "60"
click at [369, 645] on textarea at bounding box center [403, 665] width 398 height 41
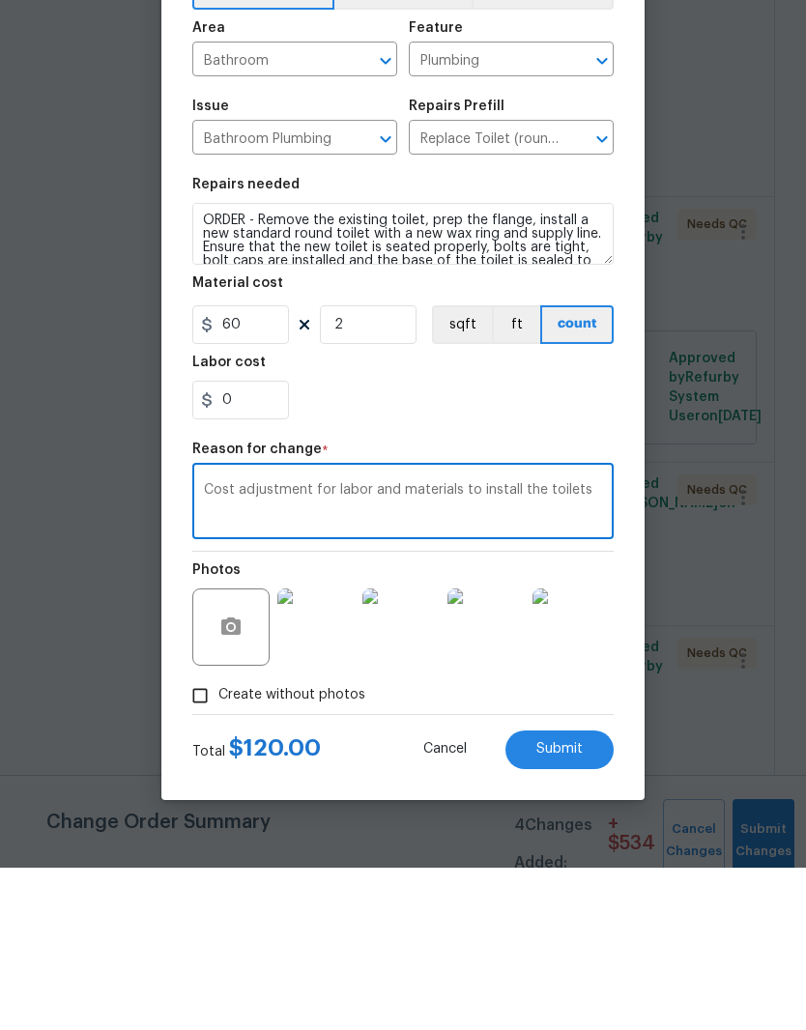
type textarea "Cost adjustment for labor and materials to install the toilets"
click at [487, 543] on div "0" at bounding box center [402, 562] width 421 height 39
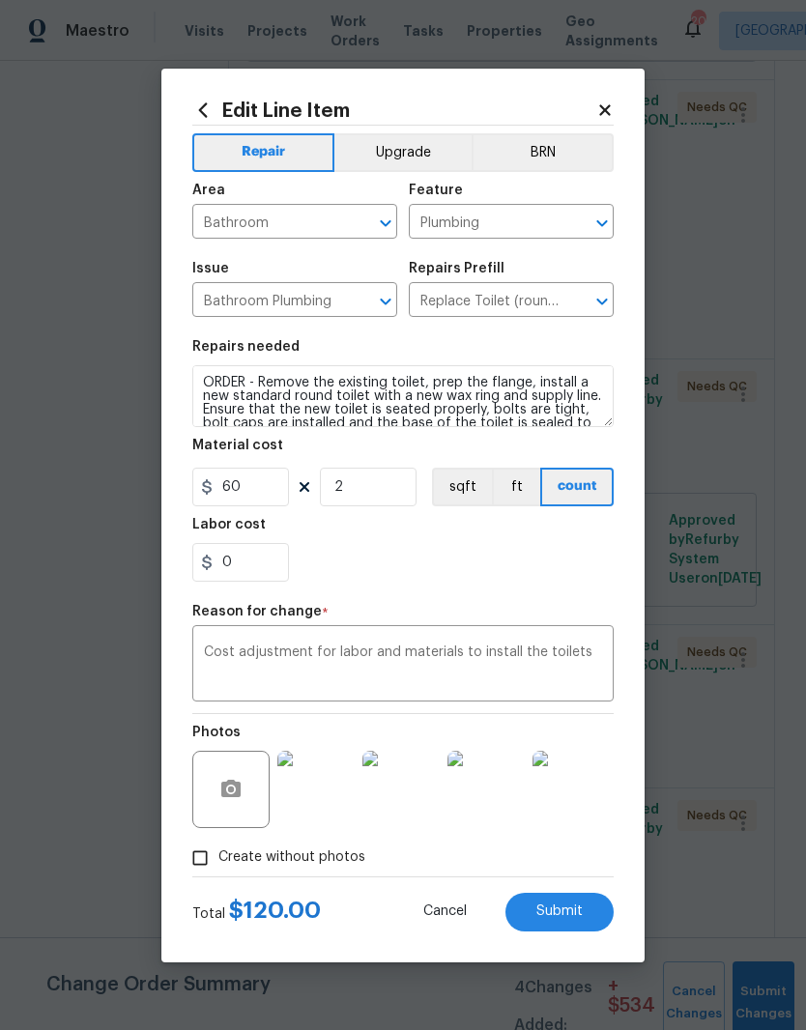
click at [563, 915] on span "Submit" at bounding box center [559, 911] width 46 height 14
type input "0"
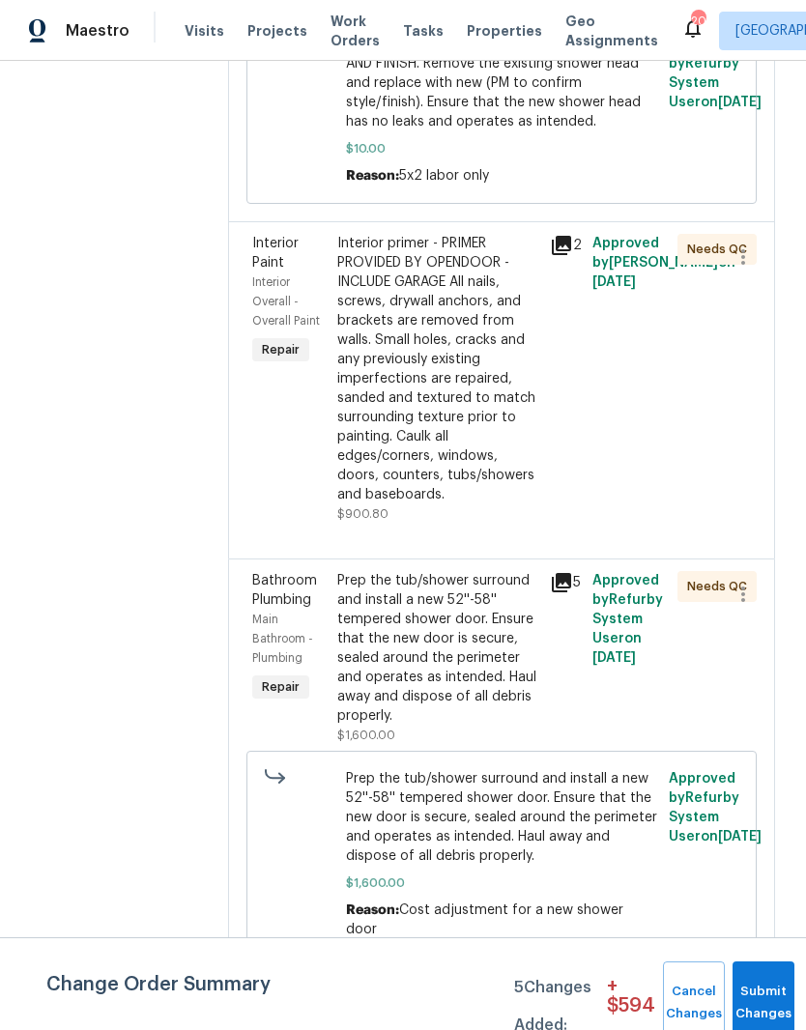
scroll to position [11650, 1]
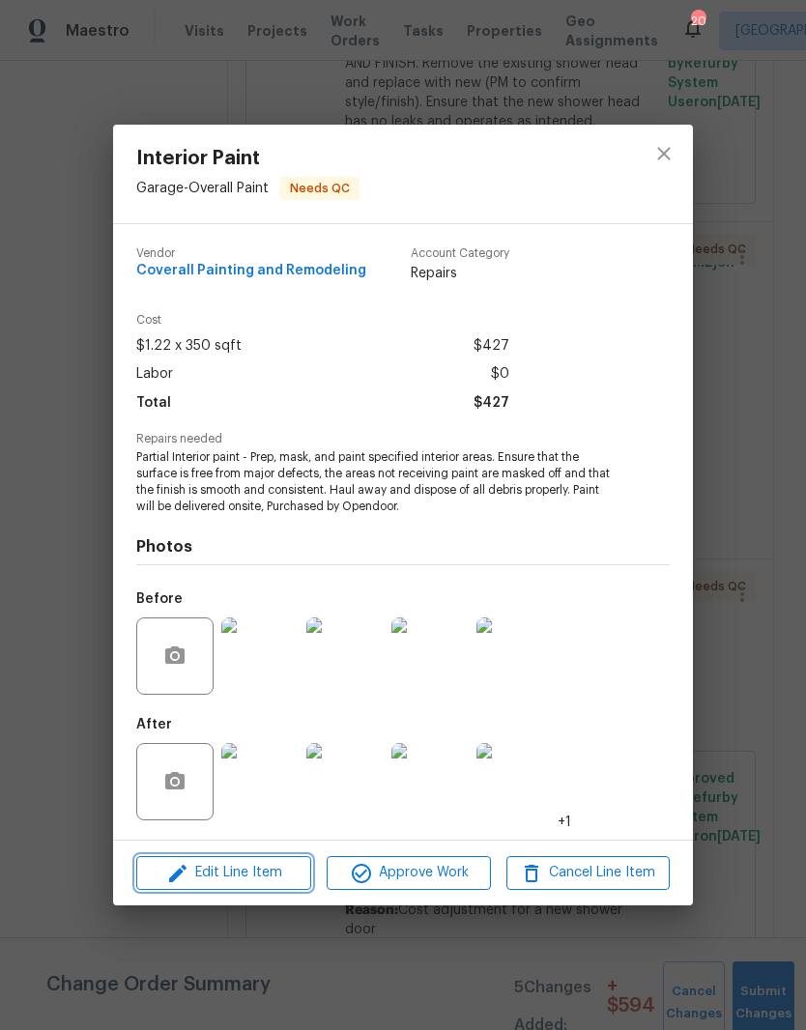
click at [280, 874] on span "Edit Line Item" at bounding box center [223, 873] width 163 height 24
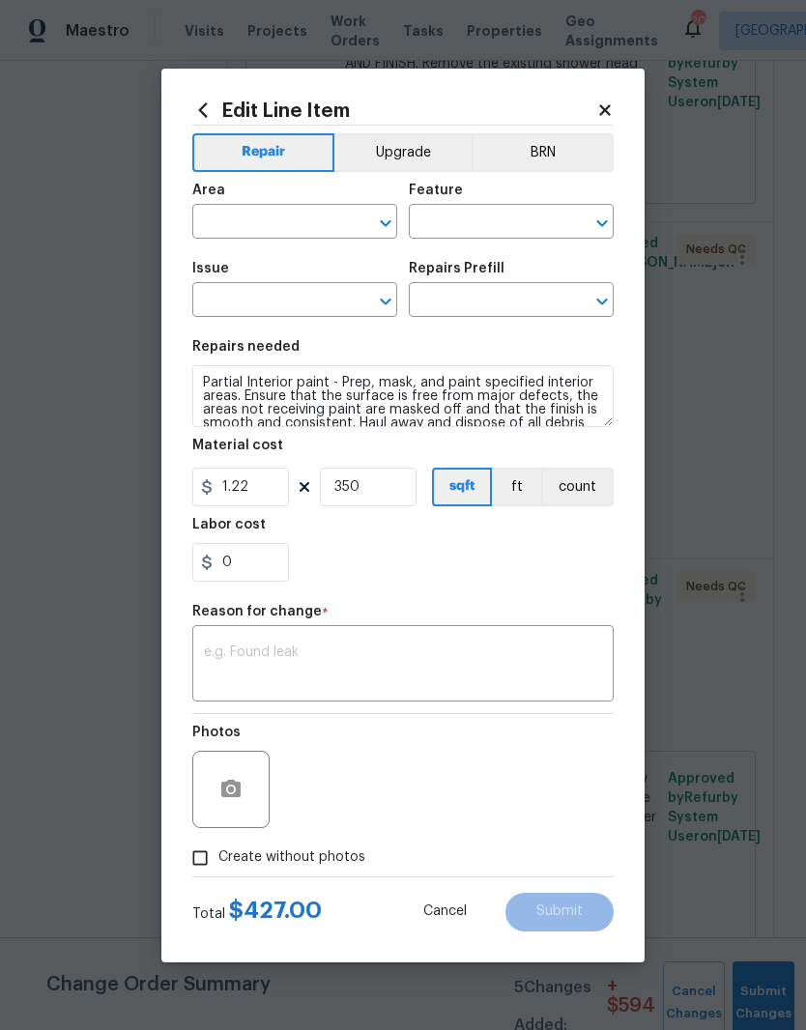
type input "Garage"
type input "Overall Paint"
type input "Interior Paint"
type input "Partial Interior Paint LABOR ONLY $1.22"
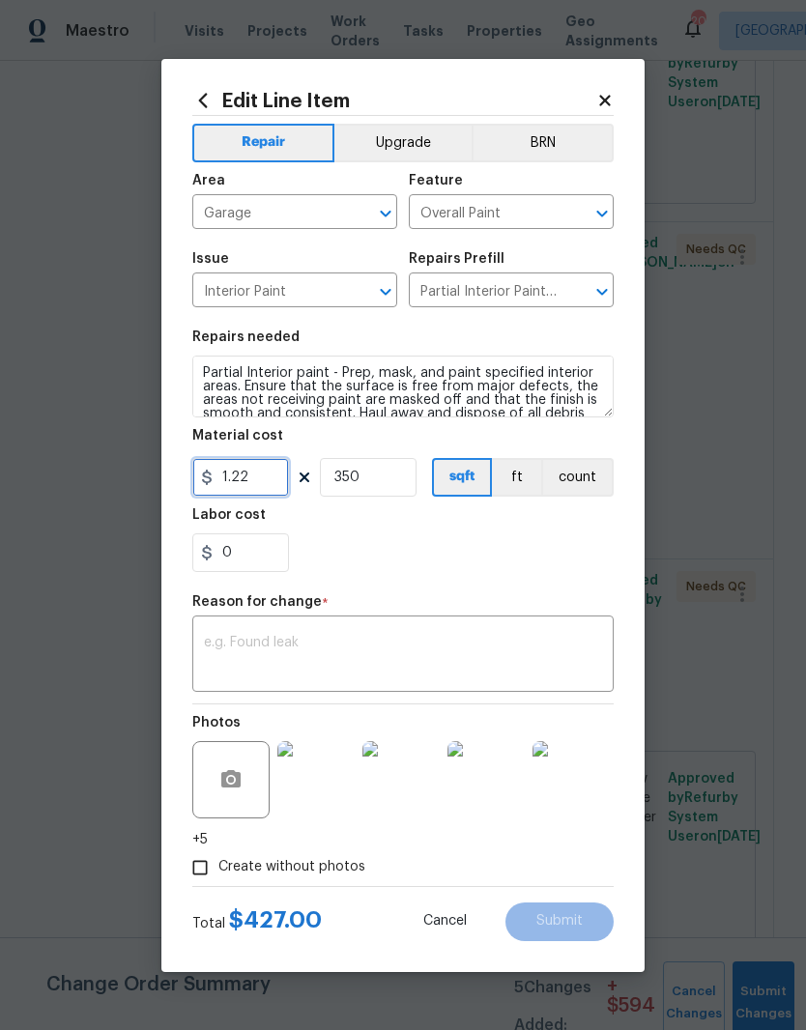
click at [281, 478] on input "1.22" at bounding box center [240, 477] width 97 height 39
type input "800"
click at [384, 473] on input "350" at bounding box center [368, 477] width 97 height 39
type input "1"
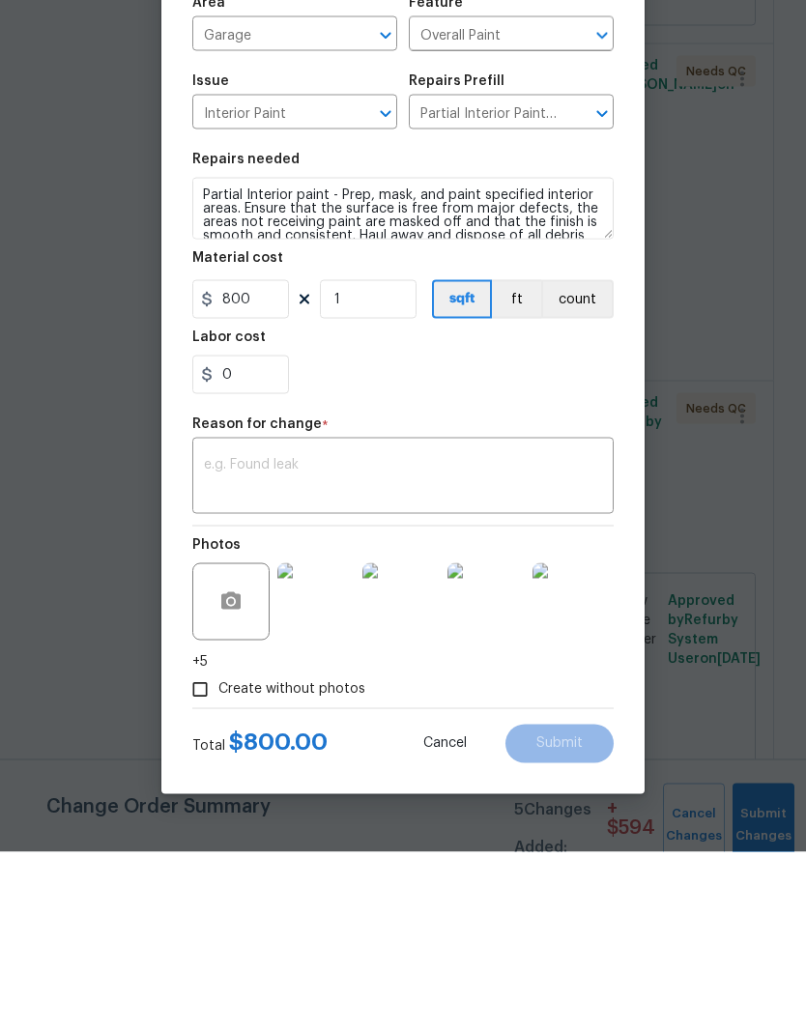
click at [361, 636] on textarea at bounding box center [403, 656] width 398 height 41
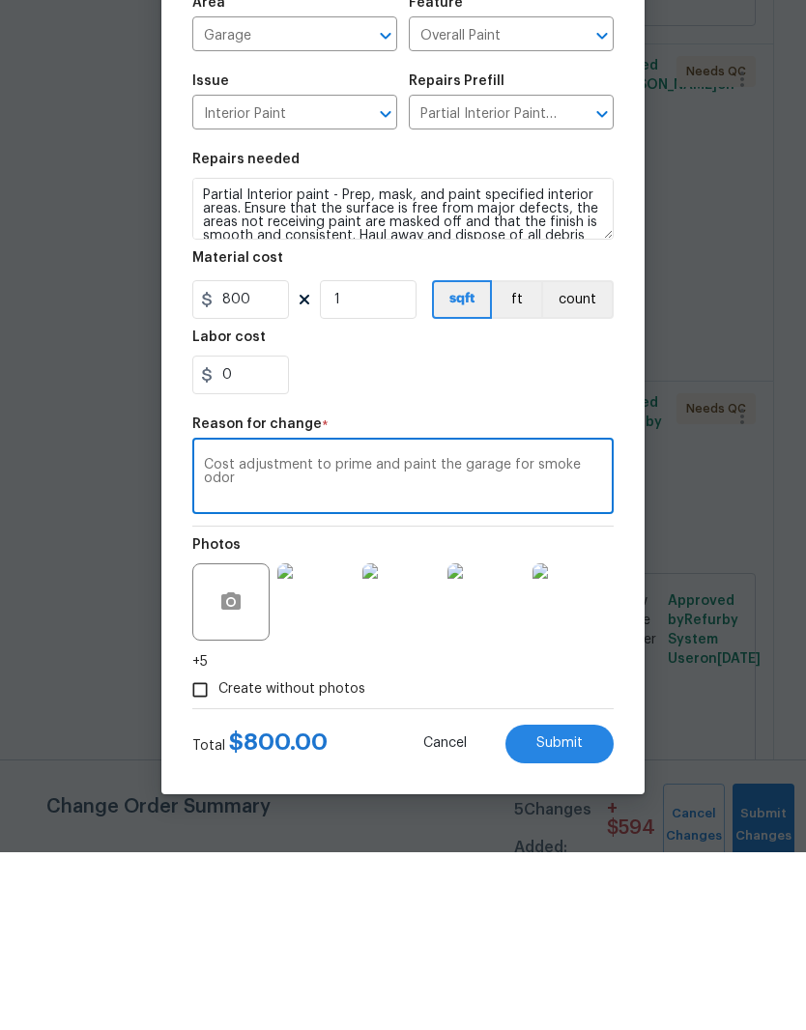
click at [503, 636] on textarea "Cost adjustment to prime and paint the garage for smoke odor" at bounding box center [403, 656] width 398 height 41
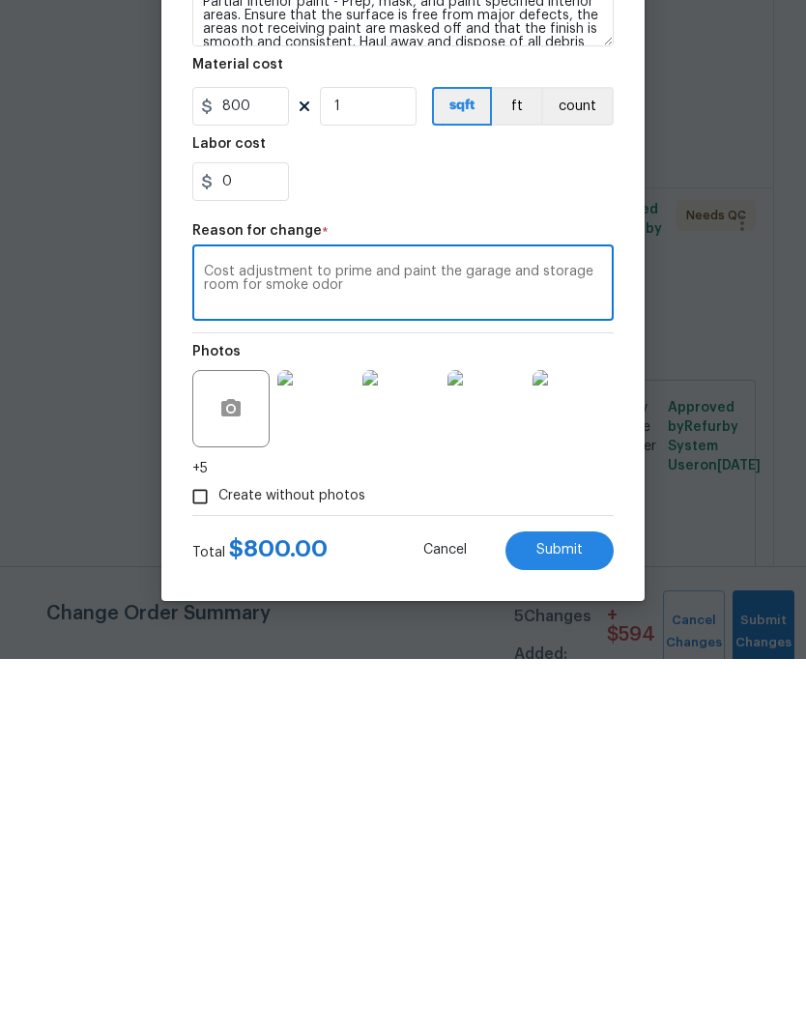
scroll to position [48, 0]
type textarea "Cost adjustment to prime and paint the garage and storage room for smoke odor"
click at [562, 914] on span "Submit" at bounding box center [559, 921] width 46 height 14
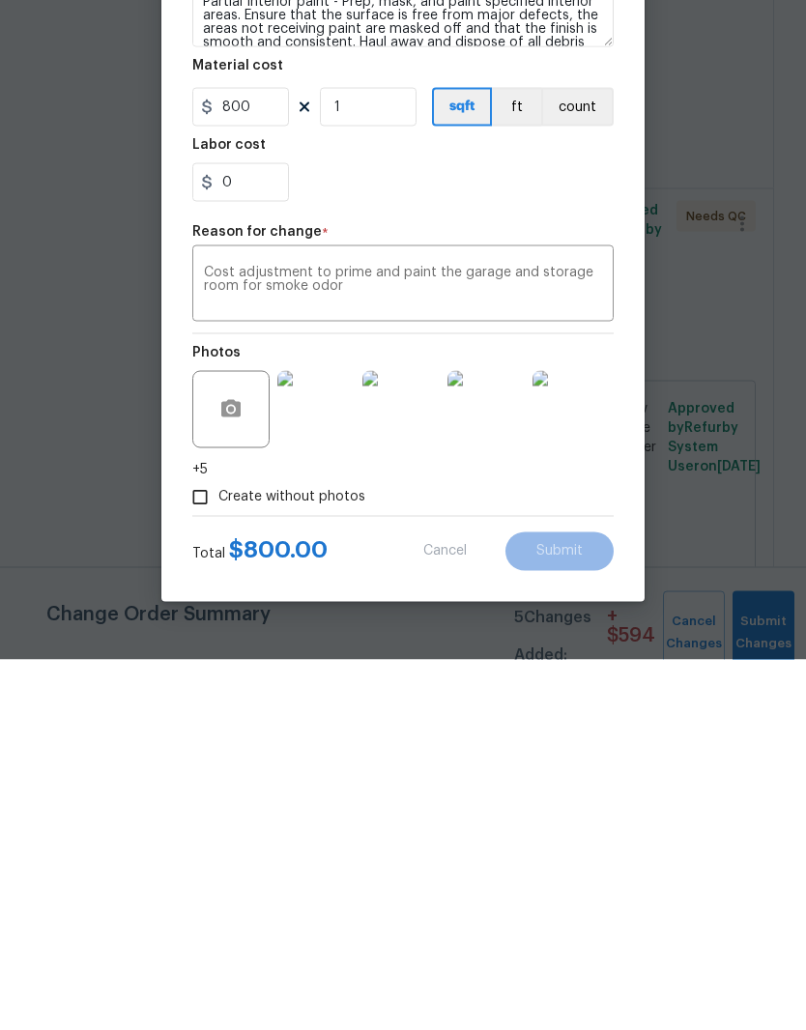
scroll to position [79, 0]
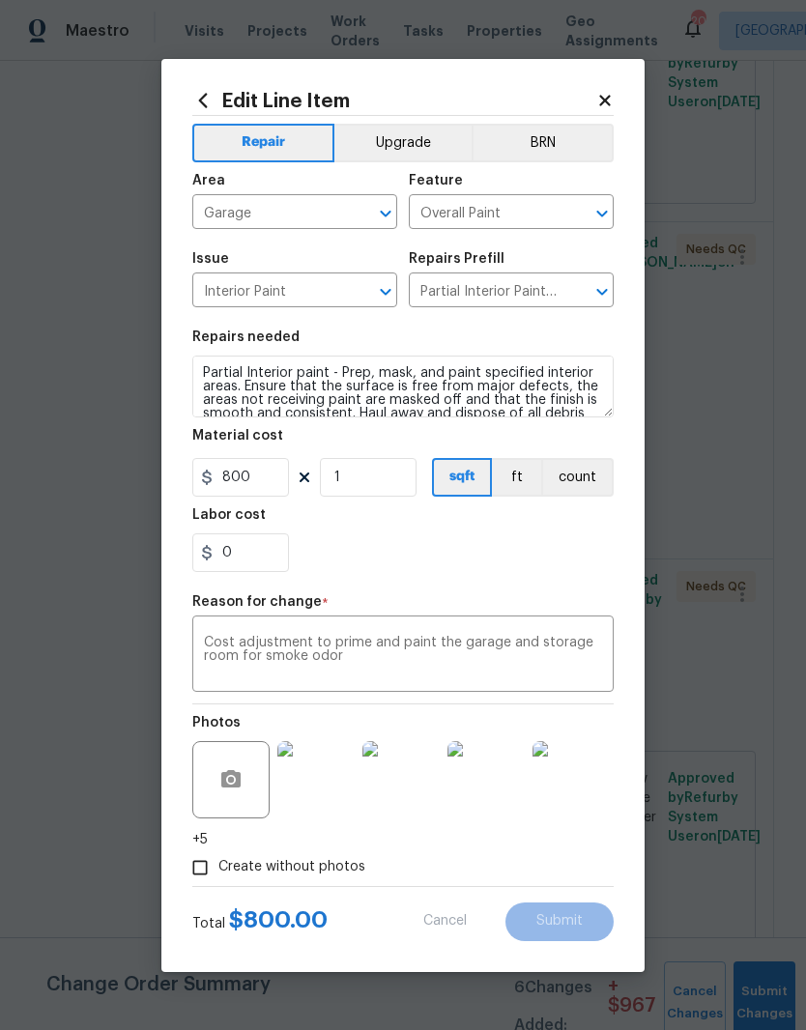
type input "1.22"
type input "350"
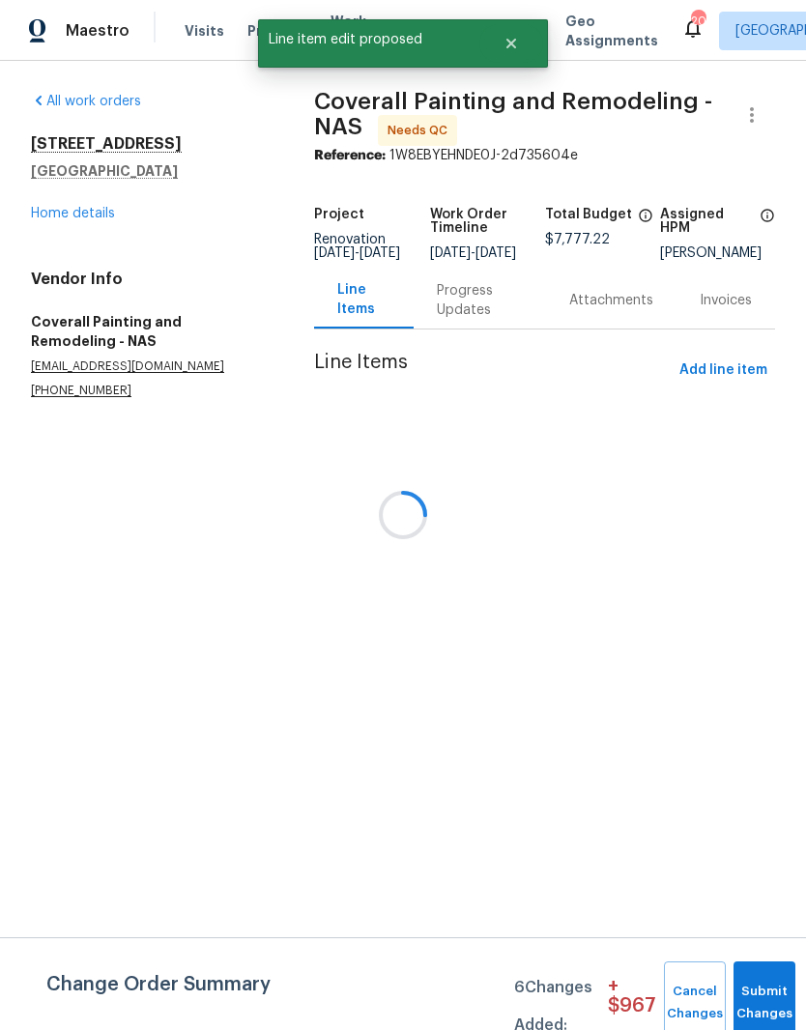
scroll to position [0, 0]
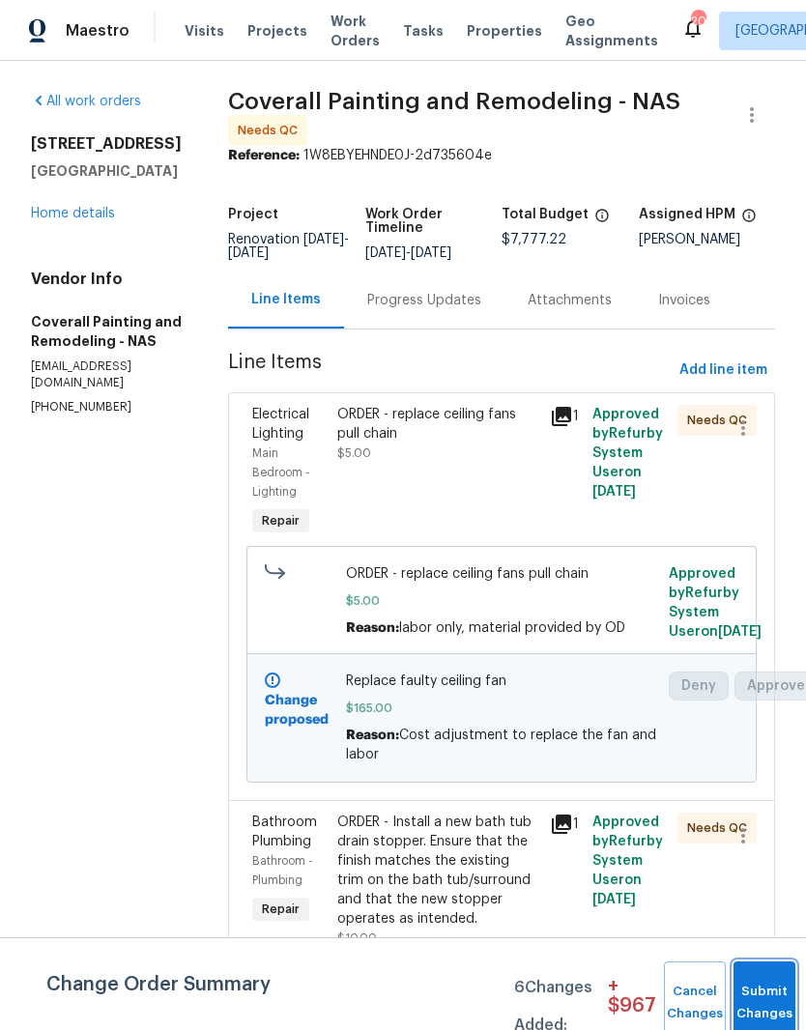
click at [763, 990] on button "Submit Changes" at bounding box center [764, 1002] width 62 height 83
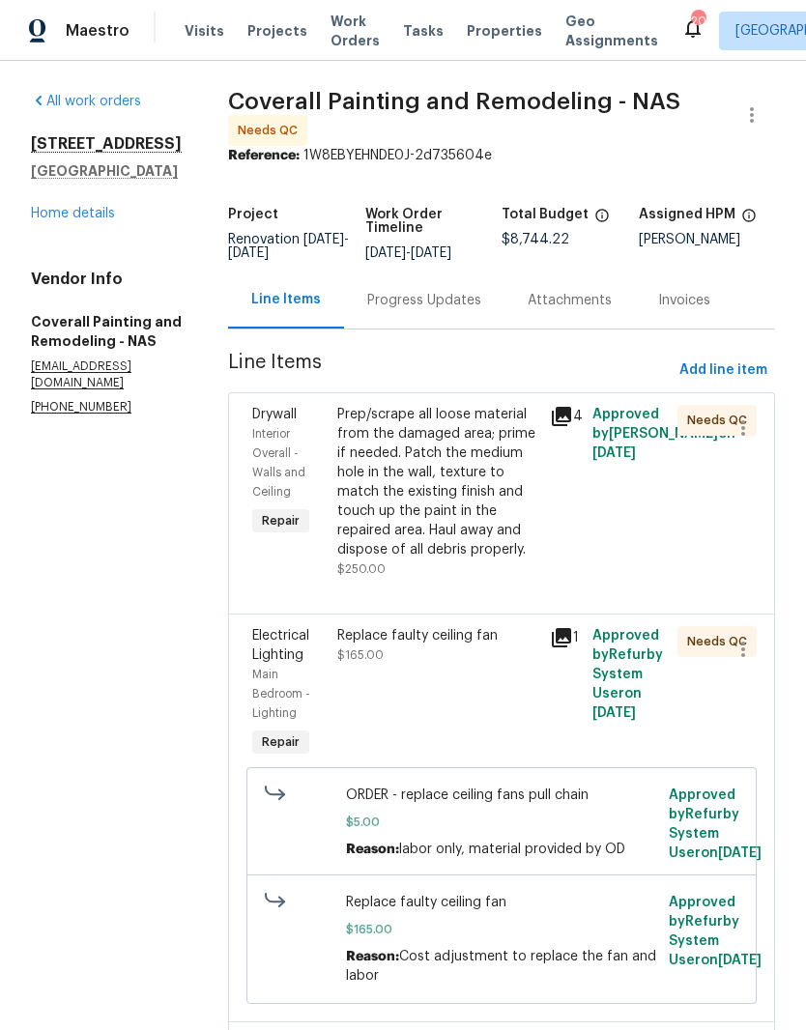
click at [207, 34] on span "Visits" at bounding box center [205, 30] width 40 height 19
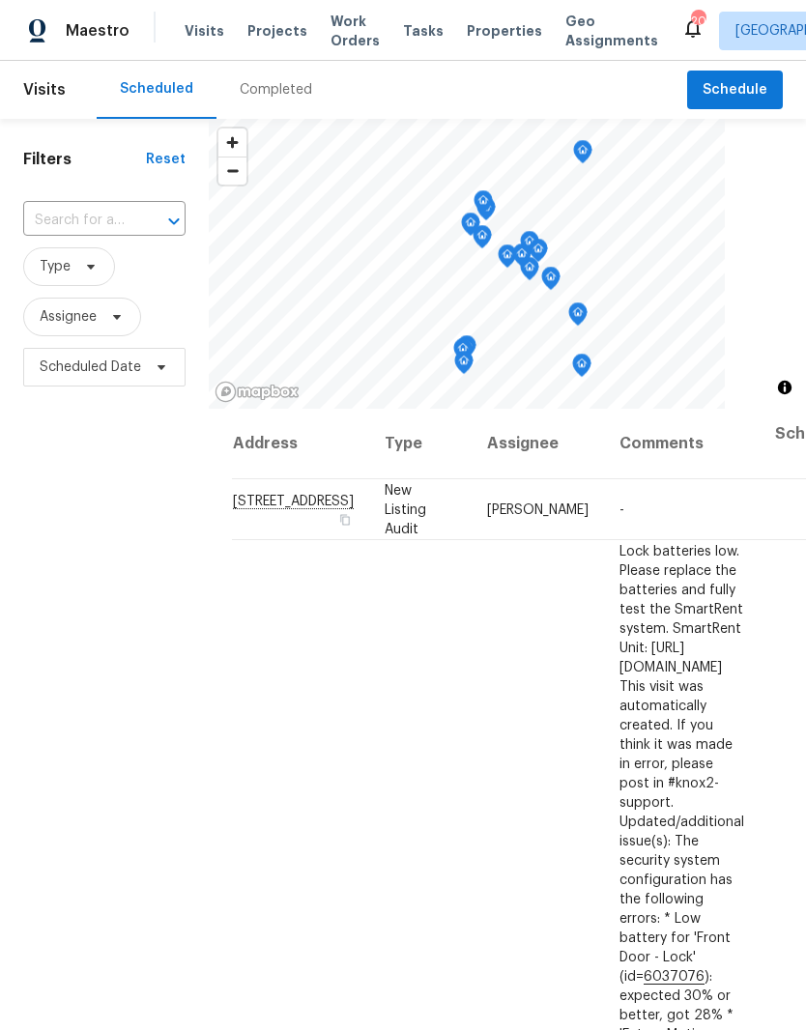
click at [96, 213] on input "text" at bounding box center [77, 221] width 108 height 30
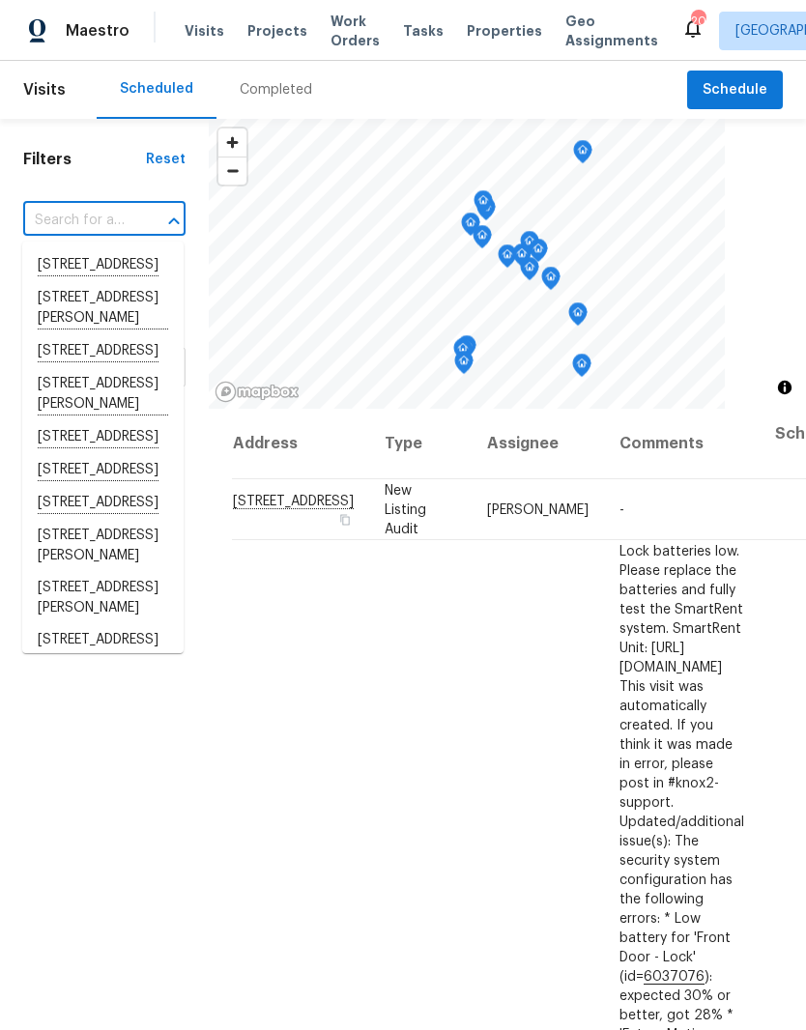
click at [75, 218] on input "text" at bounding box center [77, 221] width 108 height 30
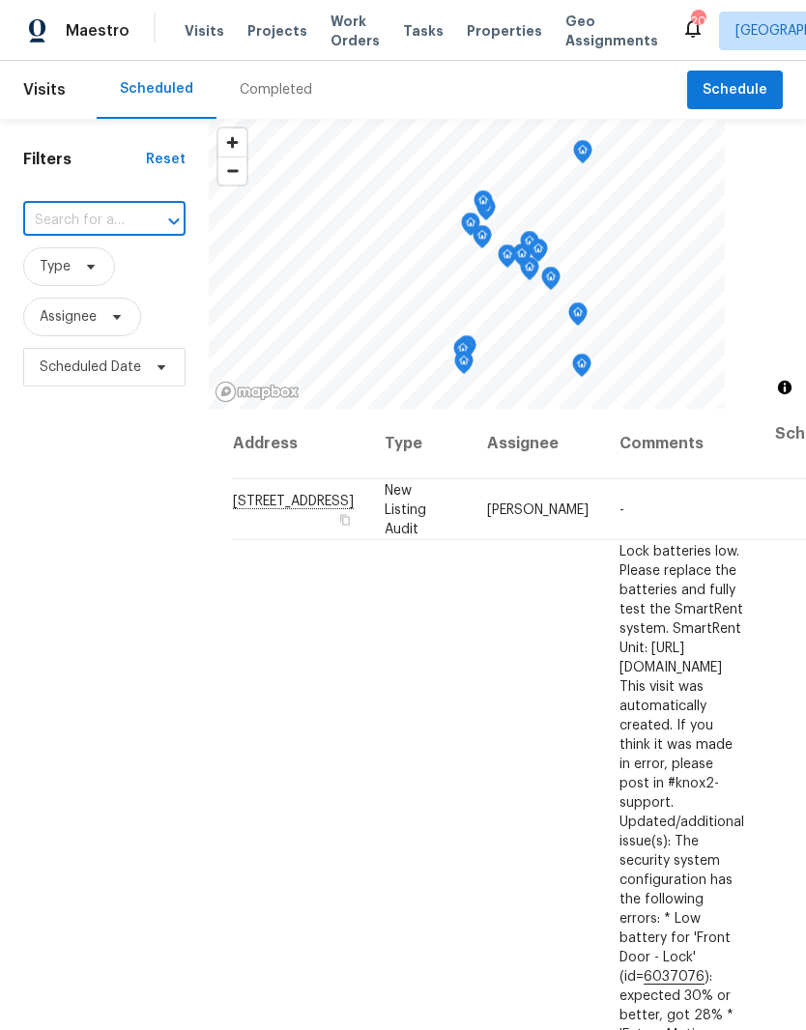
paste input "[STREET_ADDRESS]"
type input "[STREET_ADDRESS]"
click at [94, 277] on li "[STREET_ADDRESS]" at bounding box center [102, 265] width 161 height 32
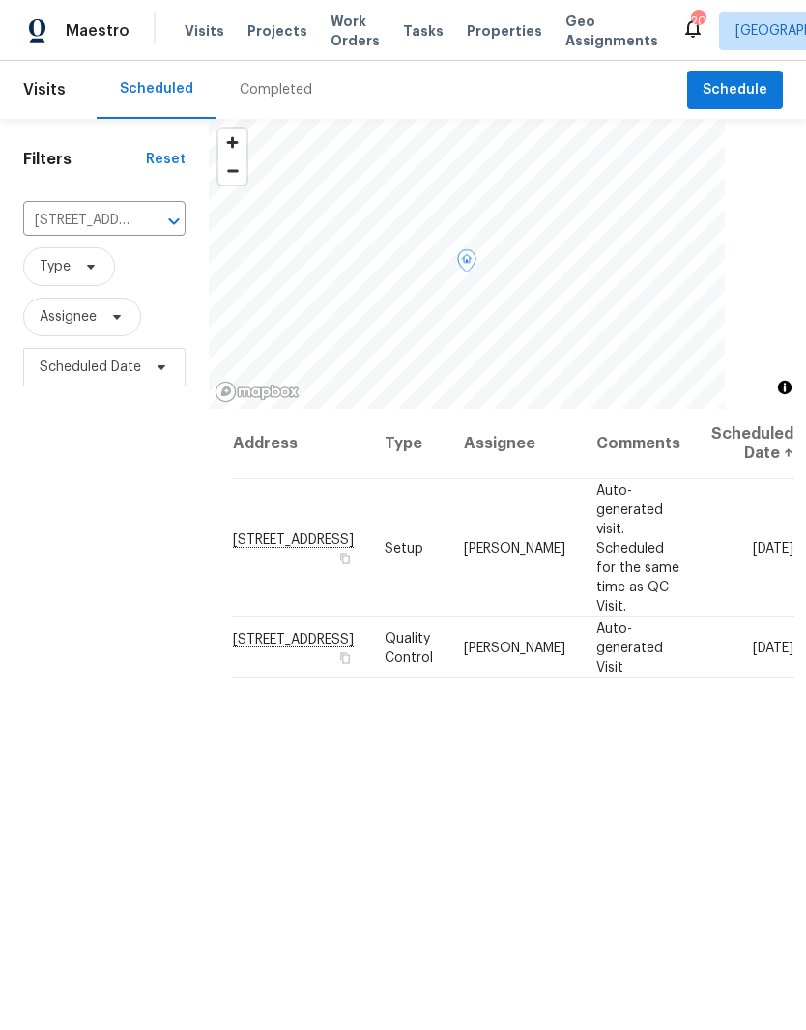
click at [0, 0] on icon at bounding box center [0, 0] width 0 height 0
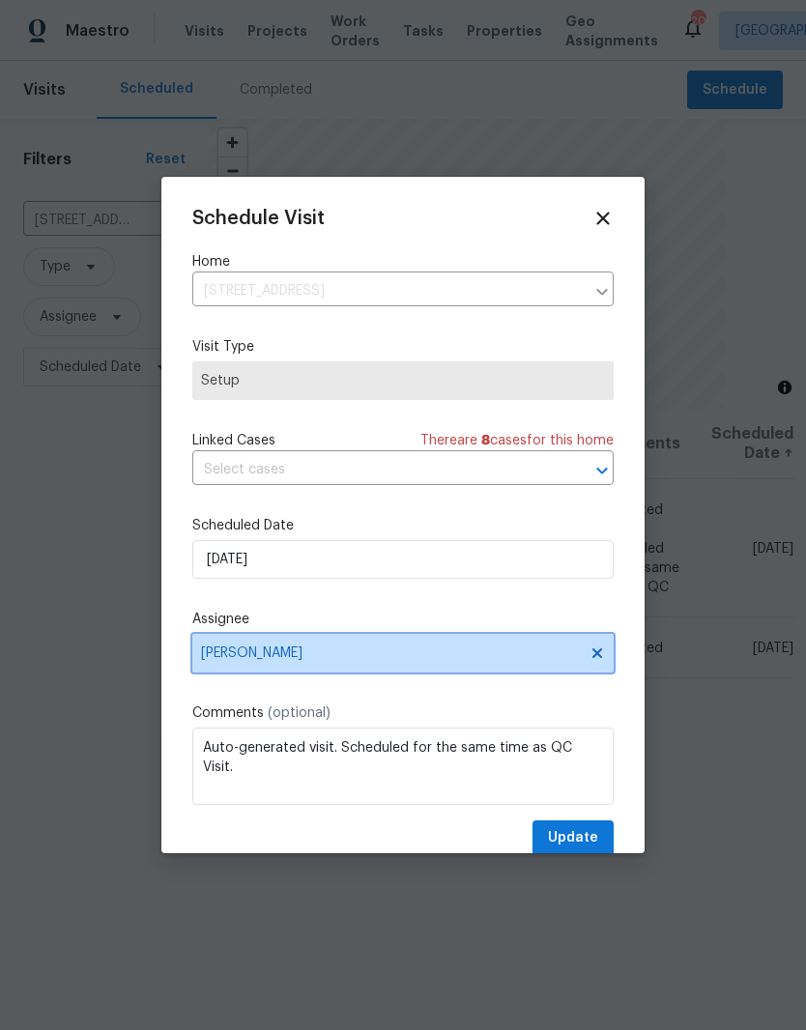
click at [594, 656] on icon at bounding box center [597, 653] width 10 height 10
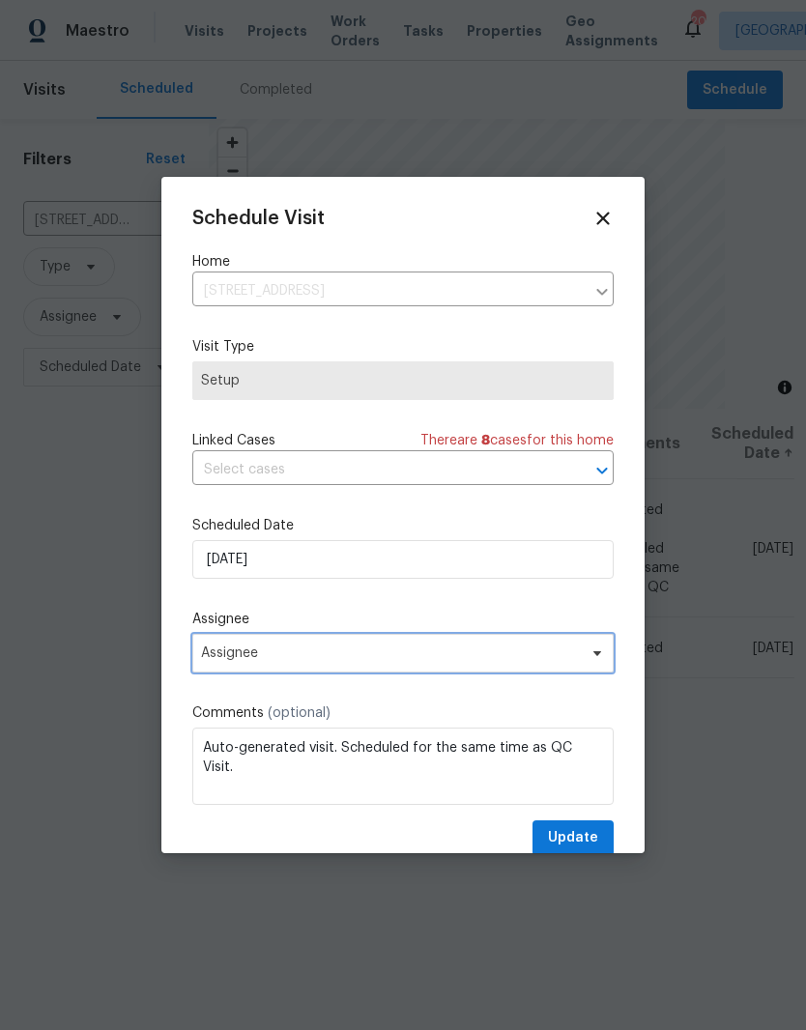
click at [599, 661] on icon at bounding box center [596, 652] width 15 height 15
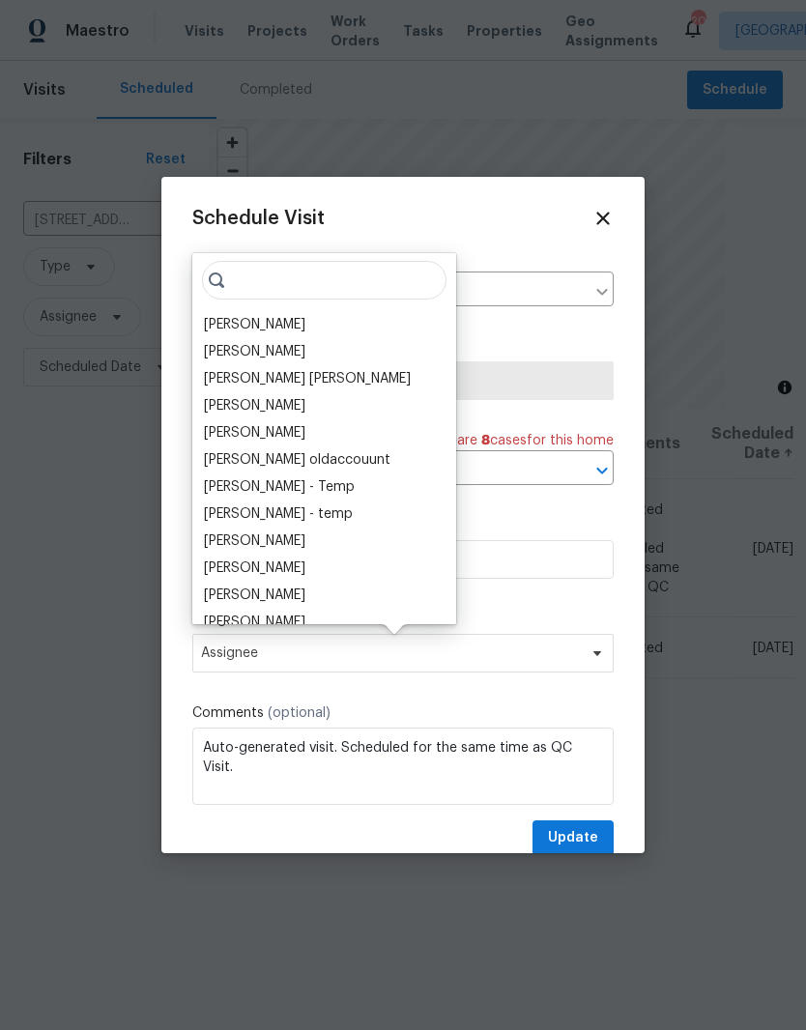
click at [271, 324] on div "[PERSON_NAME]" at bounding box center [254, 324] width 101 height 19
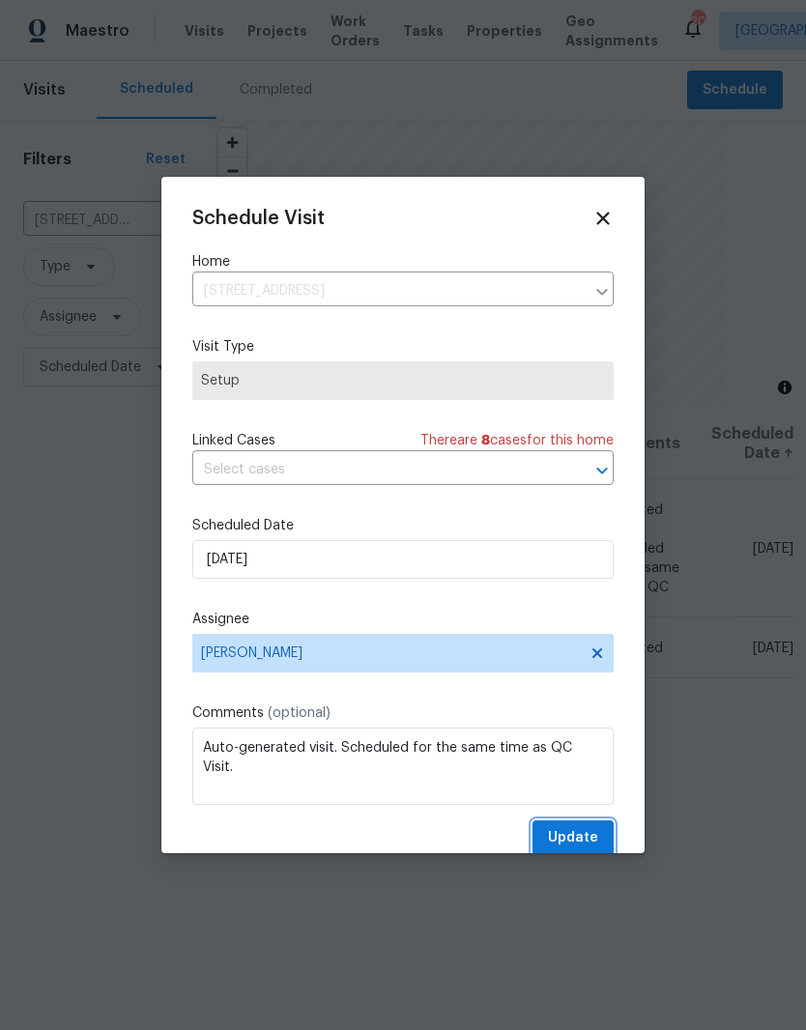
click at [578, 838] on span "Update" at bounding box center [573, 838] width 50 height 24
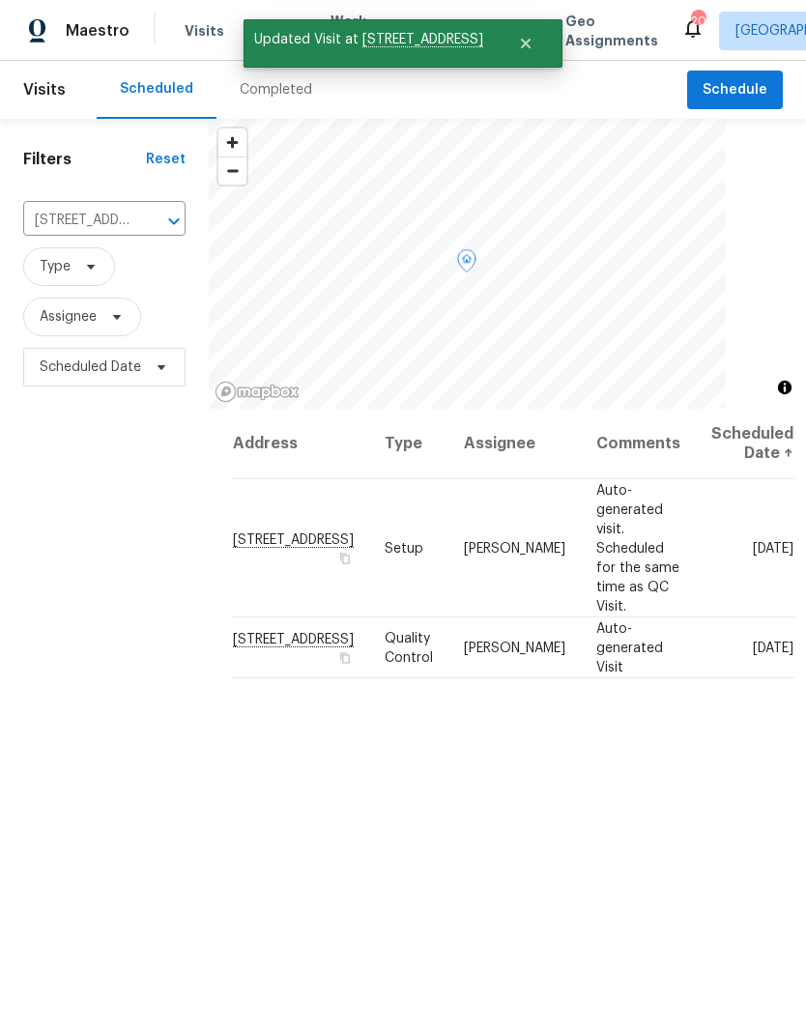
click at [0, 0] on icon at bounding box center [0, 0] width 0 height 0
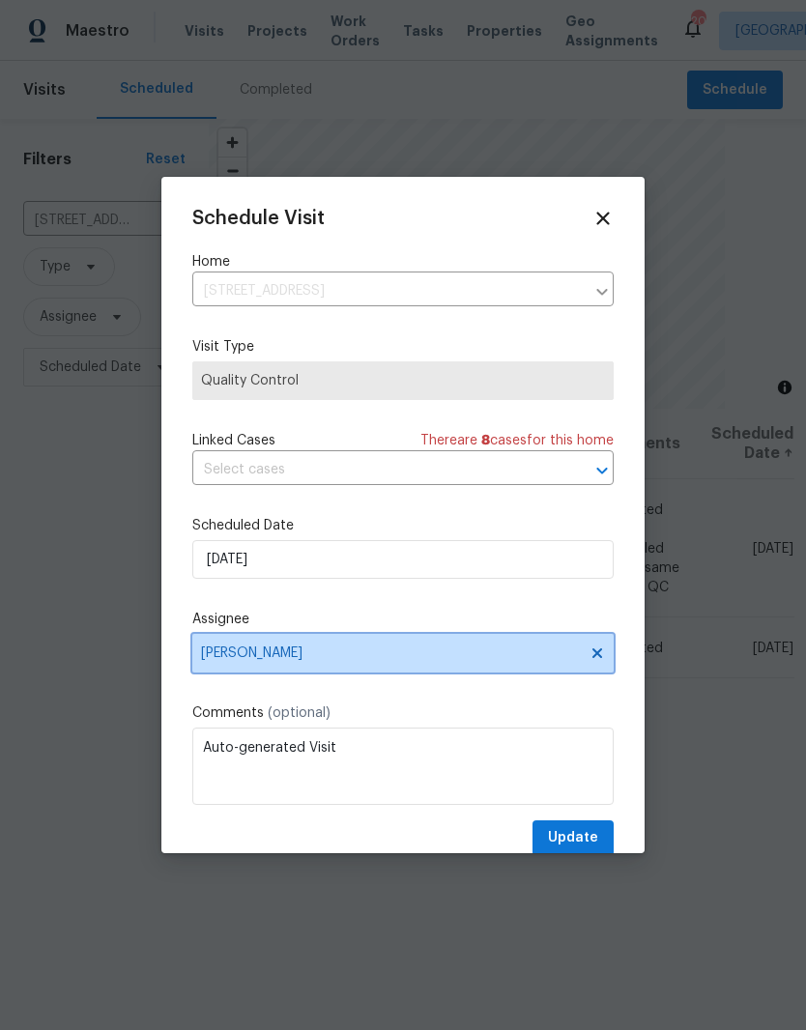
click at [600, 658] on icon at bounding box center [597, 653] width 10 height 10
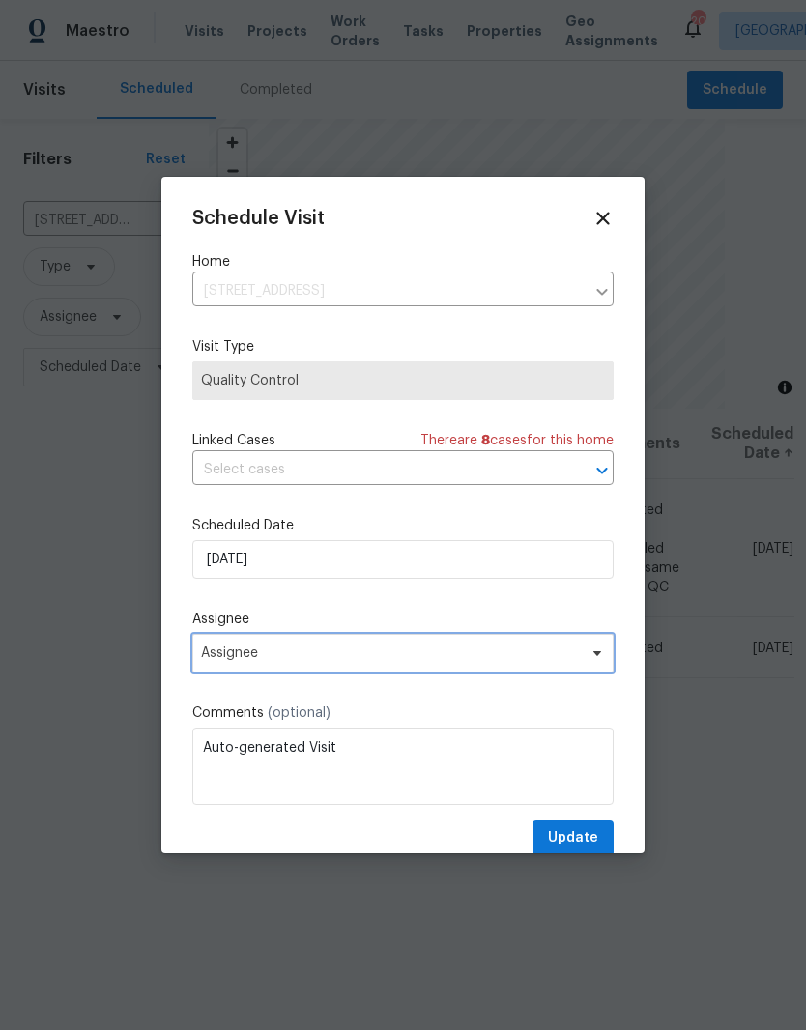
click at [599, 656] on icon at bounding box center [597, 653] width 8 height 5
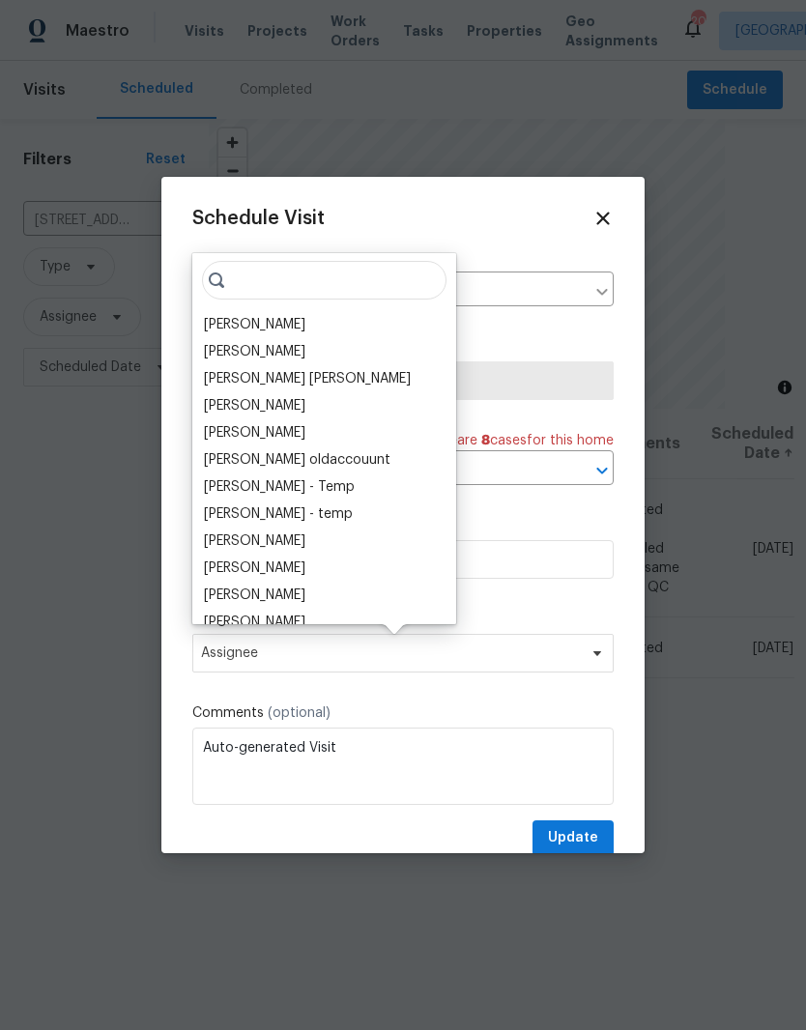
click at [268, 326] on div "[PERSON_NAME]" at bounding box center [254, 324] width 101 height 19
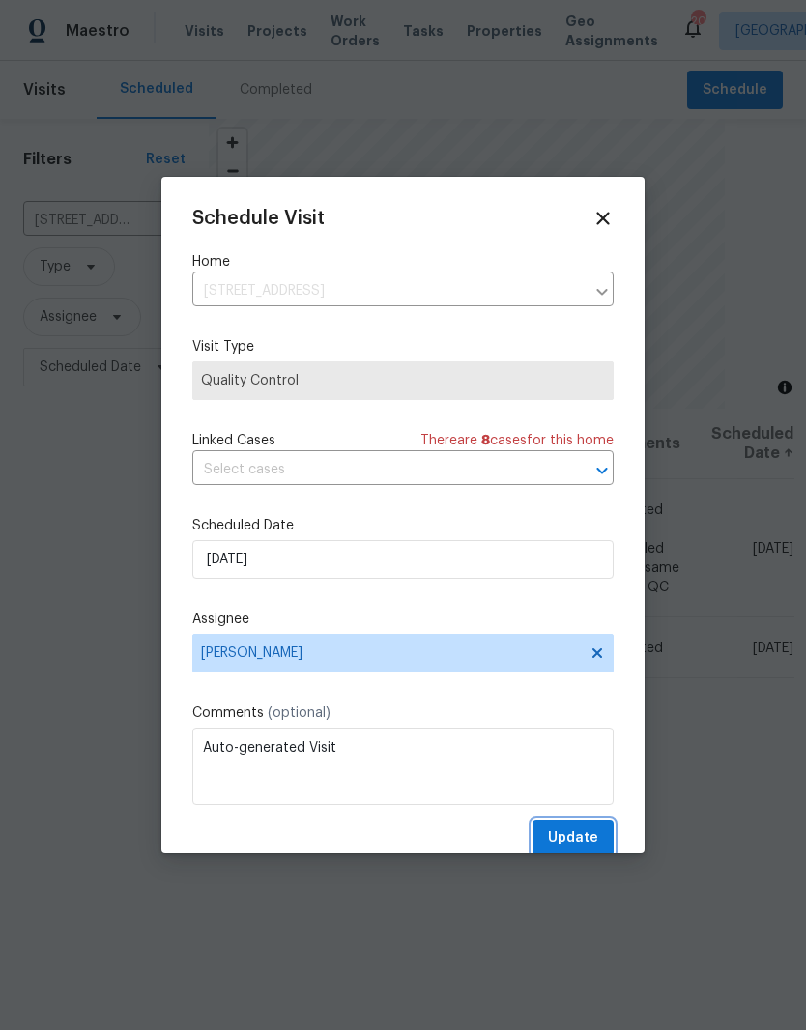
click at [586, 837] on span "Update" at bounding box center [573, 838] width 50 height 24
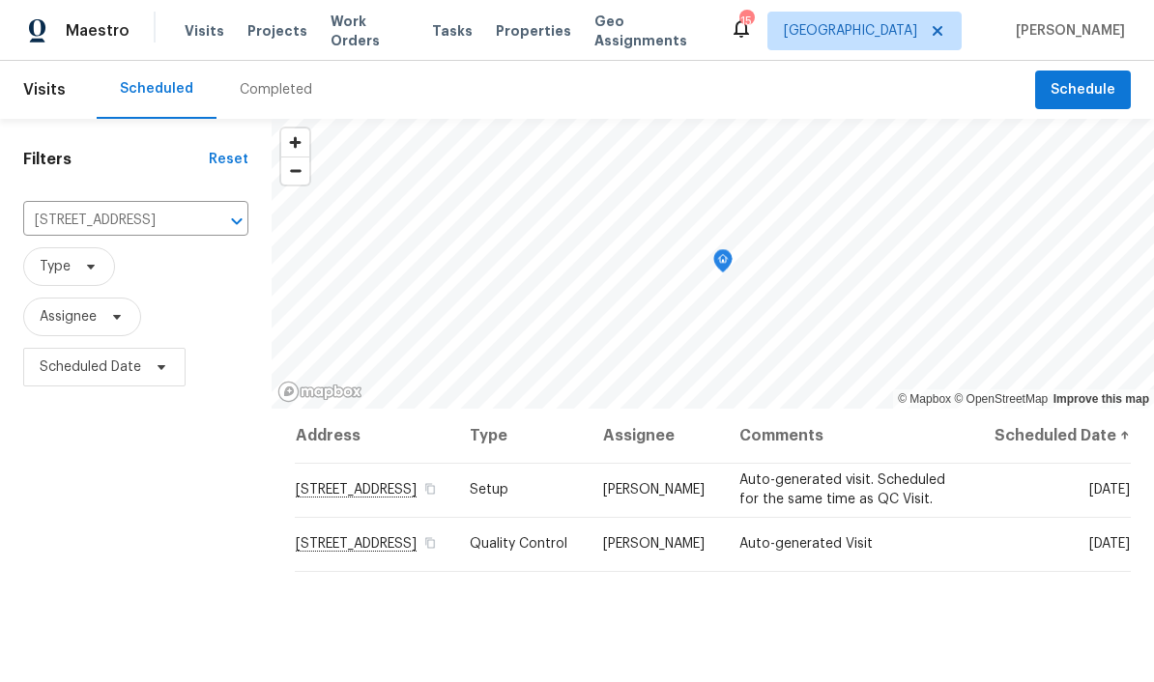
click at [383, 31] on span "Work Orders" at bounding box center [369, 31] width 78 height 39
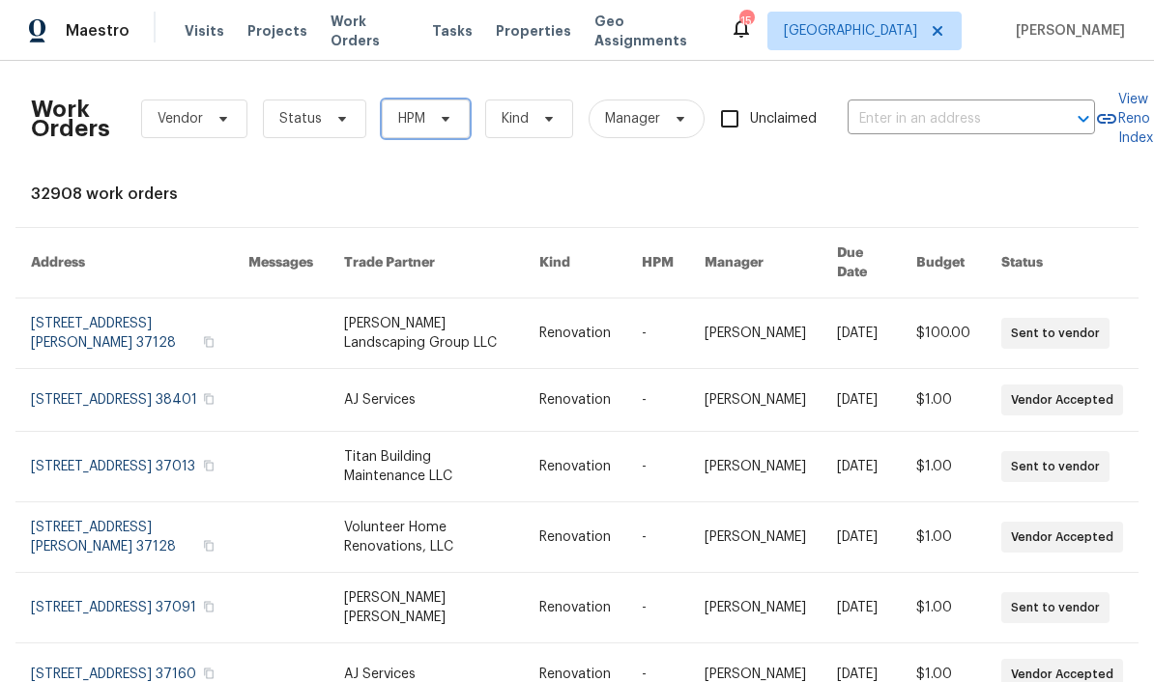
click at [444, 117] on icon at bounding box center [446, 119] width 8 height 5
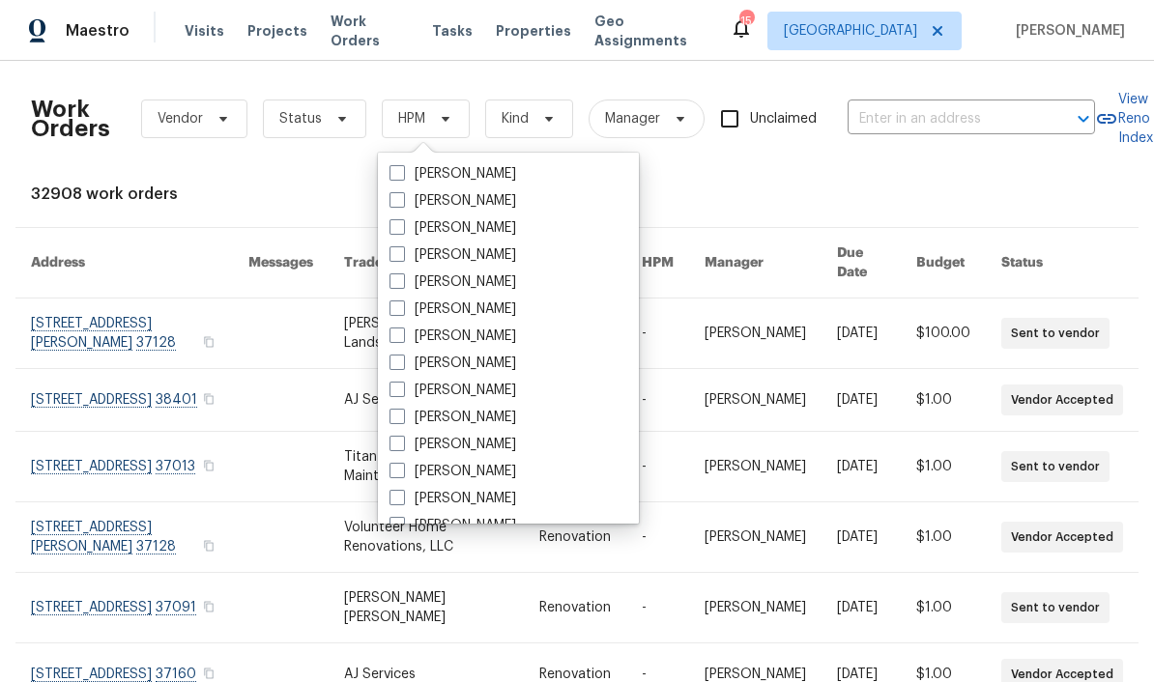
click at [497, 392] on label "[PERSON_NAME]" at bounding box center [452, 390] width 127 height 19
click at [402, 392] on input "[PERSON_NAME]" at bounding box center [395, 387] width 13 height 13
checkbox input "true"
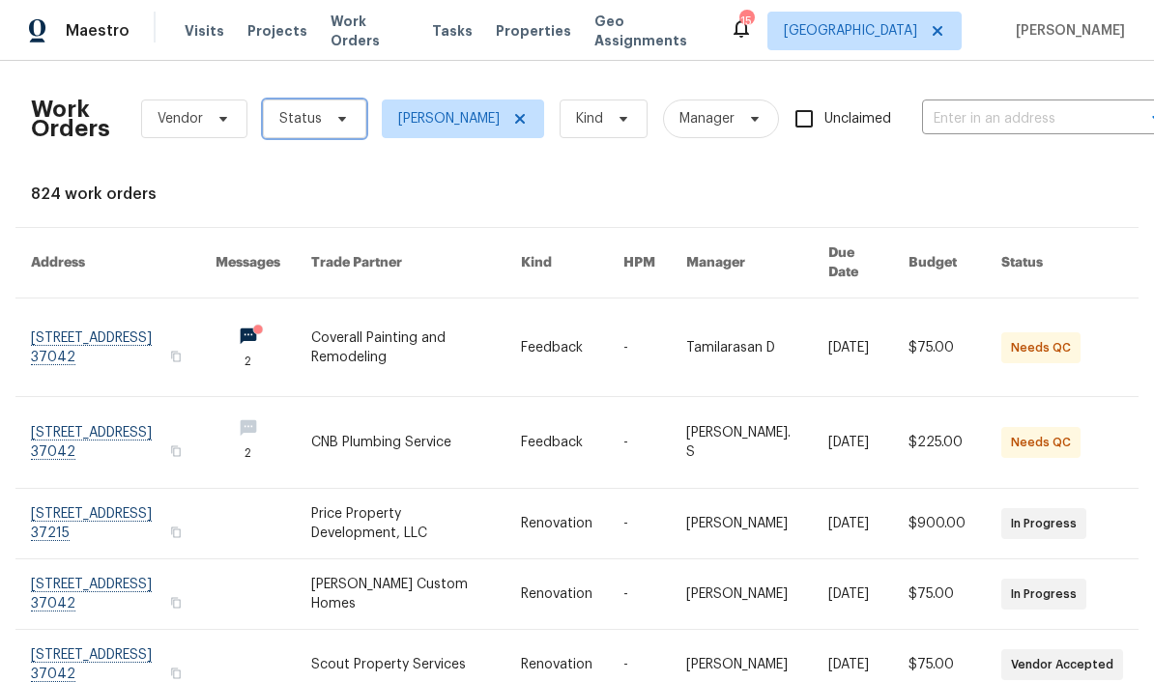
click at [338, 118] on icon at bounding box center [342, 119] width 8 height 5
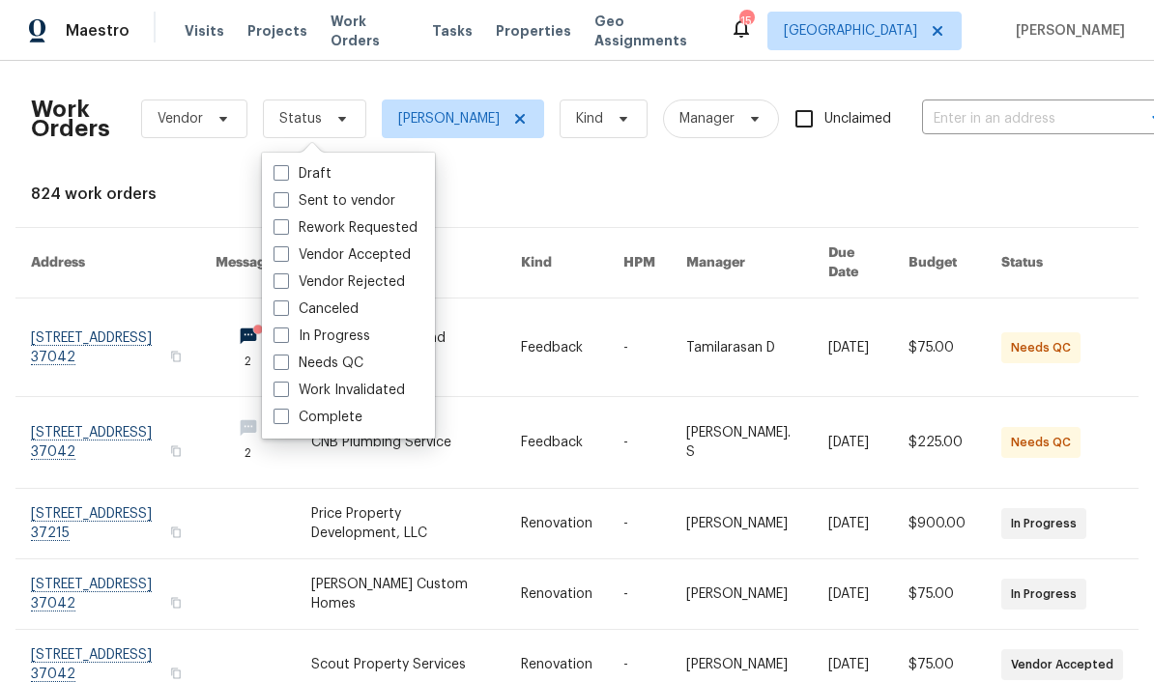
click at [359, 361] on label "Needs QC" at bounding box center [318, 363] width 90 height 19
click at [286, 361] on input "Needs QC" at bounding box center [279, 360] width 13 height 13
checkbox input "true"
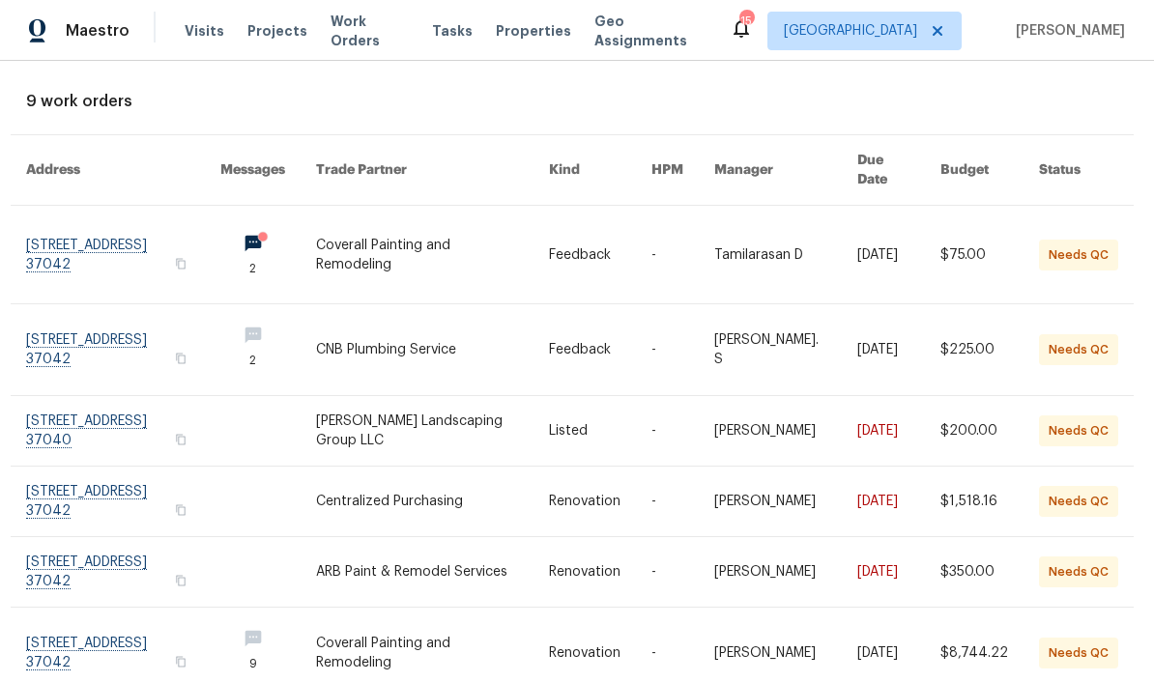
scroll to position [91, 5]
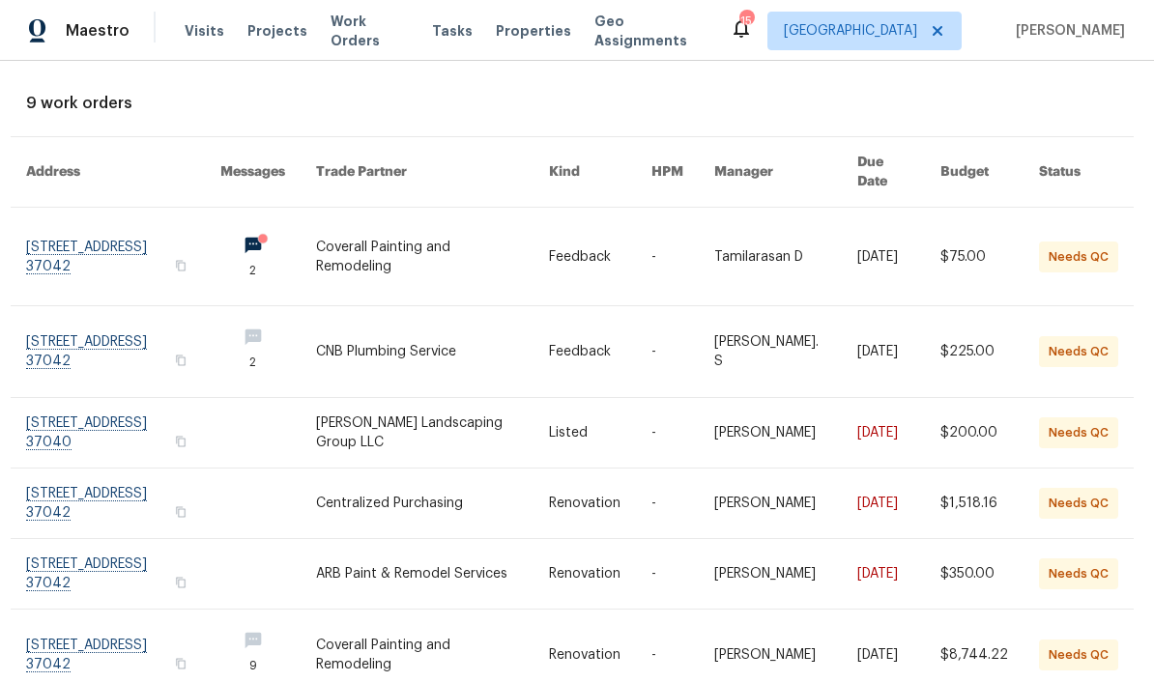
click at [147, 398] on link at bounding box center [123, 433] width 194 height 70
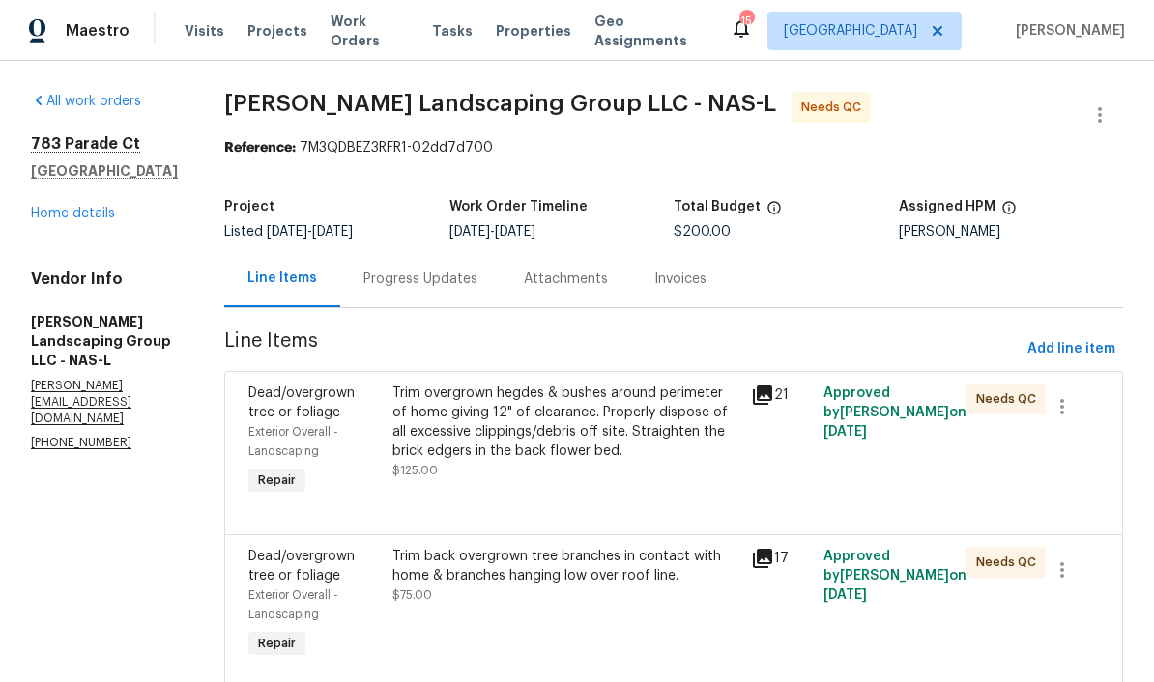
click at [630, 402] on div "Trim overgrown hegdes & bushes around perimeter of home giving 12" of clearance…" at bounding box center [566, 422] width 348 height 77
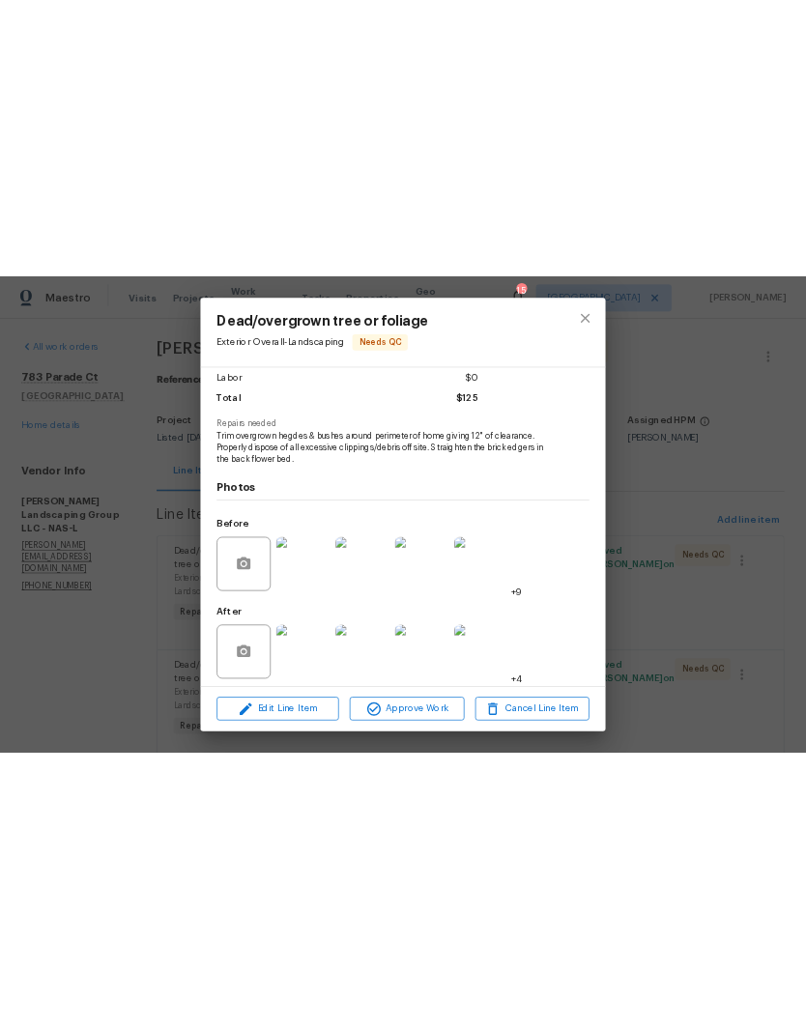
scroll to position [146, 0]
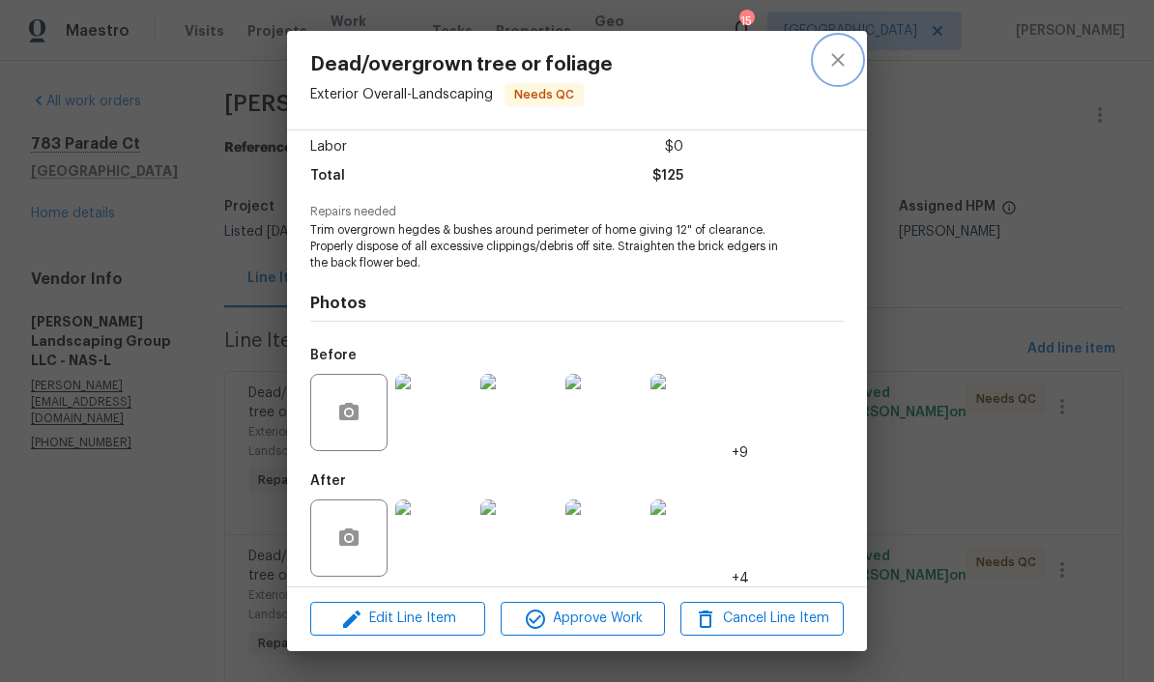
click at [805, 62] on icon "close" at bounding box center [837, 59] width 23 height 23
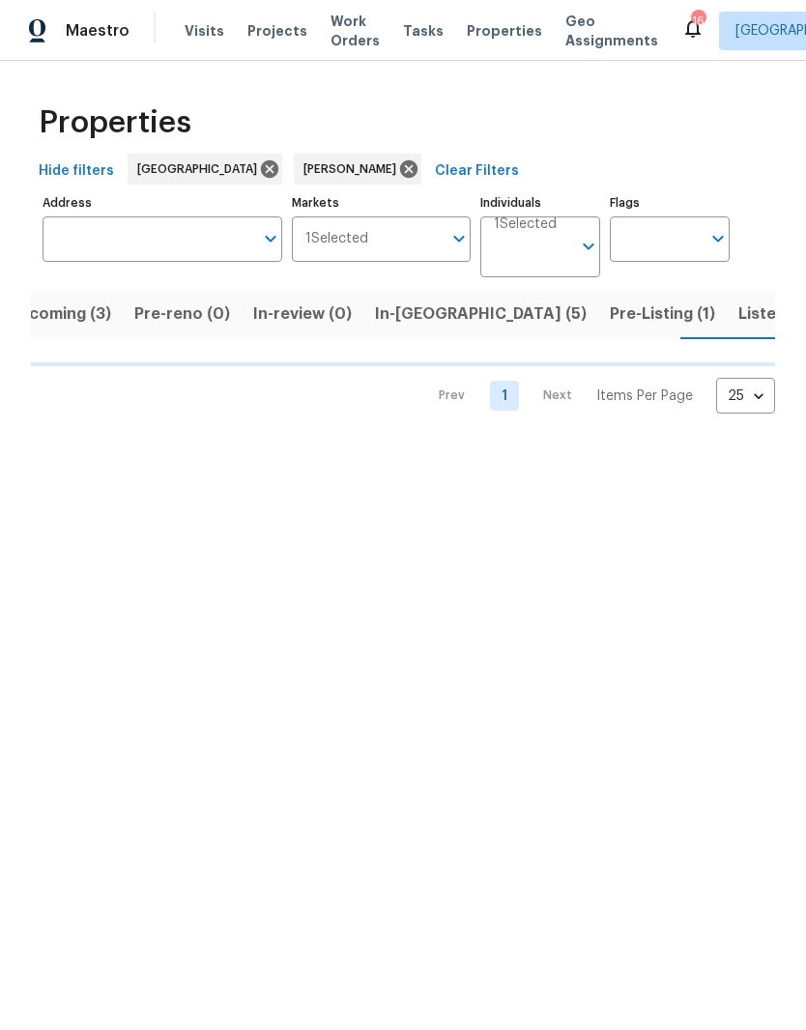
scroll to position [0, 36]
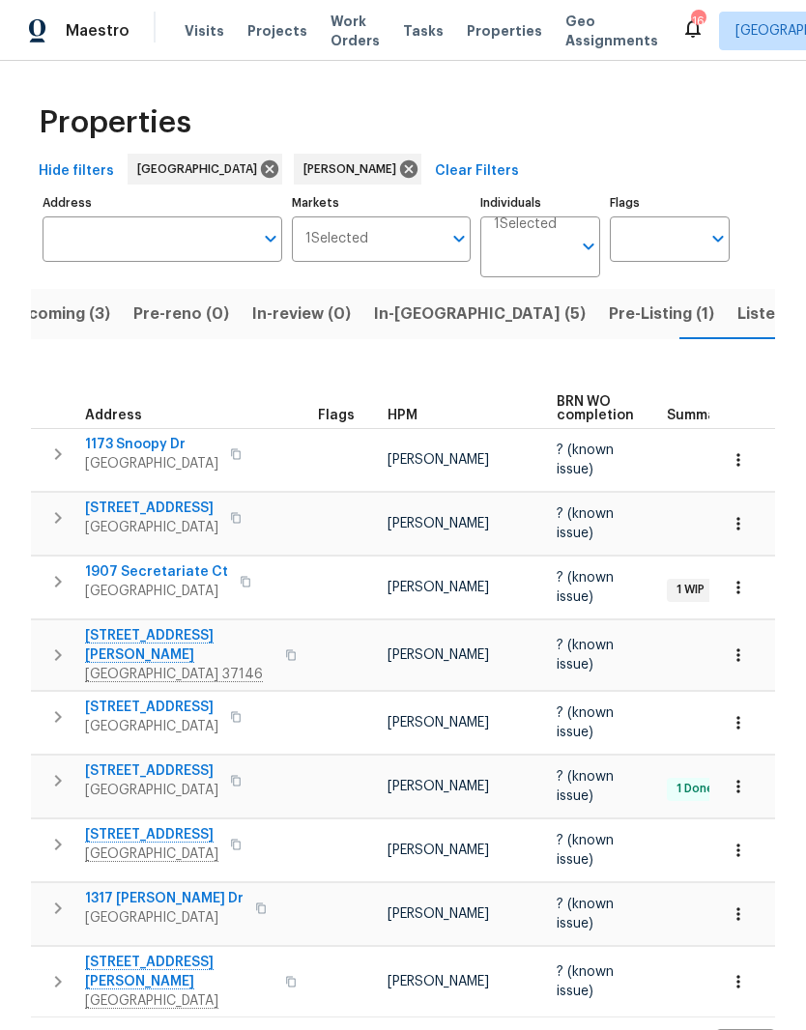
click at [737, 319] on span "Listed (26)" at bounding box center [778, 313] width 83 height 27
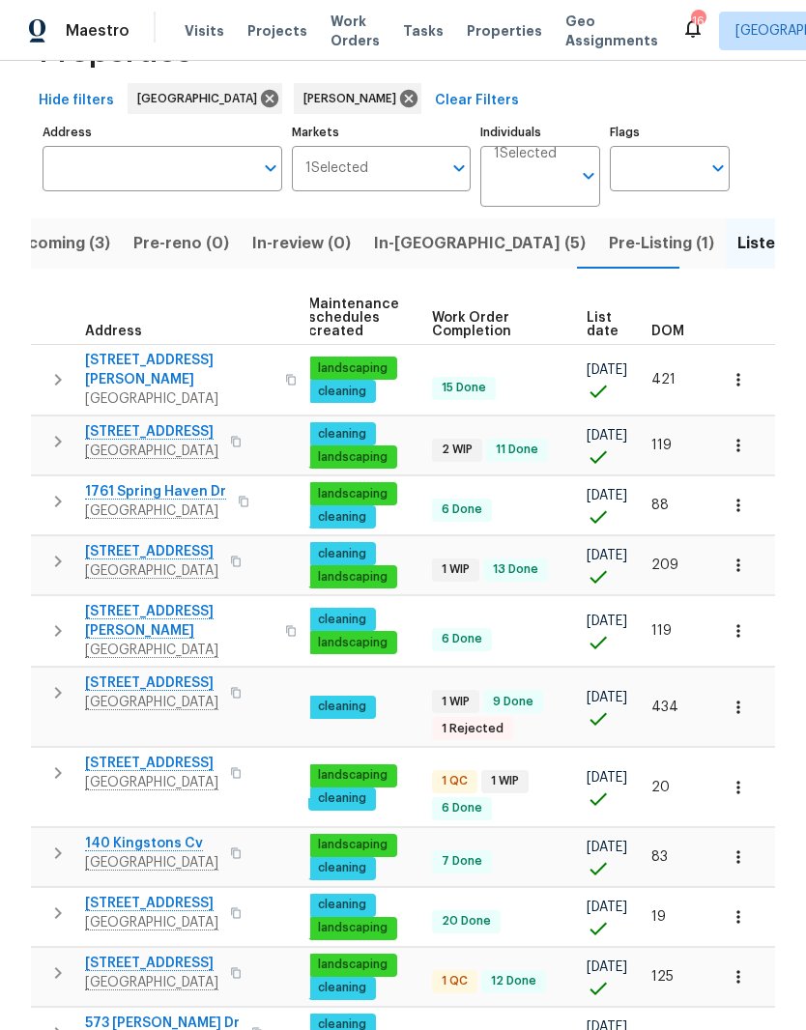
scroll to position [0, 248]
click at [678, 333] on span "DOM" at bounding box center [667, 332] width 33 height 14
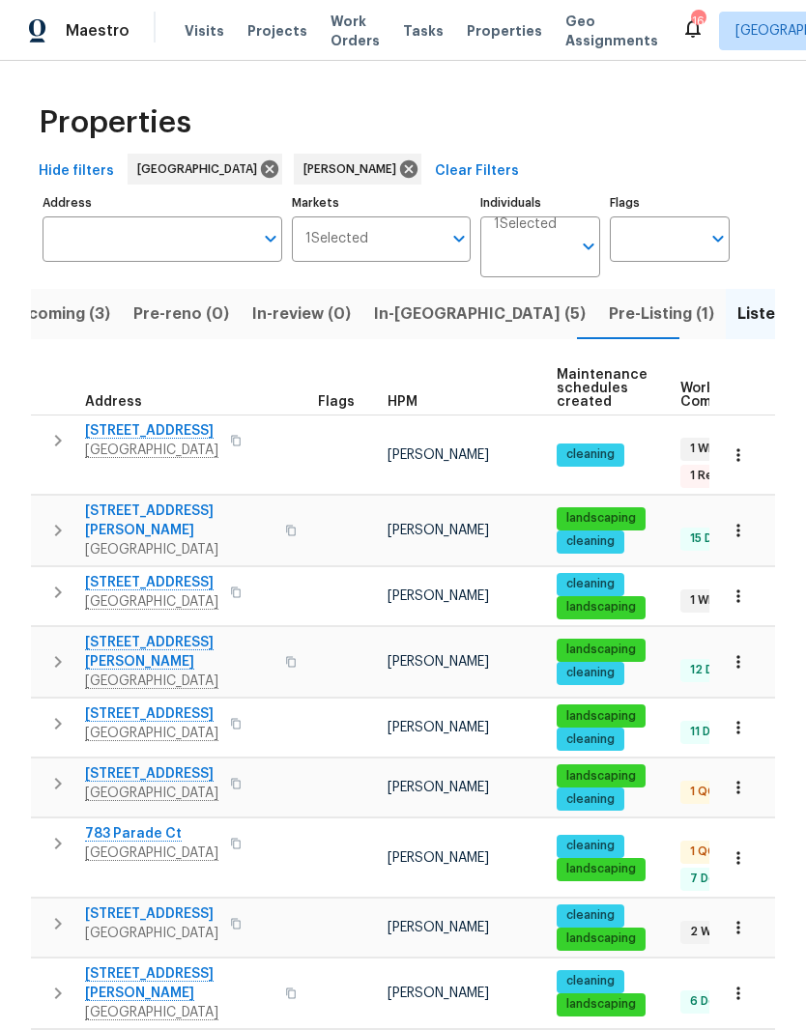
click at [159, 429] on span "[STREET_ADDRESS]" at bounding box center [151, 430] width 133 height 19
click at [609, 309] on span "Pre-Listing (1)" at bounding box center [661, 313] width 105 height 27
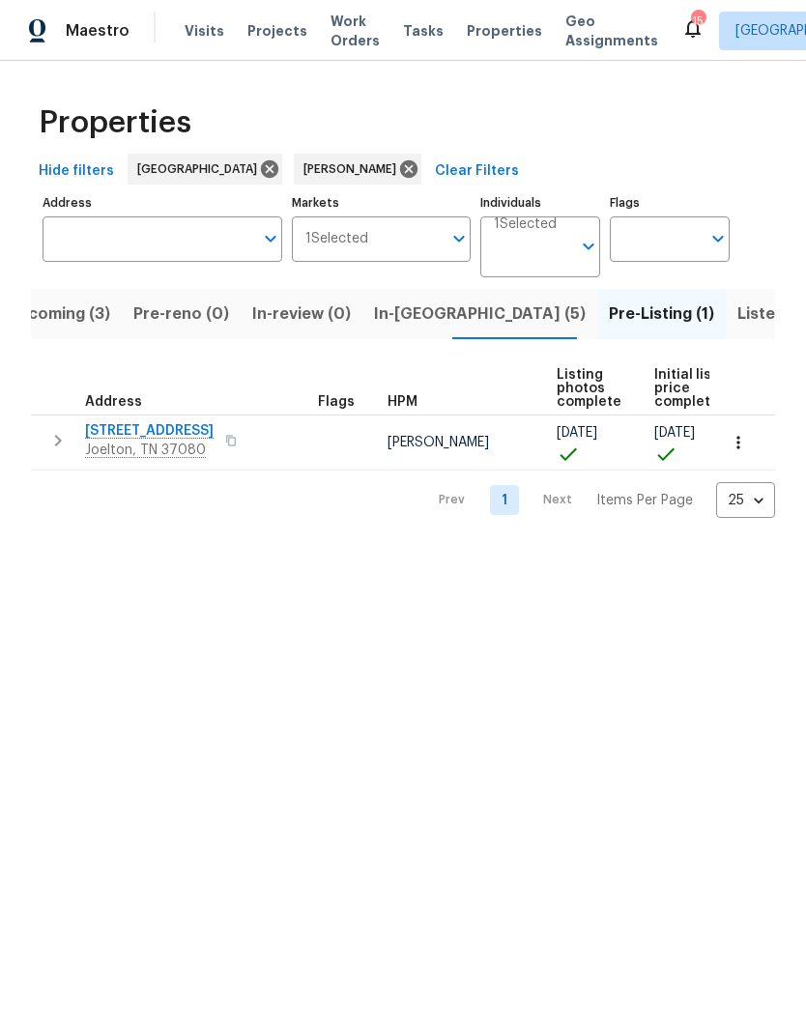
click at [737, 313] on span "Listed (26)" at bounding box center [778, 313] width 83 height 27
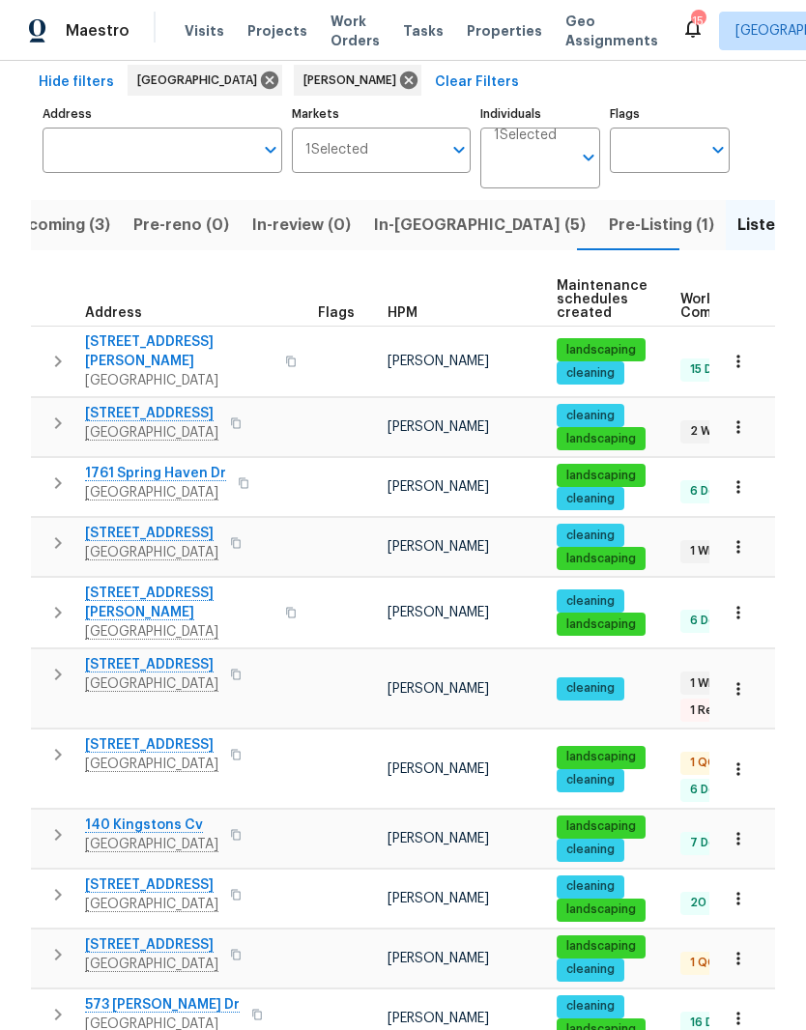
scroll to position [79, 0]
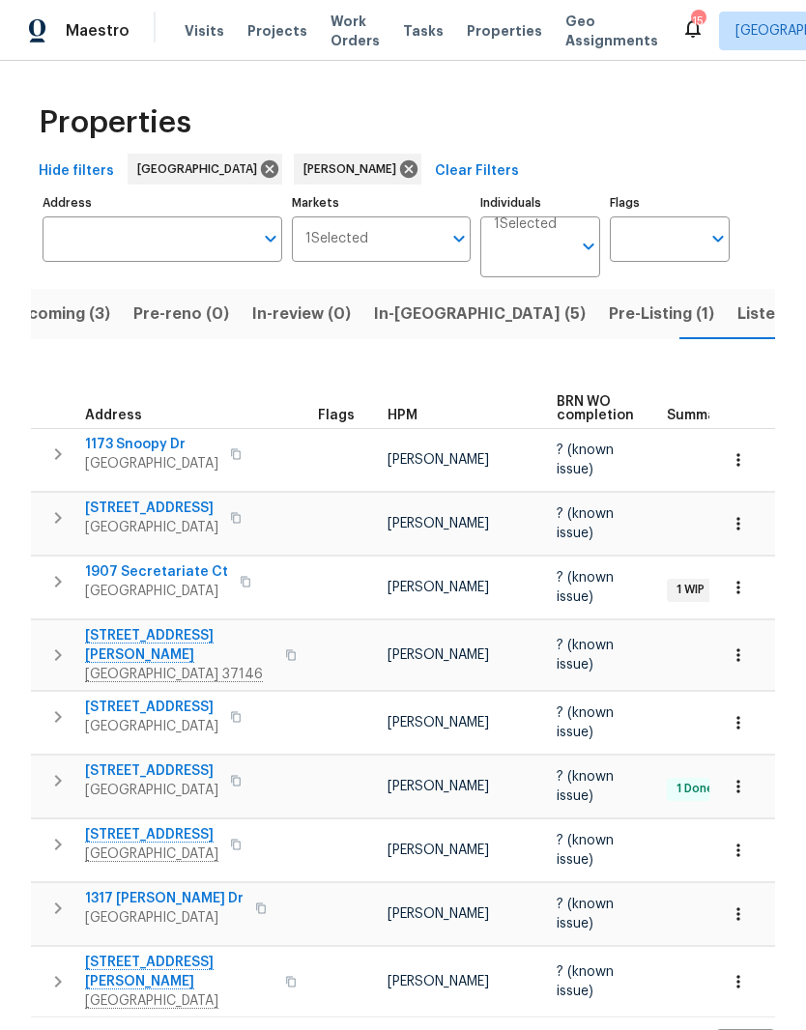
click at [167, 665] on span "[GEOGRAPHIC_DATA] 37146" at bounding box center [179, 674] width 188 height 19
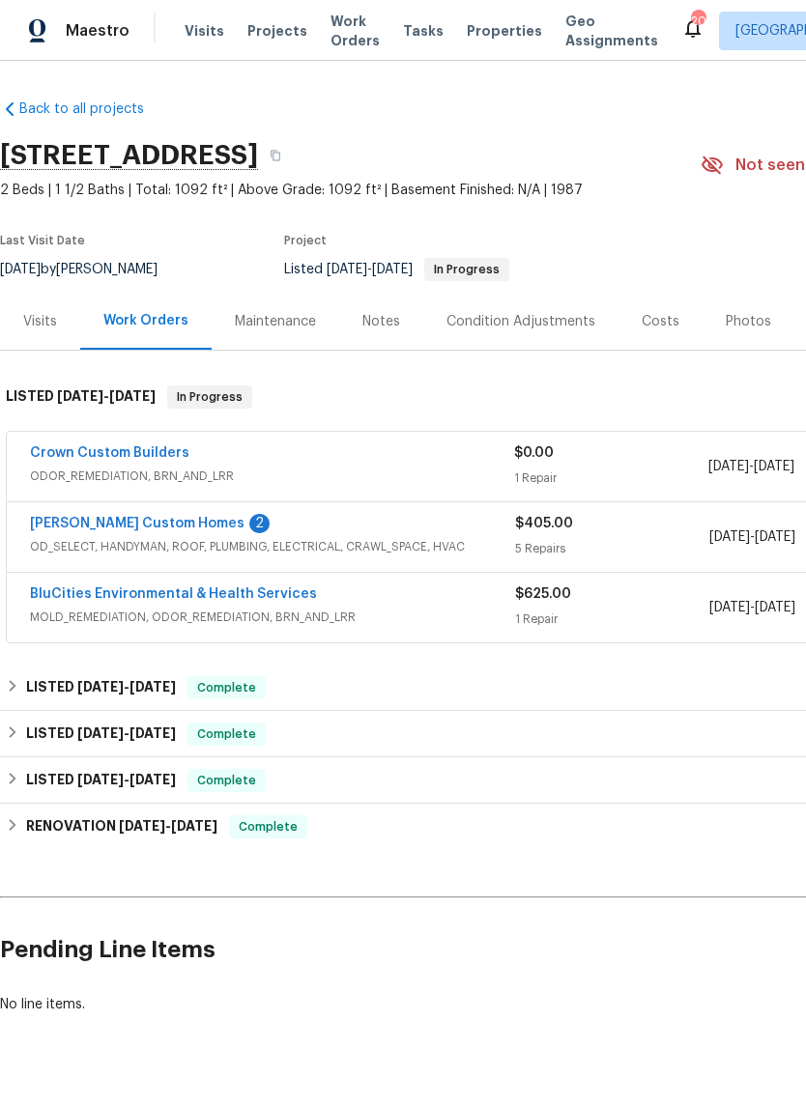
click at [151, 528] on link "[PERSON_NAME] Custom Homes" at bounding box center [137, 524] width 215 height 14
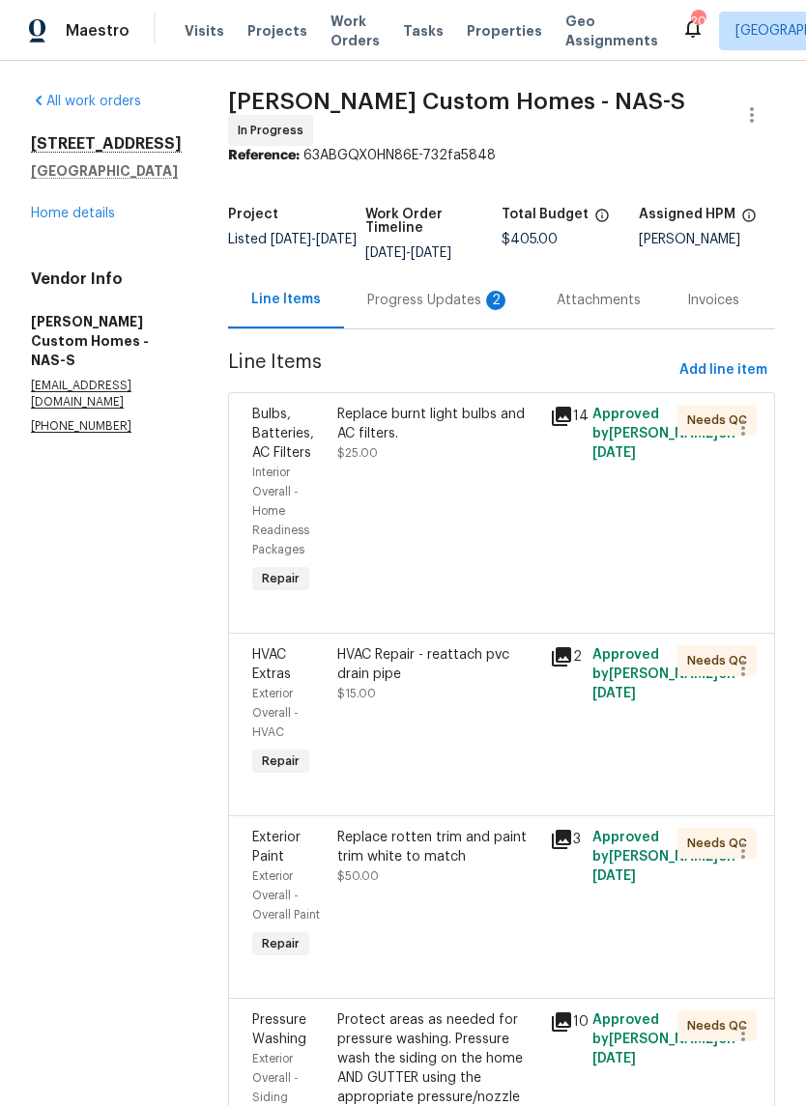
click at [435, 310] on div "Progress Updates 2" at bounding box center [438, 300] width 143 height 19
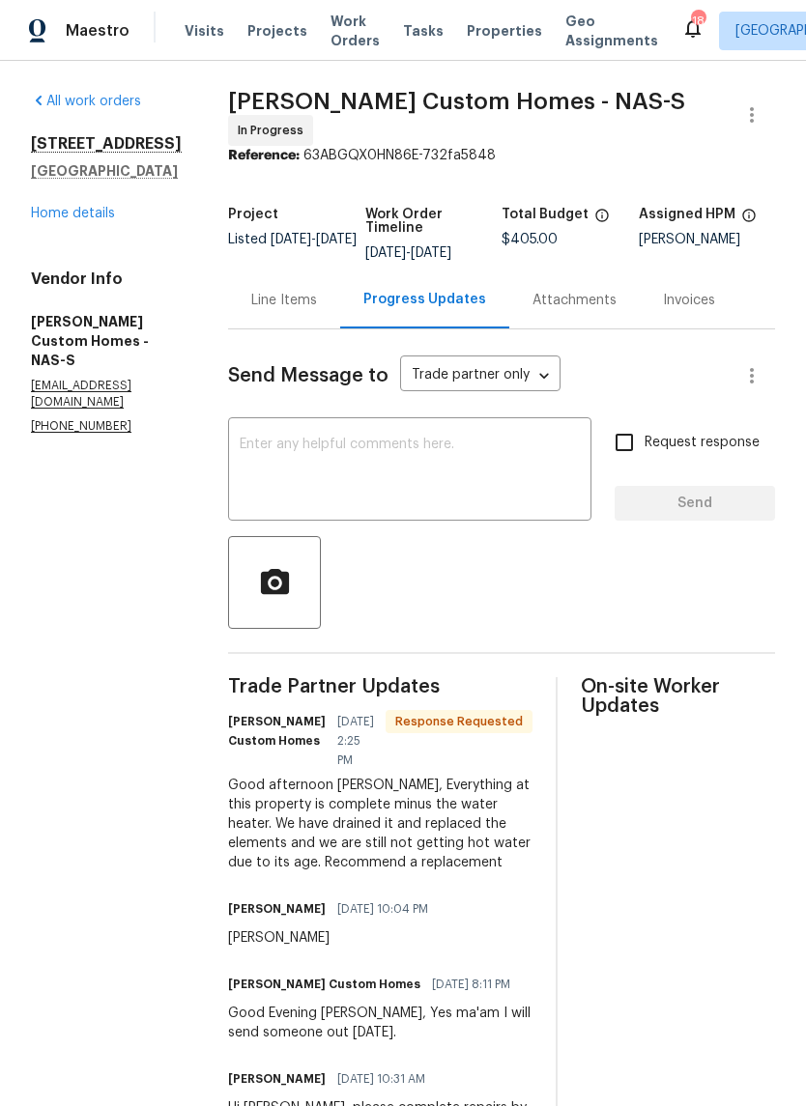
click at [434, 447] on textarea at bounding box center [410, 472] width 340 height 68
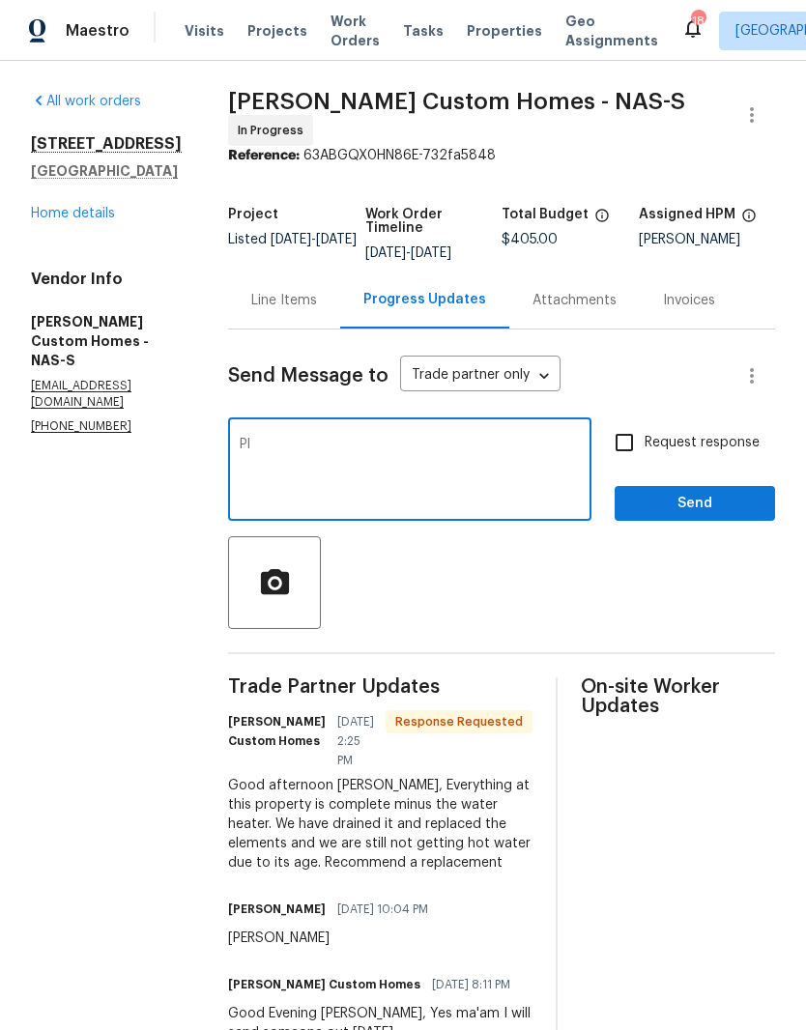
type textarea "P"
type textarea "I"
click at [306, 466] on textarea "Thank you for the update. Please replace the hot eater heater" at bounding box center [410, 472] width 340 height 68
click at [361, 470] on textarea "Thank you for the update. Please replace the hot water heater" at bounding box center [410, 472] width 340 height 68
type textarea "Thank you for the update. Please replace the hot water heater."
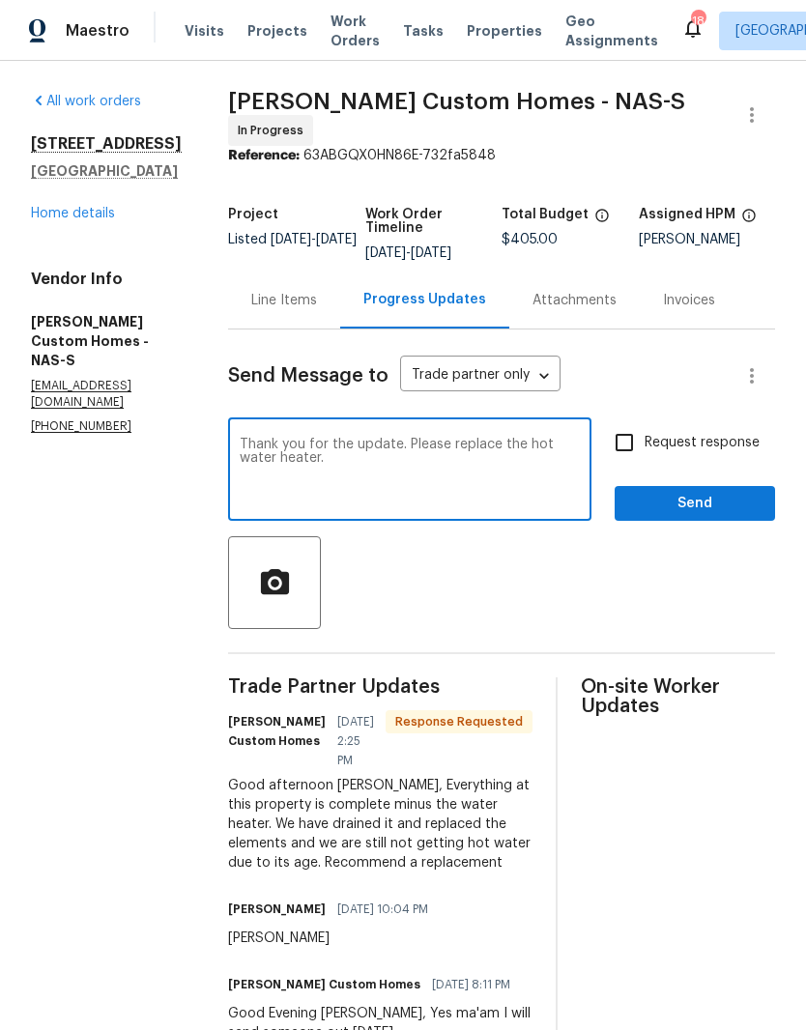
click at [710, 506] on span "Send" at bounding box center [694, 504] width 129 height 24
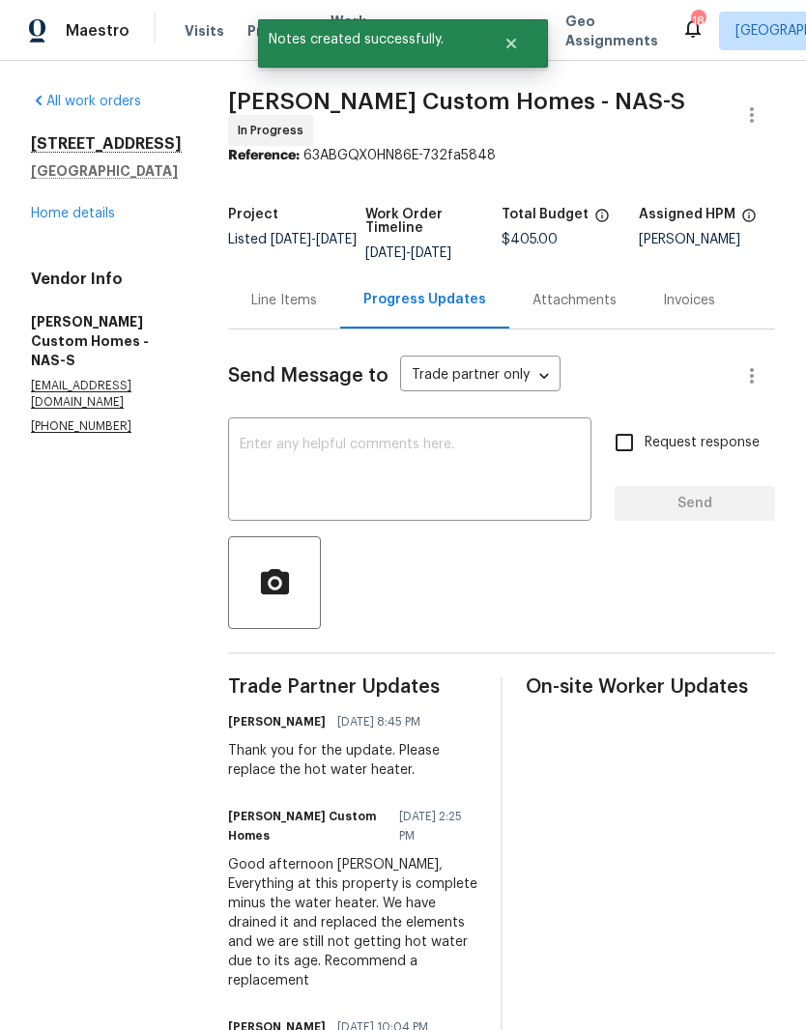
click at [99, 217] on link "Home details" at bounding box center [73, 214] width 84 height 14
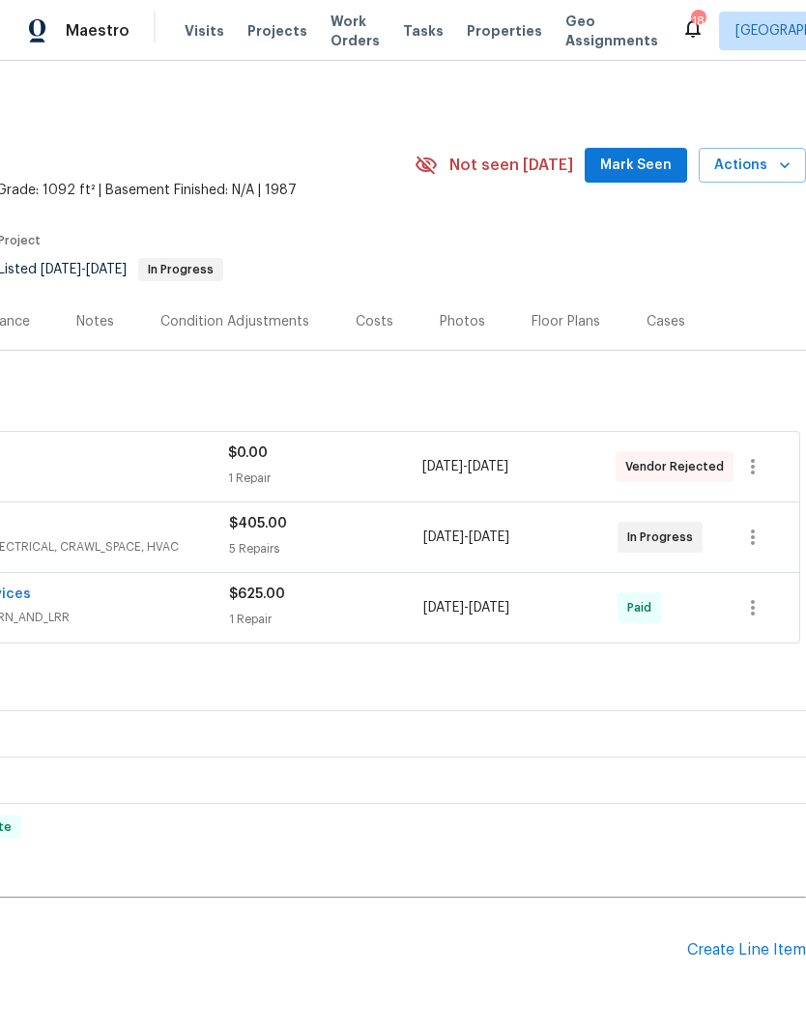
scroll to position [0, 286]
click at [636, 162] on span "Mark Seen" at bounding box center [636, 166] width 72 height 24
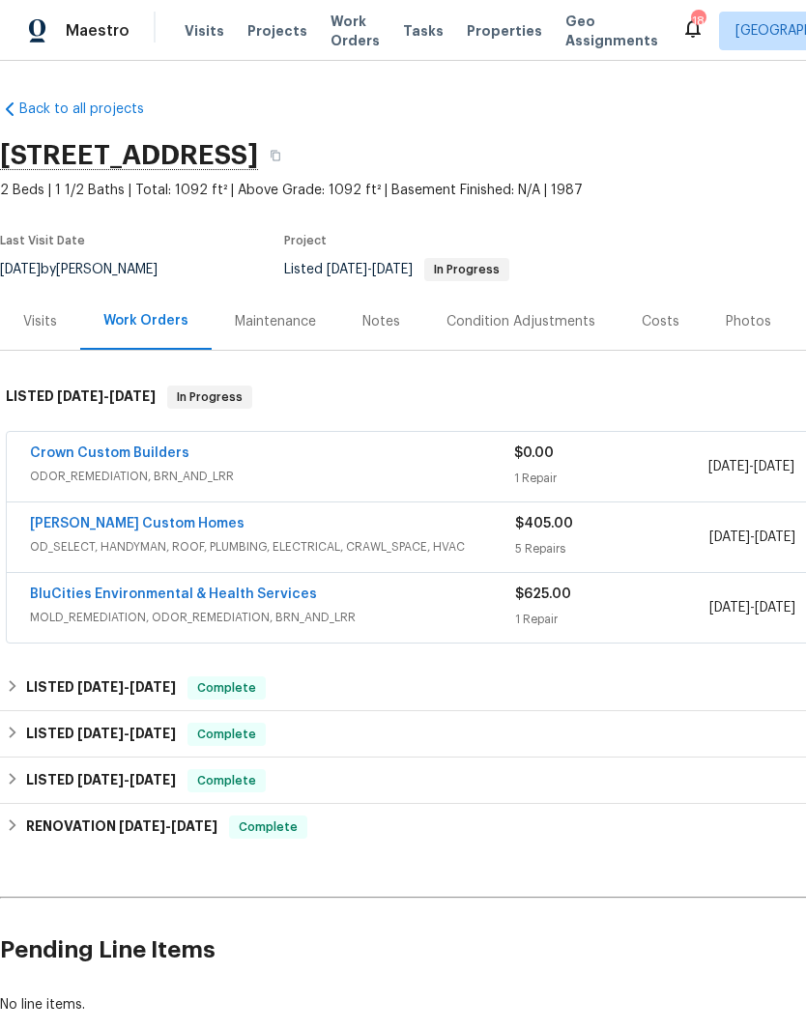
scroll to position [0, 0]
click at [146, 518] on link "[PERSON_NAME] Custom Homes" at bounding box center [137, 524] width 215 height 14
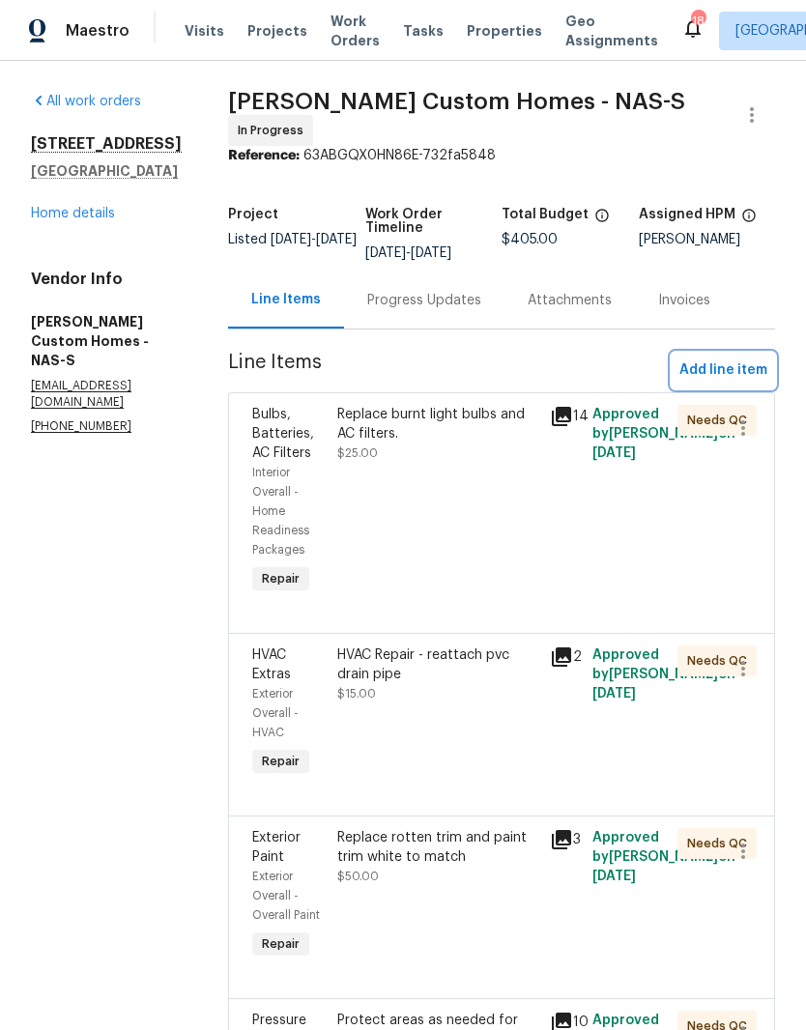
click at [740, 373] on span "Add line item" at bounding box center [723, 370] width 88 height 24
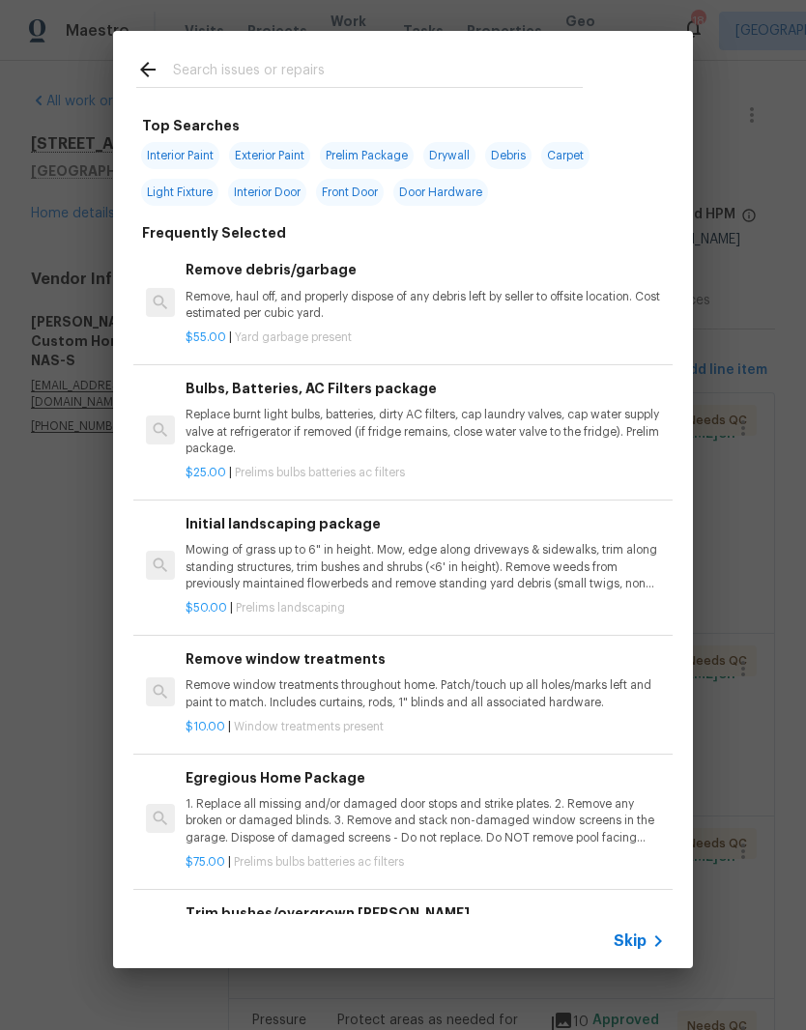
click at [375, 63] on input "text" at bounding box center [378, 72] width 410 height 29
type input "Hot water heater"
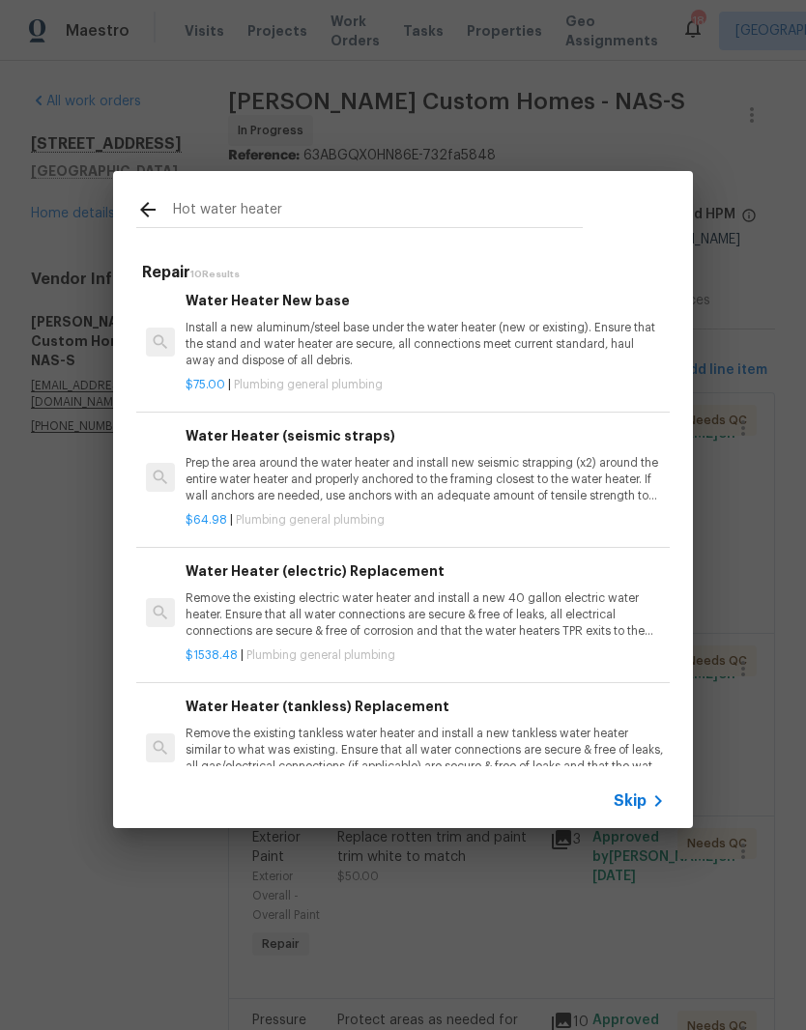
scroll to position [8, 0]
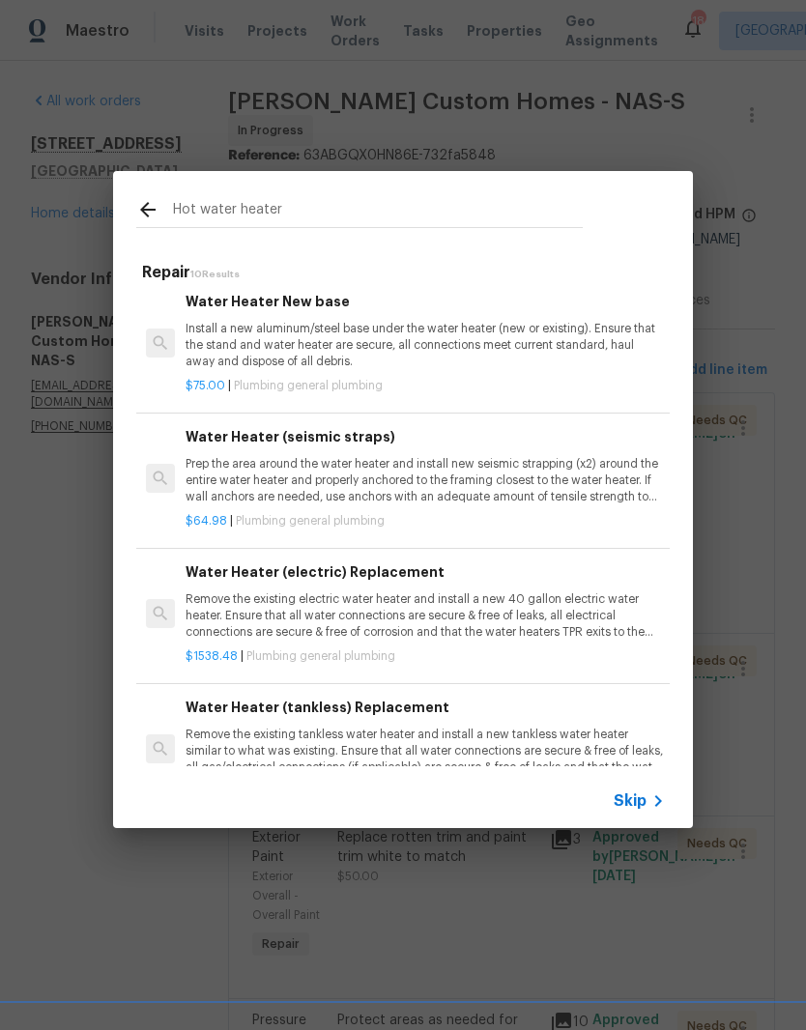
click at [423, 605] on p "Remove the existing electric water heater and install a new 40 gallon electric …" at bounding box center [425, 615] width 479 height 49
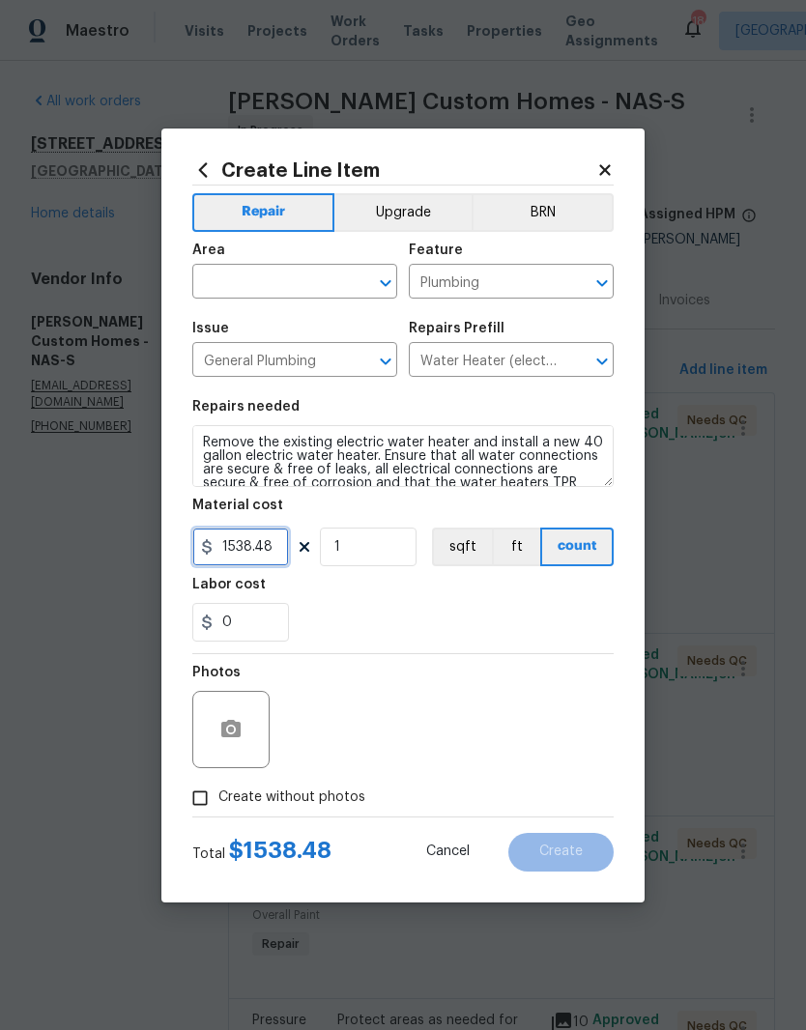
click at [282, 541] on input "1538.48" at bounding box center [240, 547] width 97 height 39
type input "600"
click at [337, 271] on input "text" at bounding box center [267, 284] width 151 height 30
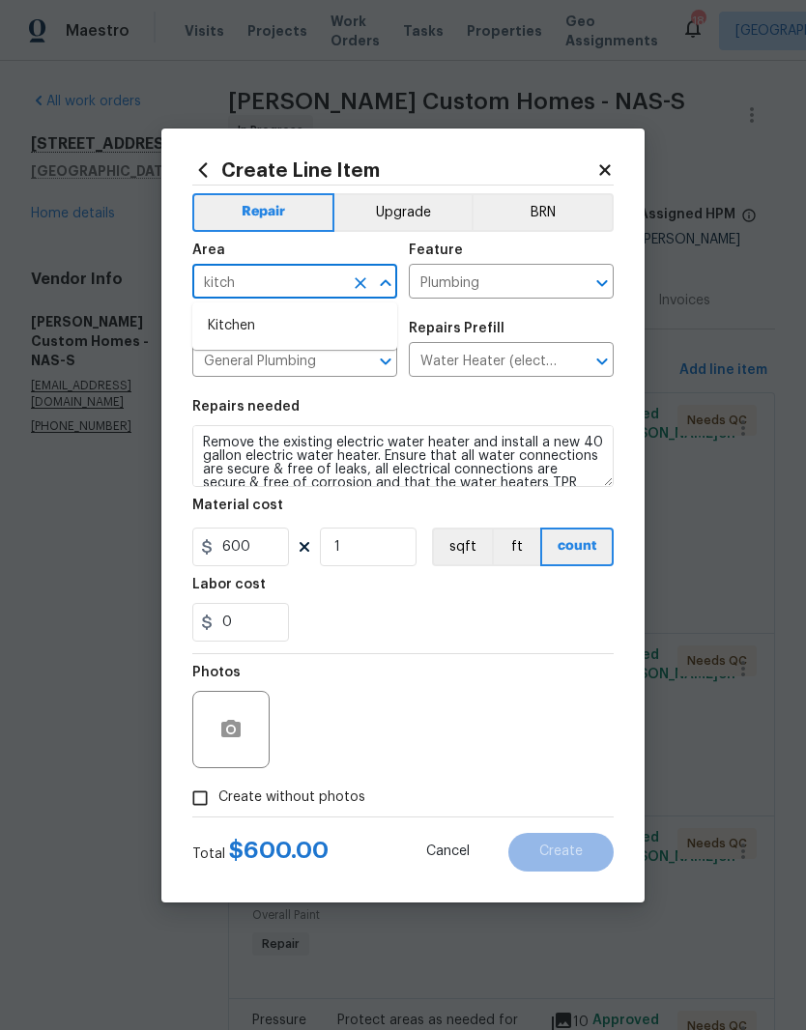
click at [254, 330] on li "Kitchen" at bounding box center [294, 326] width 205 height 32
type input "Kitchen"
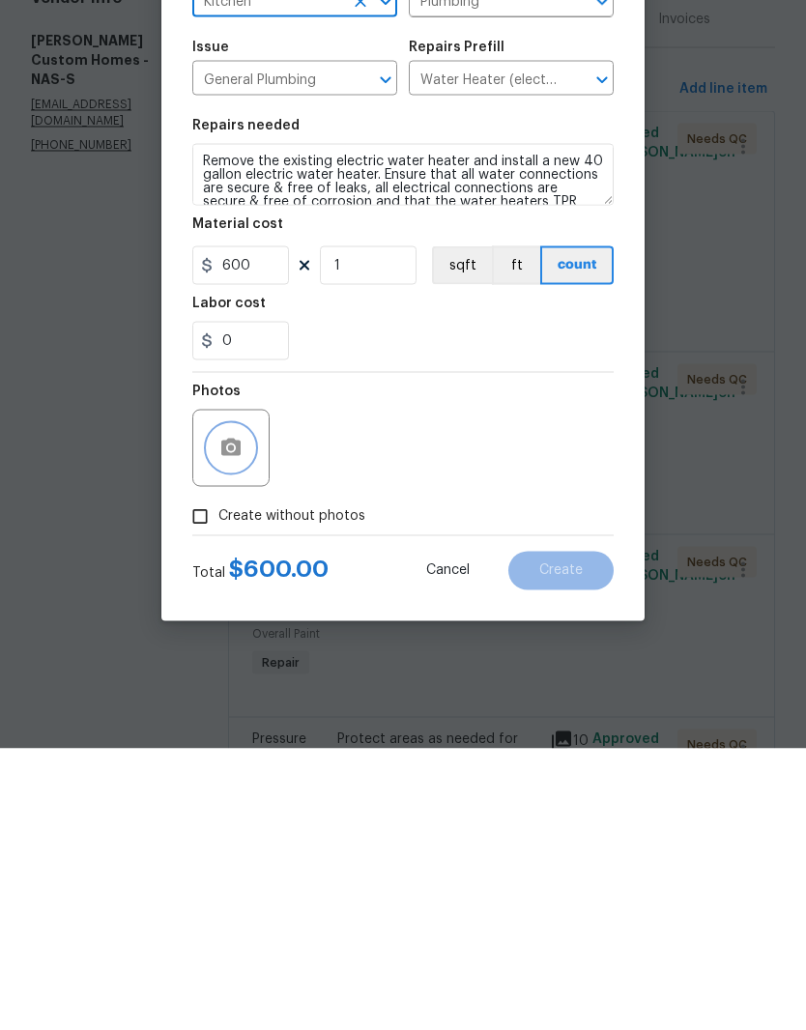
click at [240, 720] on icon "button" at bounding box center [230, 728] width 19 height 17
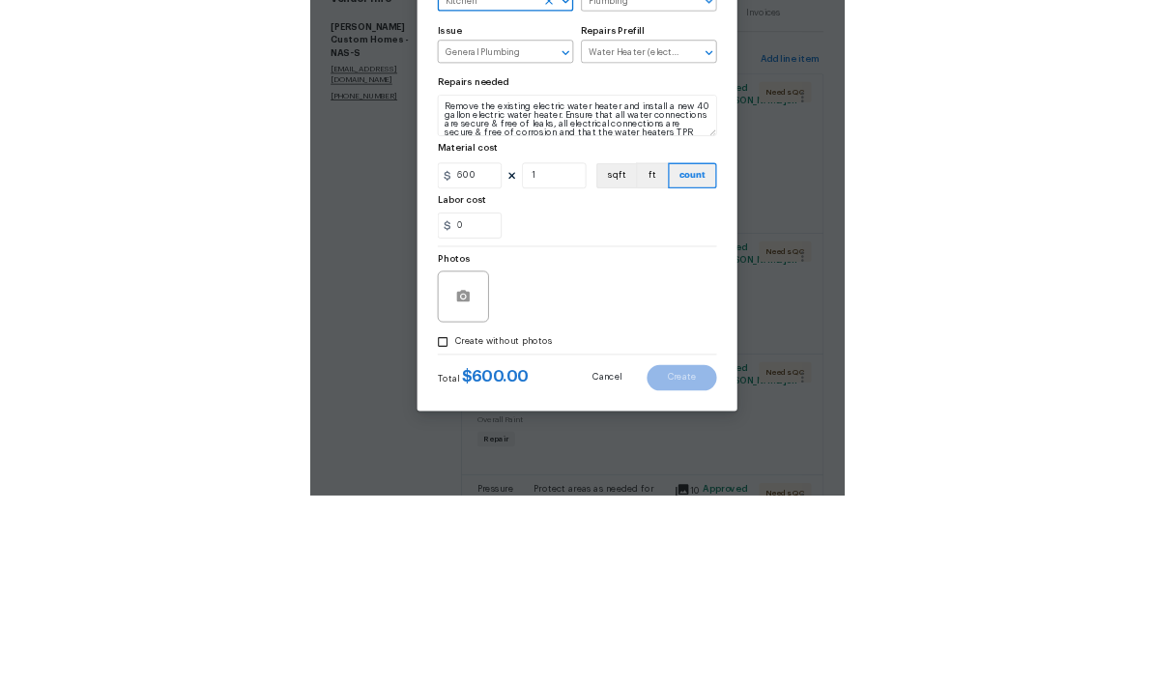
scroll to position [79, 0]
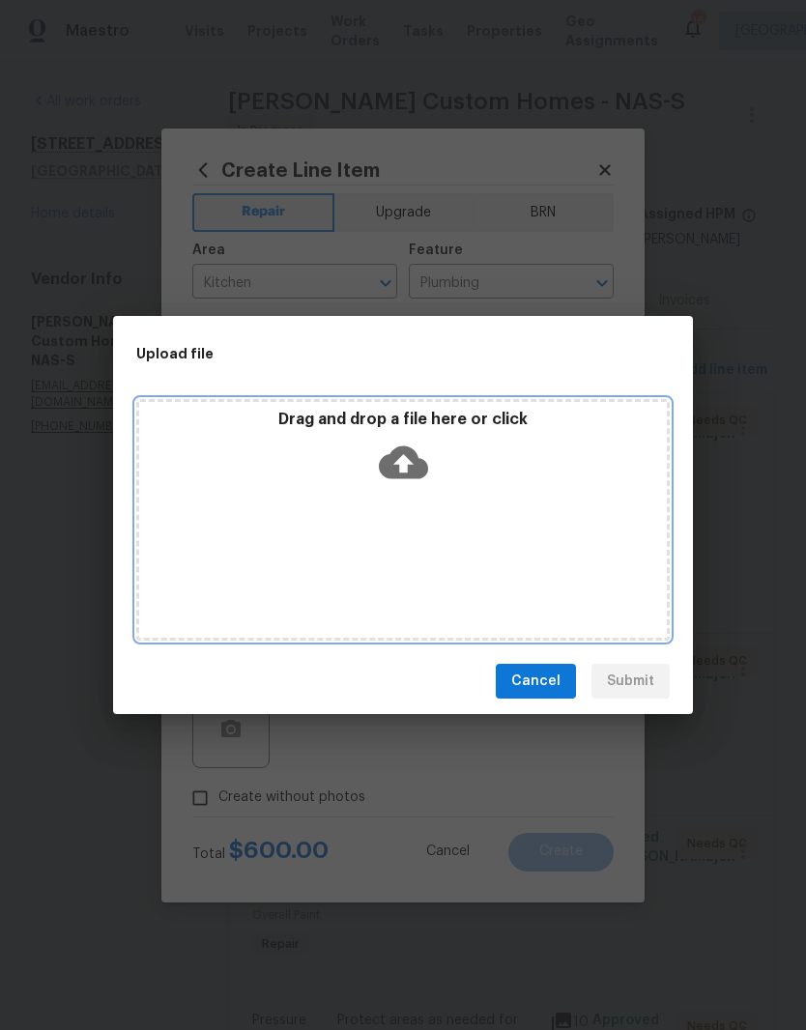
click at [421, 515] on div "Drag and drop a file here or click" at bounding box center [402, 520] width 533 height 242
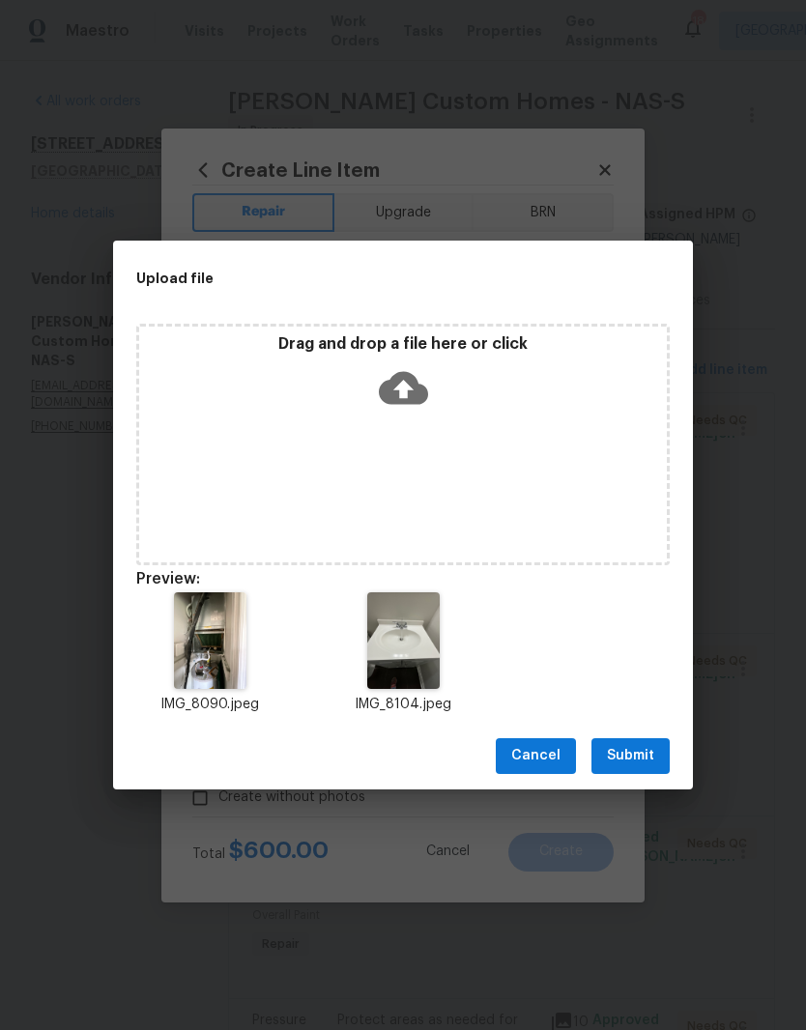
click at [637, 760] on span "Submit" at bounding box center [630, 756] width 47 height 24
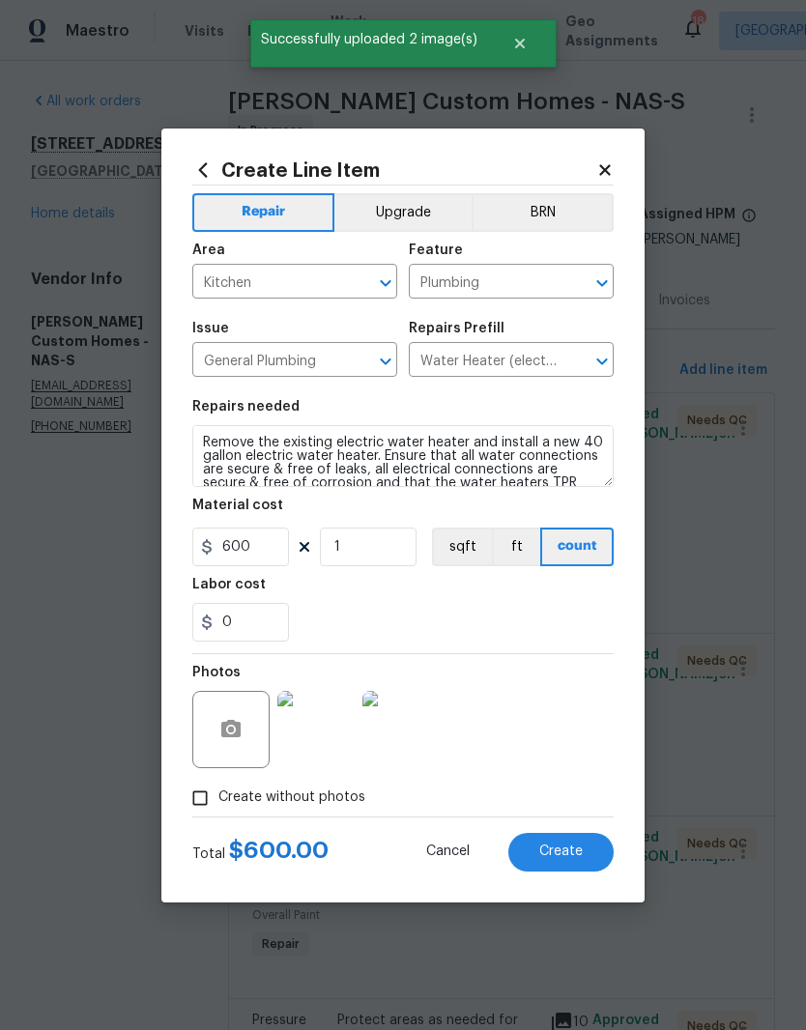
click at [320, 742] on img at bounding box center [315, 729] width 77 height 77
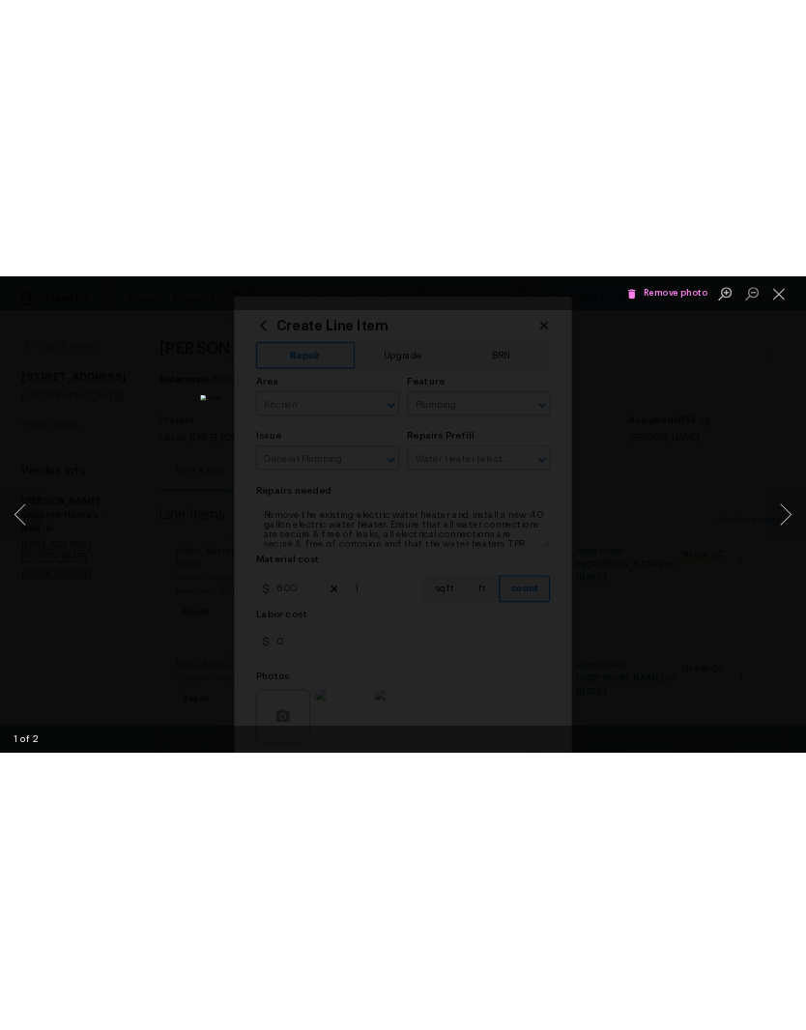
scroll to position [0, 0]
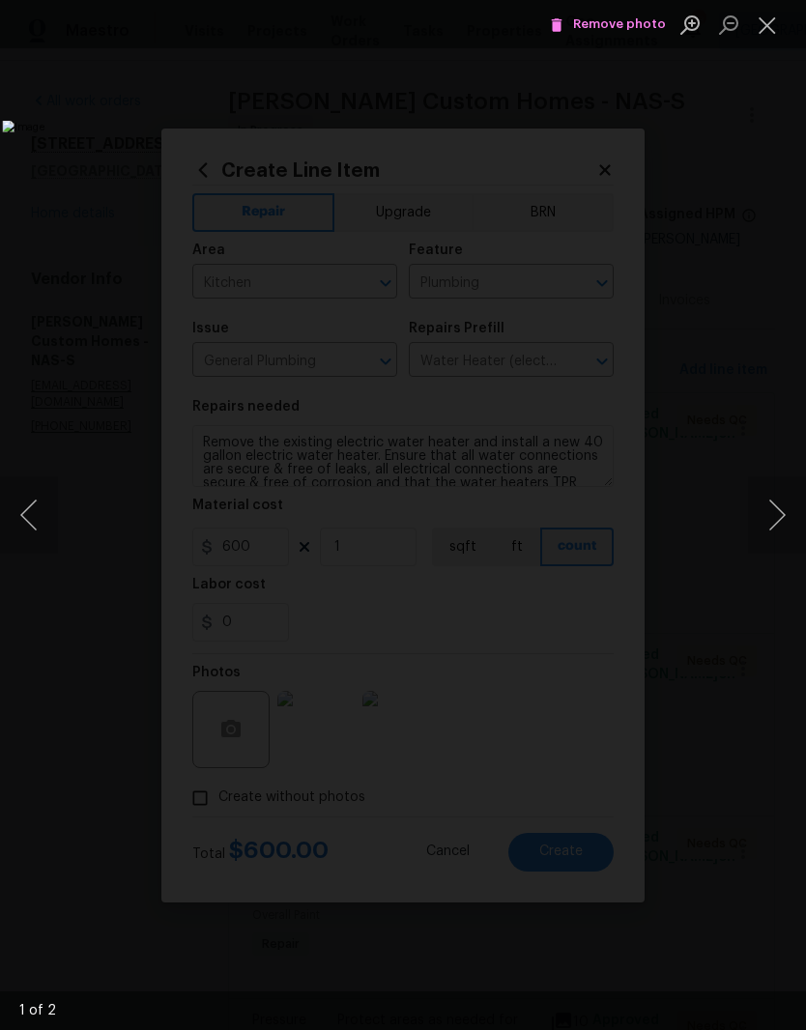
click at [783, 42] on button "Close lightbox" at bounding box center [767, 25] width 39 height 34
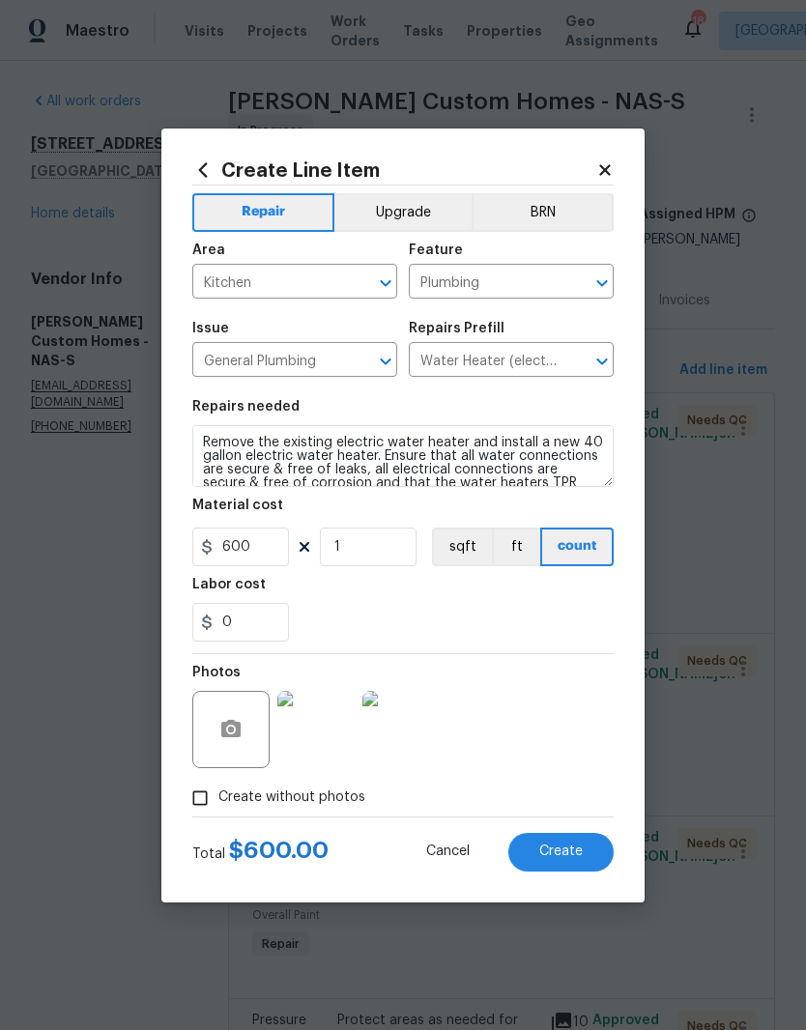
click at [567, 850] on span "Create" at bounding box center [560, 851] width 43 height 14
type input "0"
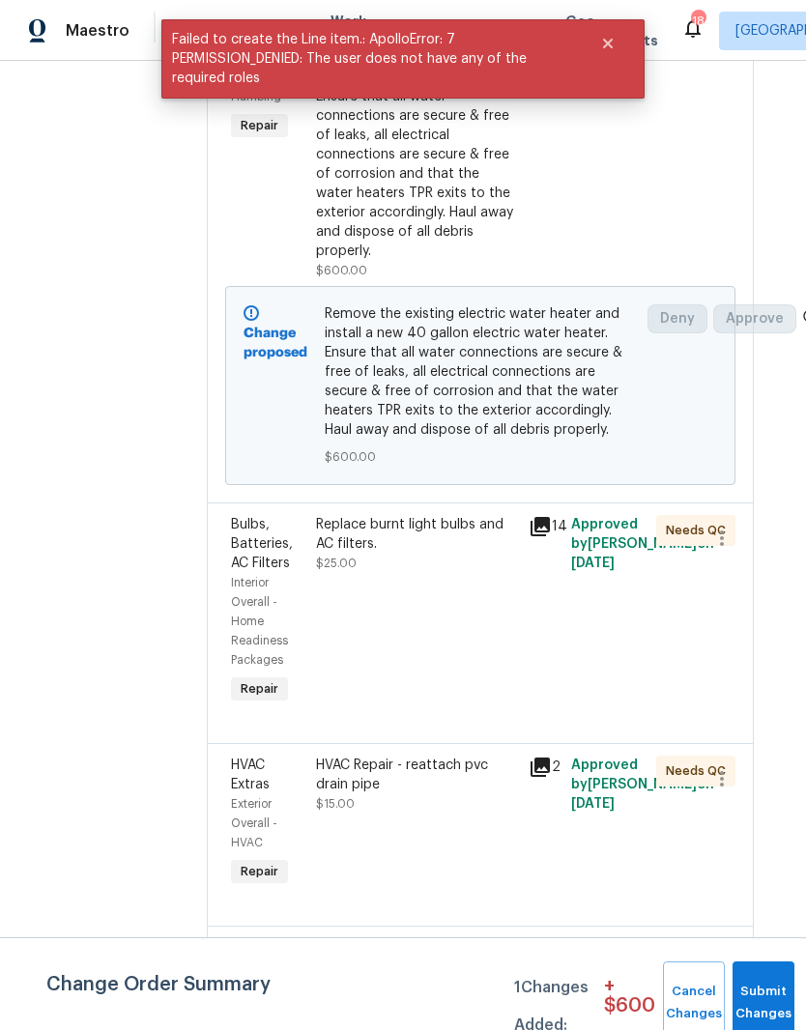
scroll to position [378, 22]
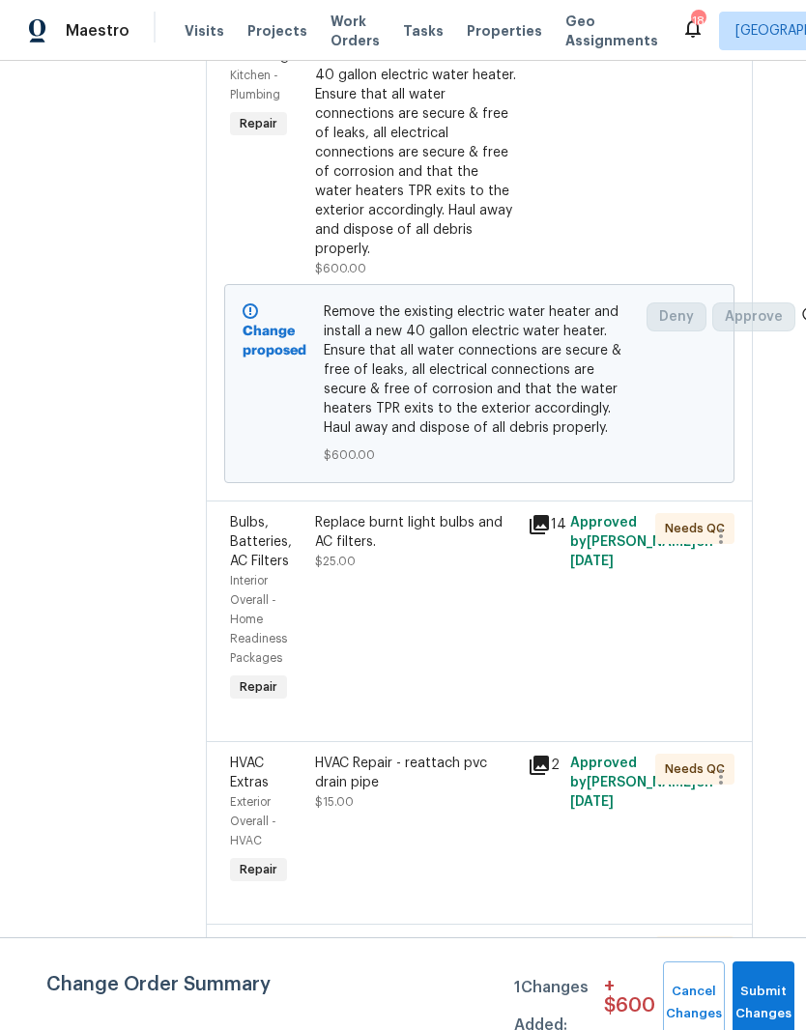
click at [415, 535] on div "Replace burnt light bulbs and AC filters." at bounding box center [415, 532] width 201 height 39
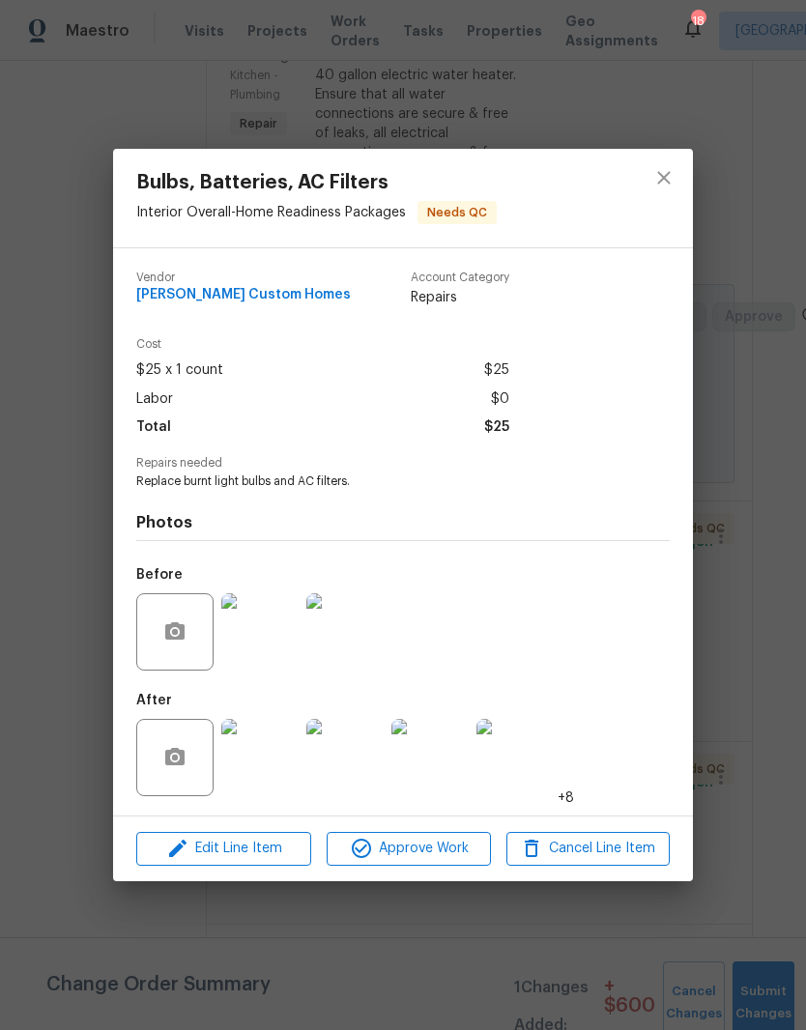
click at [277, 766] on img at bounding box center [259, 757] width 77 height 77
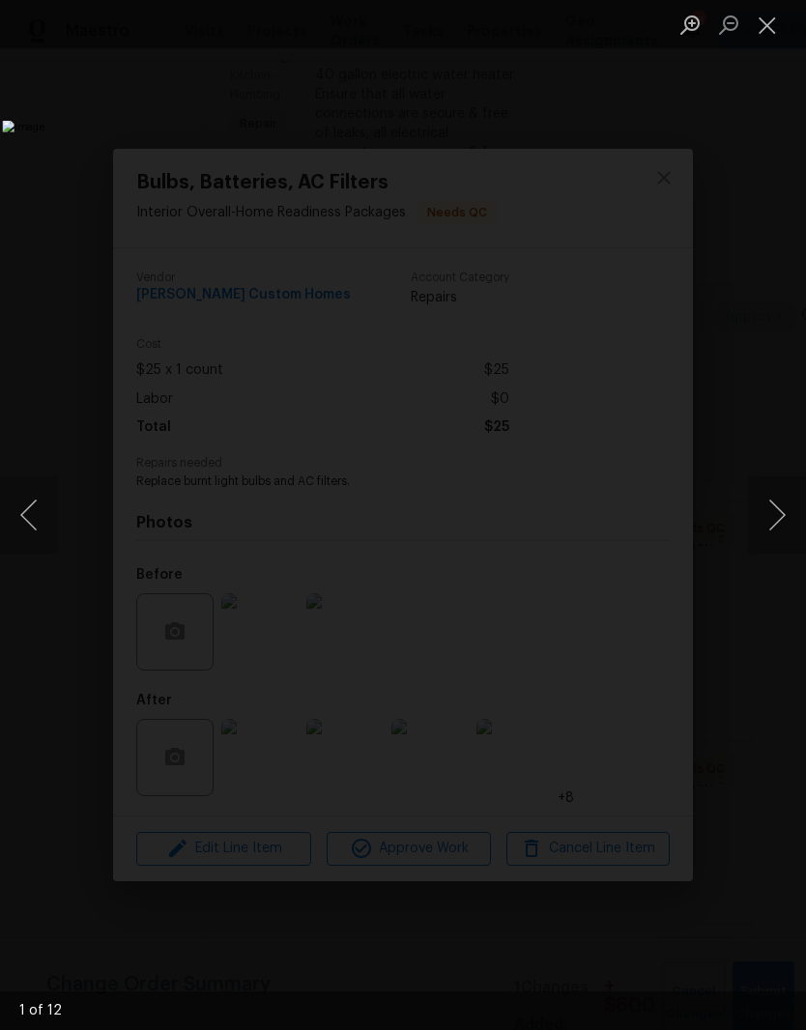
click at [781, 519] on button "Next image" at bounding box center [777, 514] width 58 height 77
click at [777, 524] on button "Next image" at bounding box center [777, 514] width 58 height 77
click at [773, 522] on button "Next image" at bounding box center [777, 514] width 58 height 77
click at [768, 533] on button "Next image" at bounding box center [777, 514] width 58 height 77
click at [771, 36] on button "Close lightbox" at bounding box center [767, 25] width 39 height 34
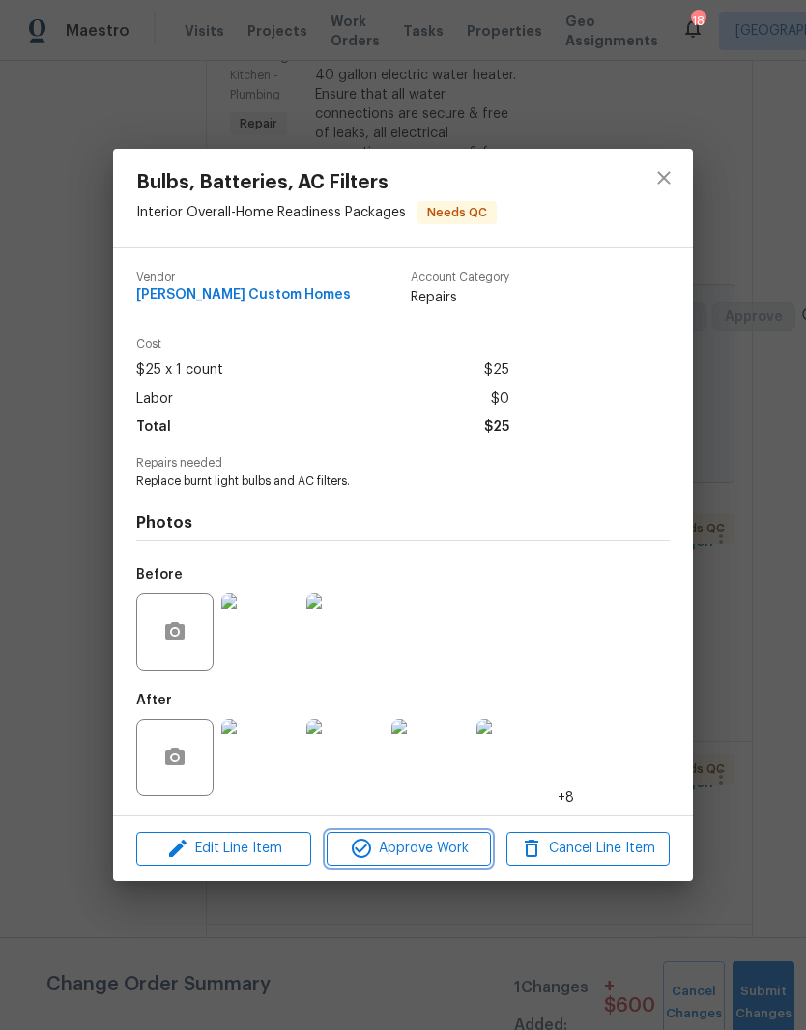
click at [454, 851] on span "Approve Work" at bounding box center [408, 849] width 152 height 24
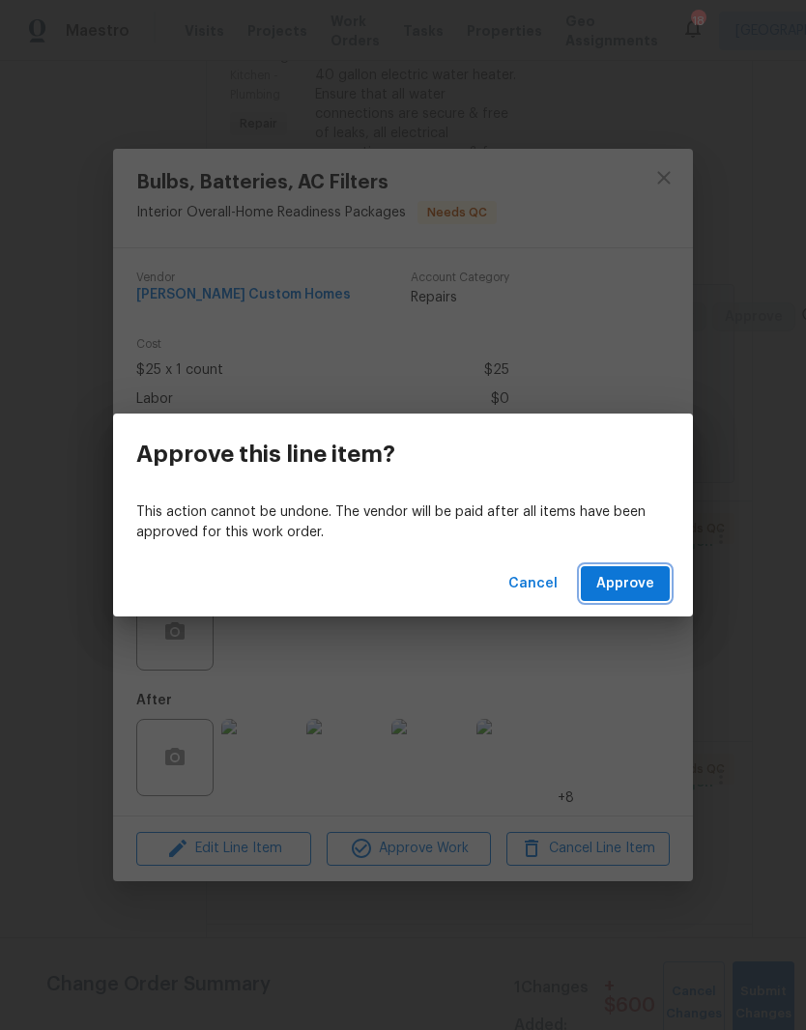
click at [635, 586] on span "Approve" at bounding box center [625, 584] width 58 height 24
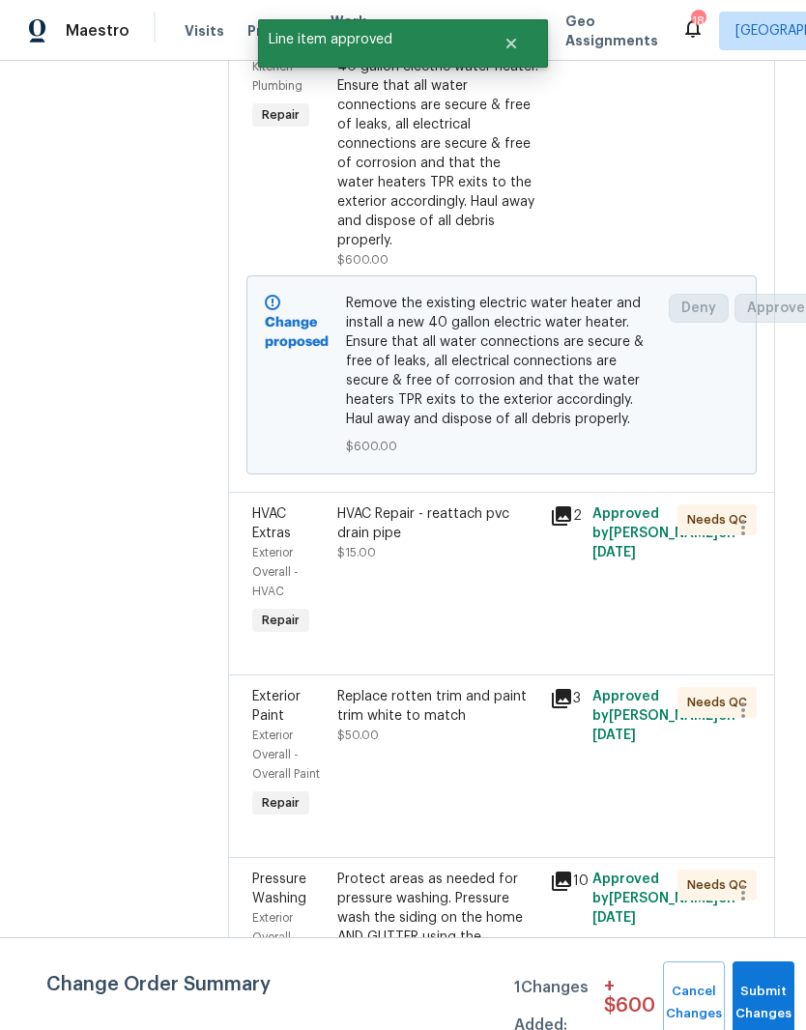
scroll to position [387, 0]
click at [498, 531] on div "HVAC Repair - reattach pvc drain pipe" at bounding box center [437, 522] width 201 height 39
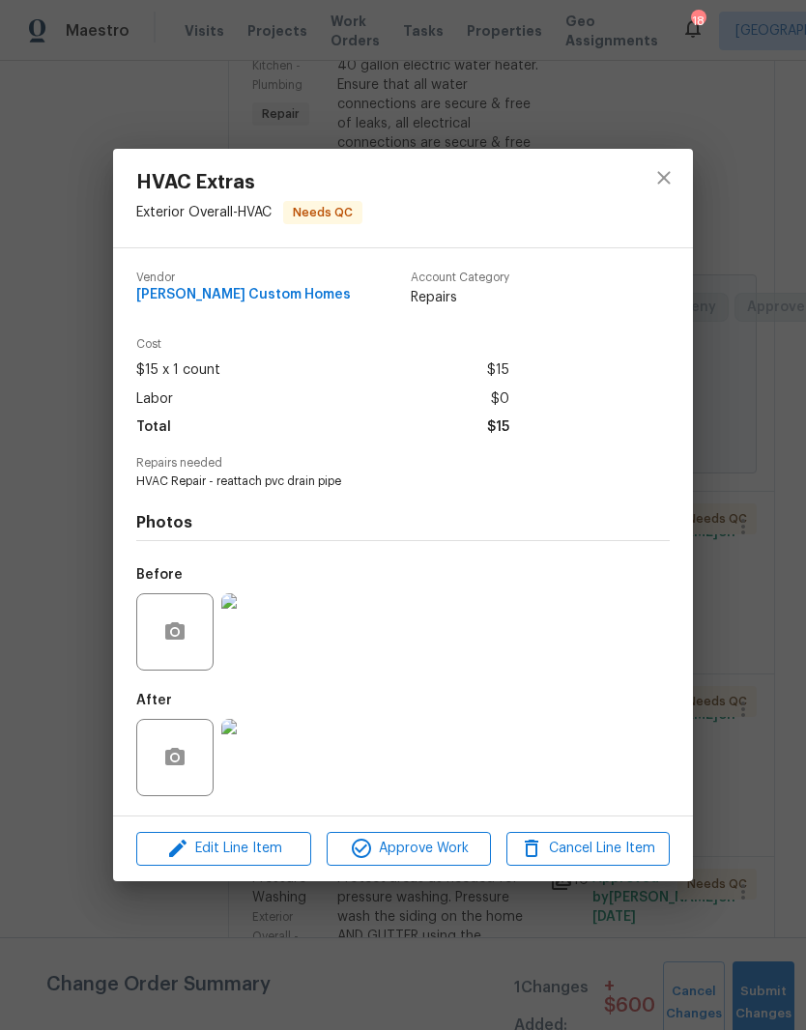
click at [273, 765] on img at bounding box center [259, 757] width 77 height 77
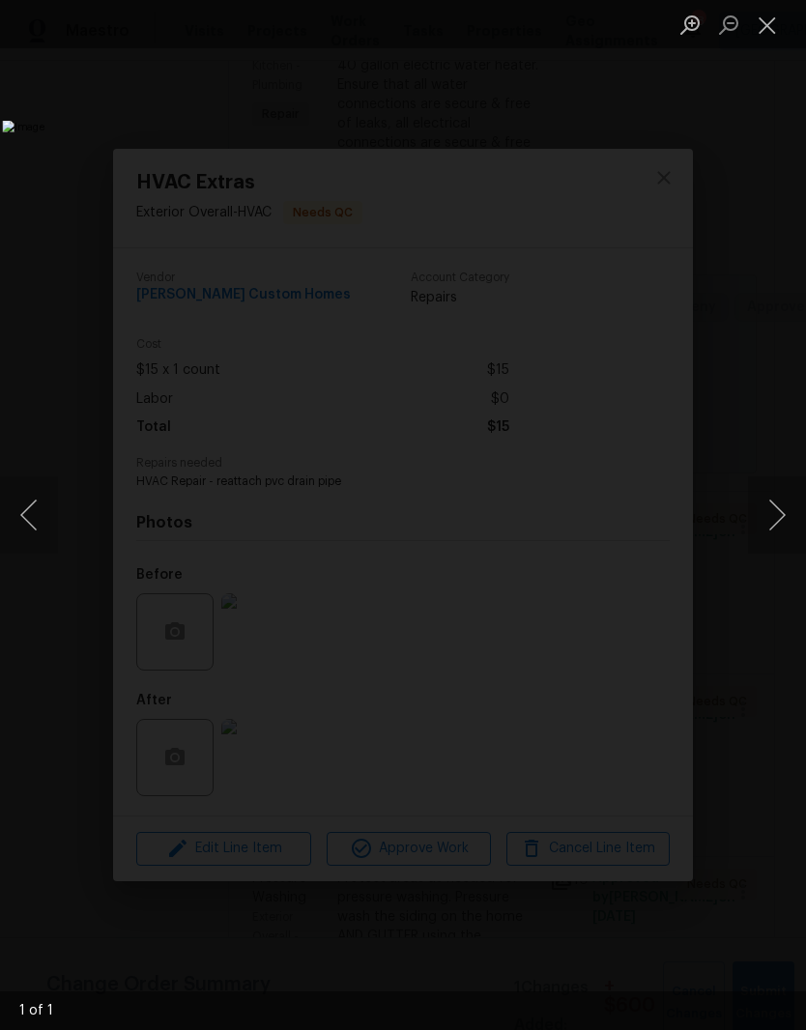
click at [781, 516] on button "Next image" at bounding box center [777, 514] width 58 height 77
click at [775, 30] on button "Close lightbox" at bounding box center [767, 25] width 39 height 34
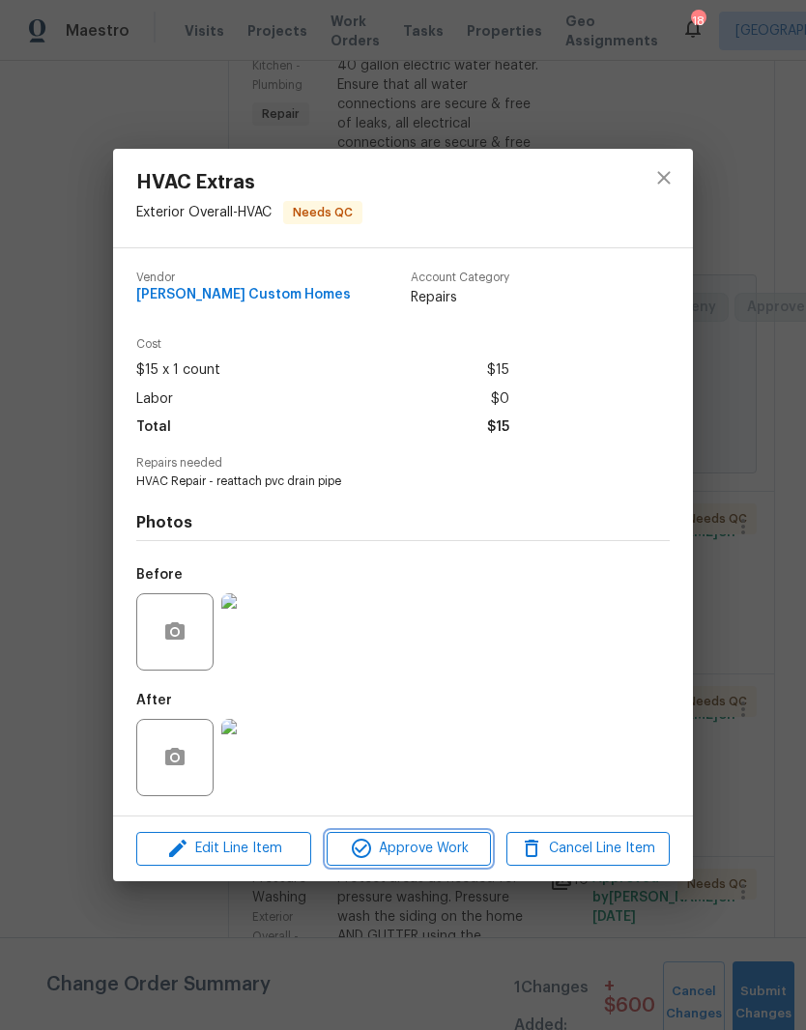
click at [446, 854] on span "Approve Work" at bounding box center [408, 849] width 152 height 24
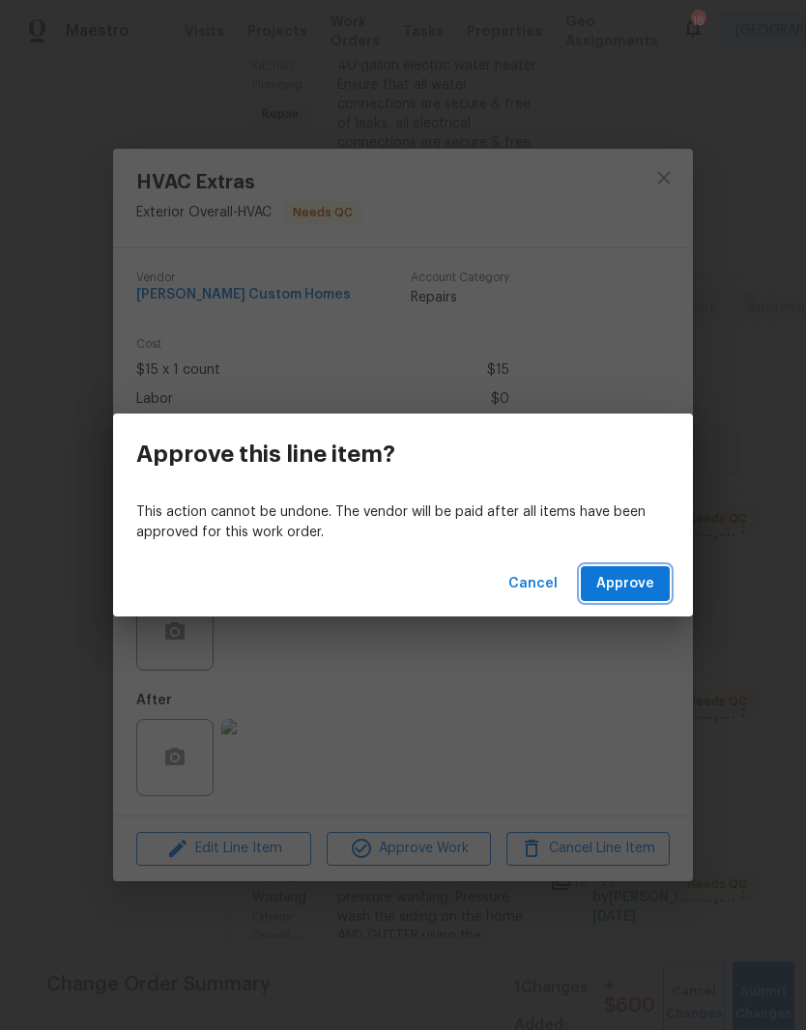
click at [640, 585] on span "Approve" at bounding box center [625, 584] width 58 height 24
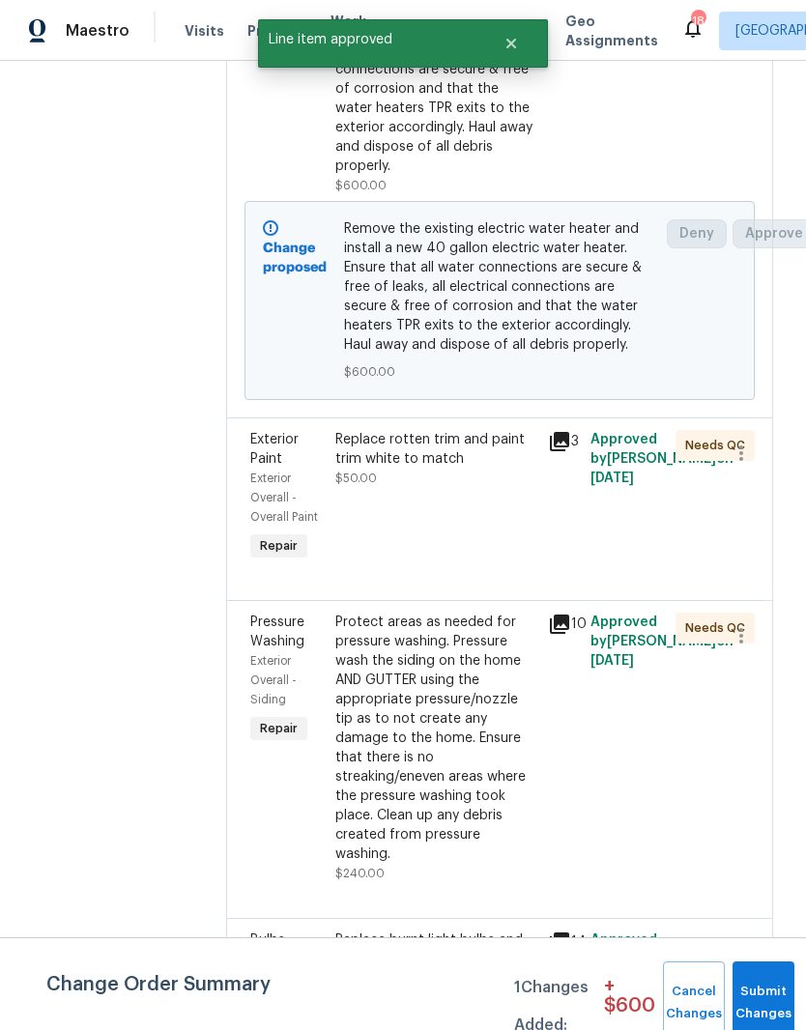
scroll to position [463, 3]
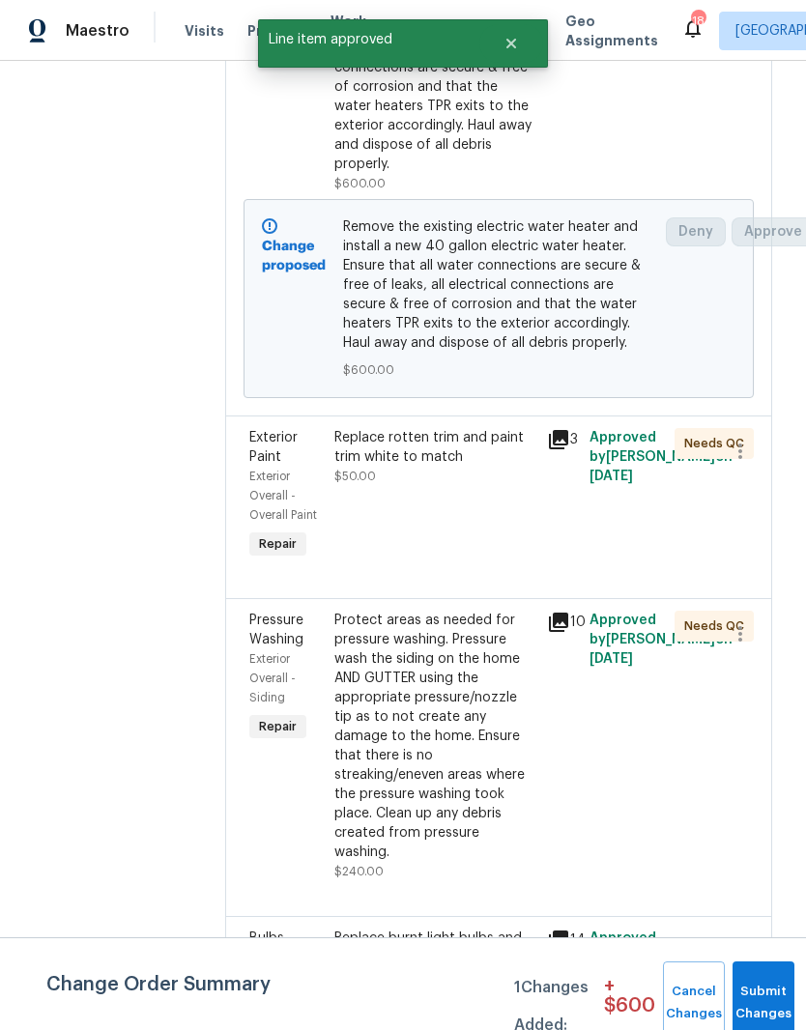
click at [501, 463] on div "Replace rotten trim and paint trim white to match" at bounding box center [434, 447] width 201 height 39
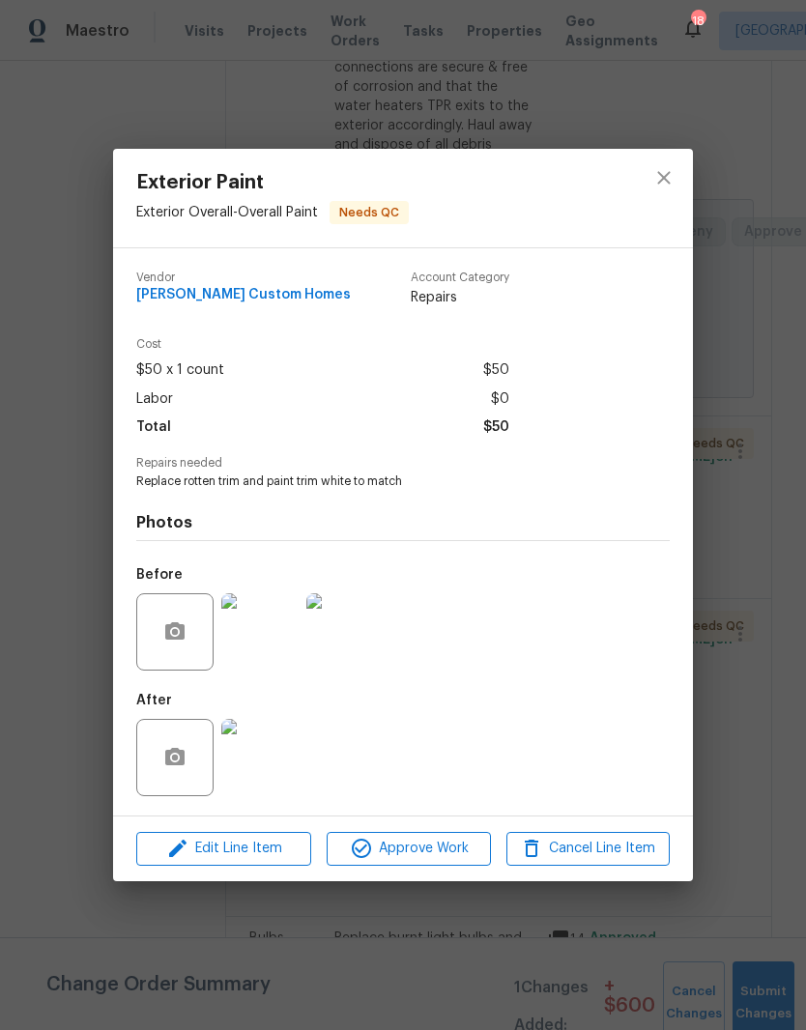
click at [277, 766] on img at bounding box center [259, 757] width 77 height 77
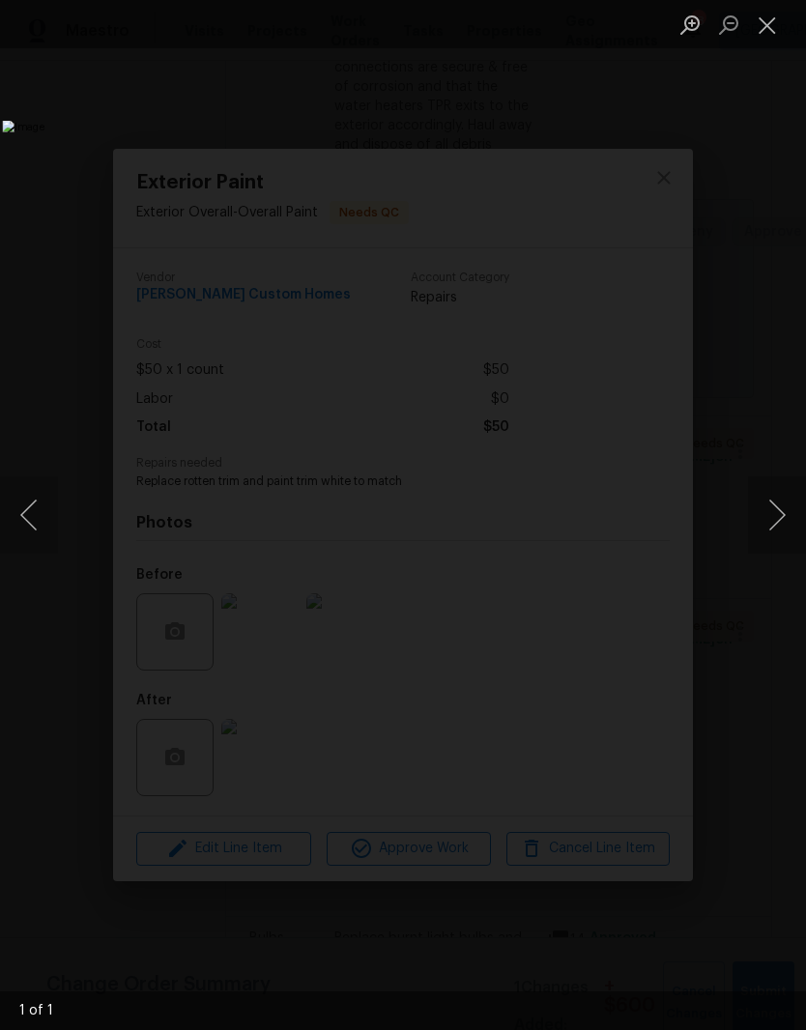
click at [772, 32] on button "Close lightbox" at bounding box center [767, 25] width 39 height 34
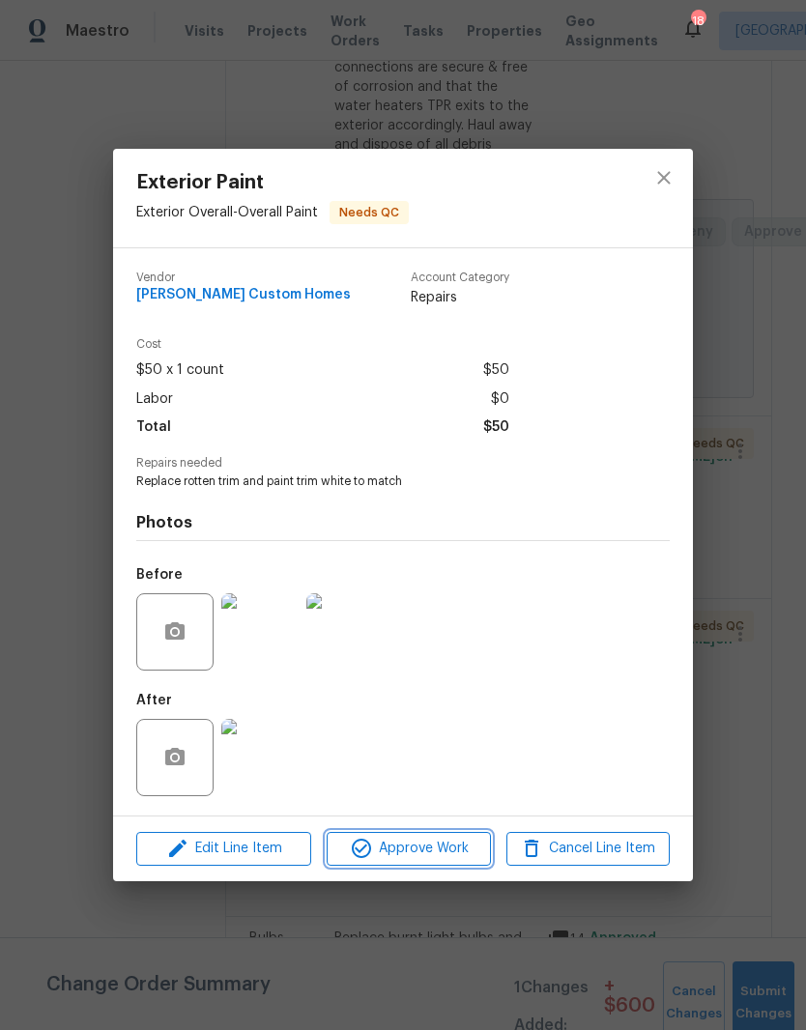
click at [438, 860] on span "Approve Work" at bounding box center [408, 849] width 152 height 24
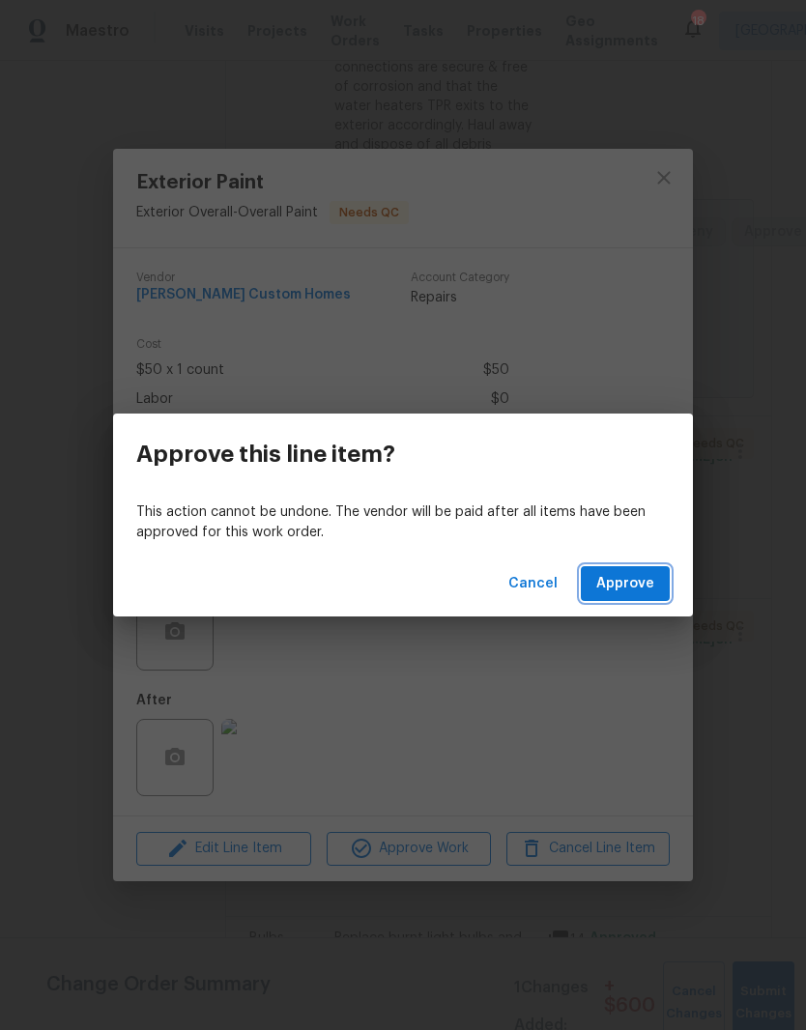
click at [649, 586] on span "Approve" at bounding box center [625, 584] width 58 height 24
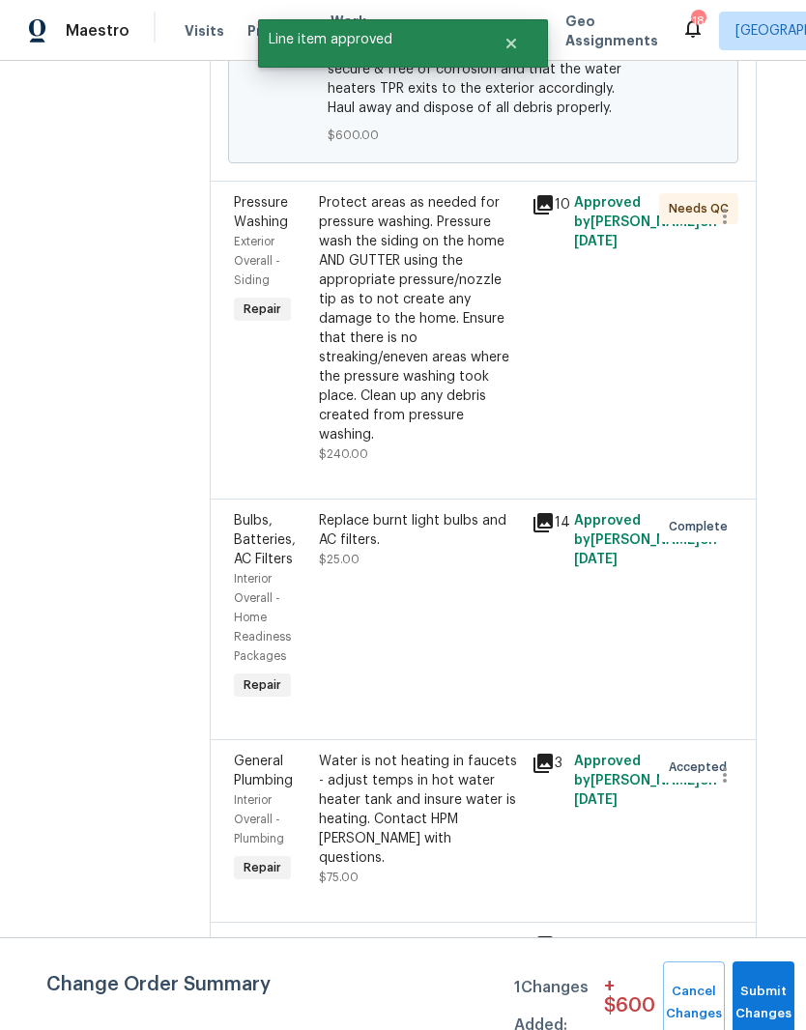
scroll to position [698, 19]
click at [495, 216] on div "Protect areas as needed for pressure washing. Pressure wash the siding on the h…" at bounding box center [418, 318] width 201 height 251
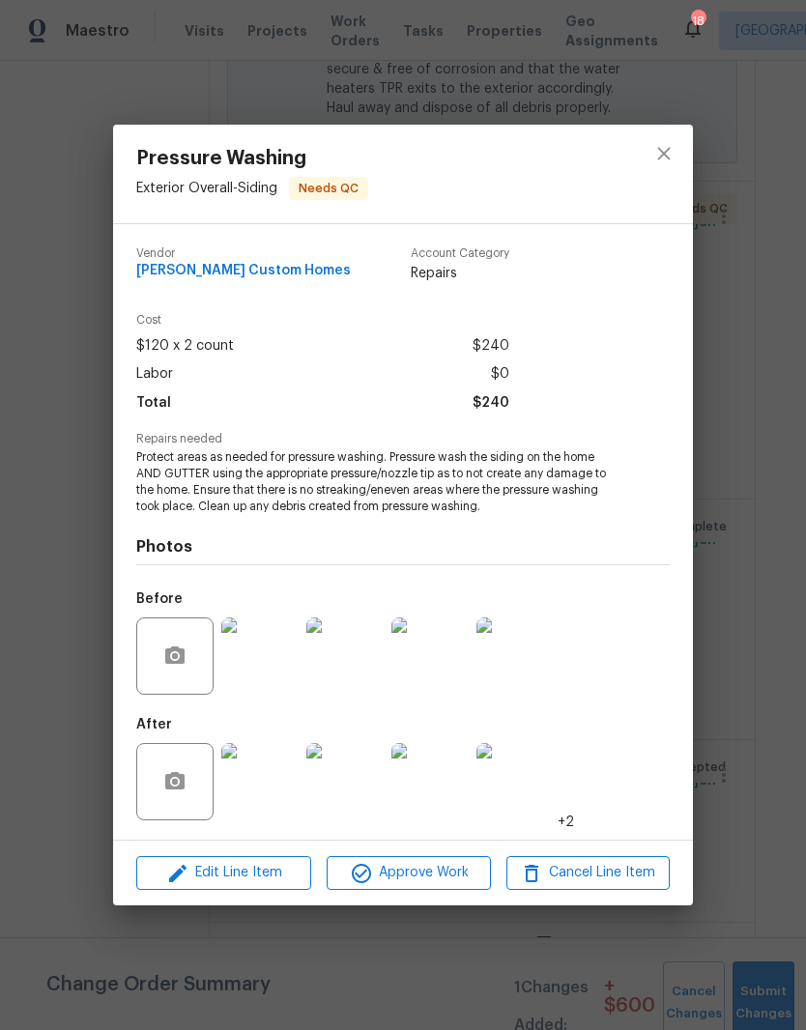
click at [279, 795] on img at bounding box center [259, 781] width 77 height 77
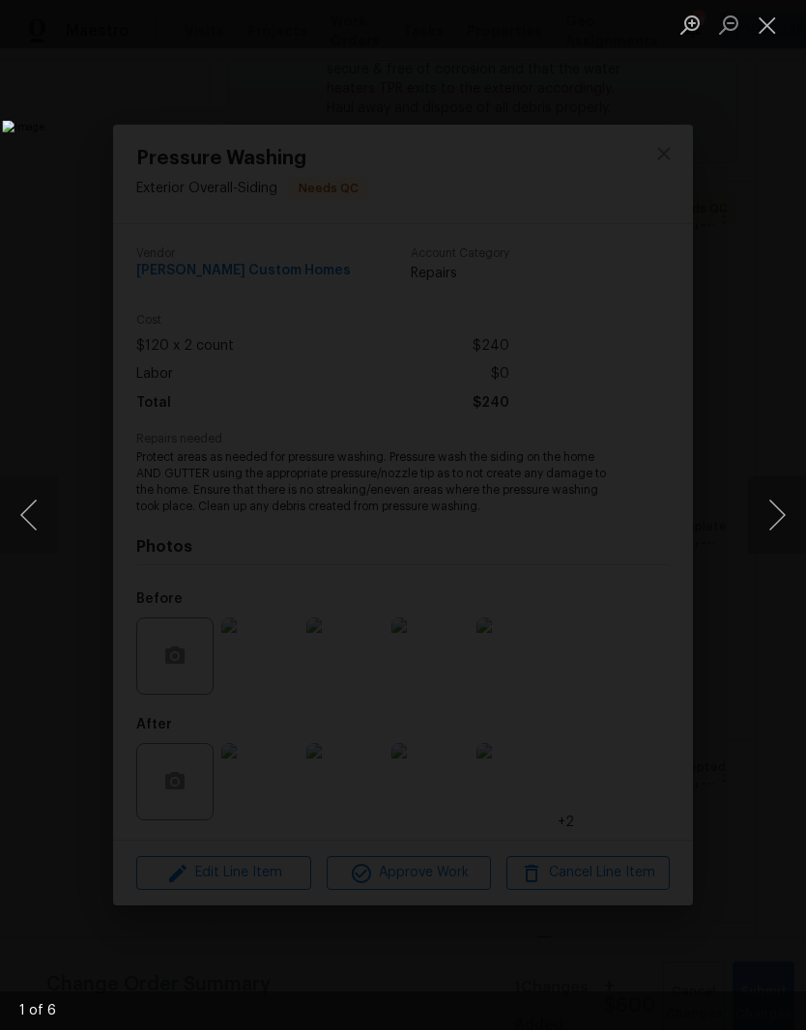
click at [773, 521] on button "Next image" at bounding box center [777, 514] width 58 height 77
click at [776, 510] on button "Next image" at bounding box center [777, 514] width 58 height 77
click at [783, 509] on button "Next image" at bounding box center [777, 514] width 58 height 77
click at [775, 515] on button "Next image" at bounding box center [777, 514] width 58 height 77
click at [777, 30] on button "Close lightbox" at bounding box center [767, 25] width 39 height 34
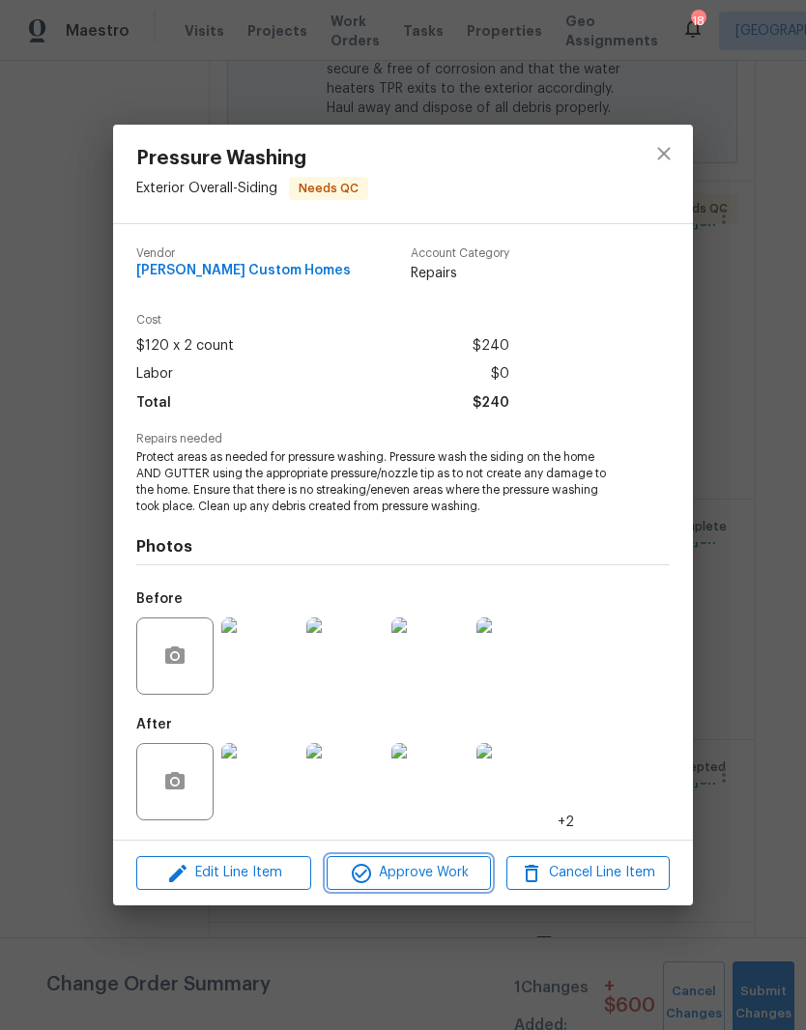
click at [455, 874] on span "Approve Work" at bounding box center [408, 873] width 152 height 24
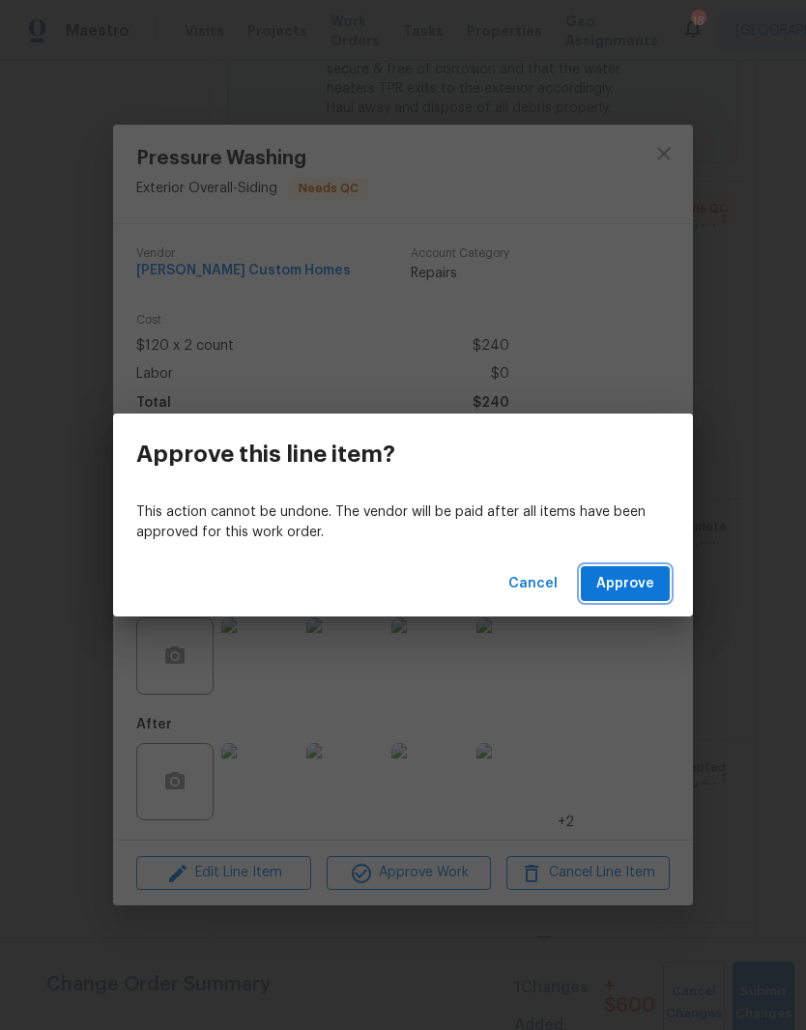
click at [633, 586] on span "Approve" at bounding box center [625, 584] width 58 height 24
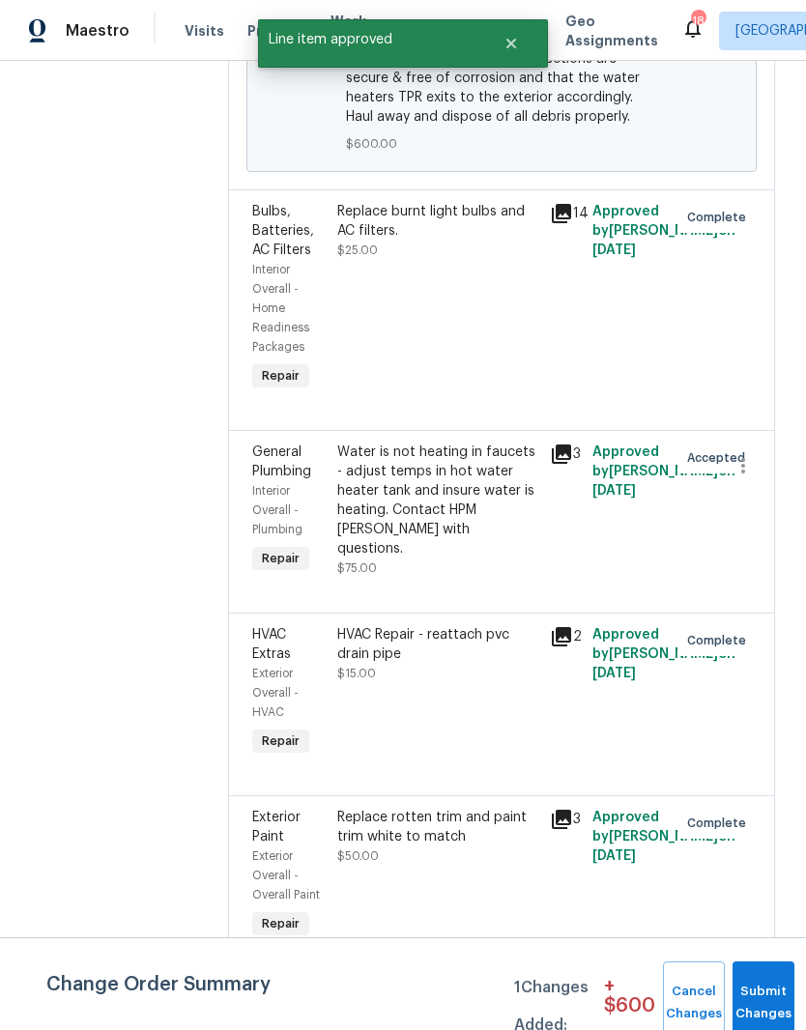
scroll to position [689, 1]
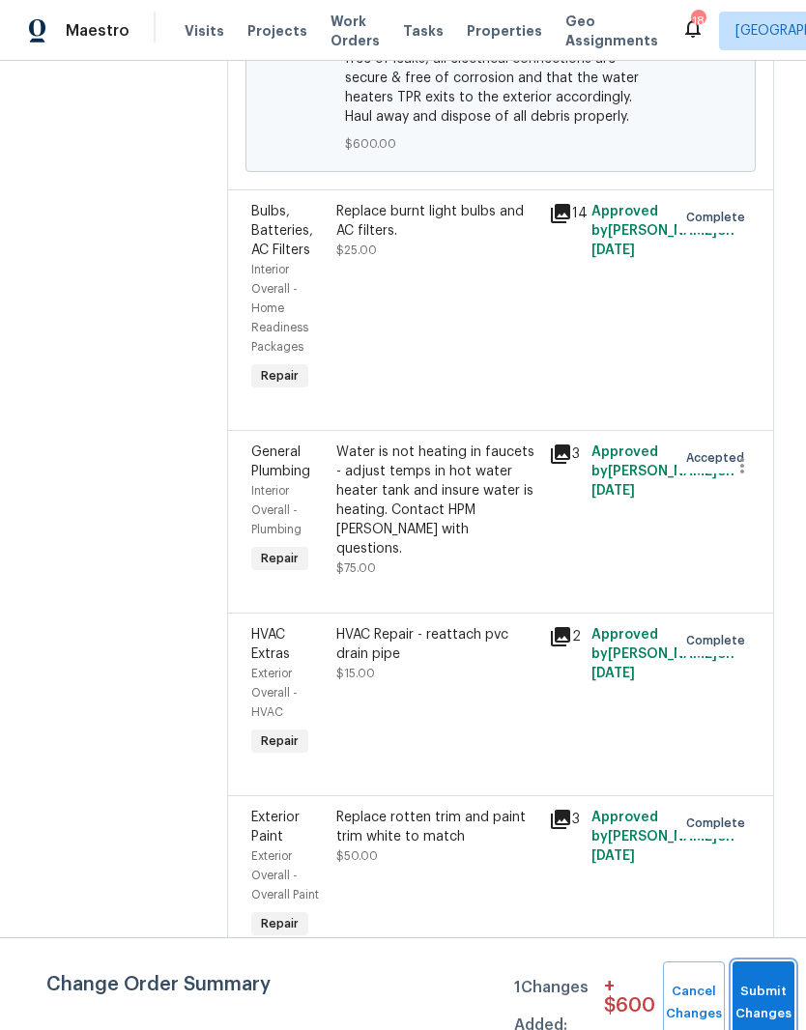
click at [768, 999] on button "Submit Changes" at bounding box center [763, 1002] width 62 height 83
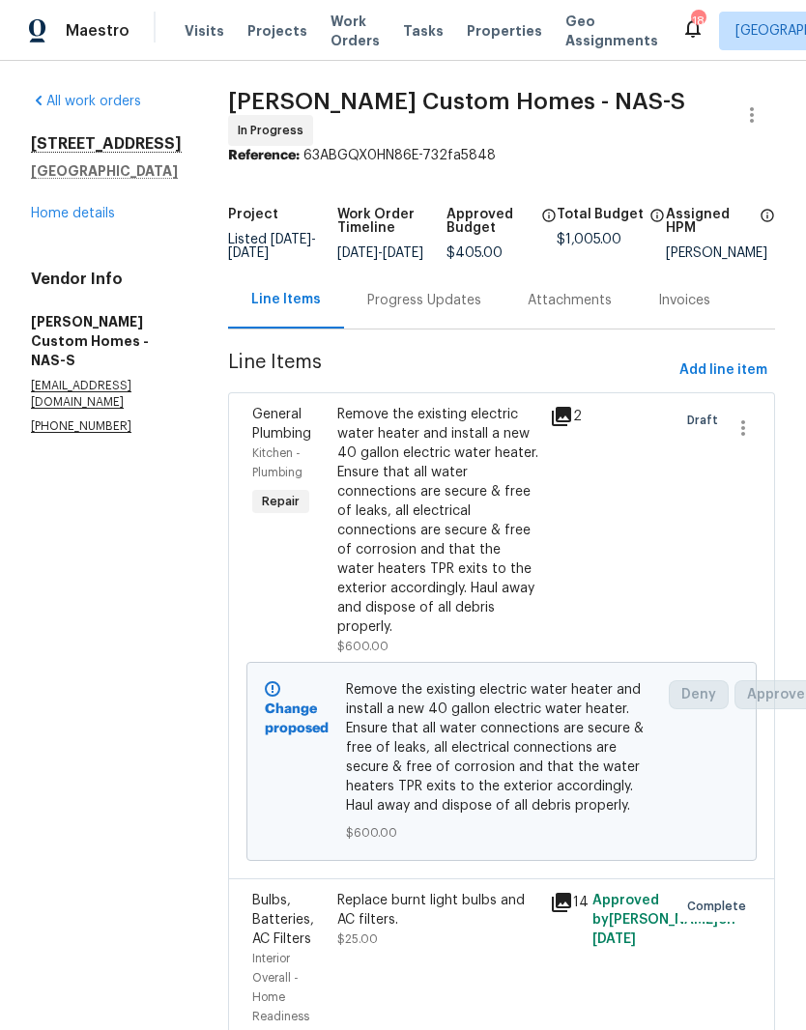
scroll to position [0, 0]
click at [100, 214] on link "Home details" at bounding box center [73, 214] width 84 height 14
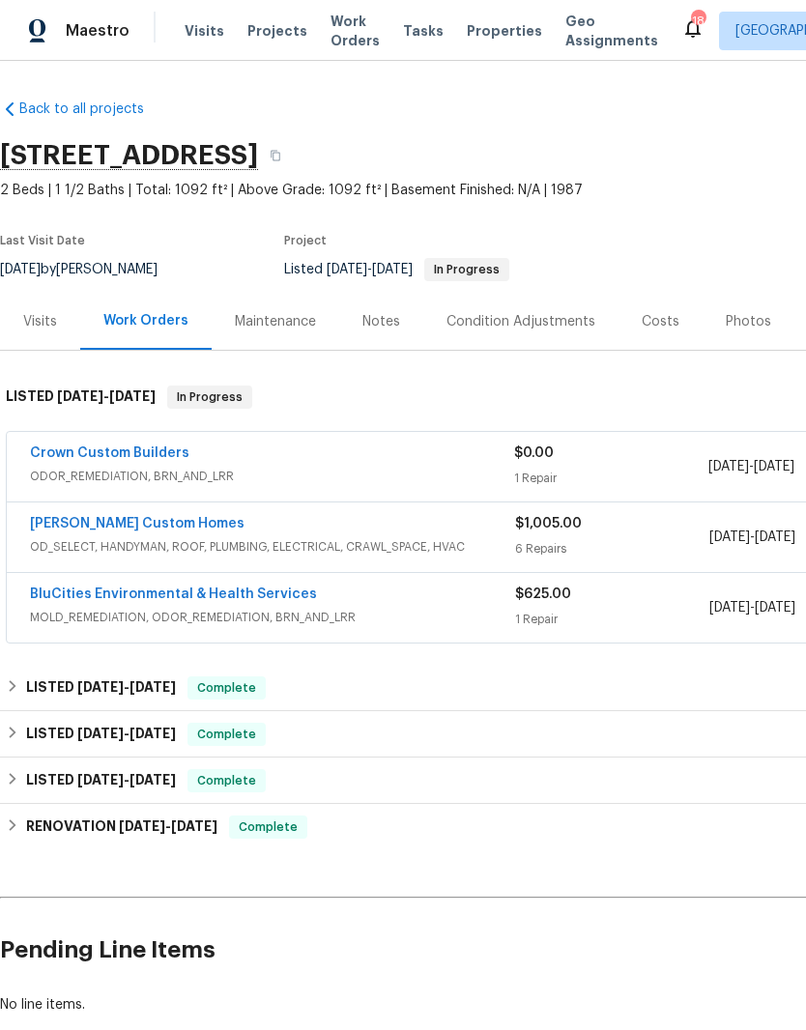
click at [396, 320] on div "Notes" at bounding box center [381, 321] width 84 height 57
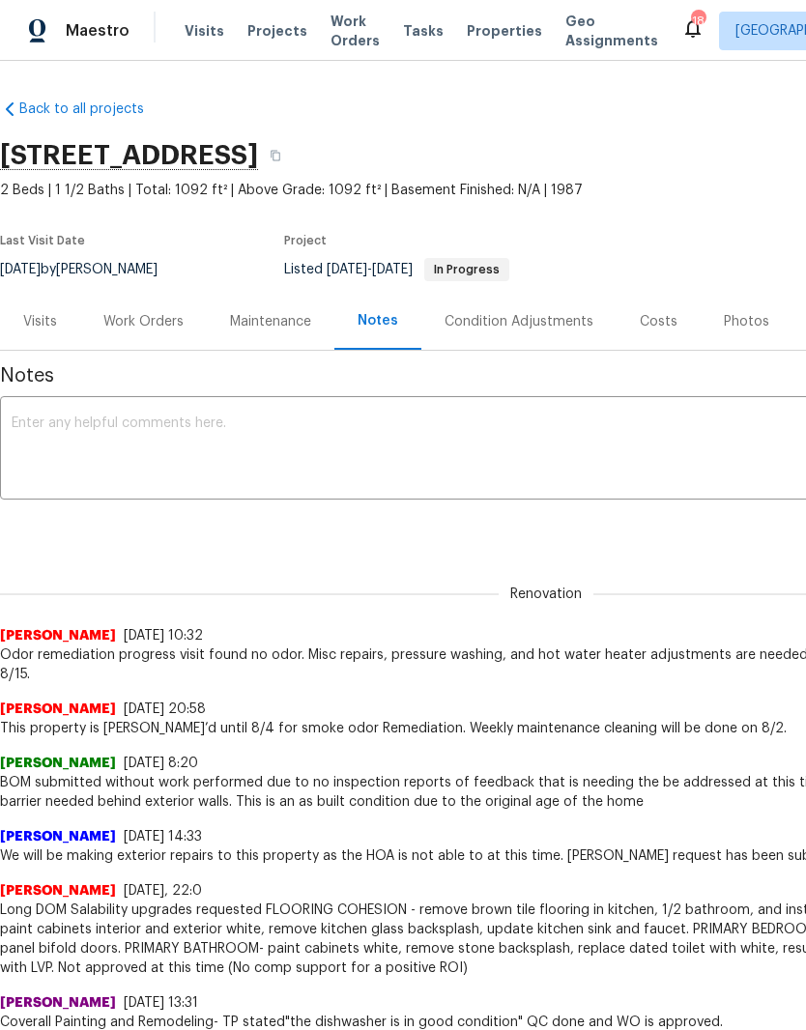
click at [335, 426] on textarea at bounding box center [546, 450] width 1069 height 68
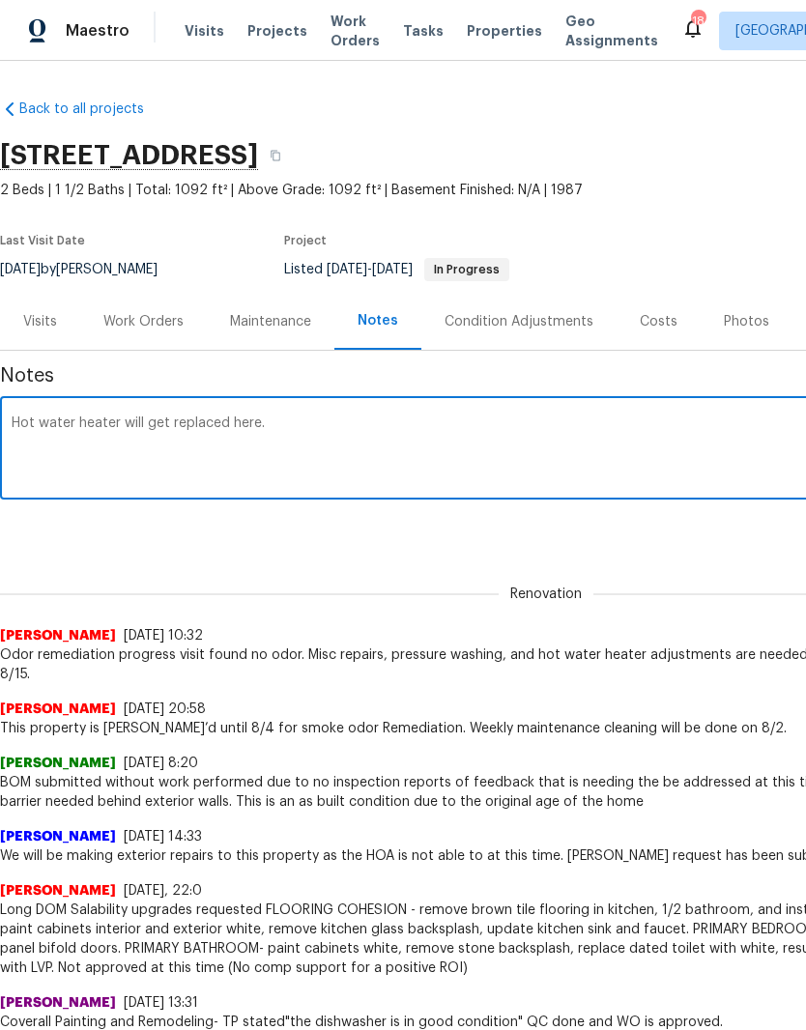
click at [122, 423] on textarea "Hot water heater will get replaced here." at bounding box center [546, 450] width 1069 height 68
click at [424, 423] on textarea "Hot water heater is not heating and will get replaced here." at bounding box center [546, 450] width 1069 height 68
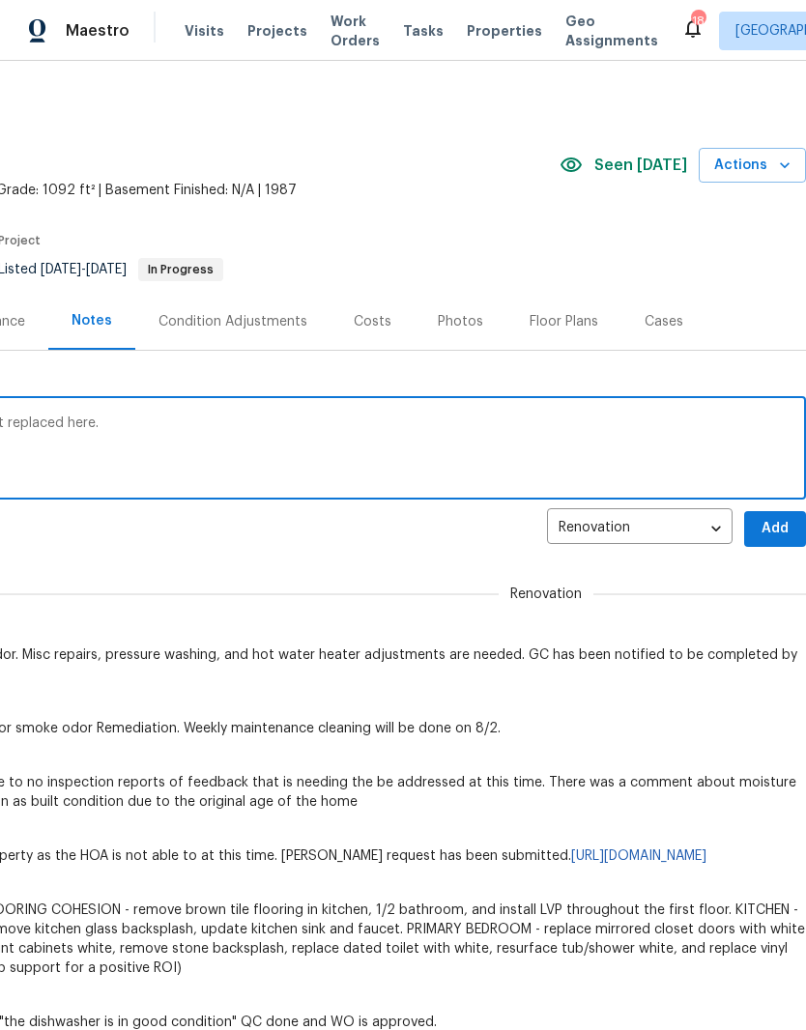
scroll to position [0, 286]
type textarea "Hot water heater is not heating and will get replaced here."
click at [773, 522] on span "Add" at bounding box center [774, 529] width 31 height 24
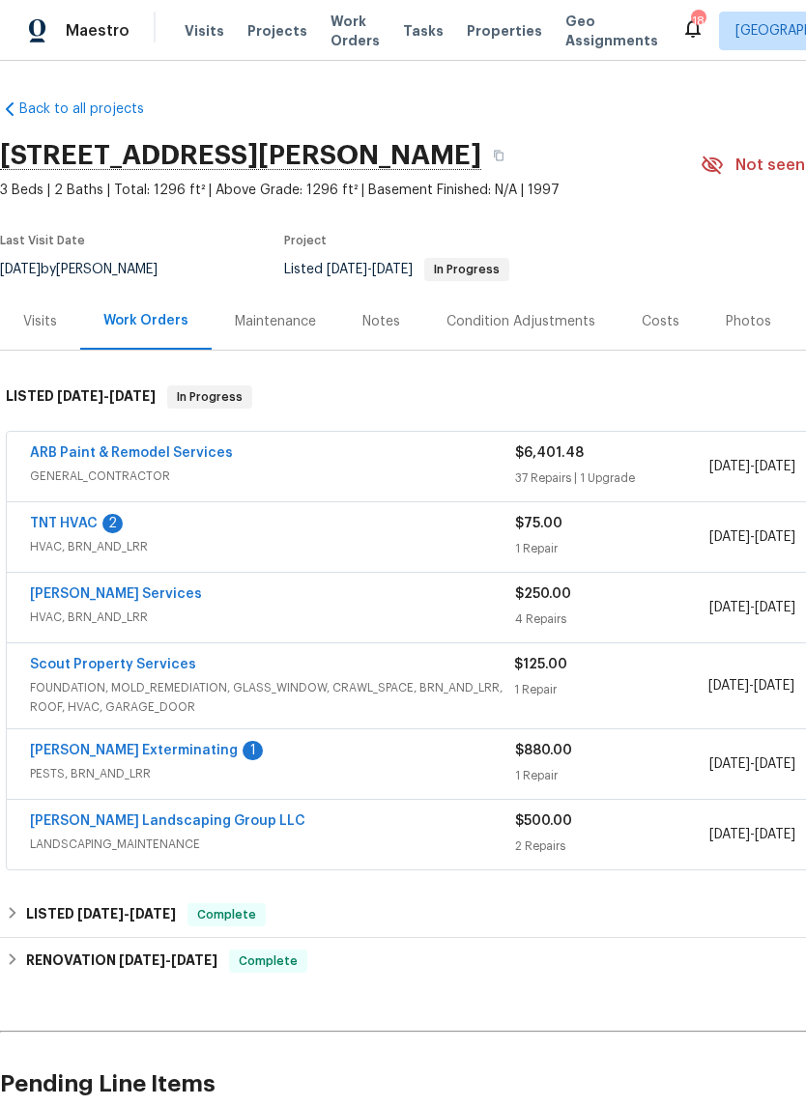
click at [83, 529] on link "TNT HVAC" at bounding box center [64, 524] width 68 height 14
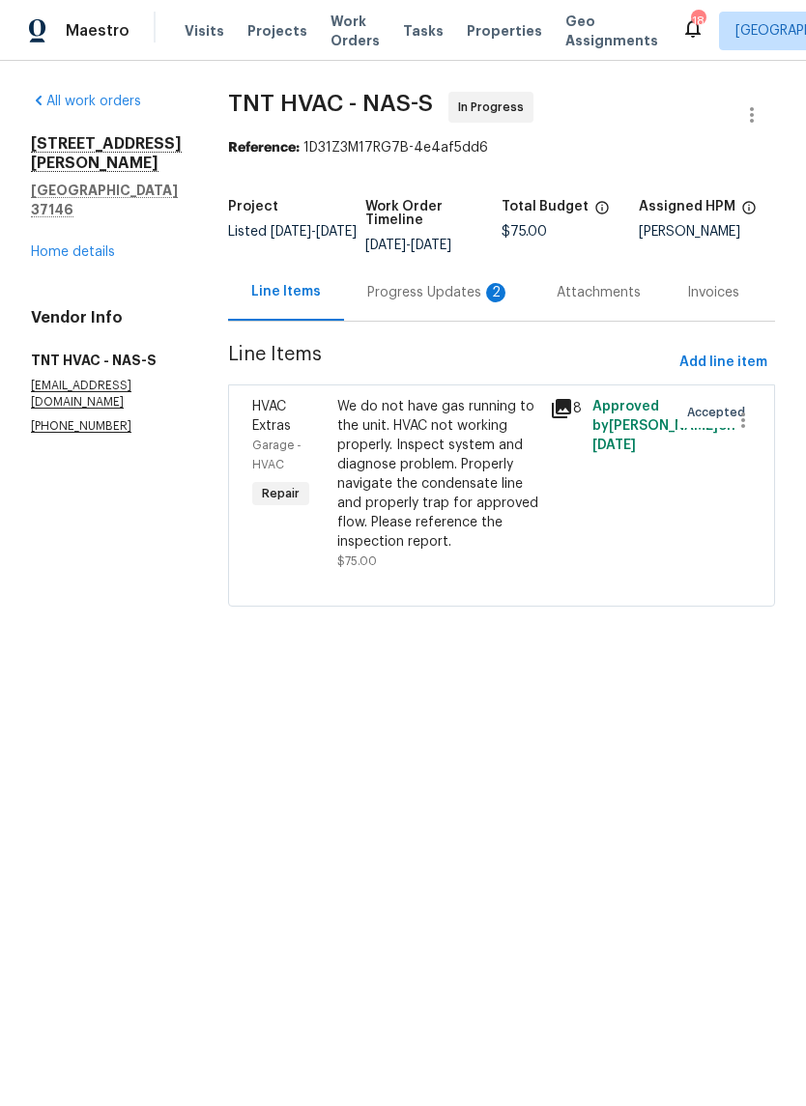
click at [430, 301] on div "Progress Updates 2" at bounding box center [438, 292] width 143 height 19
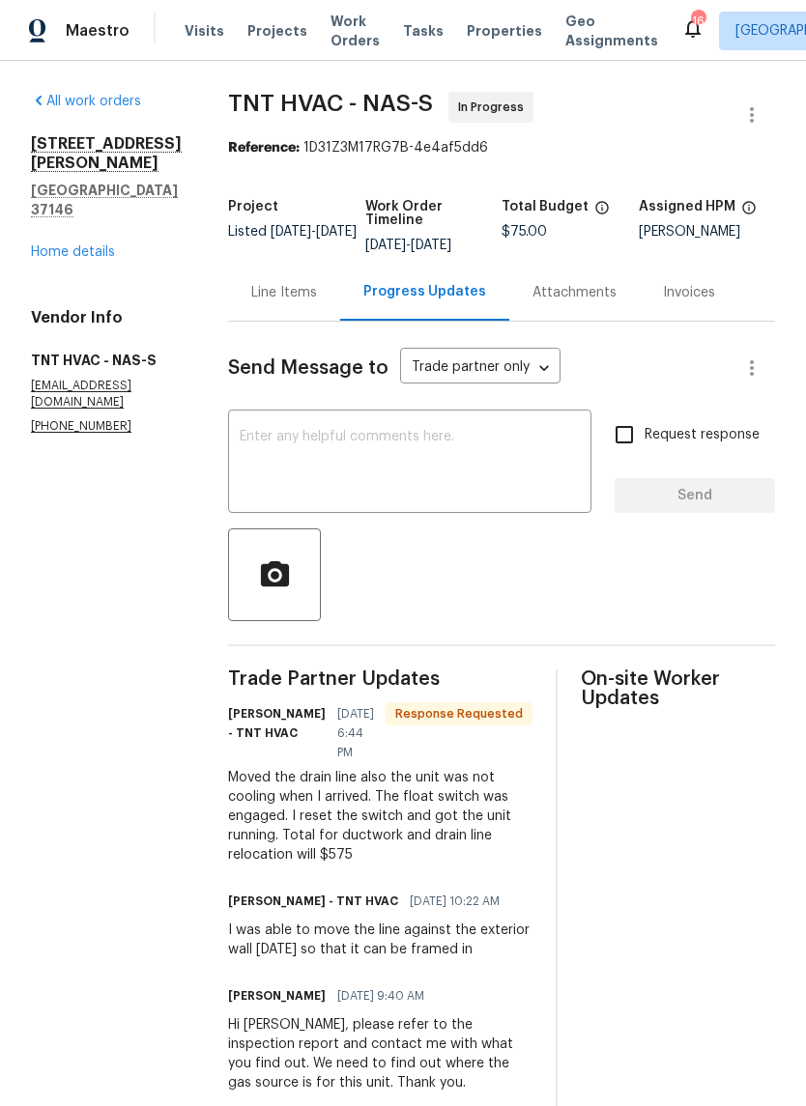
click at [270, 296] on div "Line Items" at bounding box center [284, 292] width 66 height 19
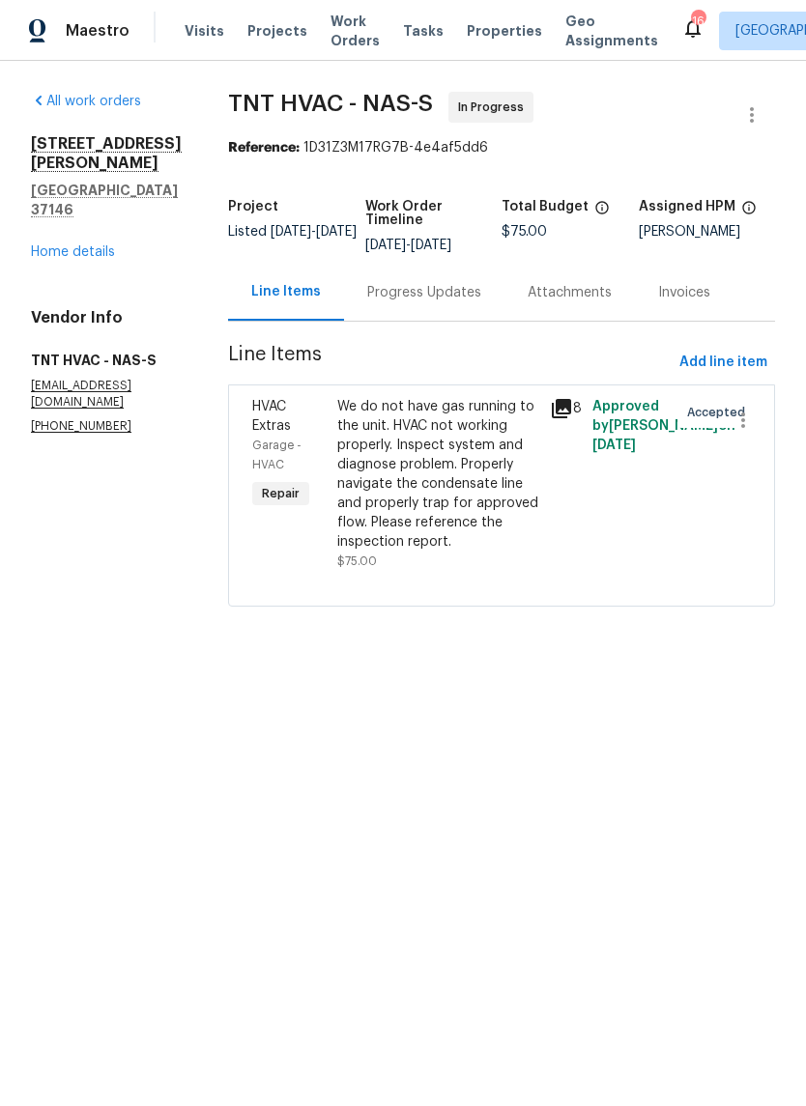
click at [414, 290] on div "Progress Updates" at bounding box center [424, 292] width 114 height 19
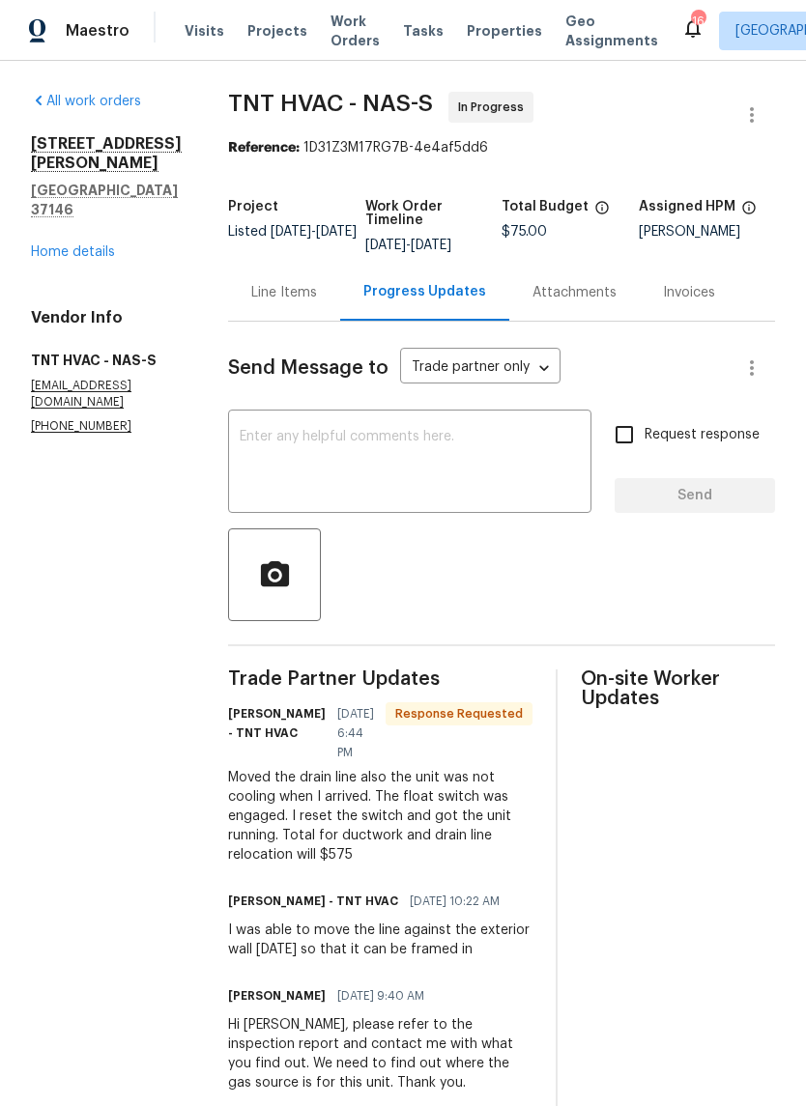
click at [266, 293] on div "Line Items" at bounding box center [284, 292] width 66 height 19
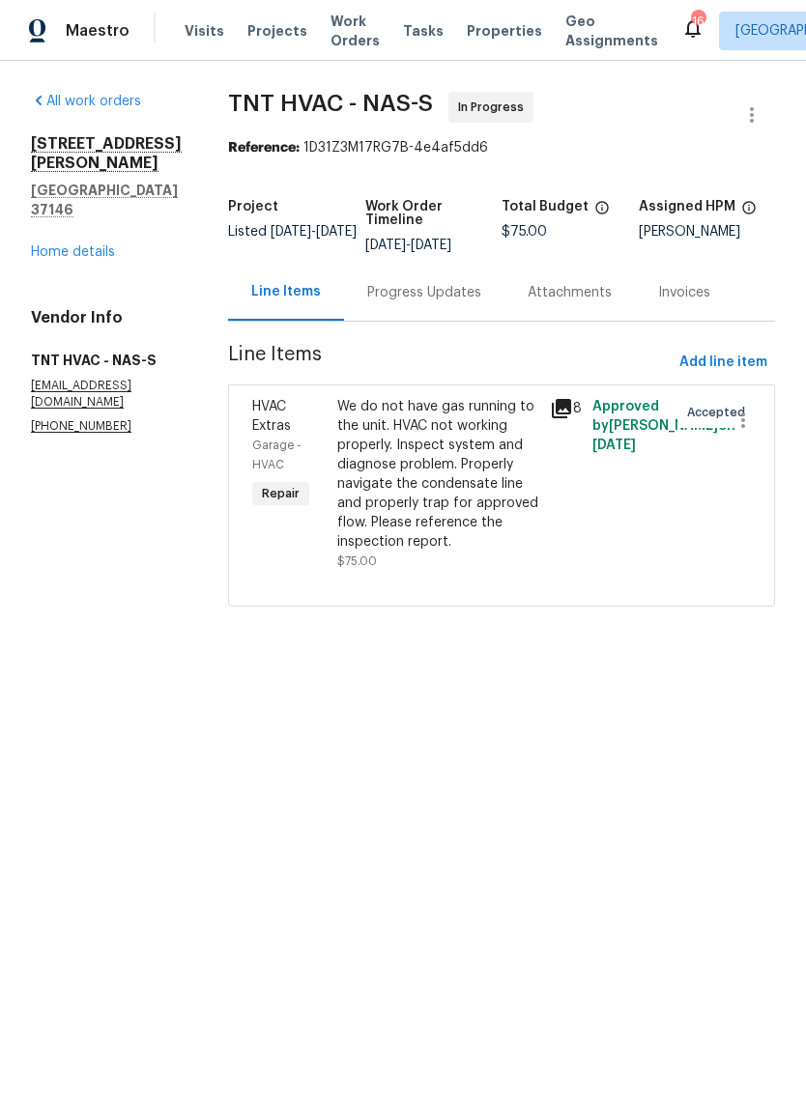
click at [399, 413] on div "We do not have gas running to the unit. HVAC not working properly. Inspect syst…" at bounding box center [437, 474] width 201 height 155
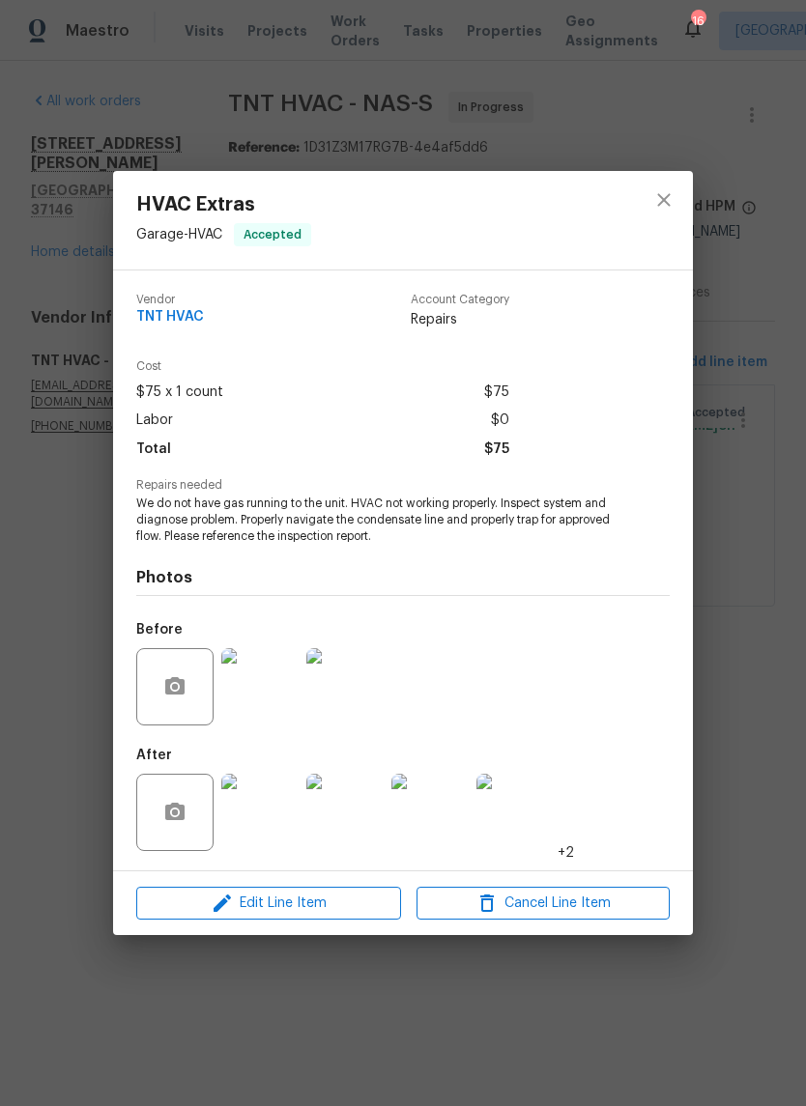
click at [282, 817] on img at bounding box center [259, 812] width 77 height 77
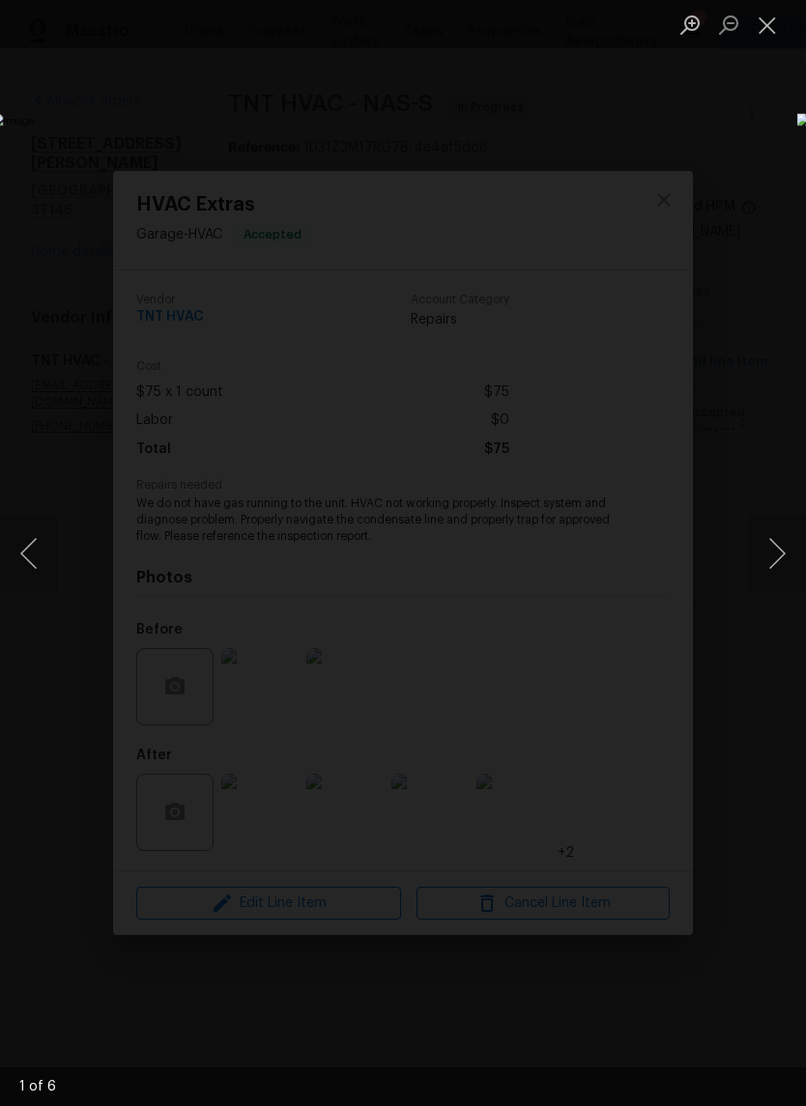
click at [777, 566] on button "Next image" at bounding box center [777, 553] width 58 height 77
click at [781, 560] on button "Next image" at bounding box center [777, 553] width 58 height 77
click at [781, 555] on button "Next image" at bounding box center [777, 553] width 58 height 77
click at [780, 557] on button "Next image" at bounding box center [777, 553] width 58 height 77
click at [777, 549] on button "Next image" at bounding box center [777, 553] width 58 height 77
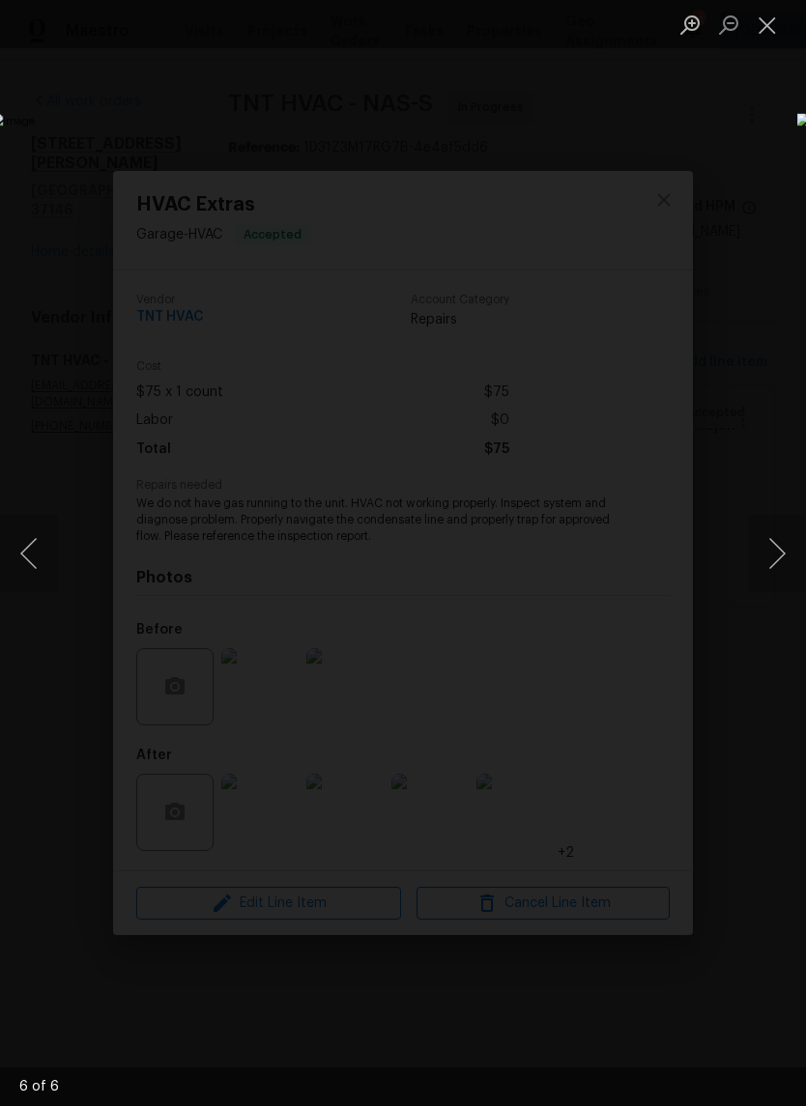
click at [771, 32] on button "Close lightbox" at bounding box center [767, 25] width 39 height 34
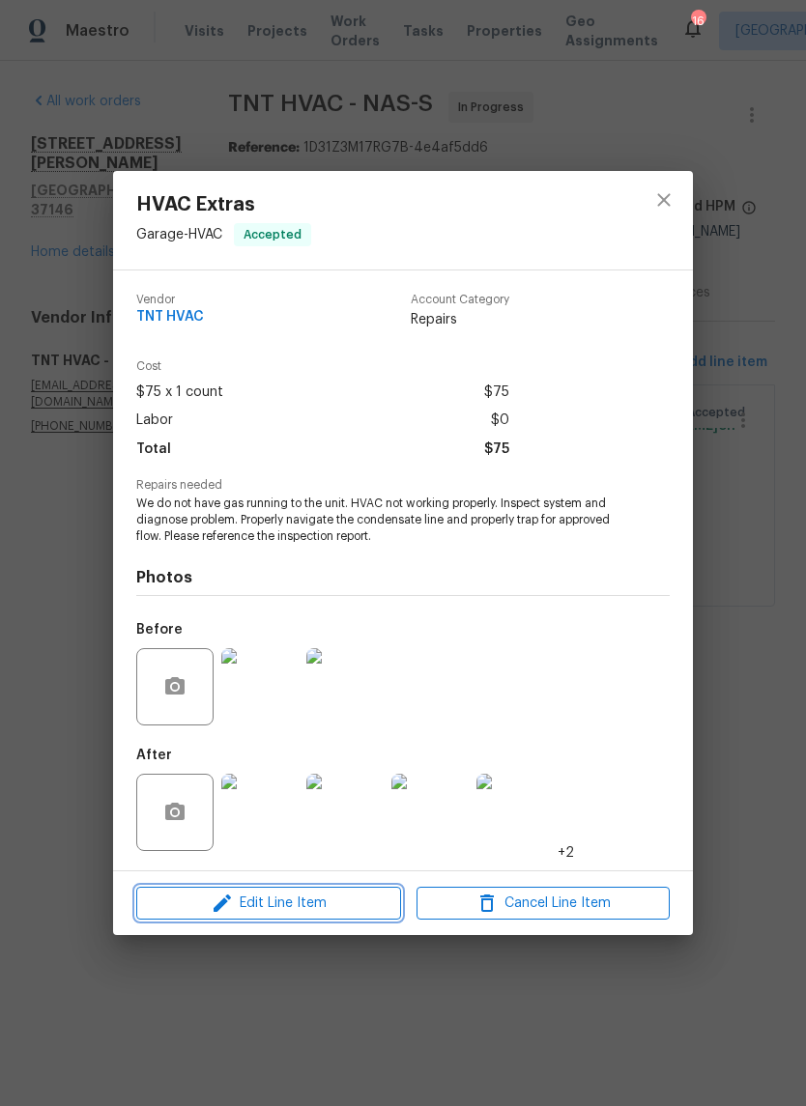
click at [354, 907] on span "Edit Line Item" at bounding box center [268, 904] width 253 height 24
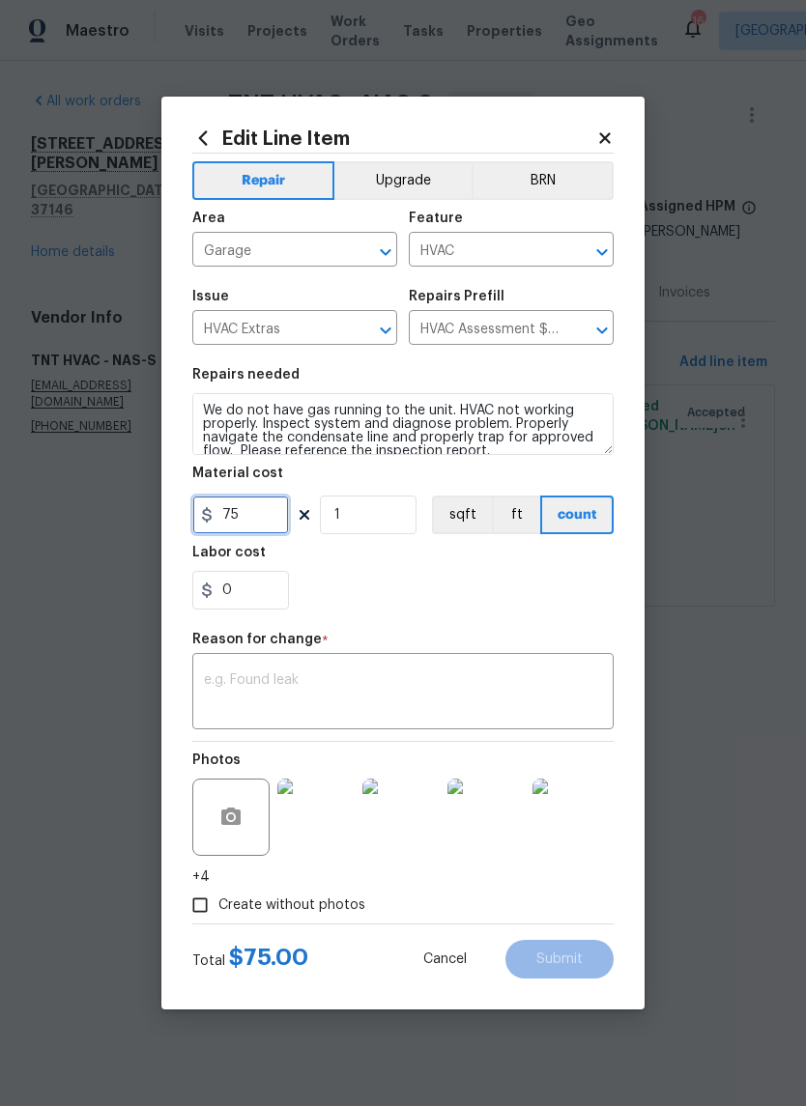
click at [268, 513] on input "75" at bounding box center [240, 515] width 97 height 39
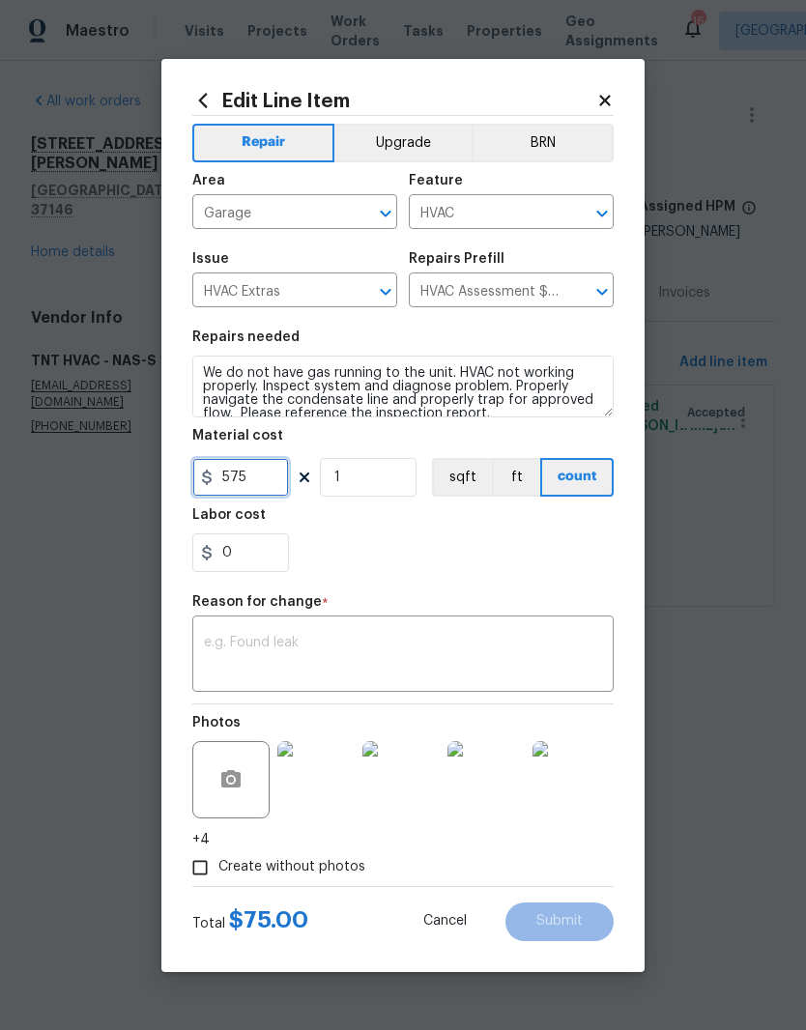
type input "575"
click at [351, 638] on div "Repair Upgrade BRN Area Garage ​ Feature HVAC ​ Issue HVAC Extras ​ Repairs Pre…" at bounding box center [402, 501] width 421 height 770
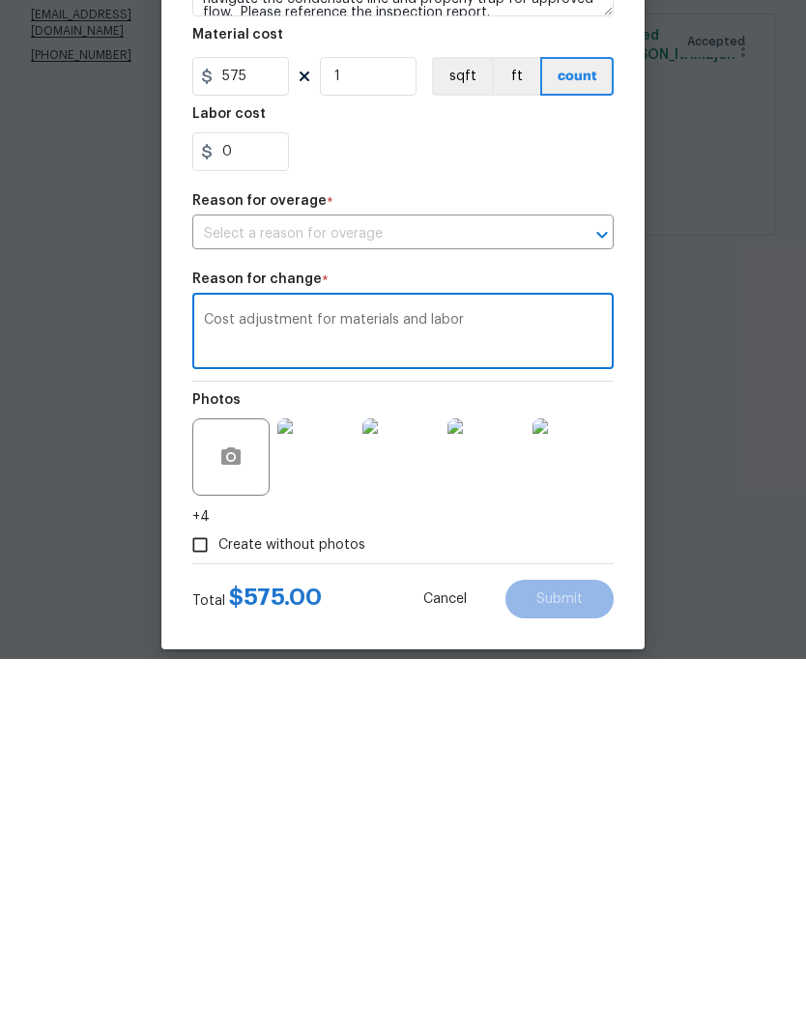
click at [608, 594] on icon "Open" at bounding box center [601, 605] width 23 height 23
type textarea "Cost adjustment for materials and labor"
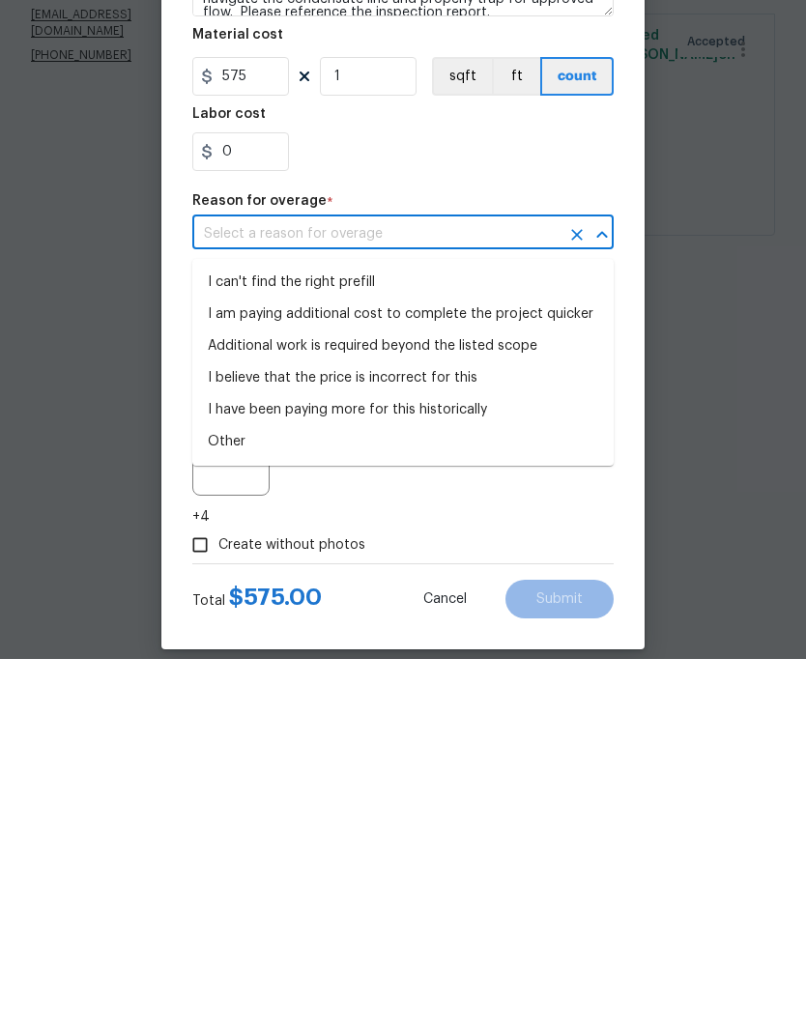
click at [360, 638] on li "I can't find the right prefill" at bounding box center [402, 654] width 421 height 32
type input "I can't find the right prefill"
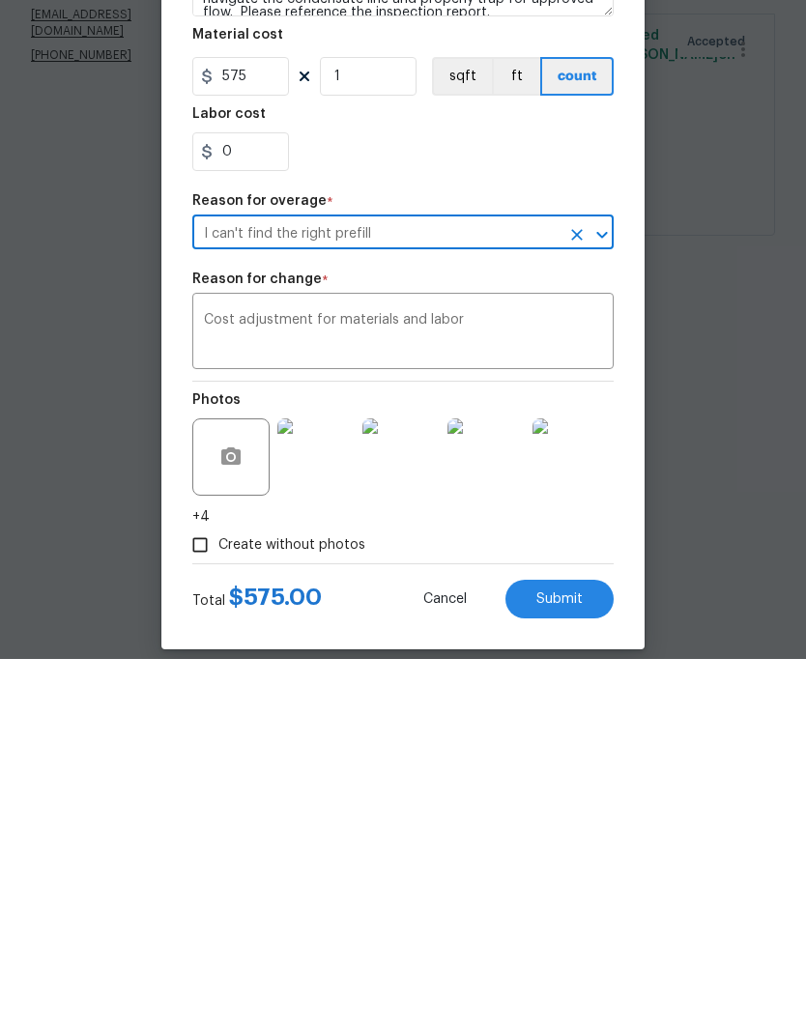
click at [564, 963] on span "Submit" at bounding box center [559, 970] width 46 height 14
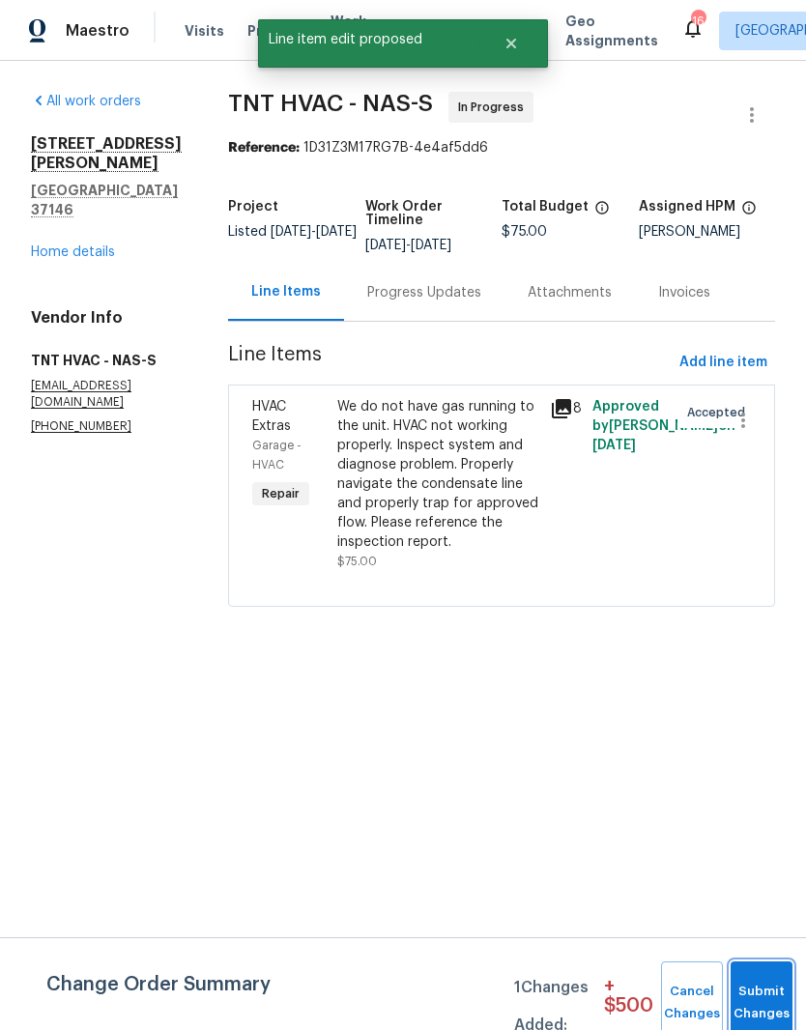
click at [761, 993] on button "Submit Changes" at bounding box center [761, 1002] width 62 height 83
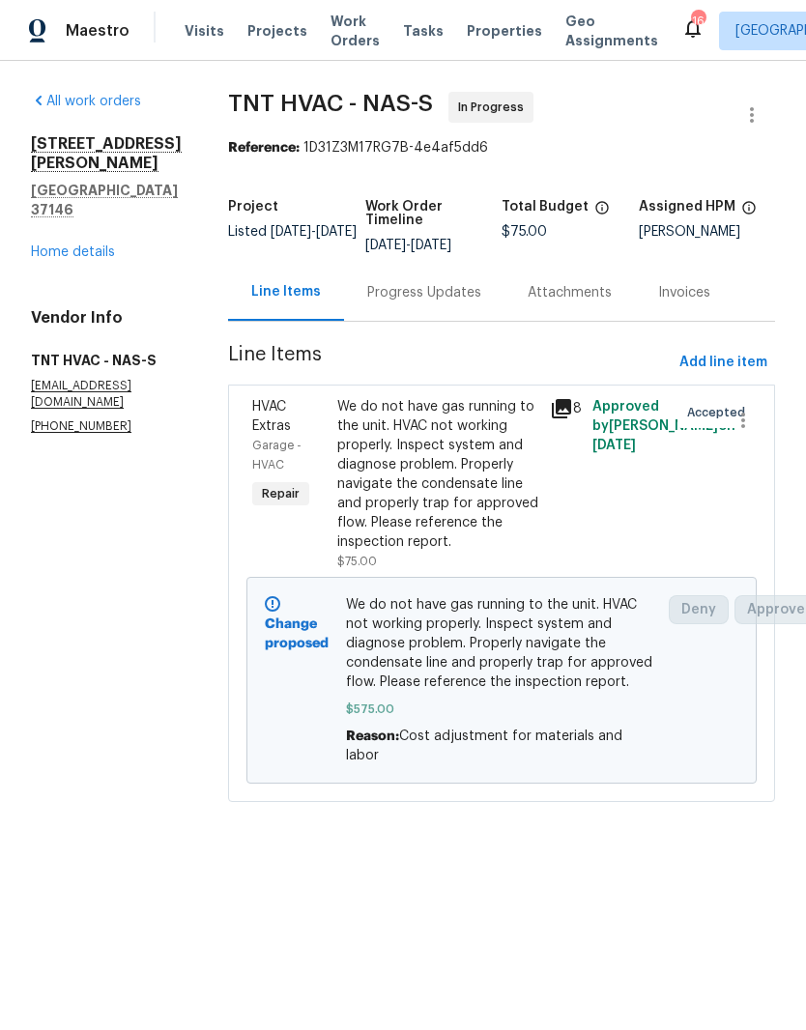
click at [387, 294] on div "Progress Updates" at bounding box center [424, 292] width 114 height 19
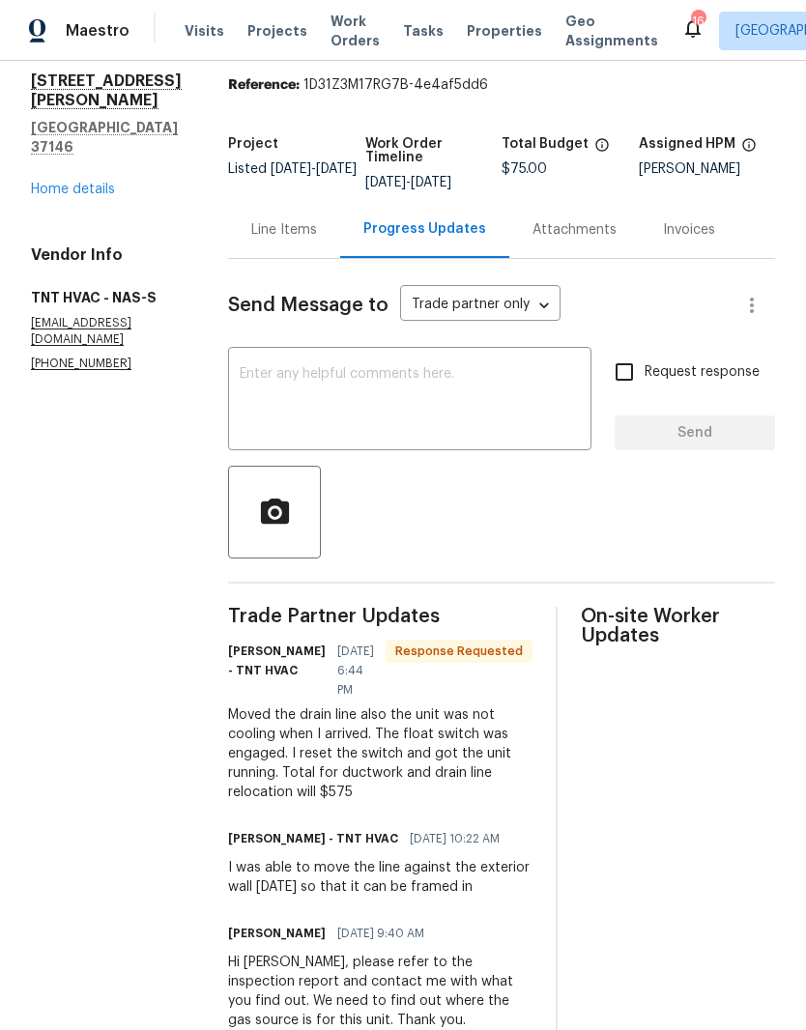
scroll to position [62, 0]
click at [377, 378] on textarea at bounding box center [410, 402] width 340 height 68
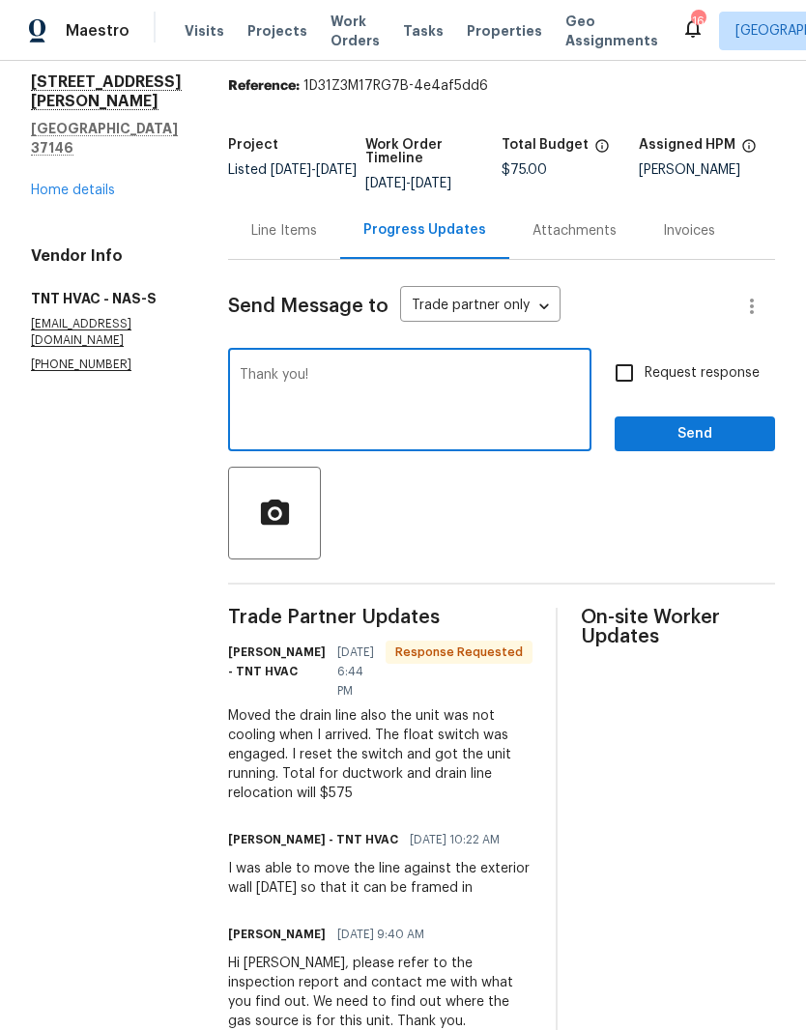
type textarea "Thank you!"
click at [720, 426] on span "Send" at bounding box center [694, 434] width 129 height 24
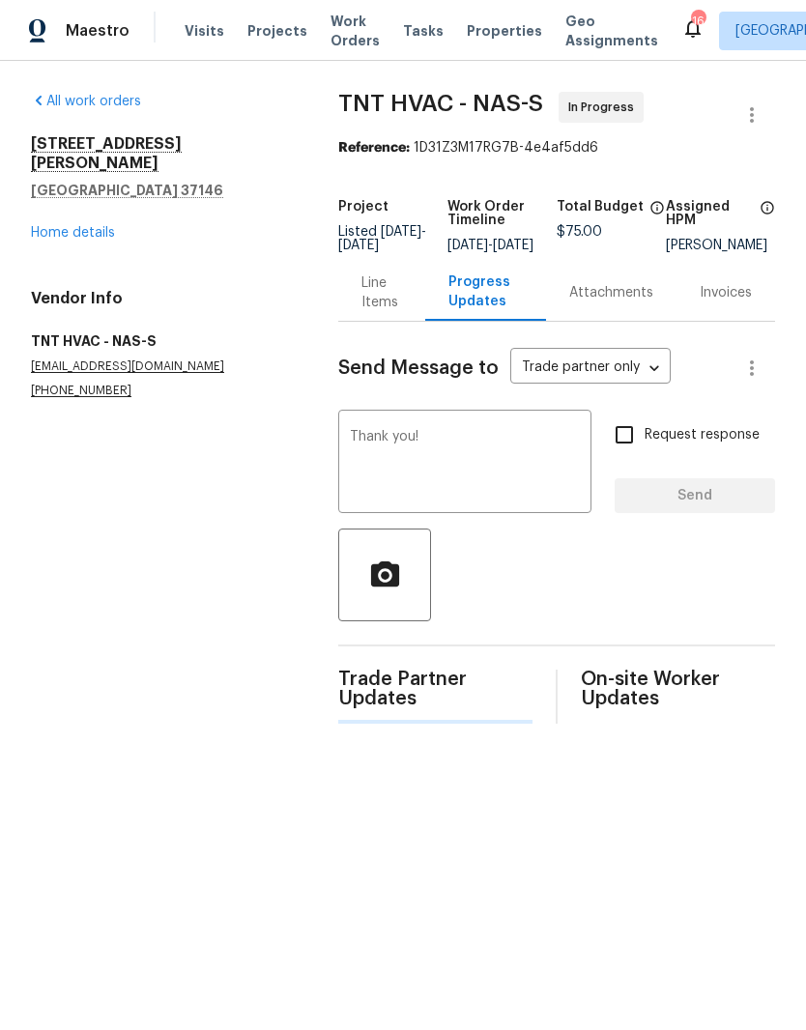
scroll to position [0, 0]
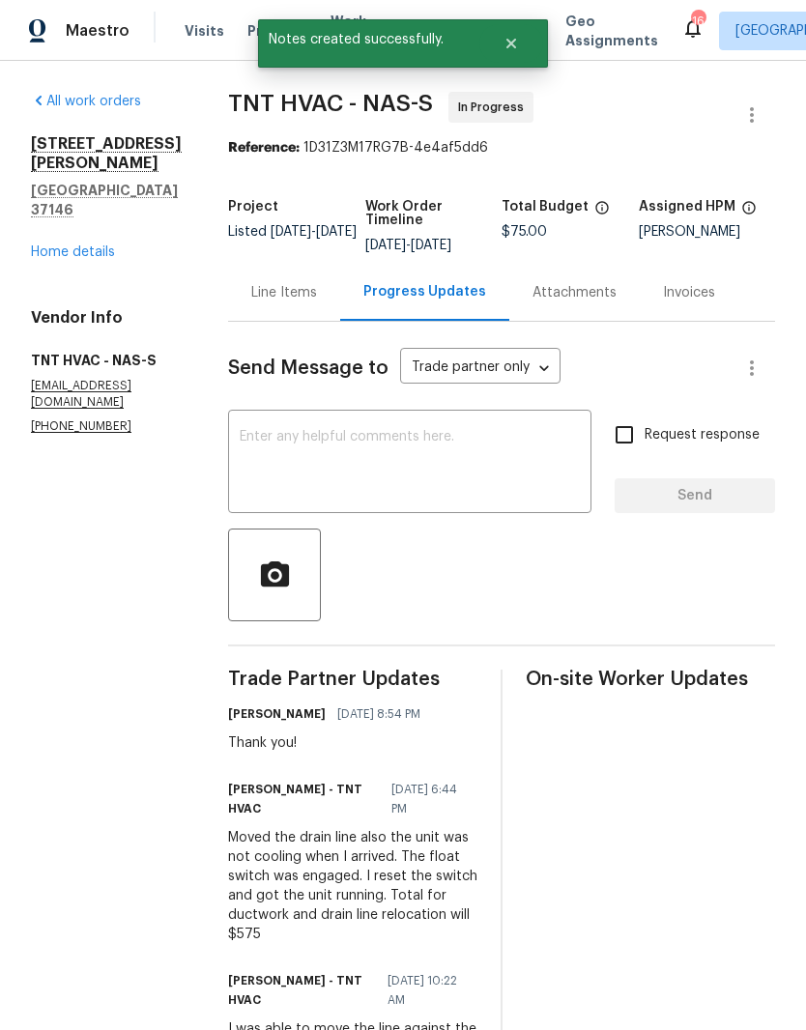
click at [95, 245] on link "Home details" at bounding box center [73, 252] width 84 height 14
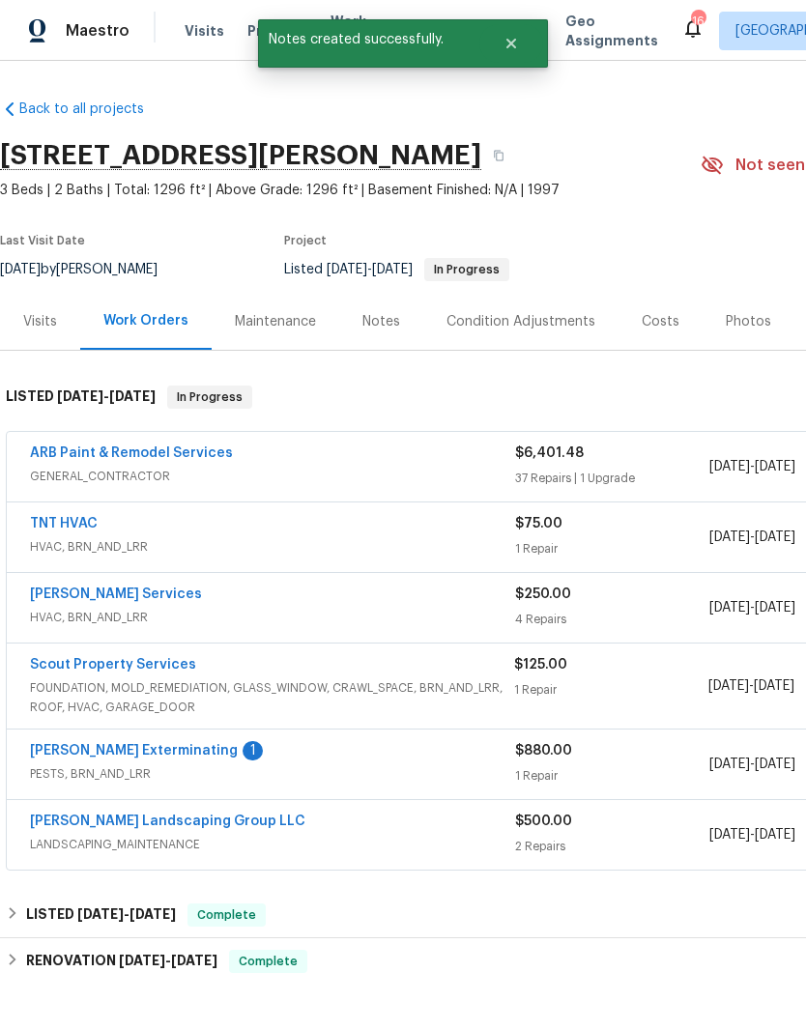
click at [176, 753] on link "[PERSON_NAME] Exterminating" at bounding box center [134, 751] width 208 height 14
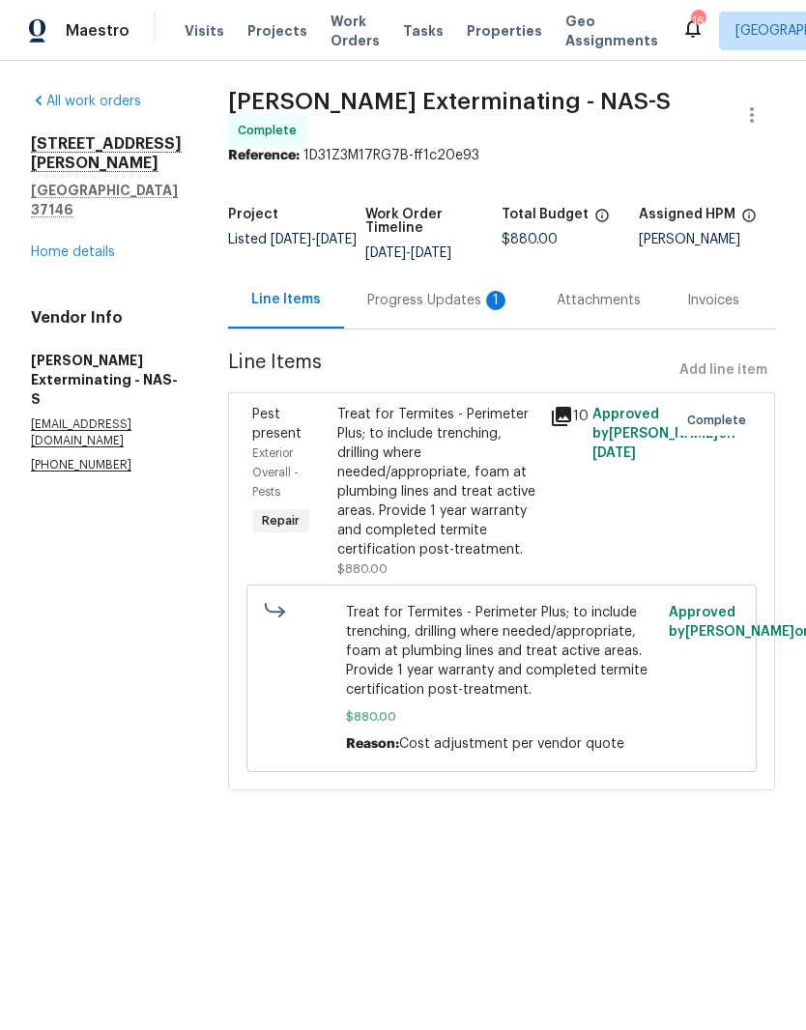
click at [435, 300] on div "Progress Updates 1" at bounding box center [438, 300] width 143 height 19
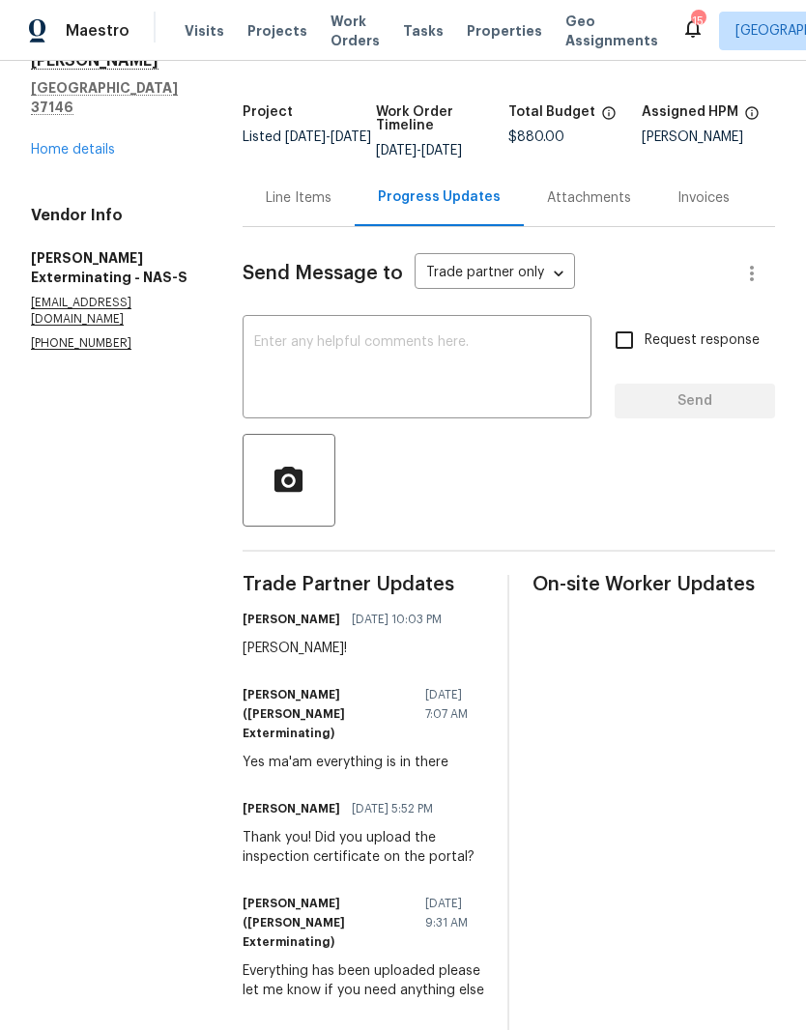
scroll to position [104, 0]
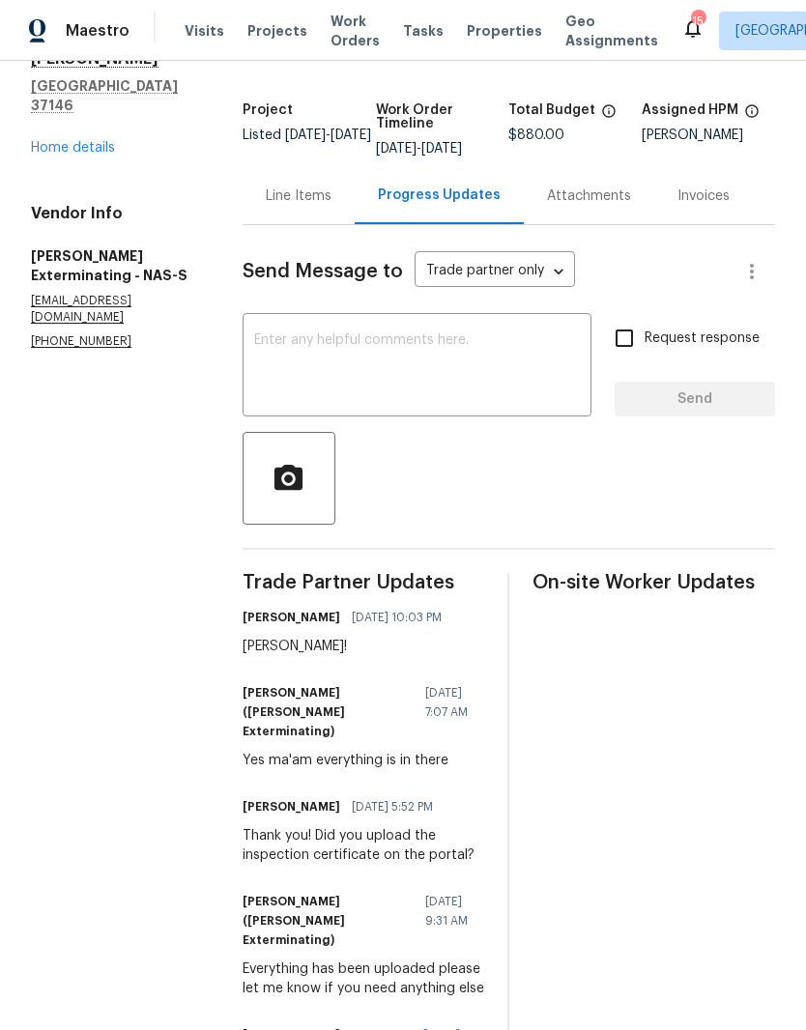
click at [325, 204] on div "Line Items" at bounding box center [299, 195] width 66 height 19
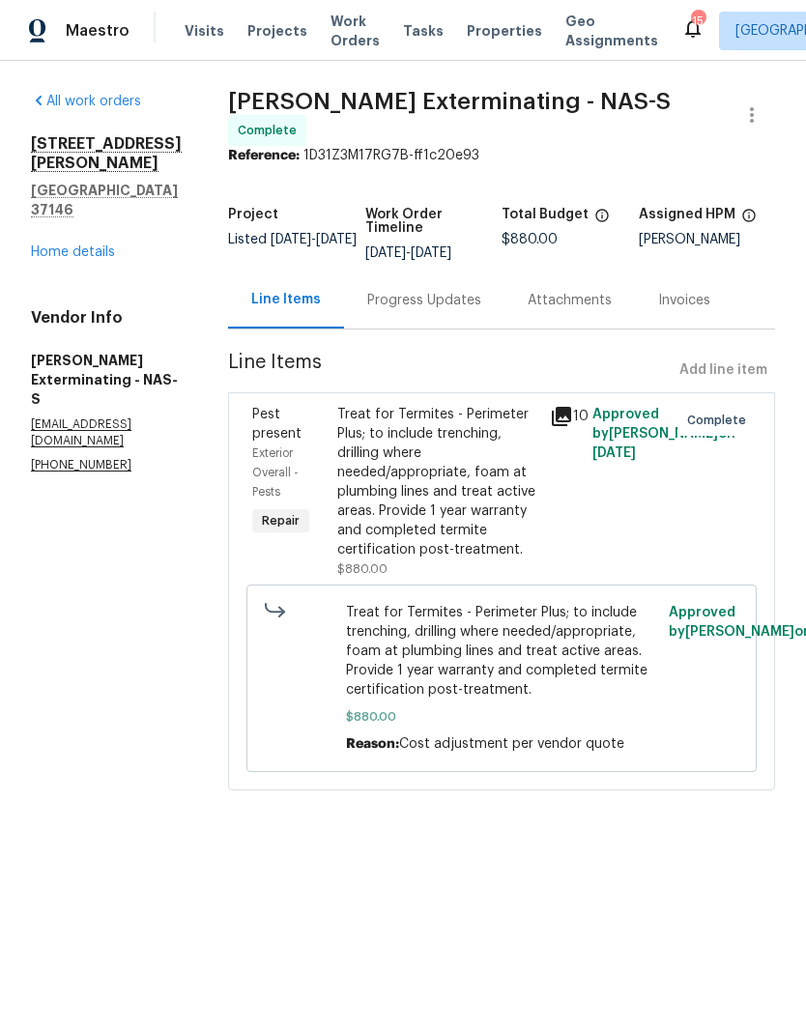
click at [106, 100] on link "All work orders" at bounding box center [86, 102] width 110 height 14
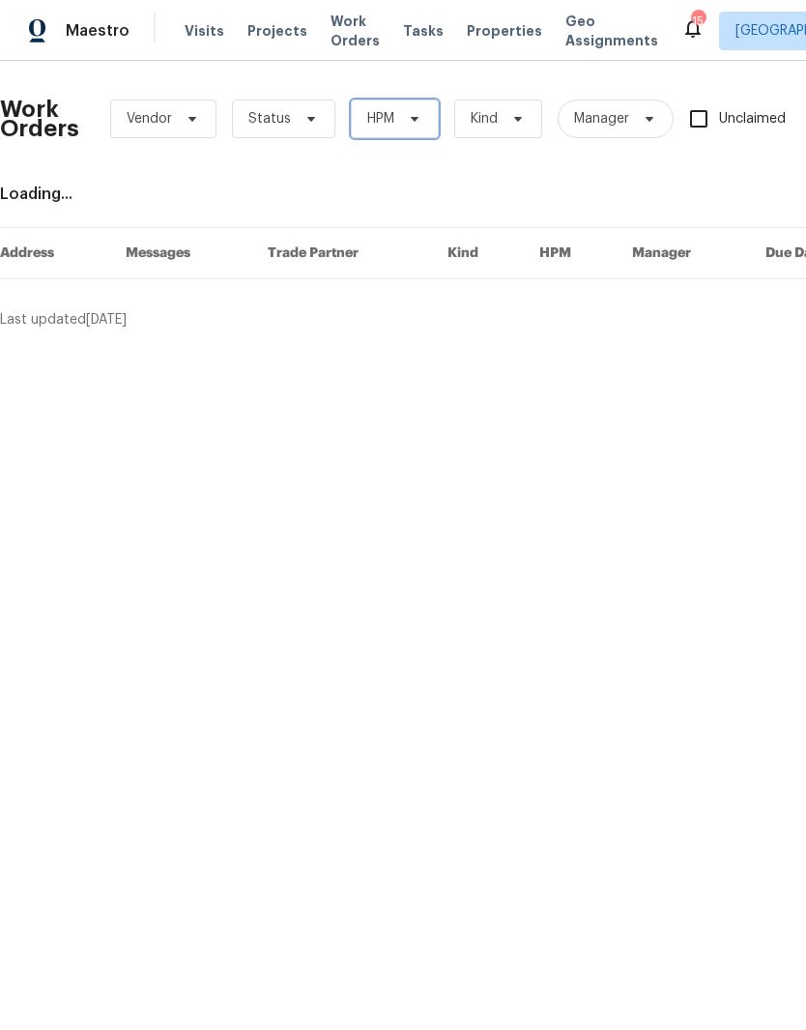
click at [407, 112] on icon at bounding box center [414, 118] width 15 height 15
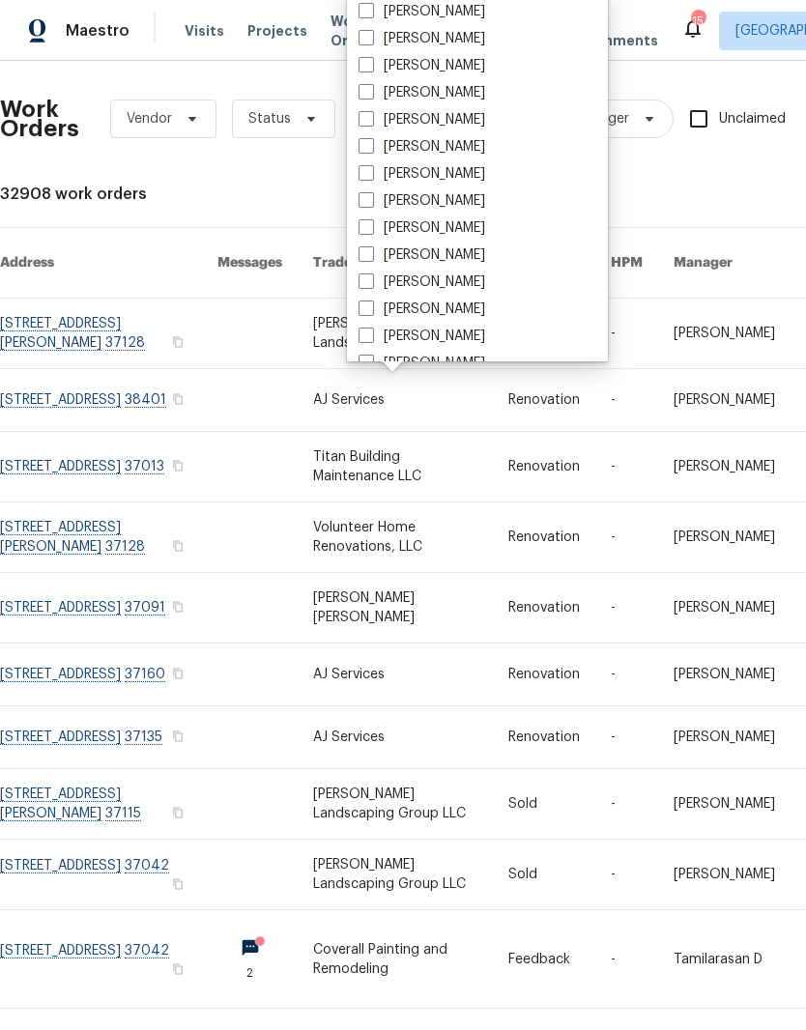
click at [468, 229] on label "[PERSON_NAME]" at bounding box center [421, 227] width 127 height 19
click at [371, 229] on input "[PERSON_NAME]" at bounding box center [364, 224] width 13 height 13
checkbox input "true"
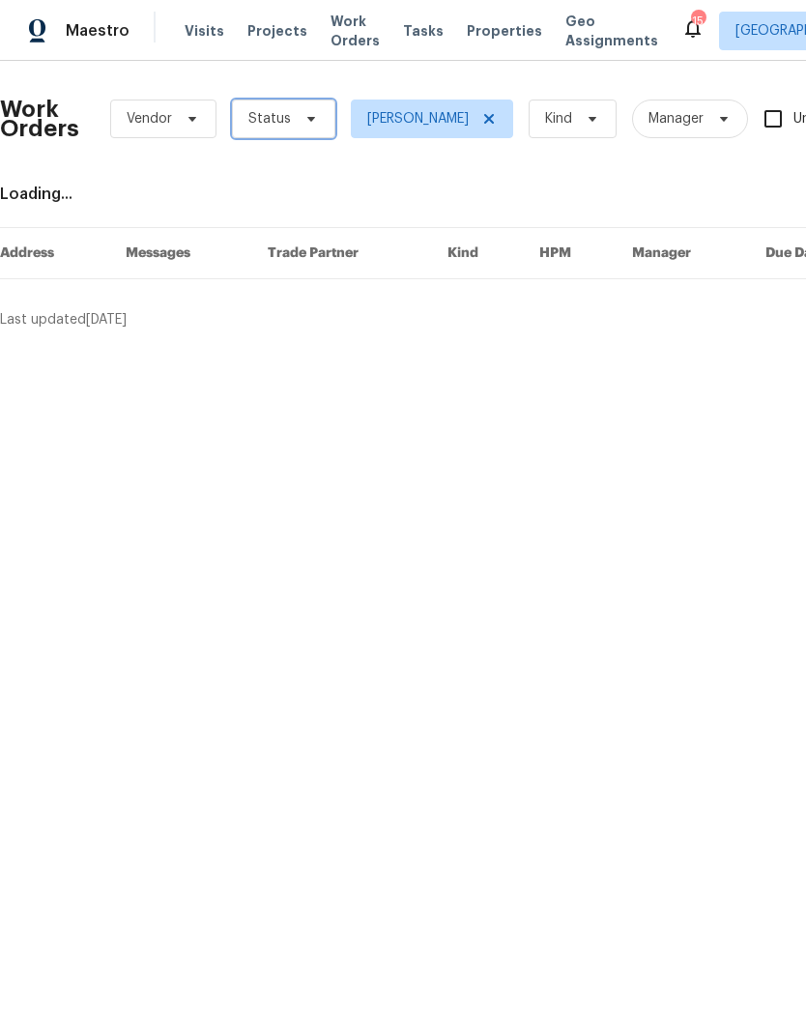
click at [303, 118] on icon at bounding box center [310, 118] width 15 height 15
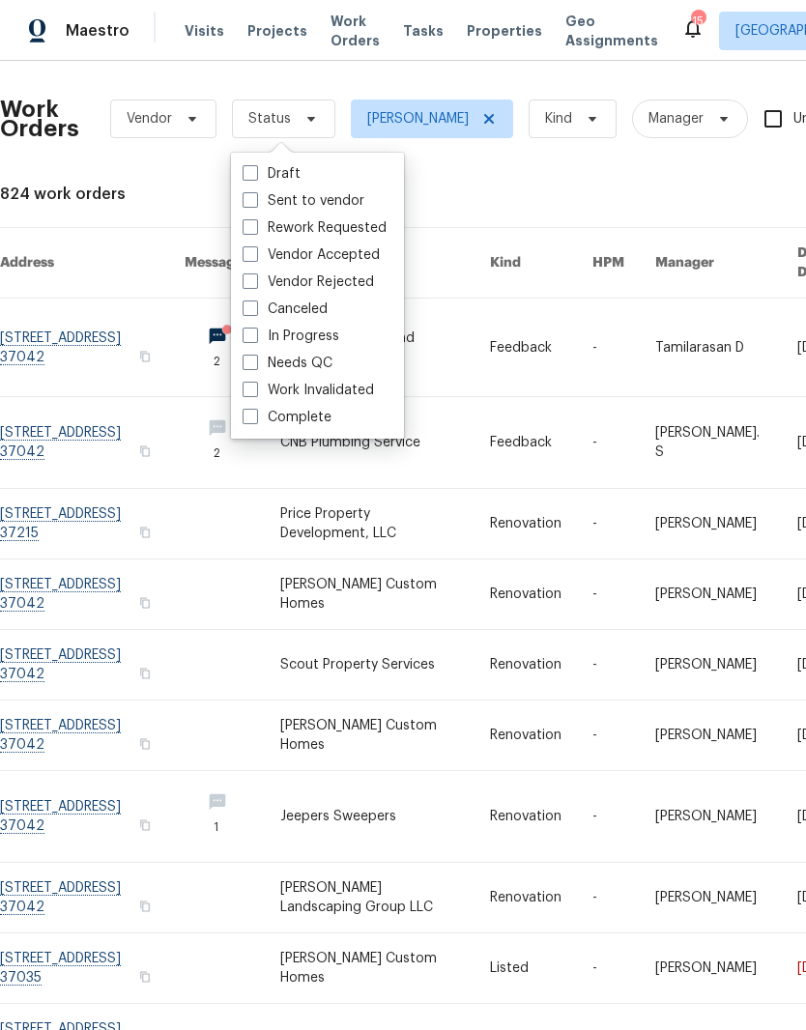
click at [325, 360] on label "Needs QC" at bounding box center [288, 363] width 90 height 19
click at [255, 360] on input "Needs QC" at bounding box center [249, 360] width 13 height 13
checkbox input "true"
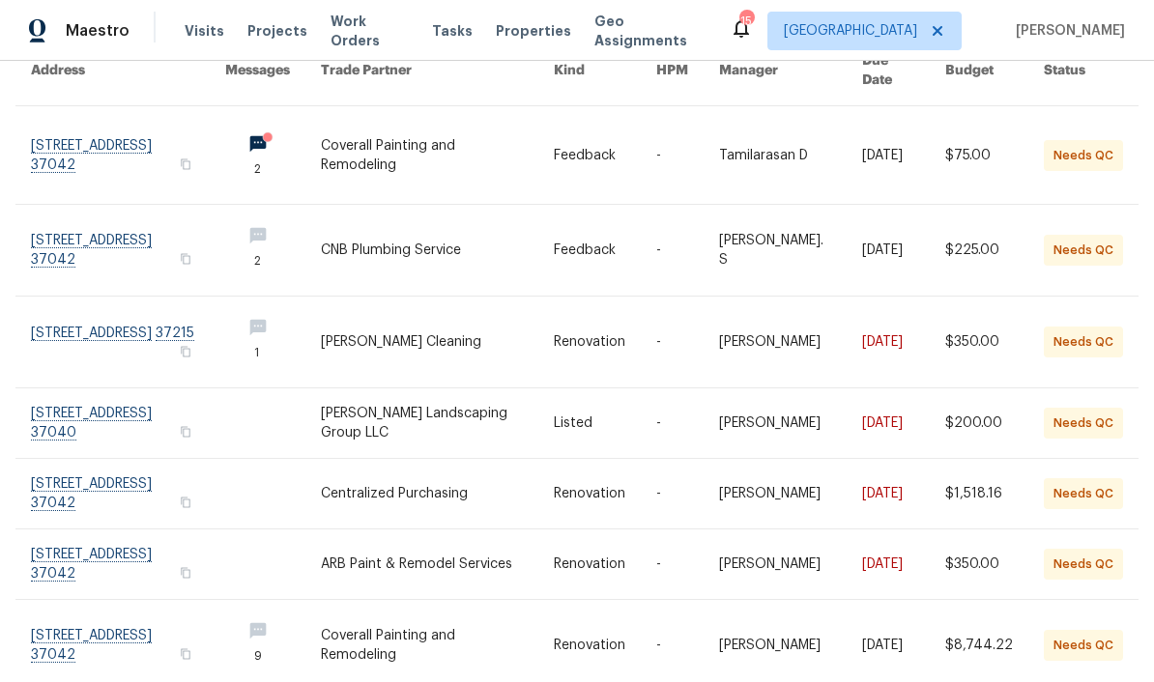
scroll to position [193, 0]
click at [152, 320] on link at bounding box center [128, 341] width 194 height 91
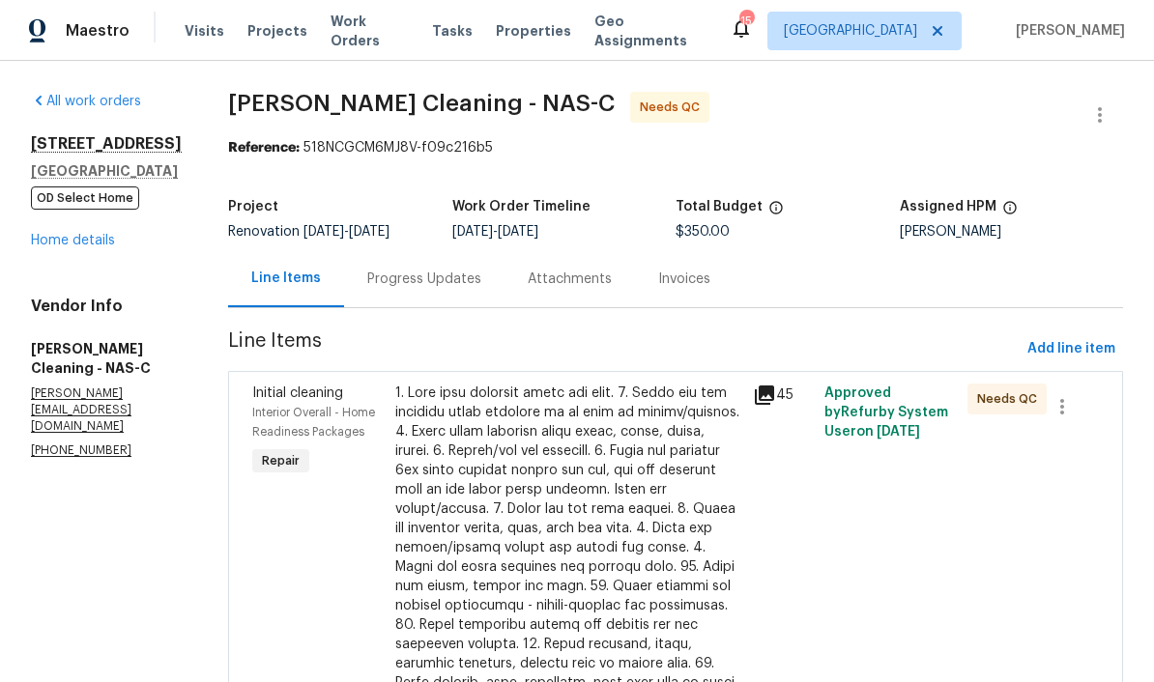
click at [673, 422] on div at bounding box center [568, 645] width 346 height 522
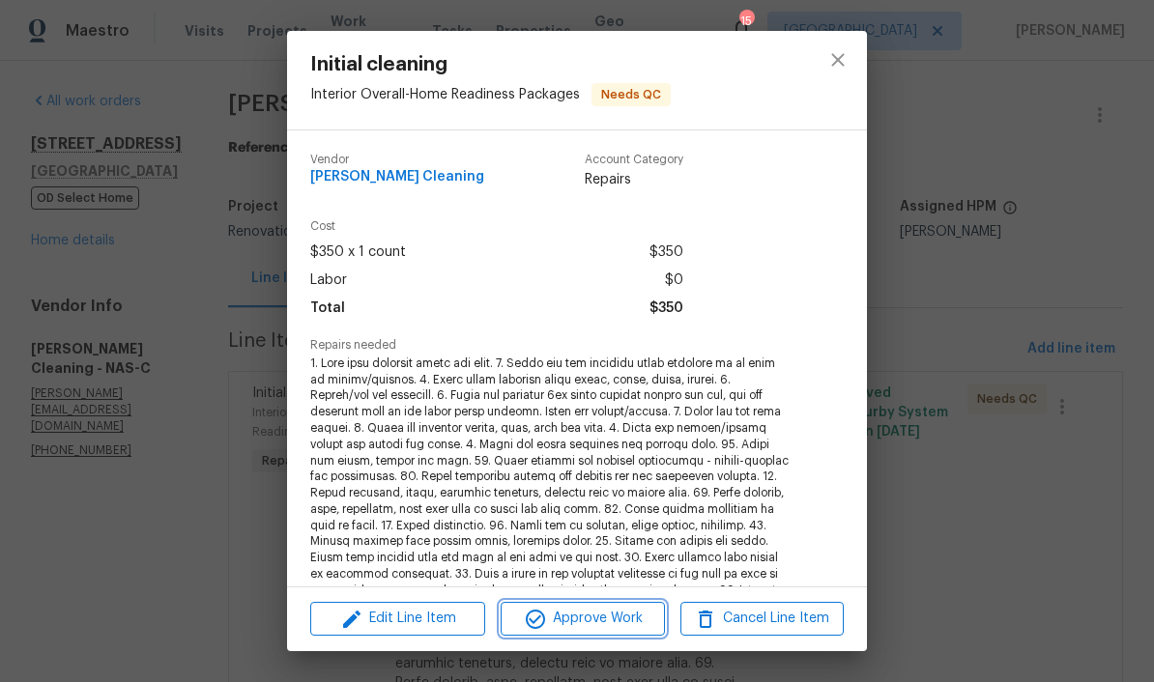
click at [630, 622] on span "Approve Work" at bounding box center [582, 619] width 152 height 24
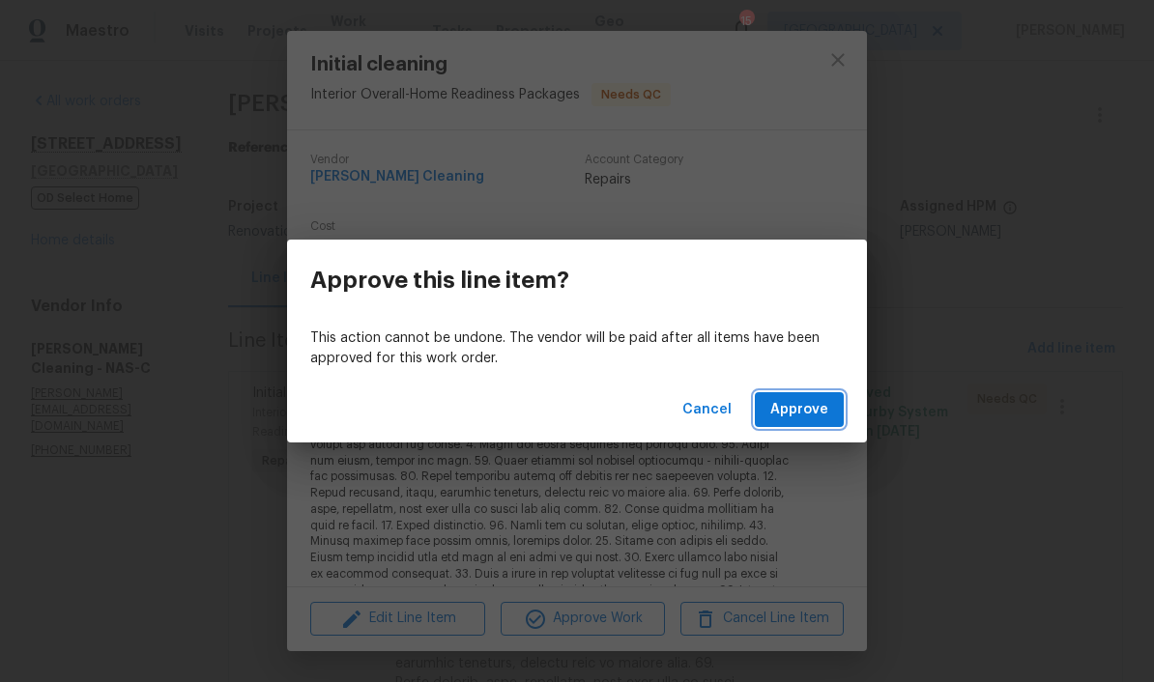
click at [805, 410] on span "Approve" at bounding box center [799, 410] width 58 height 24
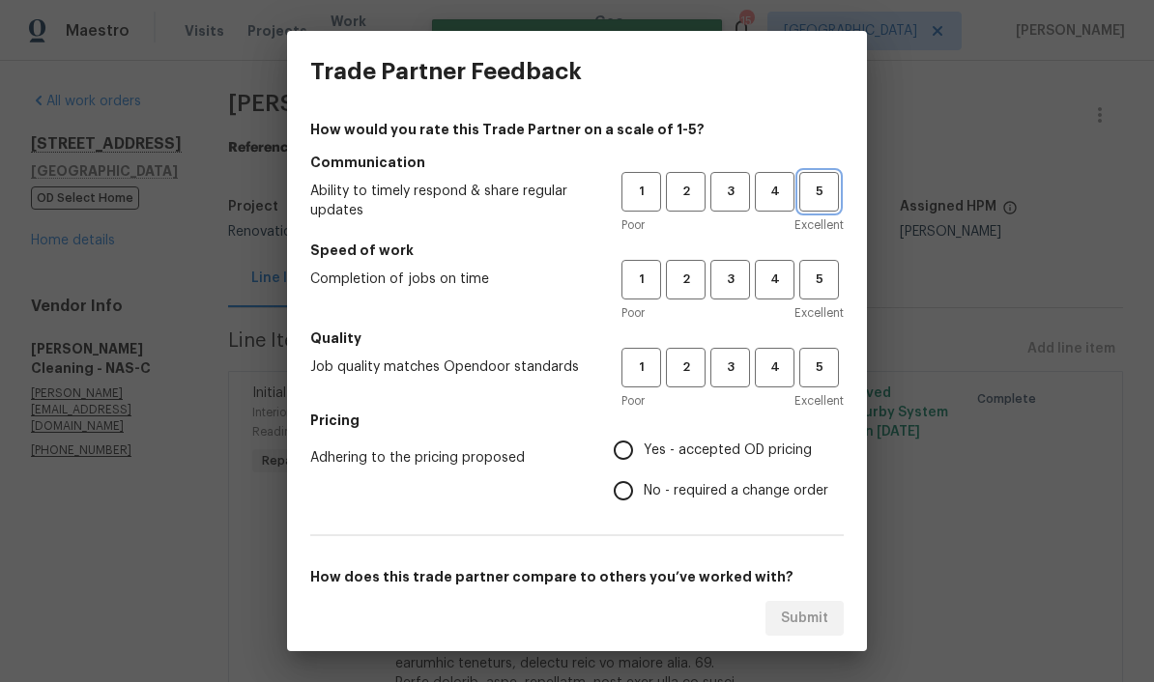
click at [805, 203] on button "5" at bounding box center [819, 192] width 40 height 40
click at [770, 199] on span "4" at bounding box center [775, 192] width 36 height 22
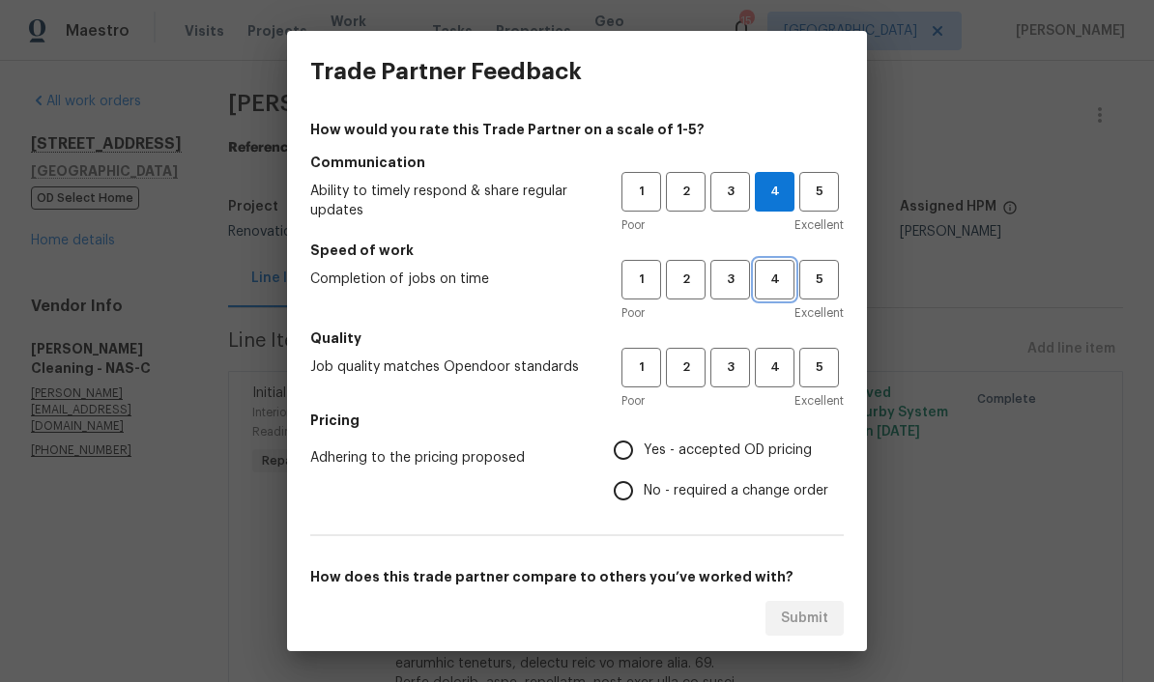
click at [779, 288] on span "4" at bounding box center [775, 280] width 36 height 22
click at [805, 373] on span "5" at bounding box center [819, 368] width 36 height 22
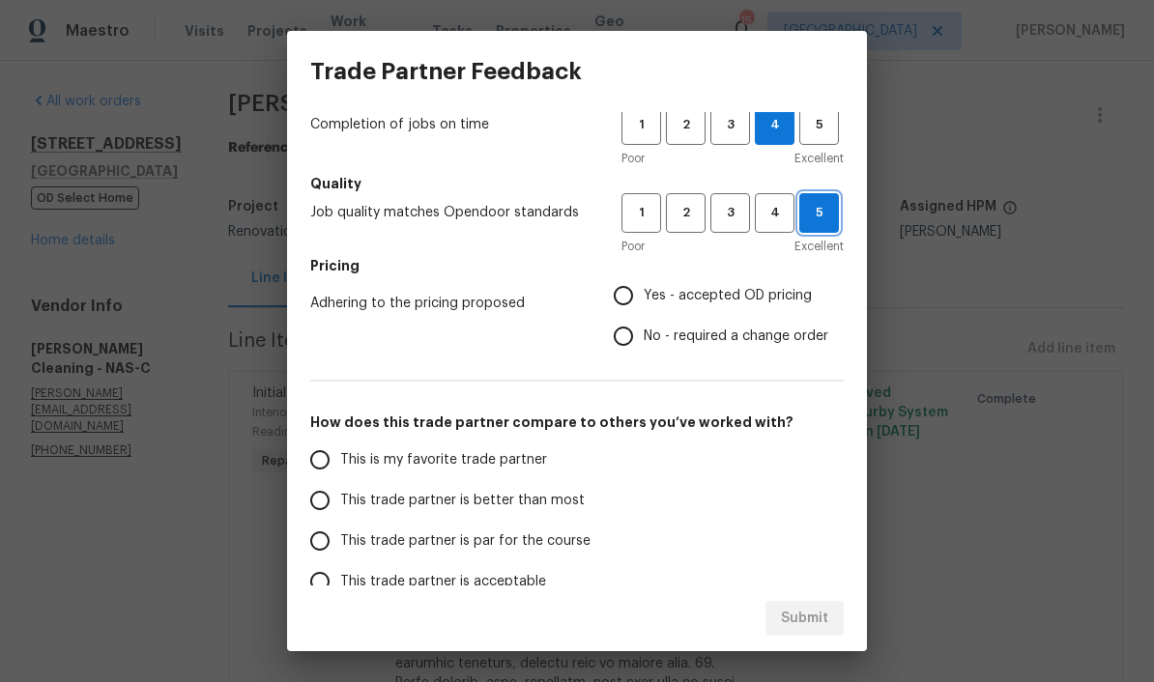
scroll to position [157, 0]
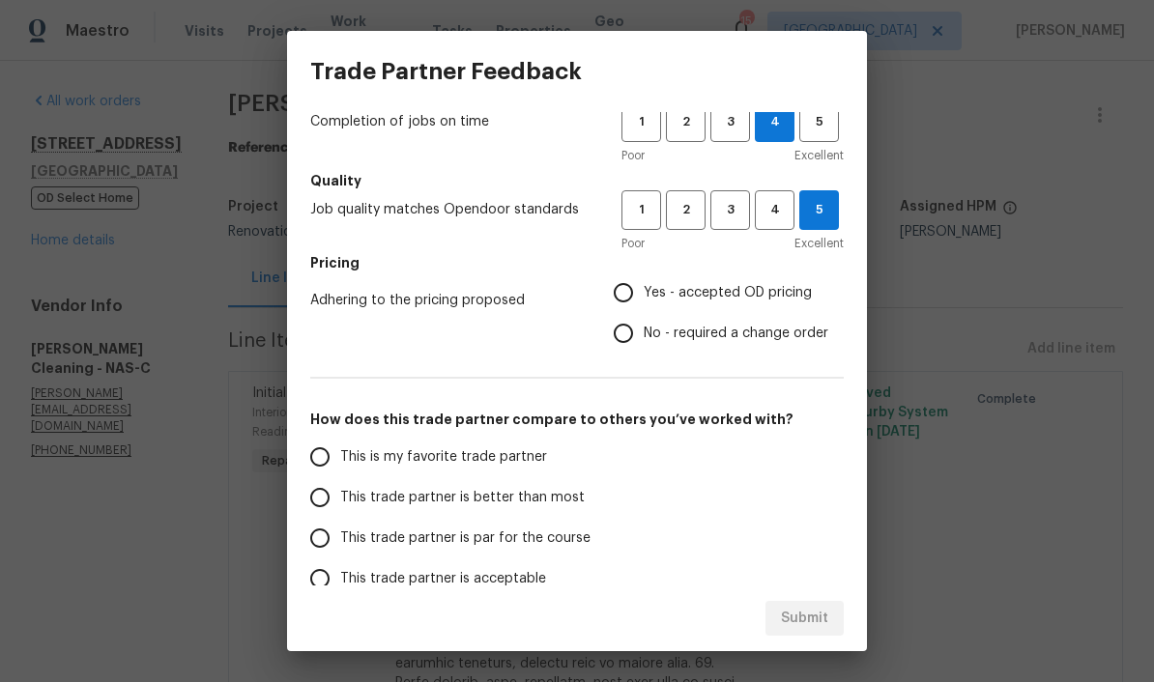
click at [635, 291] on input "Yes - accepted OD pricing" at bounding box center [623, 292] width 41 height 41
radio input "true"
click at [329, 462] on input "This is my favorite trade partner" at bounding box center [320, 457] width 41 height 41
click at [805, 619] on span "Submit" at bounding box center [804, 619] width 47 height 24
radio input "true"
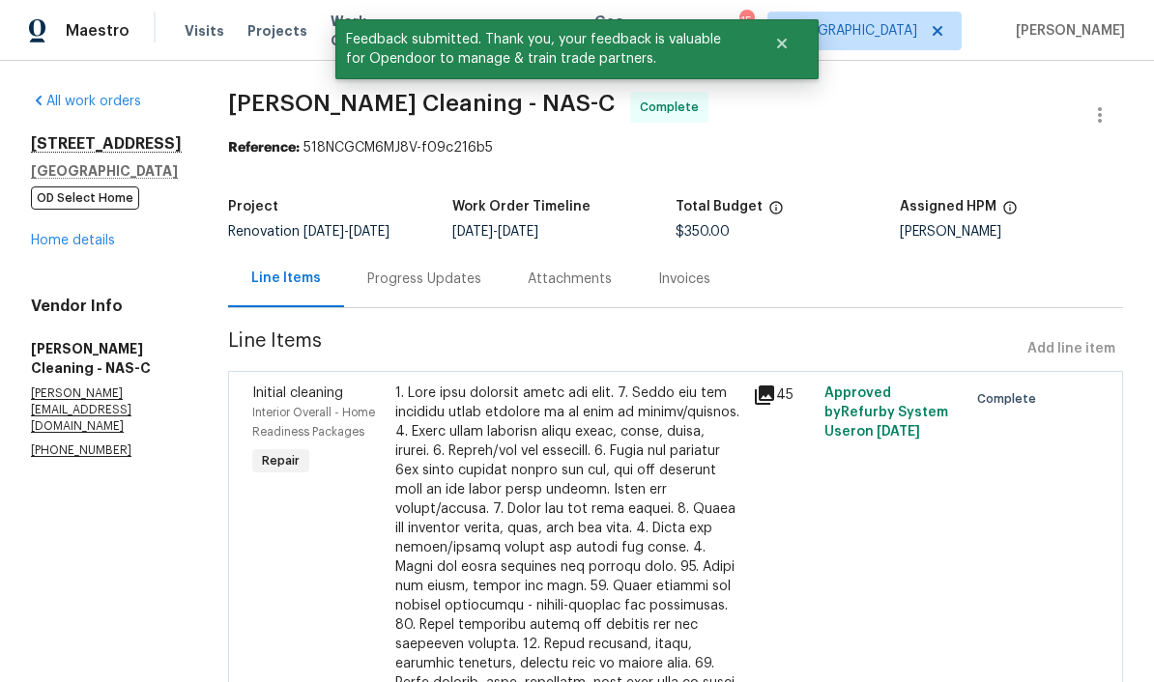
click at [100, 246] on link "Home details" at bounding box center [73, 241] width 84 height 14
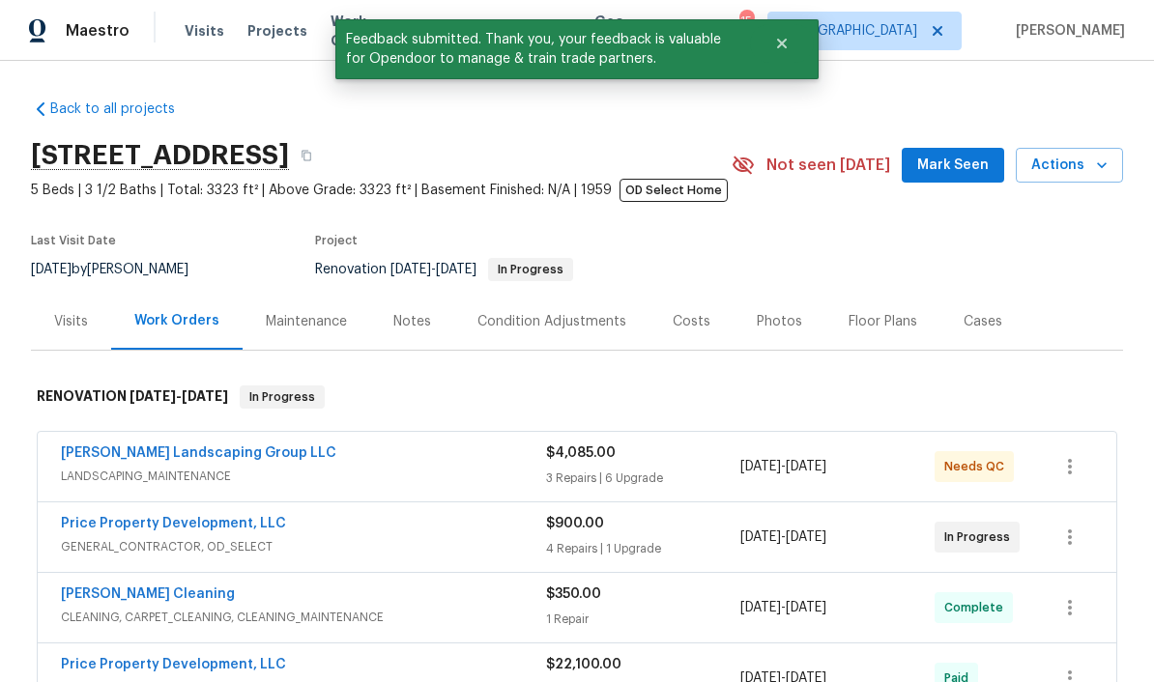
click at [805, 169] on span "Mark Seen" at bounding box center [953, 166] width 72 height 24
